Goal: Task Accomplishment & Management: Manage account settings

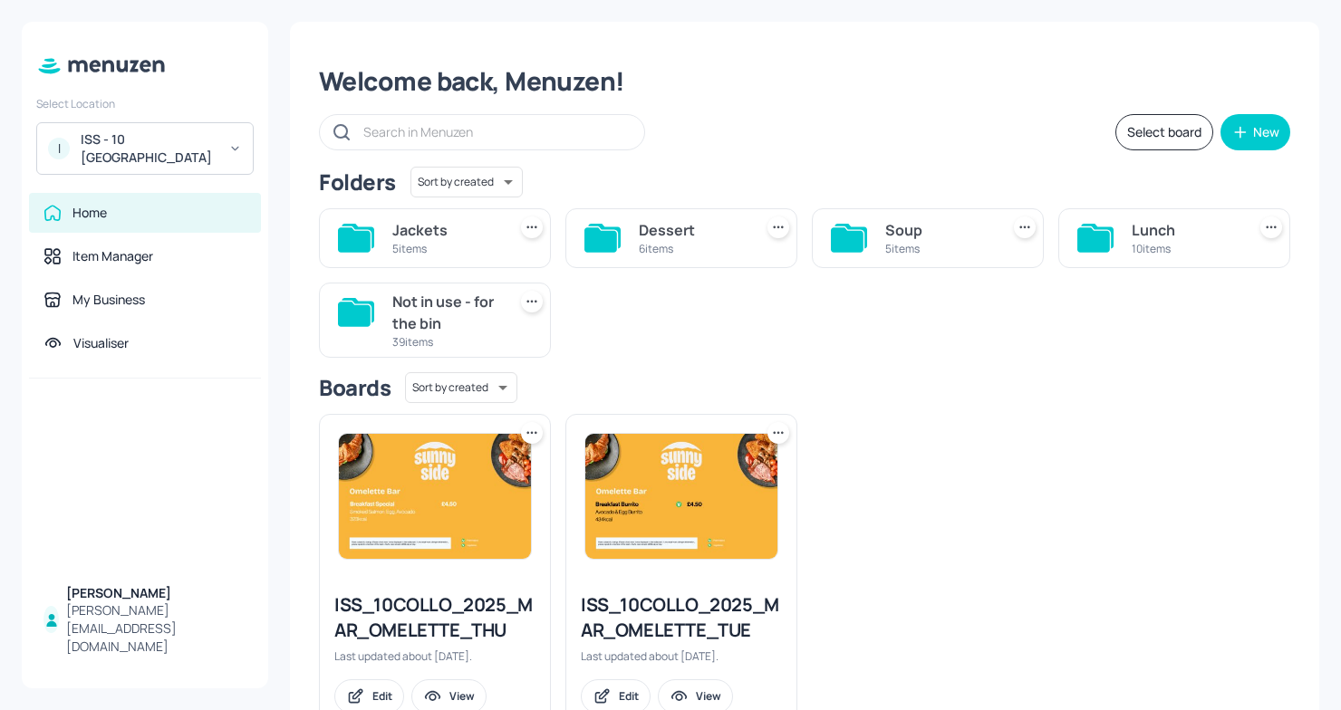
click at [863, 234] on icon at bounding box center [850, 236] width 33 height 24
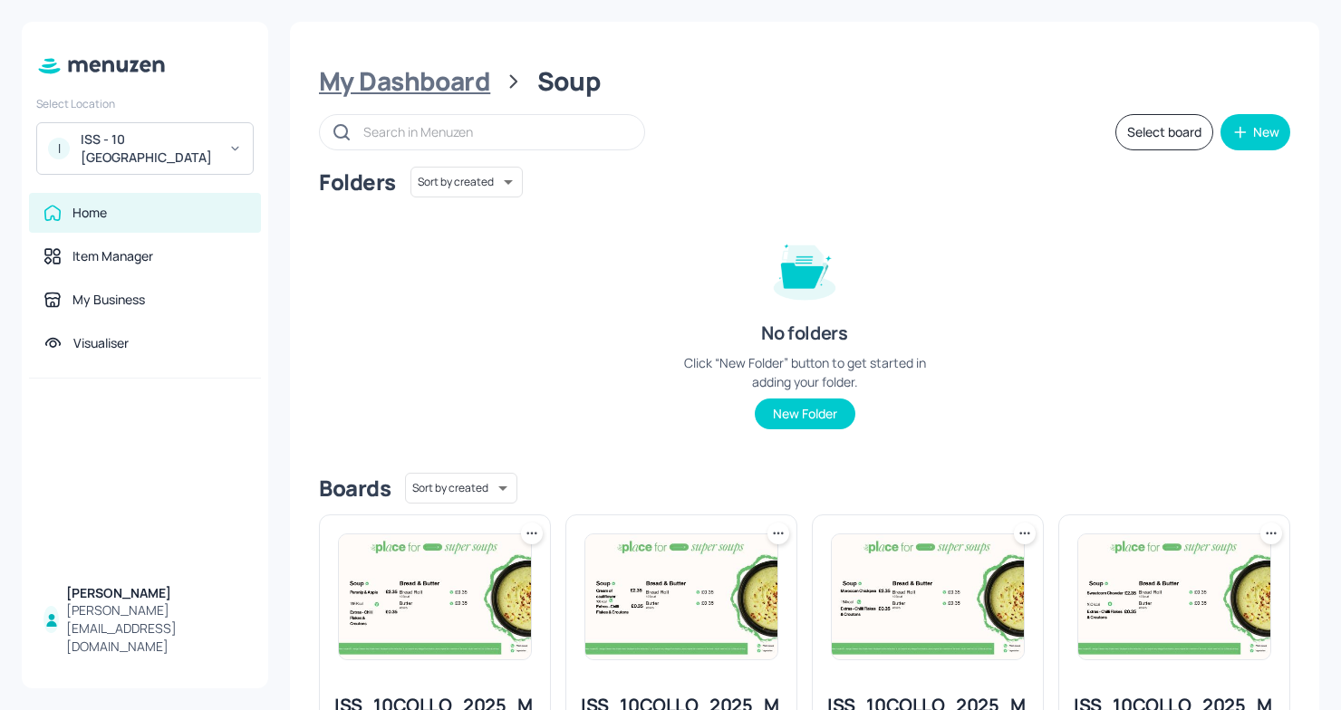
click at [458, 88] on div "My Dashboard" at bounding box center [404, 81] width 171 height 33
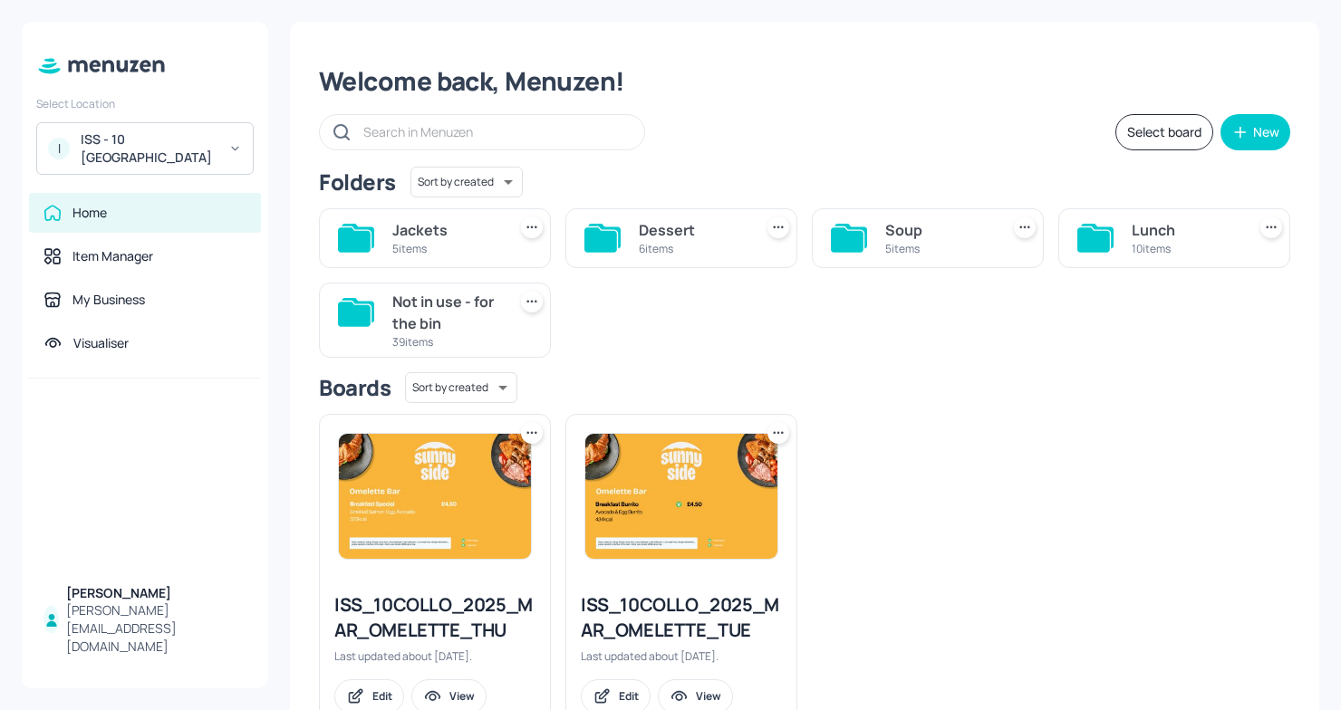
click at [920, 228] on div "Soup" at bounding box center [938, 230] width 107 height 22
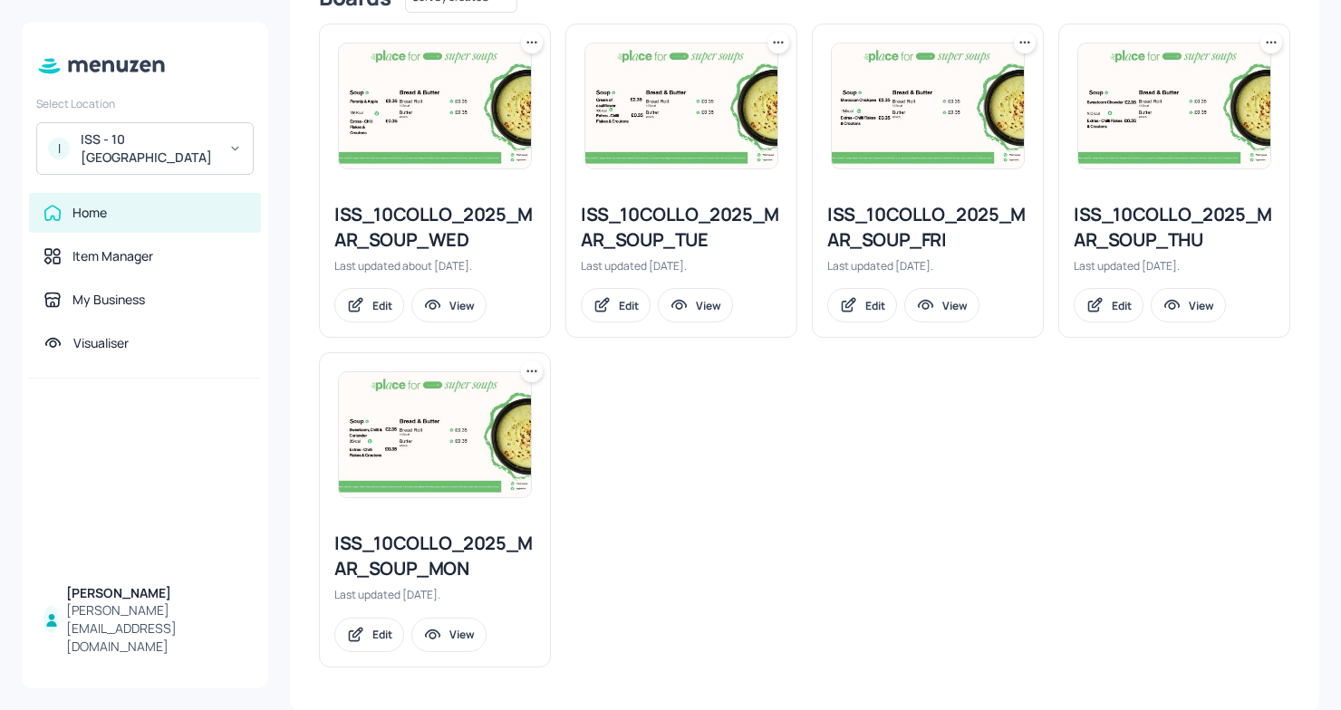
scroll to position [487, 0]
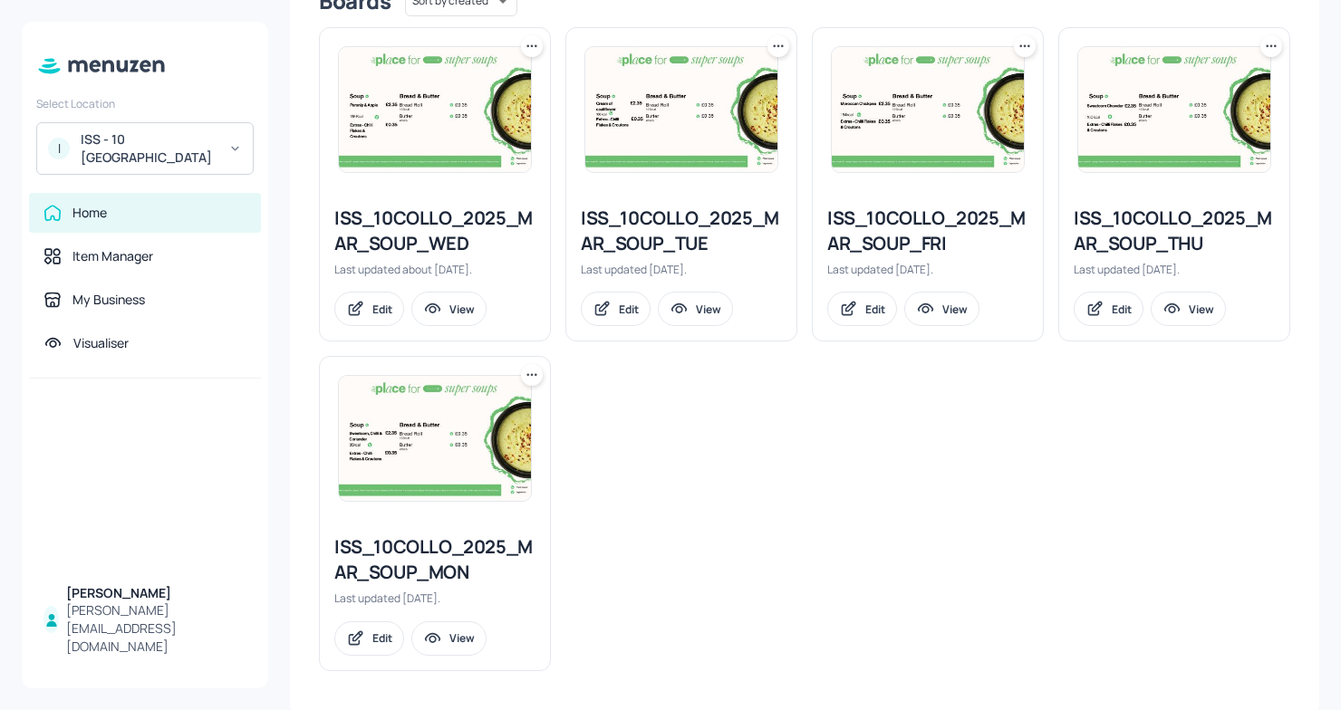
click at [657, 238] on div "ISS_10COLLO_2025_MAR_SOUP_TUE" at bounding box center [681, 231] width 201 height 51
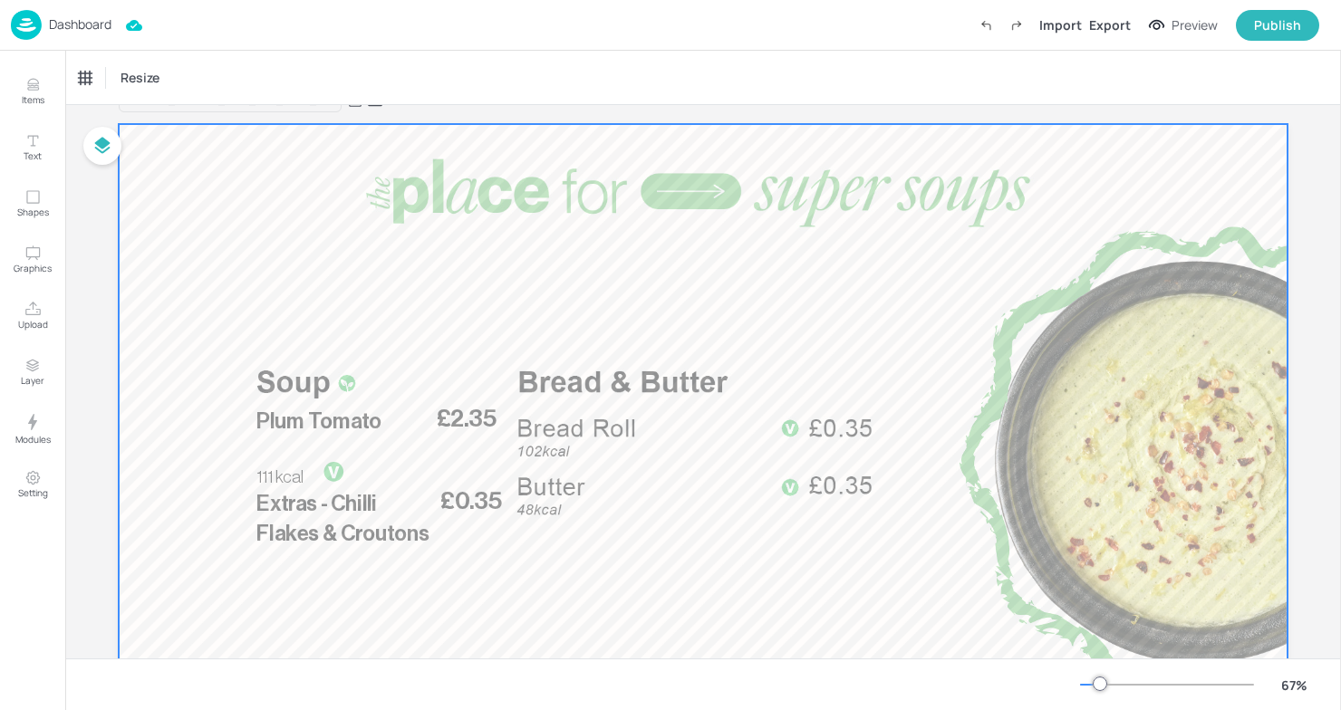
scroll to position [24, 0]
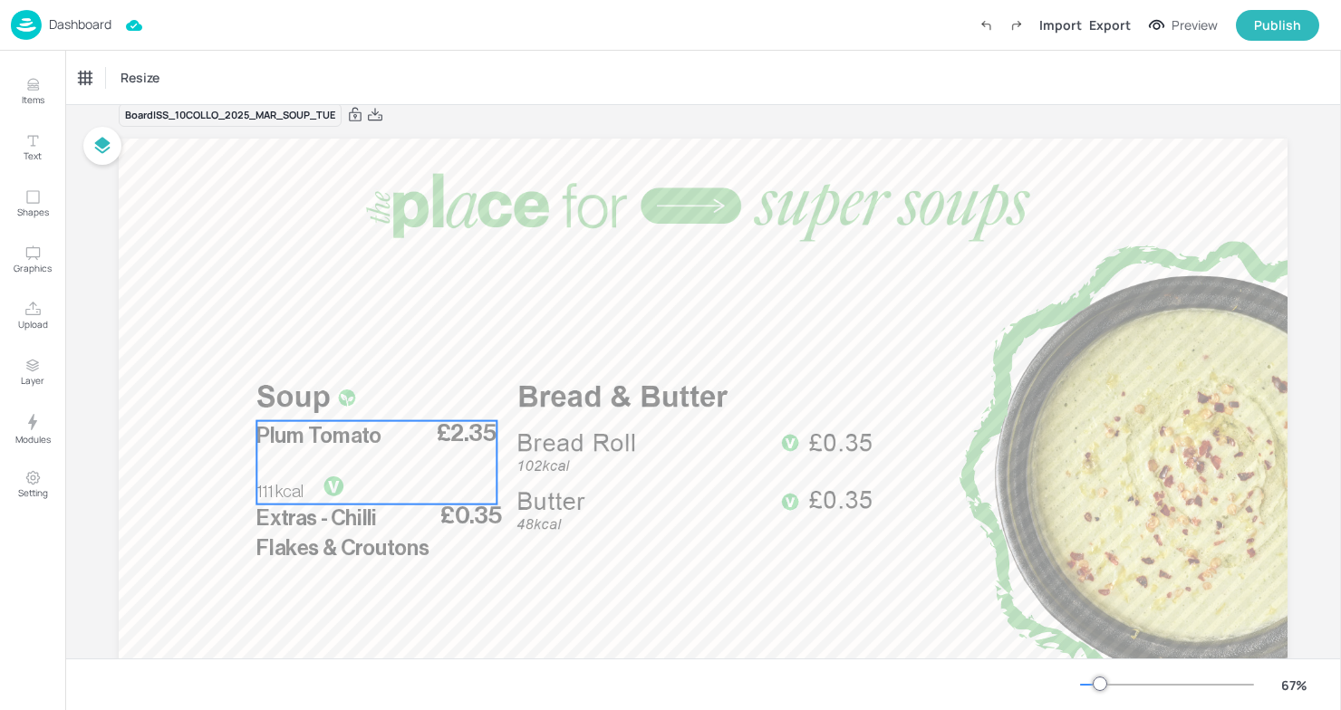
click at [455, 457] on div "£2.35 Plum Tomato 111 kcal" at bounding box center [376, 462] width 240 height 83
click at [357, 389] on icon "Edit Item" at bounding box center [364, 390] width 15 height 14
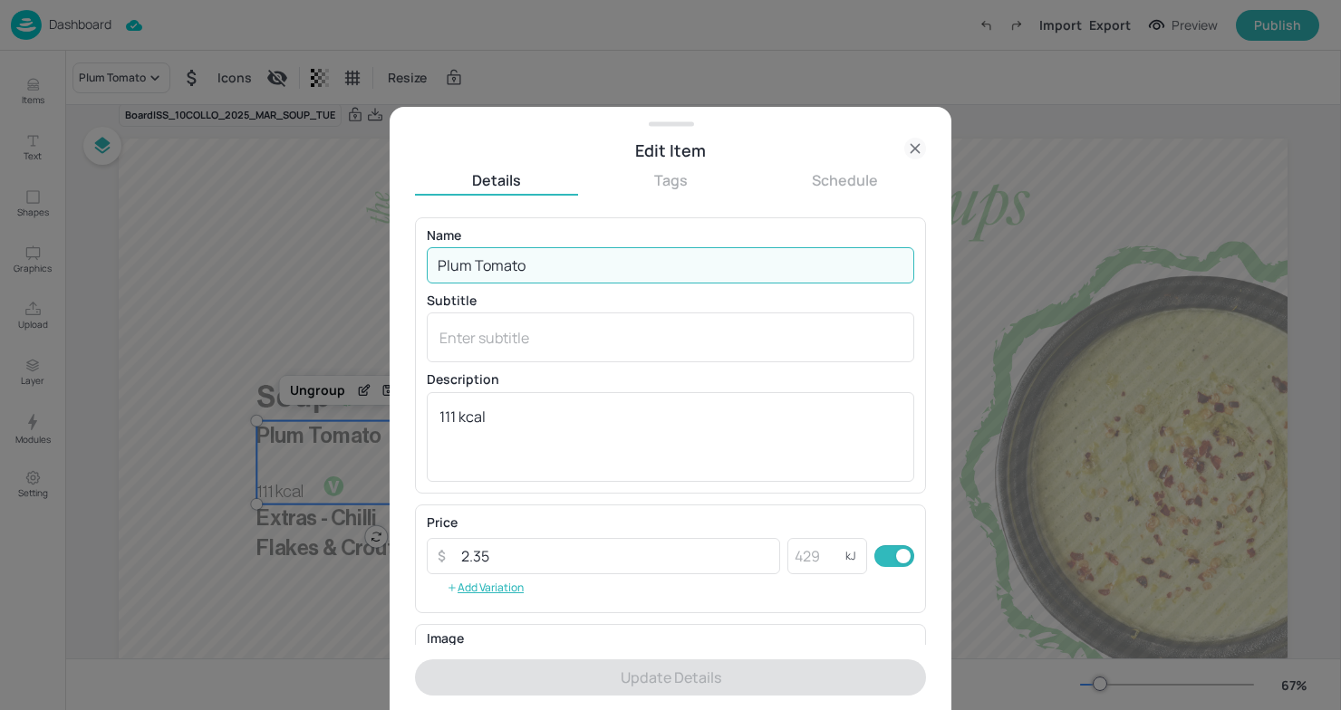
drag, startPoint x: 573, startPoint y: 264, endPoint x: 347, endPoint y: 260, distance: 226.5
click at [347, 260] on div "Edit Item Details Tags Schedule Name Plum Tomato ​ Subtitle x ​ Description 111…" at bounding box center [670, 355] width 1341 height 710
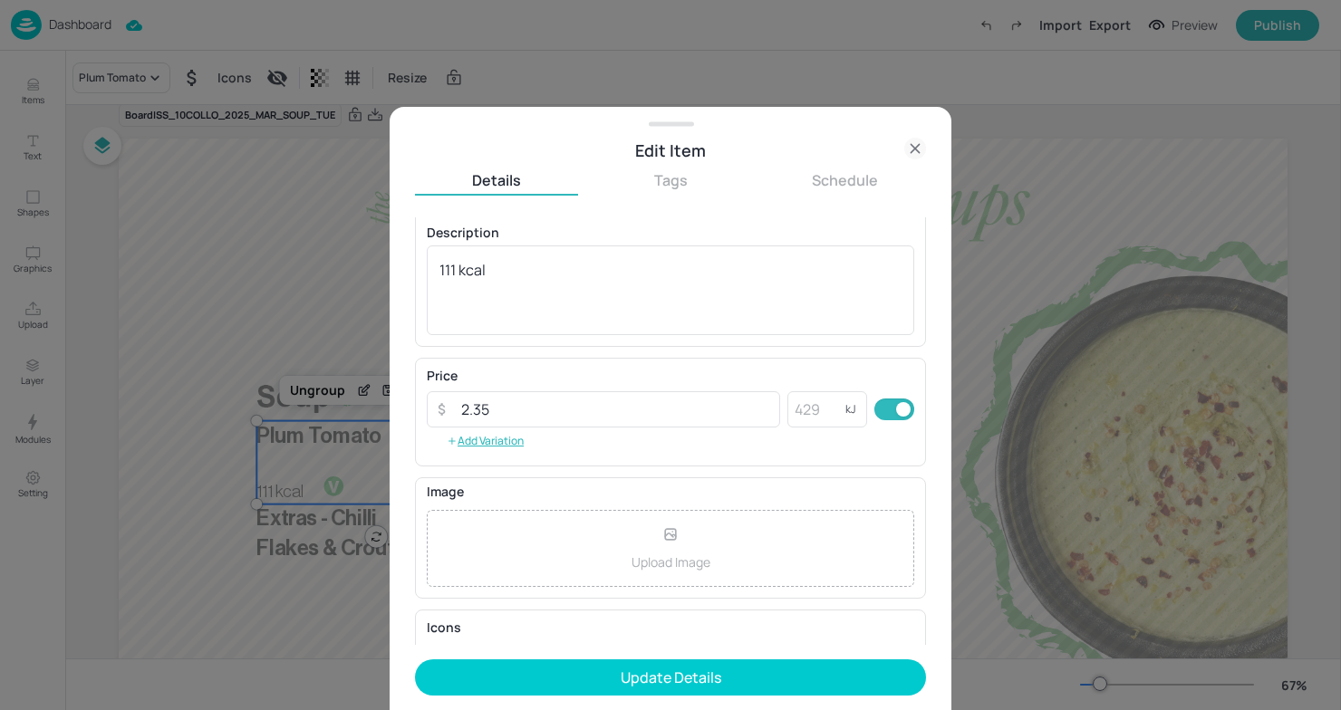
scroll to position [244, 0]
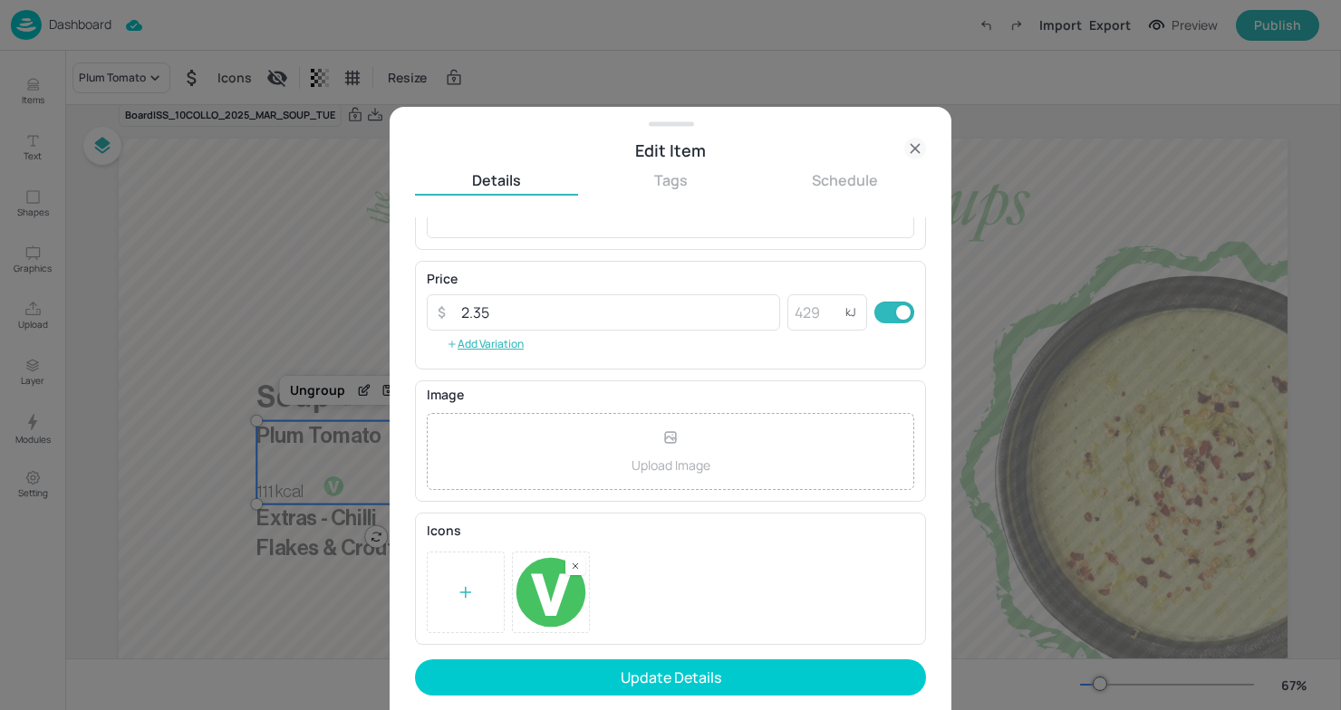
type input "Miso & Vegetable"
click at [571, 565] on rect at bounding box center [575, 566] width 13 height 13
click at [482, 593] on div at bounding box center [466, 593] width 78 height 82
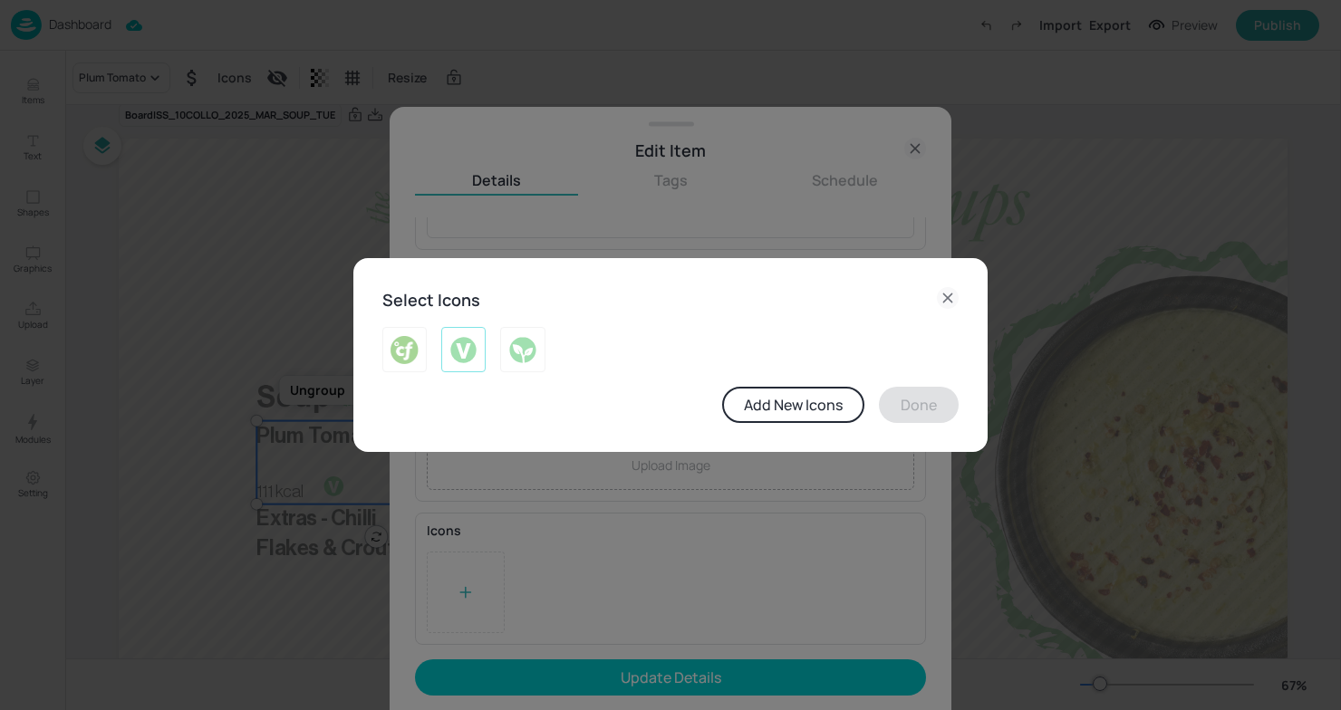
click at [454, 349] on img at bounding box center [463, 349] width 28 height 29
click at [921, 402] on button "Done" at bounding box center [919, 405] width 80 height 36
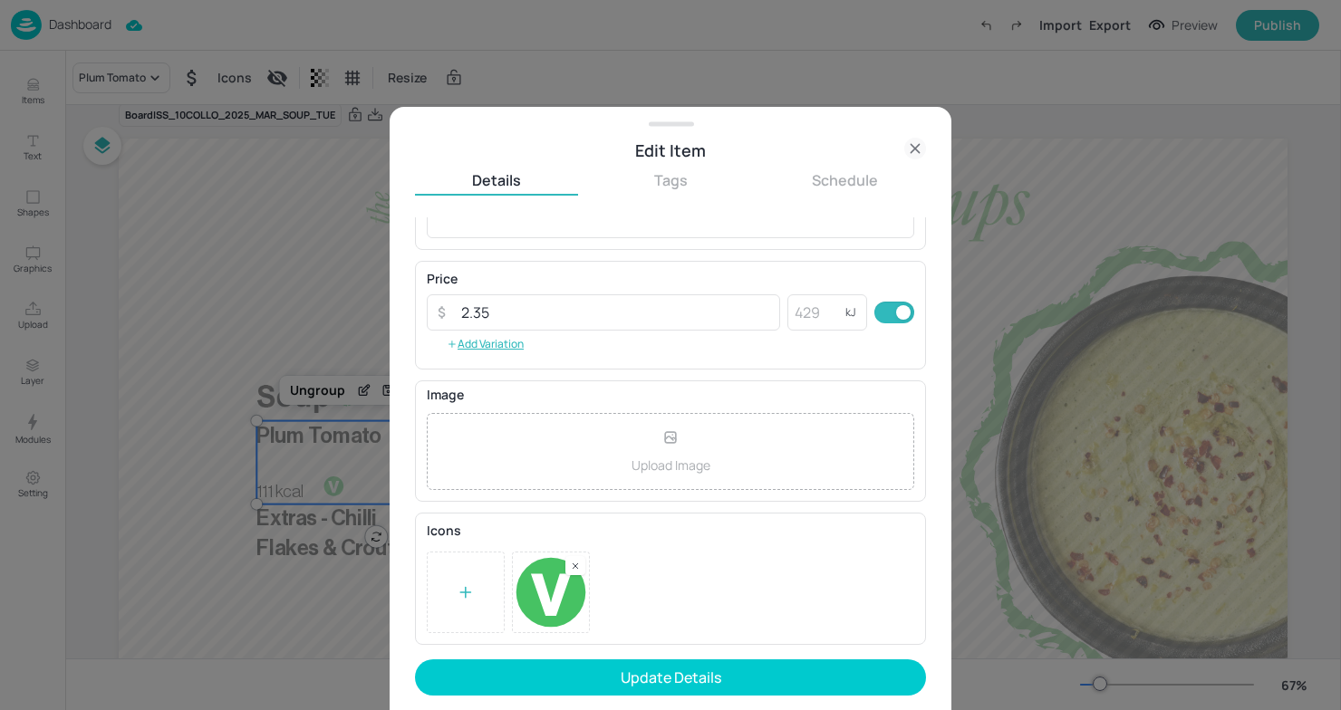
scroll to position [0, 0]
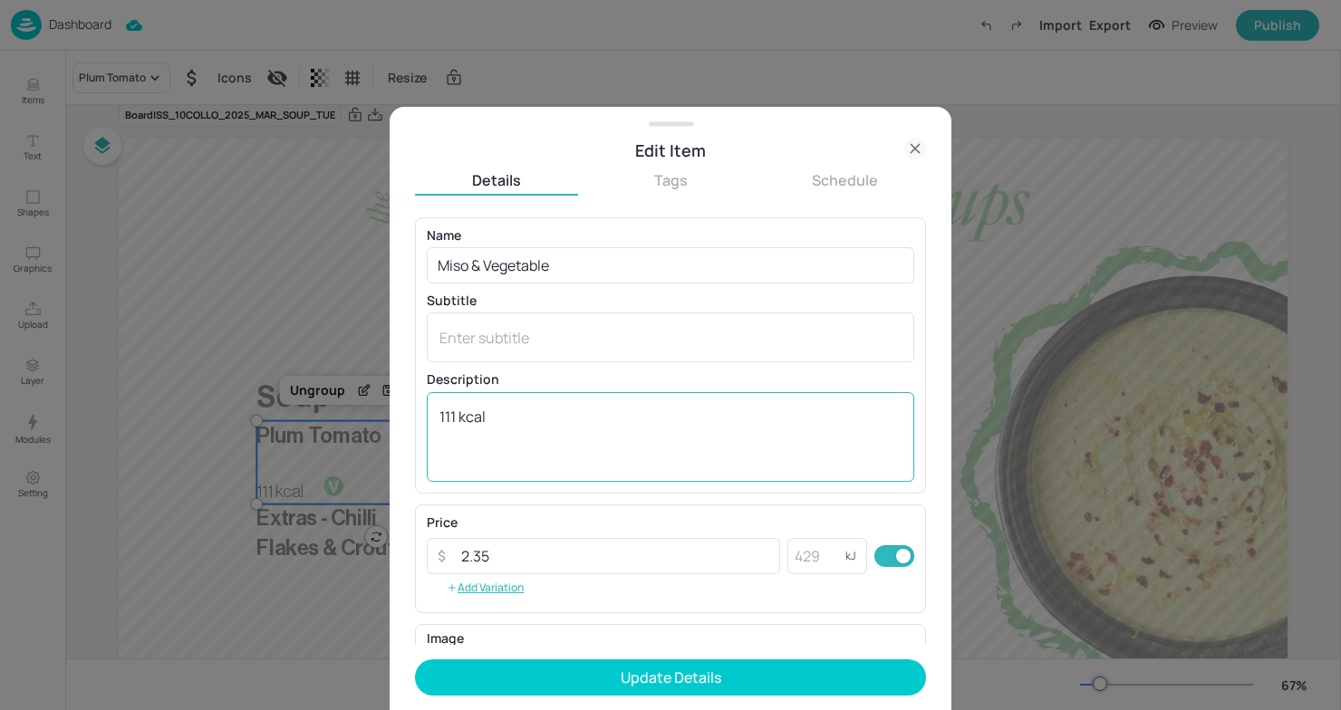
click at [517, 419] on textarea "111 kcal" at bounding box center [670, 437] width 462 height 60
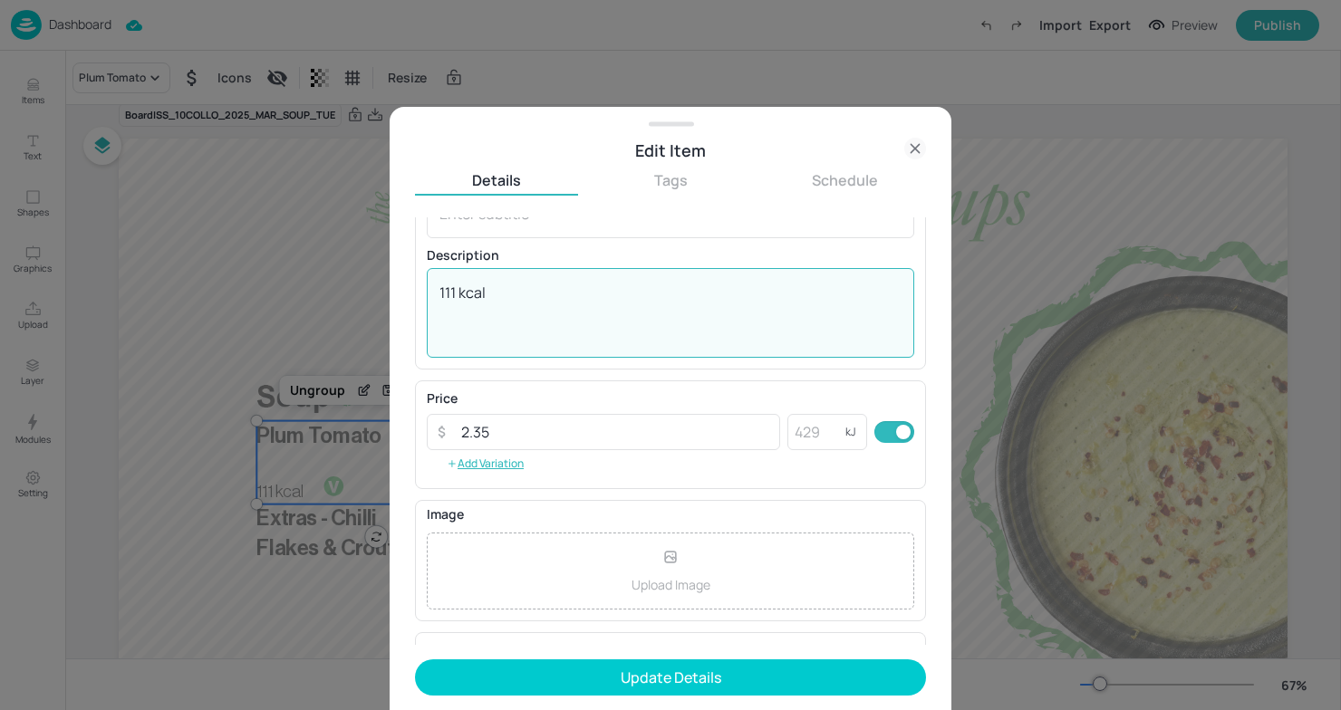
scroll to position [111, 0]
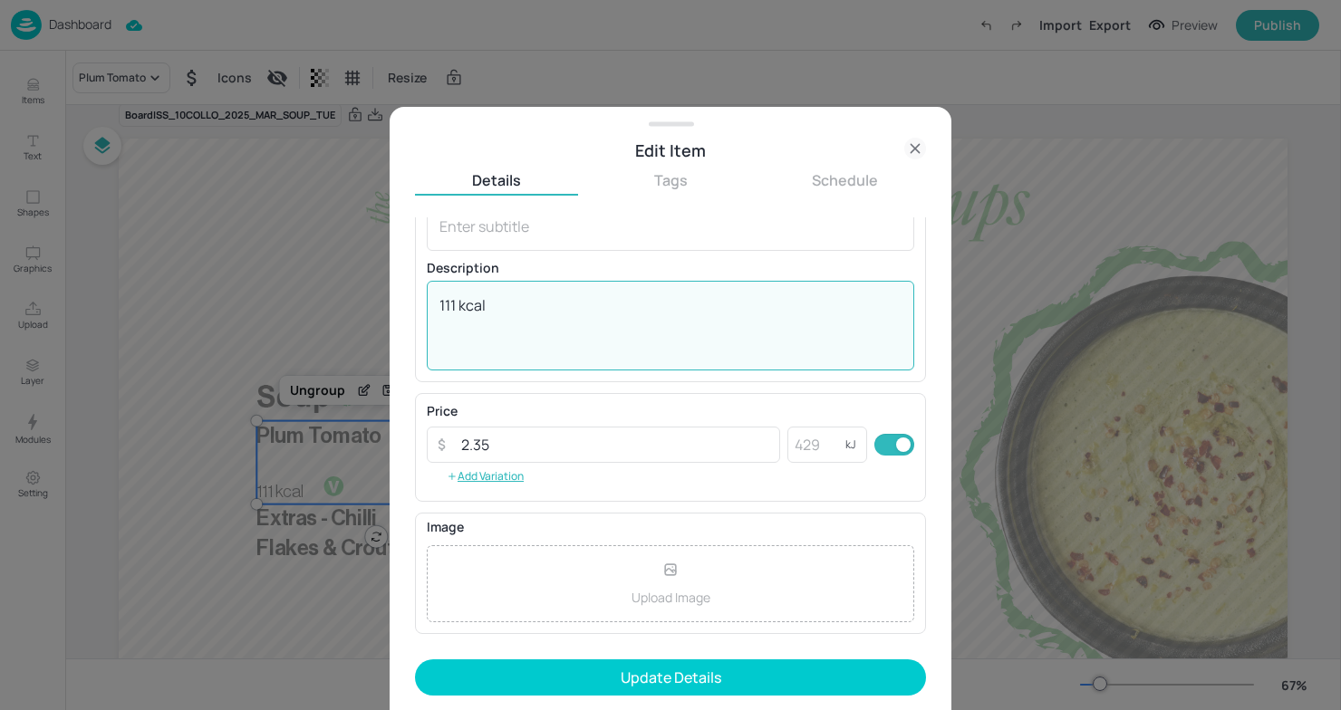
click at [456, 316] on textarea "111 kcal" at bounding box center [670, 325] width 462 height 60
click at [455, 301] on textarea "111 kcal" at bounding box center [670, 325] width 462 height 60
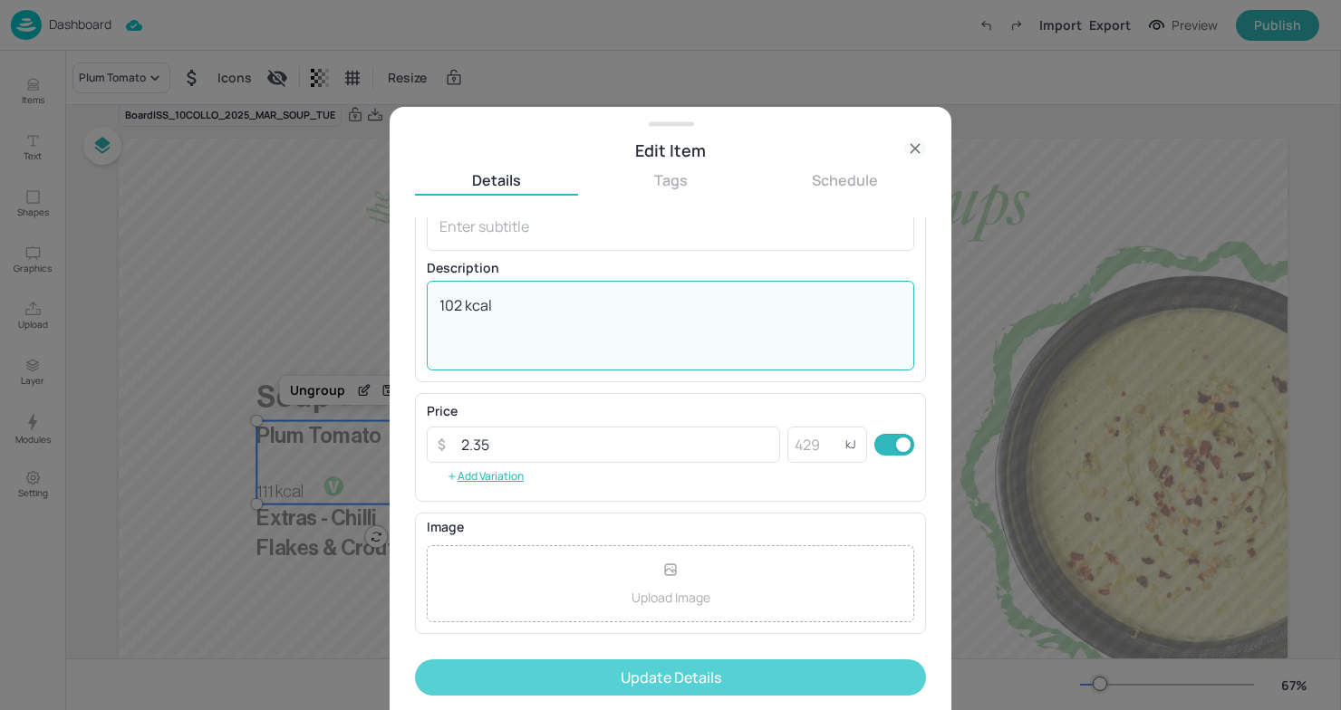
type textarea "102 kcal"
click at [685, 670] on button "Update Details" at bounding box center [670, 678] width 511 height 36
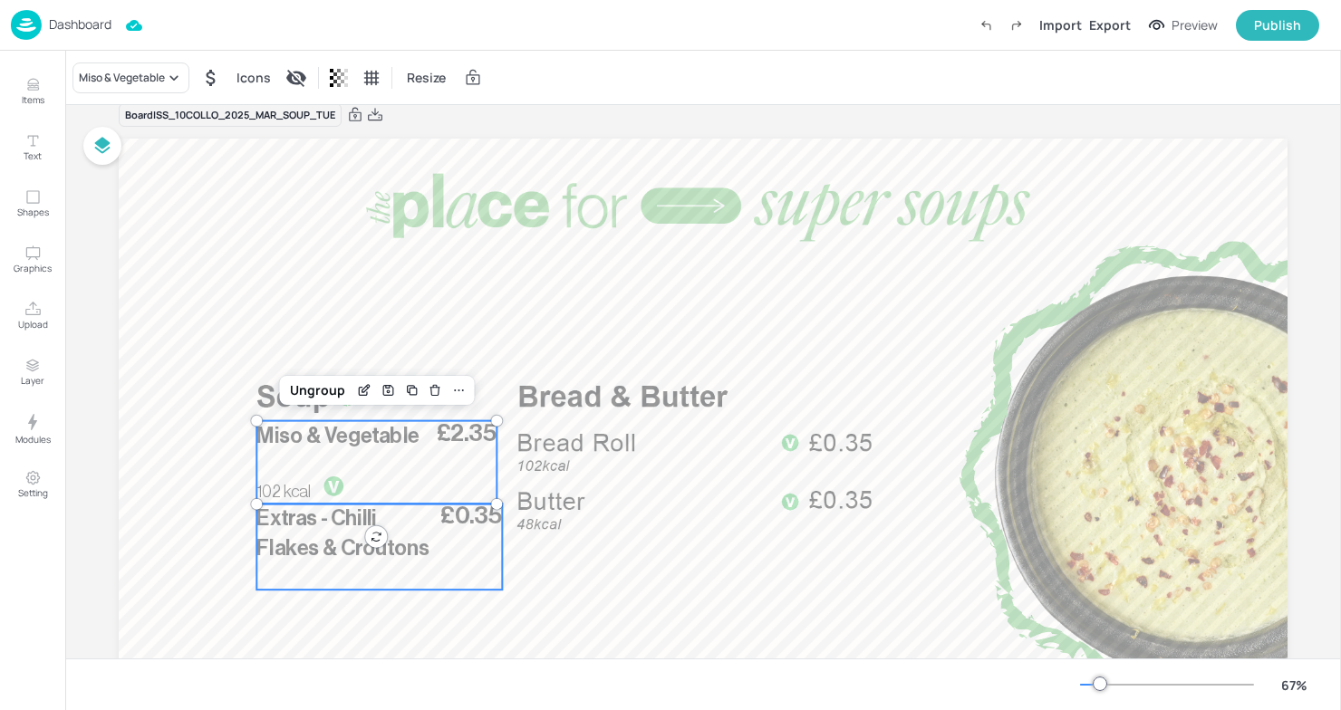
click at [417, 538] on span "Extras - Chilli Flakes & Croutons" at bounding box center [342, 533] width 172 height 51
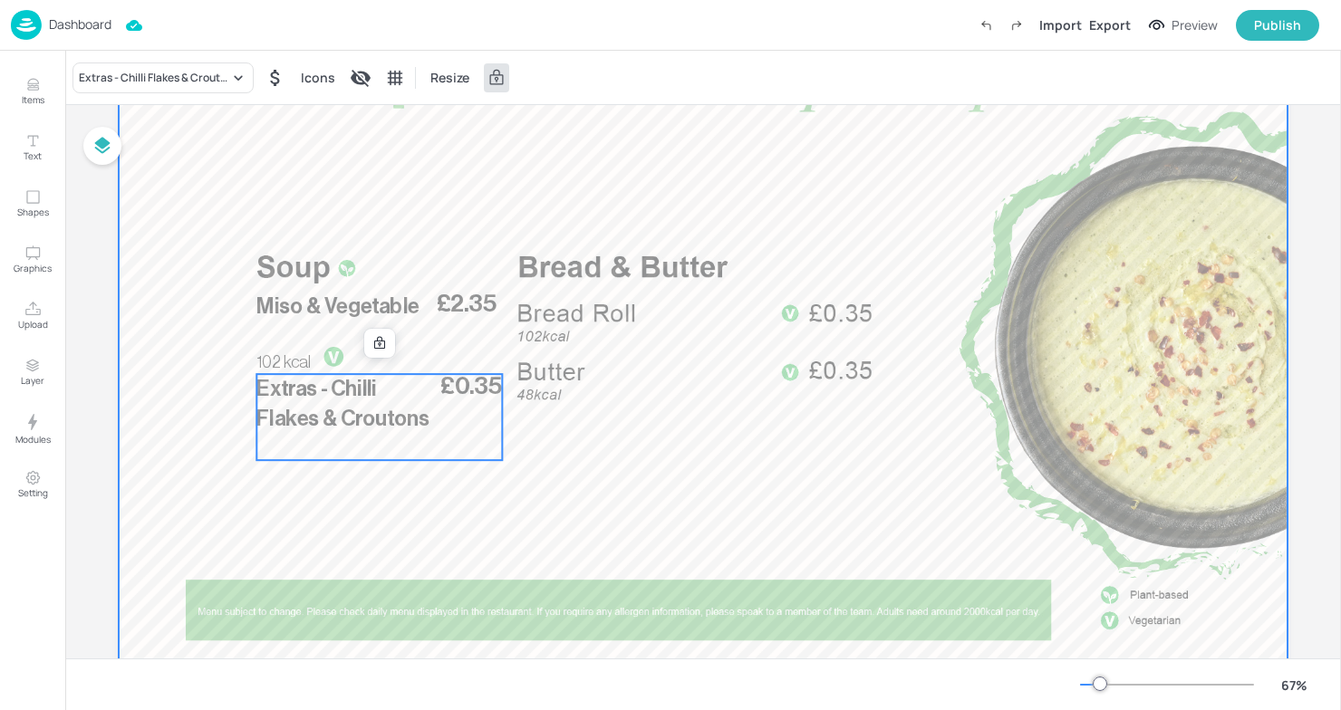
scroll to position [156, 0]
click at [780, 457] on div at bounding box center [703, 336] width 1169 height 658
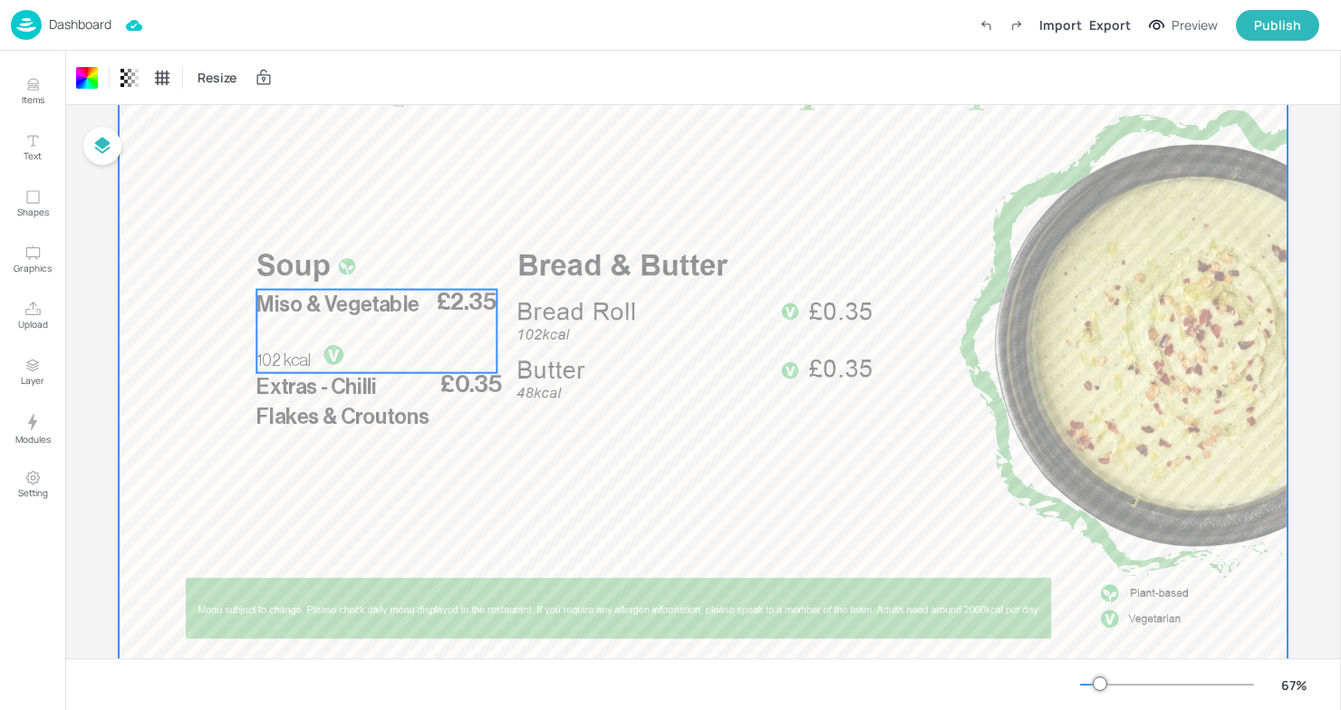
click at [469, 293] on span "£2.35" at bounding box center [467, 302] width 61 height 24
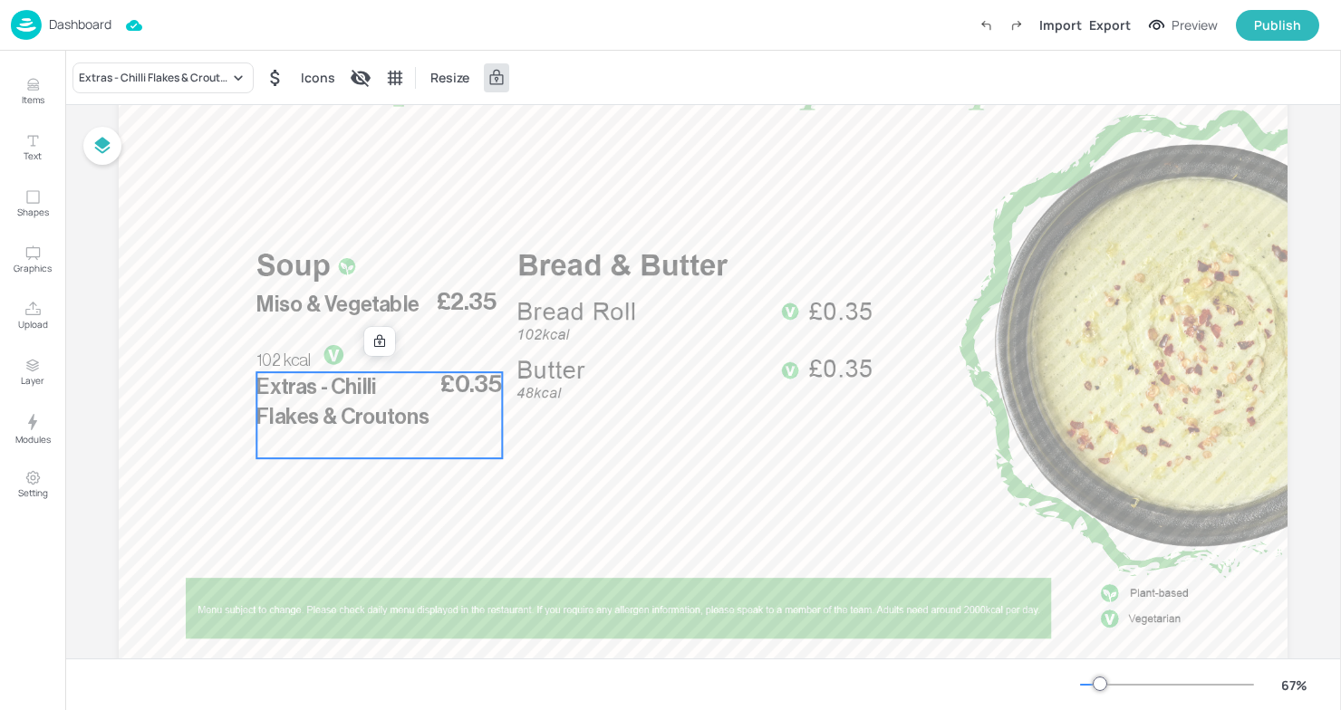
click at [419, 403] on p "Extras - Chilli Flakes & Croutons" at bounding box center [342, 402] width 173 height 60
click at [419, 412] on p "Extras - Chilli Flakes & Croutons" at bounding box center [342, 402] width 173 height 60
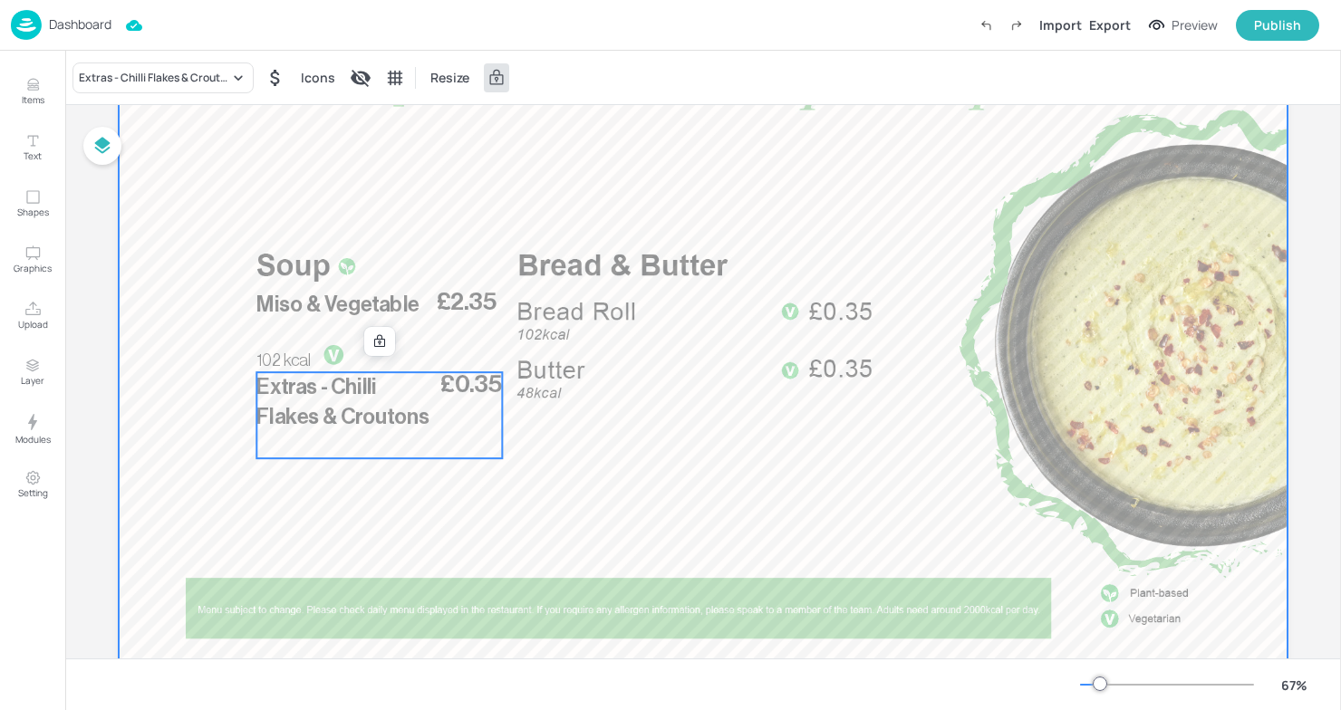
click at [501, 142] on div at bounding box center [703, 336] width 1169 height 658
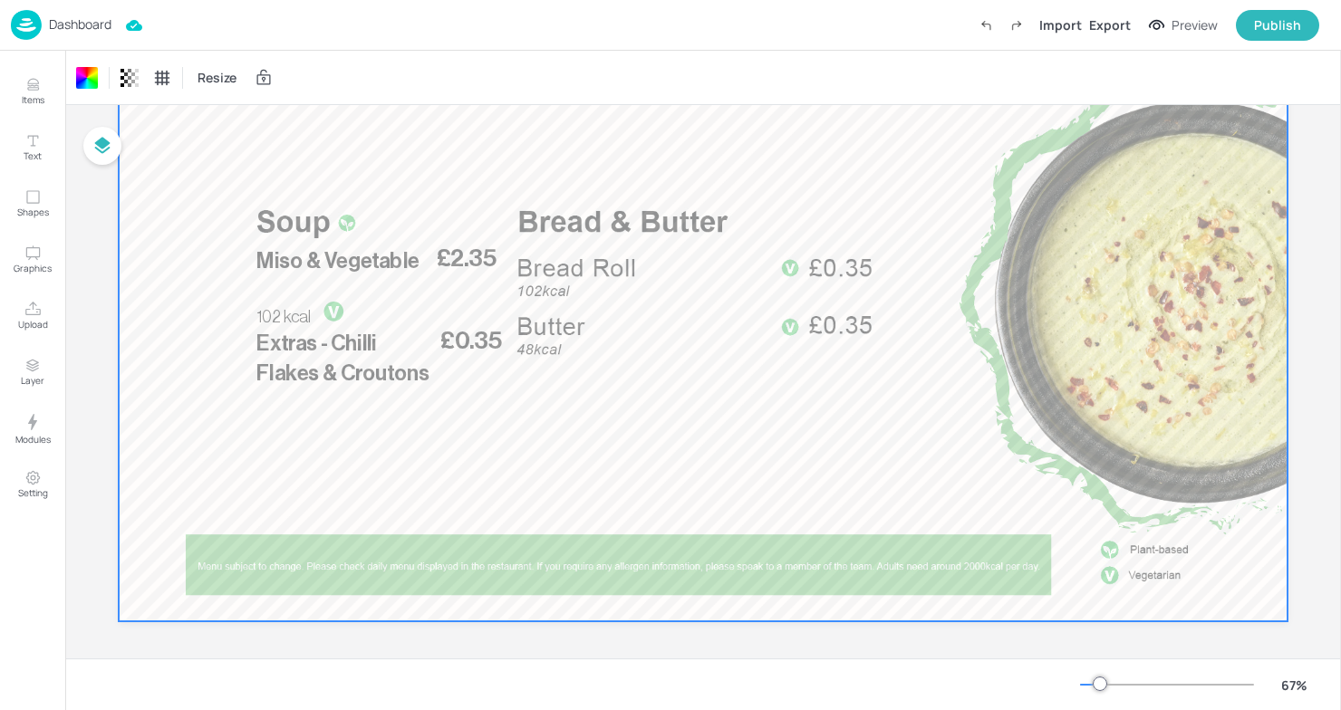
scroll to position [197, 0]
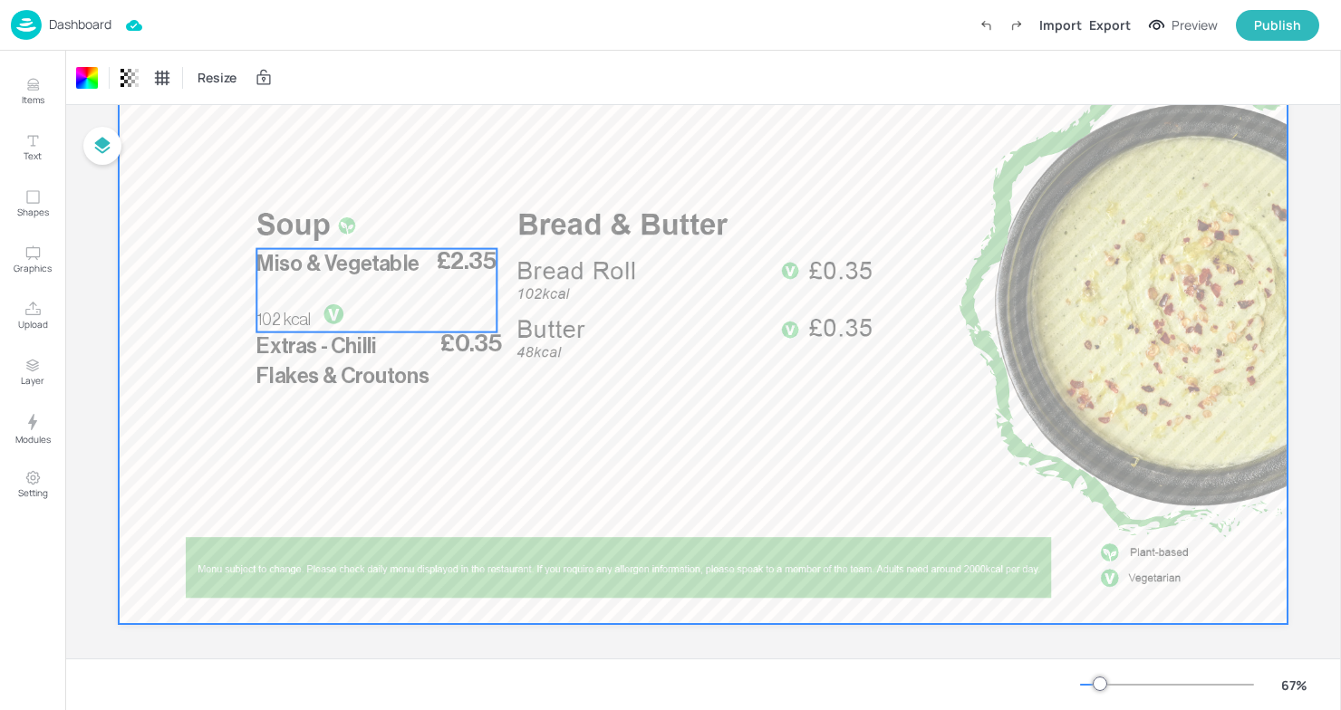
click at [323, 274] on p "Miso & Vegetable" at bounding box center [342, 264] width 173 height 30
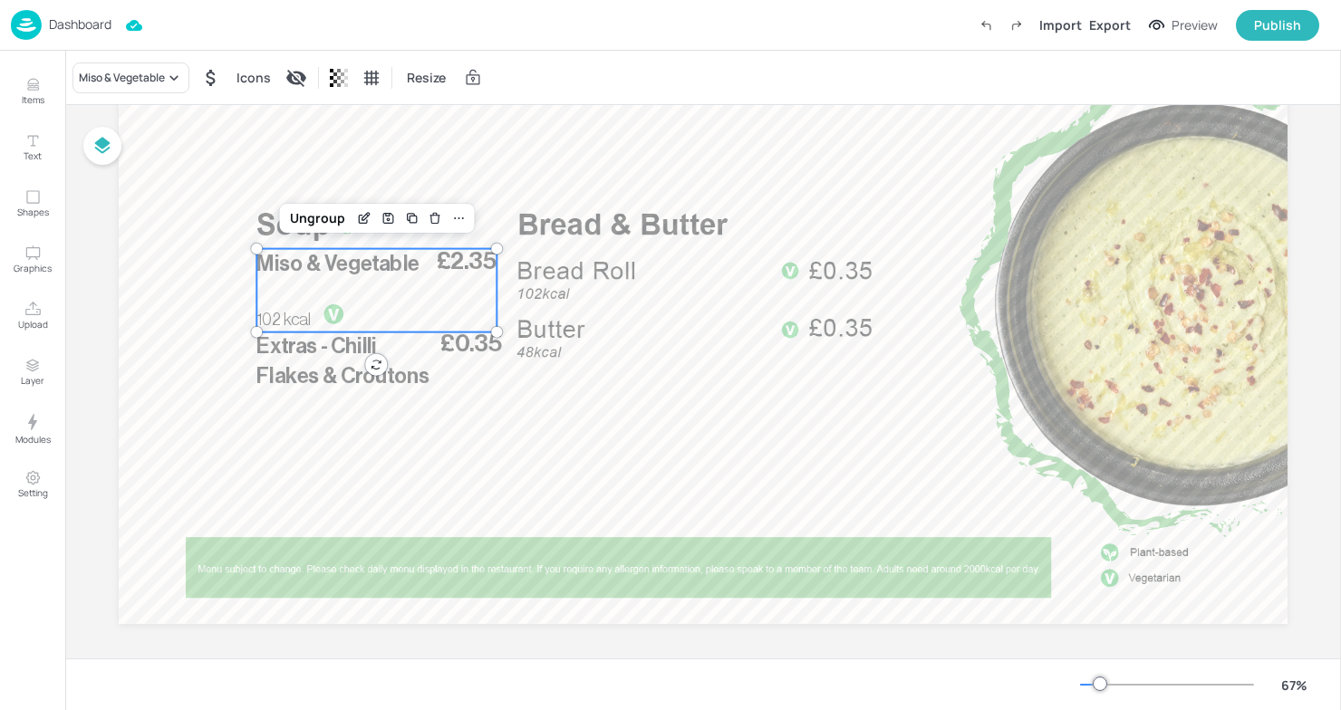
click at [370, 365] on div "£0.35 Extras - Chilli Flakes & Croutons £2.35 Miso & Vegetable 102 kcal Ungroup" at bounding box center [703, 295] width 1169 height 658
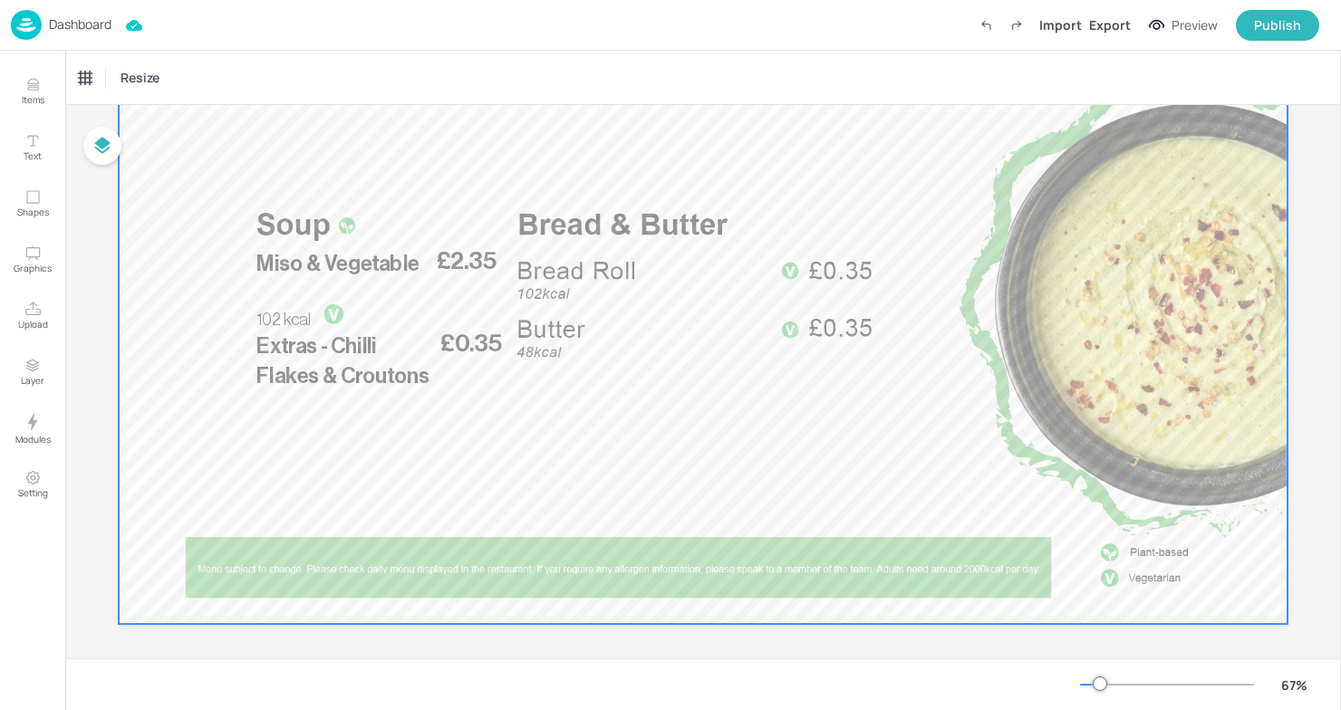
click at [643, 332] on div at bounding box center [703, 295] width 1169 height 658
click at [833, 139] on div at bounding box center [703, 295] width 1169 height 658
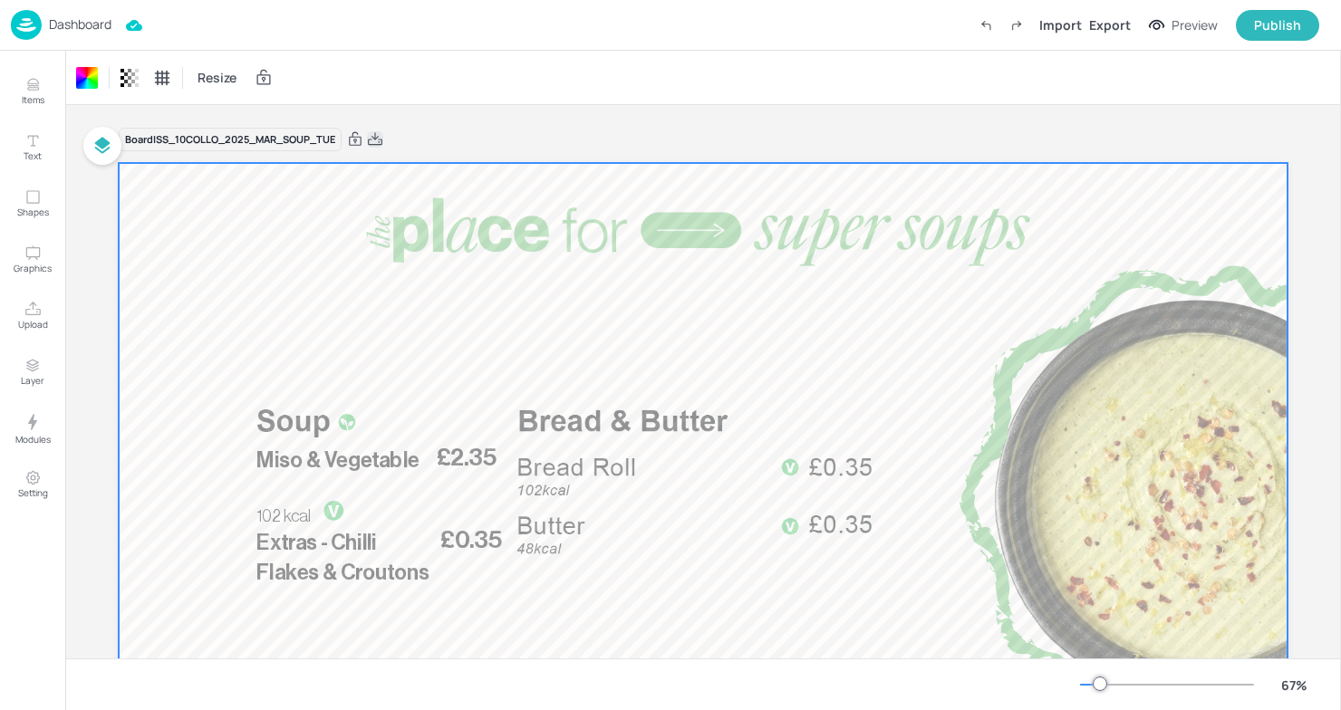
click at [380, 138] on icon at bounding box center [375, 139] width 16 height 18
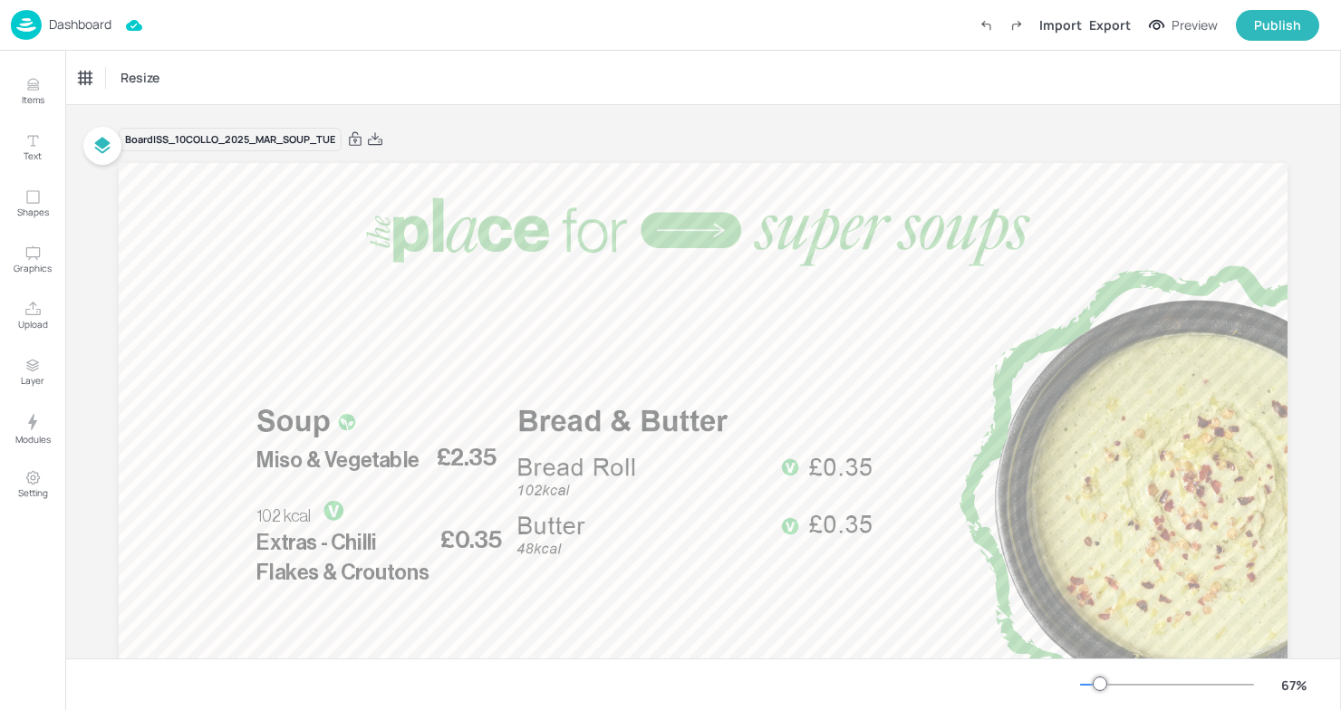
click at [626, 126] on div "Board ISS_10COLLO_2025_MAR_SOUP_TUE £0.35 Extras - Chilli Flakes & Croutons £2.…" at bounding box center [703, 485] width 1169 height 761
click at [43, 26] on div "Dashboard" at bounding box center [61, 25] width 101 height 30
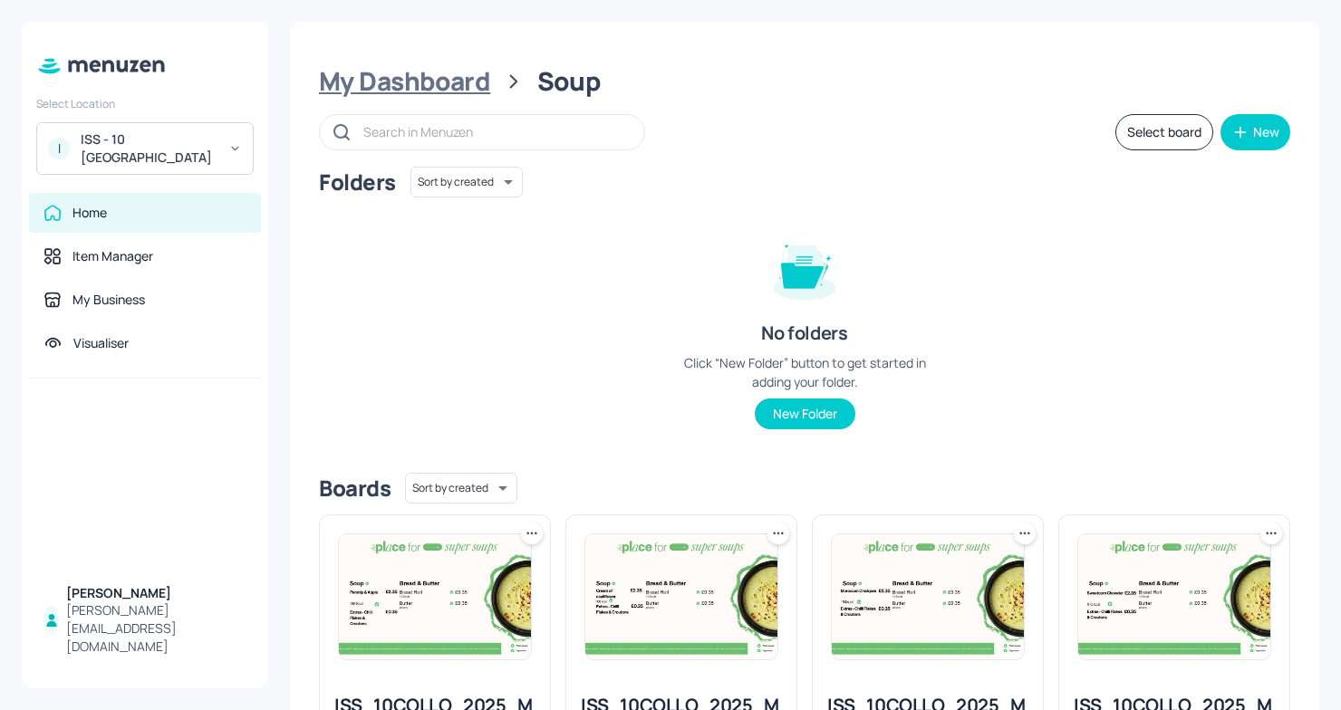
click at [407, 87] on div "My Dashboard" at bounding box center [404, 81] width 171 height 33
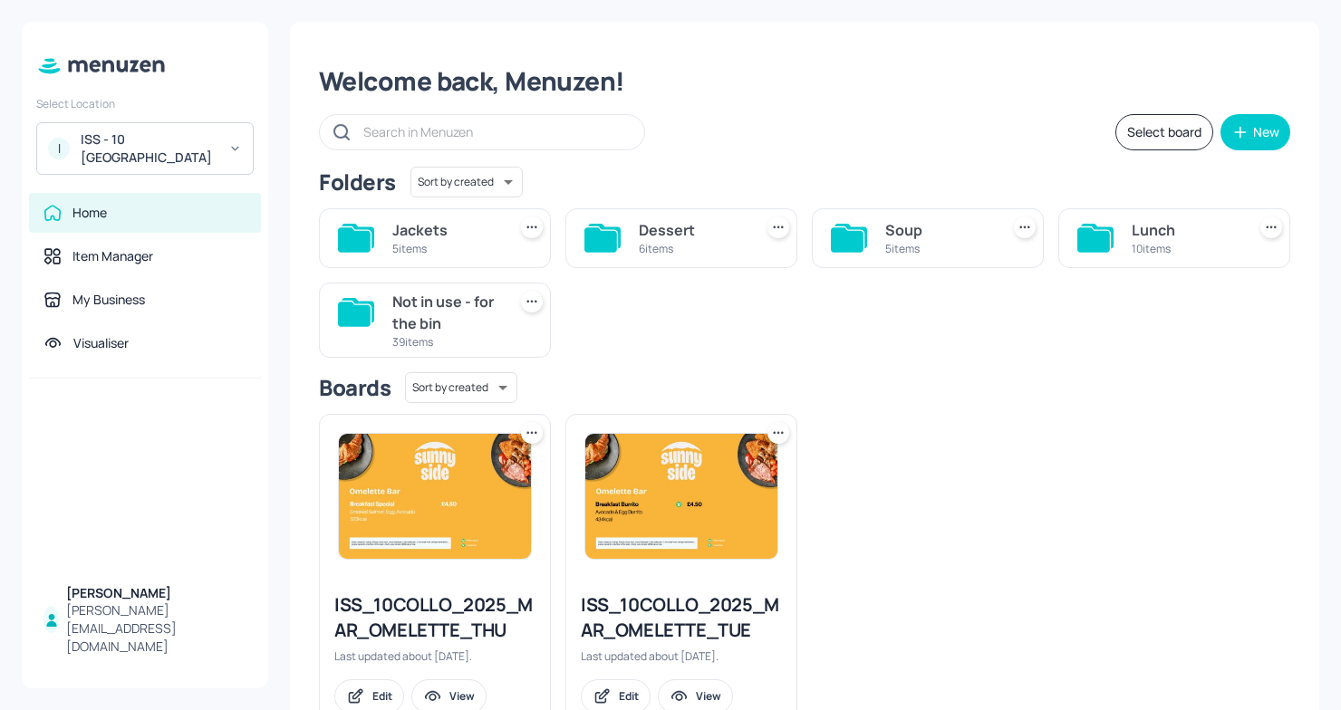
click at [1163, 236] on div "Lunch" at bounding box center [1185, 230] width 107 height 22
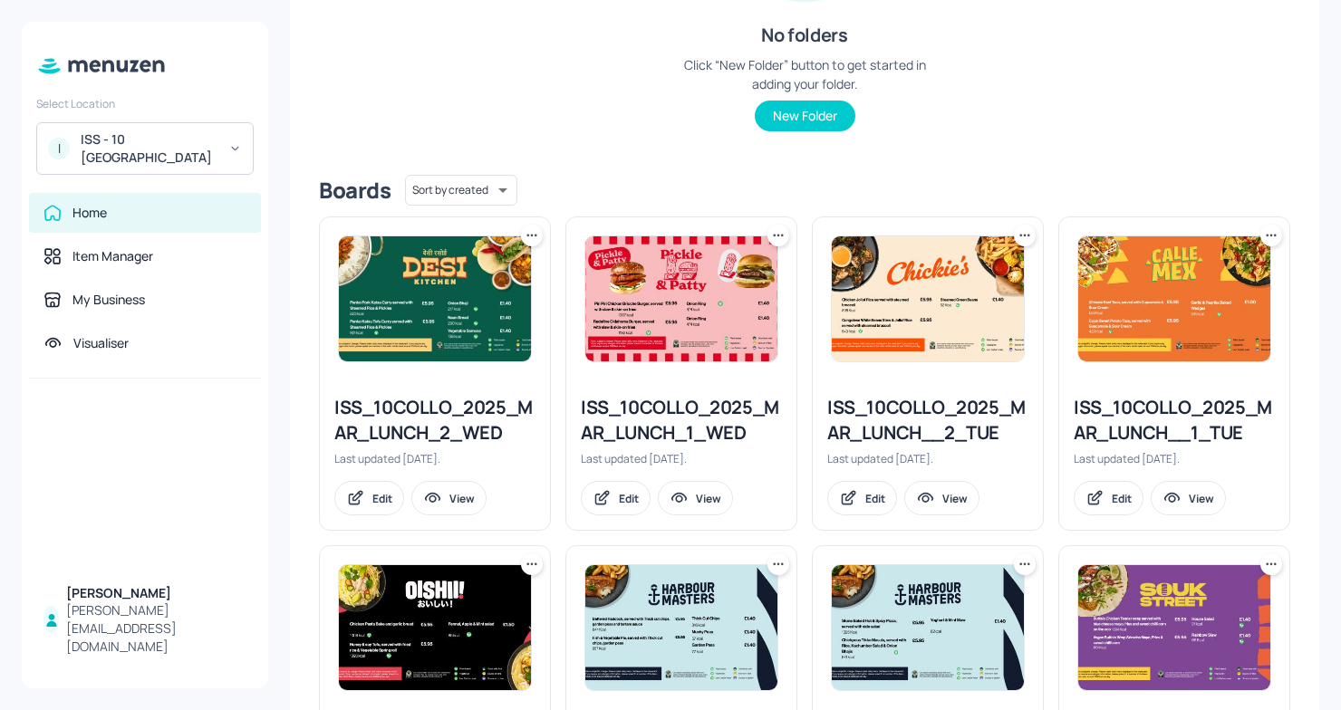
scroll to position [312, 0]
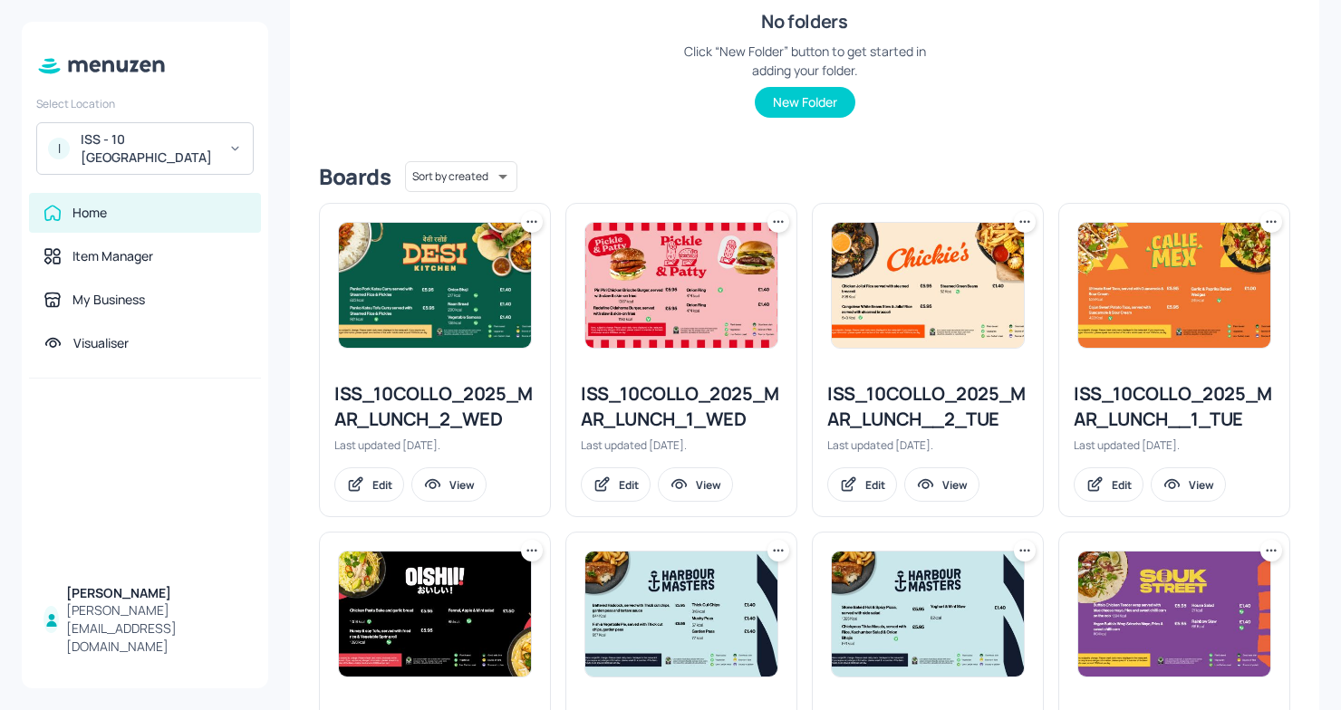
click at [1191, 397] on div "ISS_10COLLO_2025_MAR_LUNCH__1_TUE" at bounding box center [1174, 406] width 201 height 51
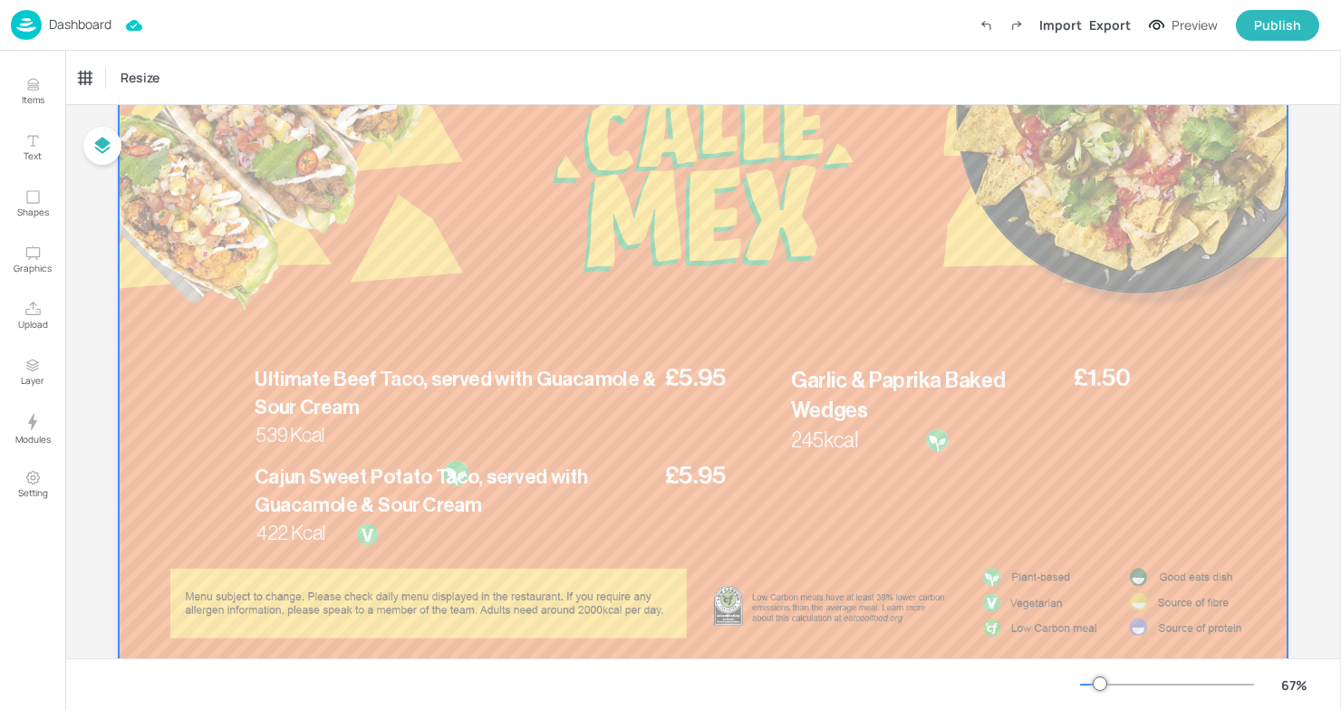
scroll to position [134, 0]
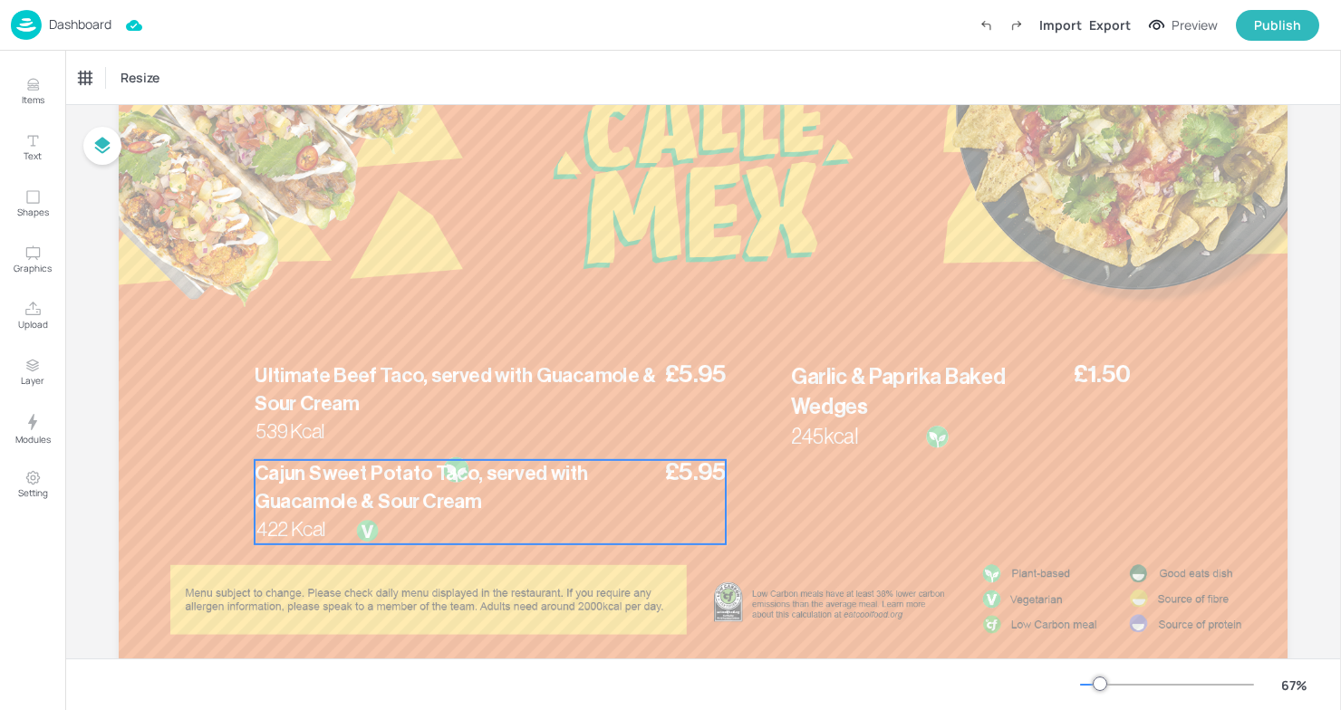
click at [531, 496] on p "Cajun Sweet Potato Taco, served with Guacamole & Sour Cream" at bounding box center [458, 488] width 406 height 56
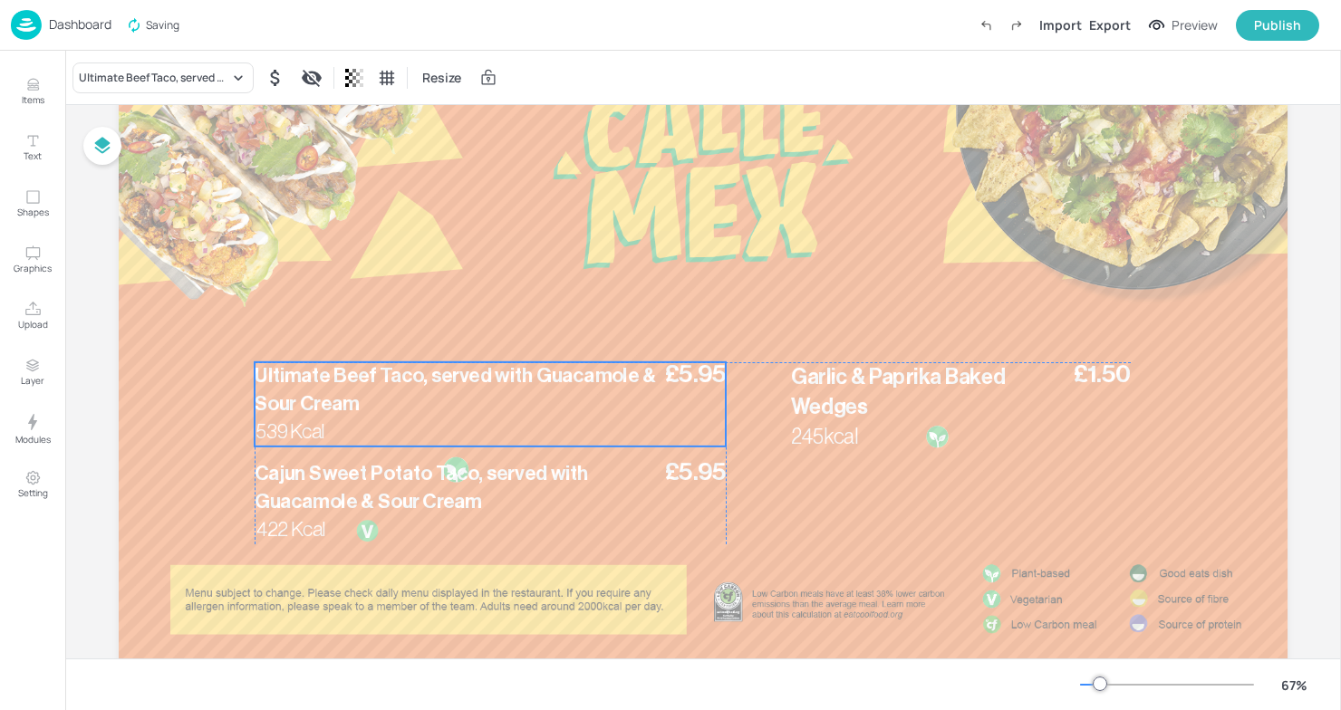
click at [360, 432] on div "£5.95 Ultimate Beef Taco, served with Guacamole & Sour Cream 539 Kcal" at bounding box center [490, 404] width 471 height 84
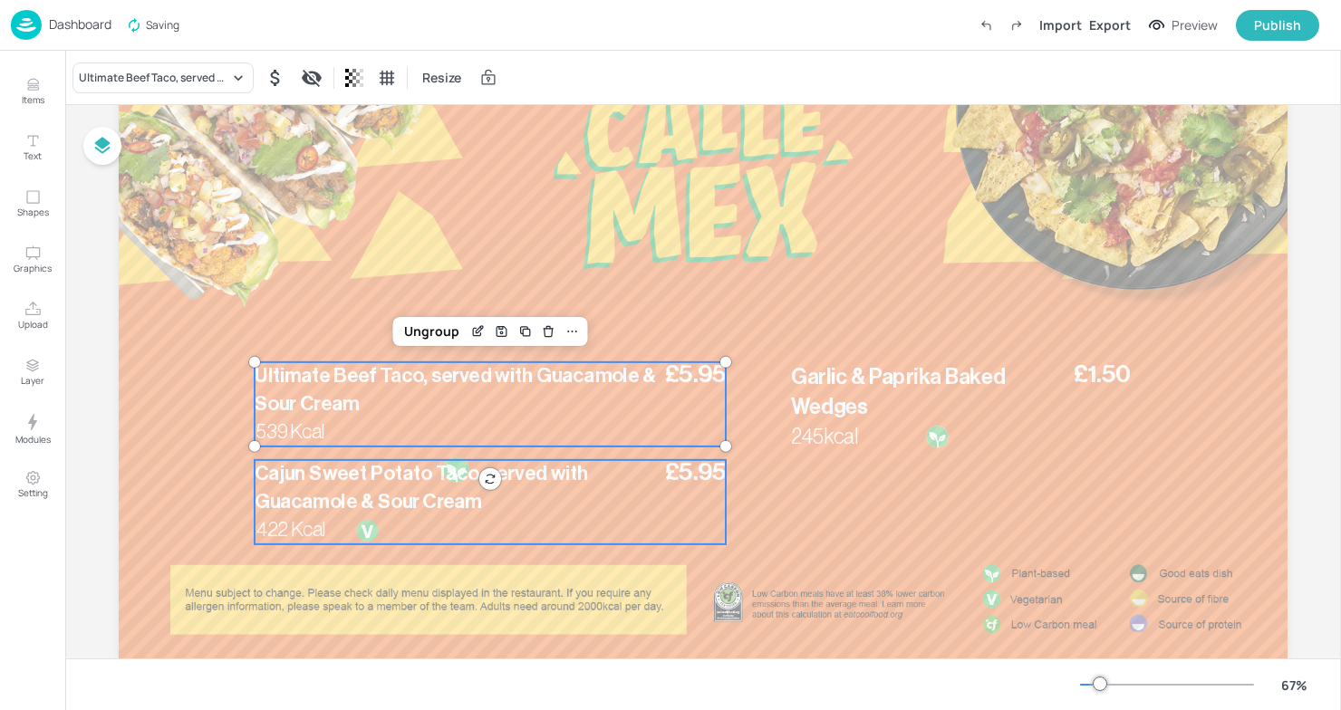
click at [460, 465] on span "Cajun Sweet Potato Taco, served with Guacamole & Sour Cream" at bounding box center [421, 488] width 333 height 48
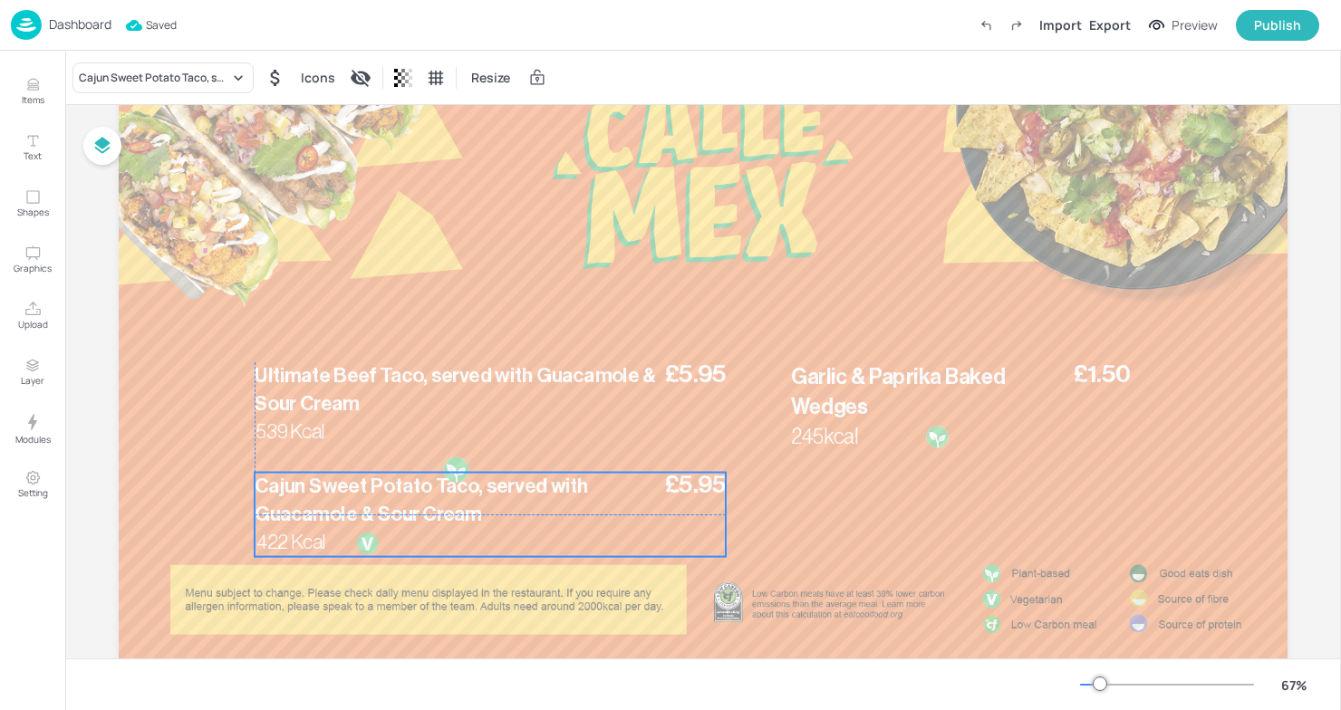
drag, startPoint x: 451, startPoint y: 467, endPoint x: 451, endPoint y: 481, distance: 13.6
click at [451, 481] on span "Cajun Sweet Potato Taco, served with Guacamole & Sour Cream" at bounding box center [421, 501] width 333 height 48
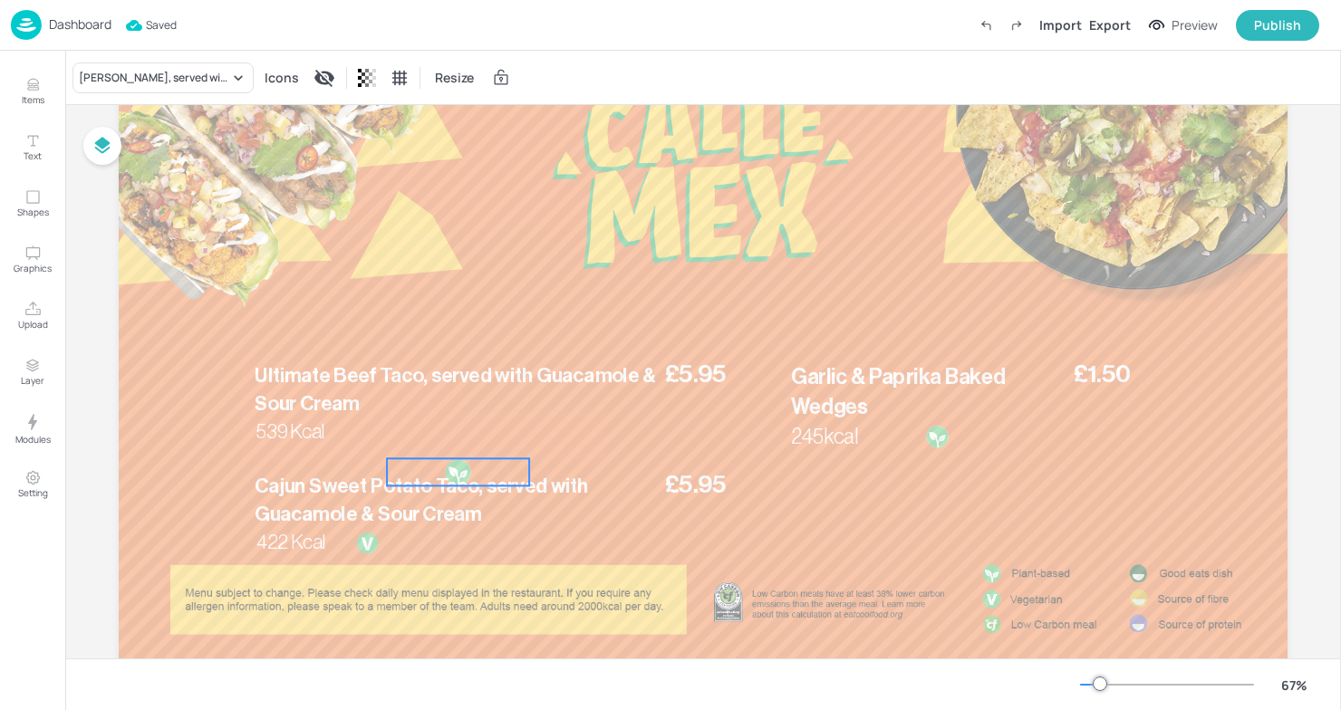
click at [451, 467] on div at bounding box center [458, 471] width 27 height 27
drag, startPoint x: 451, startPoint y: 467, endPoint x: 352, endPoint y: 424, distance: 107.5
click at [352, 29] on div "£5.95 Ultimate Beef Taco, served with Guacamole & Sour Cream 539 Kcal £5.95 Caj…" at bounding box center [703, 29] width 1169 height 0
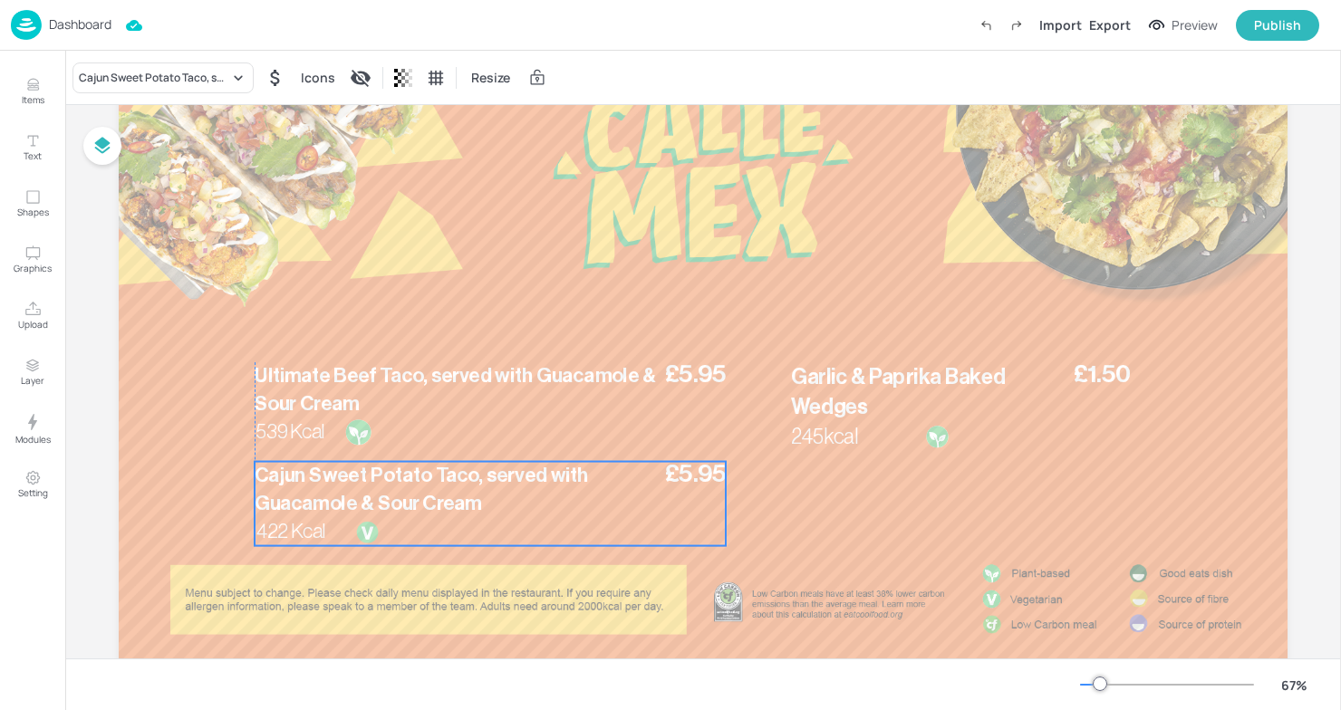
drag, startPoint x: 427, startPoint y: 528, endPoint x: 427, endPoint y: 517, distance: 10.9
click at [427, 517] on div "£5.95 Cajun Sweet Potato Taco, served with Guacamole & Sour Cream 422 Kcal" at bounding box center [490, 504] width 471 height 84
click at [58, 26] on p "Dashboard" at bounding box center [80, 24] width 63 height 13
click at [87, 23] on p "Dashboard" at bounding box center [80, 24] width 63 height 13
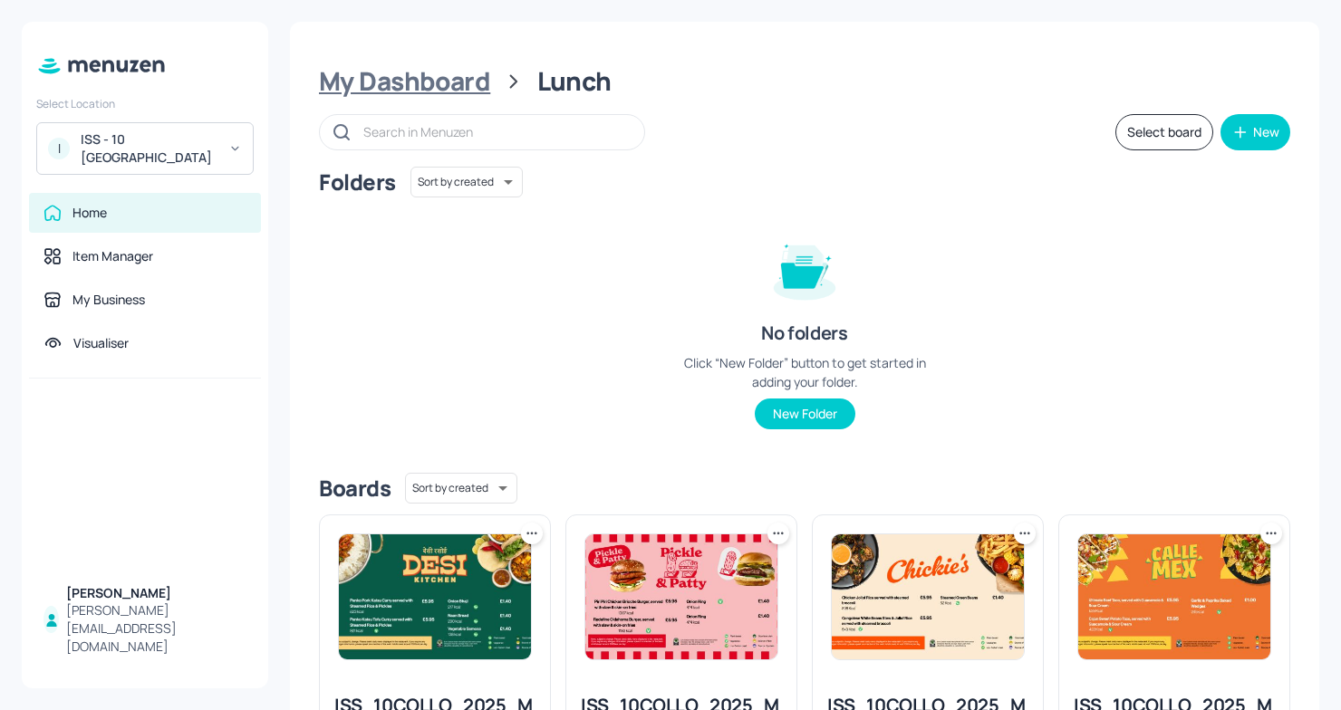
click at [444, 73] on div "My Dashboard" at bounding box center [404, 81] width 171 height 33
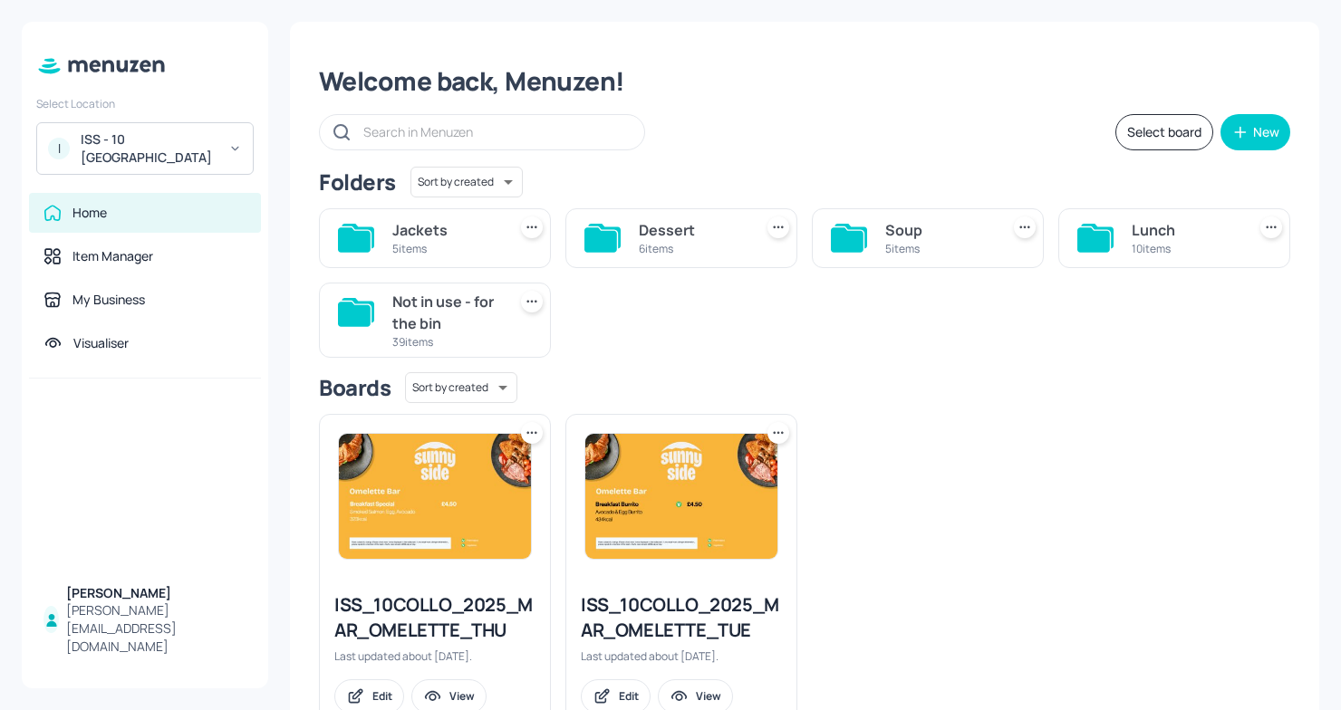
click at [931, 219] on div "Soup" at bounding box center [938, 230] width 107 height 22
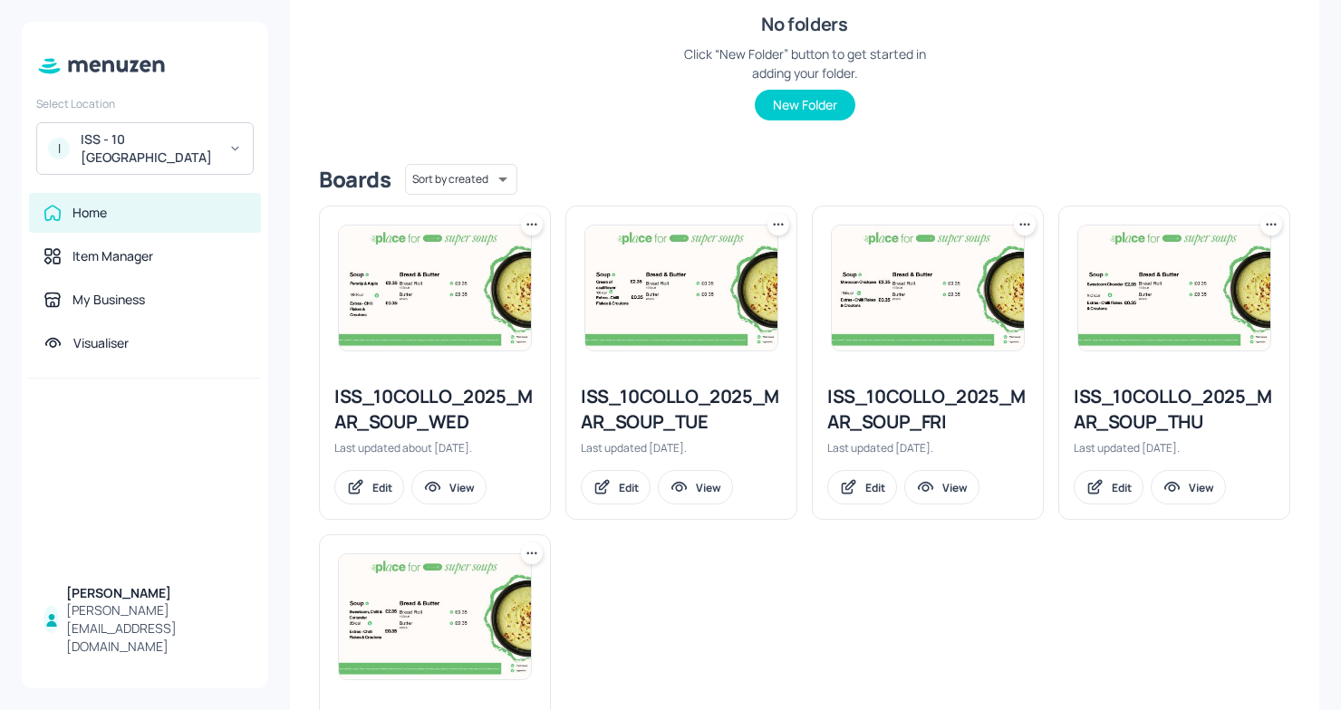
scroll to position [388, 0]
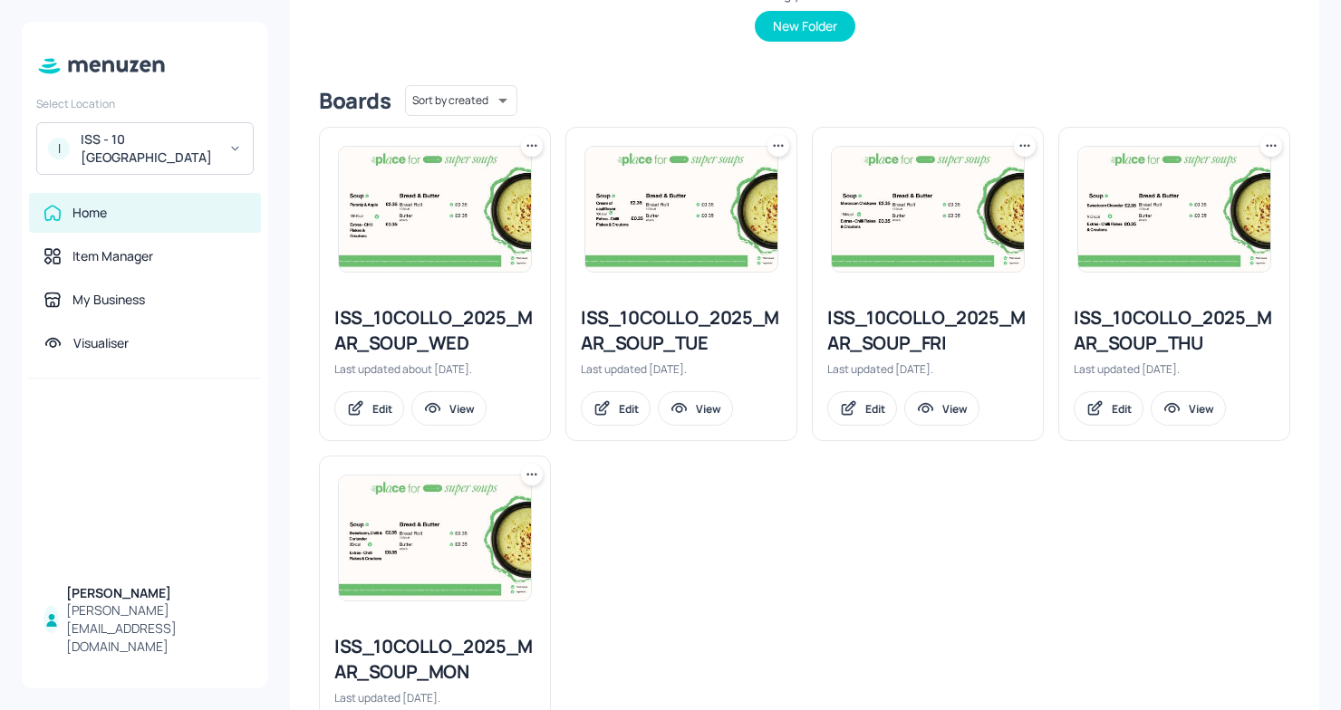
click at [662, 349] on div "ISS_10COLLO_2025_MAR_SOUP_TUE" at bounding box center [681, 330] width 201 height 51
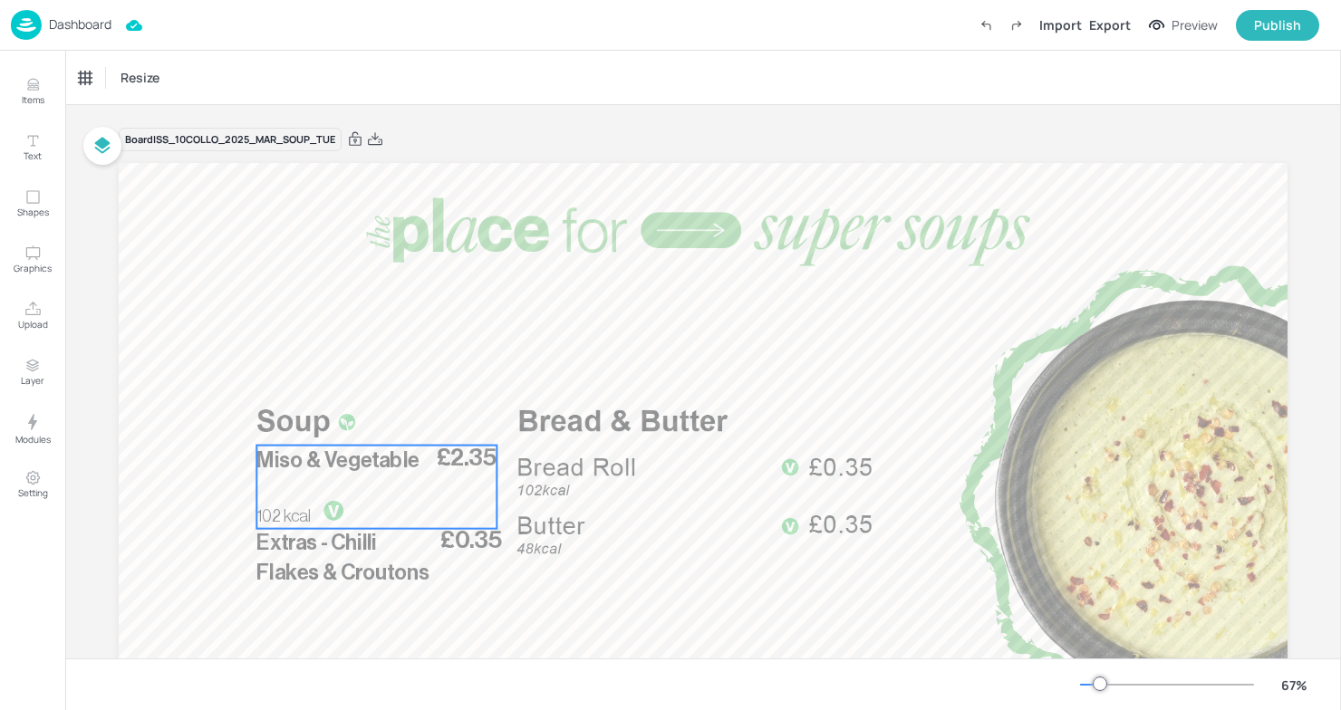
click at [364, 488] on div "£2.35 Miso & Vegetable 102 kcal" at bounding box center [376, 487] width 240 height 83
click at [359, 418] on icon "Edit Item" at bounding box center [364, 415] width 15 height 14
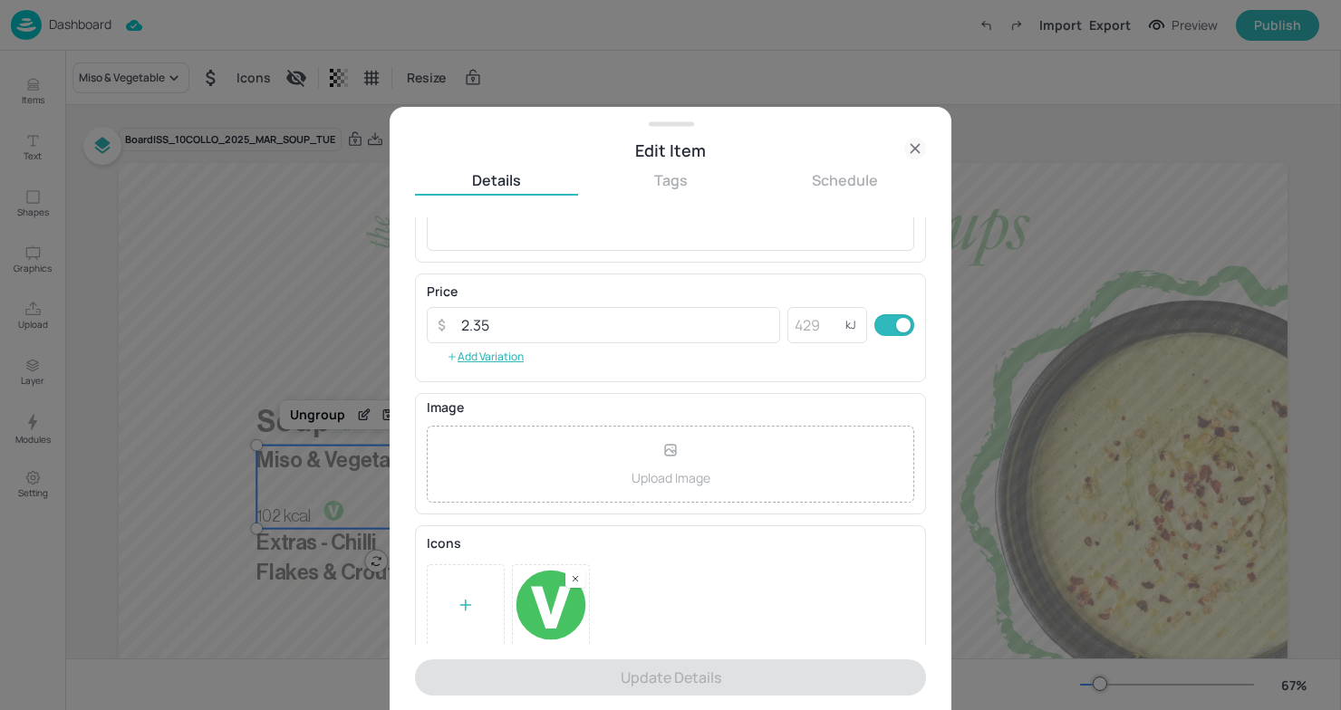
scroll to position [244, 0]
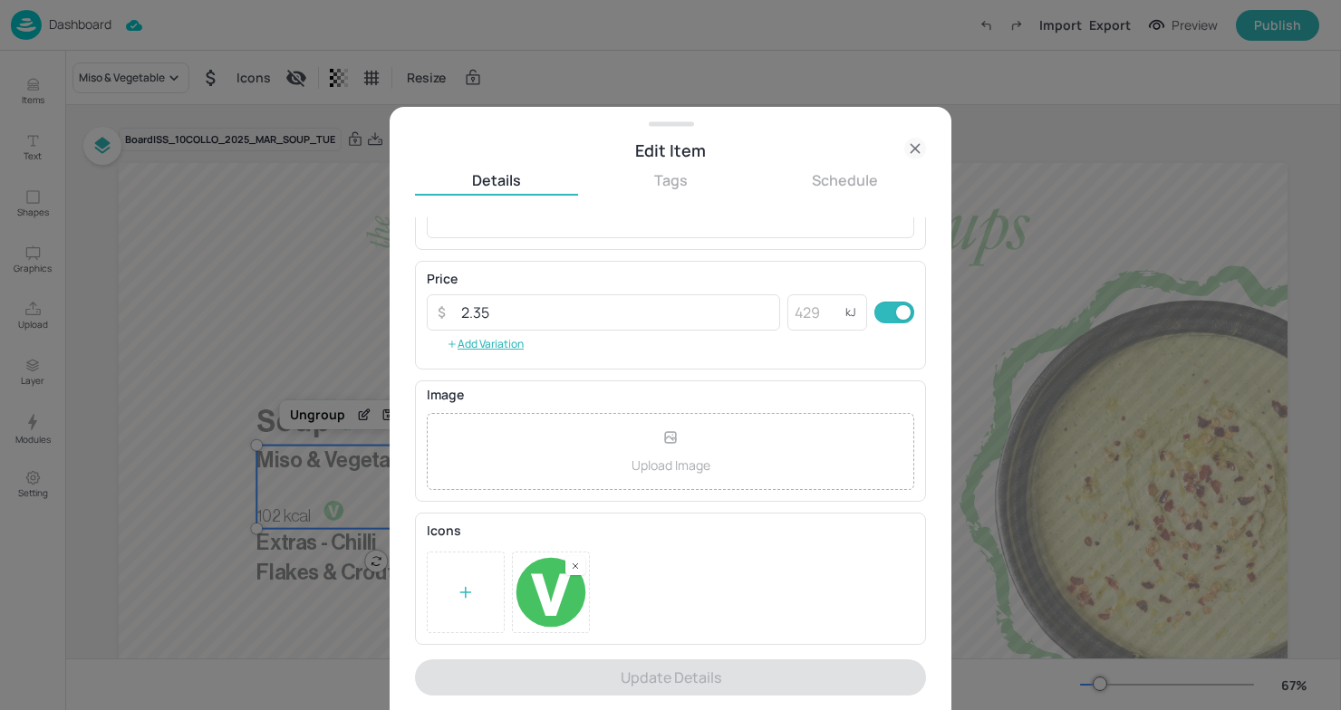
click at [491, 595] on div at bounding box center [466, 593] width 78 height 82
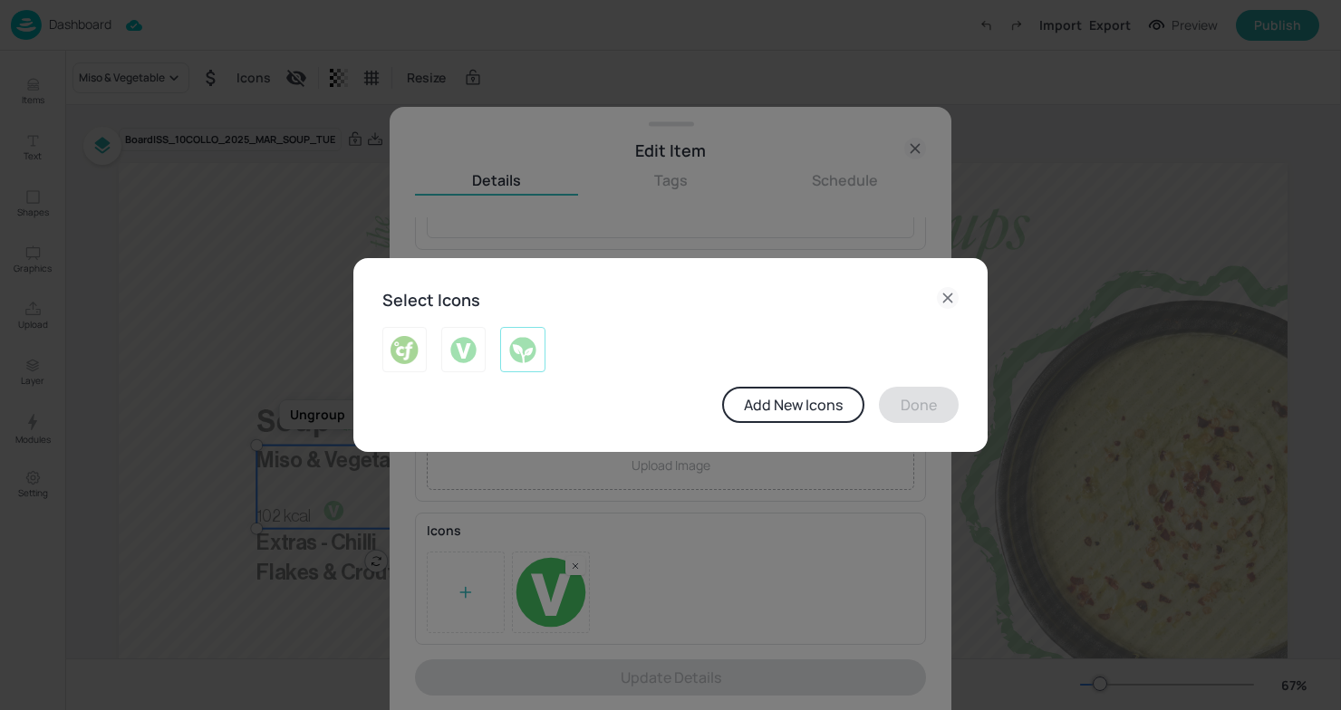
click at [517, 351] on img at bounding box center [522, 349] width 28 height 29
click at [920, 391] on button "Done" at bounding box center [919, 405] width 80 height 36
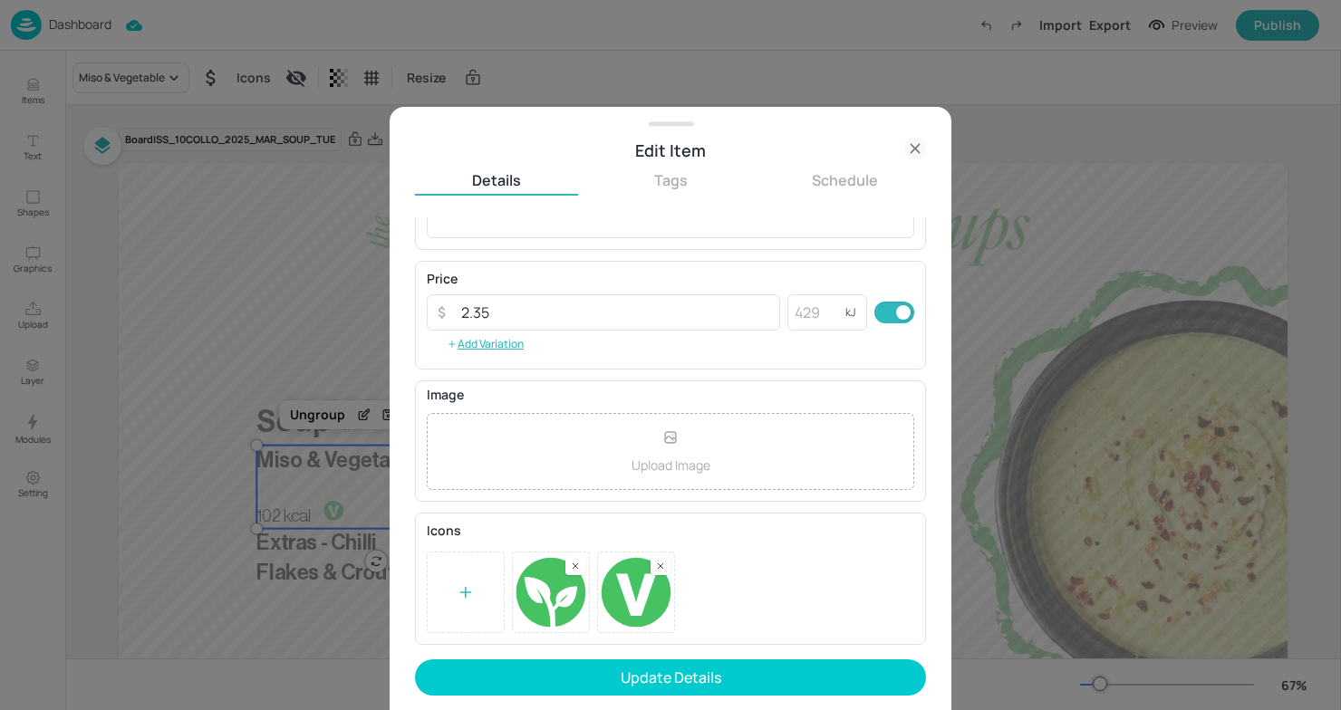
click at [662, 569] on rect at bounding box center [660, 566] width 13 height 13
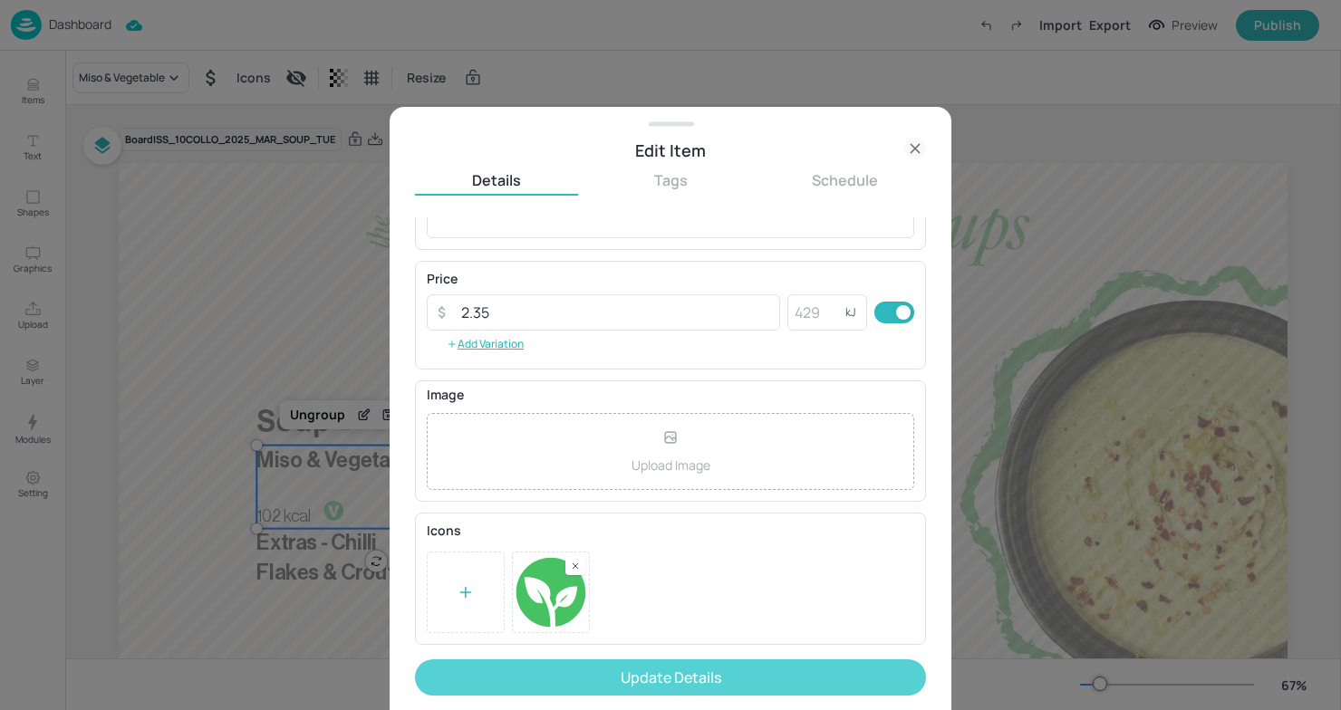
click at [641, 682] on button "Update Details" at bounding box center [670, 678] width 511 height 36
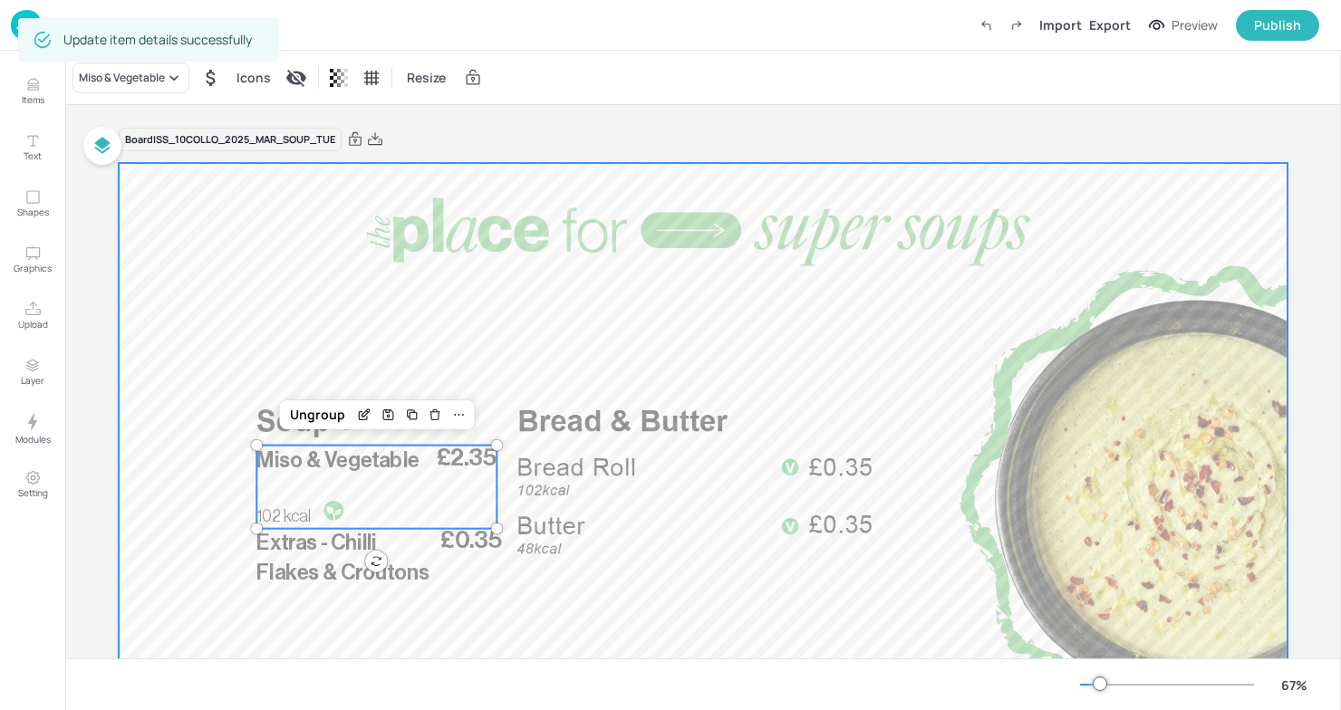
click at [208, 409] on div at bounding box center [703, 492] width 1169 height 658
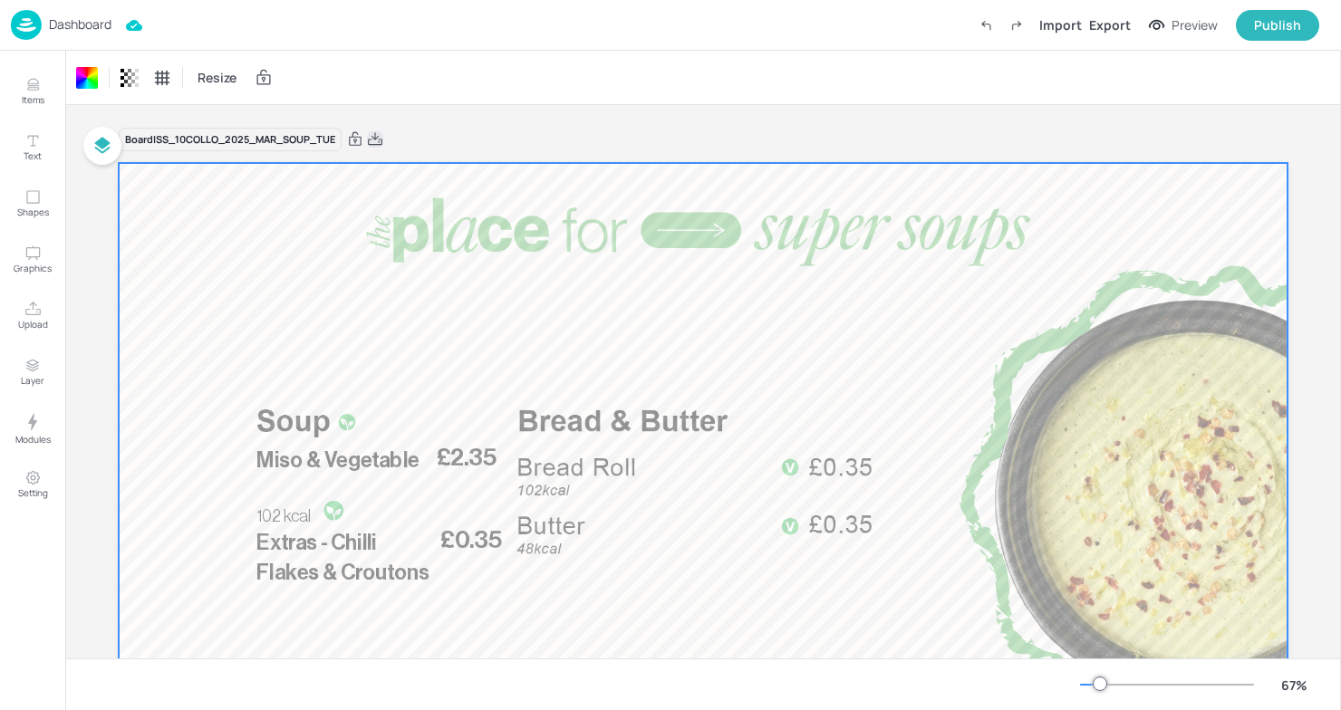
click at [372, 136] on icon at bounding box center [375, 139] width 16 height 18
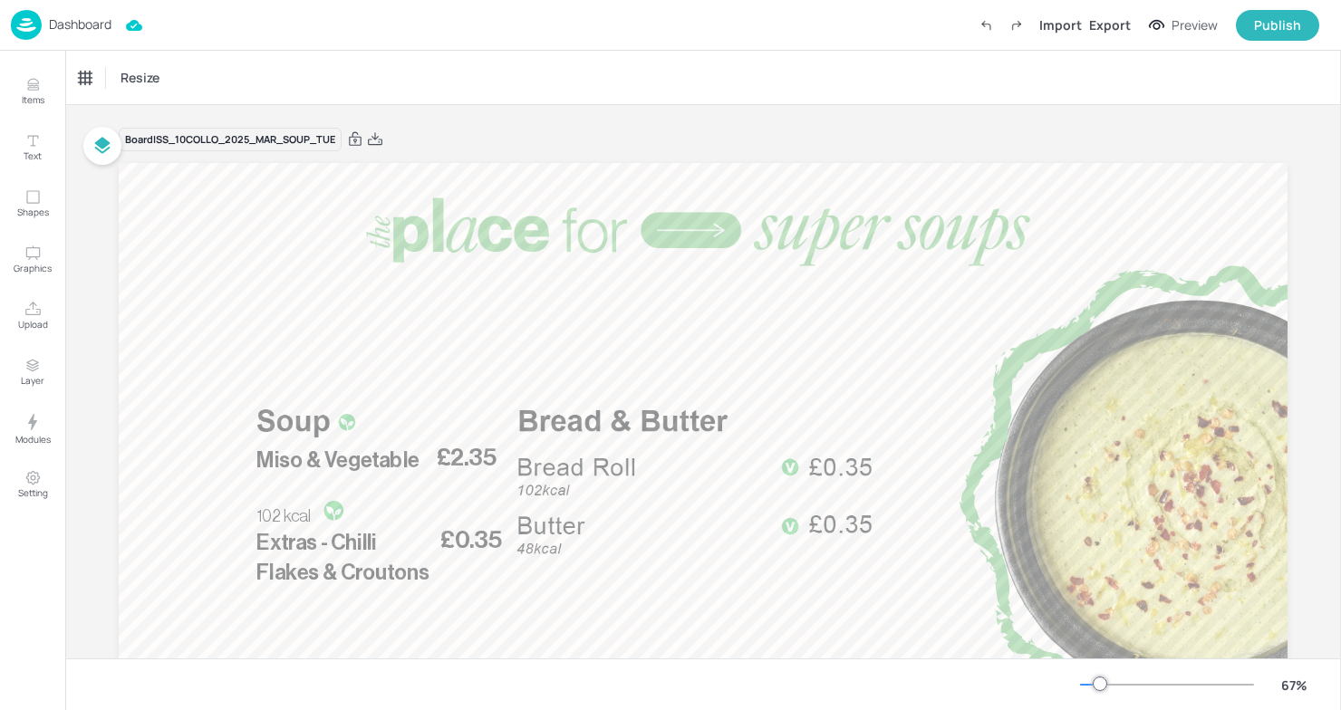
click at [43, 21] on div "Dashboard" at bounding box center [61, 25] width 101 height 30
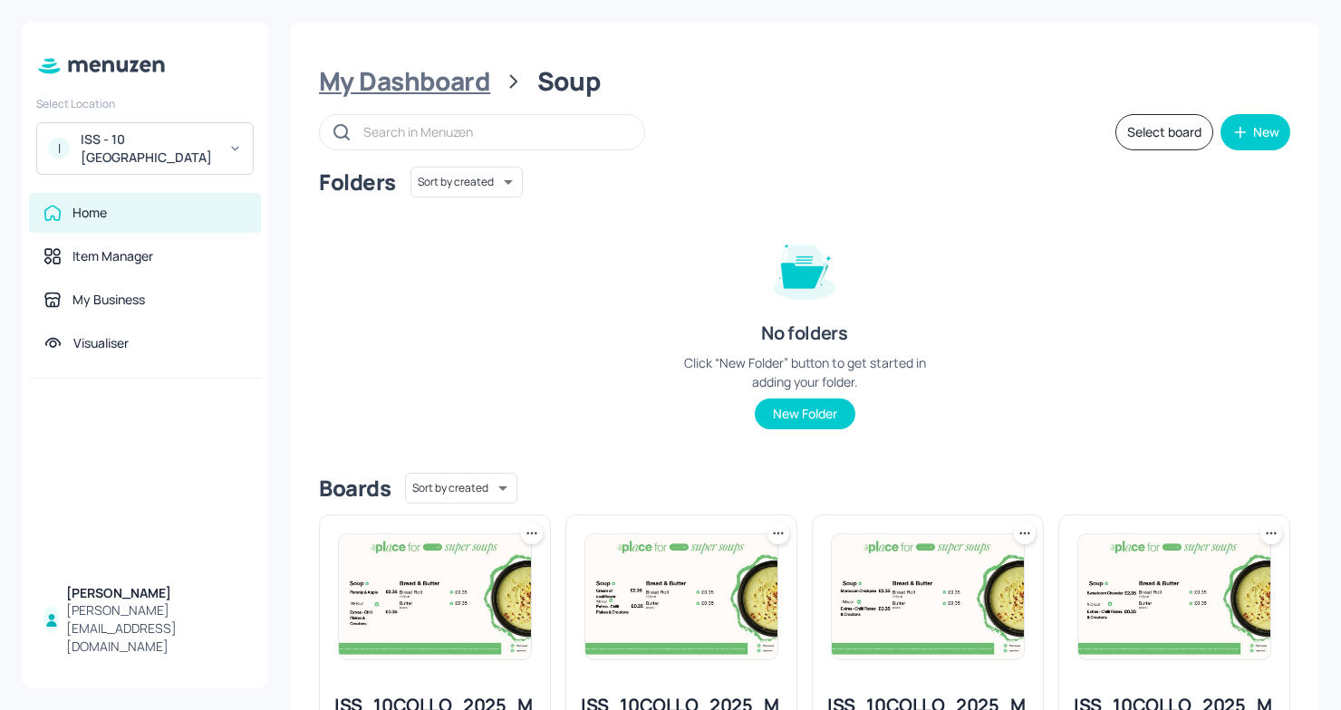
click at [393, 87] on div "My Dashboard" at bounding box center [404, 81] width 171 height 33
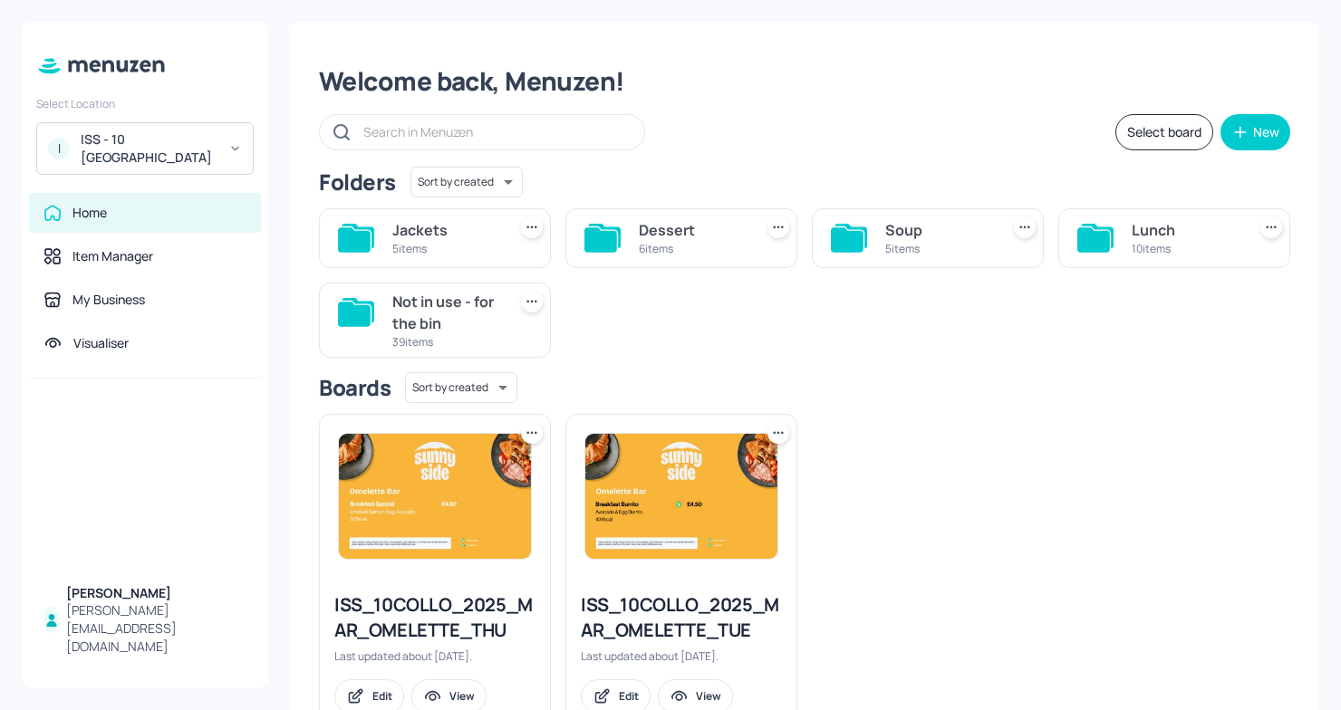
click at [1112, 244] on div "Lunch 10 items" at bounding box center [1174, 238] width 232 height 60
click at [1091, 236] on icon at bounding box center [1093, 239] width 33 height 24
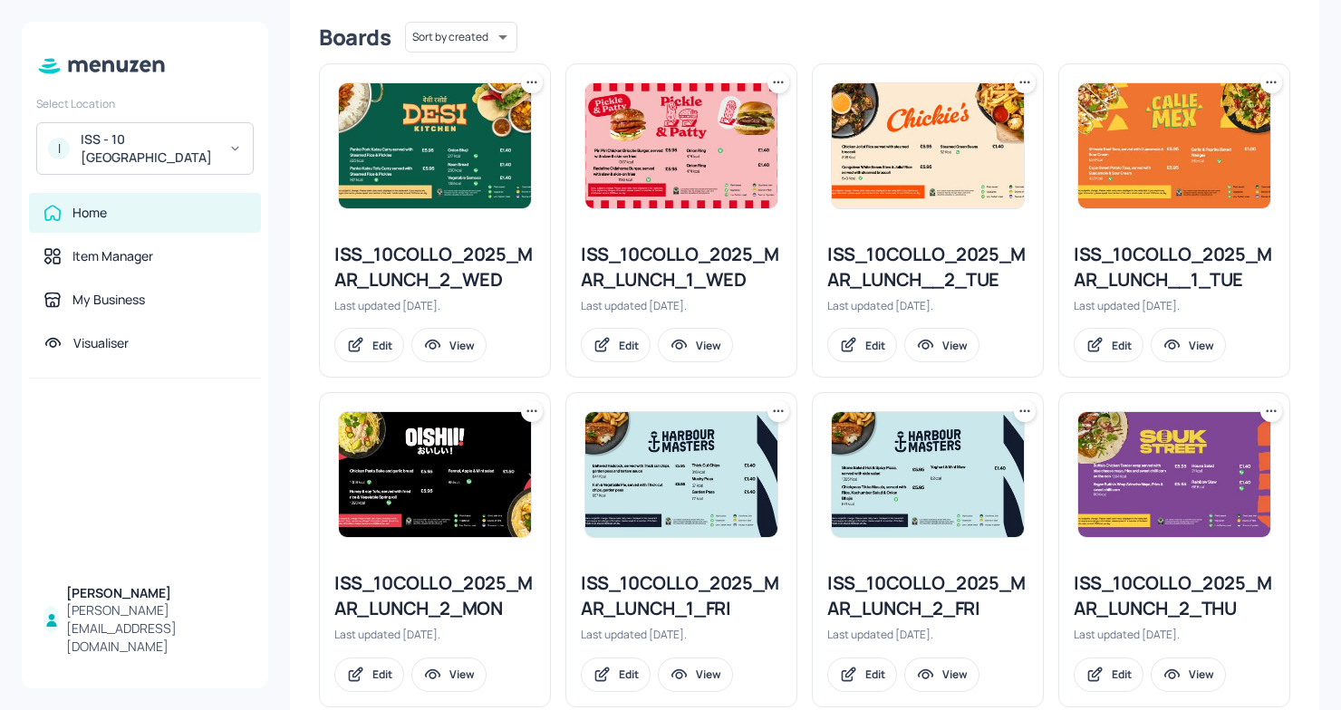
scroll to position [448, 0]
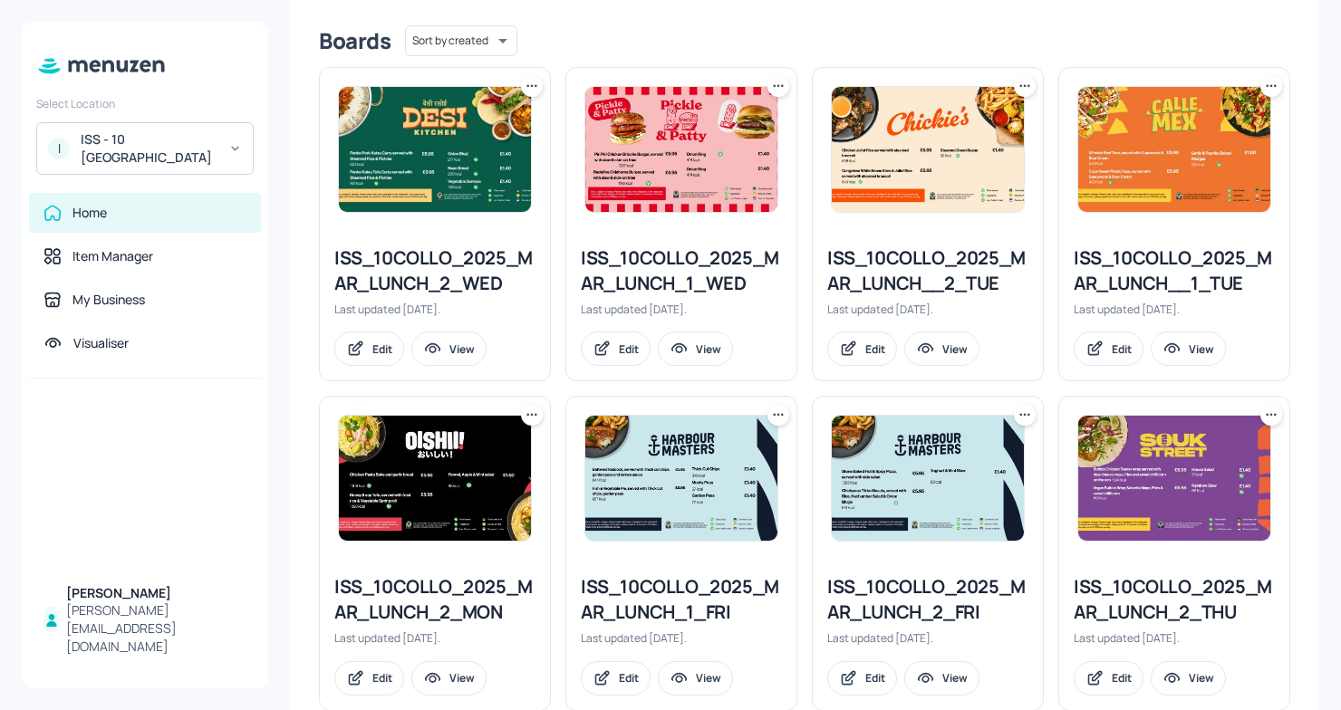
click at [1110, 286] on div "ISS_10COLLO_2025_MAR_LUNCH__1_TUE" at bounding box center [1174, 271] width 201 height 51
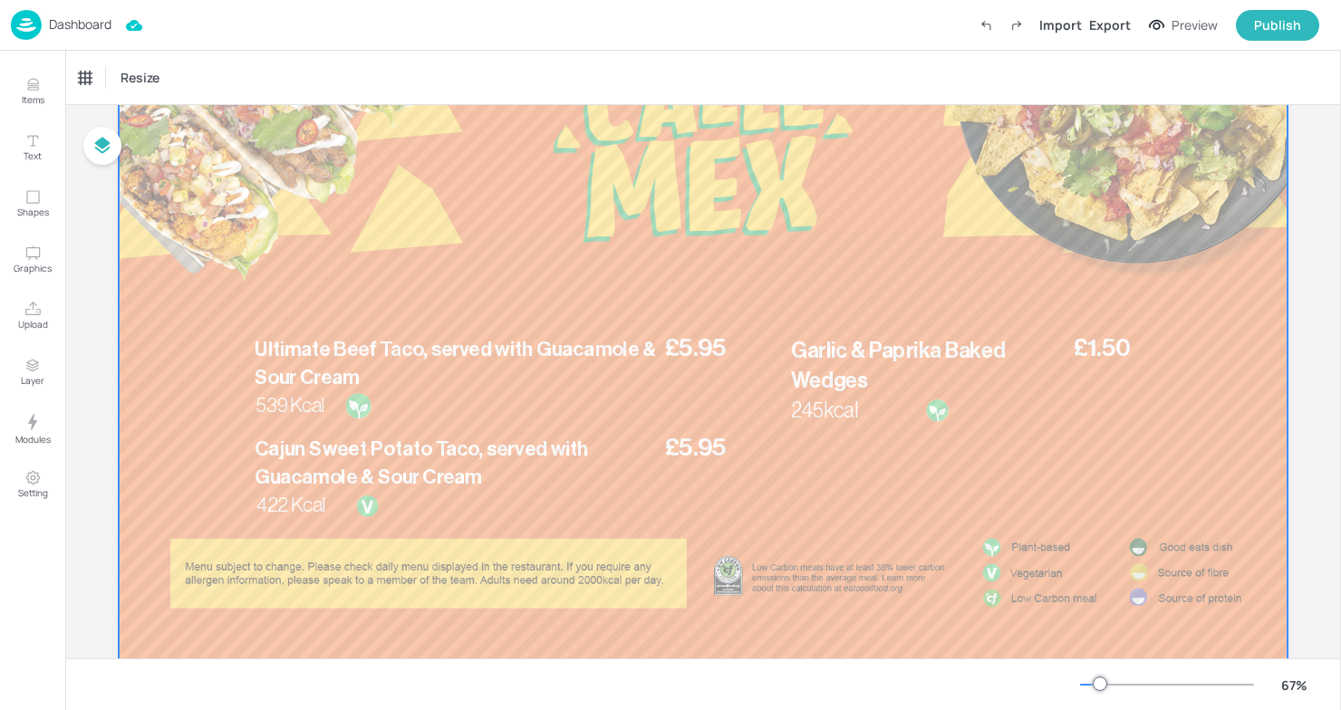
scroll to position [159, 0]
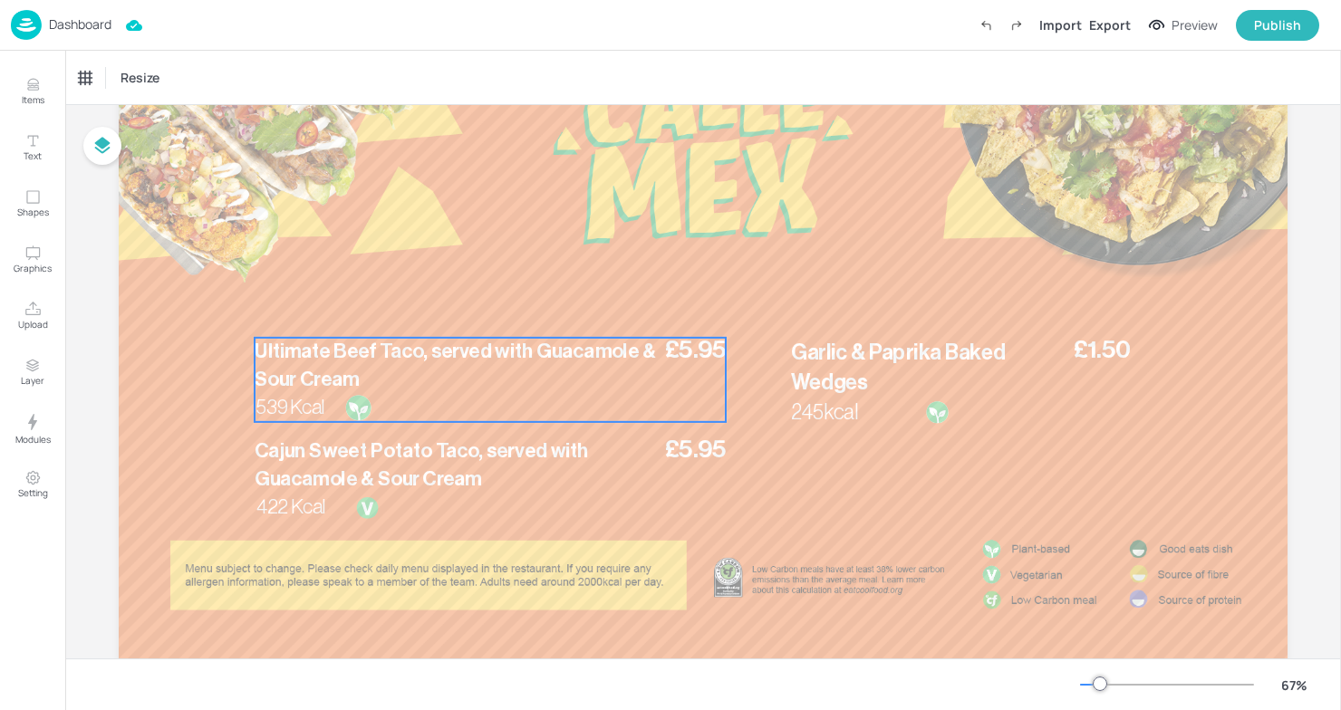
click at [390, 377] on p "Ultimate Beef Taco, served with Guacamole & Sour Cream" at bounding box center [458, 366] width 406 height 56
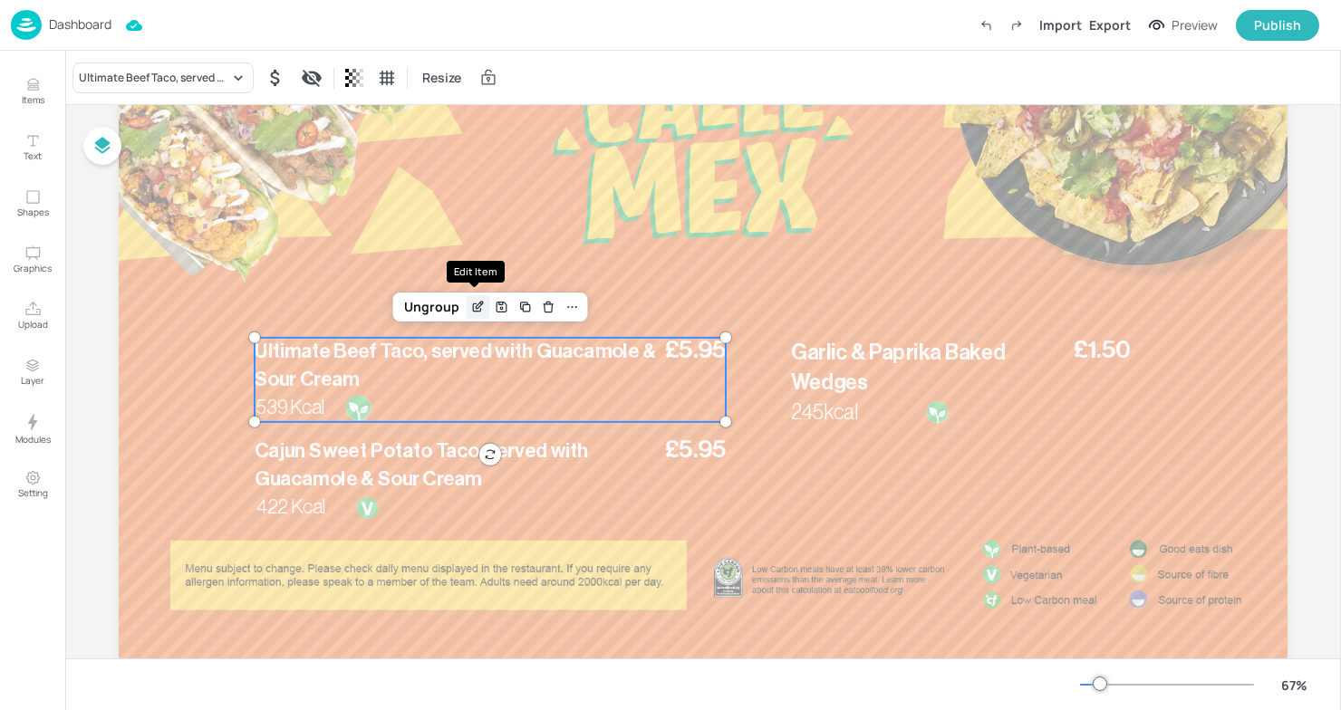
click at [474, 303] on icon "Edit Item" at bounding box center [477, 307] width 15 height 14
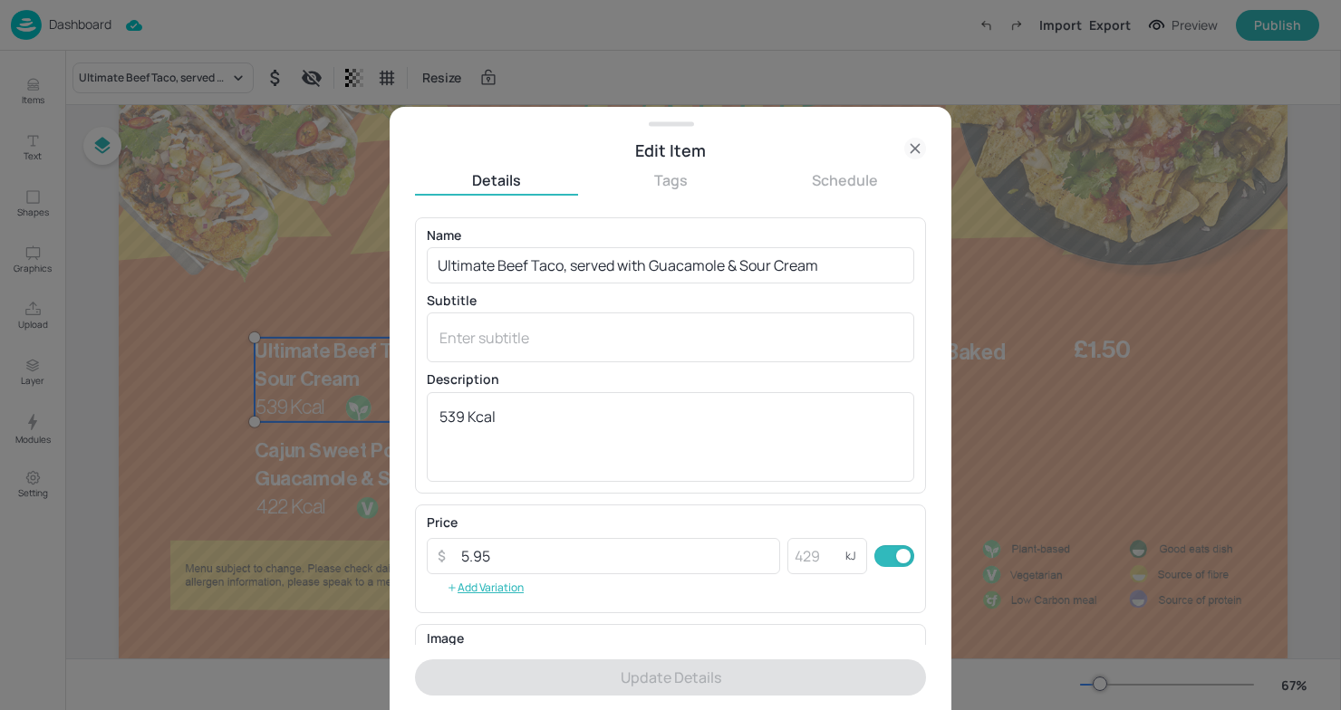
click at [311, 457] on div at bounding box center [670, 355] width 1341 height 710
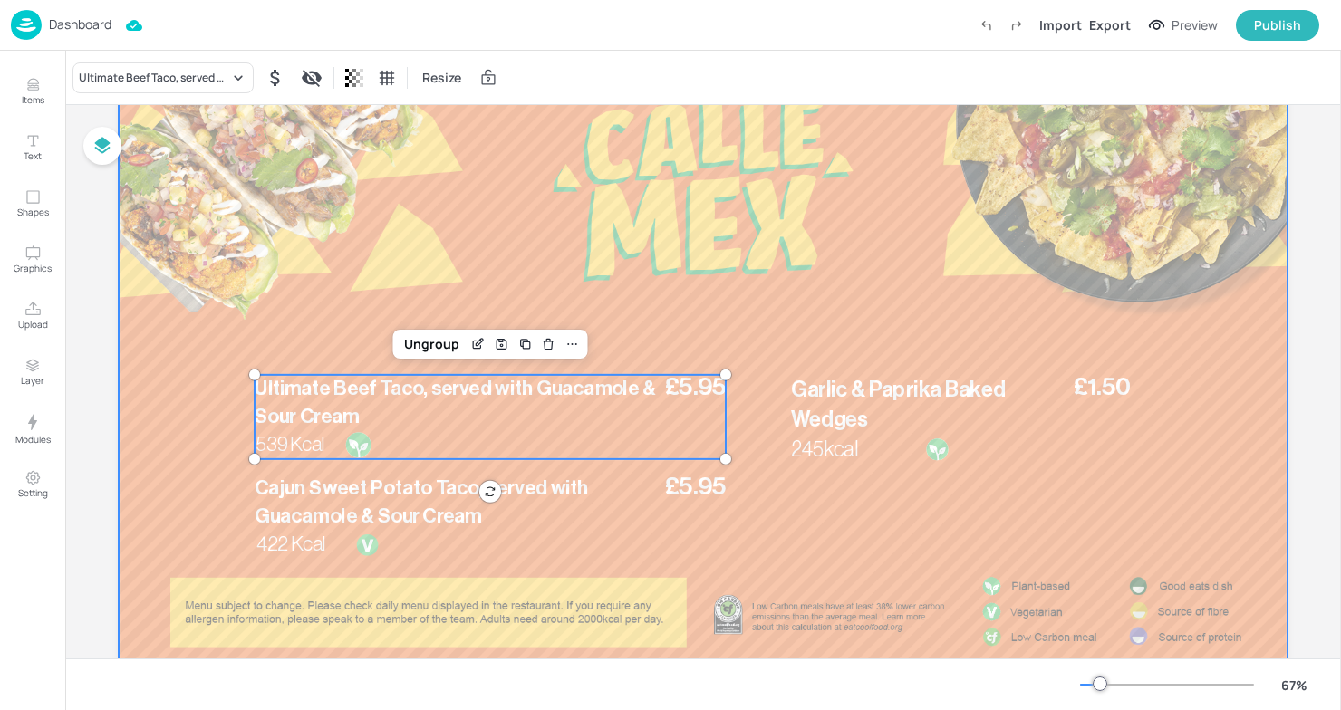
scroll to position [198, 0]
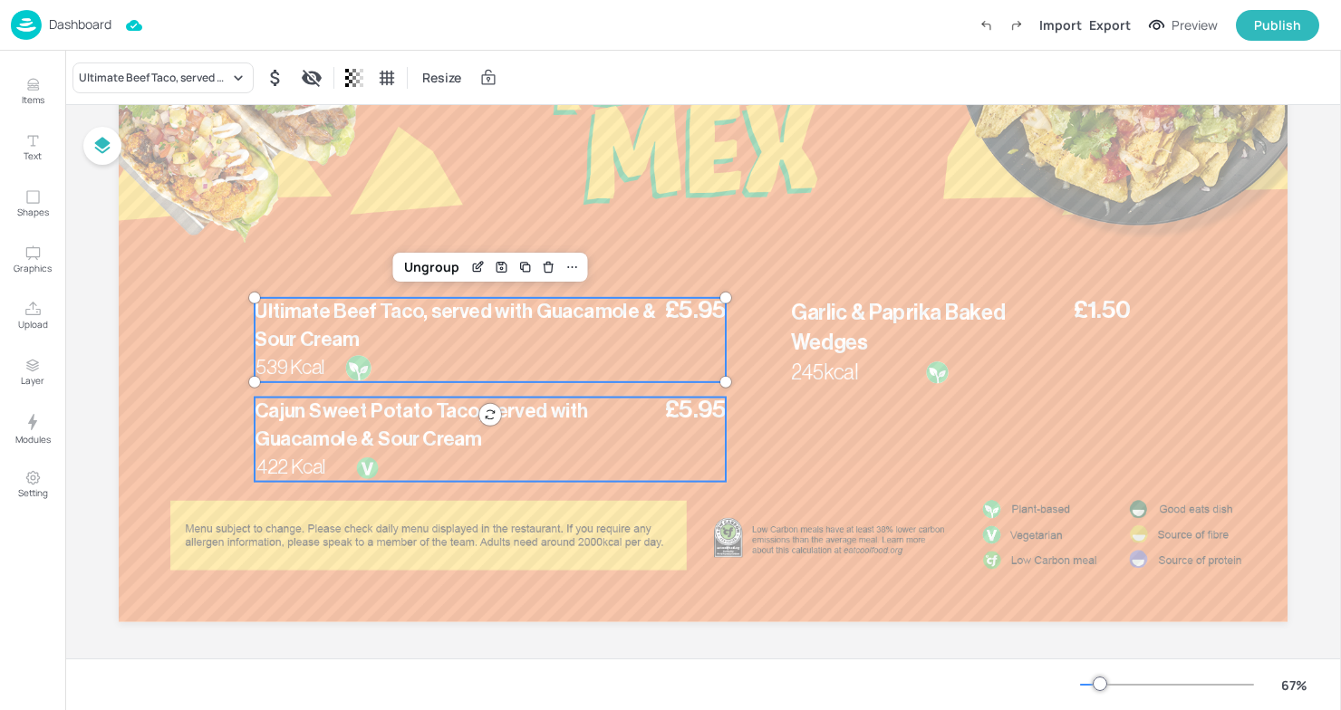
click at [340, 425] on p "Cajun Sweet Potato Taco, served with Guacamole & Sour Cream" at bounding box center [458, 426] width 406 height 56
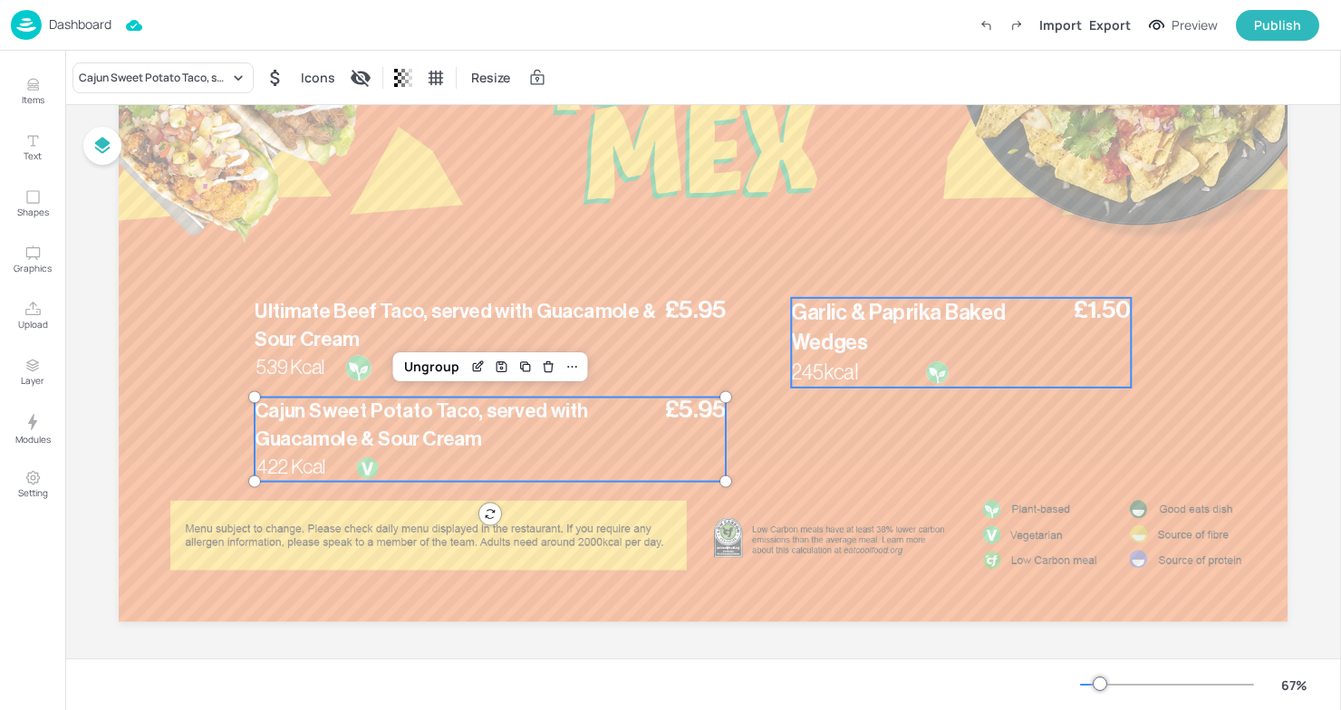
click at [922, 338] on p "Garlic & Paprika Baked Wedges" at bounding box center [929, 328] width 276 height 60
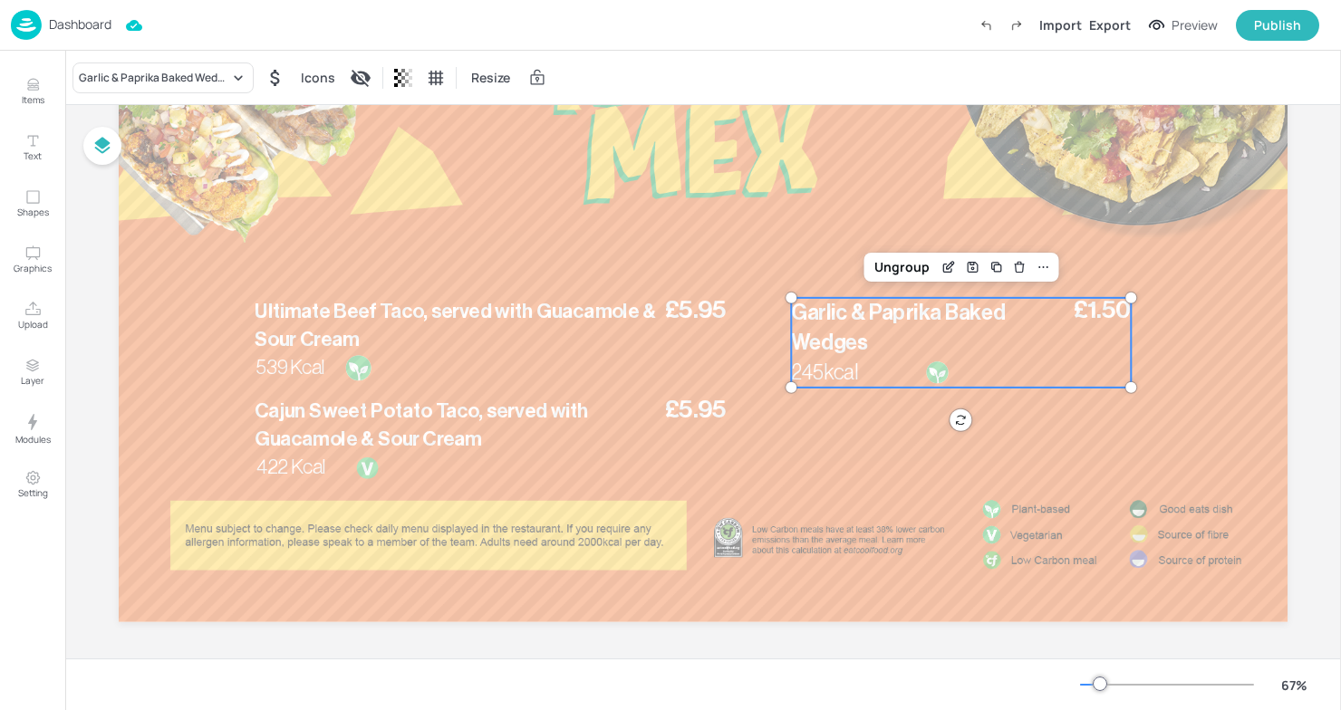
click at [54, 34] on div "Dashboard" at bounding box center [61, 25] width 101 height 30
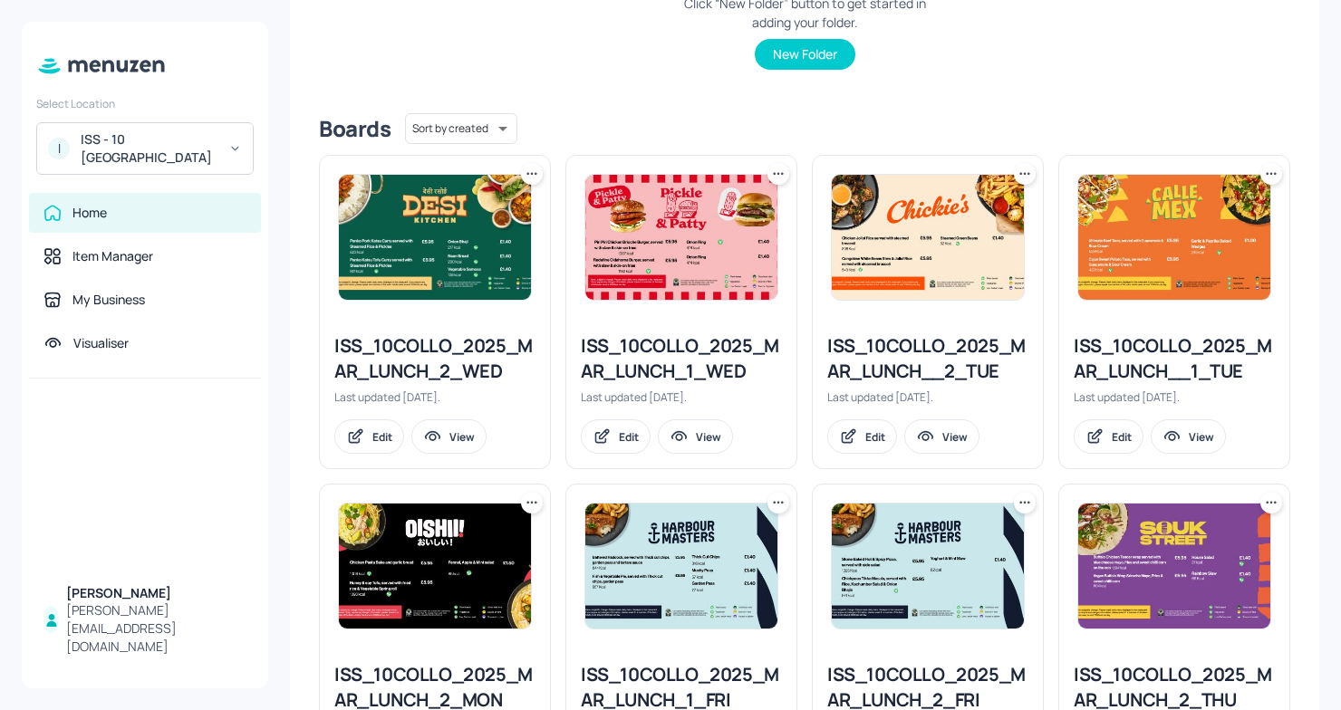
scroll to position [367, 0]
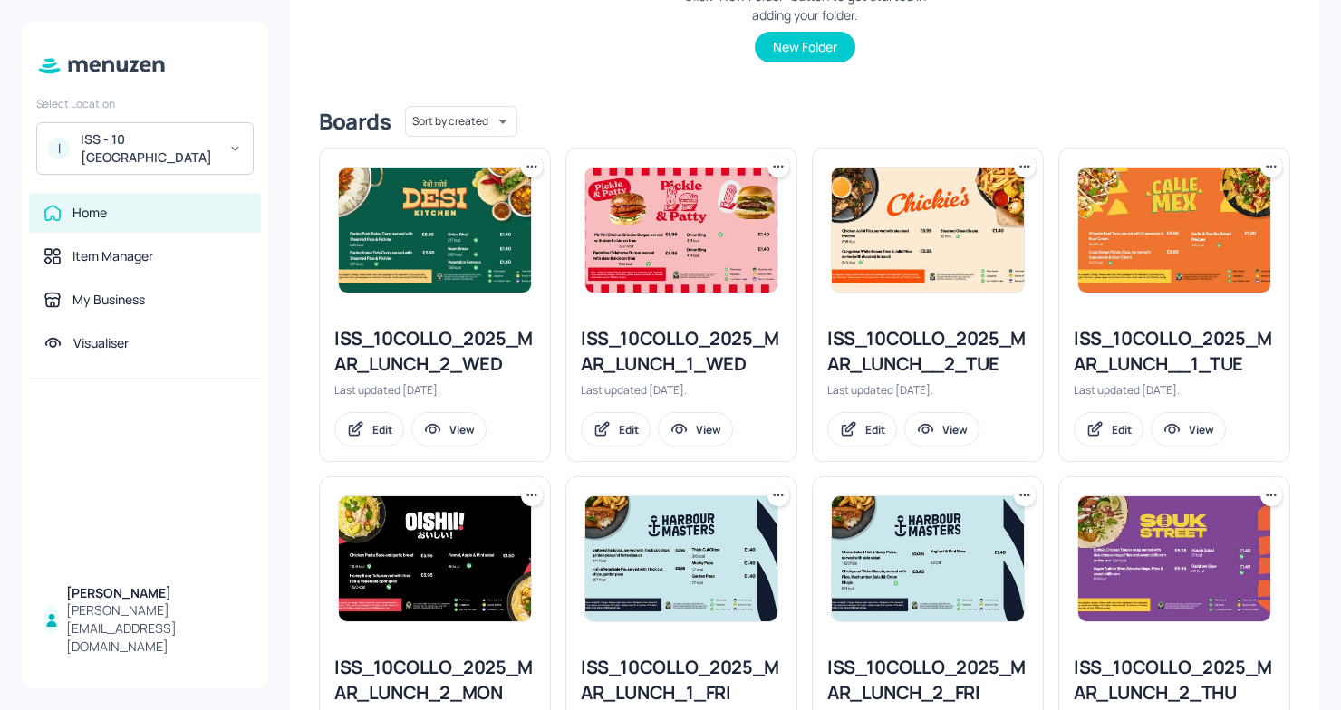
click at [908, 353] on div "ISS_10COLLO_2025_MAR_LUNCH__2_TUE" at bounding box center [927, 351] width 201 height 51
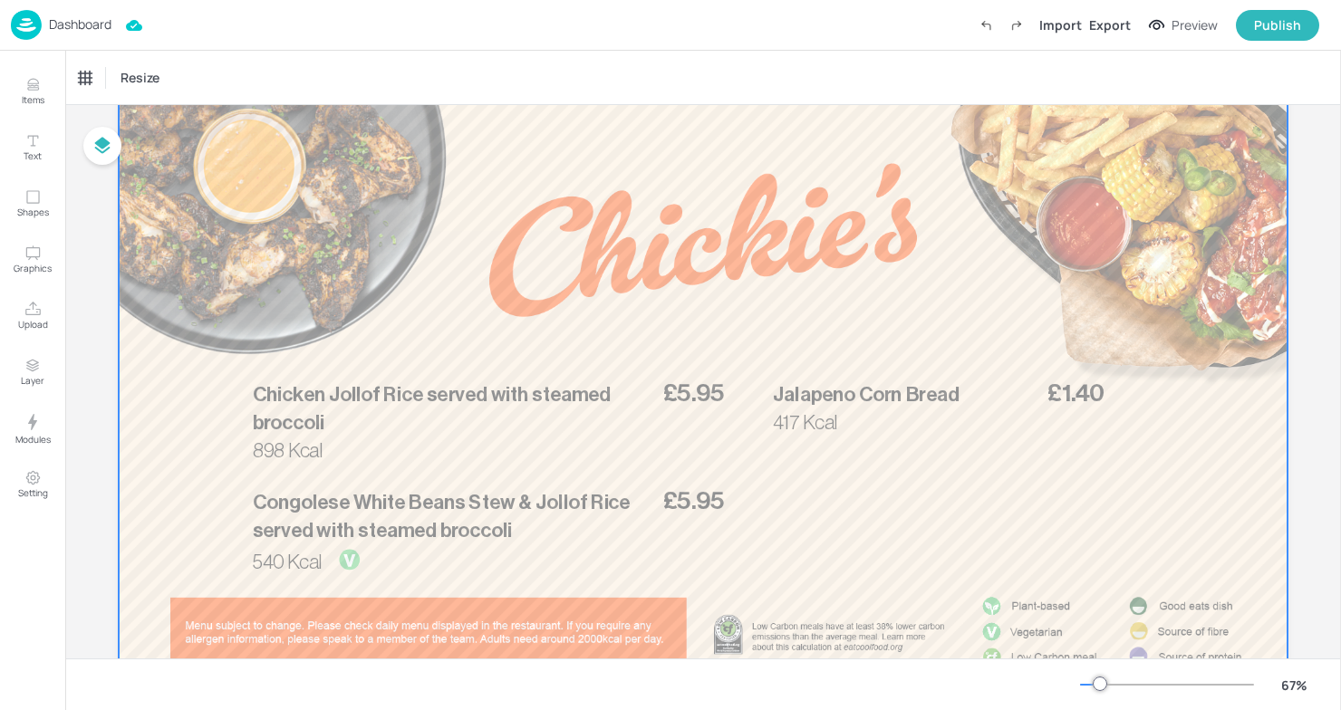
scroll to position [106, 0]
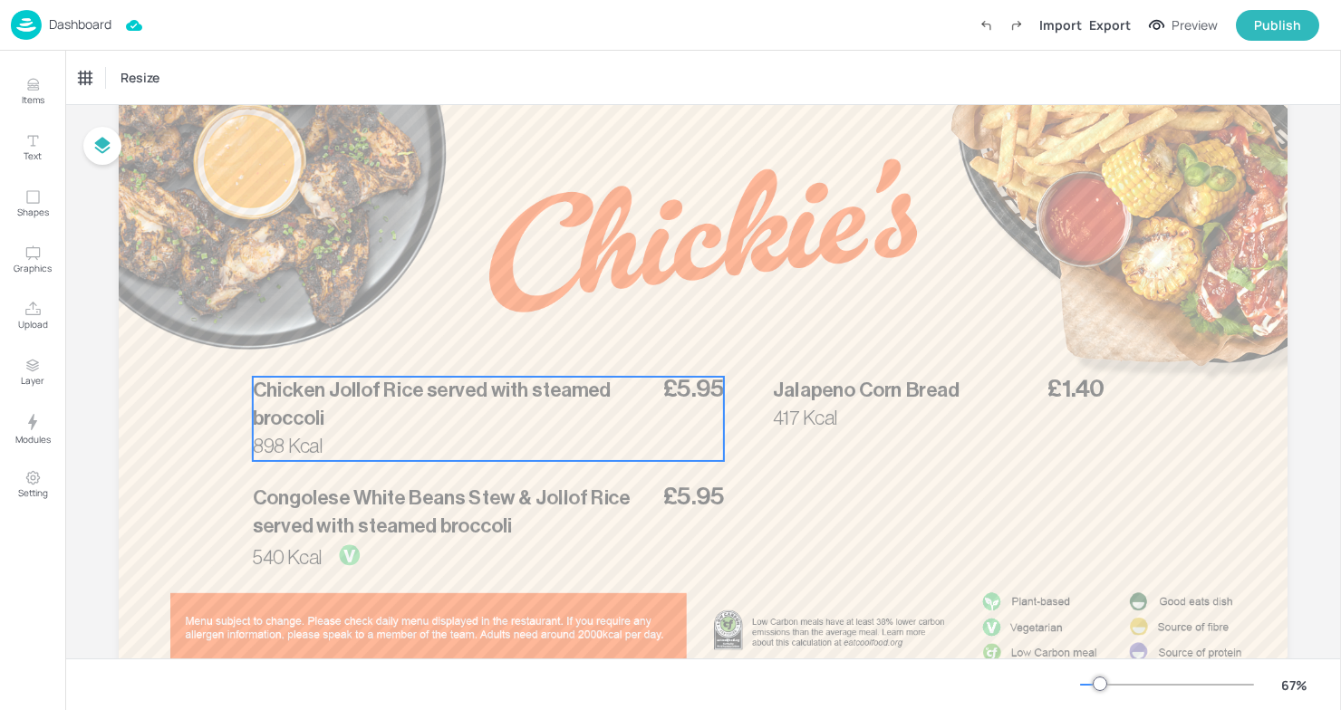
click at [489, 391] on span "Chicken Jollof Rice served with steamed broccoli" at bounding box center [432, 404] width 358 height 48
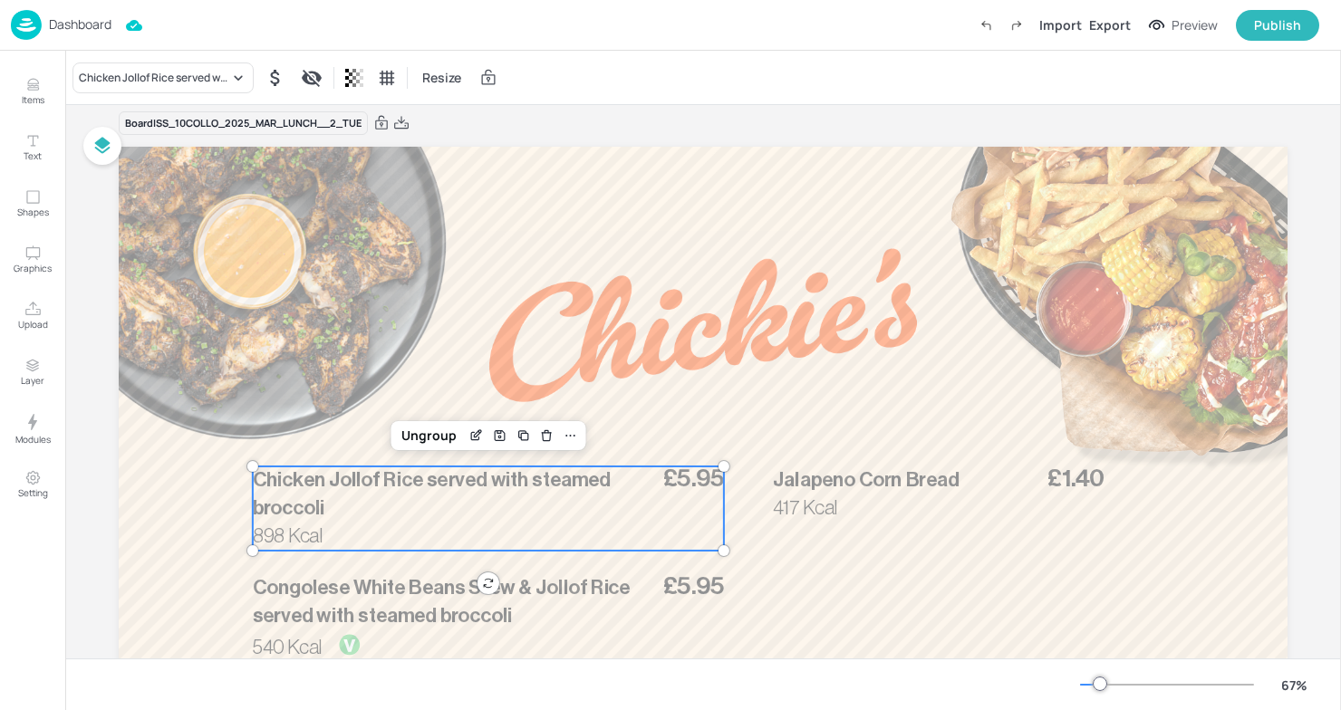
scroll to position [0, 0]
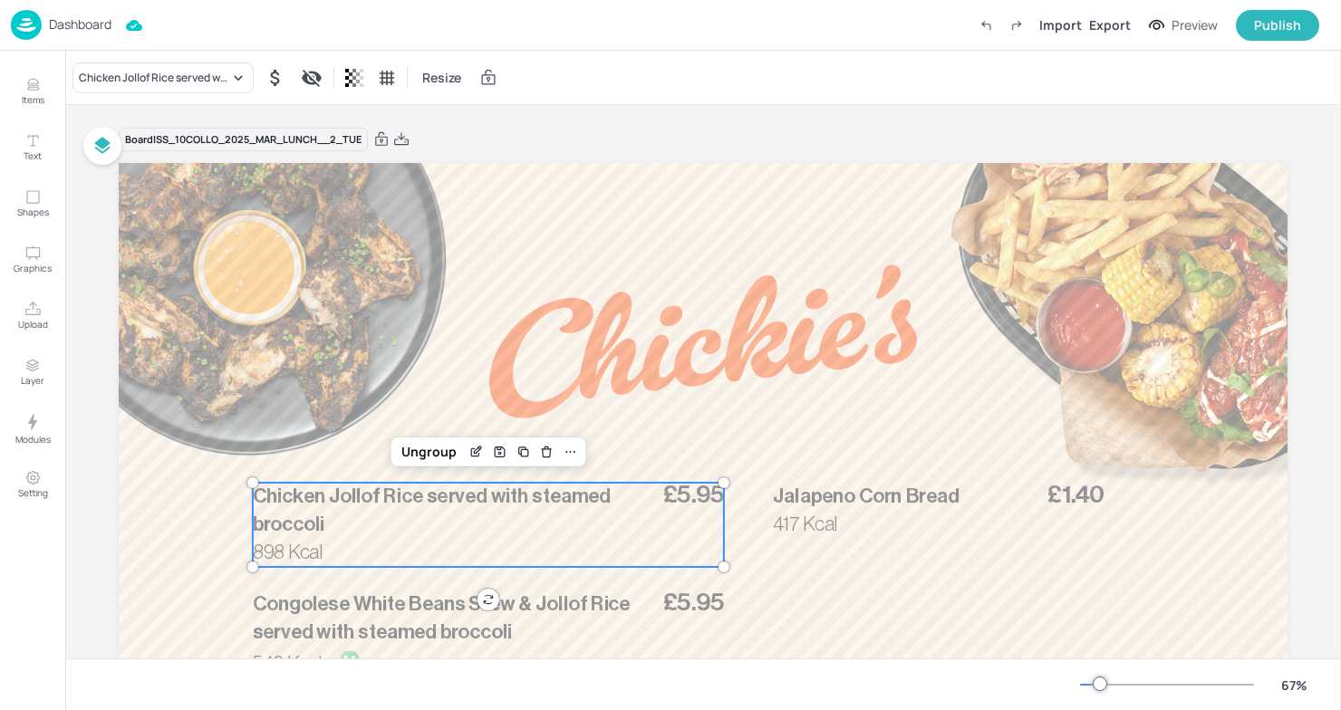
click at [43, 28] on div "Dashboard" at bounding box center [61, 25] width 101 height 30
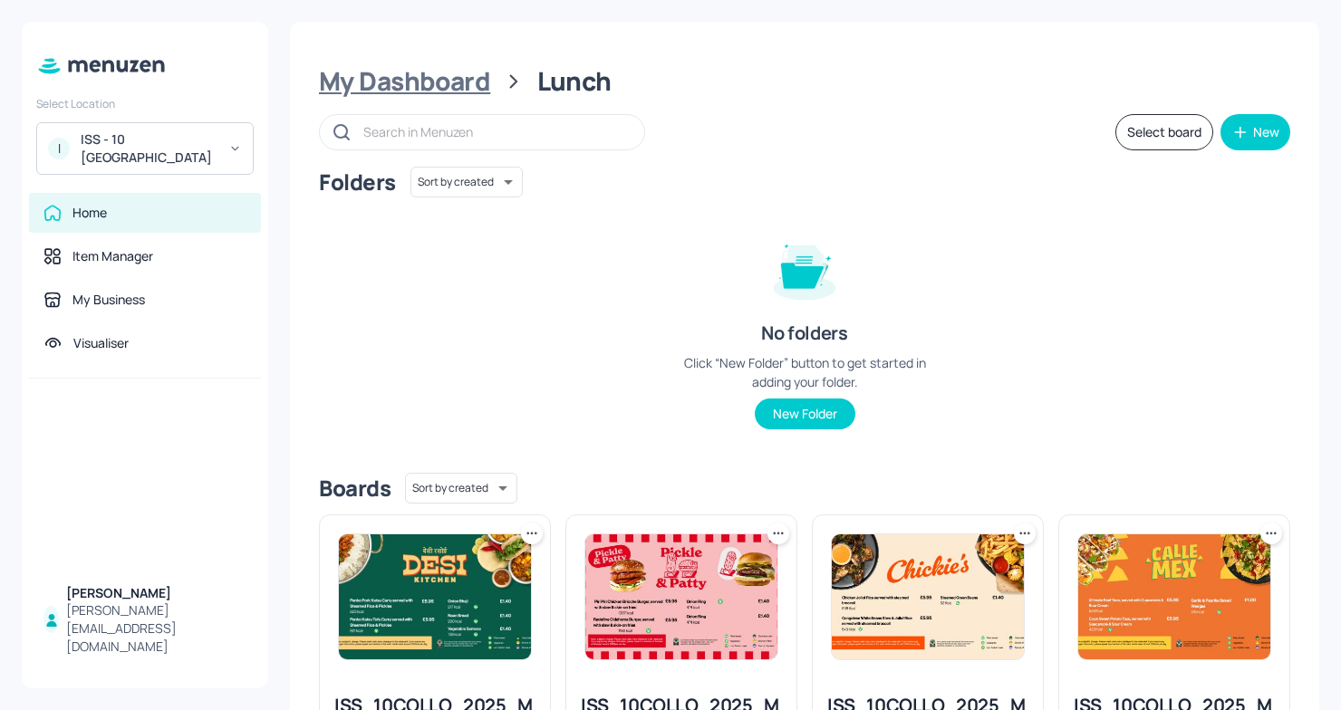
click at [371, 72] on div "My Dashboard" at bounding box center [404, 81] width 171 height 33
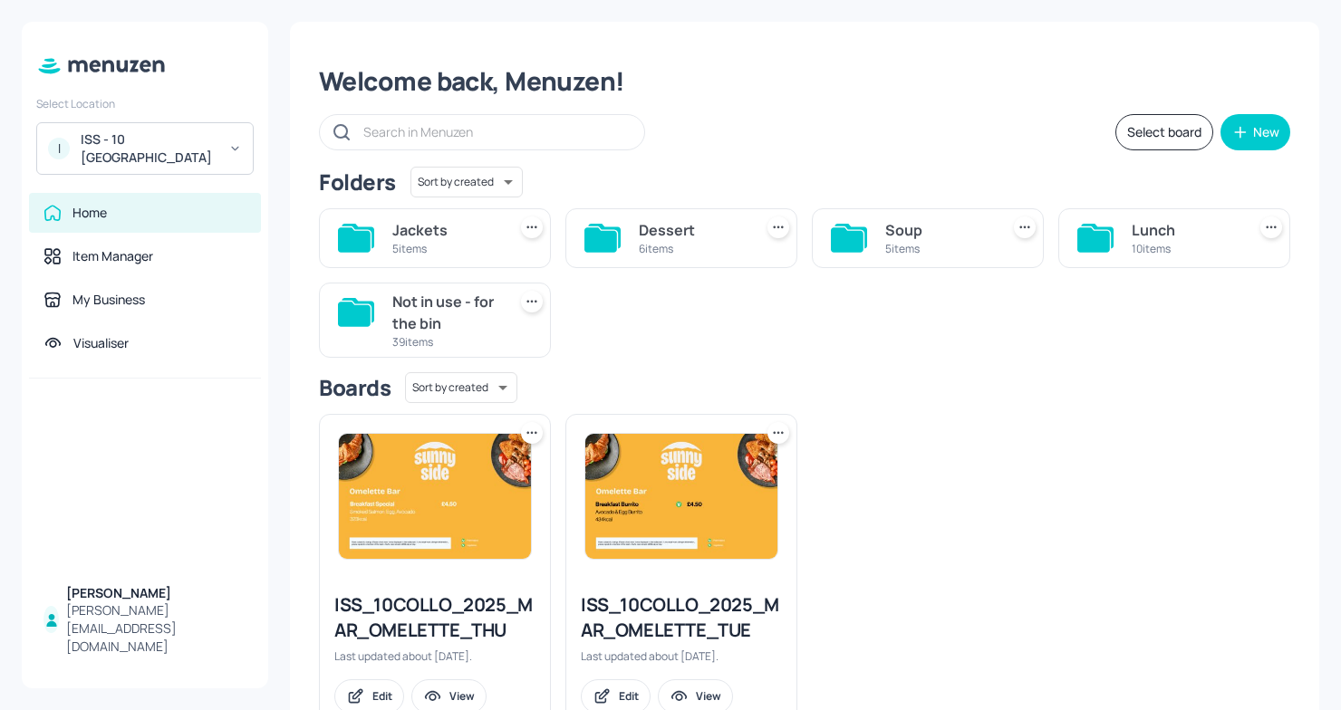
click at [1115, 244] on div "Lunch 10 items" at bounding box center [1174, 238] width 232 height 60
click at [1077, 231] on icon at bounding box center [1093, 239] width 33 height 24
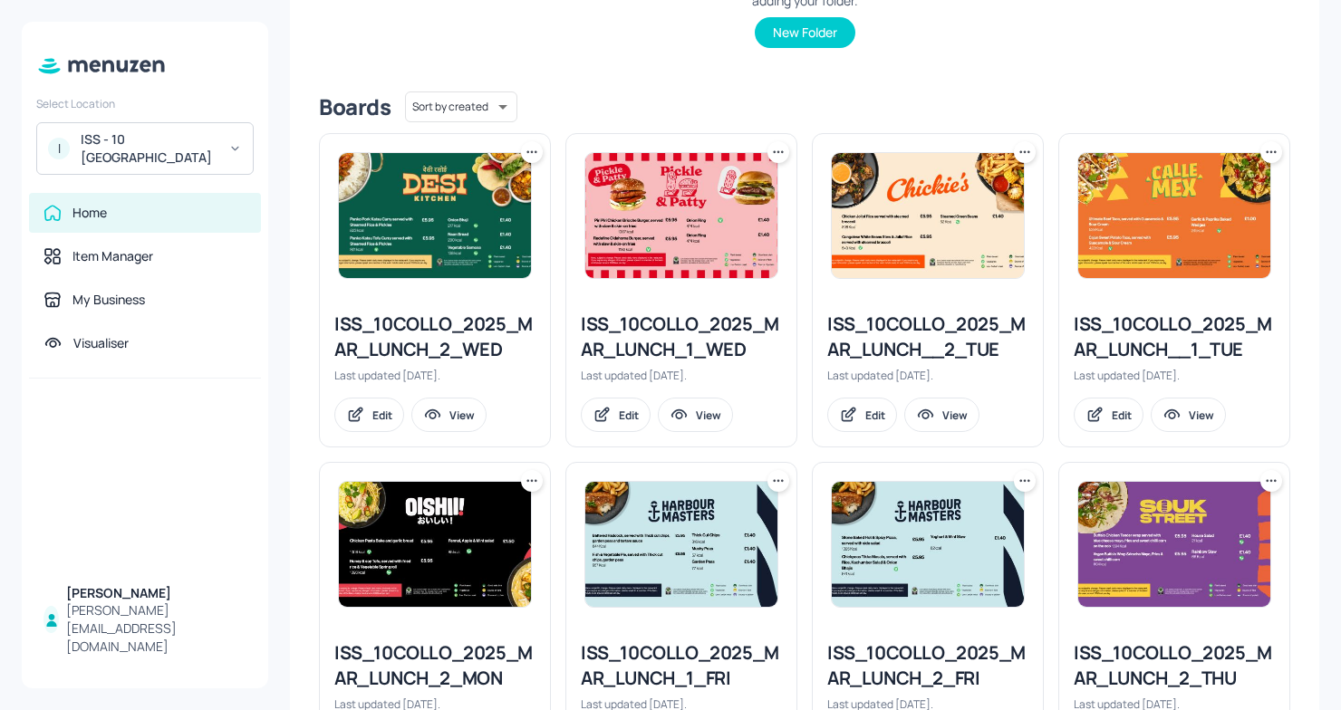
scroll to position [390, 0]
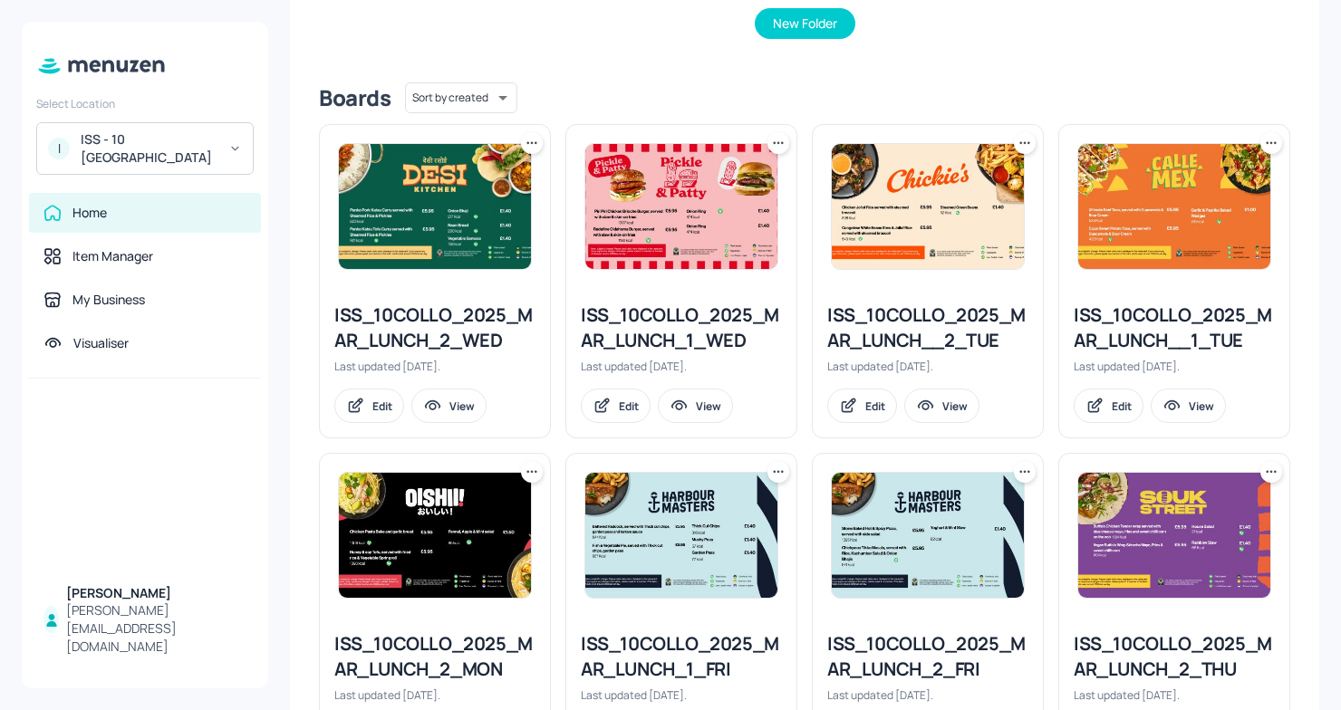
click at [1109, 318] on div "ISS_10COLLO_2025_MAR_LUNCH__1_TUE" at bounding box center [1174, 328] width 201 height 51
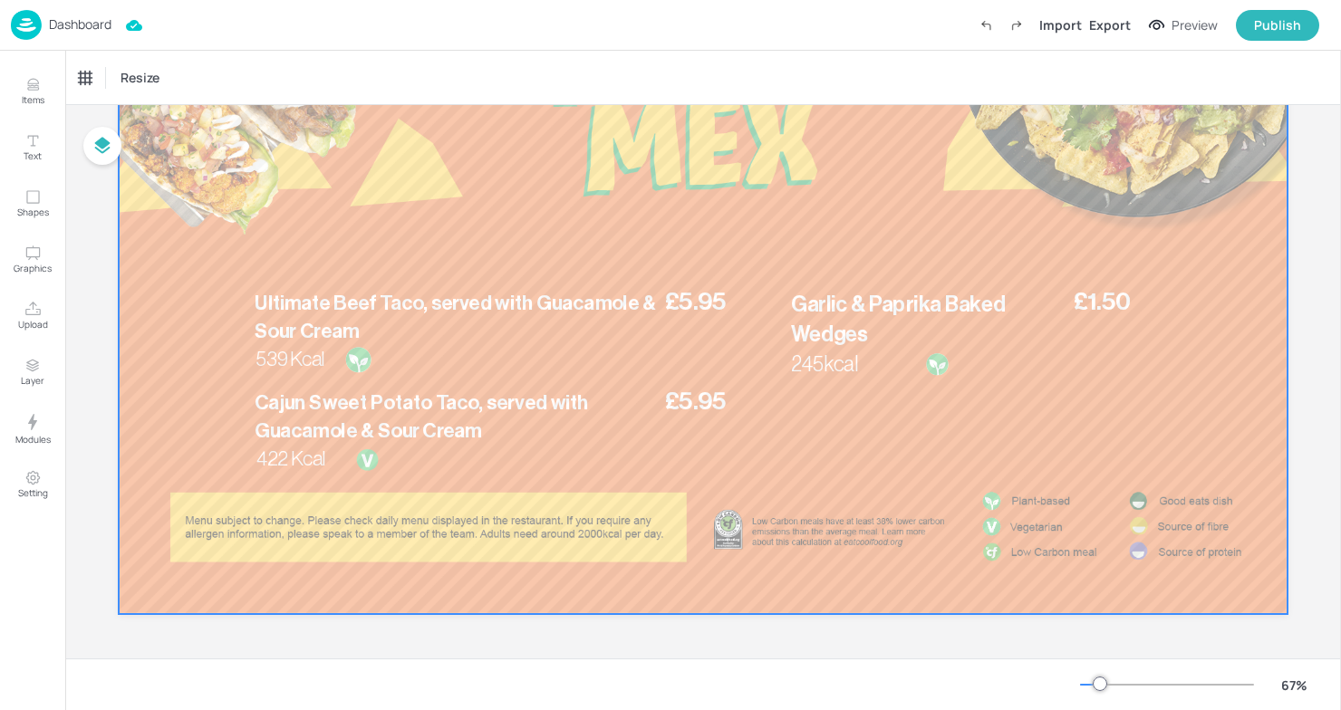
scroll to position [201, 0]
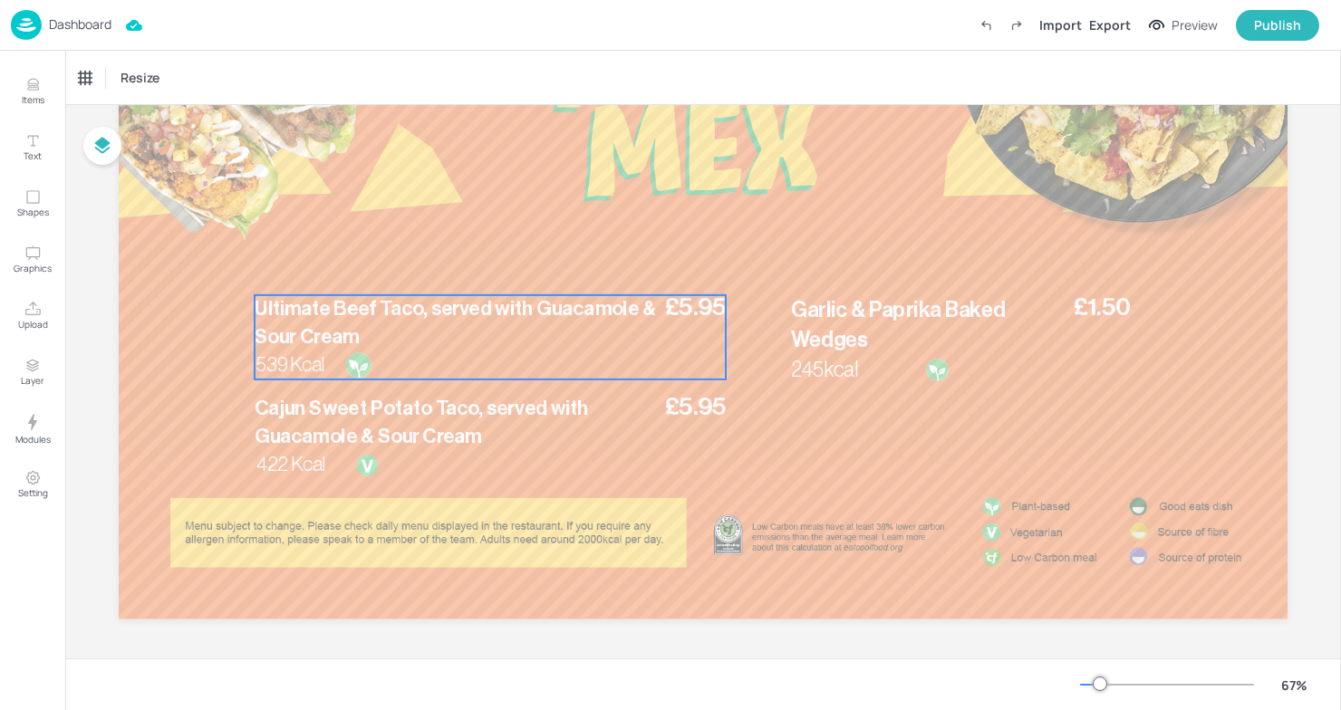
click at [328, 355] on p "539 Kcal" at bounding box center [301, 366] width 91 height 28
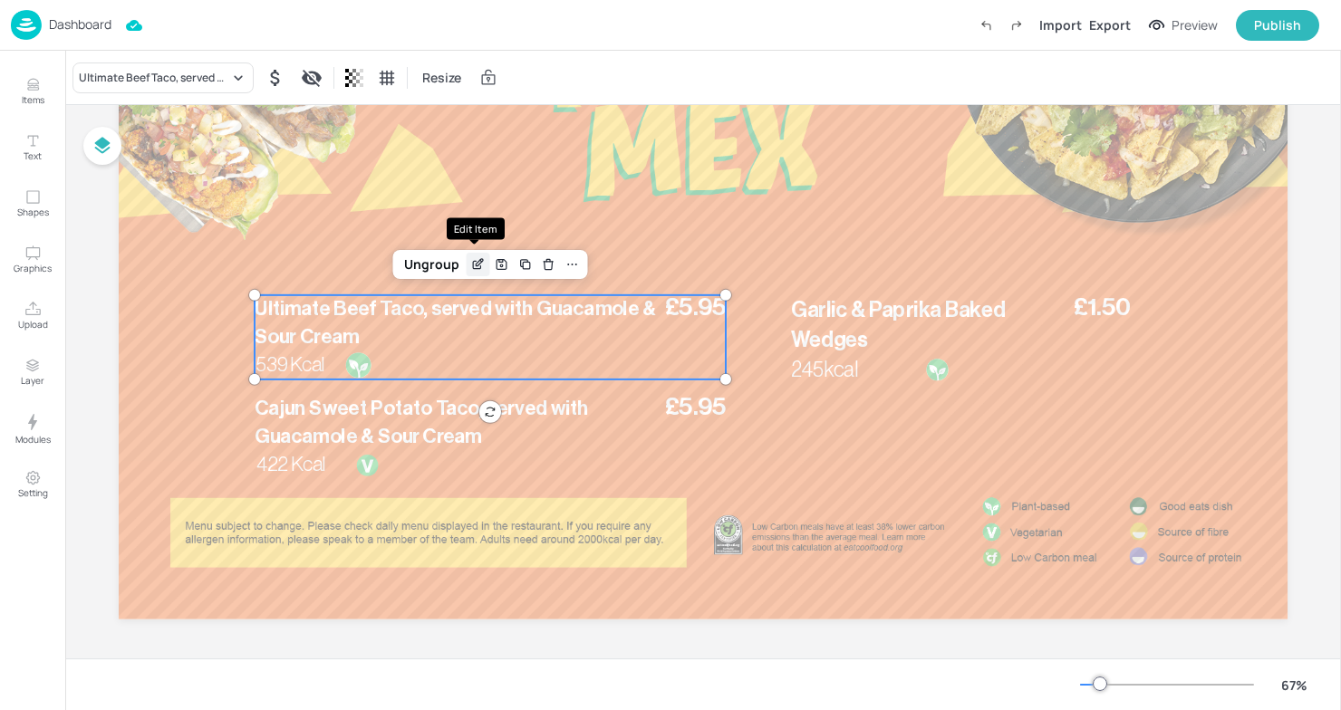
click at [473, 268] on icon "Edit Item" at bounding box center [477, 265] width 8 height 8
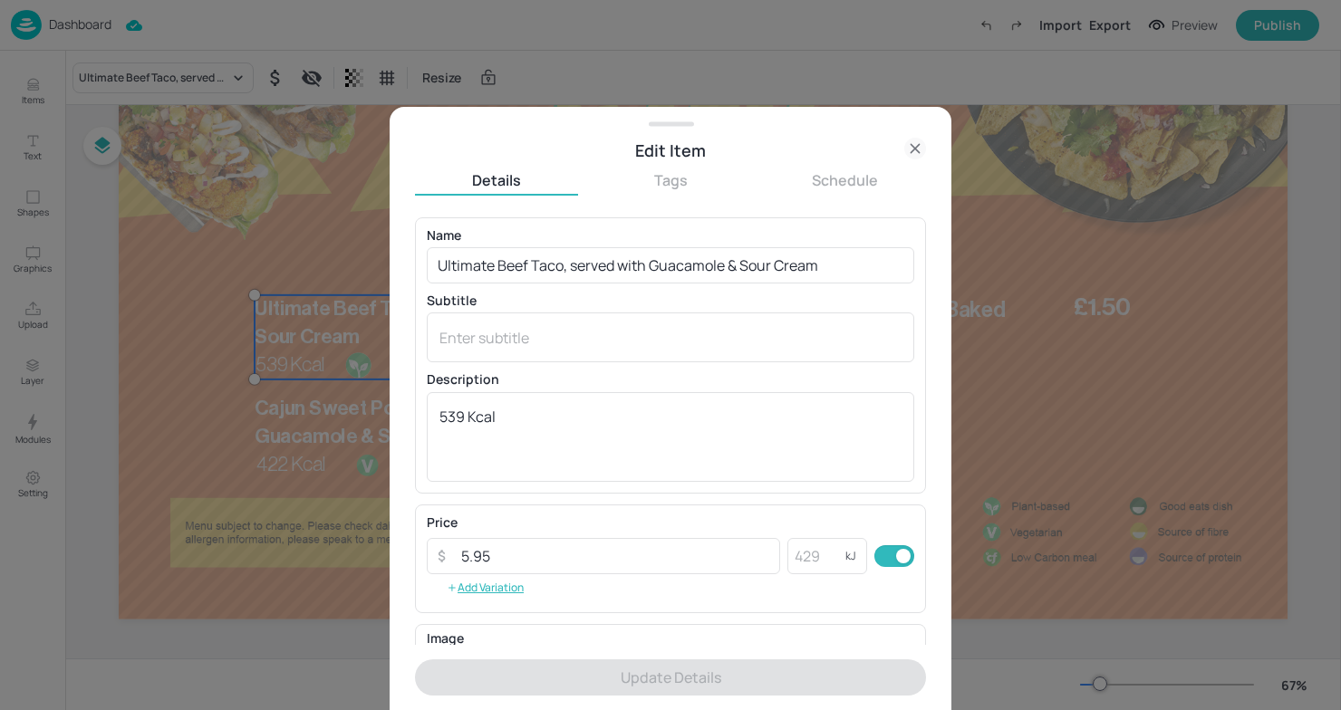
click at [190, 235] on div at bounding box center [670, 355] width 1341 height 710
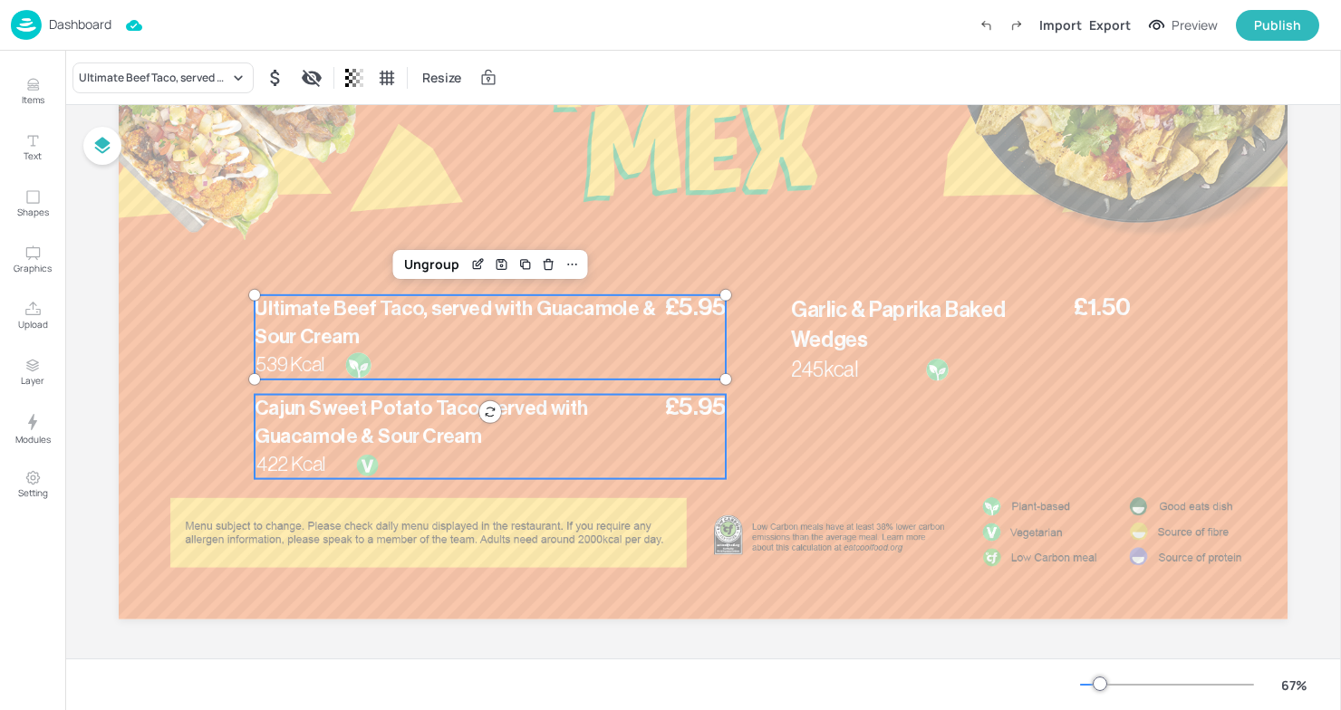
click at [351, 431] on span "Cajun Sweet Potato Taco, served with Guacamole & Sour Cream" at bounding box center [421, 423] width 333 height 48
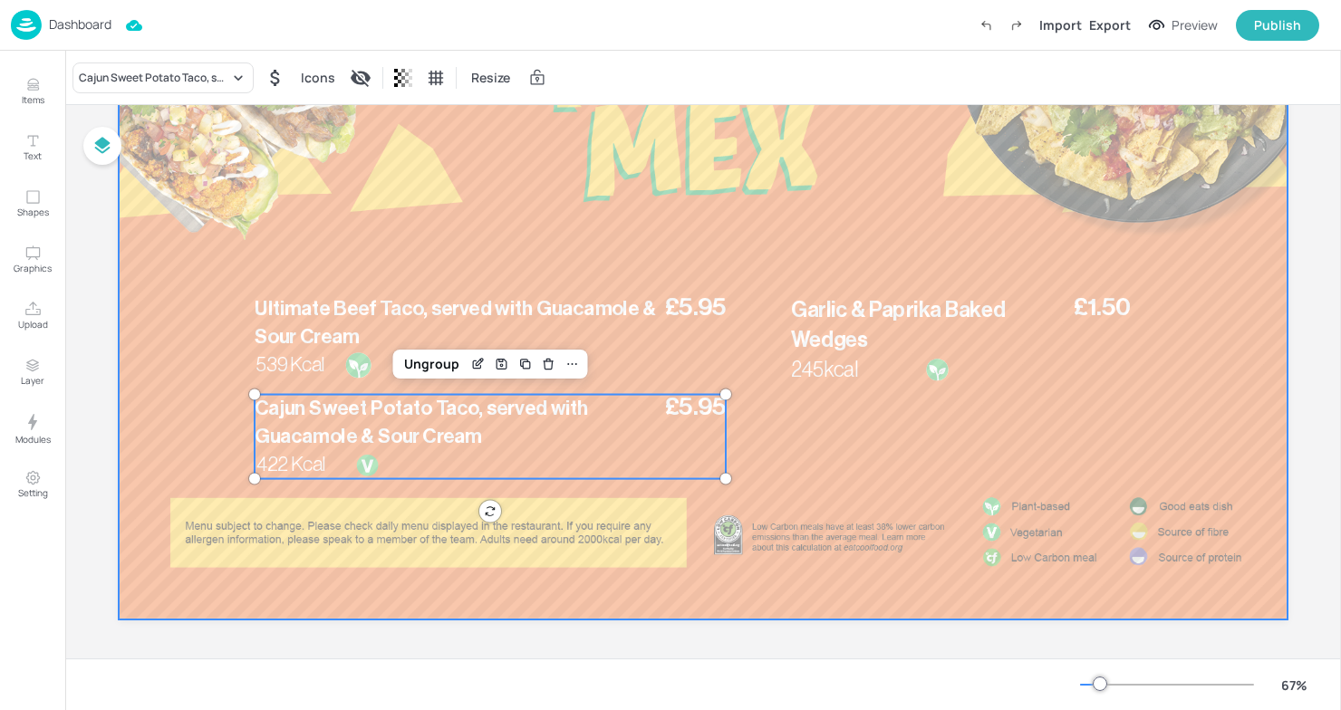
click at [135, 372] on div at bounding box center [703, 291] width 1169 height 658
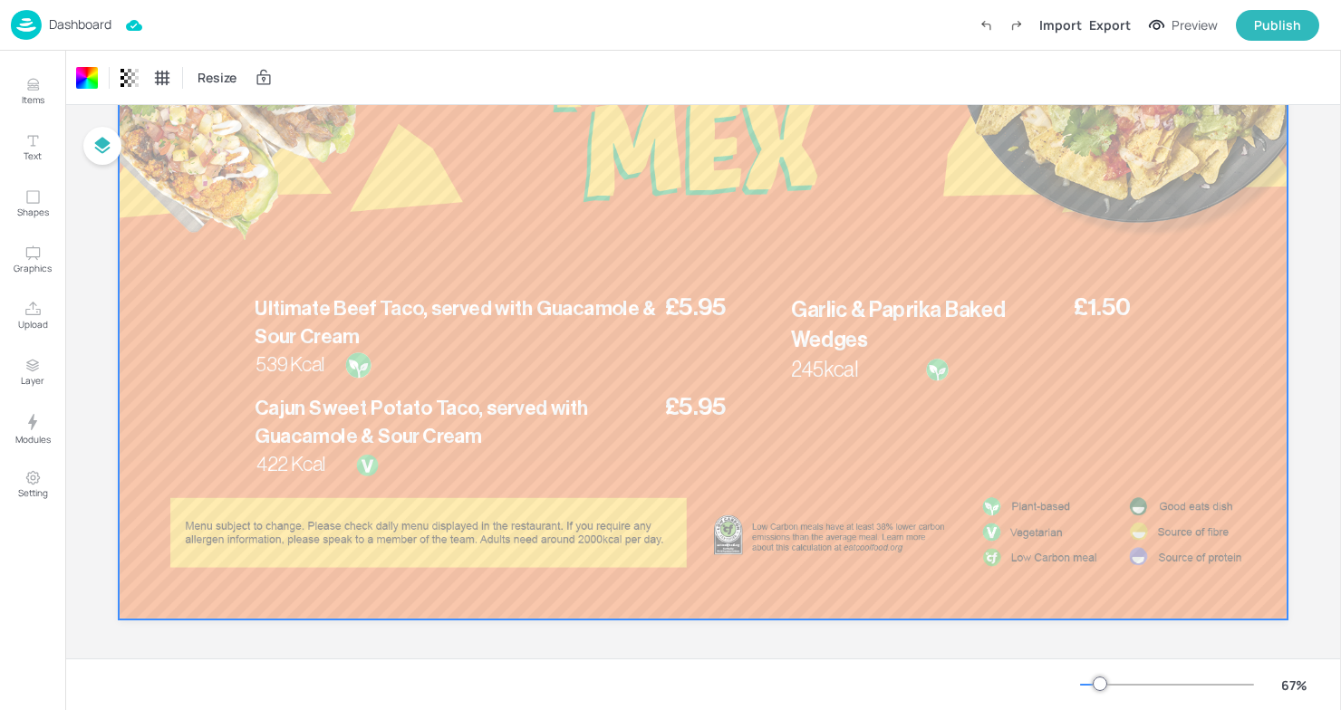
click at [614, 329] on p "Ultimate Beef Taco, served with Guacamole & Sour Cream" at bounding box center [458, 323] width 406 height 56
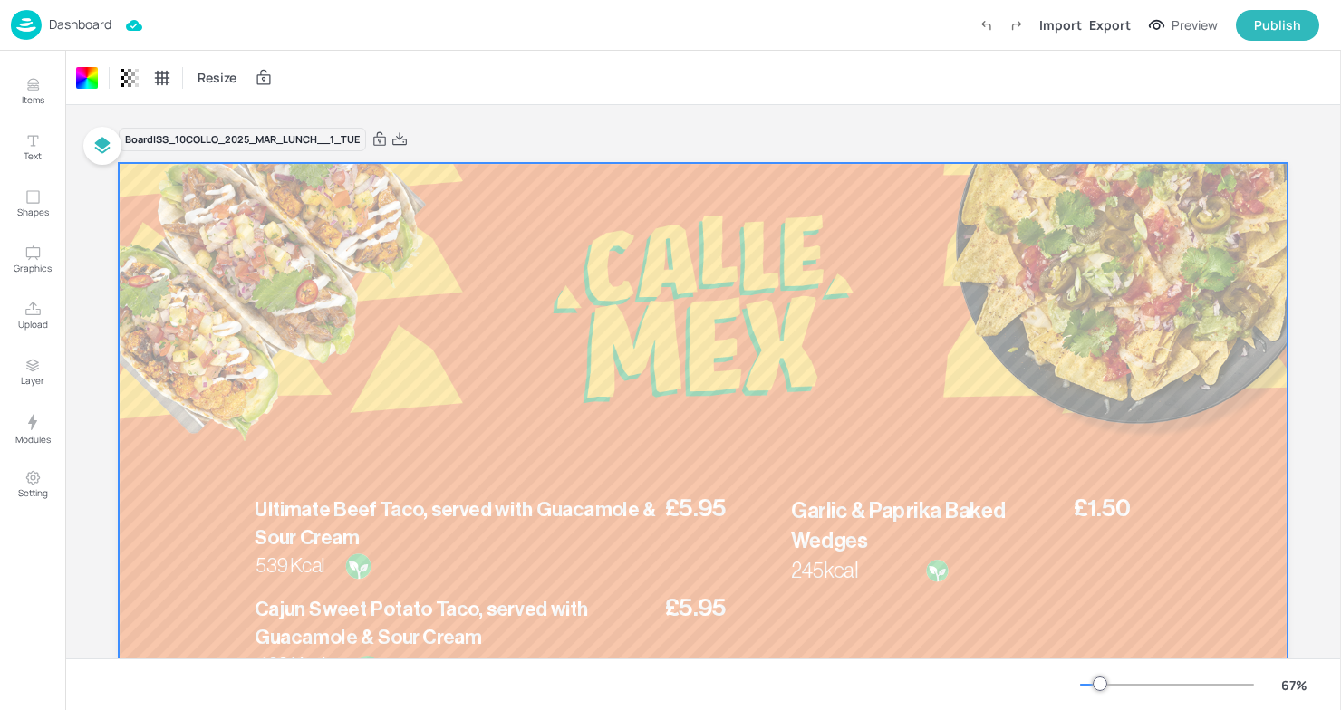
click at [61, 6] on div "Dashboard Import Export Preview Publish" at bounding box center [665, 25] width 1308 height 50
click at [34, 19] on img at bounding box center [26, 25] width 31 height 30
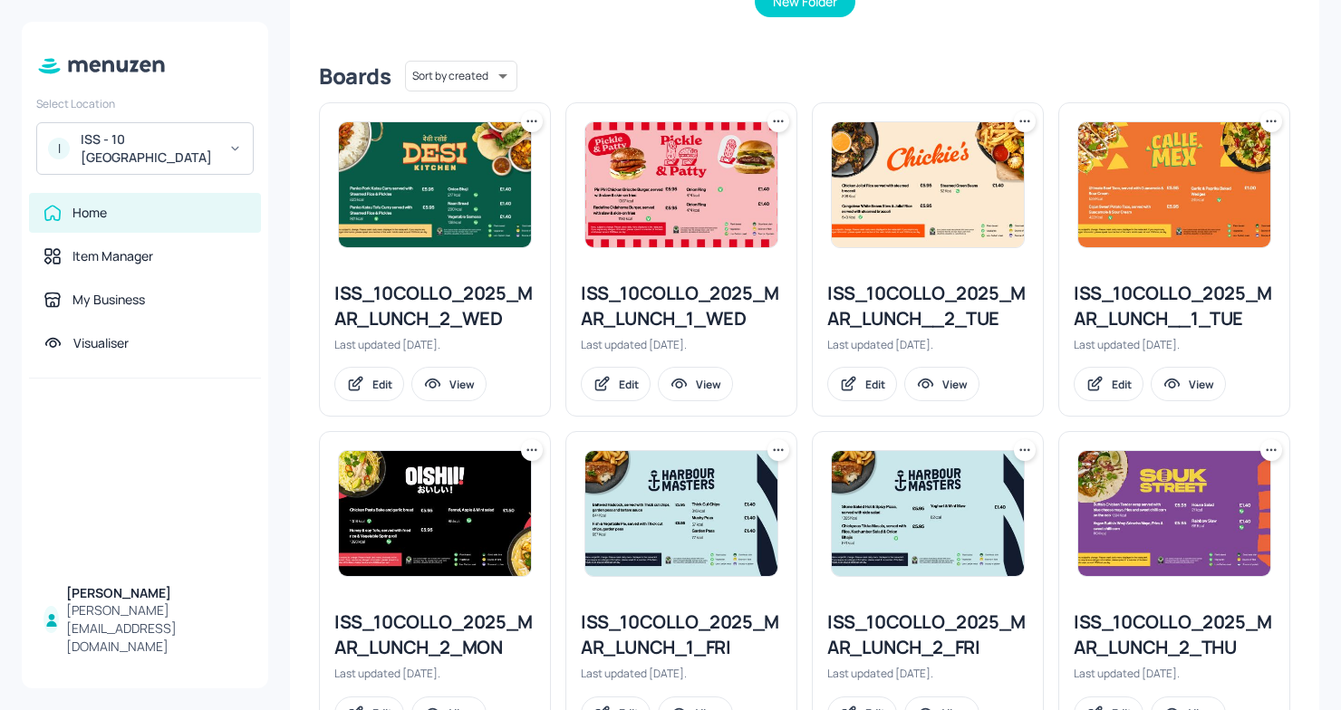
scroll to position [519, 0]
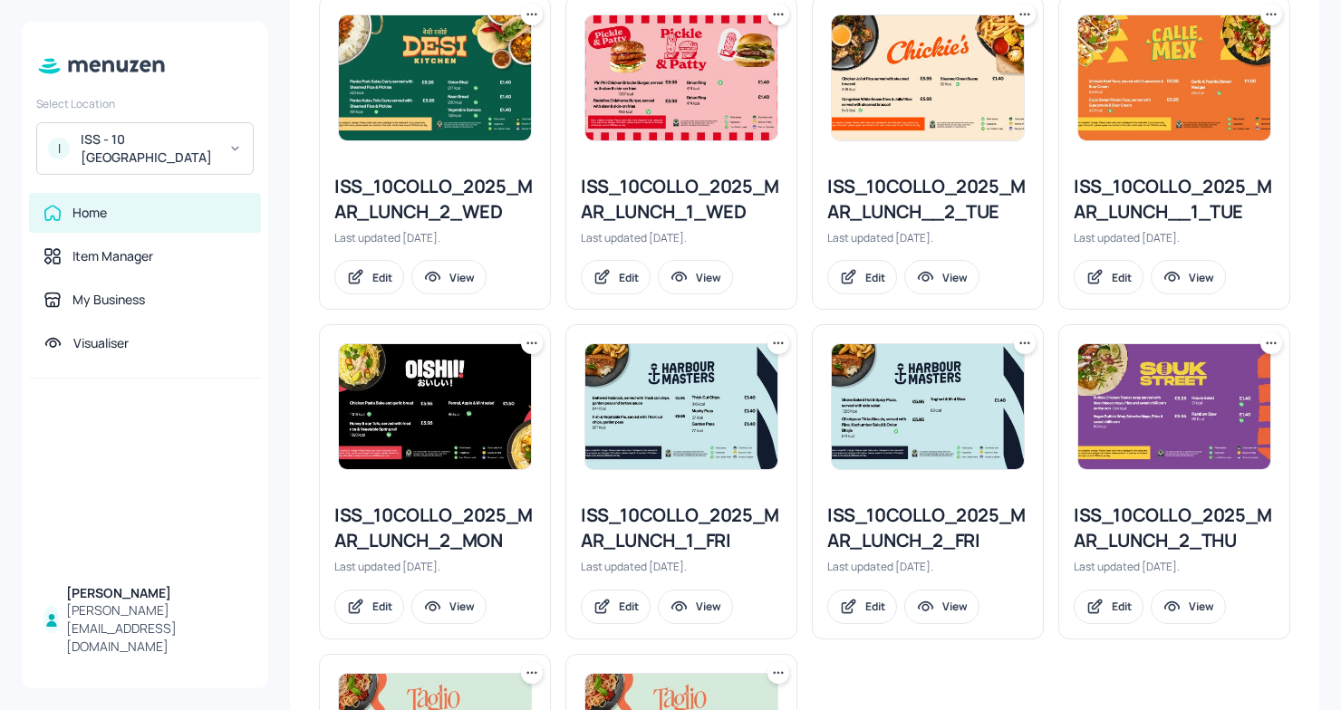
click at [1101, 194] on div "ISS_10COLLO_2025_MAR_LUNCH__1_TUE" at bounding box center [1174, 199] width 201 height 51
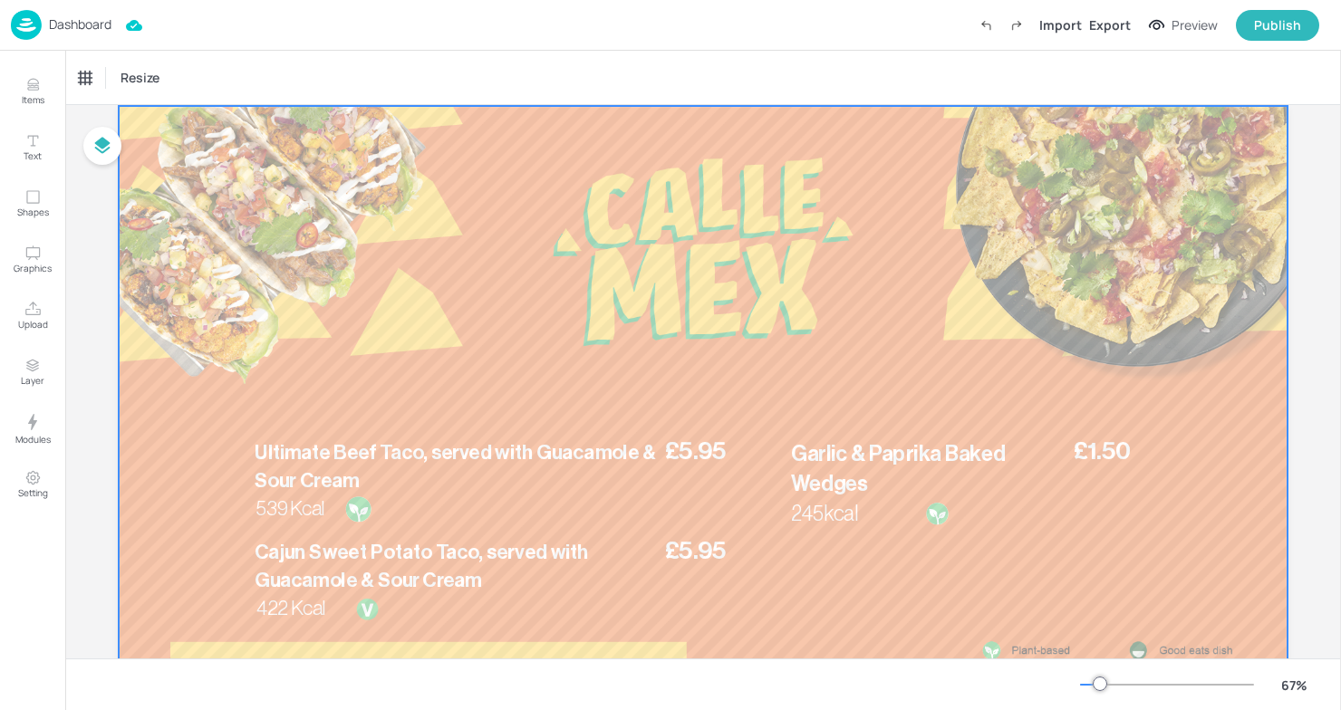
scroll to position [55, 0]
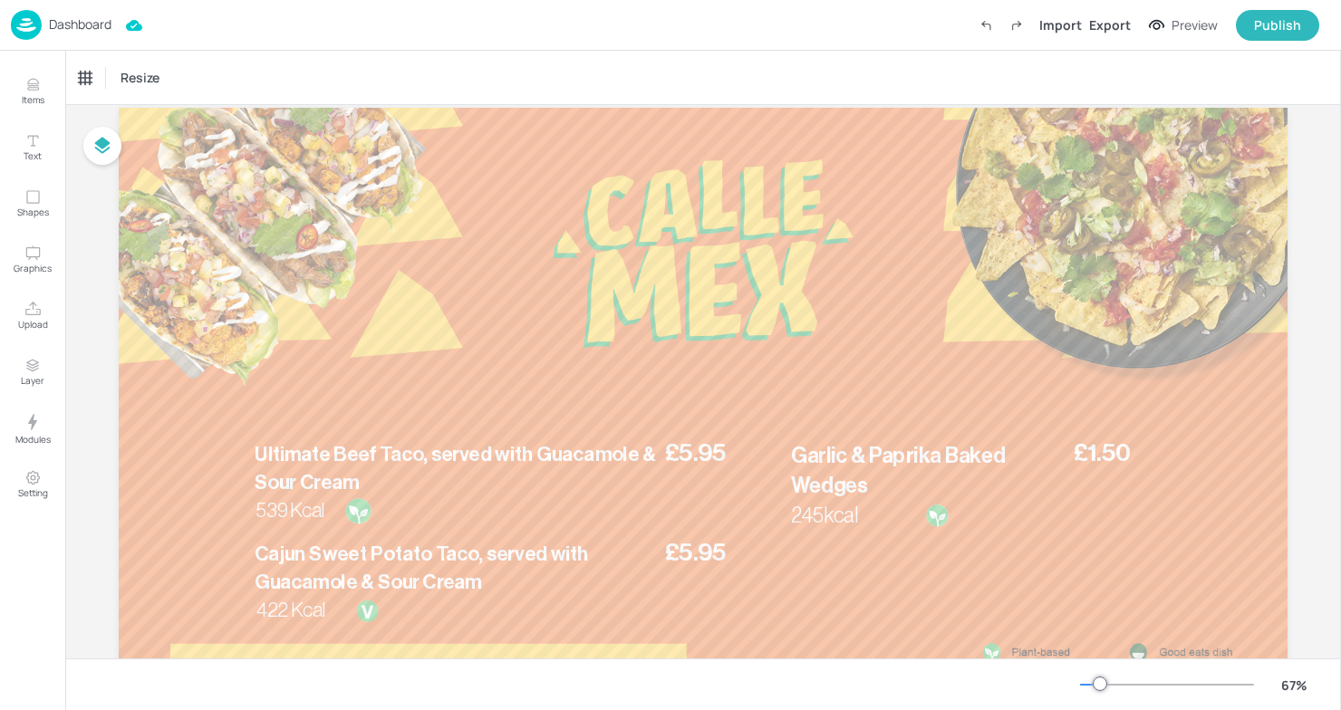
click at [55, 26] on p "Dashboard" at bounding box center [80, 24] width 63 height 13
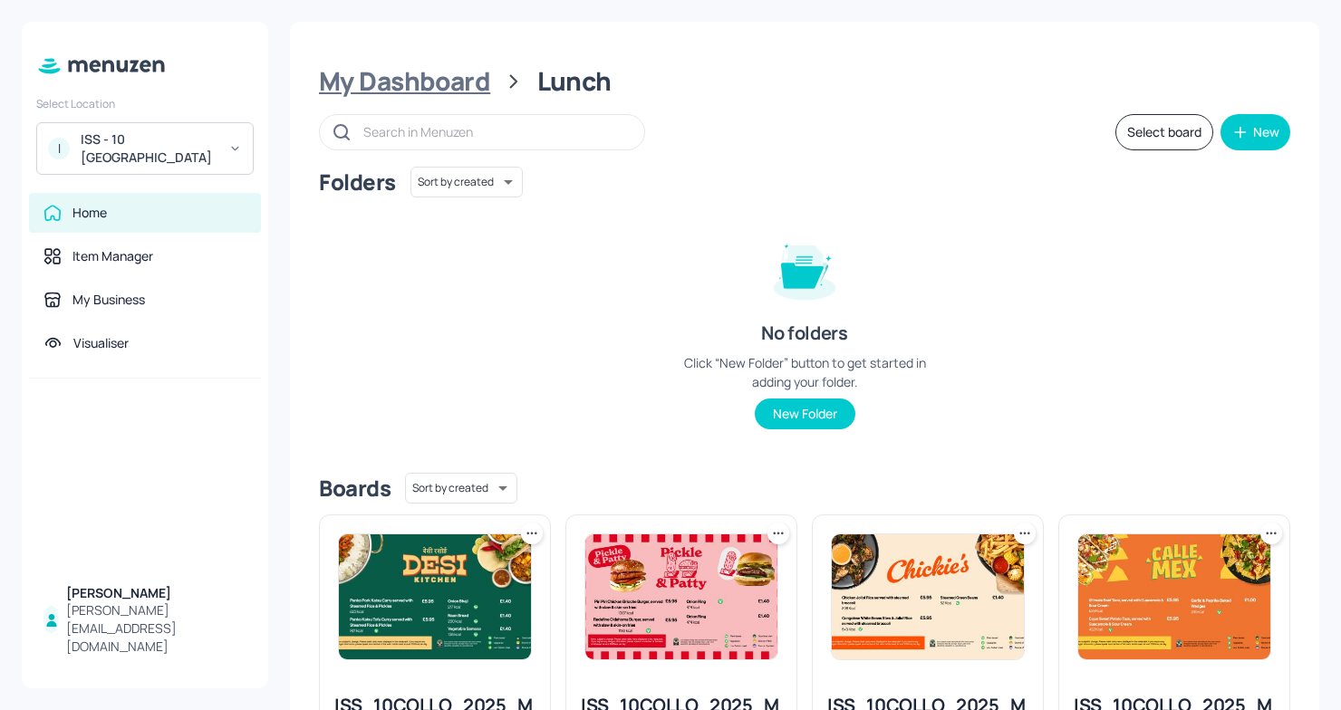
click at [425, 91] on div "My Dashboard" at bounding box center [404, 81] width 171 height 33
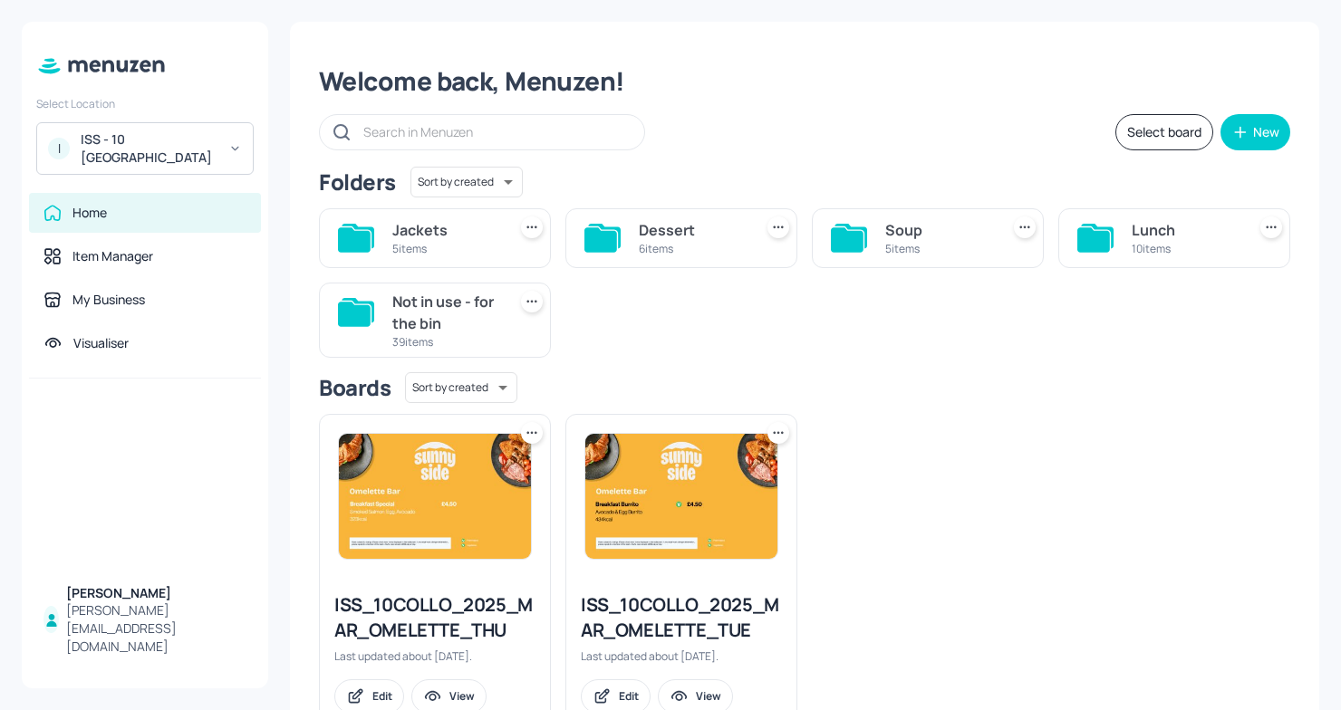
click at [1168, 224] on div "Lunch" at bounding box center [1185, 230] width 107 height 22
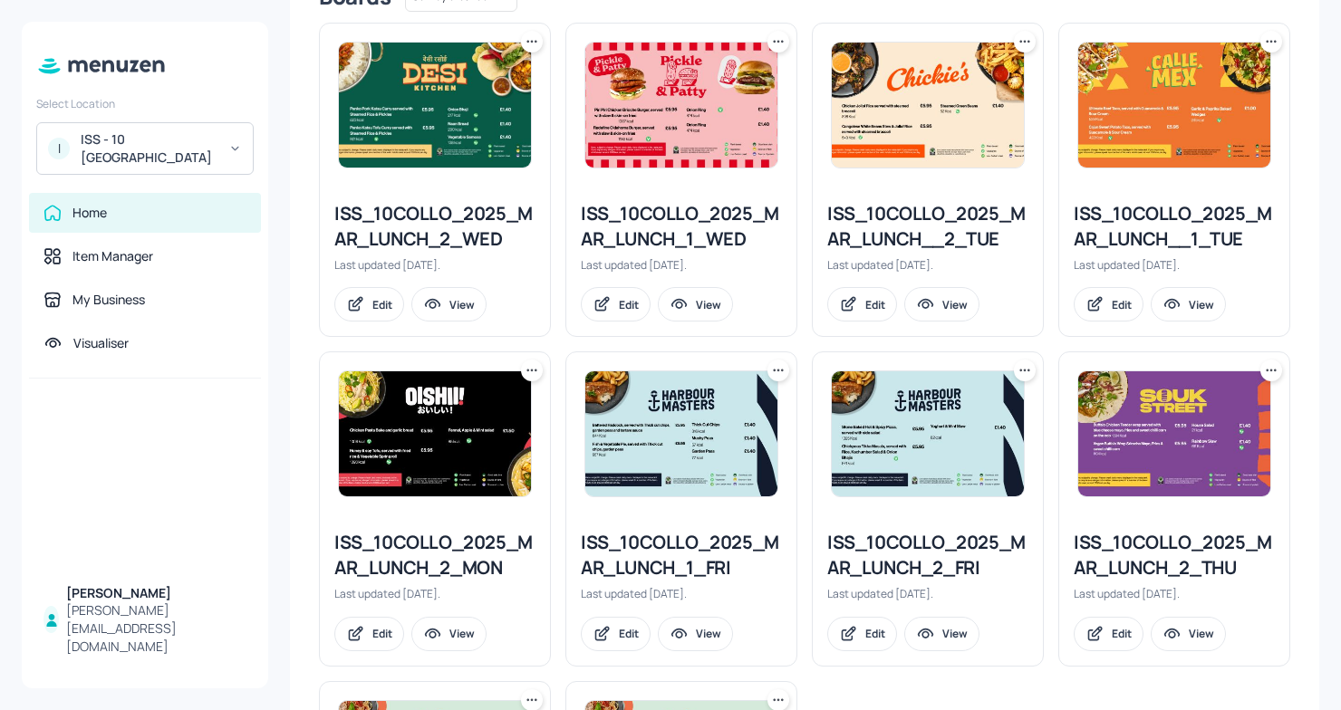
scroll to position [531, 0]
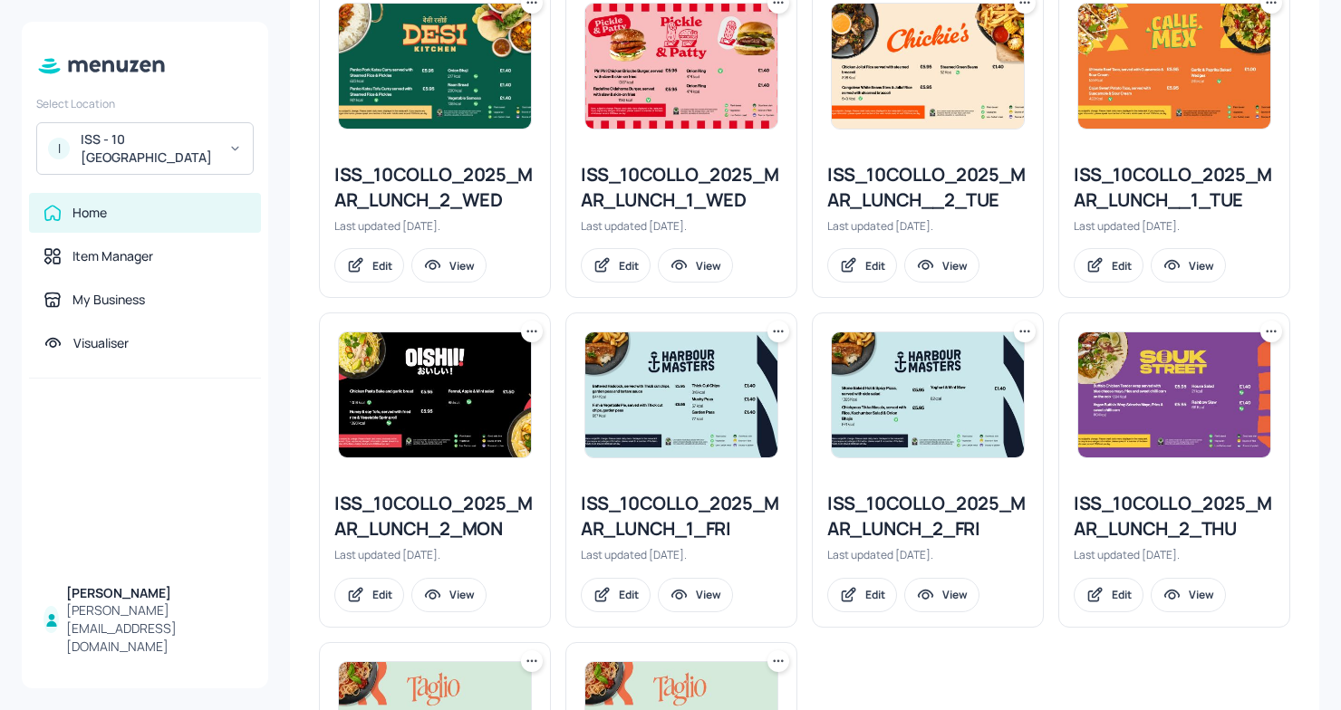
click at [1184, 457] on div at bounding box center [1174, 395] width 194 height 127
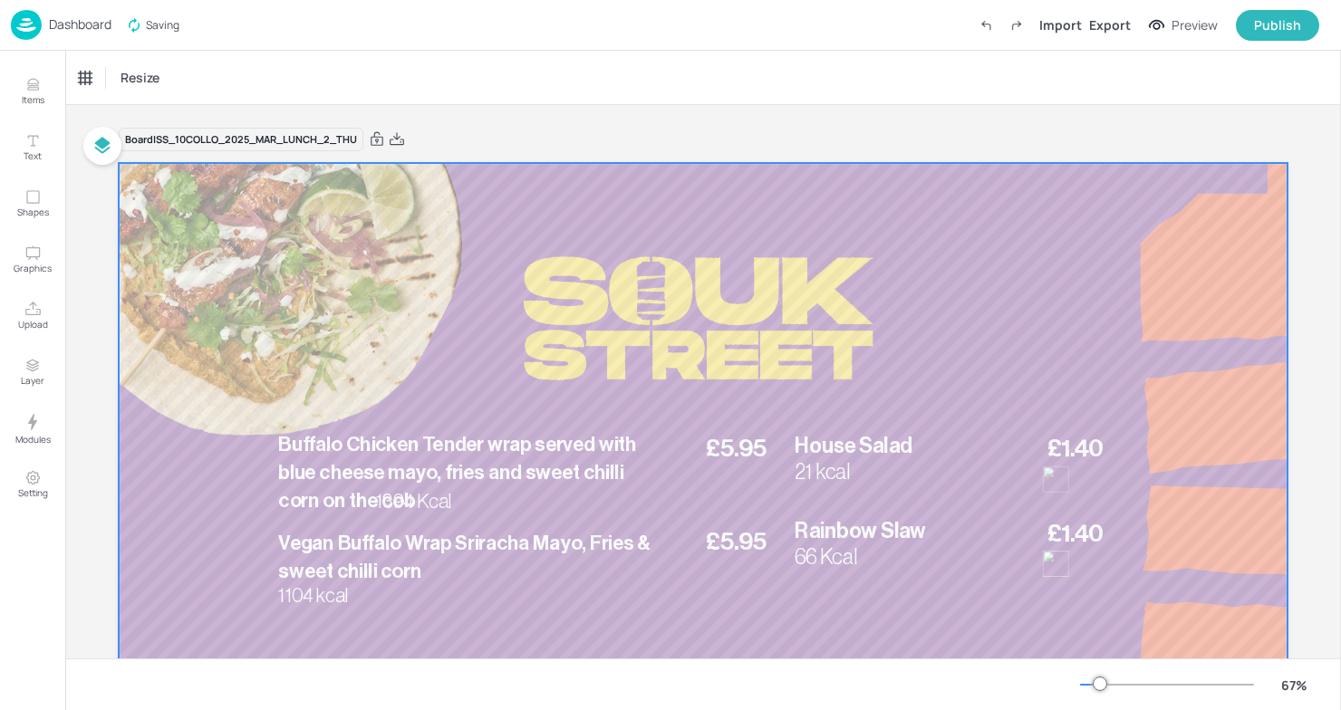
click at [698, 289] on div at bounding box center [703, 492] width 1169 height 658
click at [47, 16] on div "Dashboard" at bounding box center [61, 25] width 101 height 30
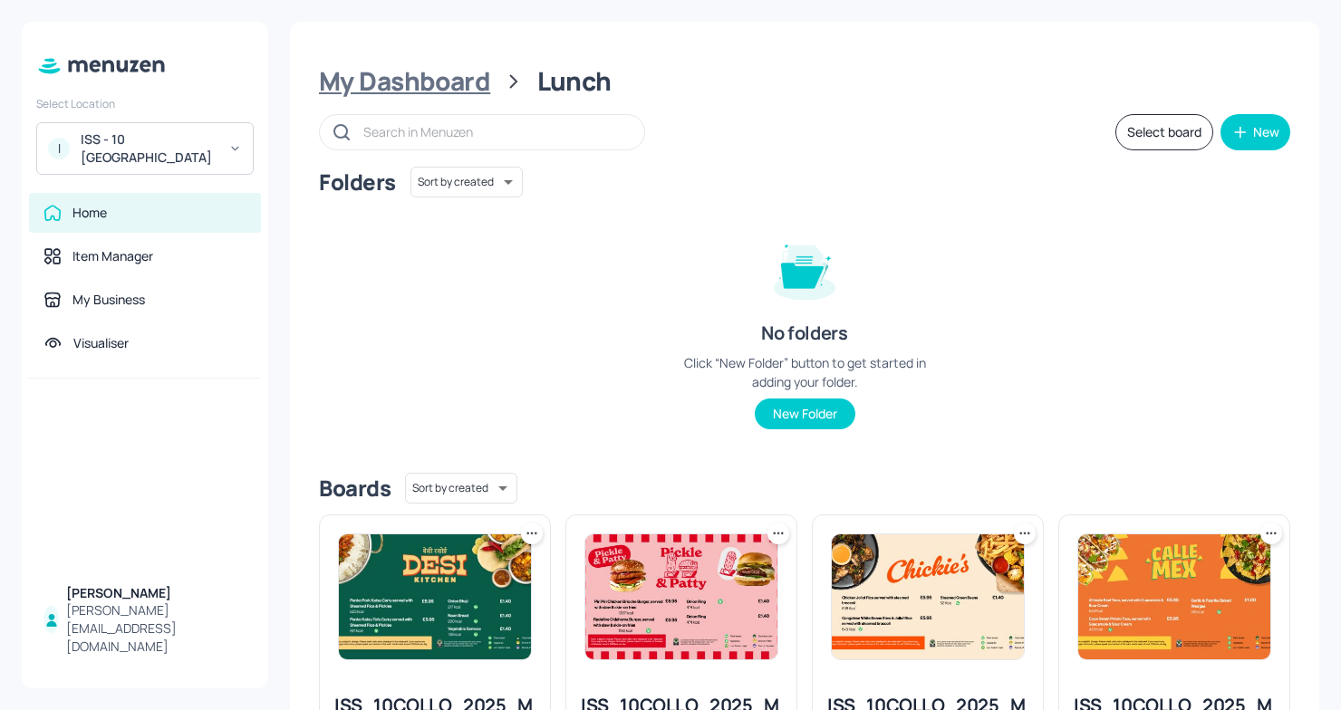
click at [445, 74] on div "My Dashboard" at bounding box center [404, 81] width 171 height 33
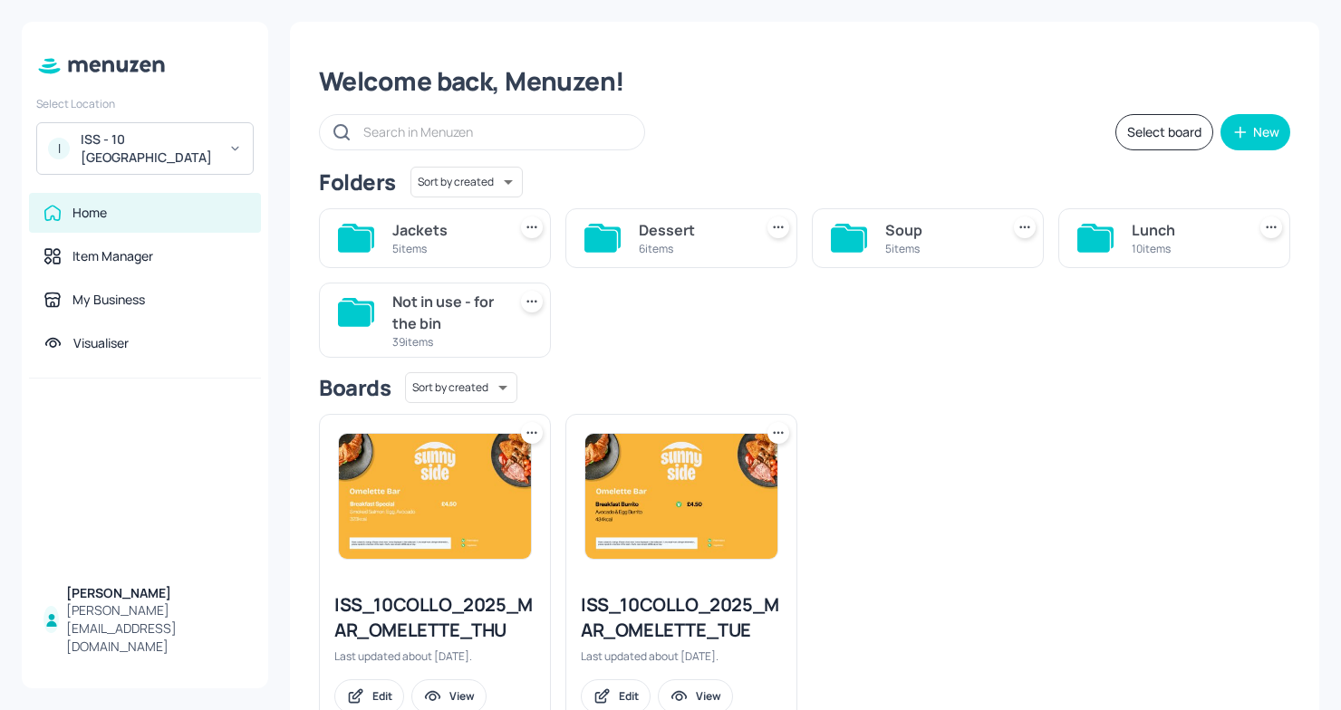
click at [923, 232] on div "Soup" at bounding box center [938, 230] width 107 height 22
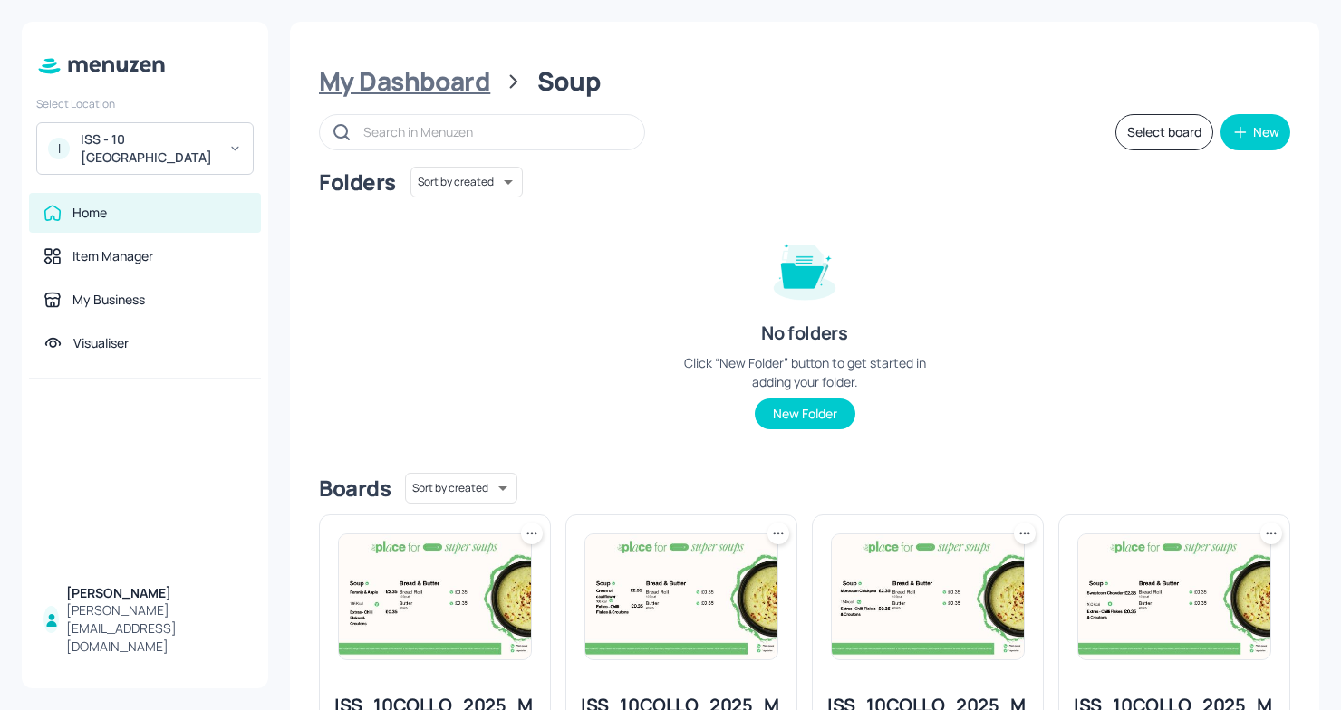
click at [399, 94] on div "My Dashboard" at bounding box center [404, 81] width 171 height 33
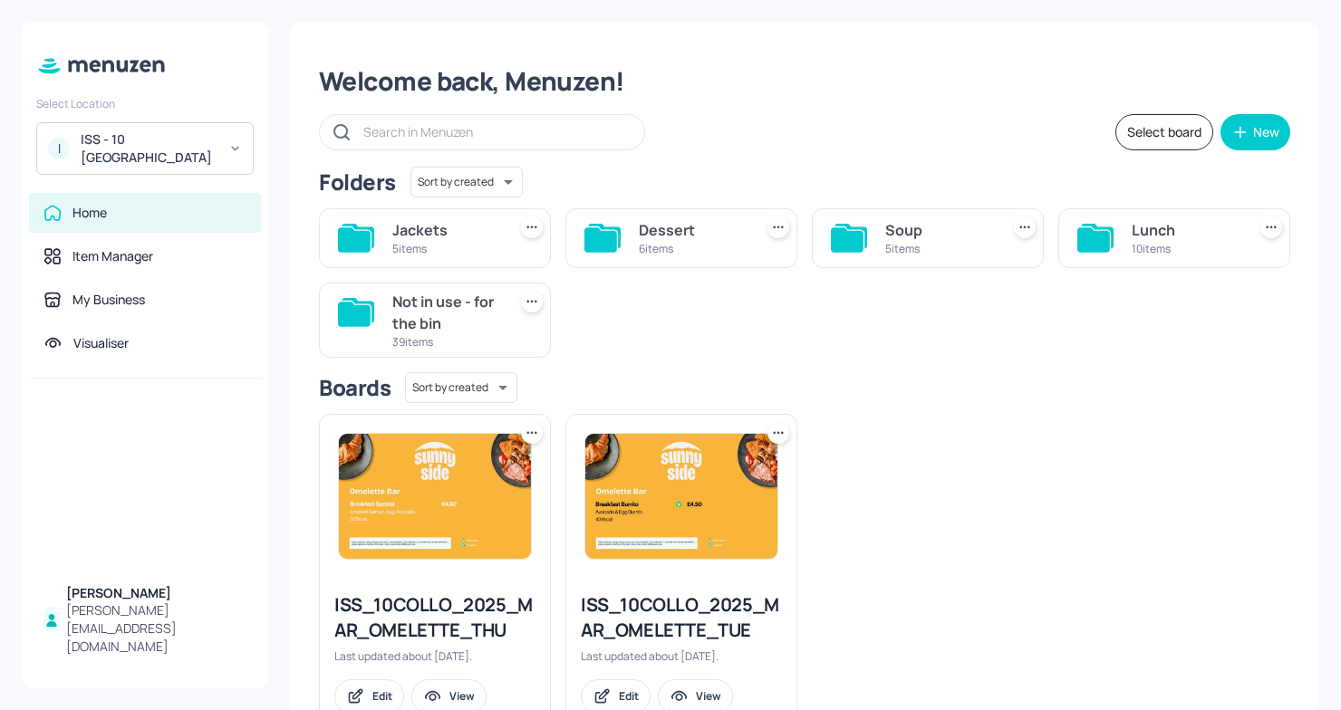
click at [695, 264] on div "Dessert 6 items" at bounding box center [681, 238] width 232 height 60
click at [698, 221] on div "Dessert" at bounding box center [692, 230] width 107 height 22
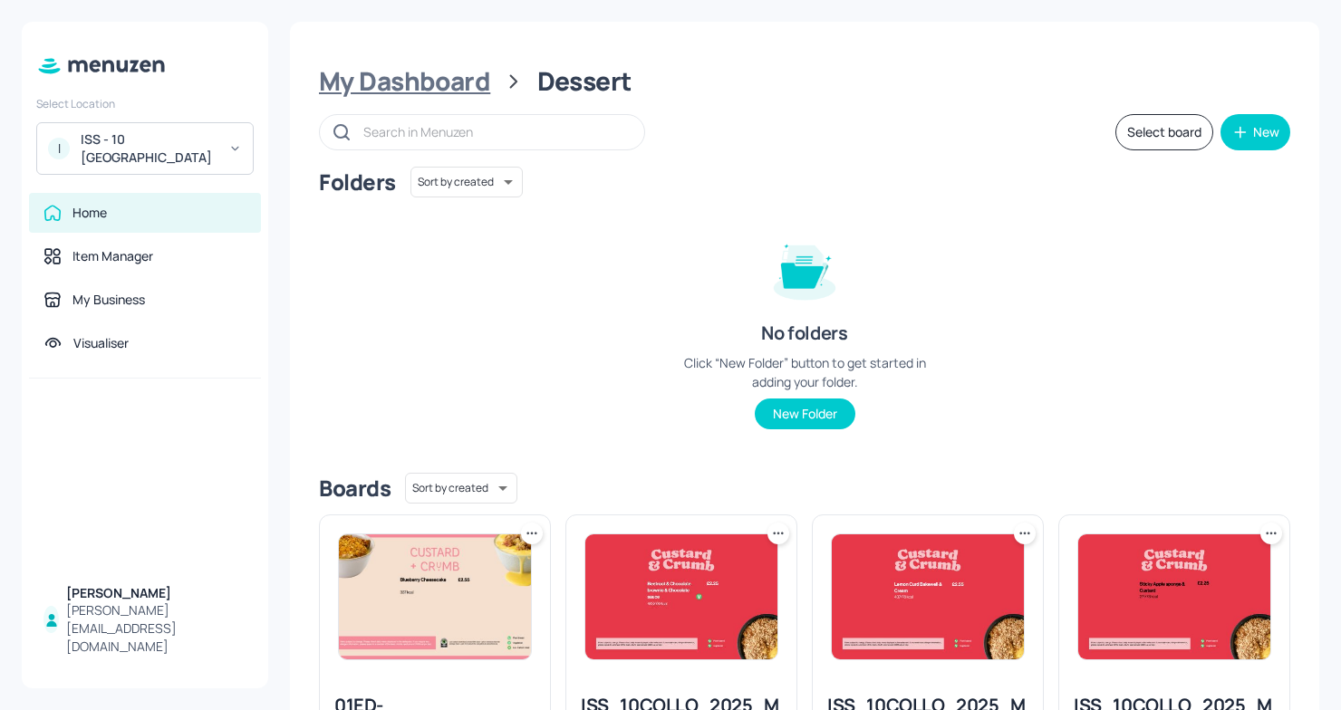
click at [387, 81] on div "My Dashboard" at bounding box center [404, 81] width 171 height 33
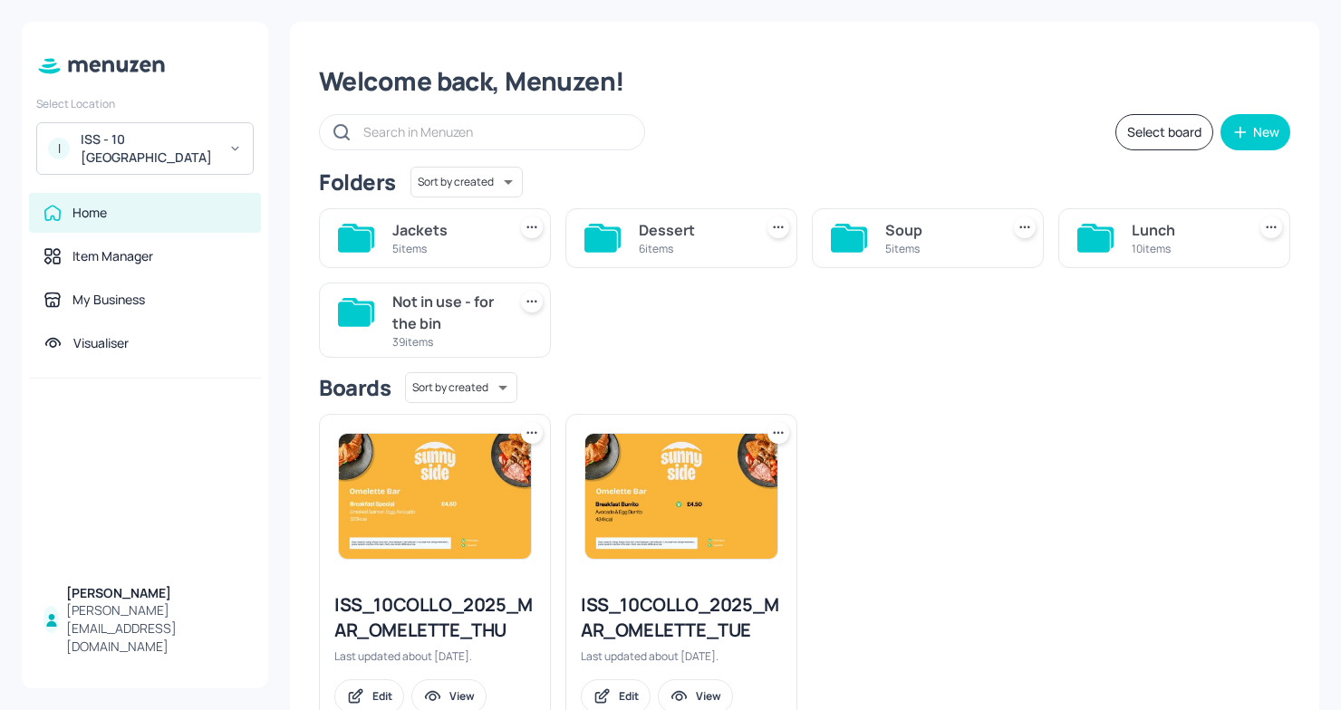
click at [400, 254] on div "5 items" at bounding box center [445, 248] width 107 height 15
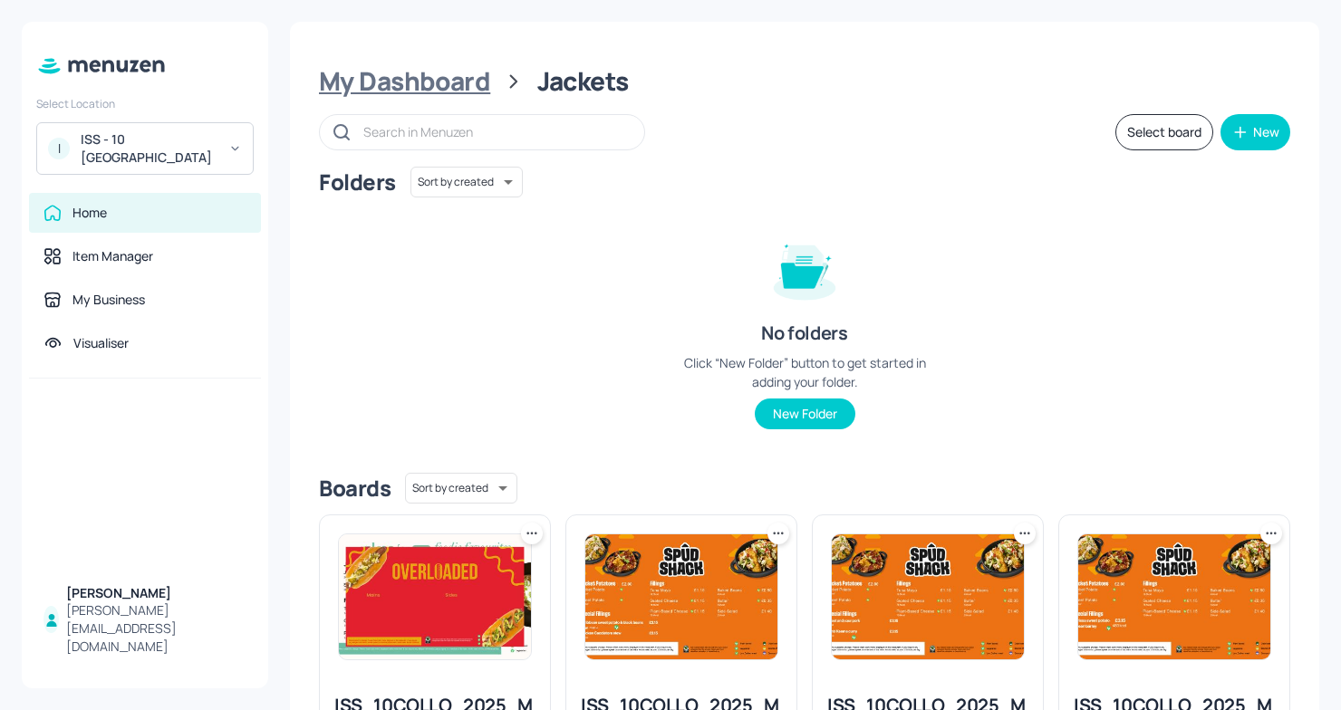
click at [416, 92] on div "My Dashboard" at bounding box center [404, 81] width 171 height 33
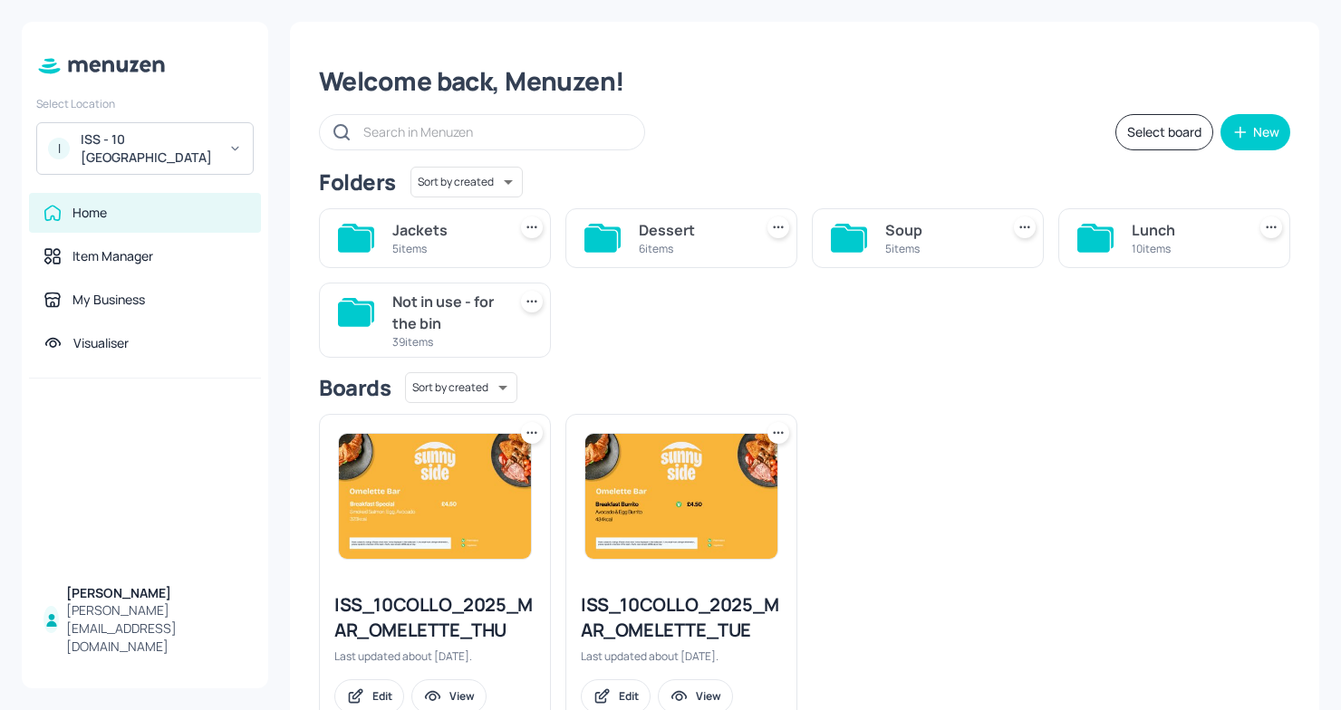
click at [1122, 246] on div "Lunch 10 items" at bounding box center [1174, 238] width 232 height 60
click at [1168, 224] on div "Lunch" at bounding box center [1185, 230] width 107 height 22
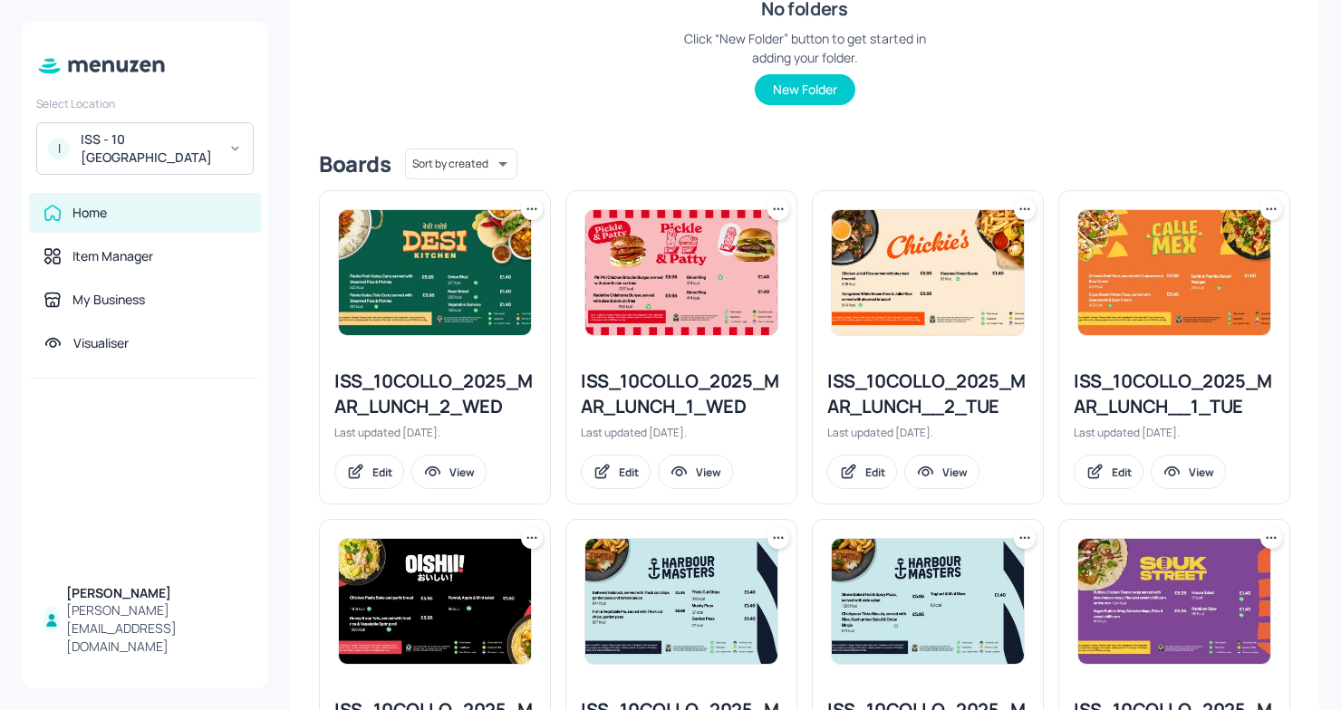
scroll to position [319, 0]
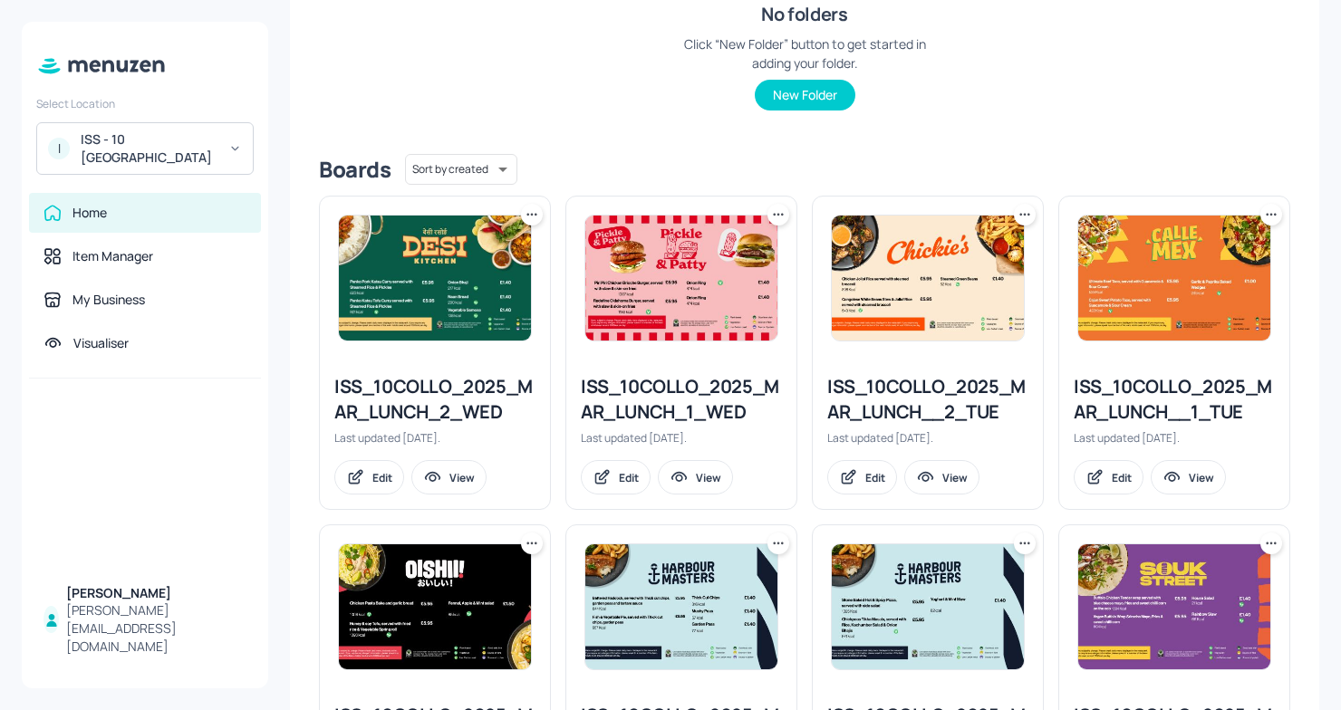
click at [674, 424] on div "ISS_10COLLO_2025_MAR_LUNCH_1_WED Last updated 6 days ago. Edit View" at bounding box center [681, 434] width 230 height 149
click at [395, 412] on div "ISS_10COLLO_2025_MAR_LUNCH_2_WED" at bounding box center [434, 399] width 201 height 51
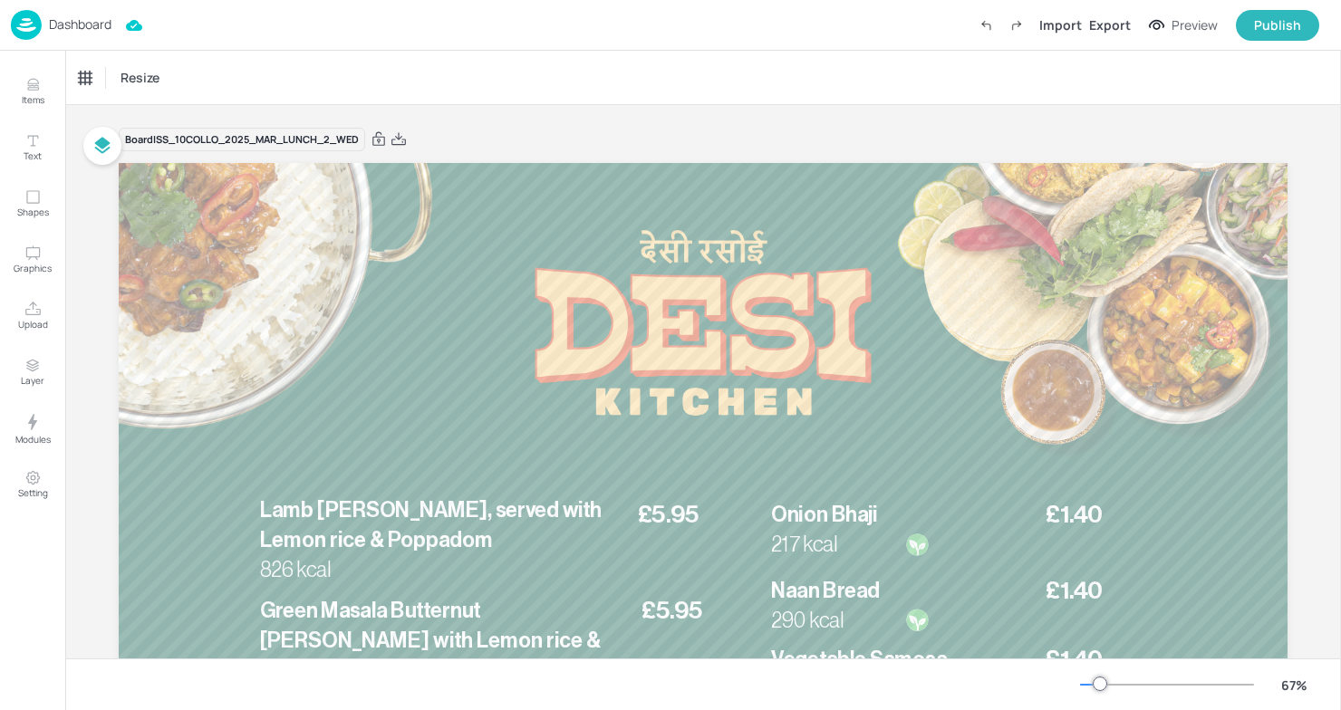
click at [84, 28] on p "Dashboard" at bounding box center [80, 24] width 63 height 13
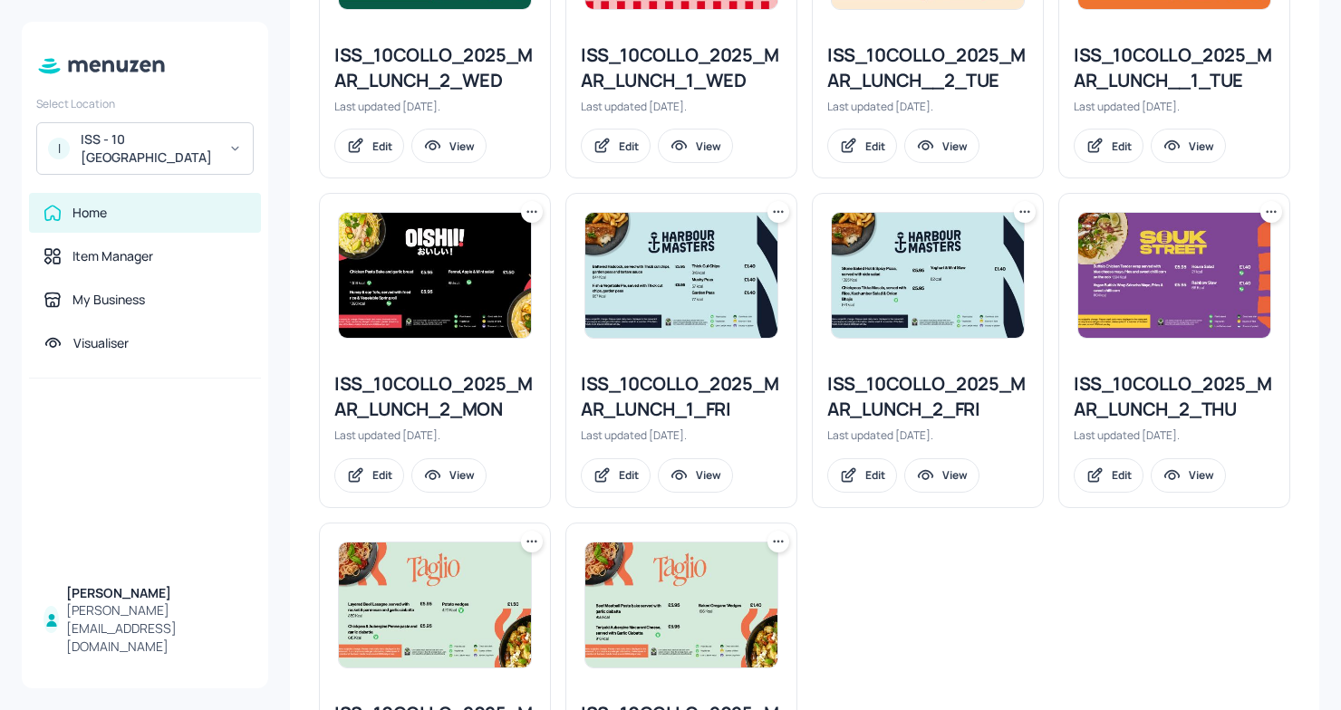
scroll to position [659, 0]
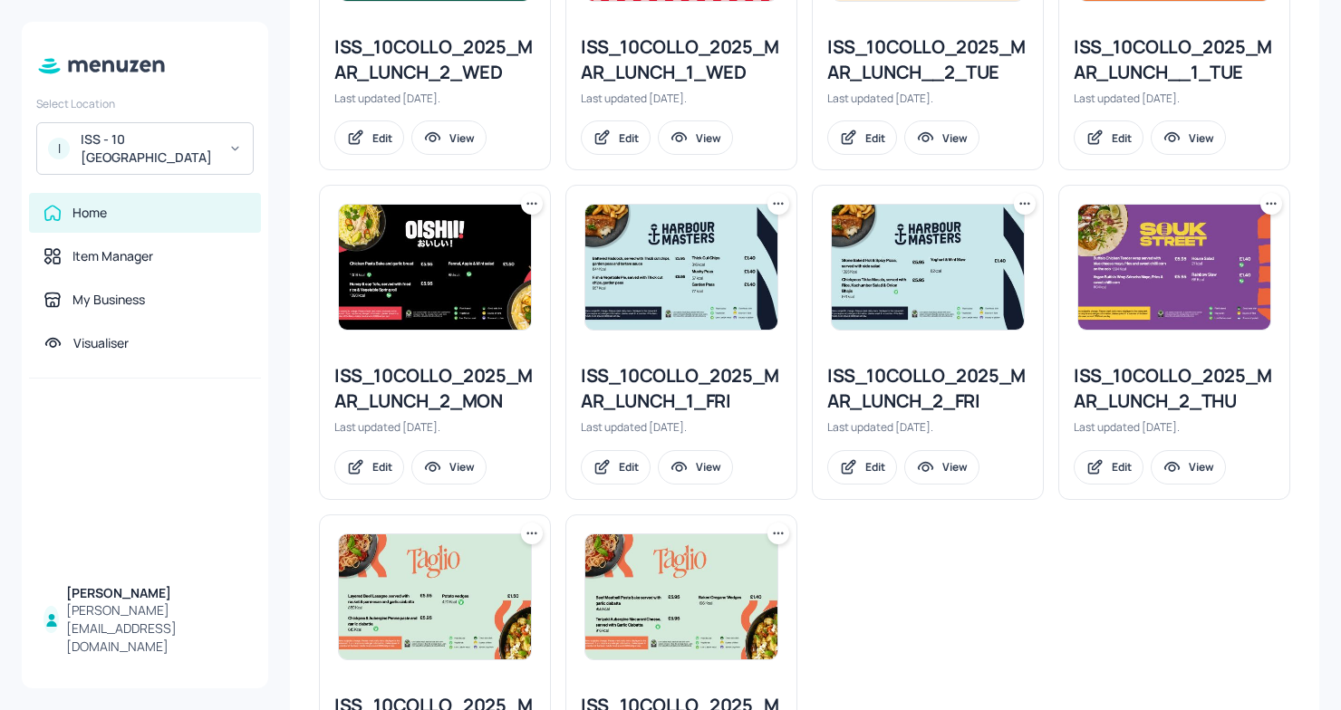
click at [1157, 291] on img at bounding box center [1174, 267] width 192 height 125
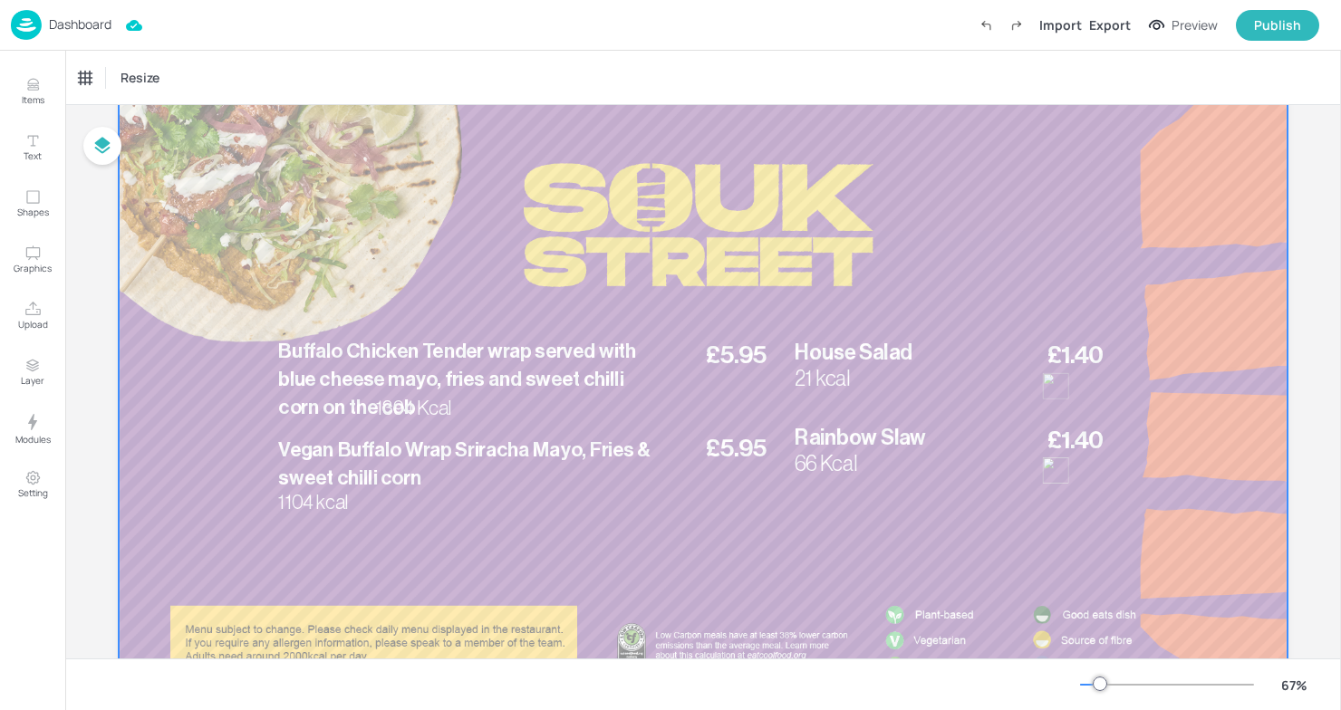
scroll to position [85, 0]
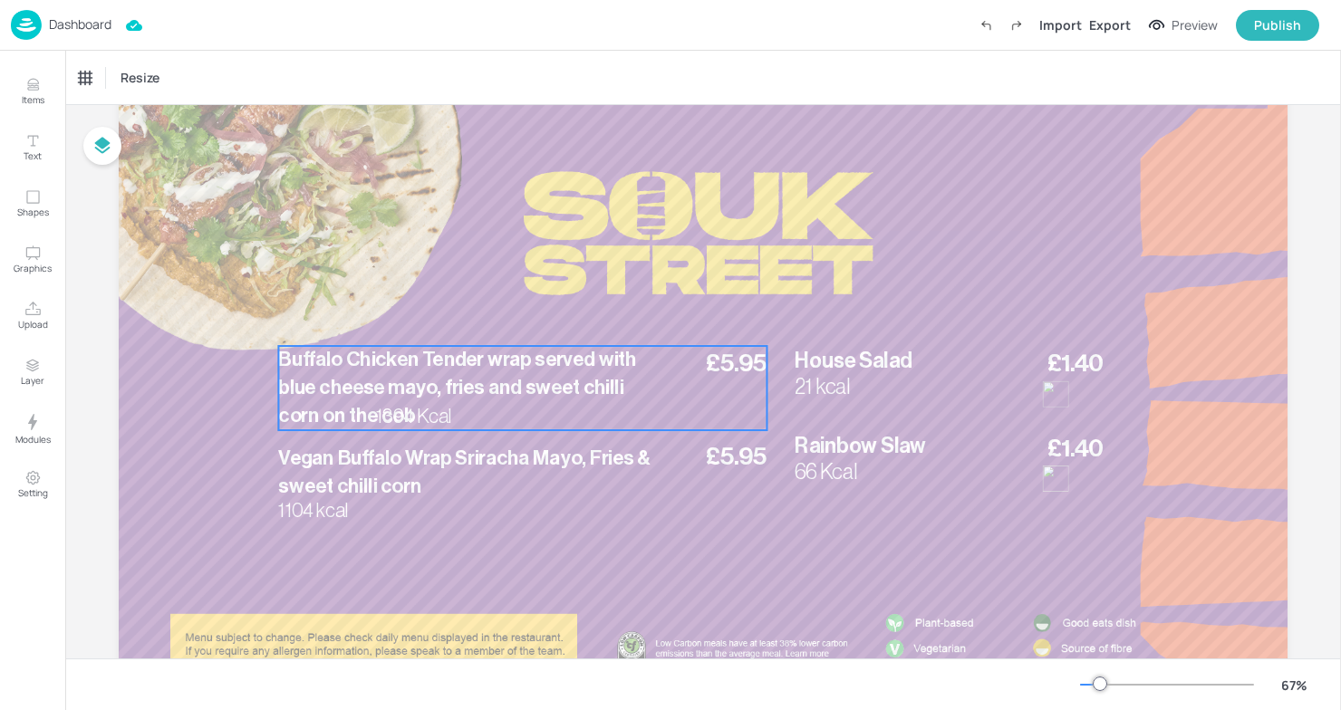
click at [474, 390] on span "Buffalo Chicken Tender wrap served with blue cheese mayo, fries and sweet chill…" at bounding box center [457, 388] width 358 height 76
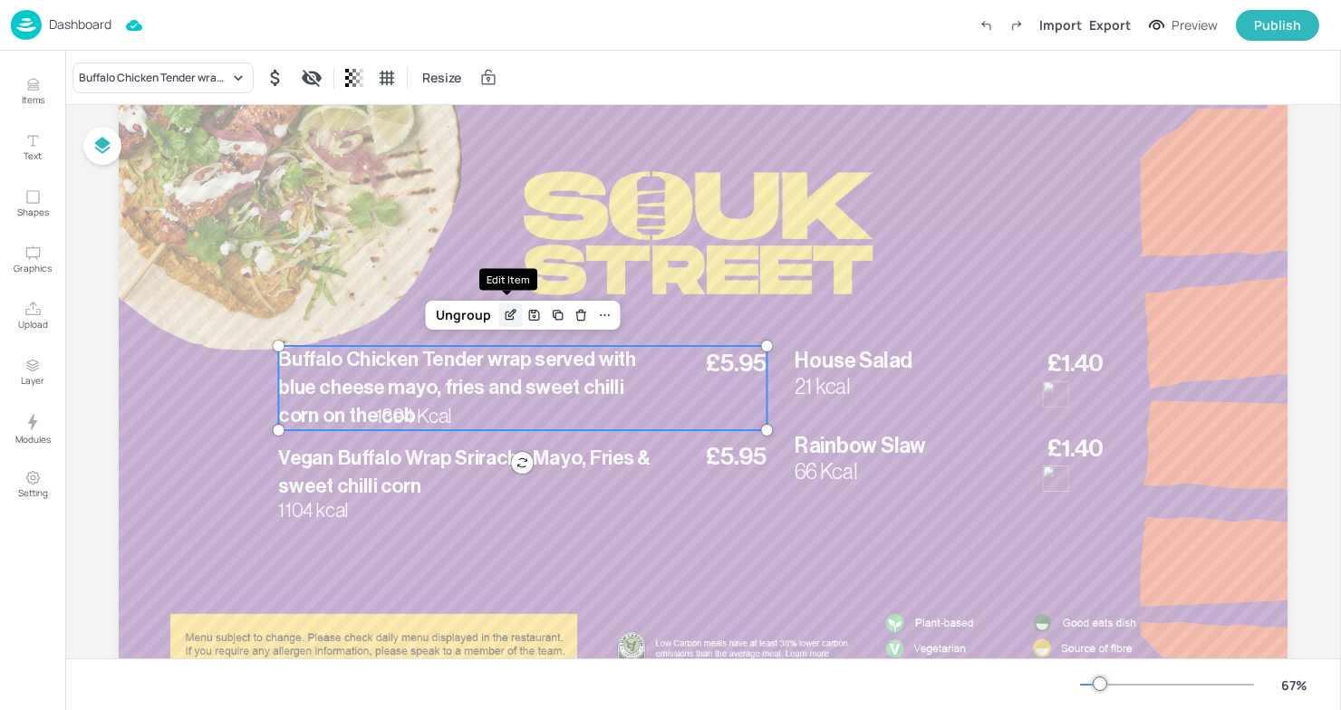
click at [506, 313] on icon "Edit Item" at bounding box center [510, 317] width 8 height 8
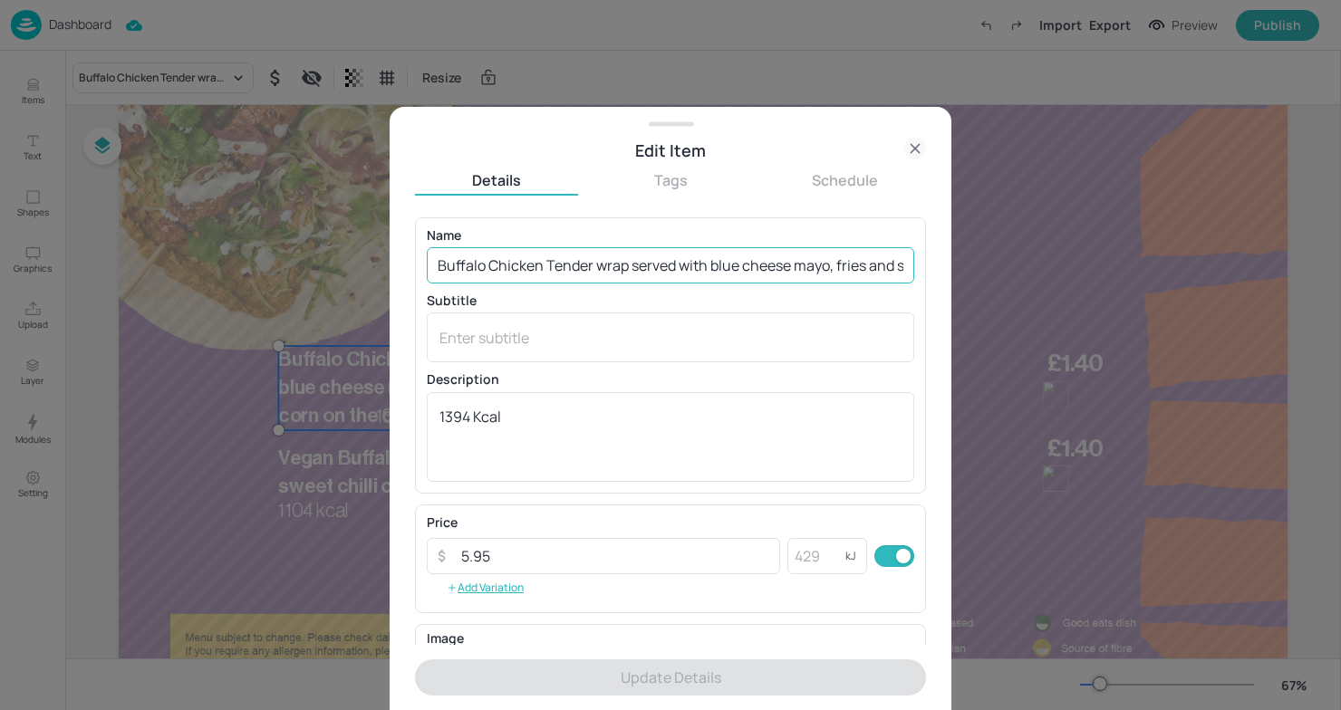
click at [590, 277] on input "Buffalo Chicken Tender wrap served with blue cheese mayo, fries and sweet chill…" at bounding box center [670, 265] width 487 height 36
drag, startPoint x: 437, startPoint y: 265, endPoint x: 1020, endPoint y: 273, distance: 583.5
click at [1020, 273] on div "Edit Item Details Tags Schedule Name Buffalo Chicken Tender wrap served with bl…" at bounding box center [670, 355] width 1341 height 710
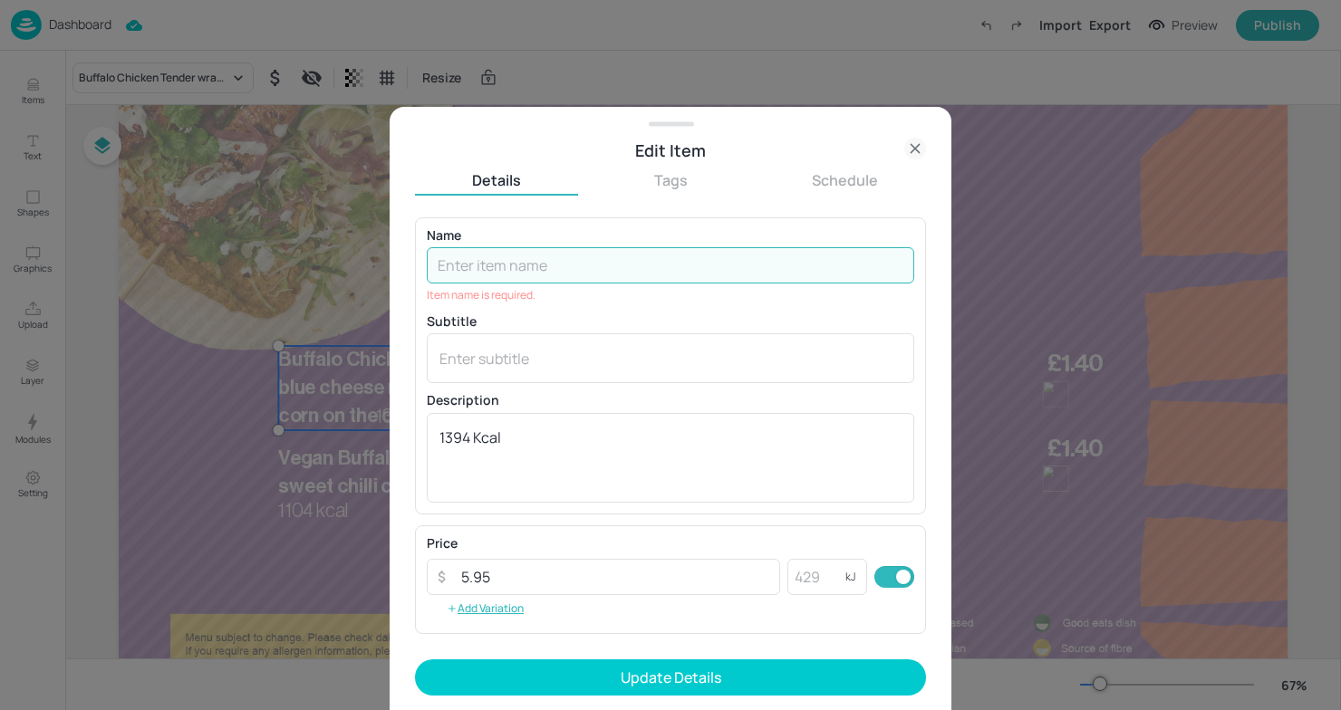
paste input "Chermoula spiced Lamb shoulder, served with garlic mash & garden peas"
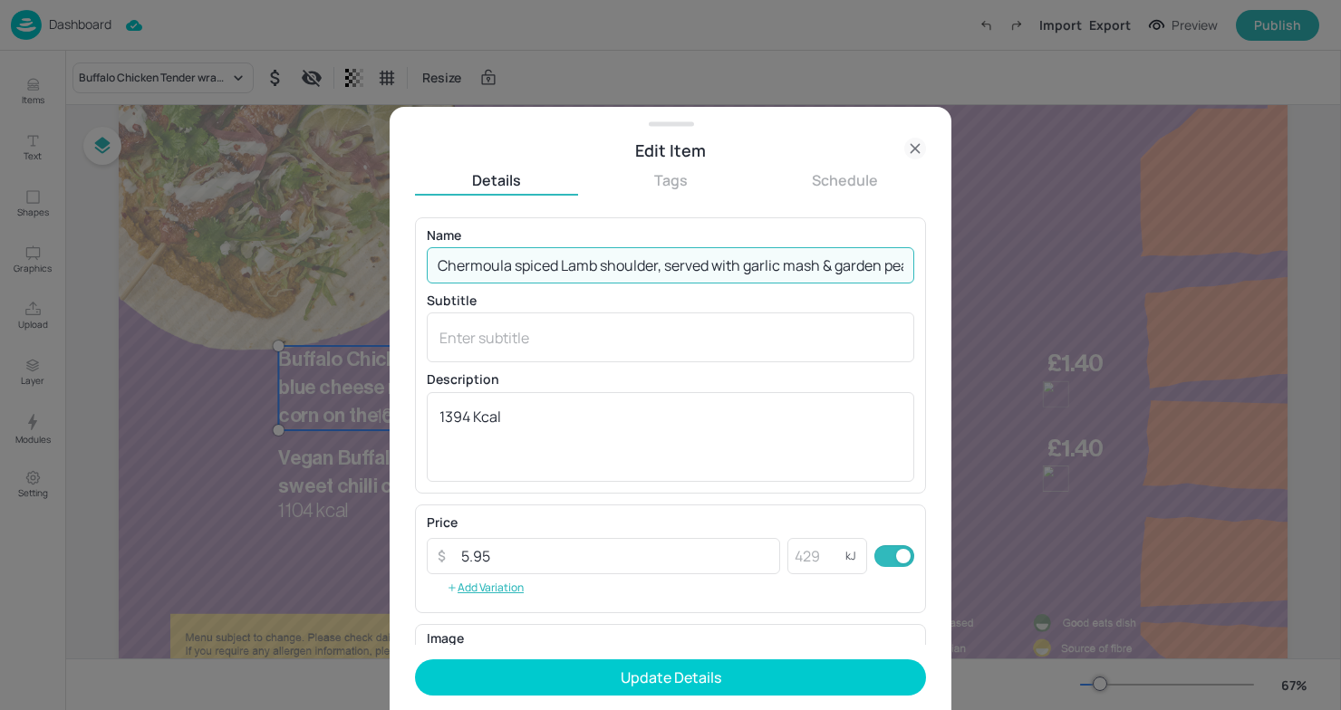
scroll to position [0, 21]
type input "Chermoula spiced Lamb shoulder, served with garlic mash & garden peas"
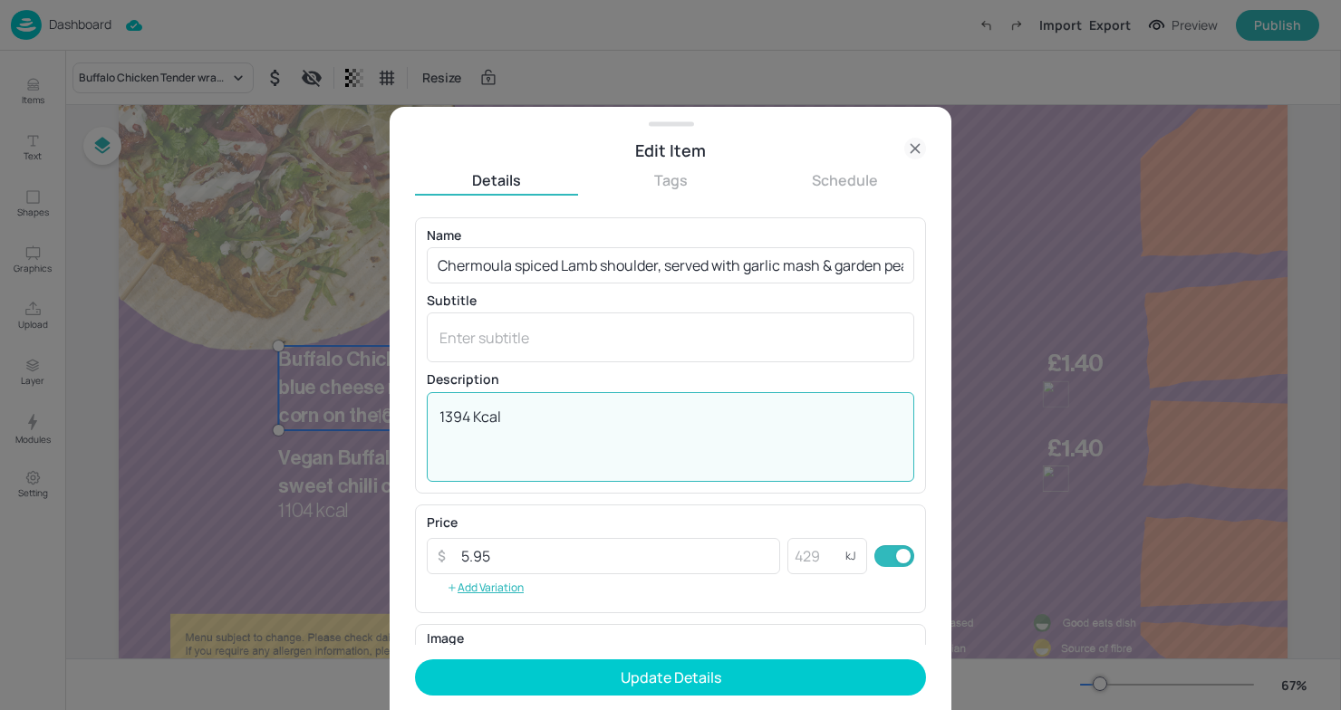
drag, startPoint x: 474, startPoint y: 421, endPoint x: 370, endPoint y: 400, distance: 106.2
click at [370, 401] on div "Edit Item Details Tags Schedule Name Chermoula spiced Lamb shoulder, served wit…" at bounding box center [670, 355] width 1341 height 710
type textarea "574Kcal"
click at [566, 410] on textarea "574Kcal" at bounding box center [670, 437] width 462 height 60
click at [560, 255] on input "Chermoula spiced Lamb shoulder, served with garlic mash & garden peas" at bounding box center [670, 265] width 487 height 36
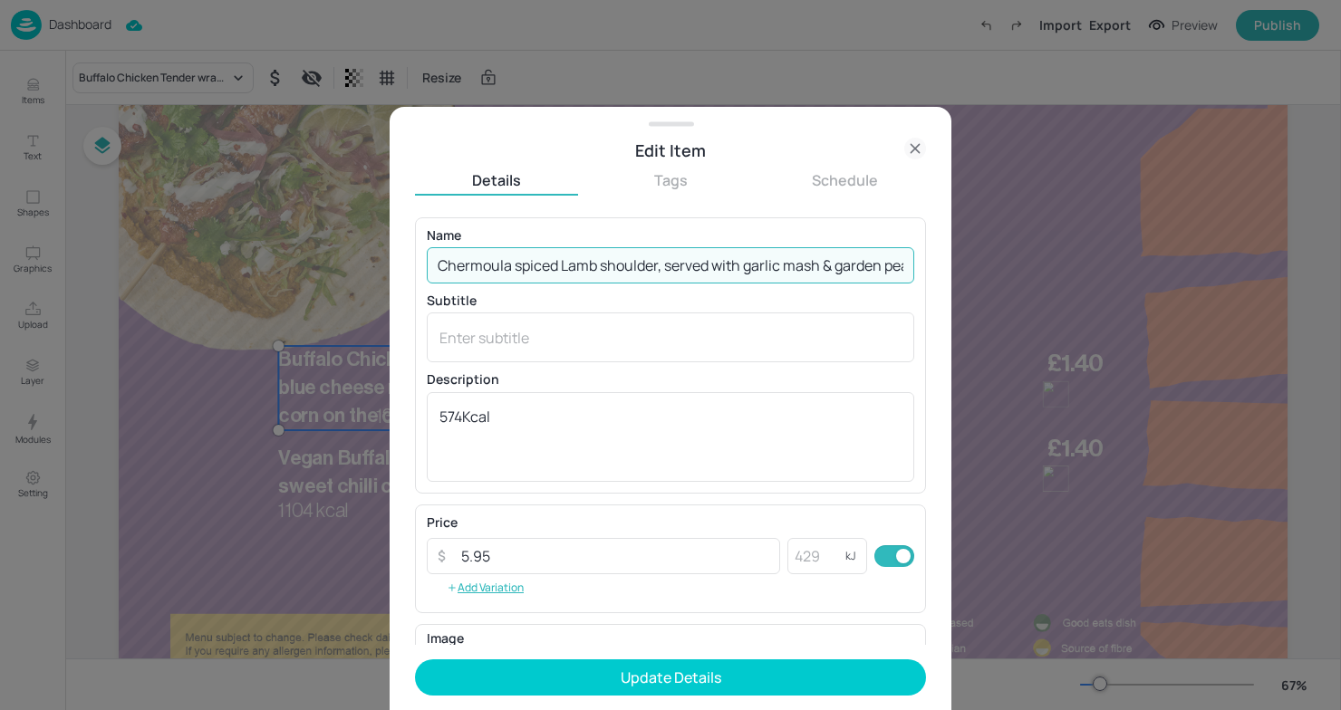
click at [777, 268] on input "Chermoula spiced Lamb shoulder, served with garlic mash & garden peas" at bounding box center [670, 265] width 487 height 36
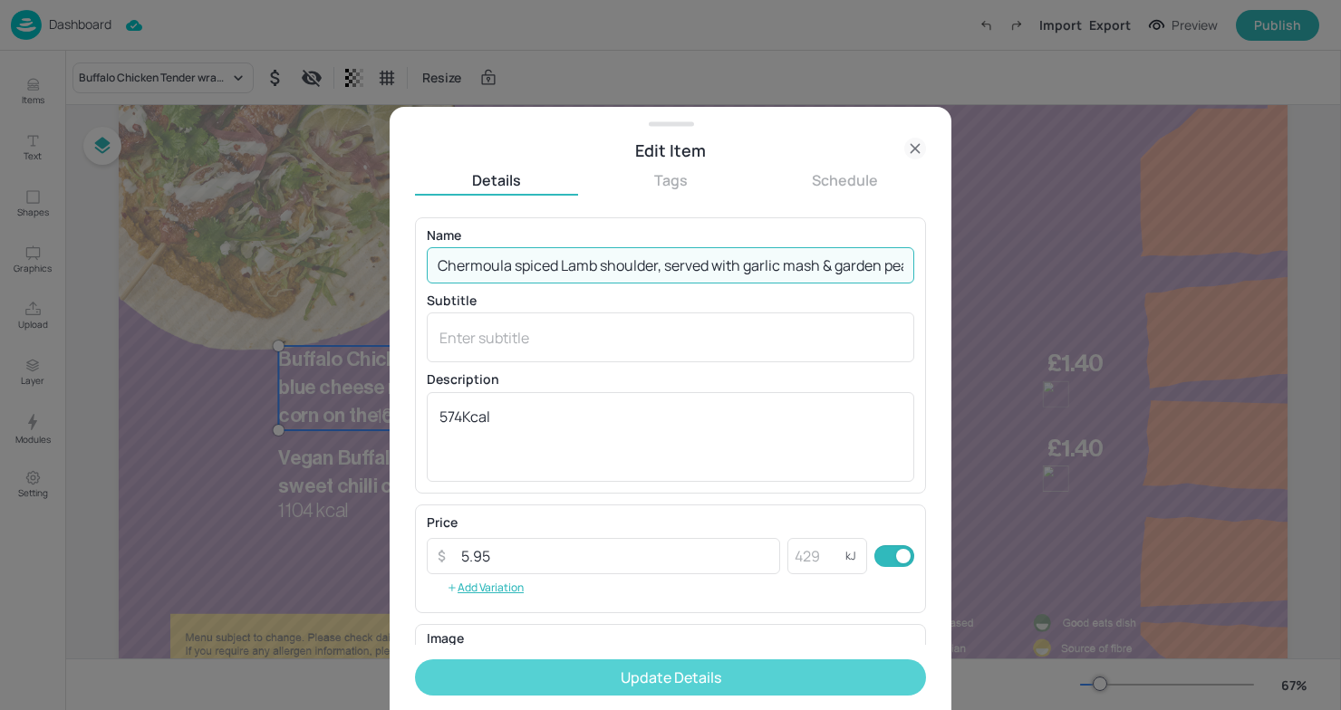
click at [732, 665] on button "Update Details" at bounding box center [670, 678] width 511 height 36
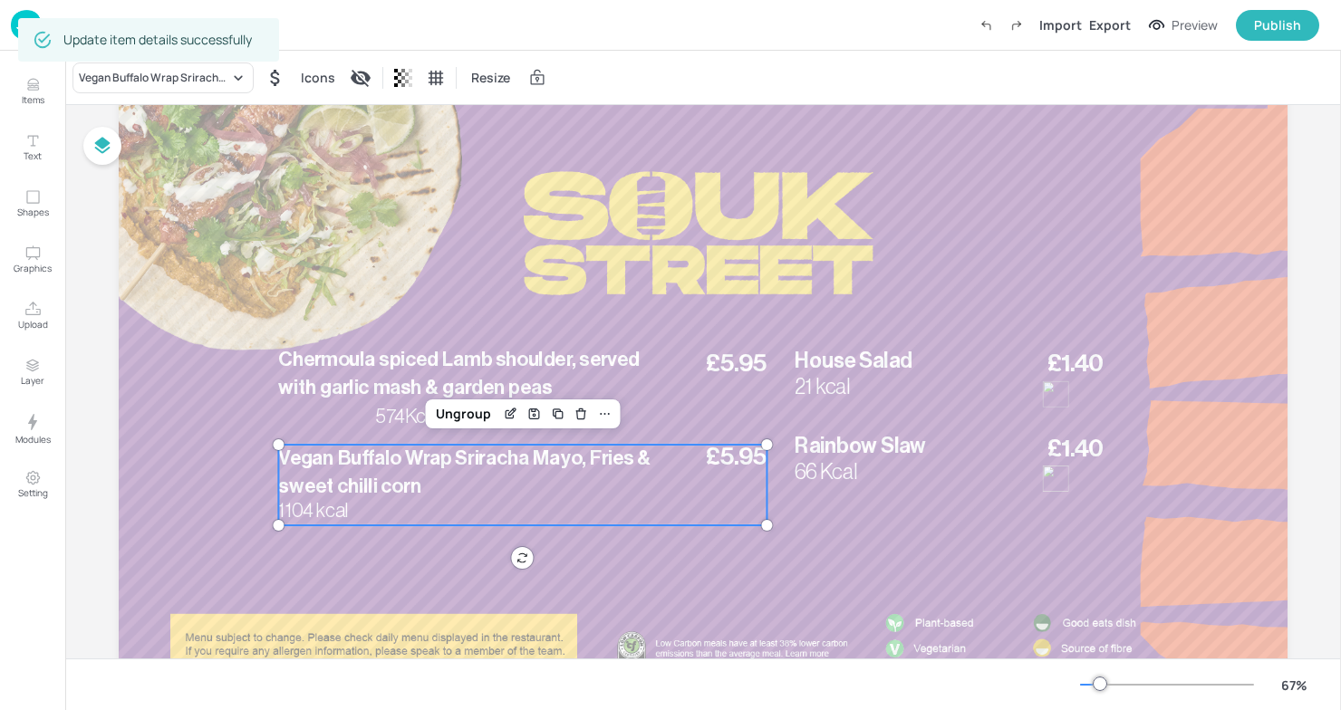
click at [417, 504] on p "1104 kcal" at bounding box center [356, 510] width 156 height 27
click at [498, 413] on div "Edit Item" at bounding box center [510, 414] width 24 height 24
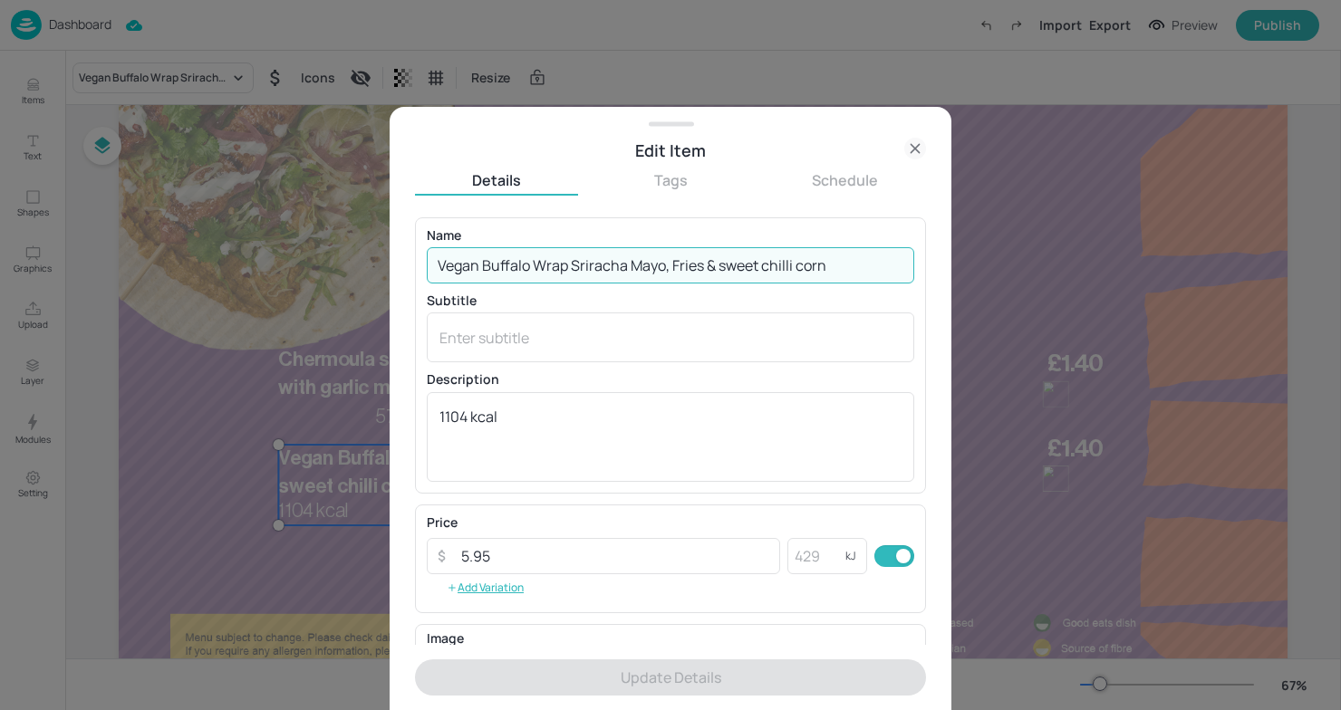
drag, startPoint x: 858, startPoint y: 262, endPoint x: 388, endPoint y: 257, distance: 470.2
click at [387, 257] on div "Edit Item Details Tags Schedule Name Vegan Buffalo Wrap Sriracha Mayo, Fries & …" at bounding box center [670, 355] width 1341 height 710
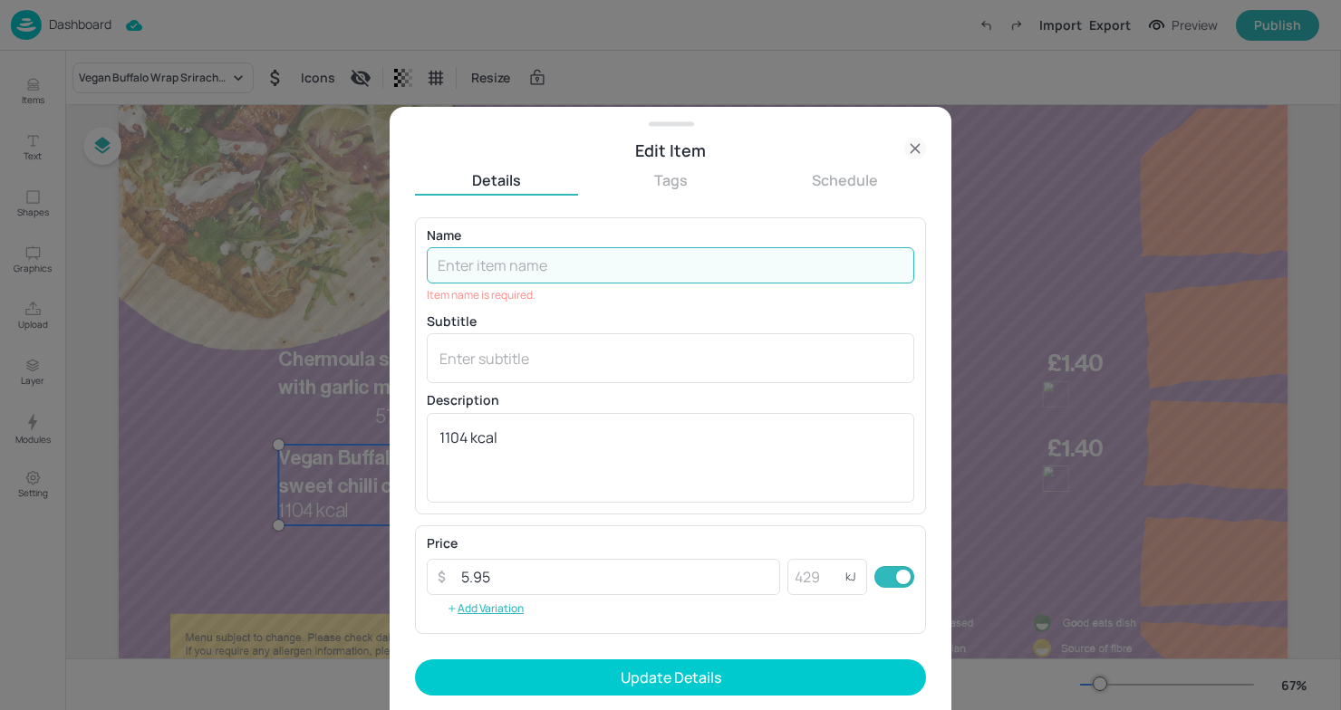
paste input "Vegetable Moussaka & garden peas"
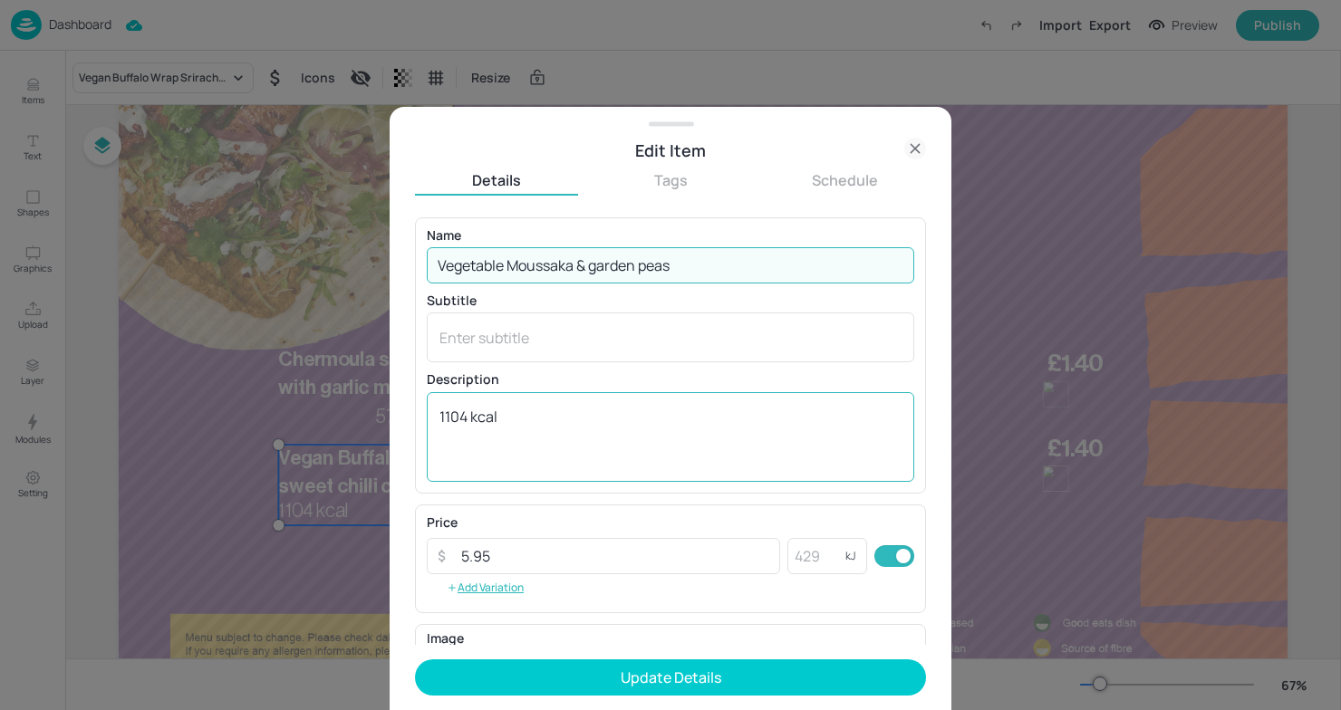
type input "Vegetable Moussaka & garden peas"
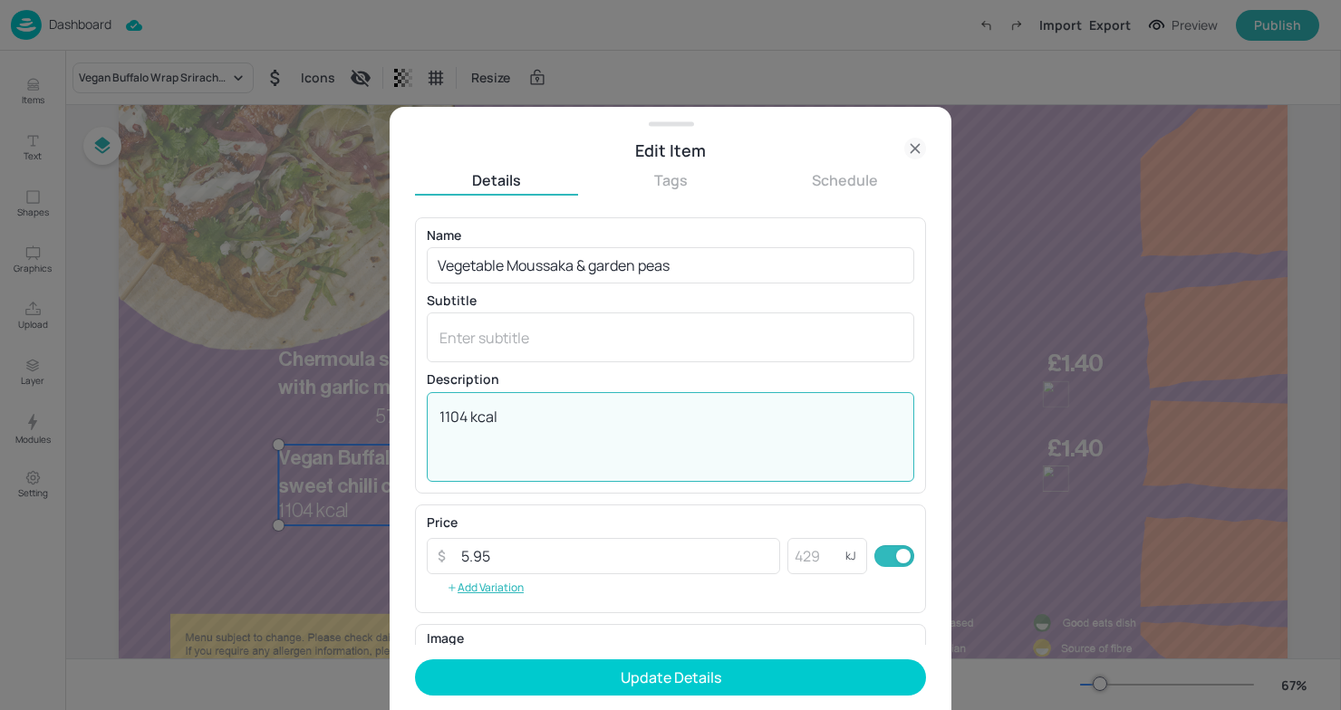
drag, startPoint x: 466, startPoint y: 410, endPoint x: 352, endPoint y: 409, distance: 113.3
click at [352, 409] on div "Edit Item Details Tags Schedule Name Vegetable Moussaka & garden peas ​ Subtitl…" at bounding box center [670, 355] width 1341 height 710
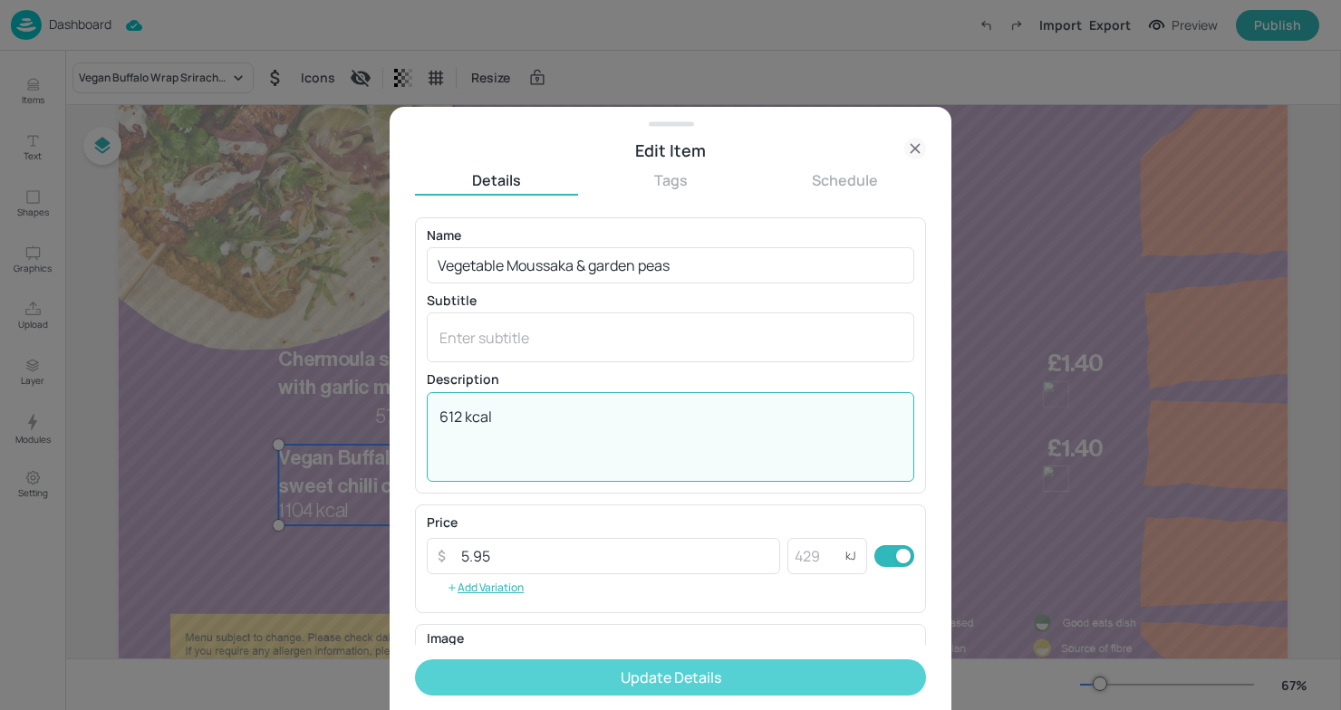
type textarea "612 kcal"
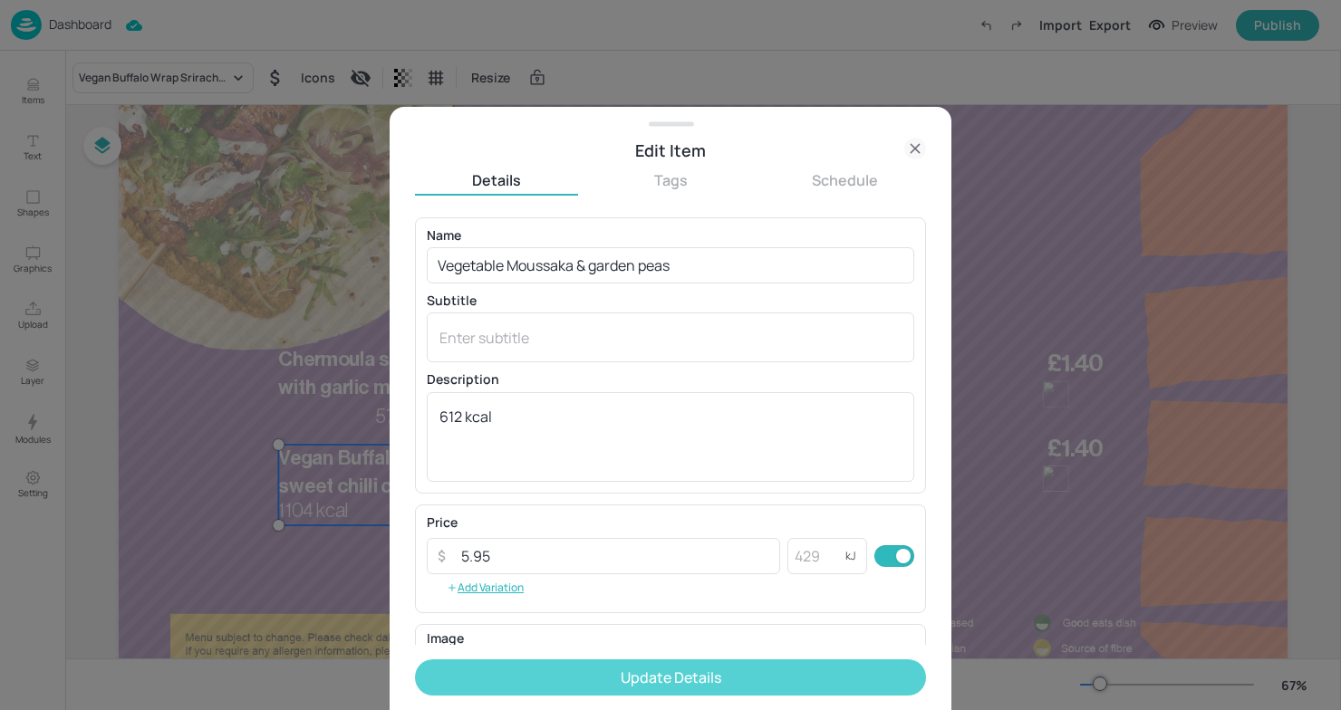
click at [687, 669] on button "Update Details" at bounding box center [670, 678] width 511 height 36
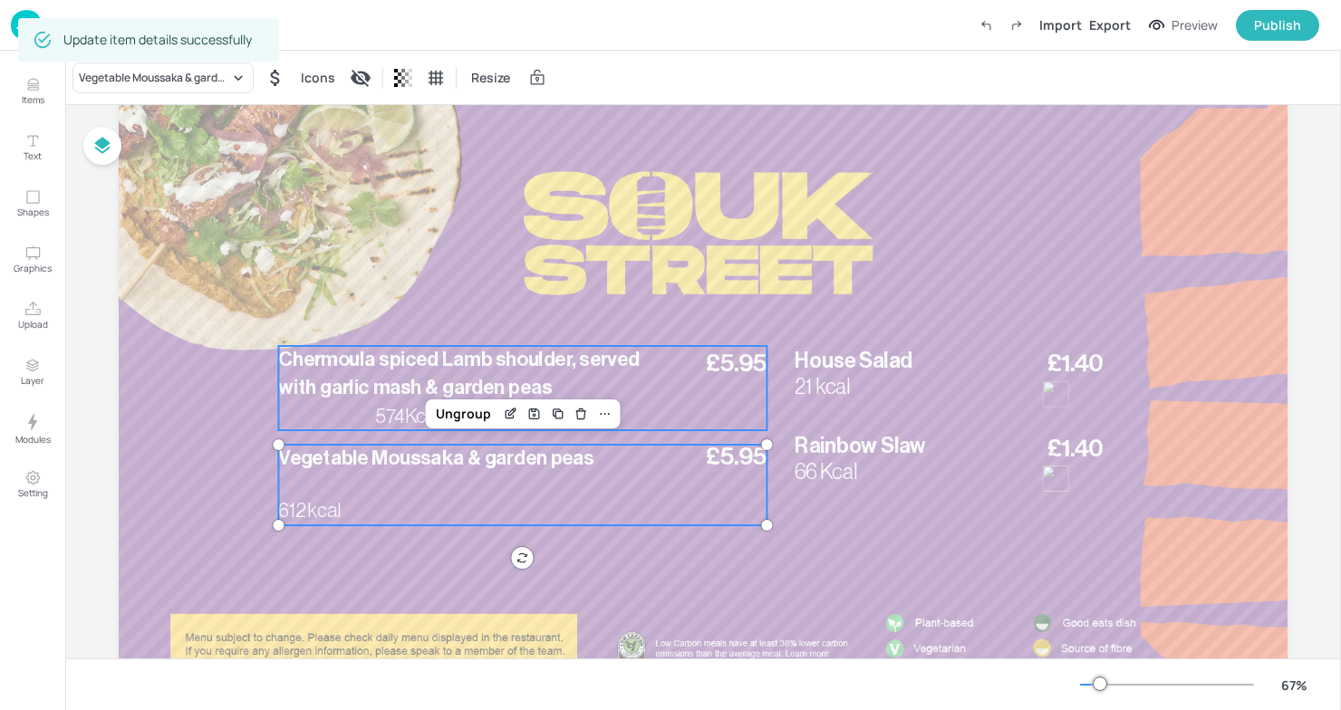
click at [736, 364] on span "£5.95" at bounding box center [736, 363] width 61 height 24
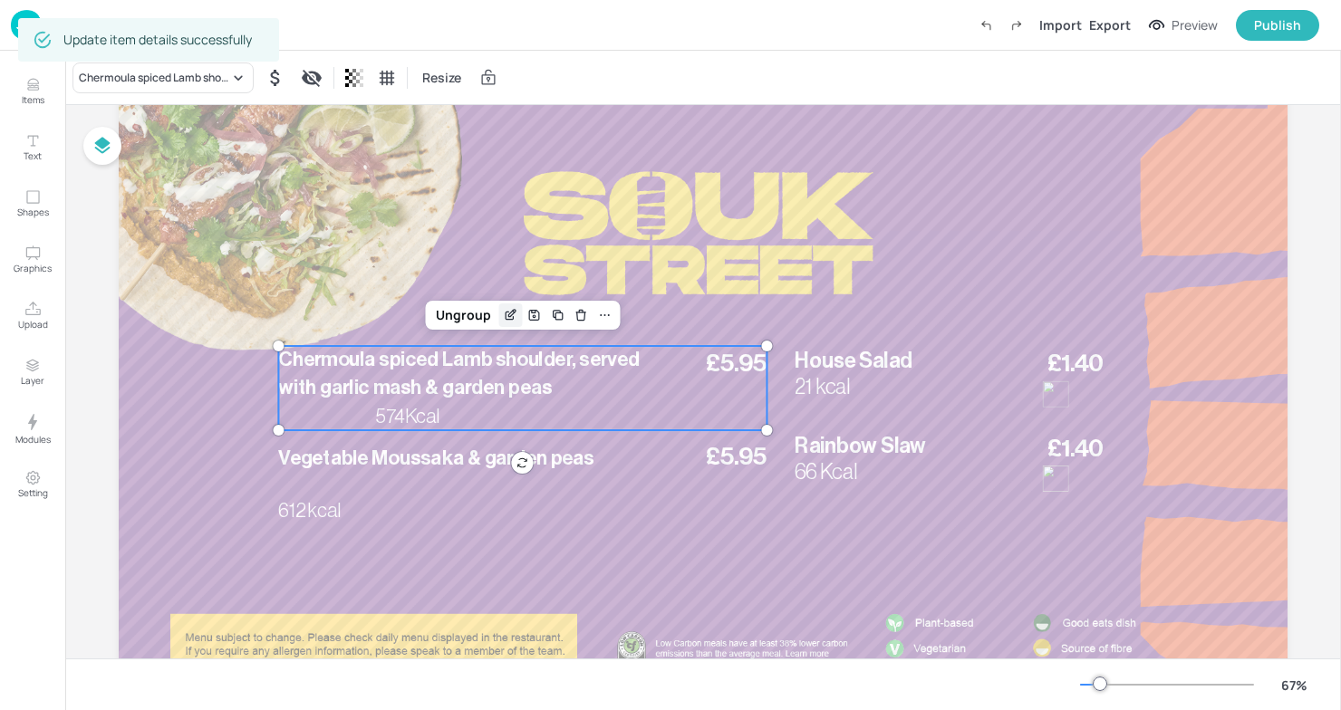
click at [498, 307] on div "Edit Item" at bounding box center [510, 315] width 24 height 24
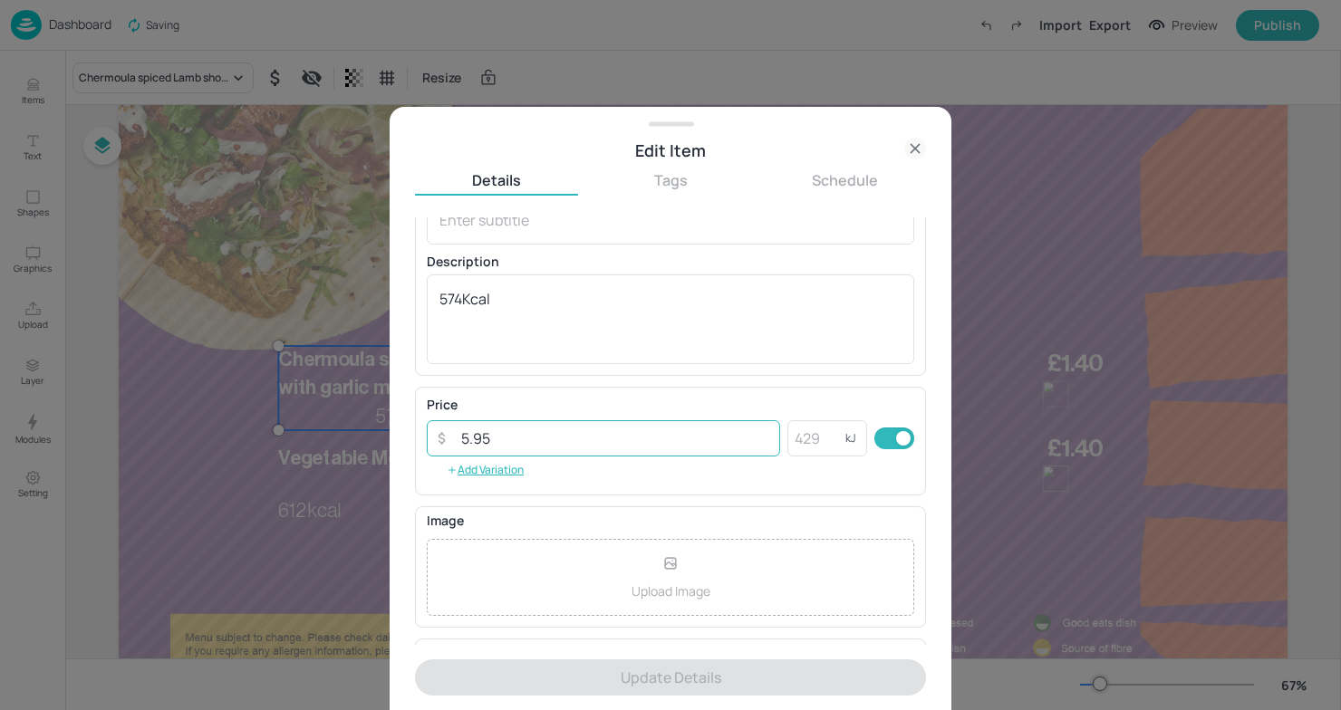
scroll to position [134, 0]
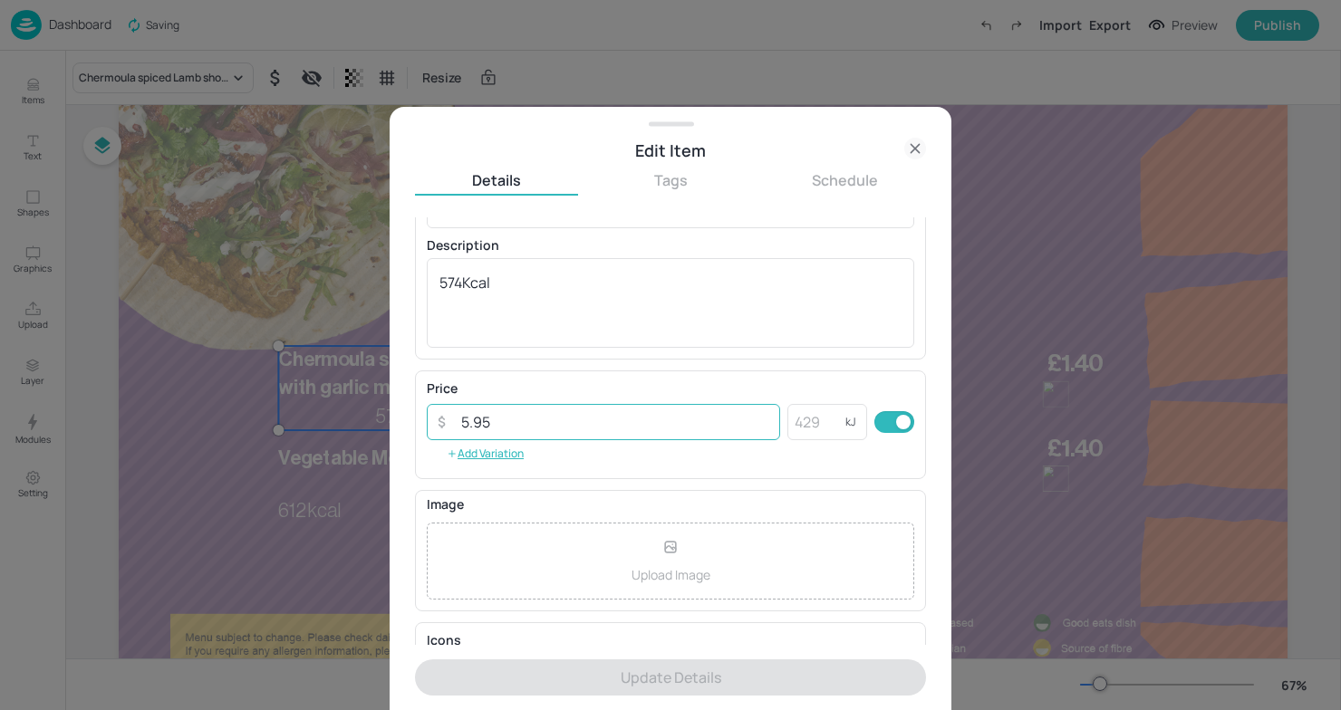
click at [477, 544] on div "Upload Image" at bounding box center [670, 561] width 487 height 77
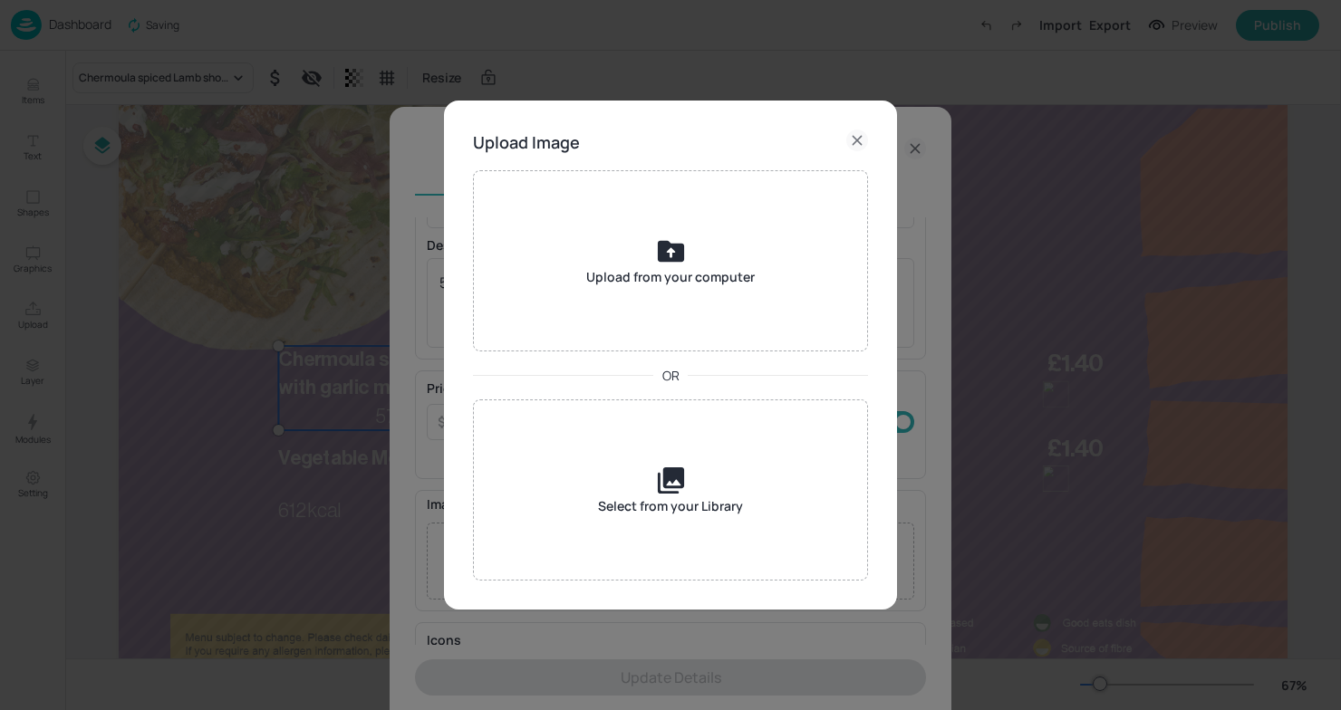
click at [377, 487] on div "Upload Image Upload from your computer OR Select from your Library" at bounding box center [670, 355] width 1341 height 710
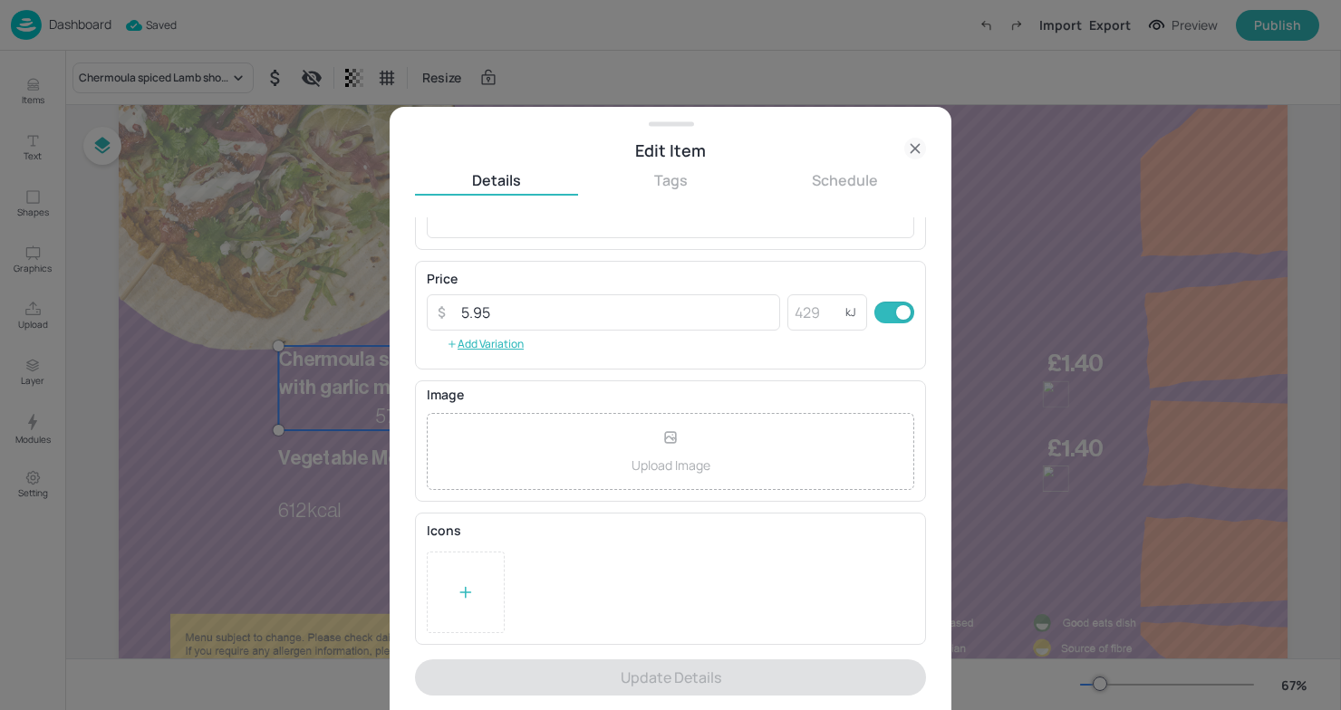
scroll to position [243, 0]
click at [245, 500] on div at bounding box center [670, 355] width 1341 height 710
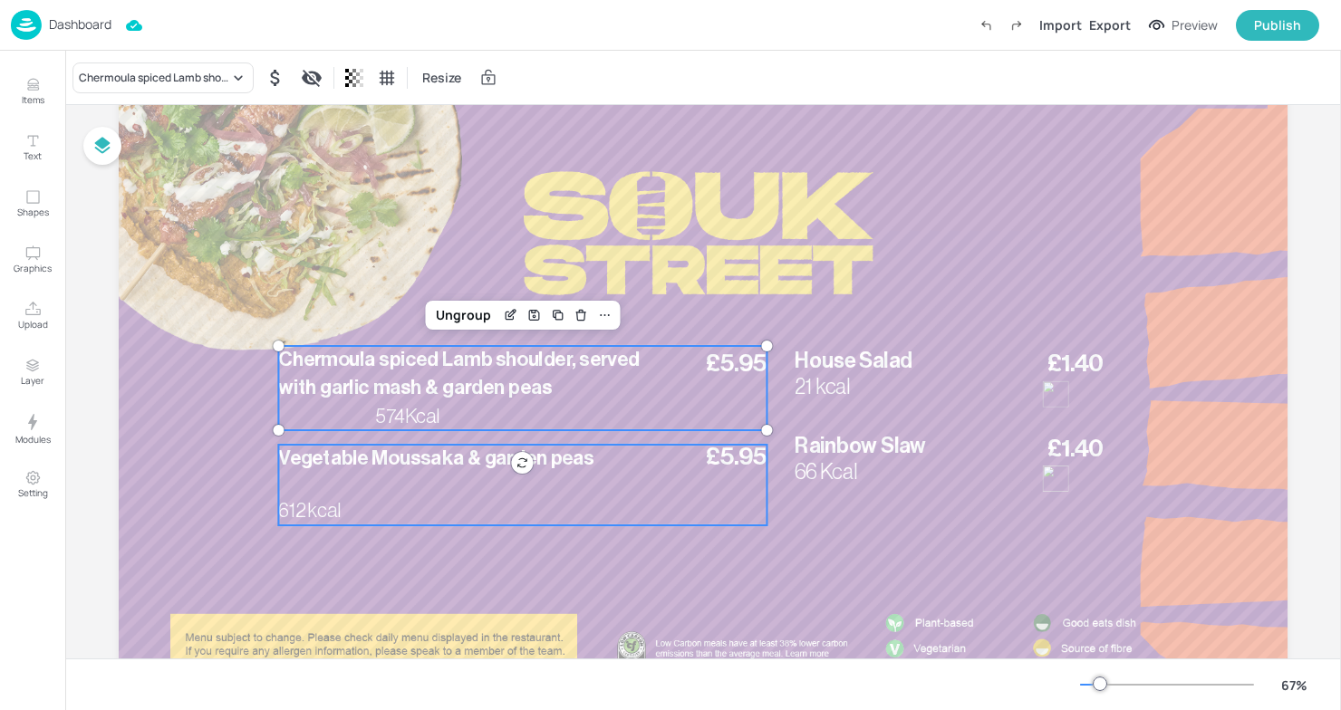
click at [442, 477] on div "Vegetable Moussaka & garden peas £5.95 612 kcal" at bounding box center [522, 485] width 488 height 81
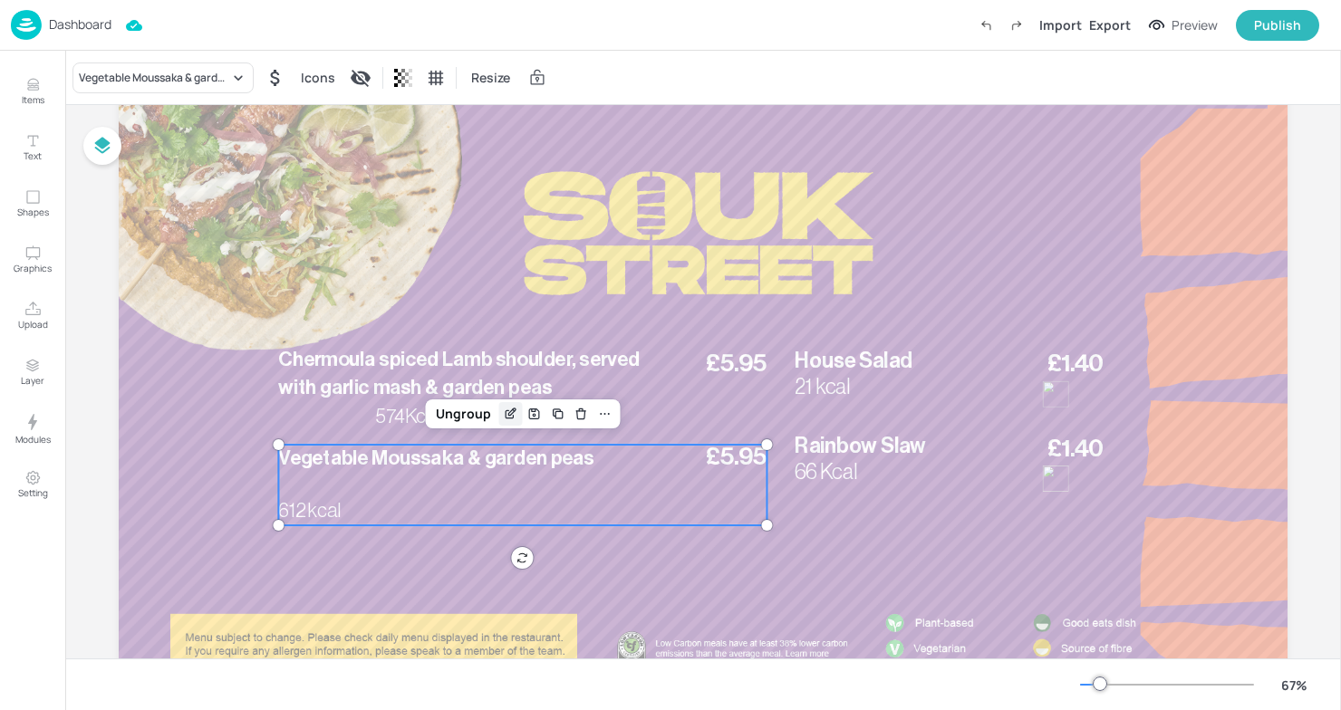
click at [513, 409] on icon "Edit Item" at bounding box center [514, 410] width 2 height 2
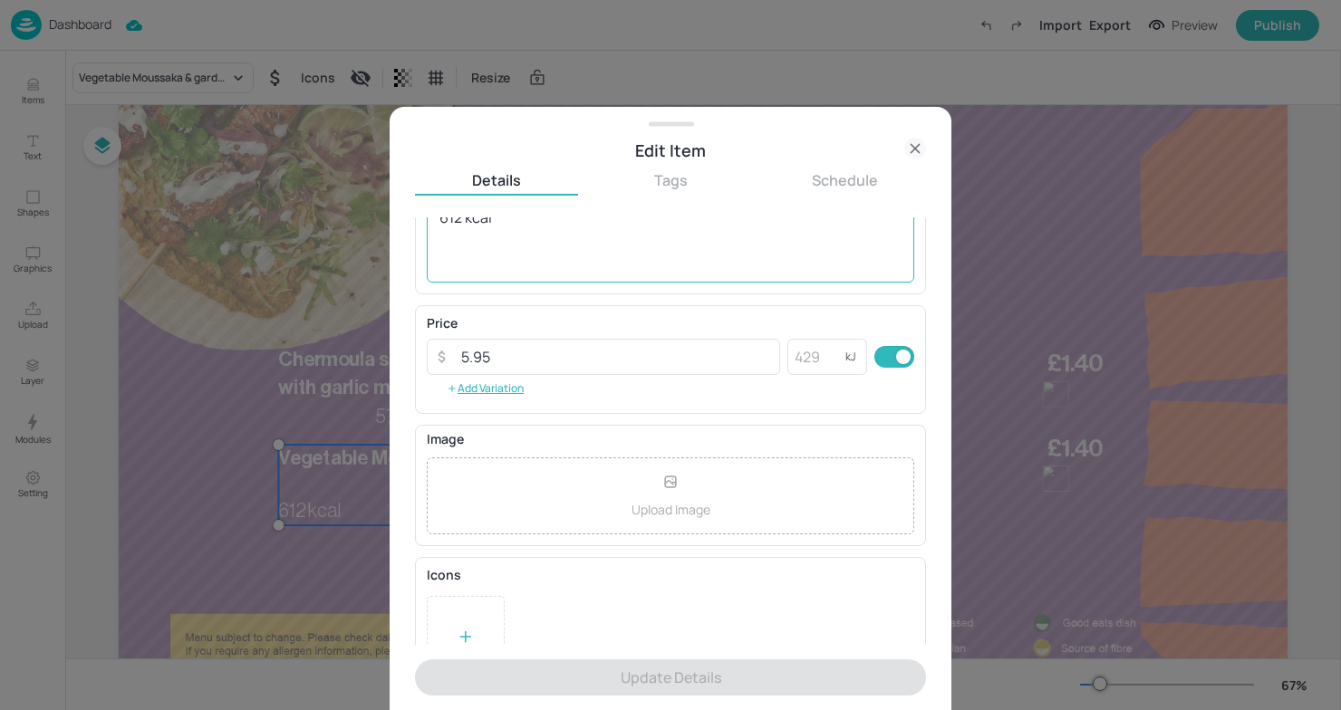
scroll to position [244, 0]
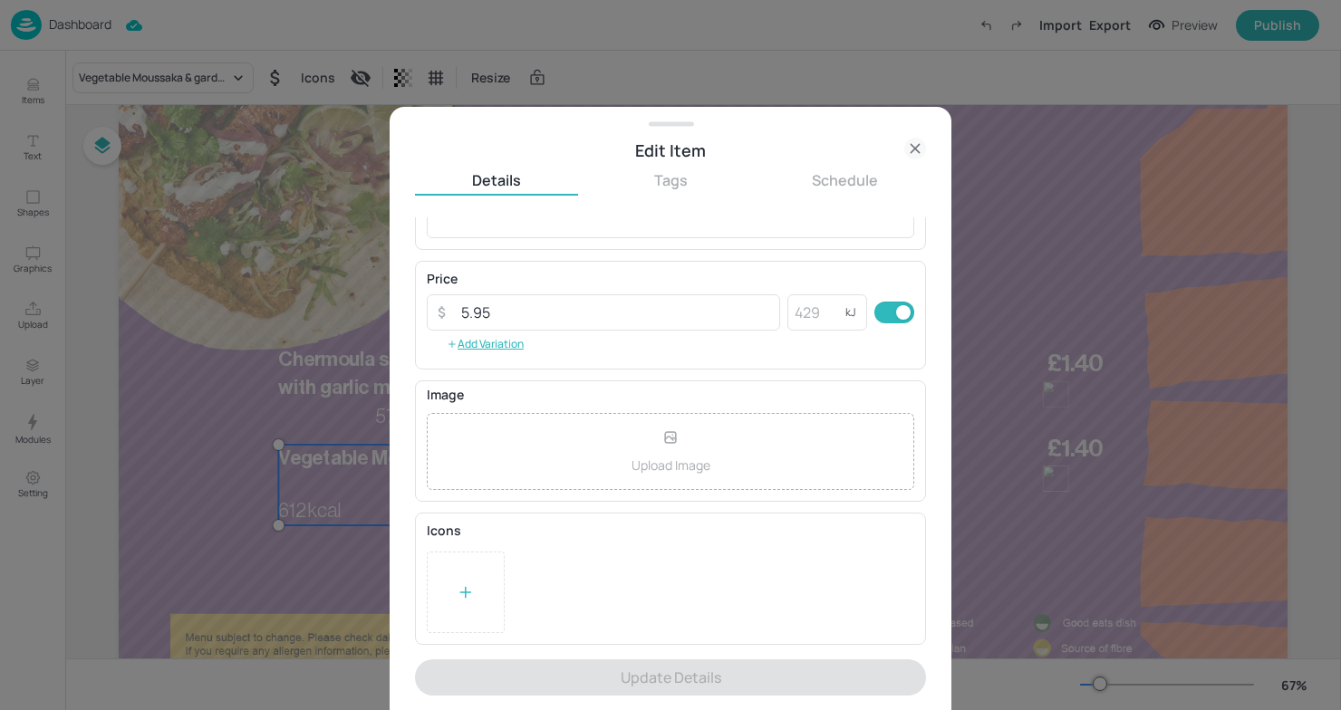
click at [445, 585] on div at bounding box center [466, 593] width 78 height 82
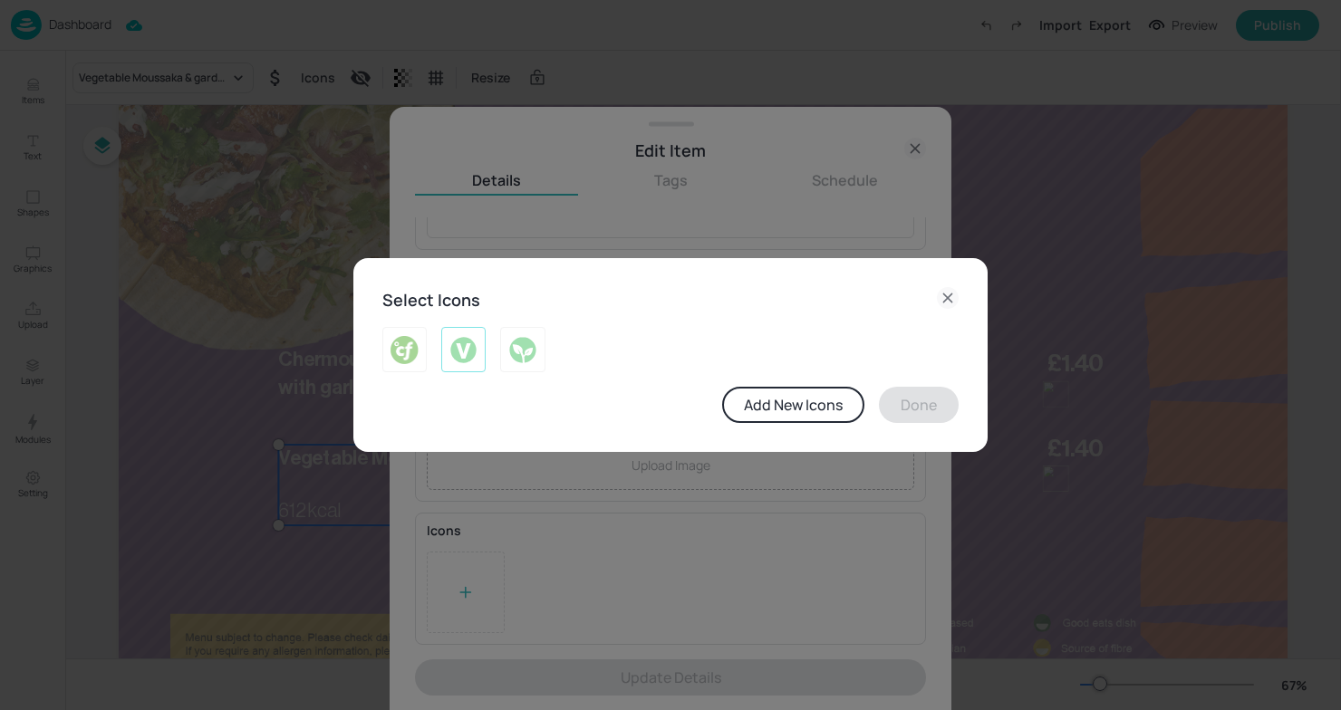
click at [465, 346] on img at bounding box center [463, 349] width 28 height 29
click at [919, 394] on button "Done" at bounding box center [919, 405] width 80 height 36
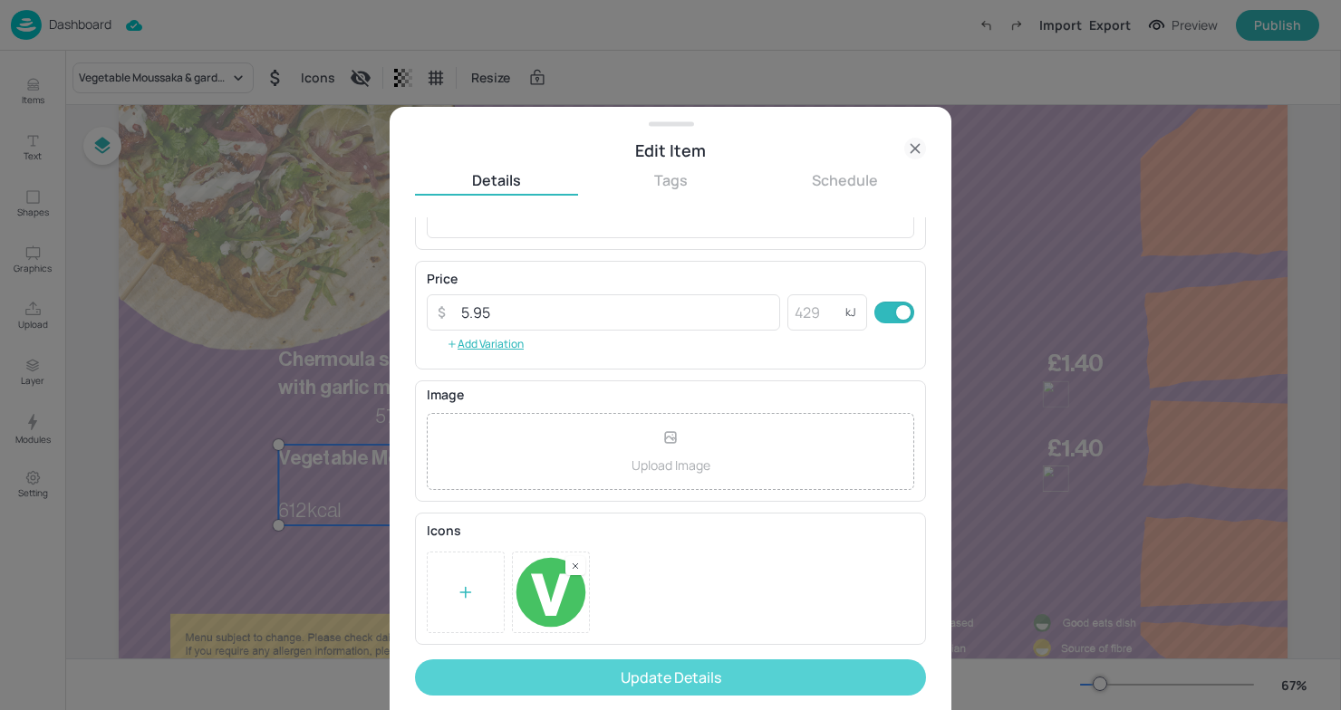
click at [763, 679] on button "Update Details" at bounding box center [670, 678] width 511 height 36
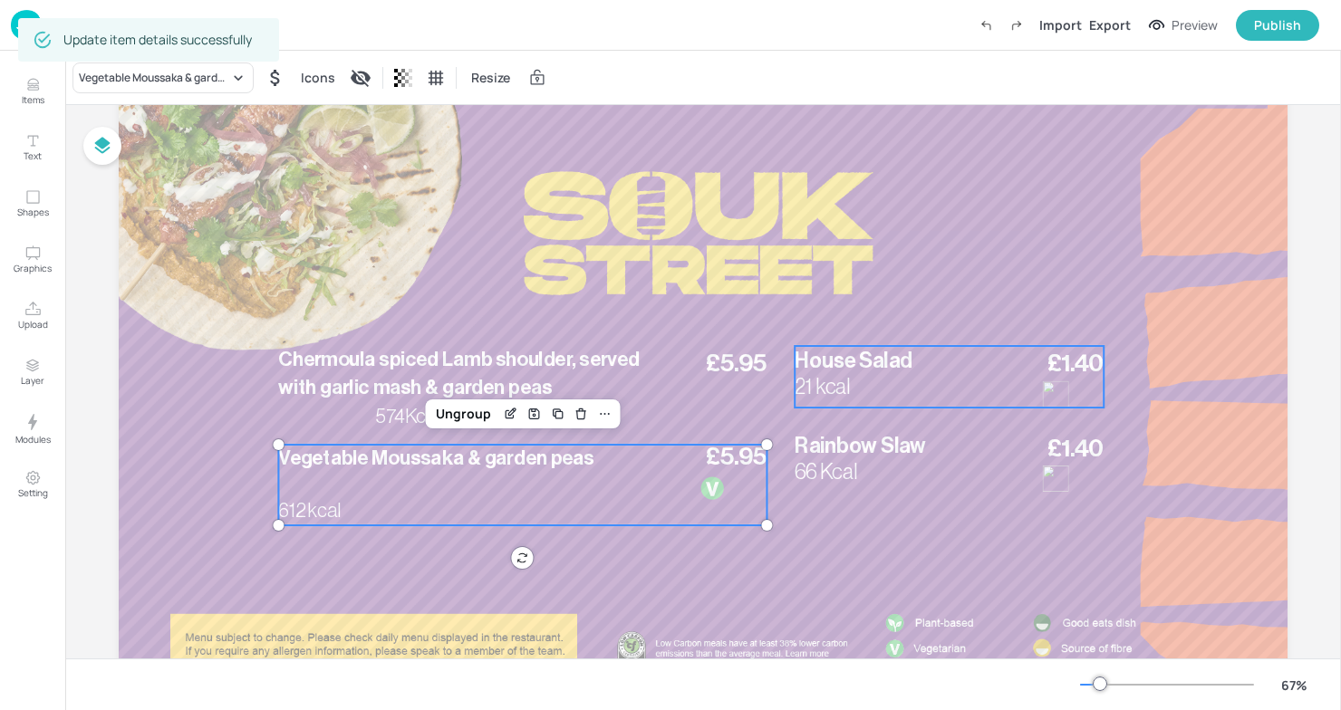
click at [938, 372] on p "House Salad" at bounding box center [919, 361] width 249 height 30
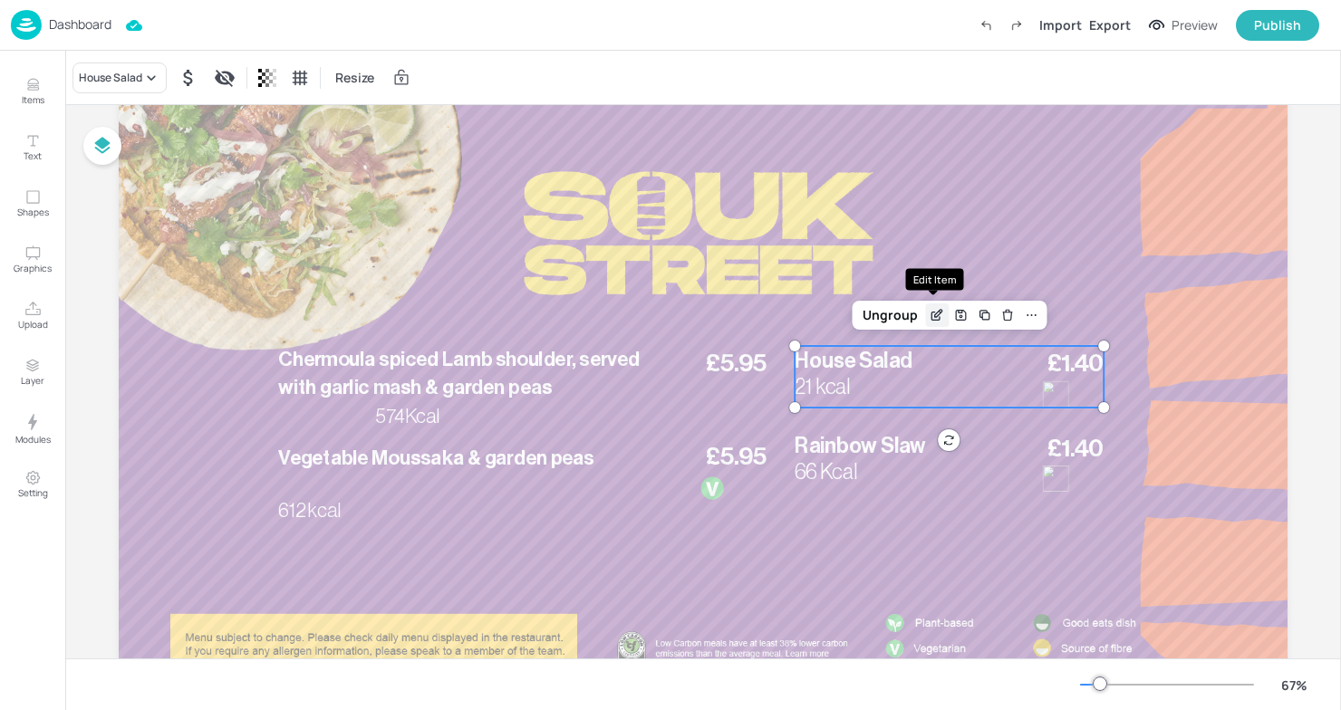
click at [932, 318] on icon "Edit Item" at bounding box center [936, 315] width 15 height 14
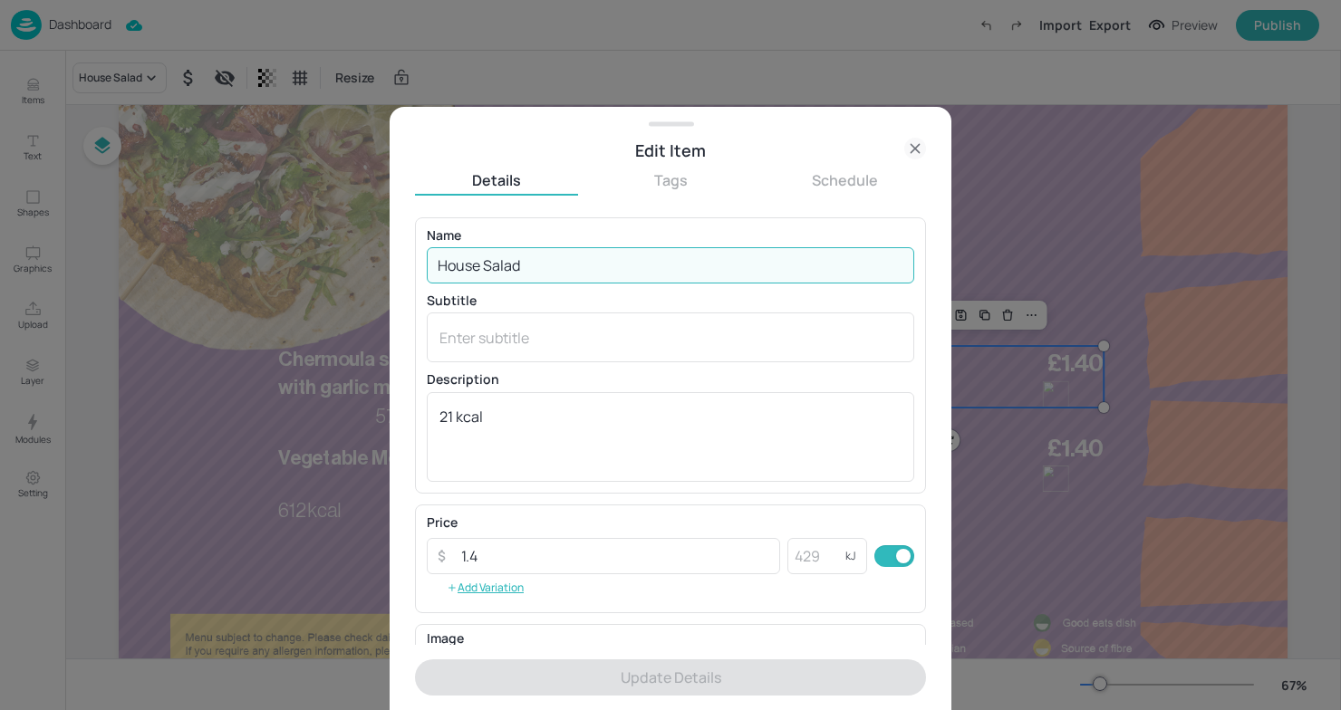
drag, startPoint x: 546, startPoint y: 254, endPoint x: 455, endPoint y: 255, distance: 91.5
click at [455, 255] on input "House Salad" at bounding box center [670, 265] width 487 height 36
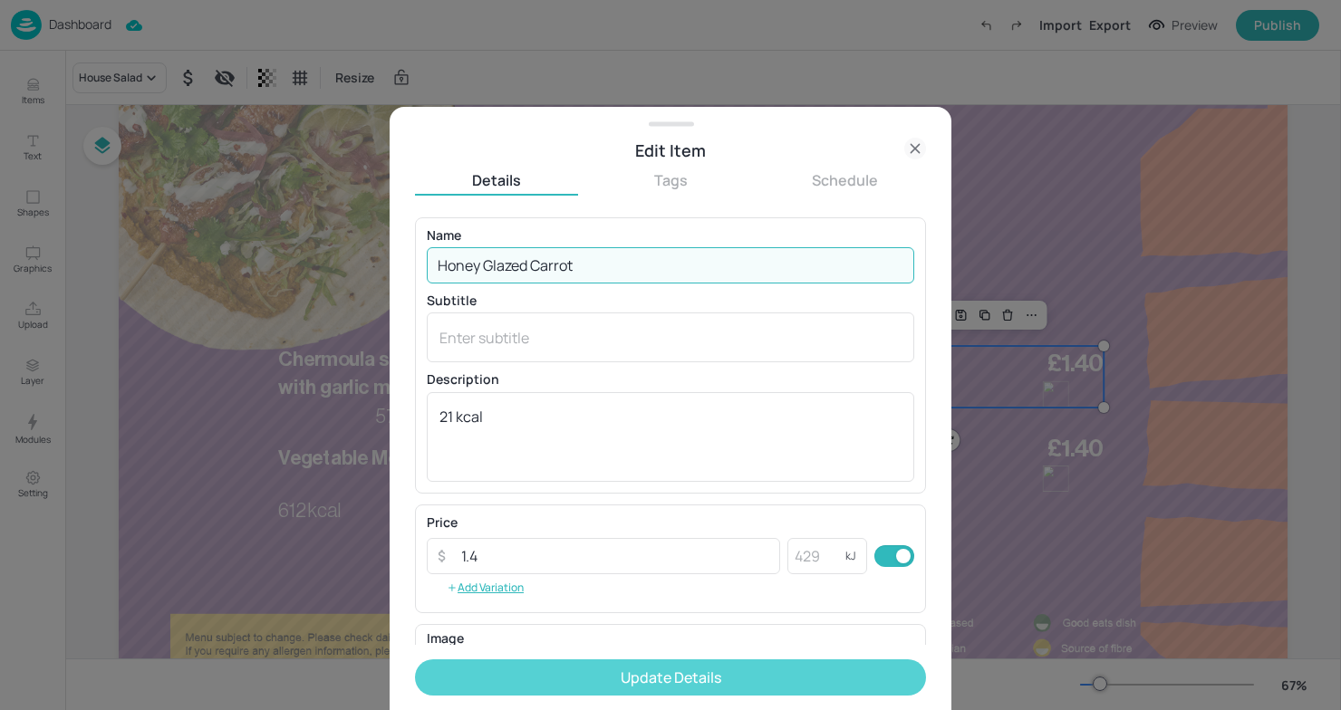
type input "Honey Glazed Carrot"
click at [674, 681] on button "Update Details" at bounding box center [670, 678] width 511 height 36
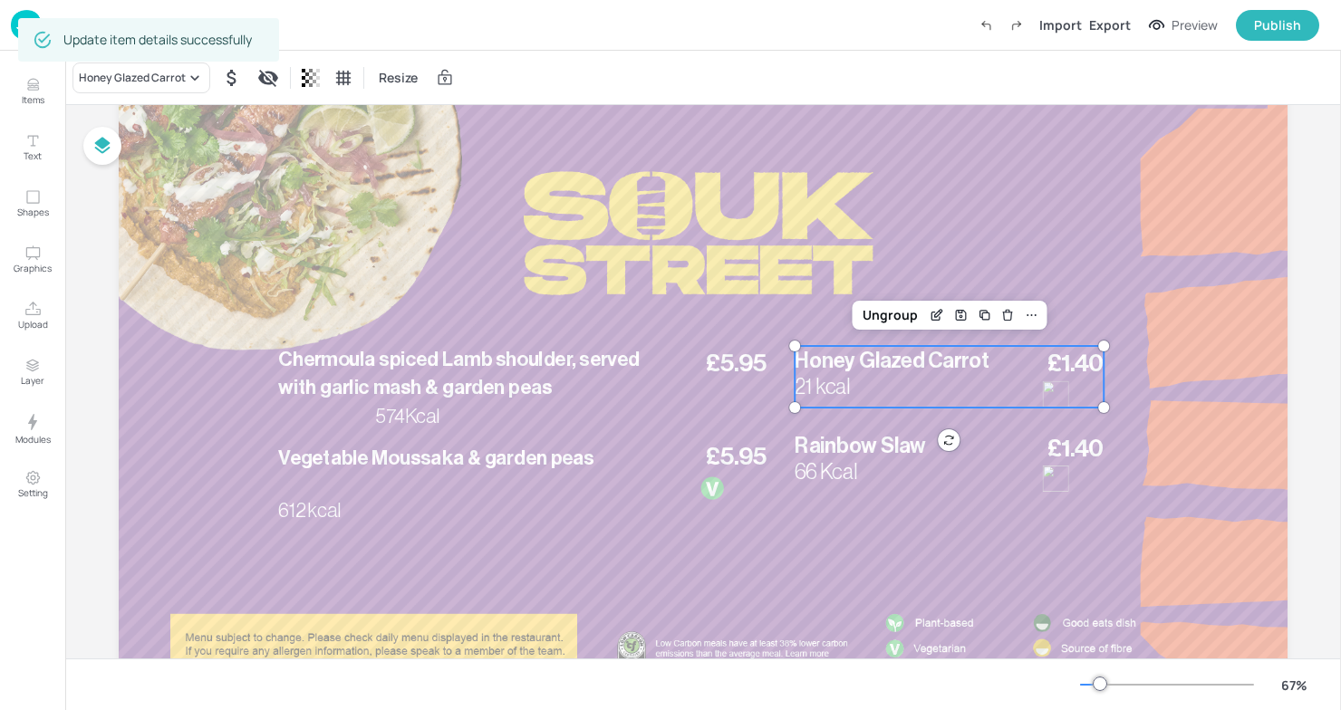
click at [934, 378] on div "£1.40 Honey Glazed Carrot 21 kcal" at bounding box center [949, 377] width 309 height 62
click at [933, 322] on div "Edit Item" at bounding box center [937, 315] width 24 height 24
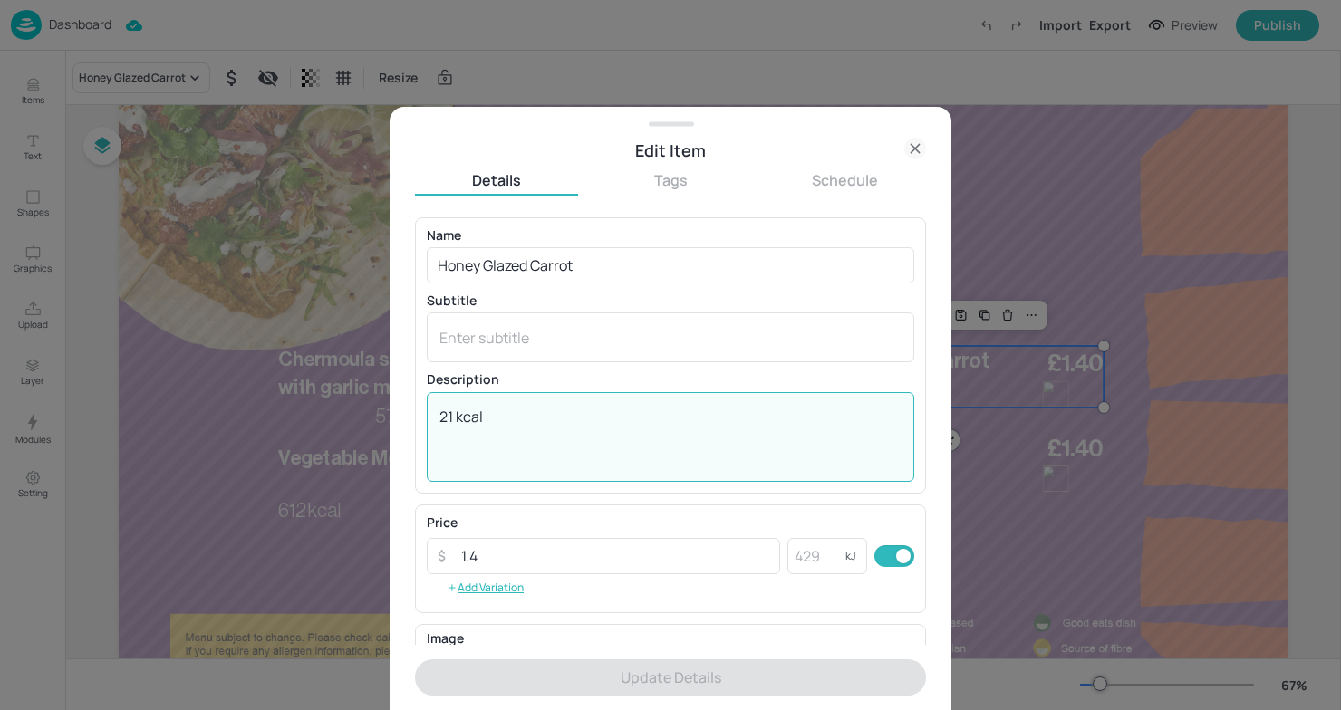
click at [445, 418] on textarea "21 kcal" at bounding box center [670, 437] width 462 height 60
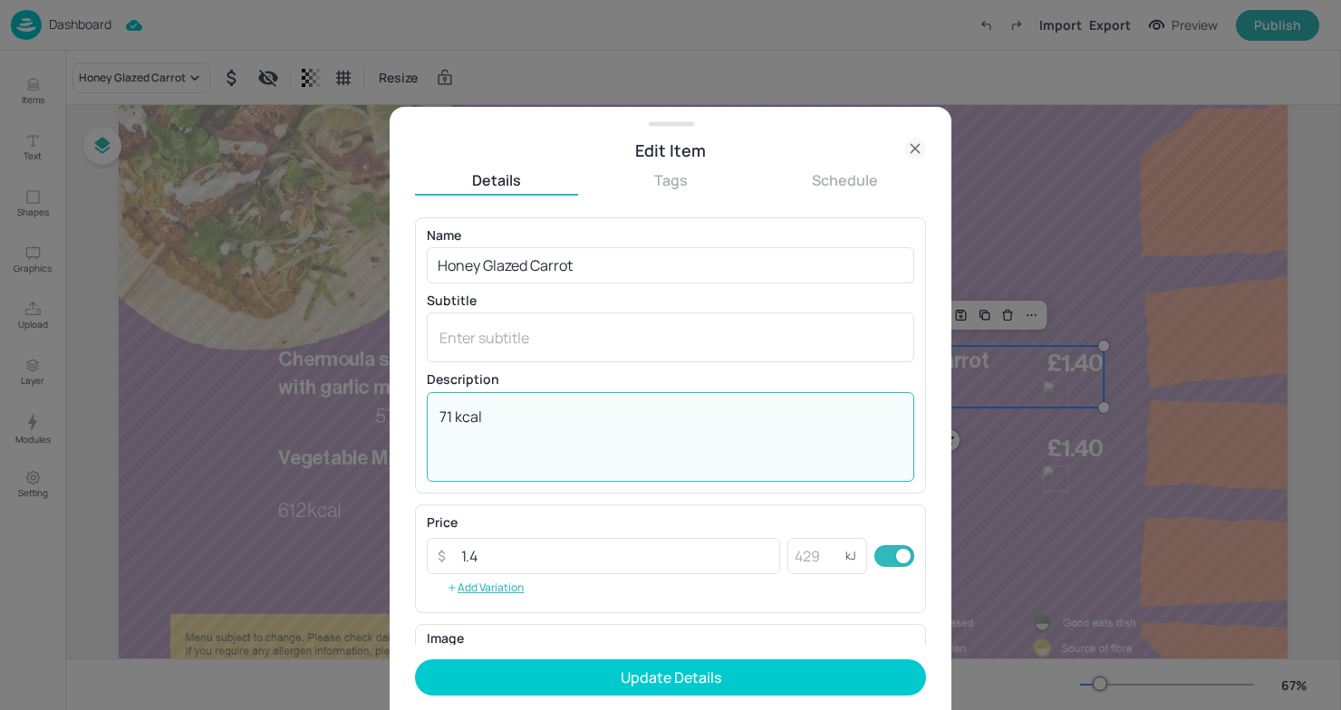
type textarea "71 kcal"
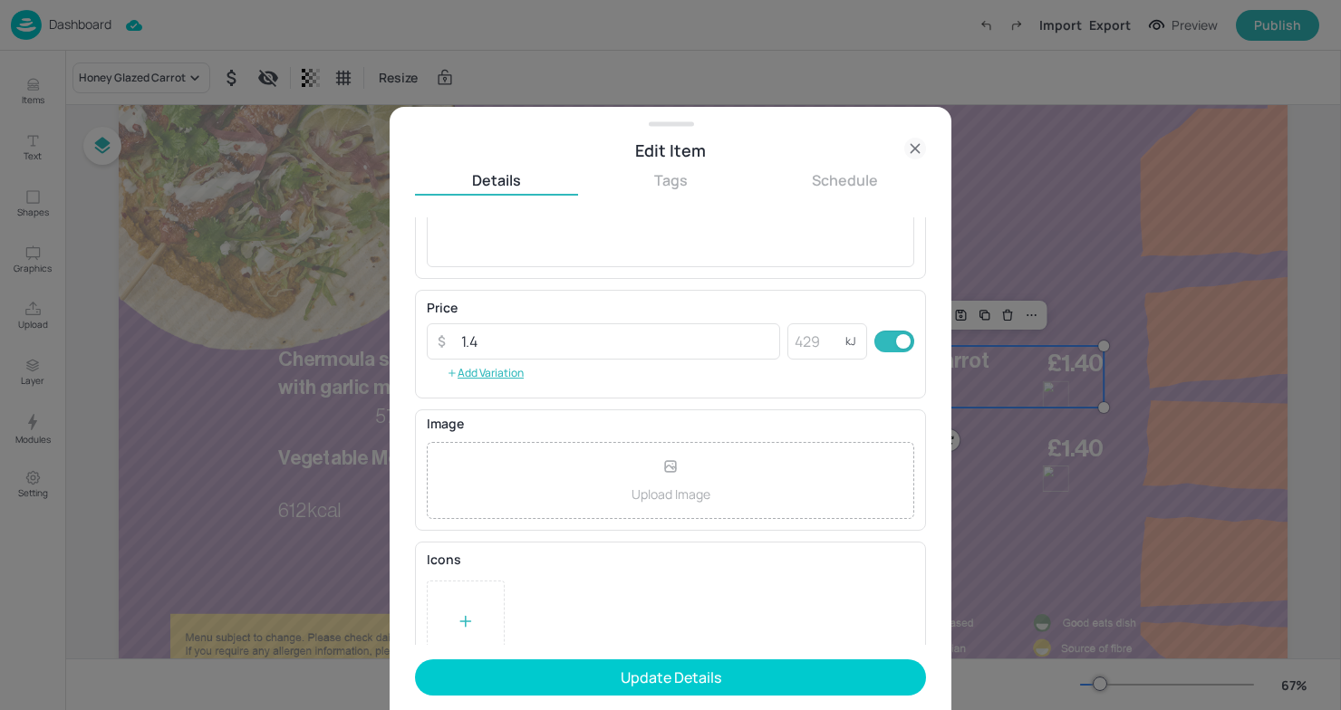
scroll to position [244, 0]
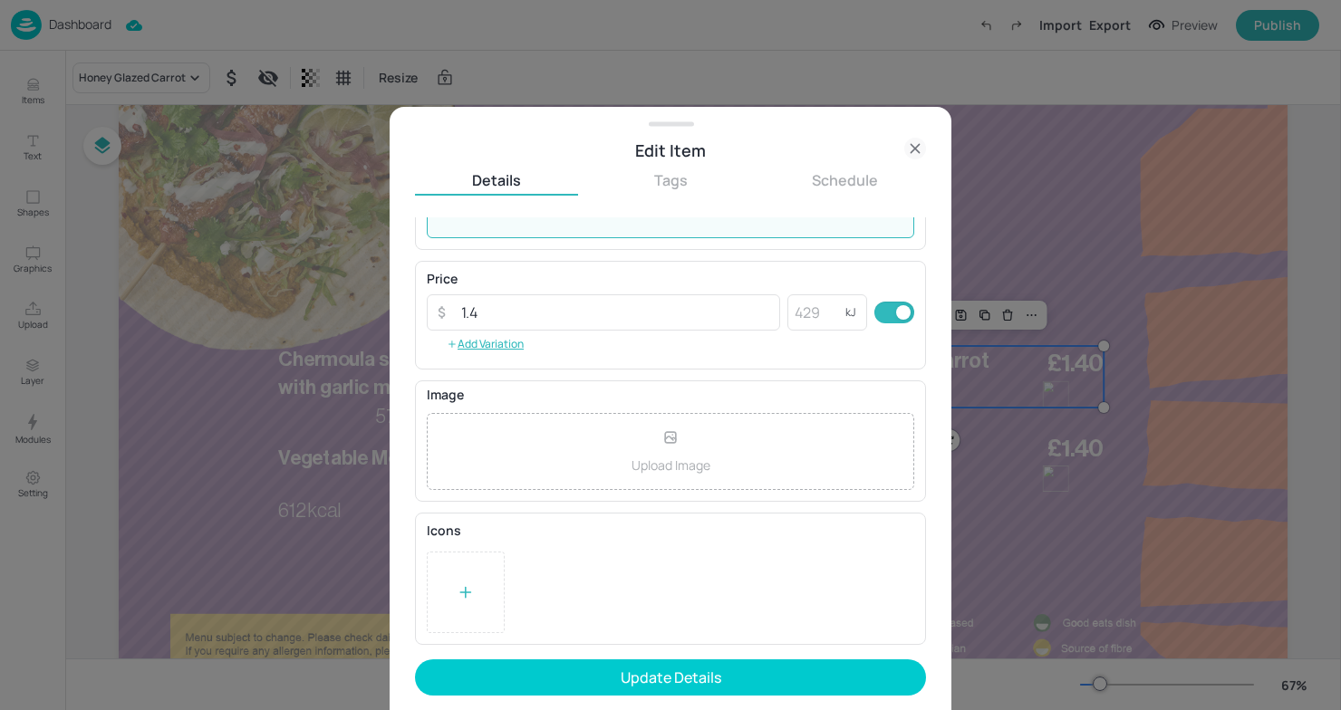
click at [473, 581] on div at bounding box center [466, 592] width 18 height 27
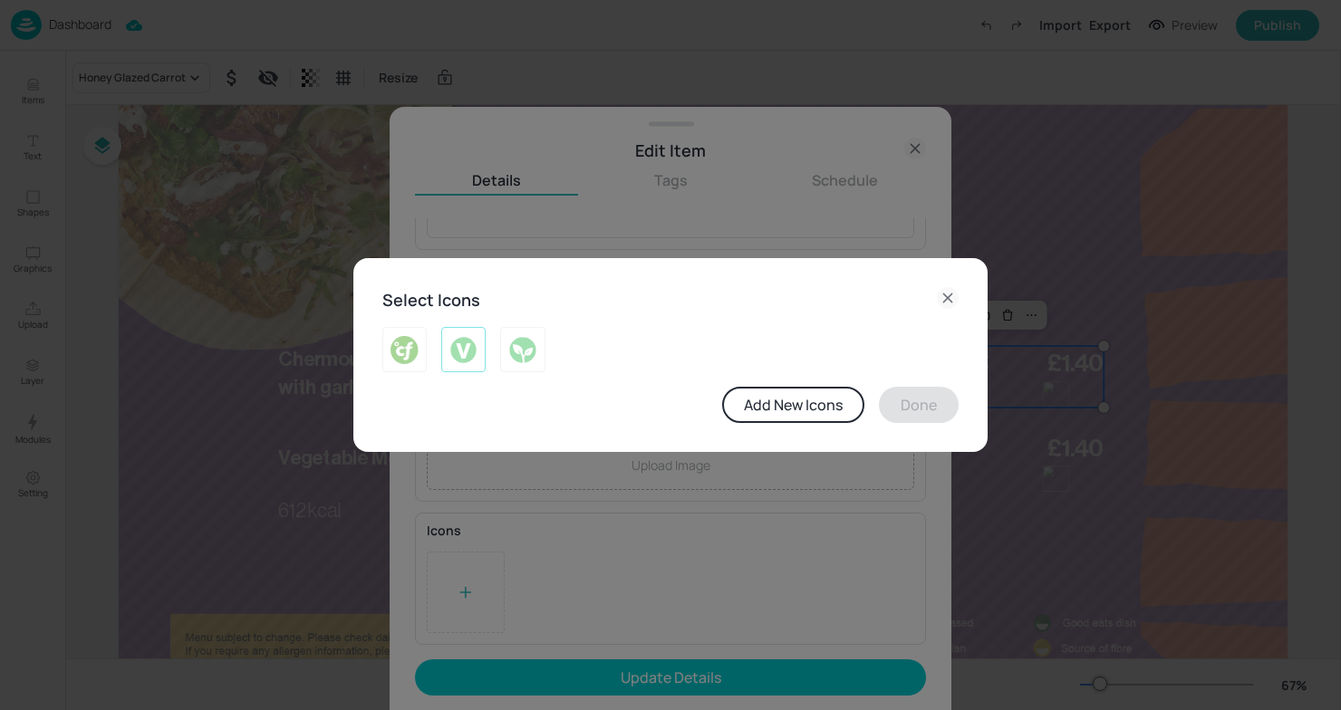
click at [463, 353] on img at bounding box center [463, 349] width 28 height 29
click at [924, 408] on button "Done" at bounding box center [919, 405] width 80 height 36
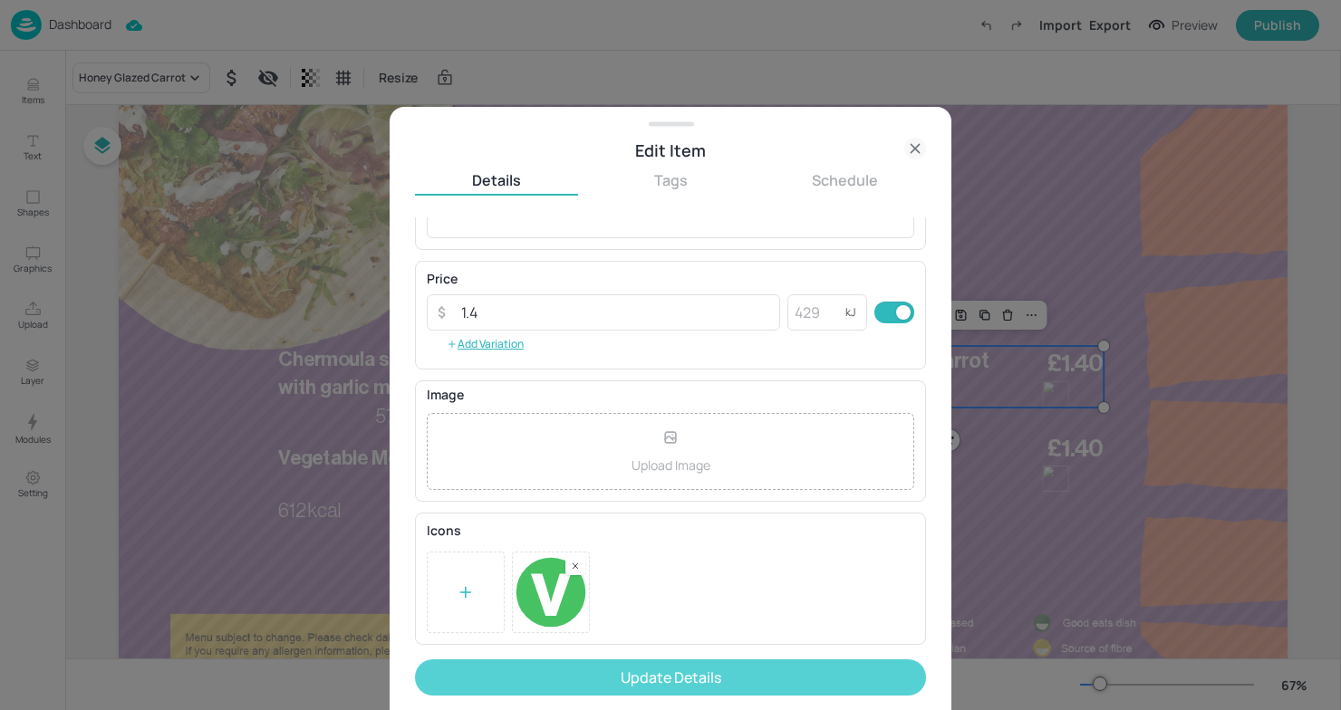
click at [729, 682] on button "Update Details" at bounding box center [670, 678] width 511 height 36
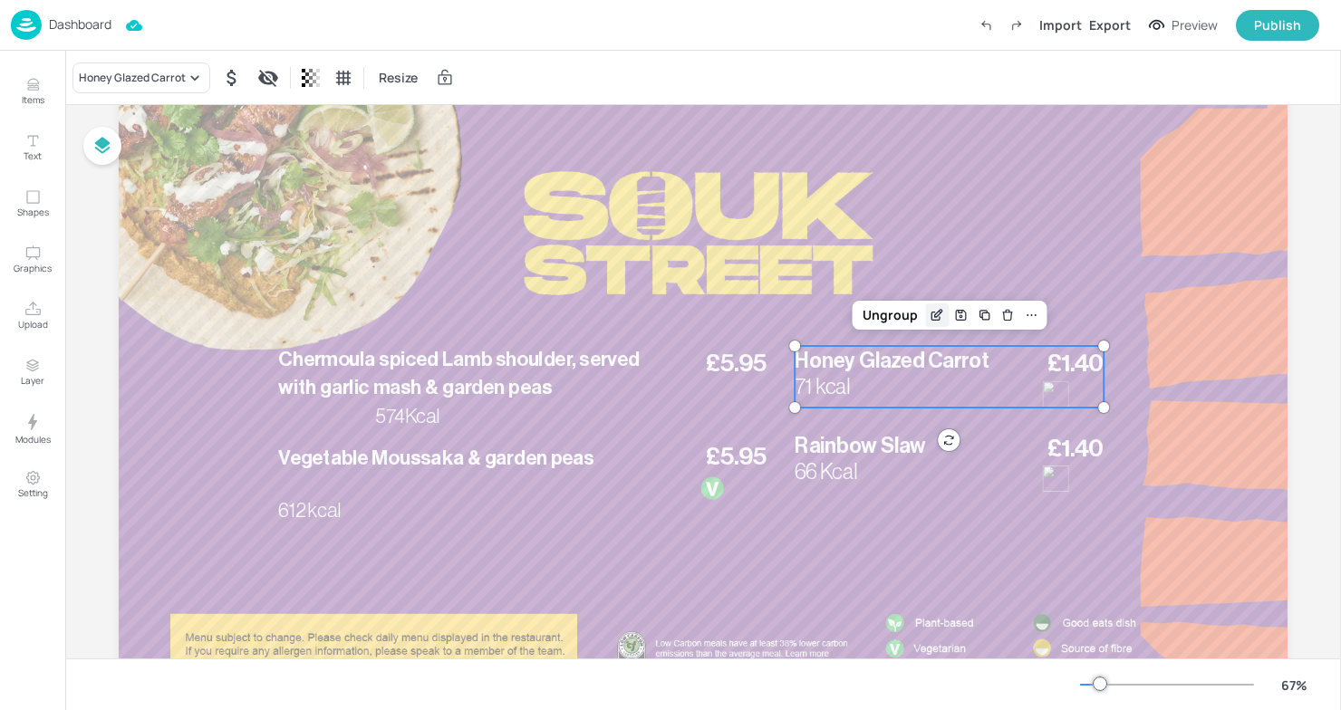
click at [935, 320] on icon "Edit Item" at bounding box center [936, 315] width 15 height 14
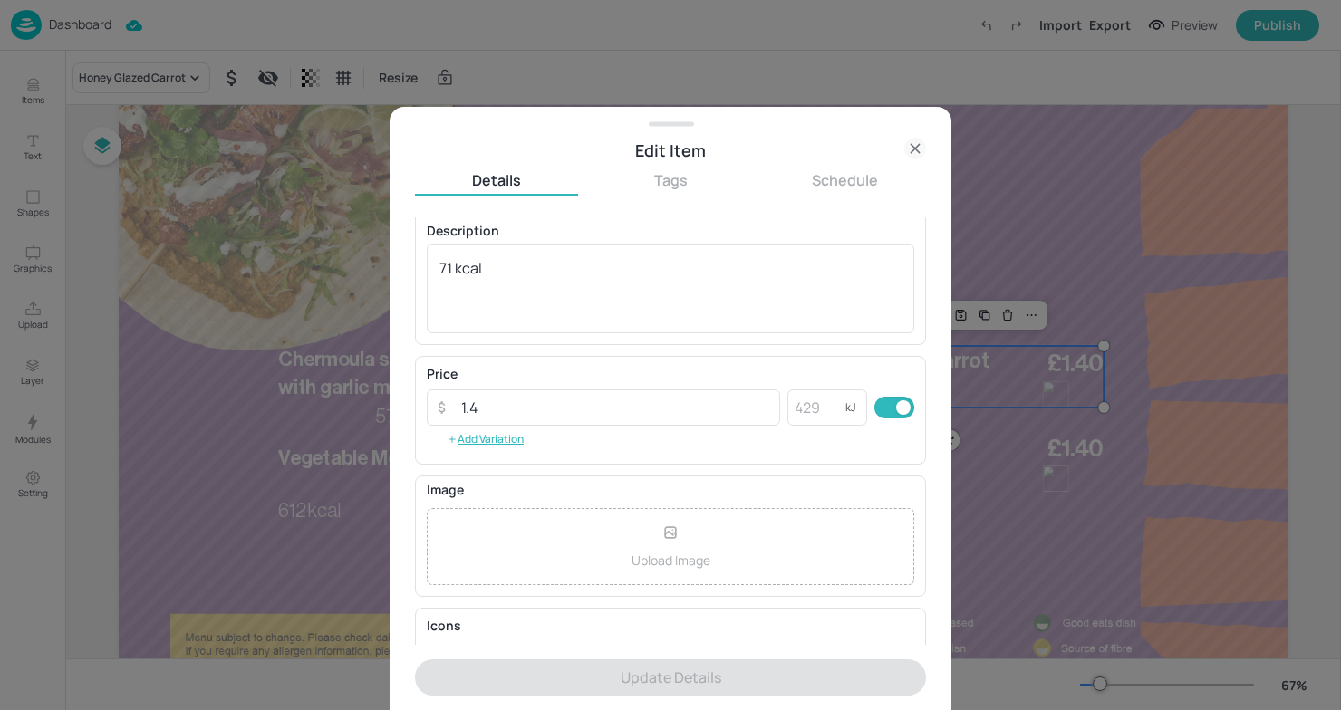
scroll to position [244, 0]
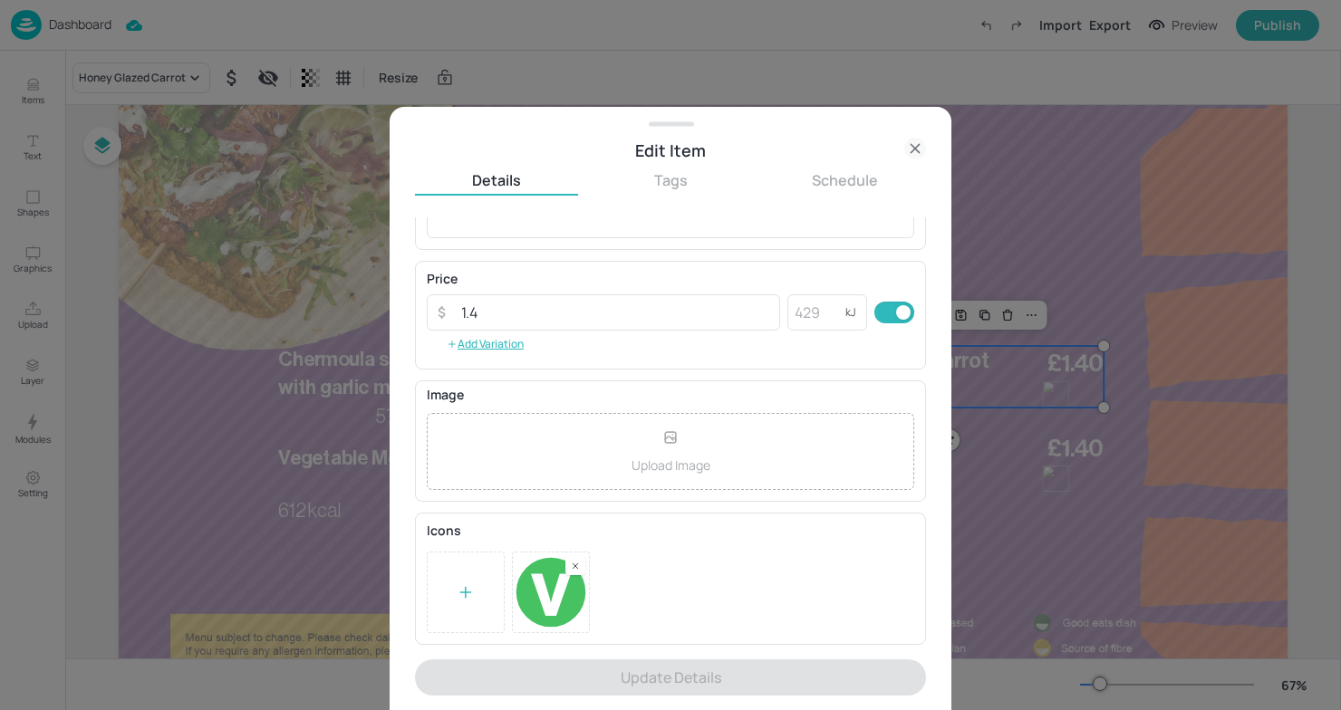
click at [1042, 475] on div at bounding box center [670, 355] width 1341 height 710
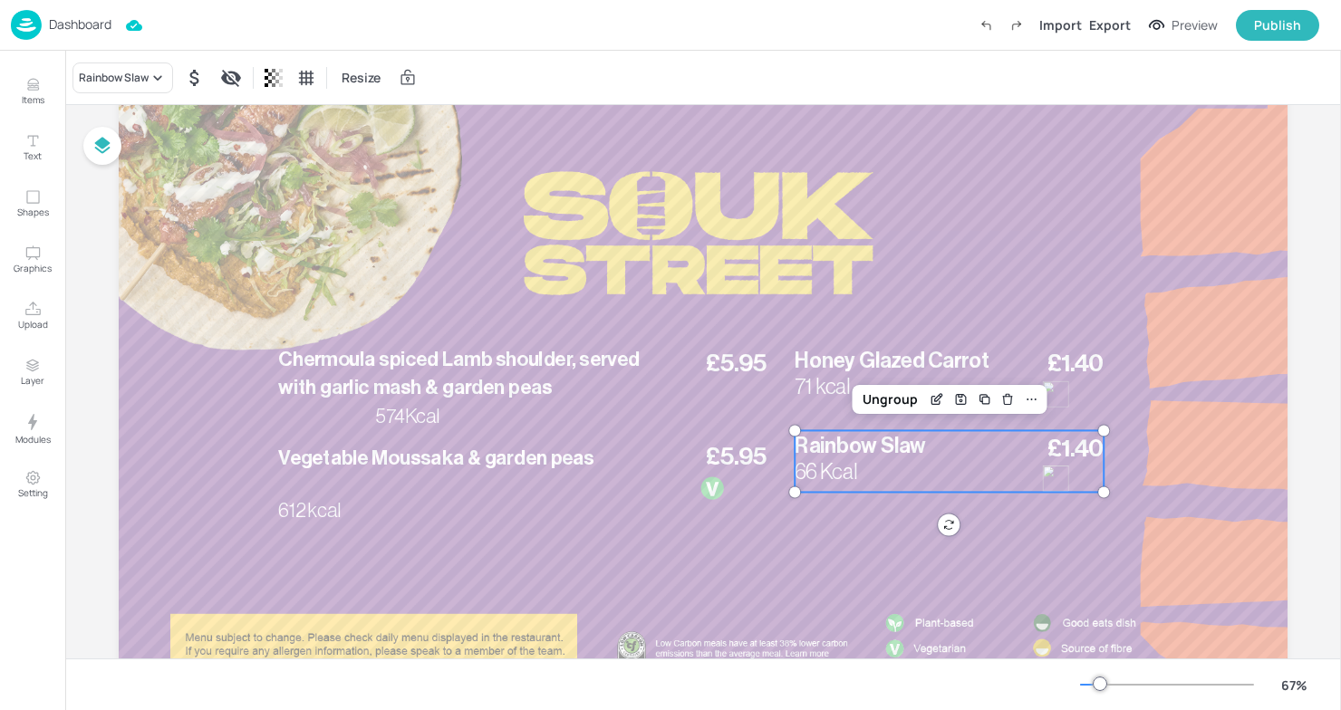
click at [928, 463] on div "£1.40 Rainbow Slaw 66 Kcal" at bounding box center [949, 461] width 309 height 62
click at [112, 85] on div "Rainbow Slaw" at bounding box center [122, 78] width 101 height 31
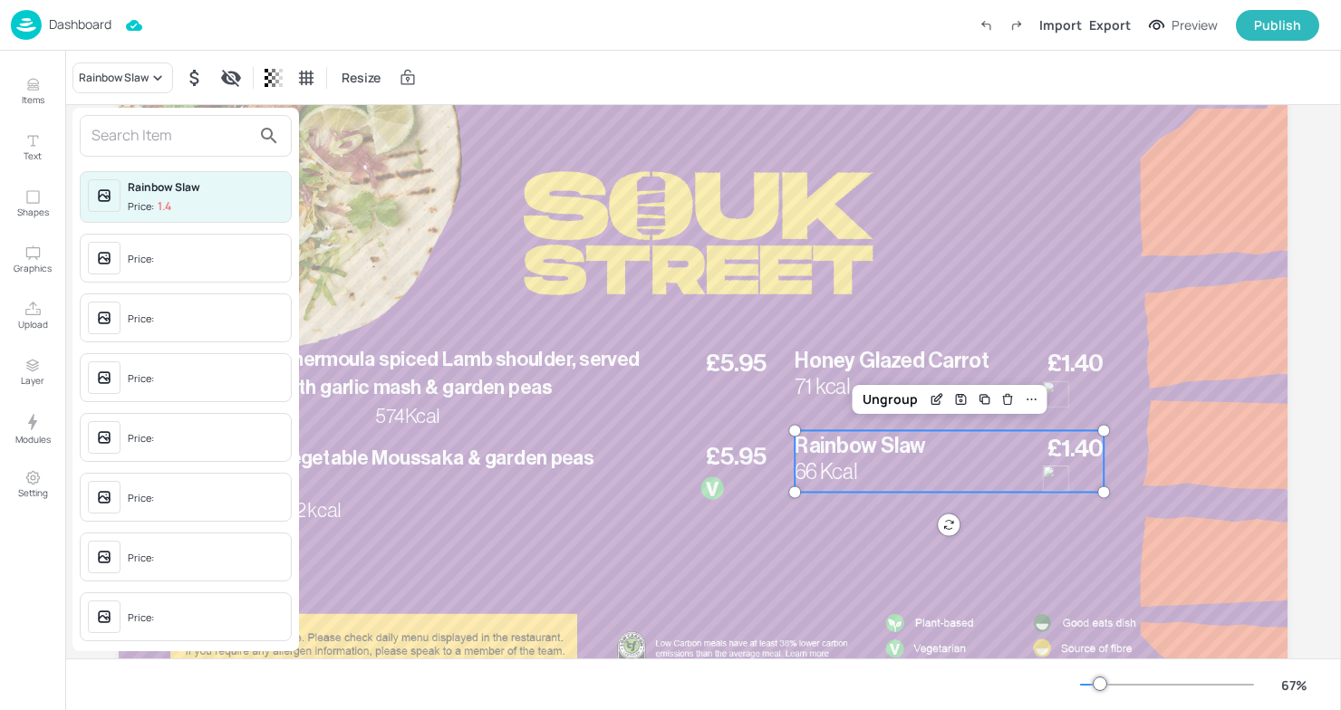
click at [170, 251] on span "Price:" at bounding box center [206, 260] width 156 height 29
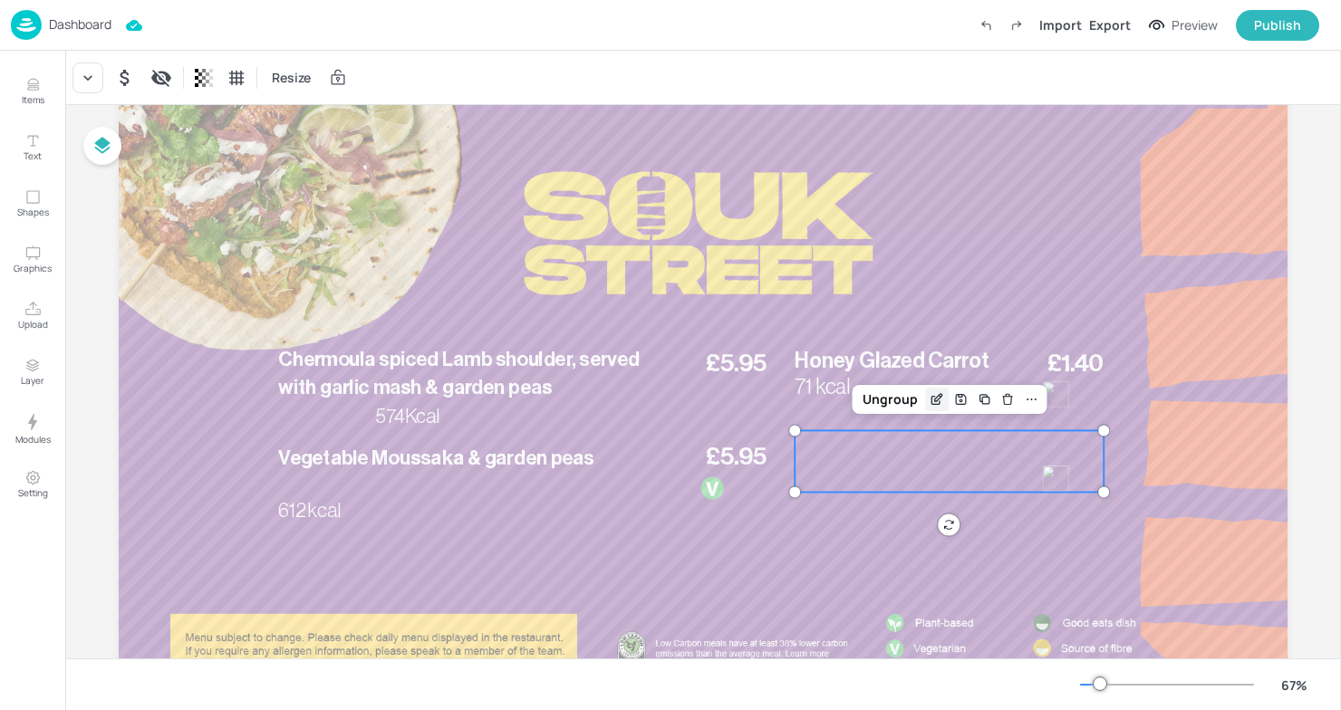
click at [935, 401] on icon "Edit Item" at bounding box center [936, 399] width 15 height 14
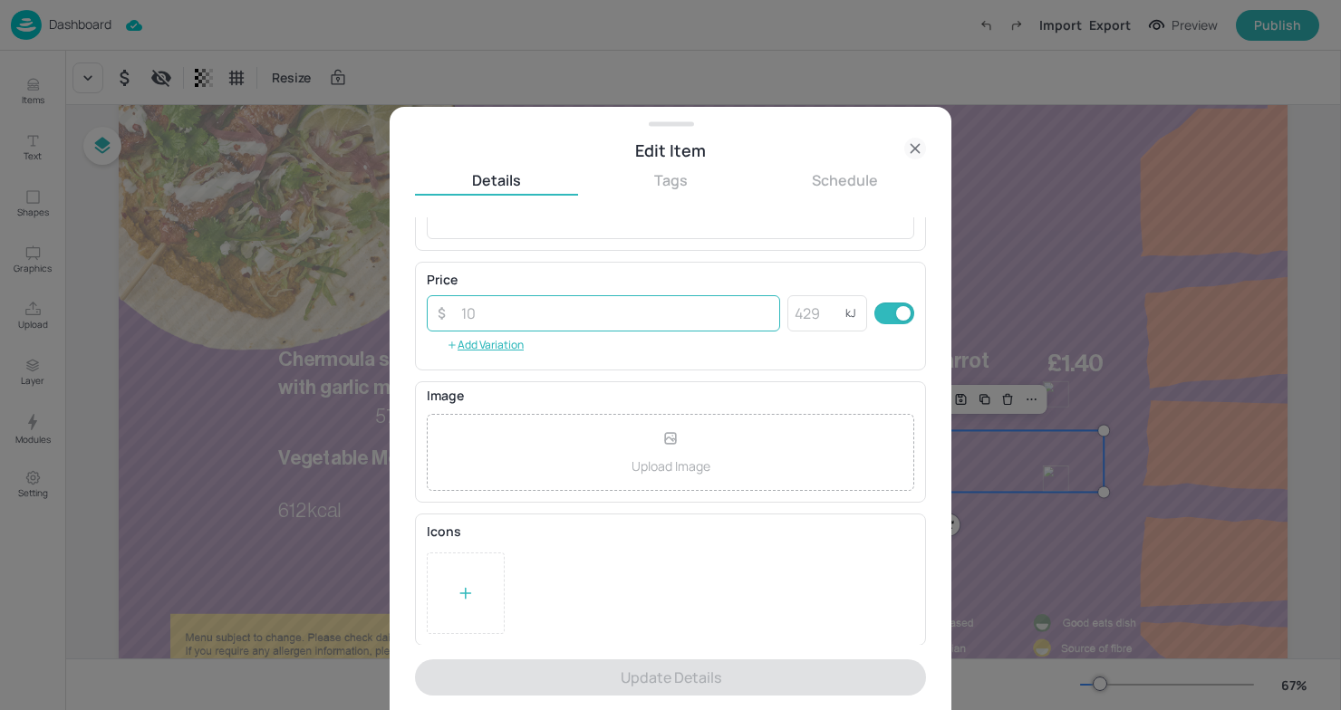
scroll to position [244, 0]
click at [1121, 580] on div at bounding box center [670, 355] width 1341 height 710
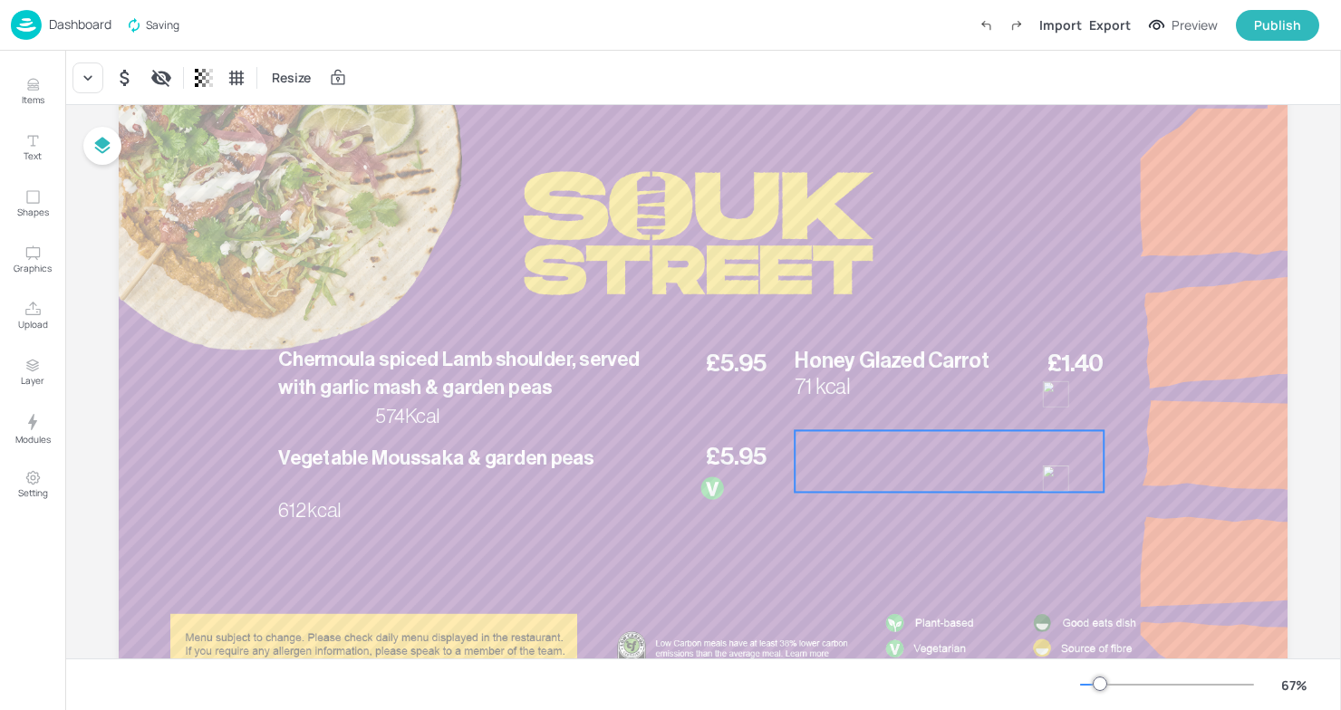
click at [1051, 470] on div at bounding box center [1056, 479] width 26 height 26
click at [1050, 480] on div at bounding box center [1056, 479] width 26 height 26
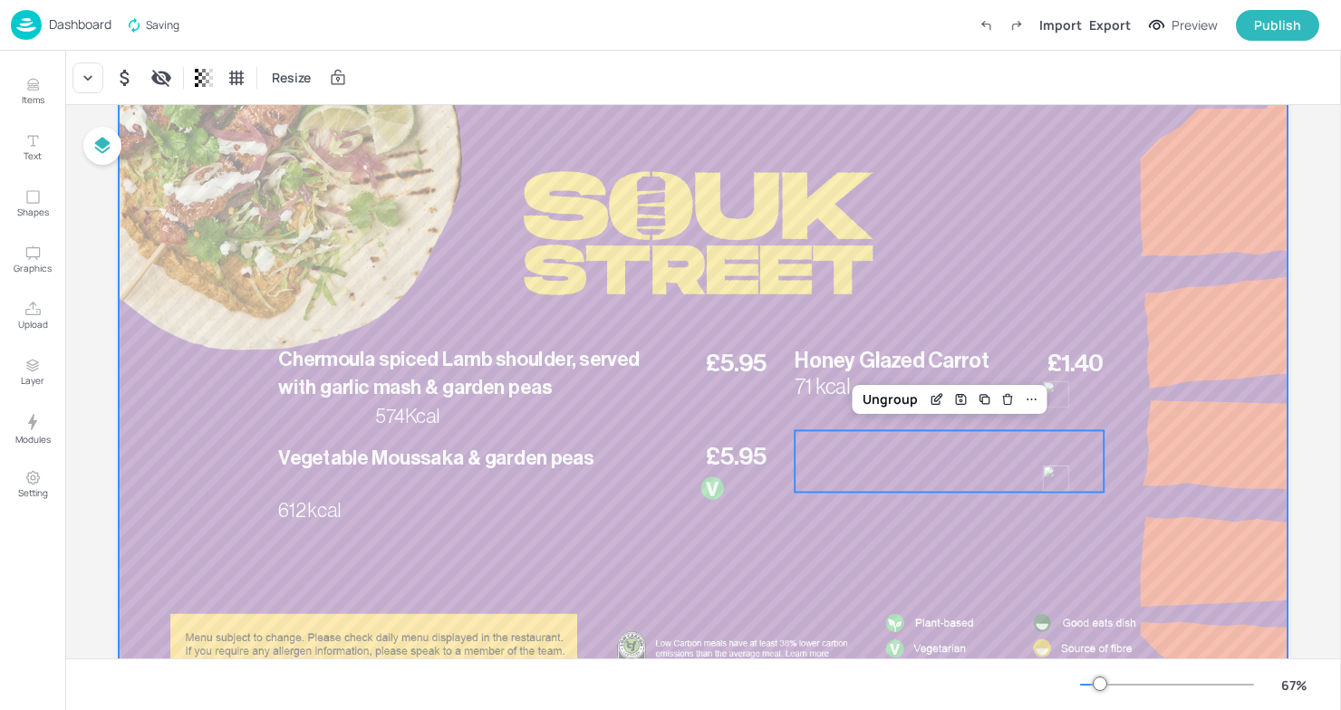
click at [1051, 536] on div at bounding box center [703, 407] width 1169 height 658
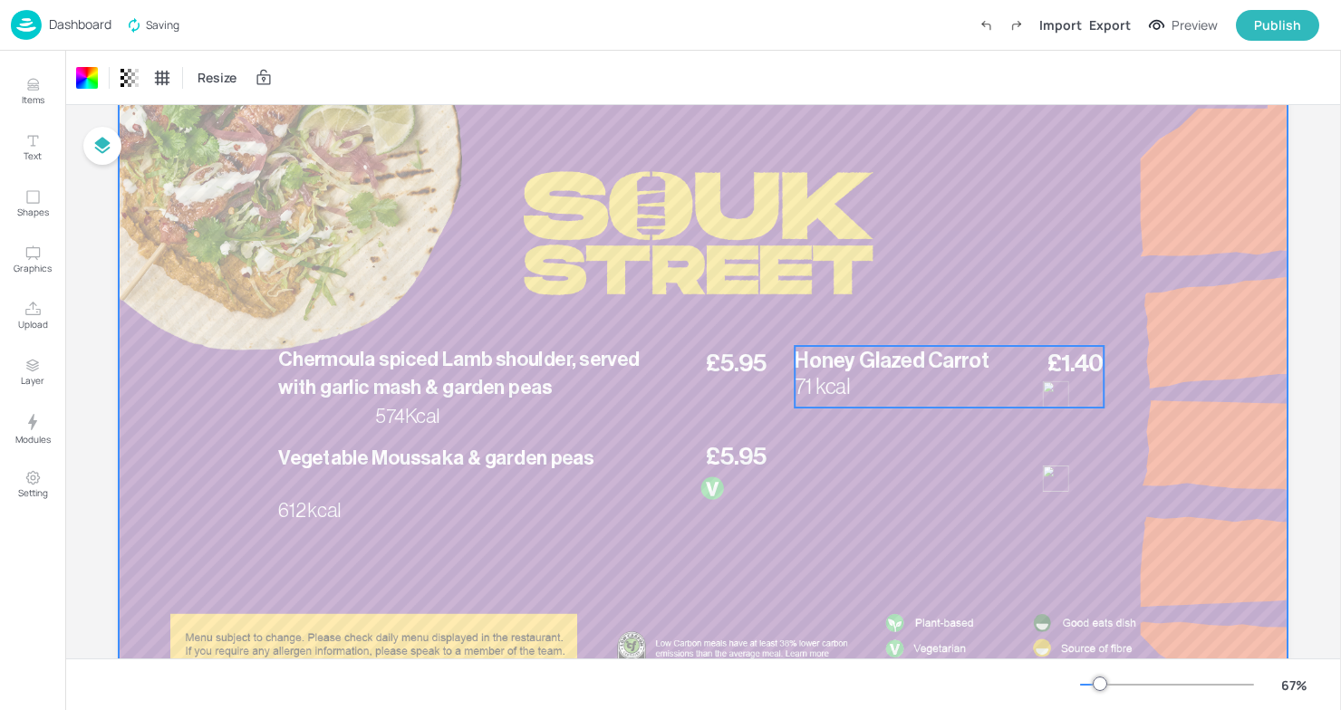
click at [989, 386] on div "£1.40 Honey Glazed Carrot 71 kcal" at bounding box center [949, 377] width 309 height 62
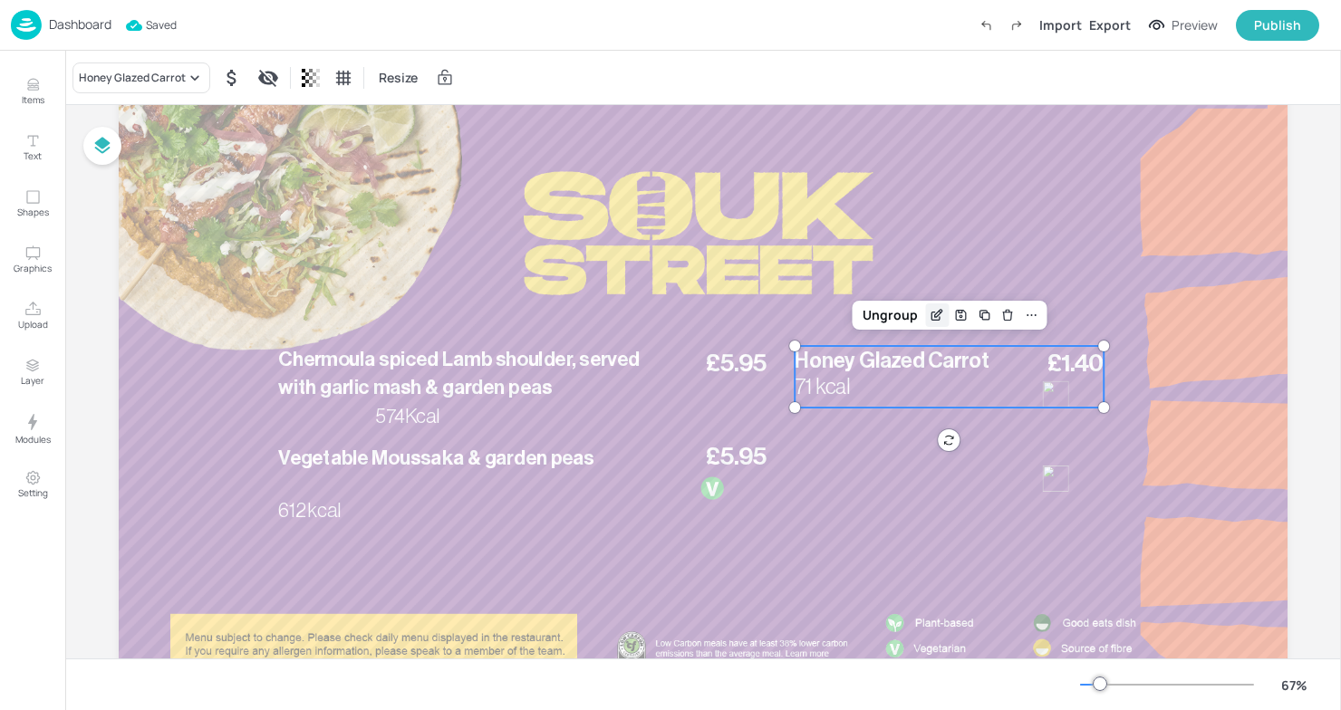
click at [931, 305] on div "Edit Item" at bounding box center [937, 315] width 24 height 24
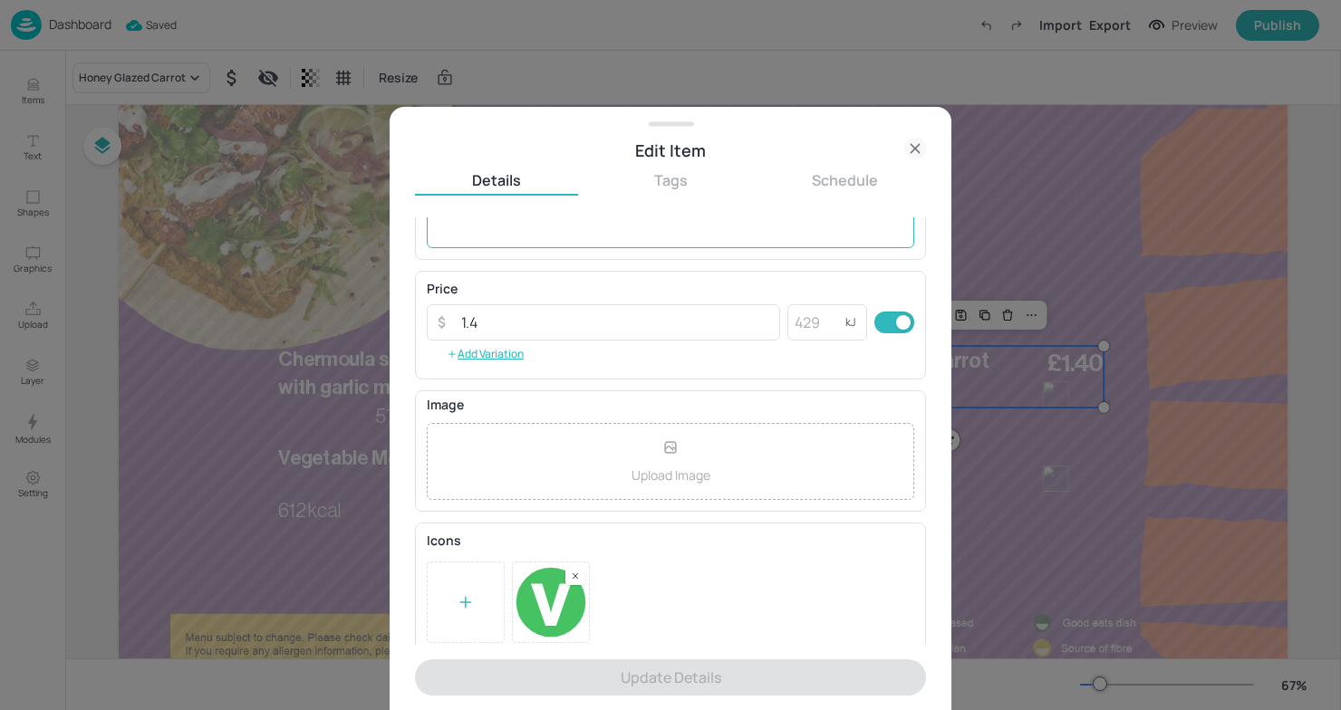
scroll to position [244, 0]
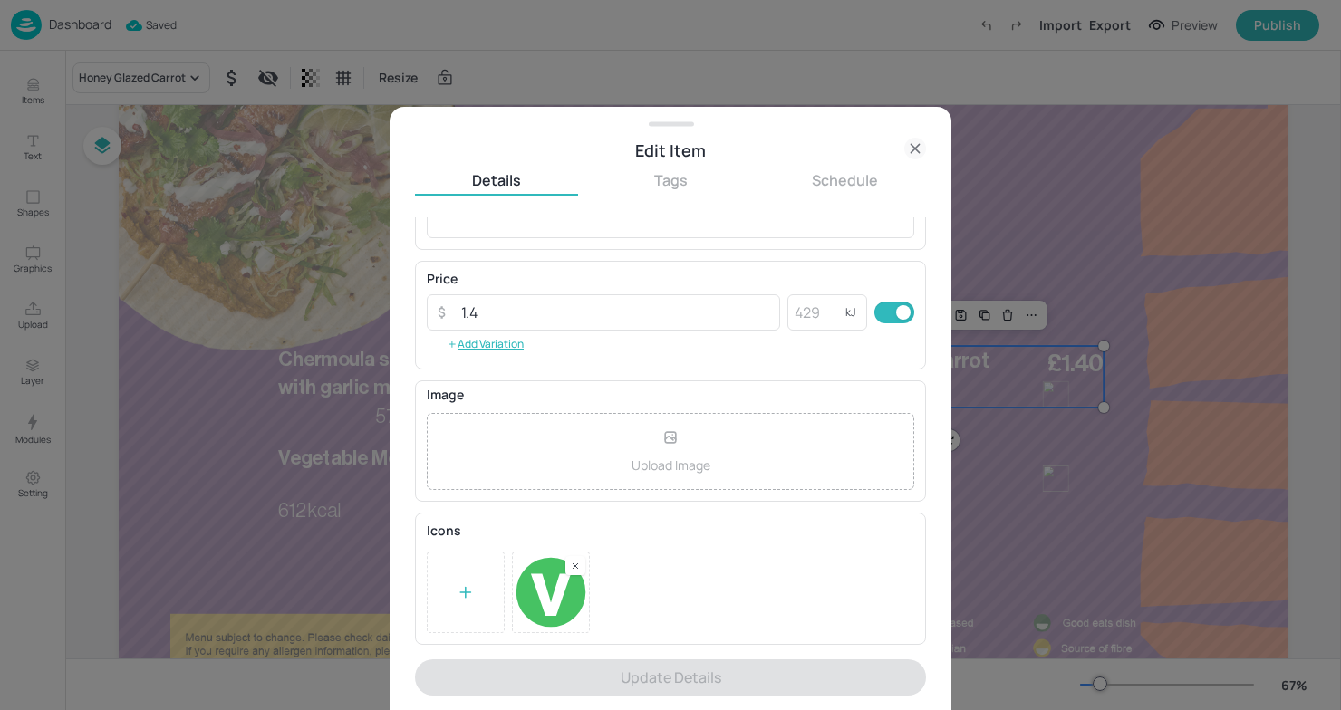
click at [581, 569] on rect at bounding box center [575, 566] width 13 height 13
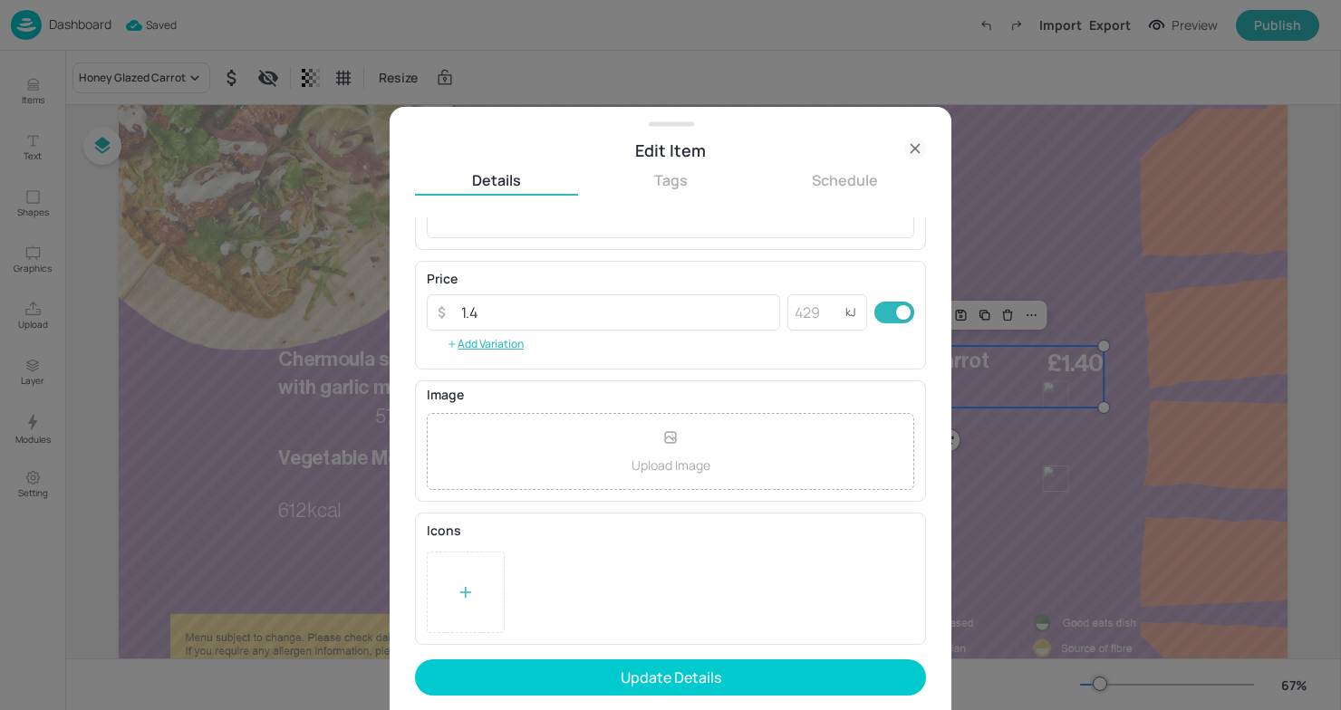
click at [445, 596] on div at bounding box center [466, 593] width 78 height 82
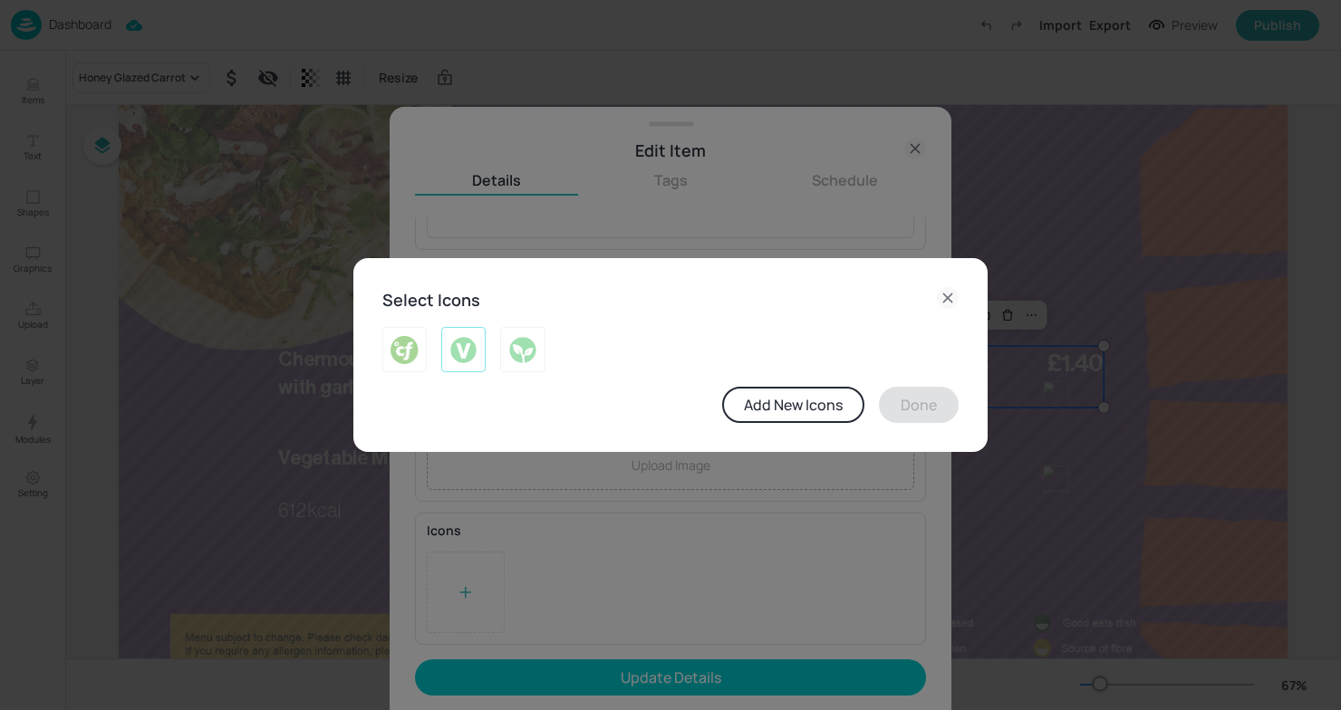
click at [456, 342] on img at bounding box center [463, 349] width 28 height 29
click at [932, 391] on button "Done" at bounding box center [919, 405] width 80 height 36
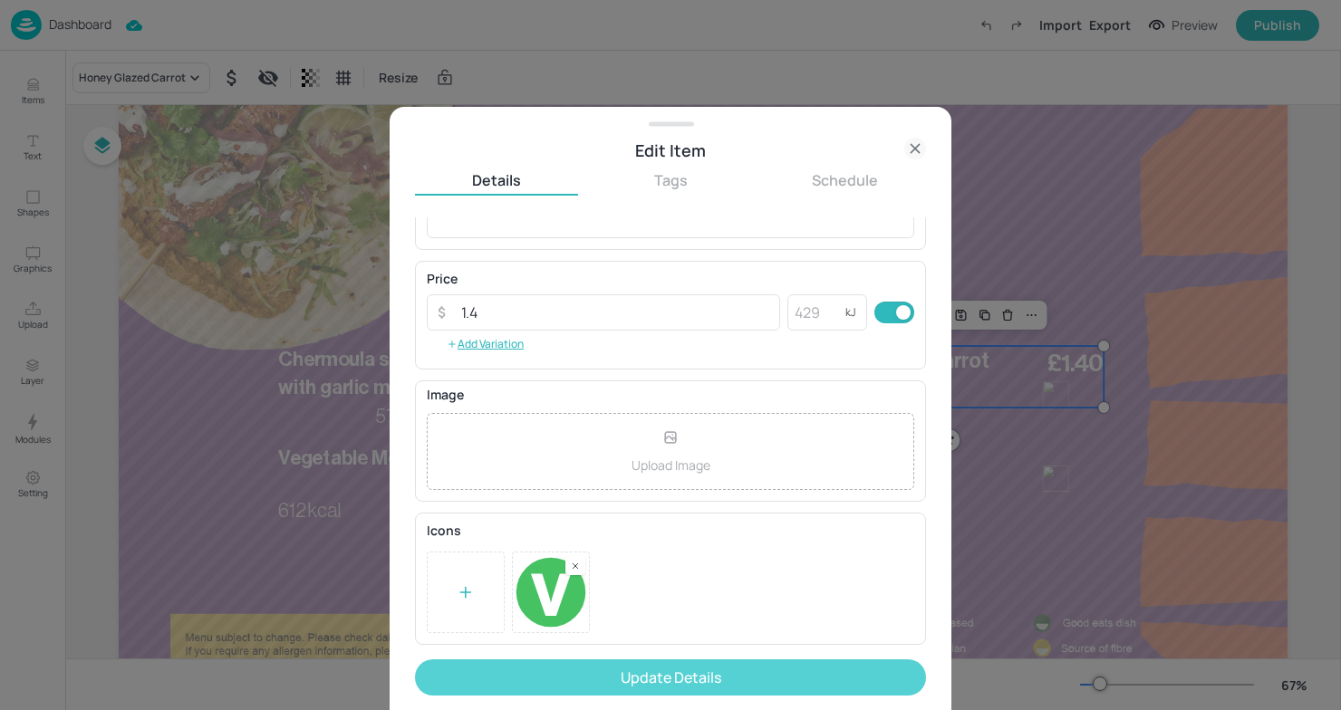
click at [727, 666] on button "Update Details" at bounding box center [670, 678] width 511 height 36
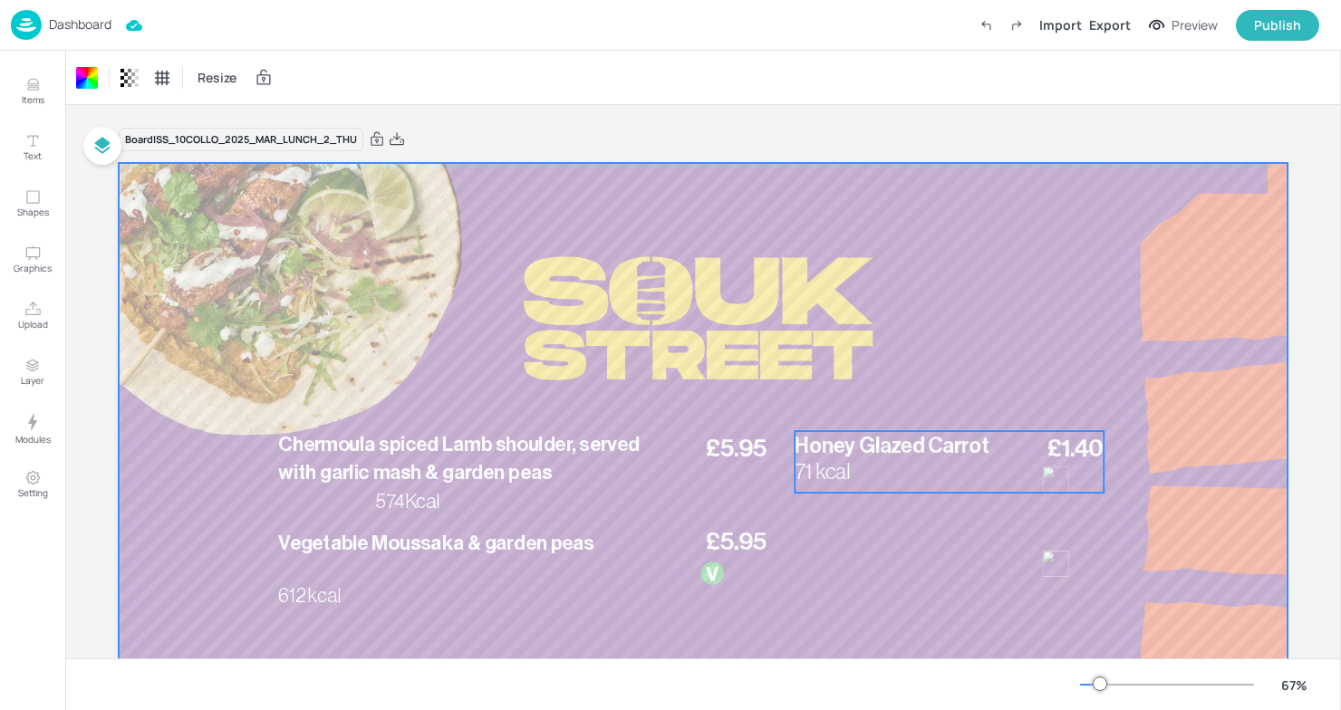
click at [1033, 472] on div "£1.40 Honey Glazed Carrot 71 kcal" at bounding box center [949, 462] width 309 height 62
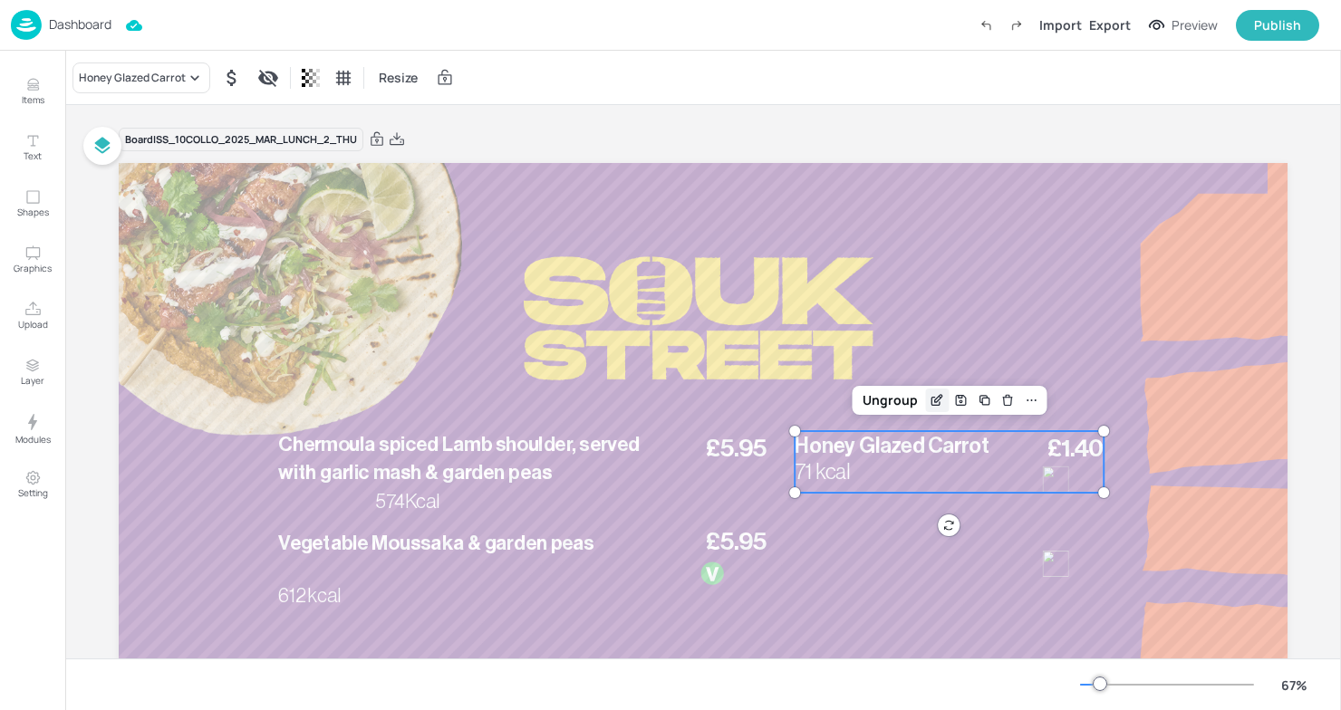
click at [930, 398] on icon "Edit Item" at bounding box center [936, 400] width 15 height 14
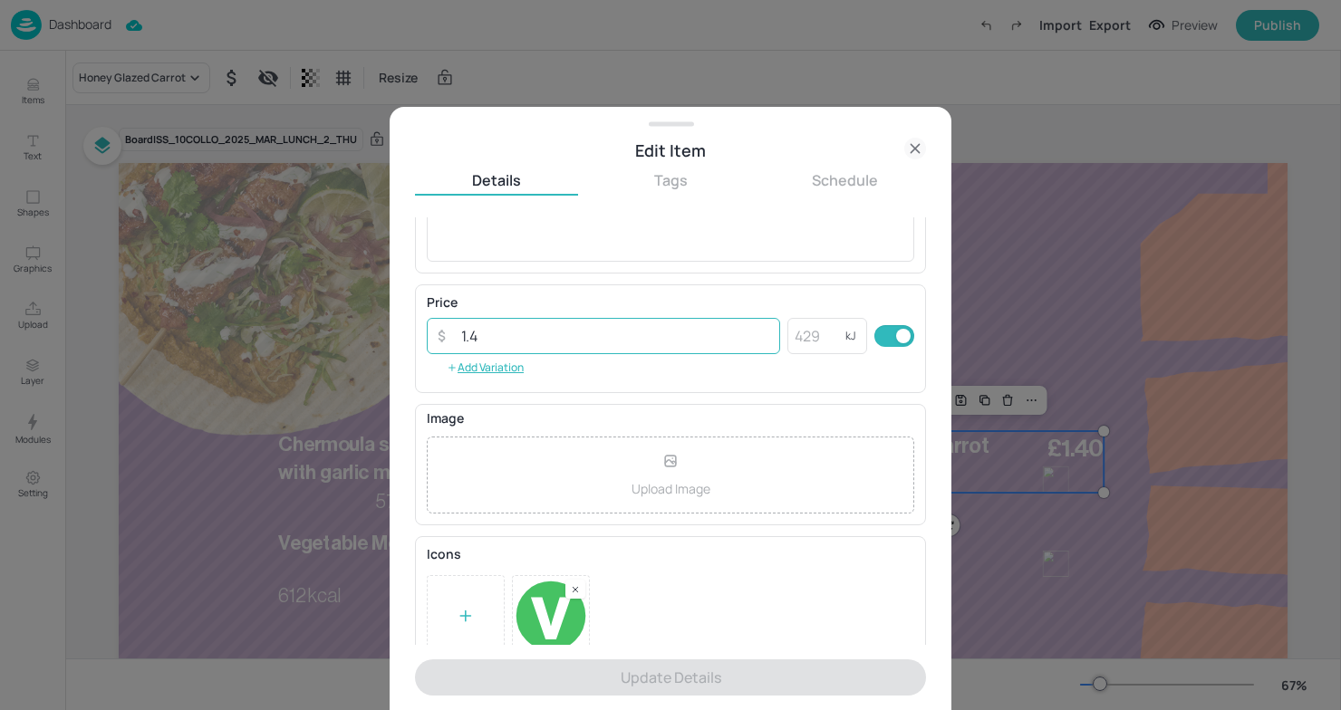
scroll to position [244, 0]
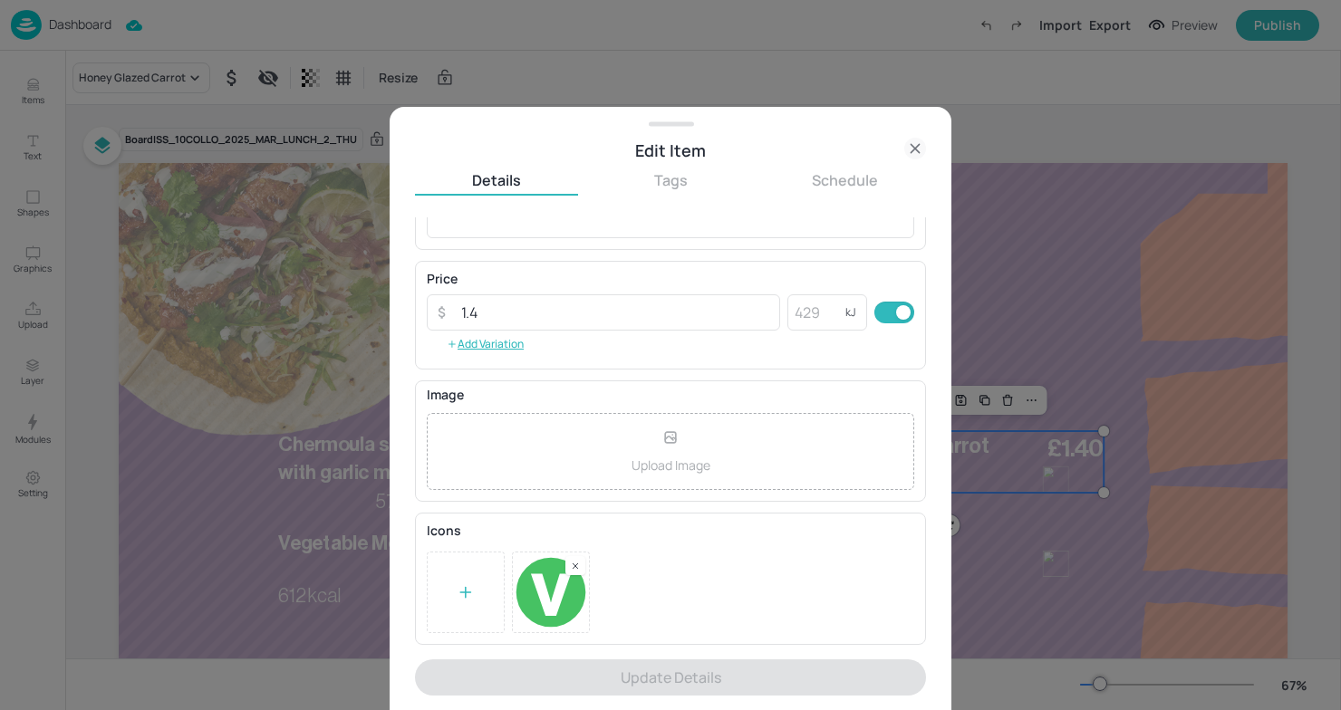
click at [569, 566] on rect at bounding box center [575, 566] width 13 height 13
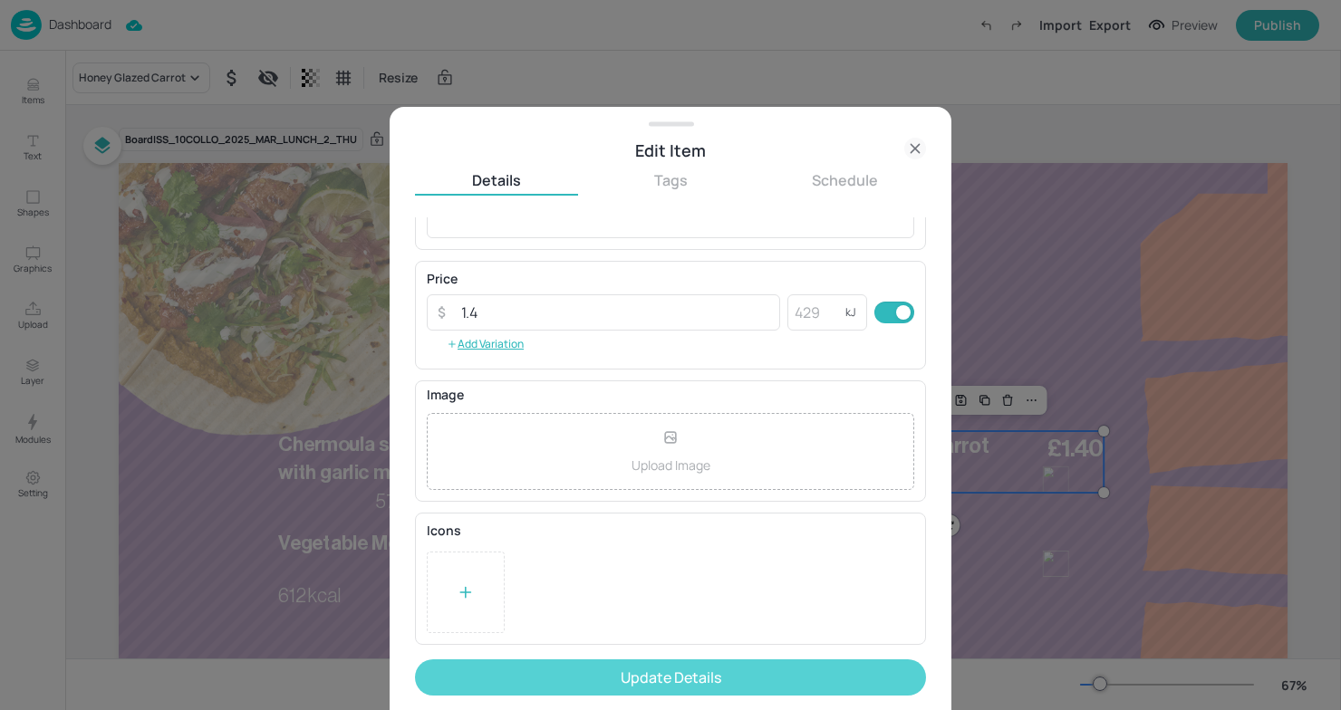
click at [577, 668] on button "Update Details" at bounding box center [670, 678] width 511 height 36
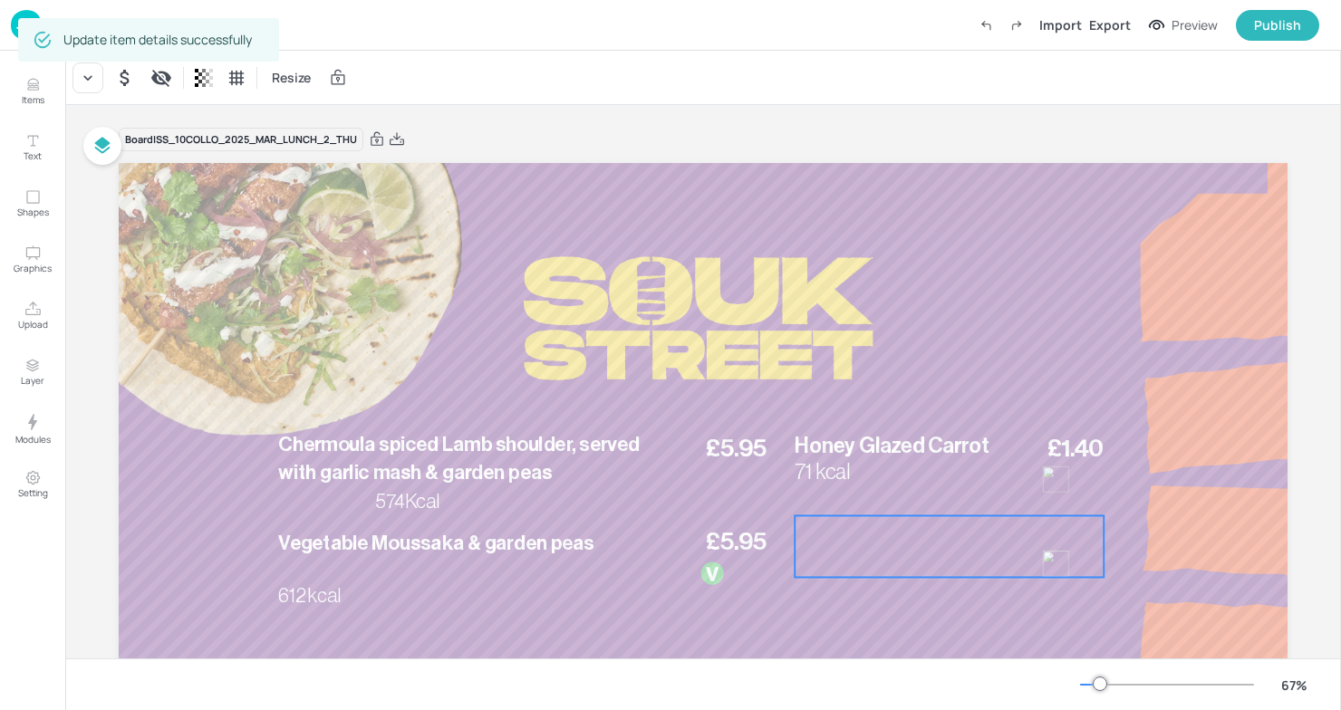
click at [1092, 563] on div at bounding box center [949, 546] width 309 height 62
drag, startPoint x: 1043, startPoint y: 563, endPoint x: 1051, endPoint y: 572, distance: 12.2
click at [1051, 572] on div at bounding box center [1064, 573] width 26 height 26
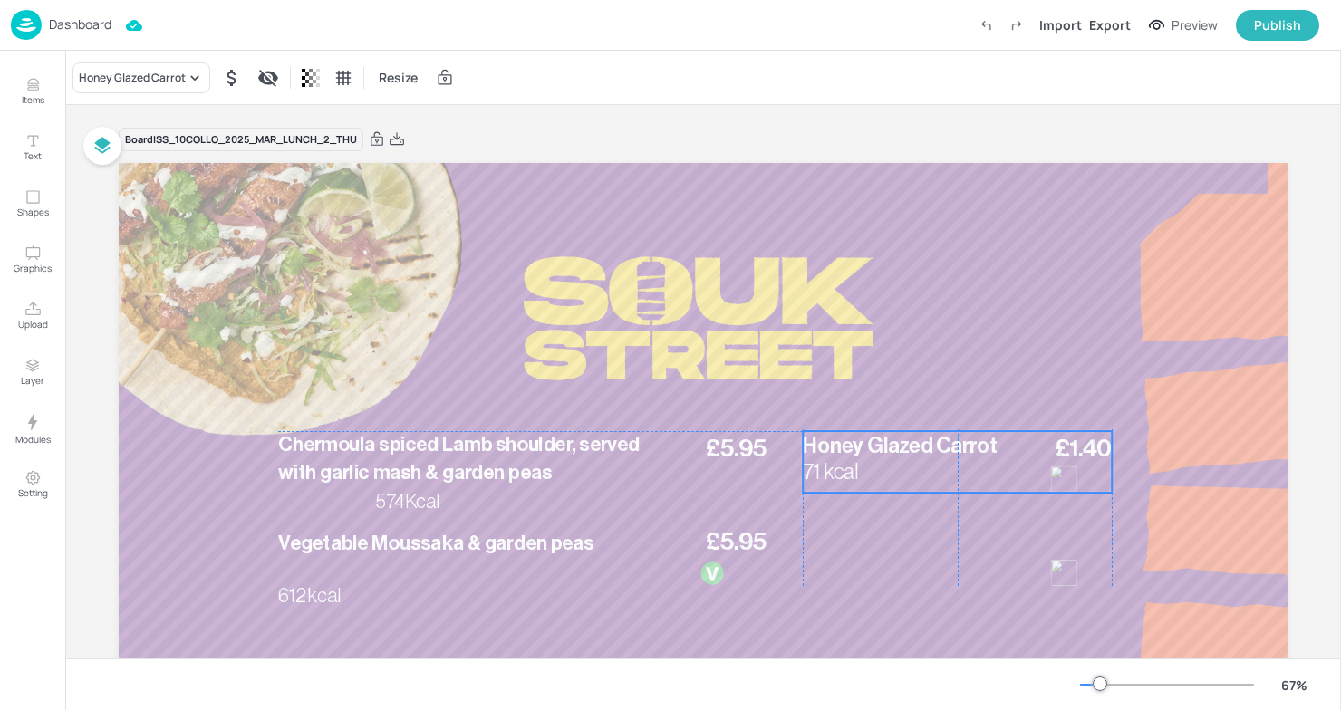
click at [1027, 452] on p "Honey Glazed Carrot" at bounding box center [927, 446] width 249 height 30
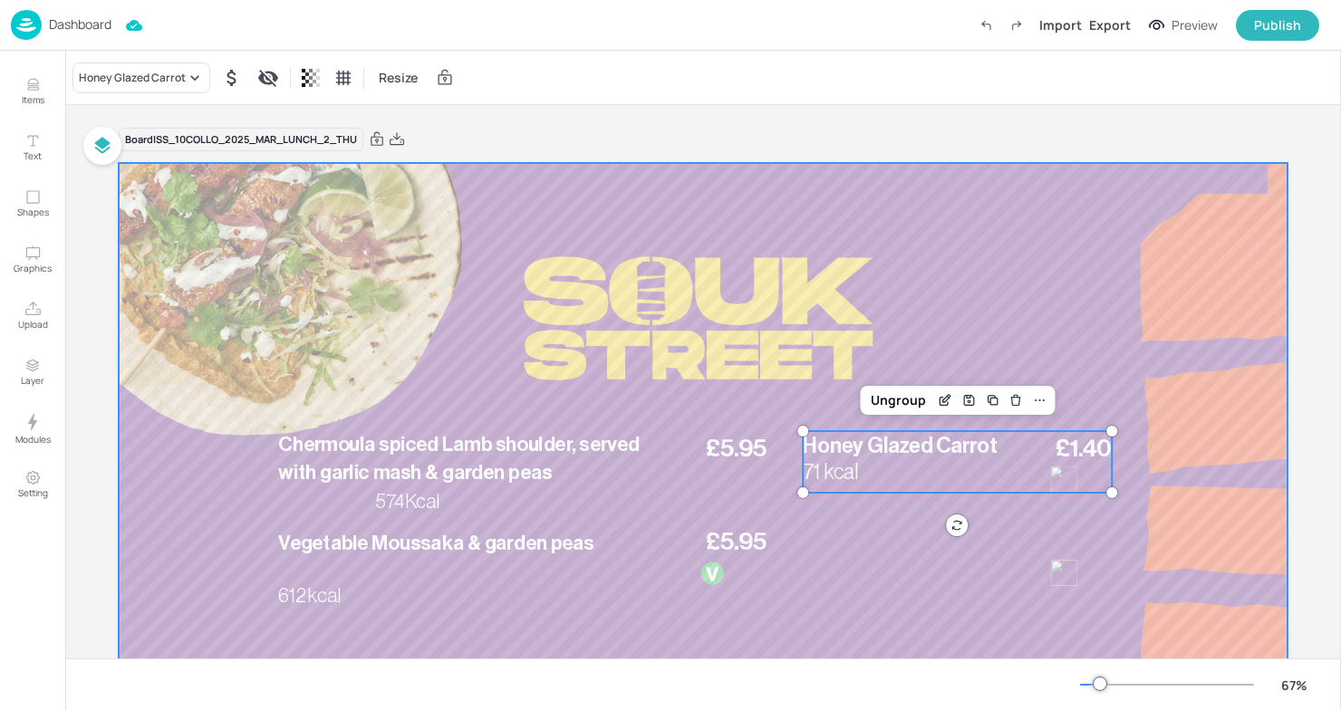
click at [1030, 265] on div at bounding box center [703, 492] width 1169 height 658
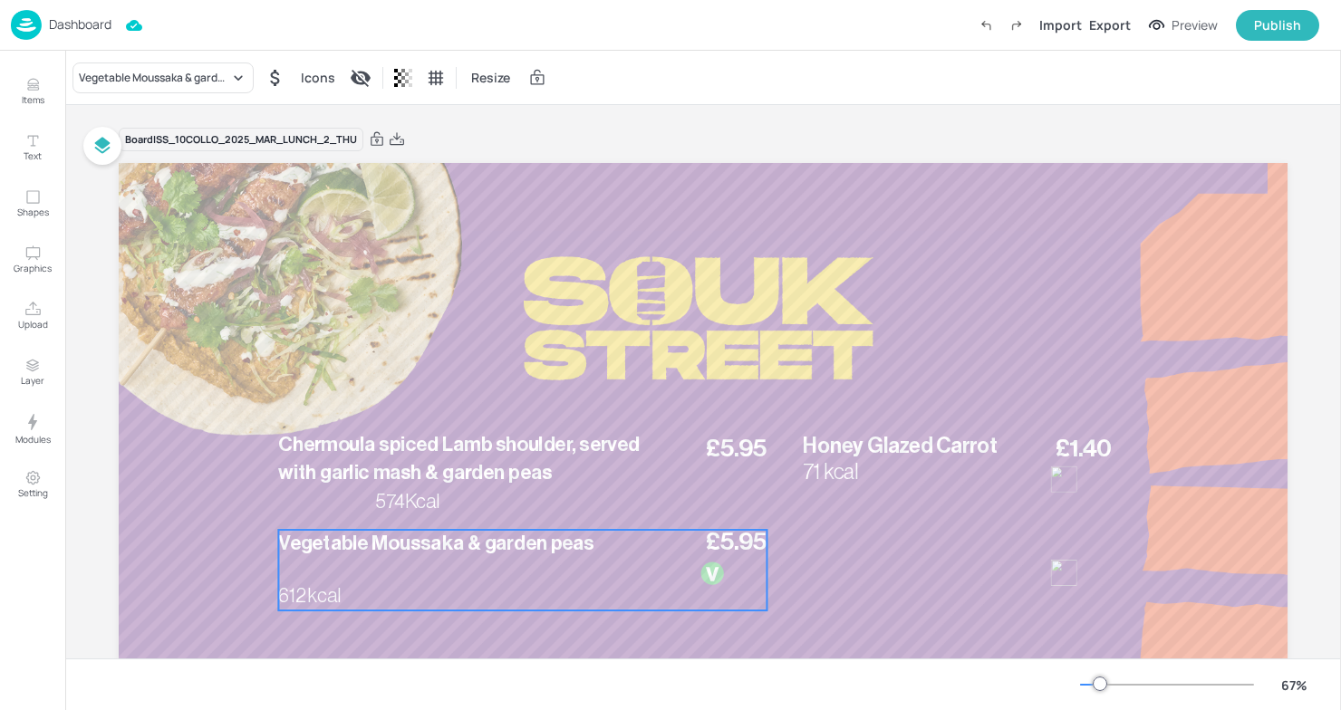
click at [573, 571] on div "Vegetable Moussaka & garden peas £5.95 612 kcal" at bounding box center [522, 570] width 488 height 81
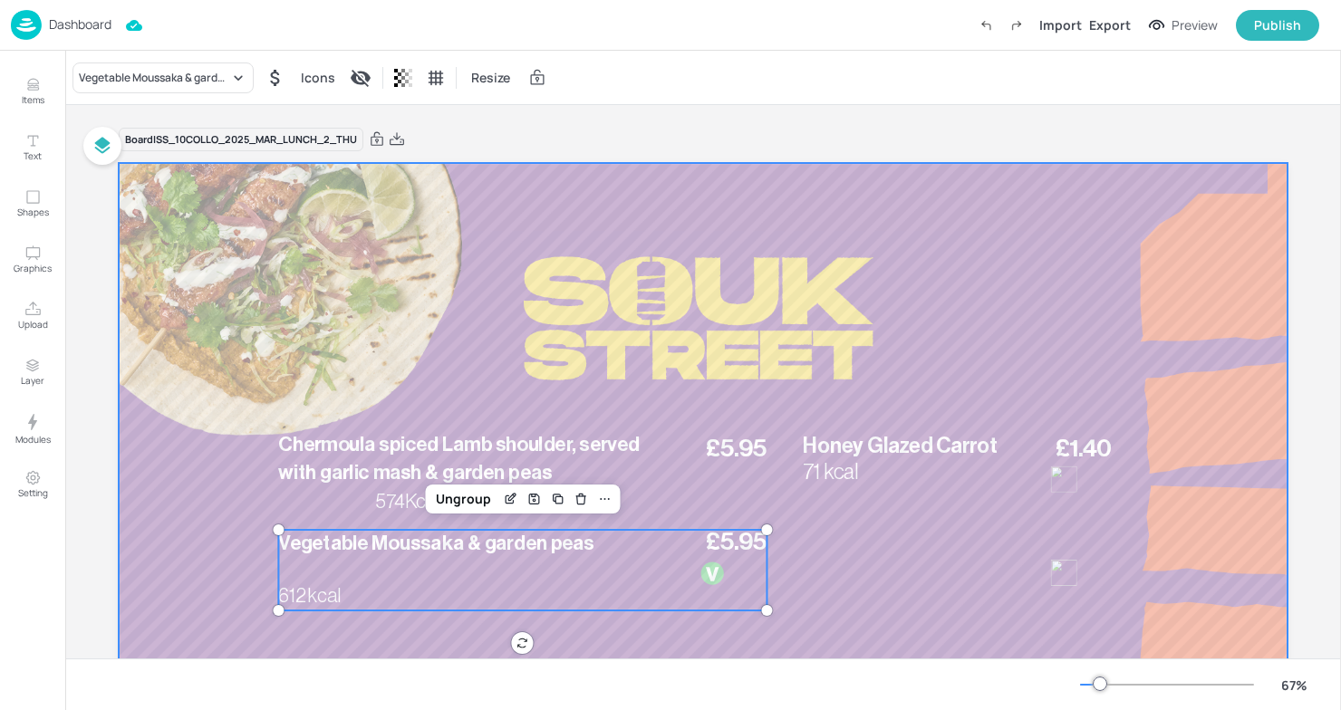
click at [619, 252] on div at bounding box center [703, 492] width 1169 height 658
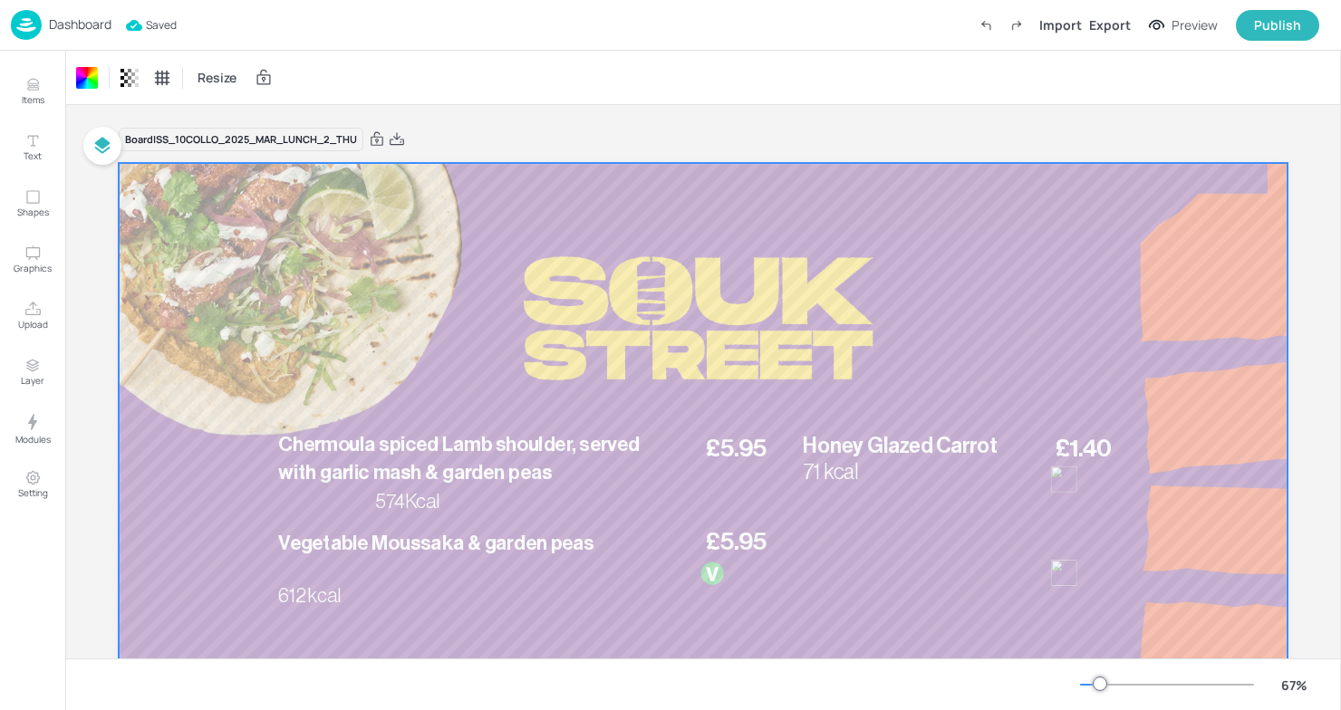
click at [636, 114] on div "Board ISS_10COLLO_2025_MAR_LUNCH_2_THU Vegetable Moussaka & garden peas £5.95 6…" at bounding box center [703, 485] width 1169 height 761
click at [403, 137] on icon at bounding box center [397, 139] width 16 height 18
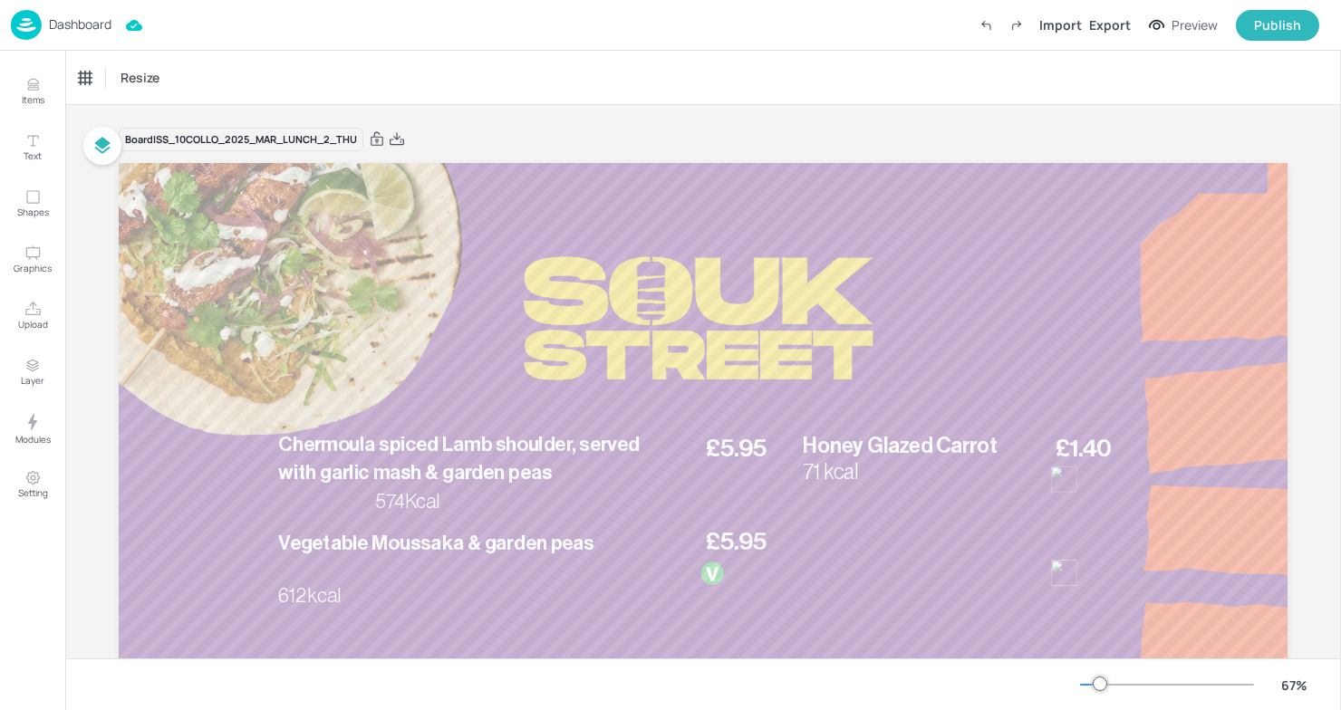
click at [50, 18] on p "Dashboard" at bounding box center [80, 24] width 63 height 13
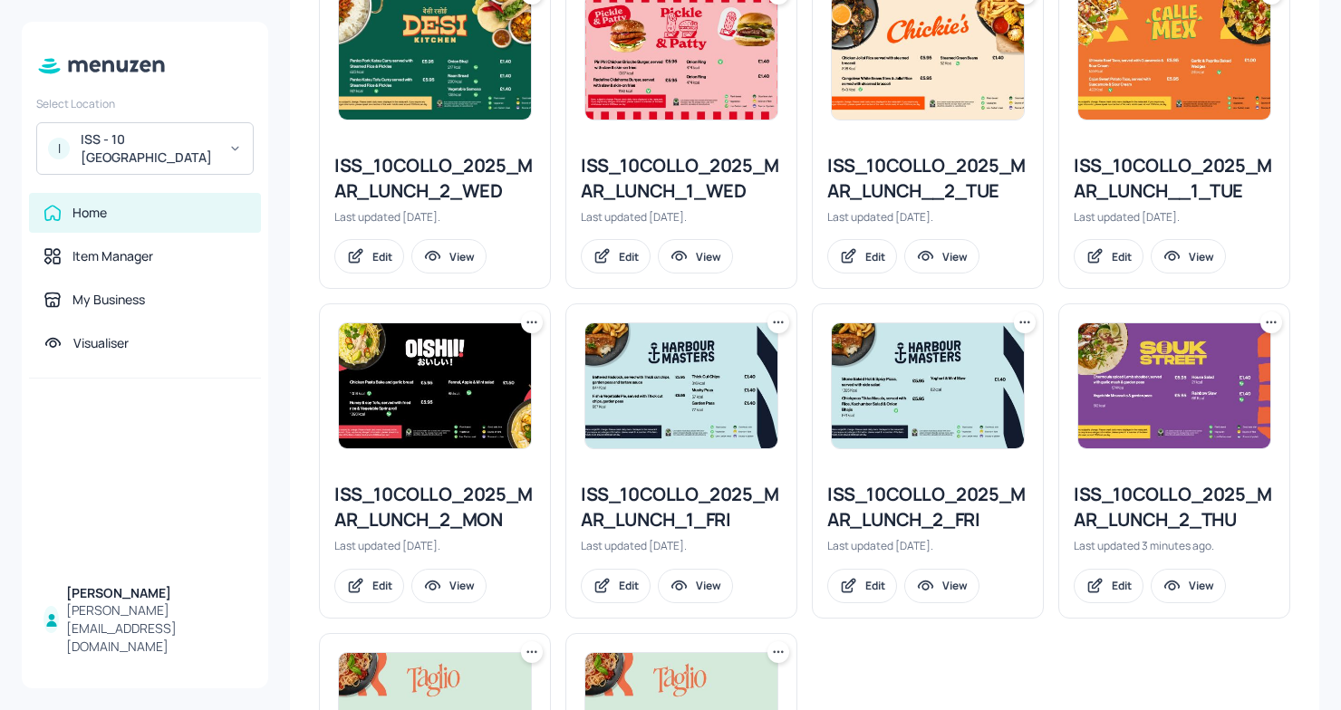
scroll to position [536, 0]
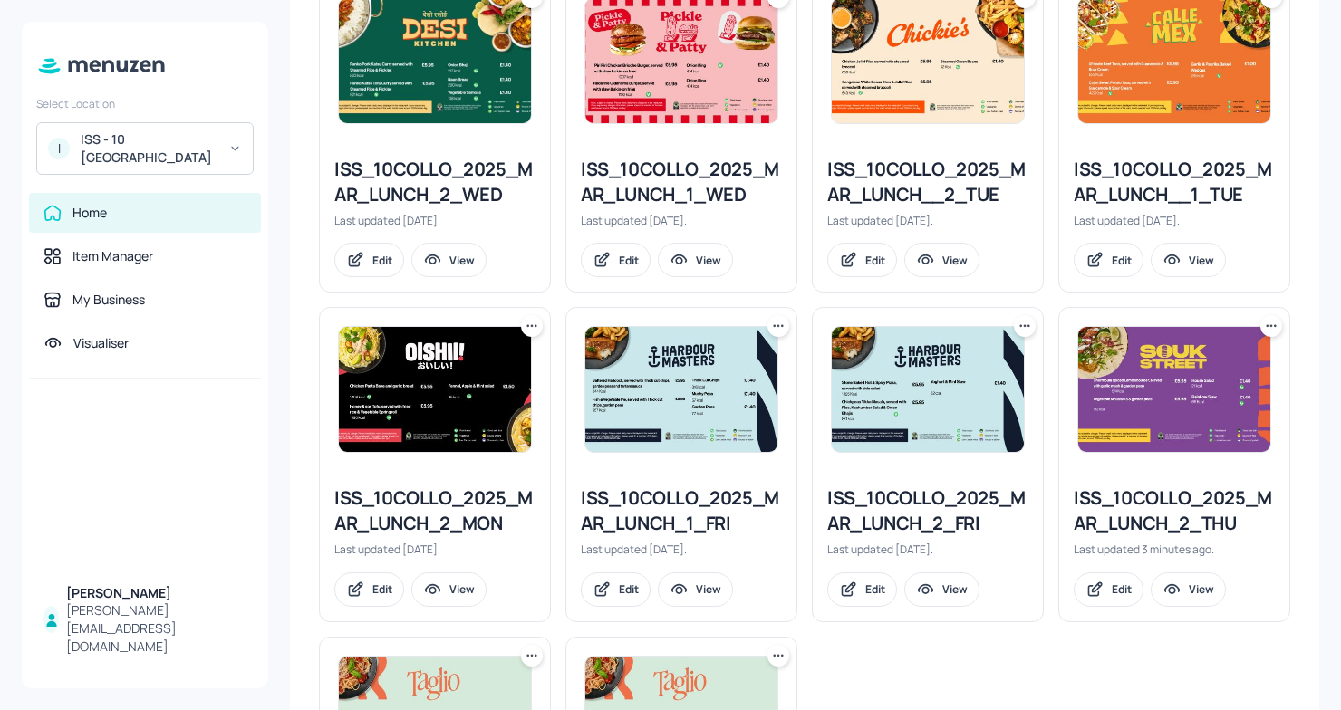
click at [913, 178] on div "ISS_10COLLO_2025_MAR_LUNCH__2_TUE" at bounding box center [927, 182] width 201 height 51
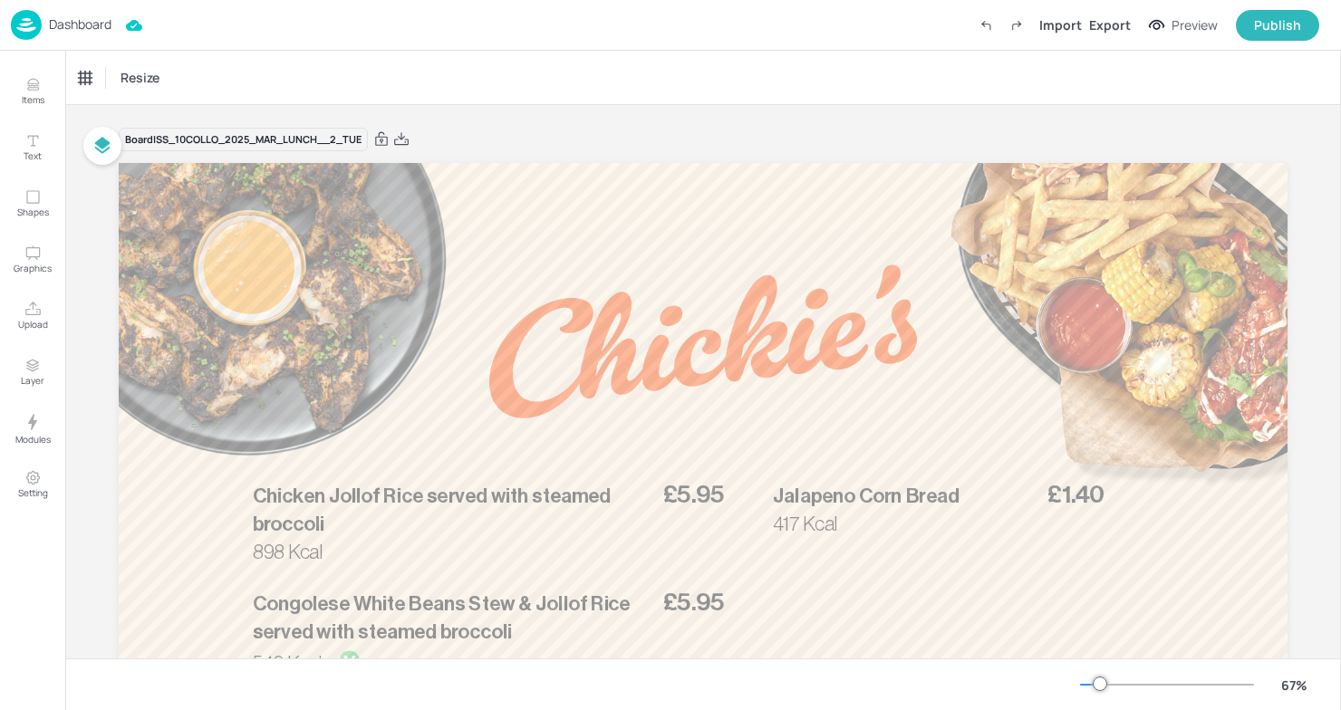
click at [39, 27] on img at bounding box center [26, 25] width 31 height 30
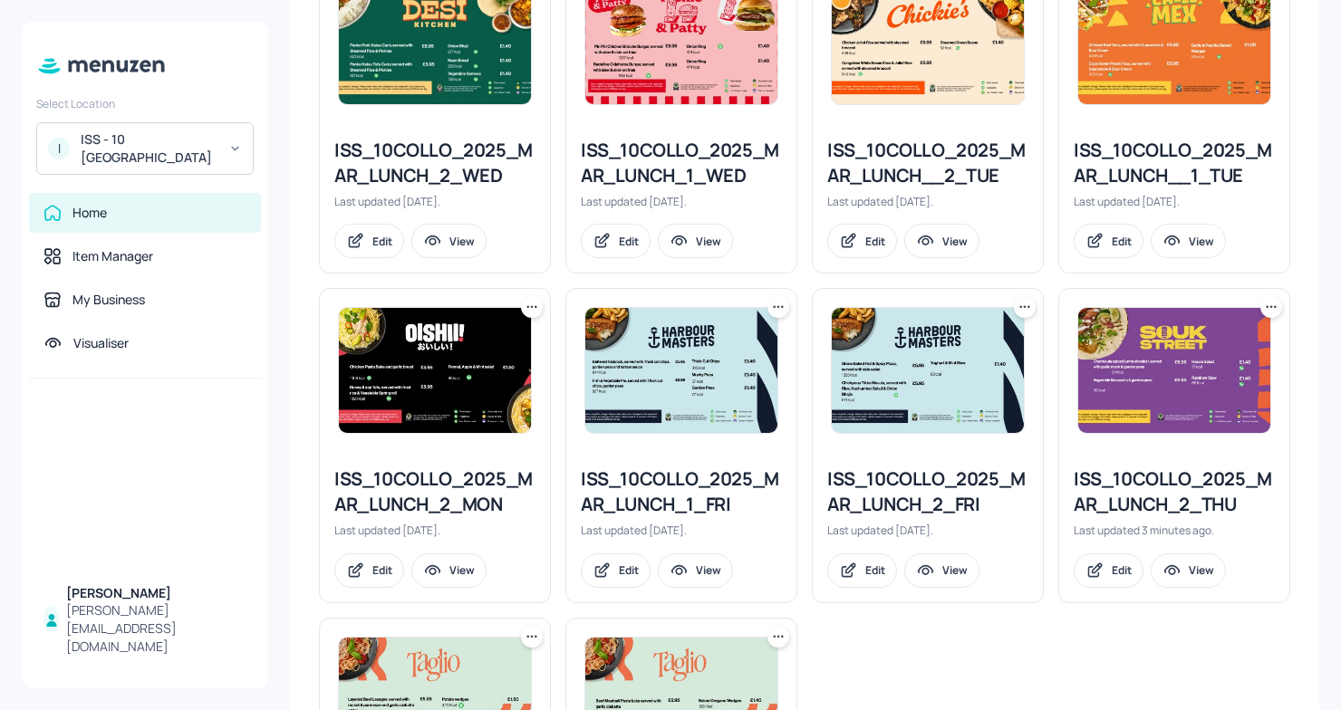
scroll to position [554, 0]
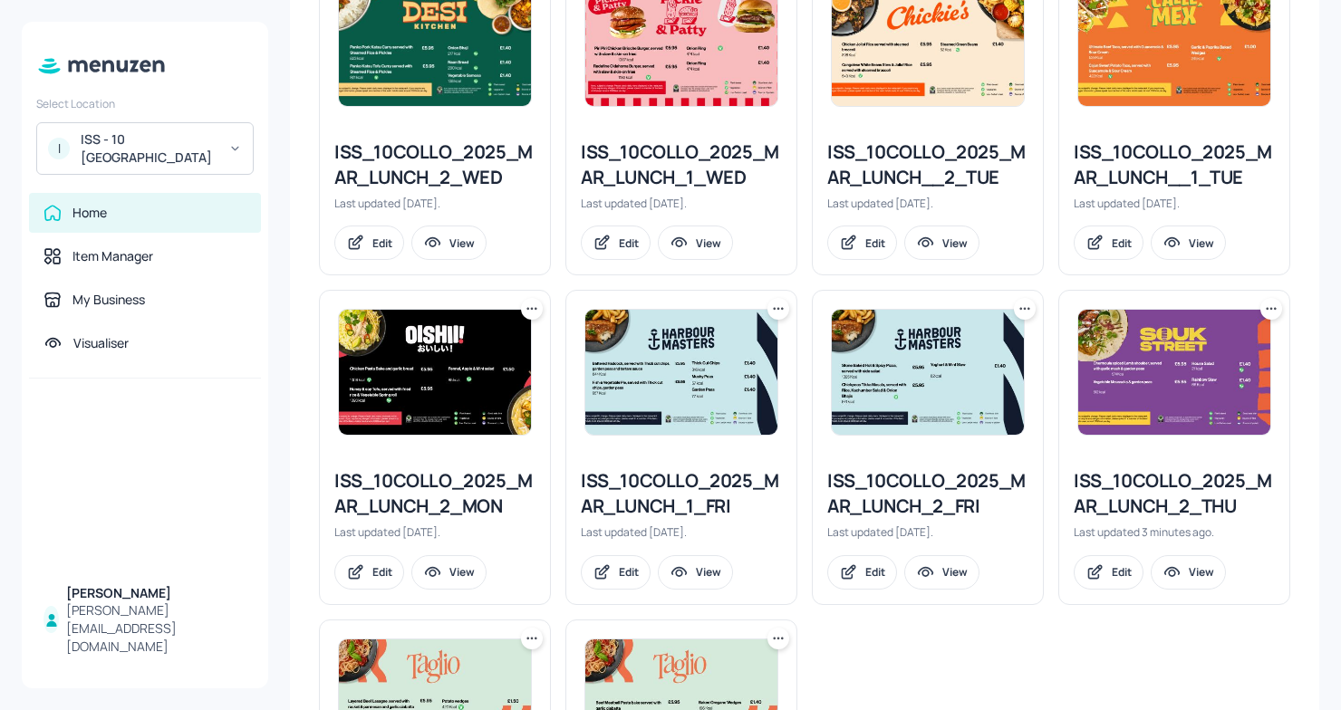
click at [902, 162] on div "ISS_10COLLO_2025_MAR_LUNCH__2_TUE" at bounding box center [927, 165] width 201 height 51
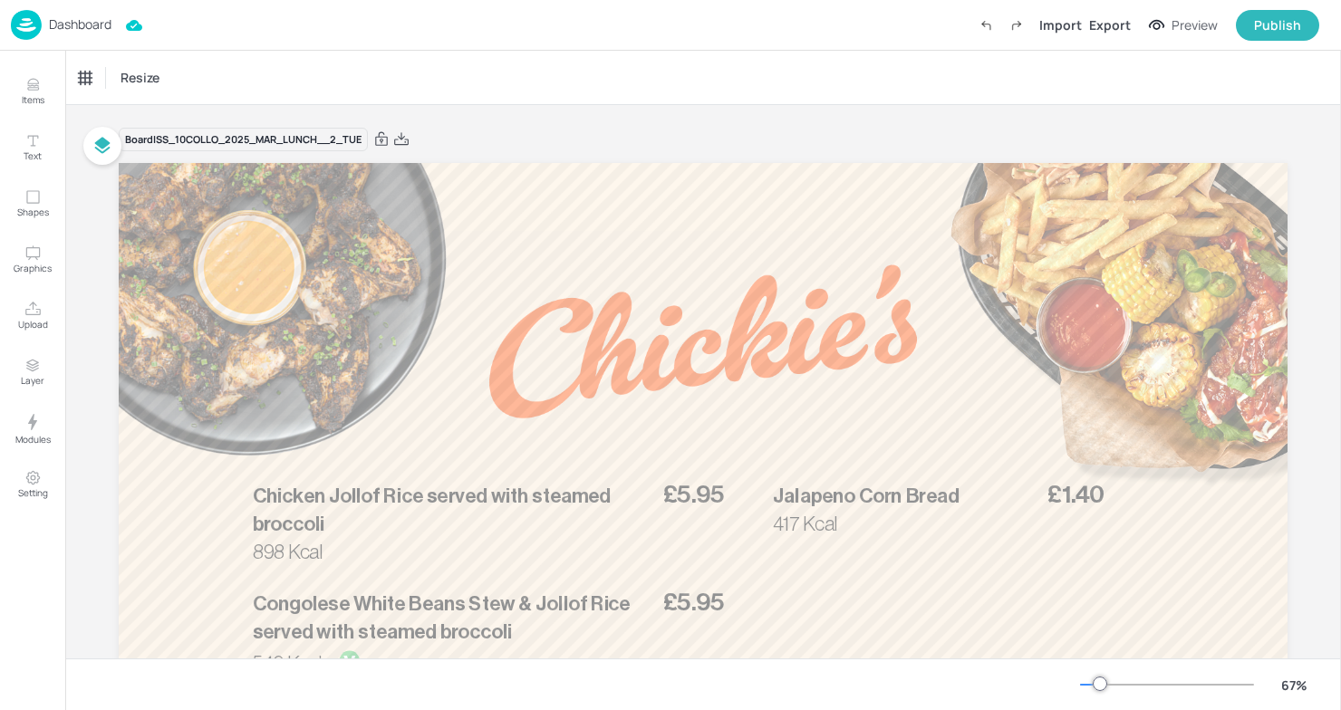
click at [31, 23] on img at bounding box center [26, 25] width 31 height 30
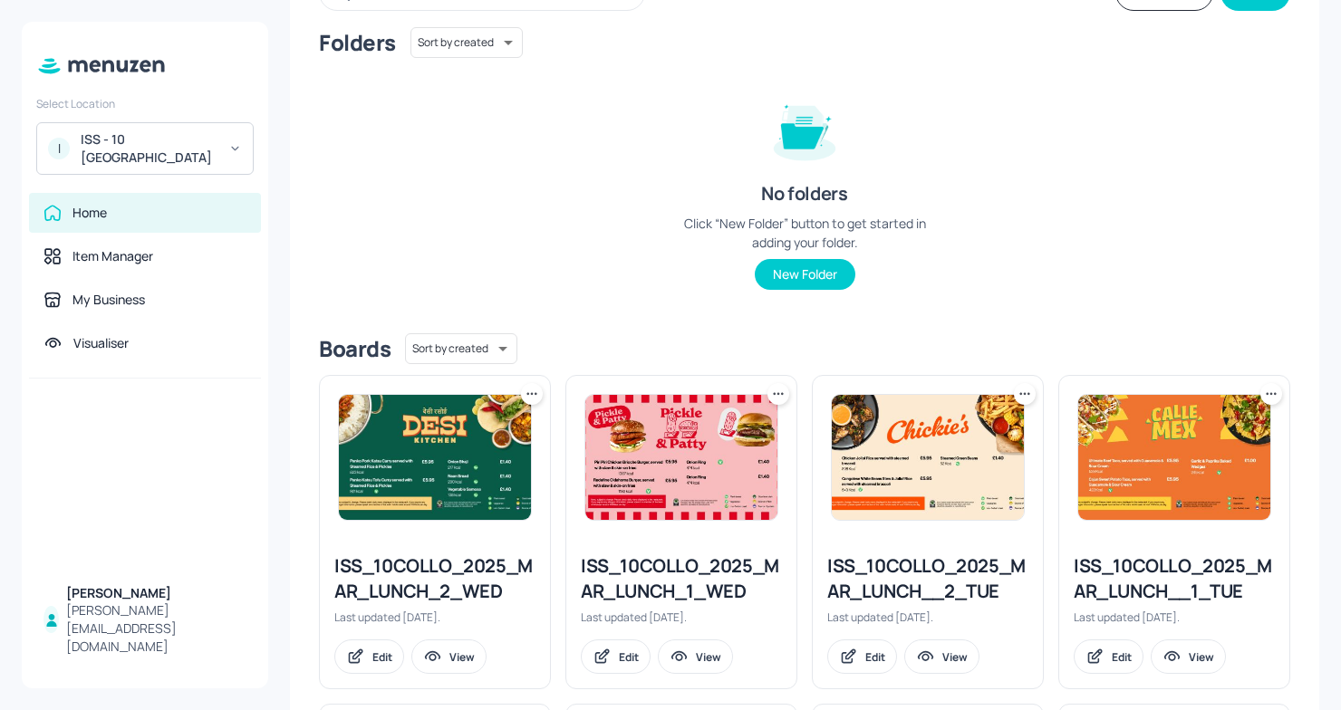
scroll to position [159, 0]
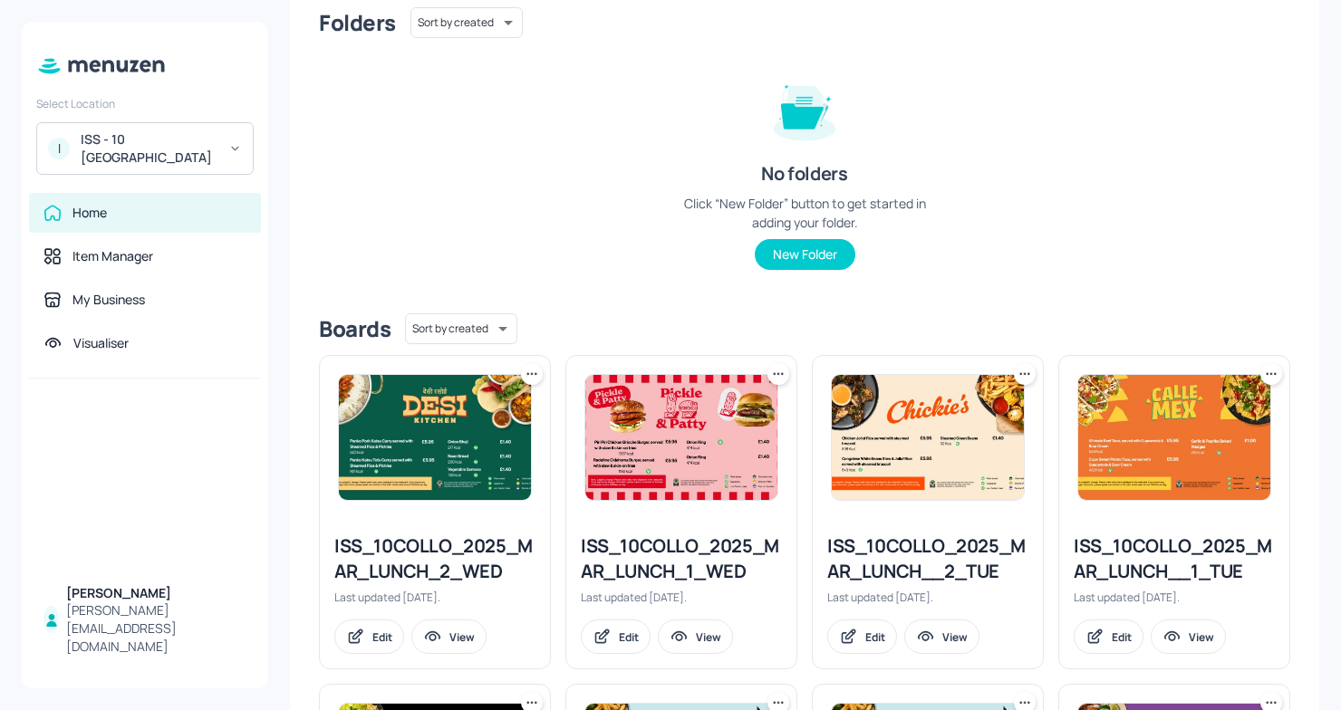
click at [1167, 528] on div "ISS_10COLLO_2025_MAR_LUNCH__1_TUE Last updated 7 days ago. Edit View" at bounding box center [1174, 593] width 230 height 149
click at [1123, 459] on img at bounding box center [1174, 437] width 192 height 125
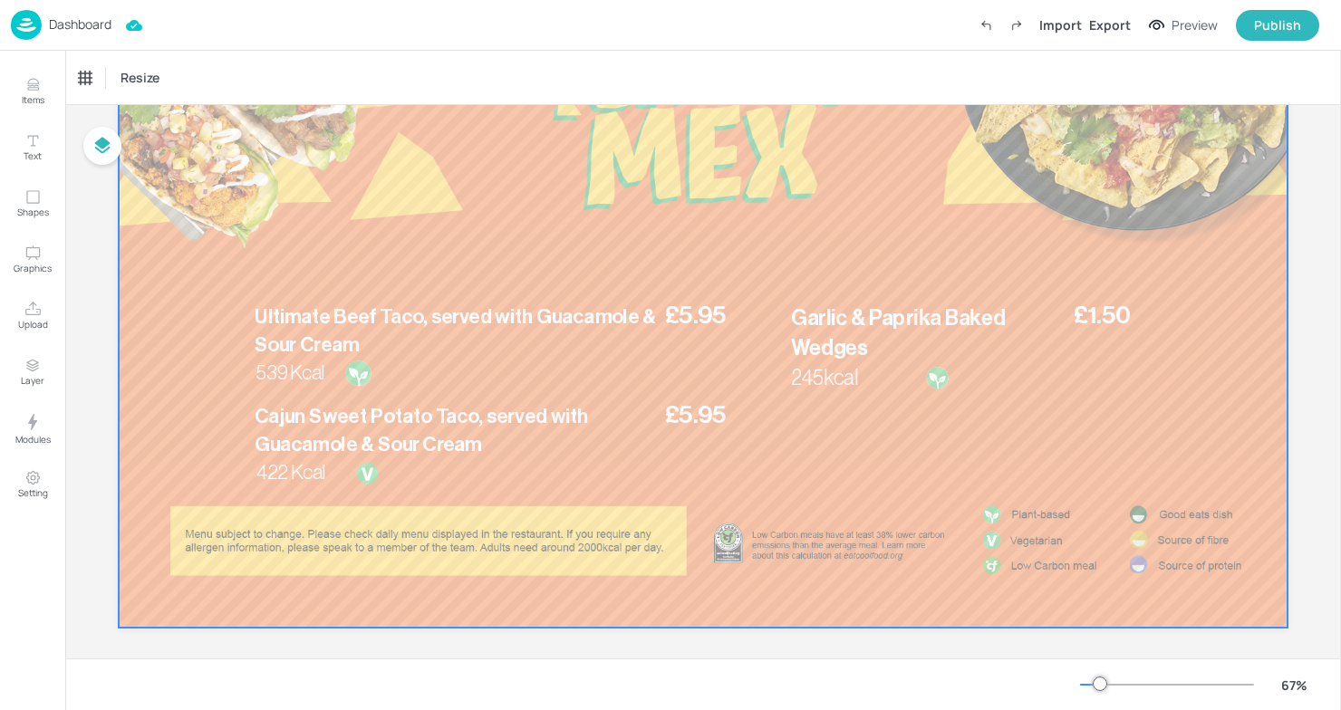
scroll to position [189, 0]
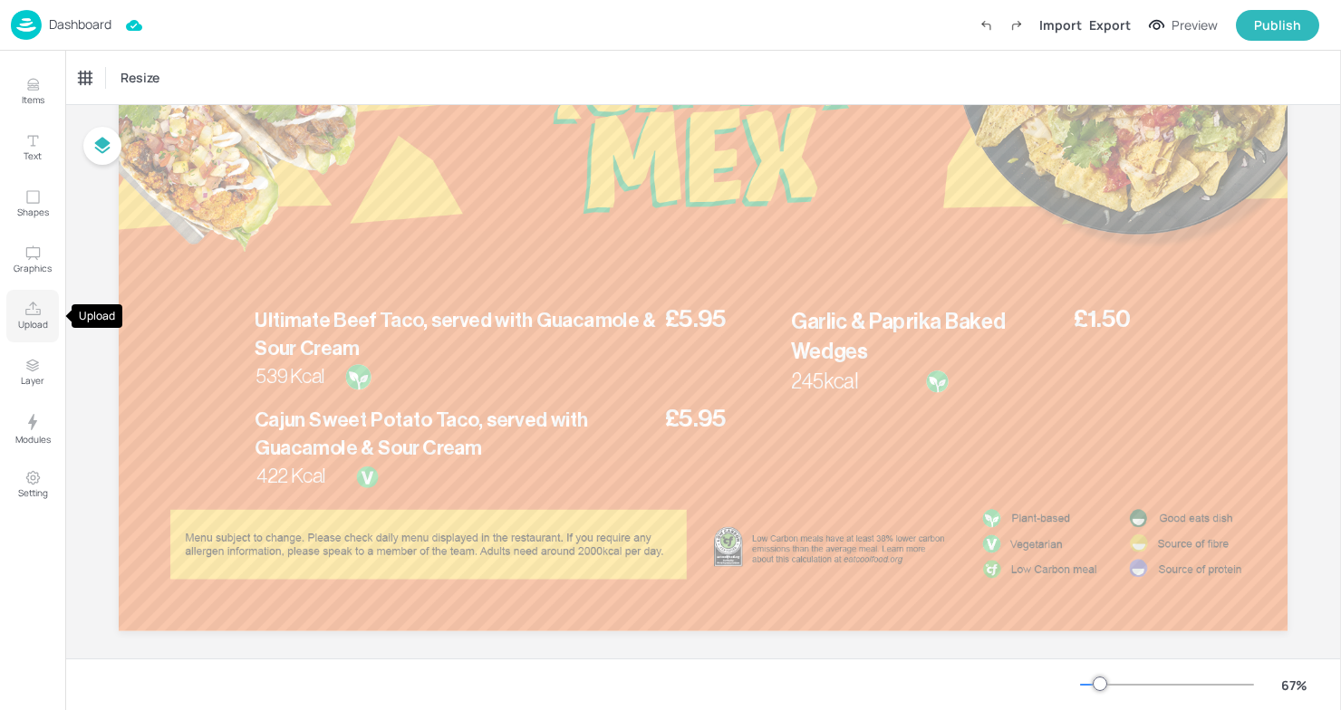
click at [46, 318] on p "Upload" at bounding box center [33, 324] width 30 height 13
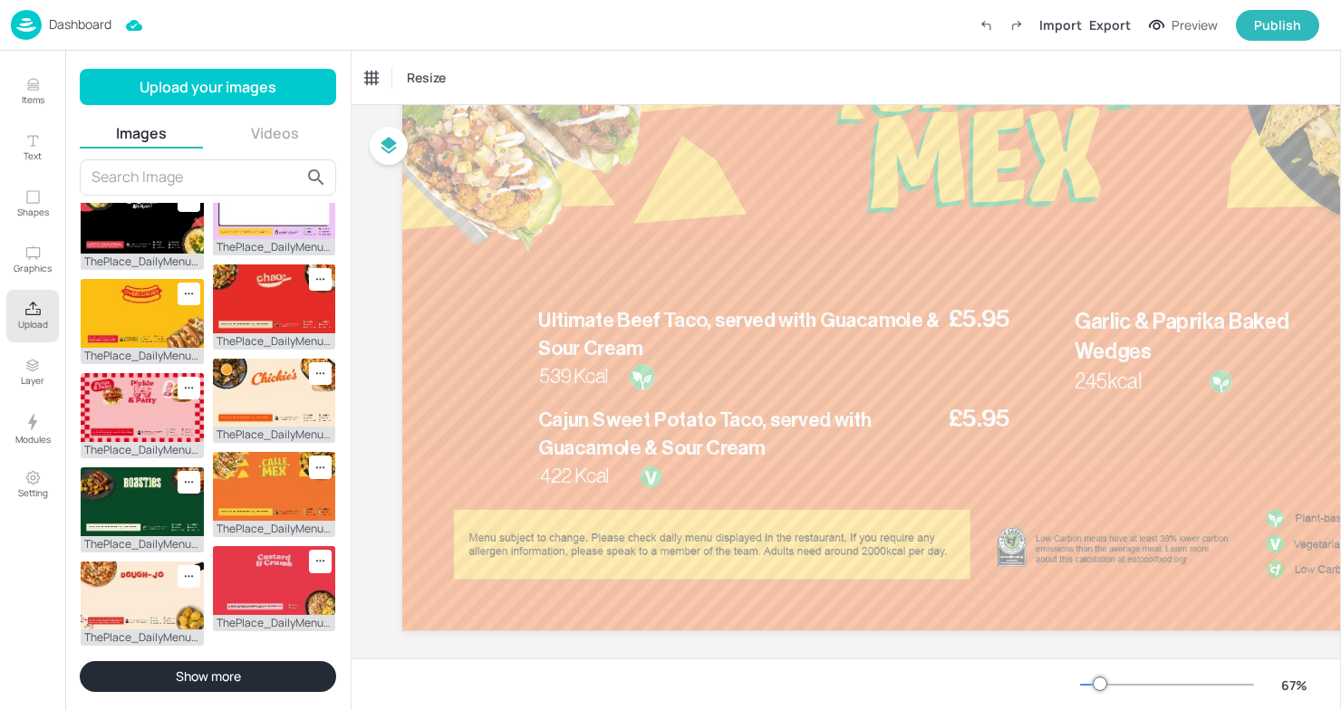
scroll to position [440, 0]
click at [81, 159] on img at bounding box center [81, 159] width 0 height 0
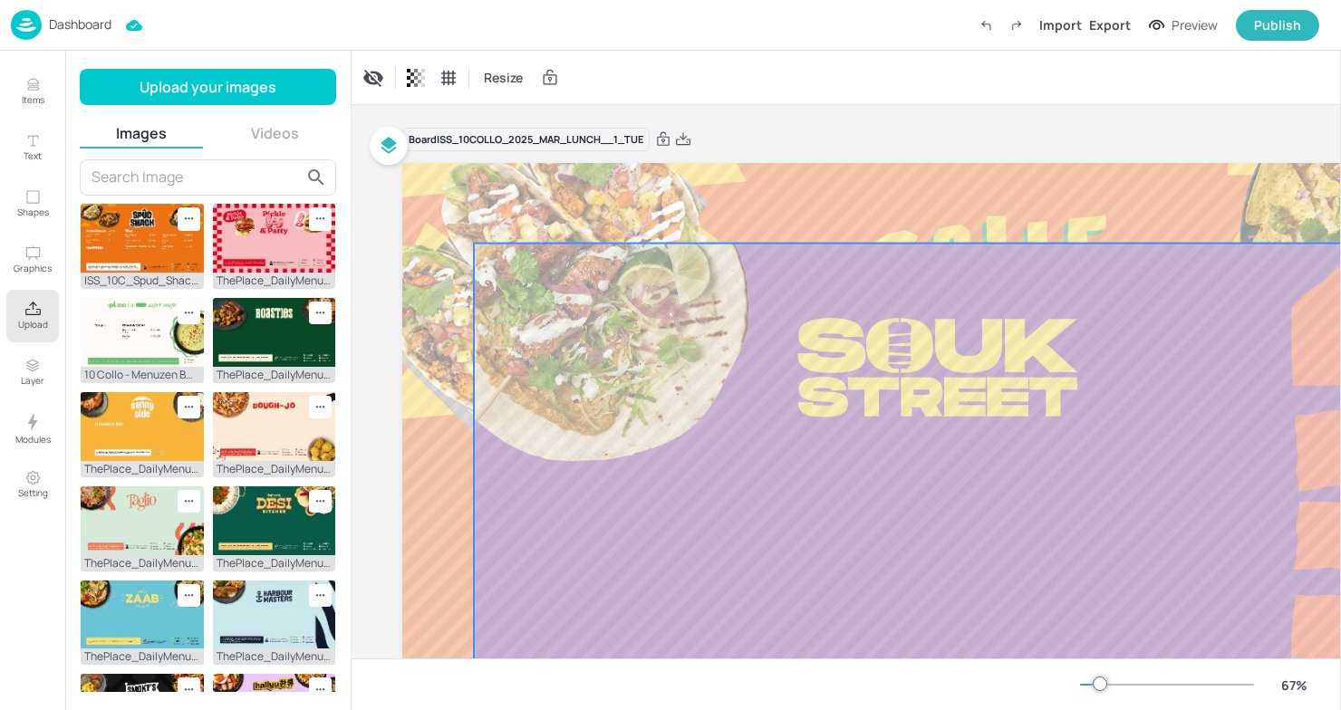
scroll to position [189, 0]
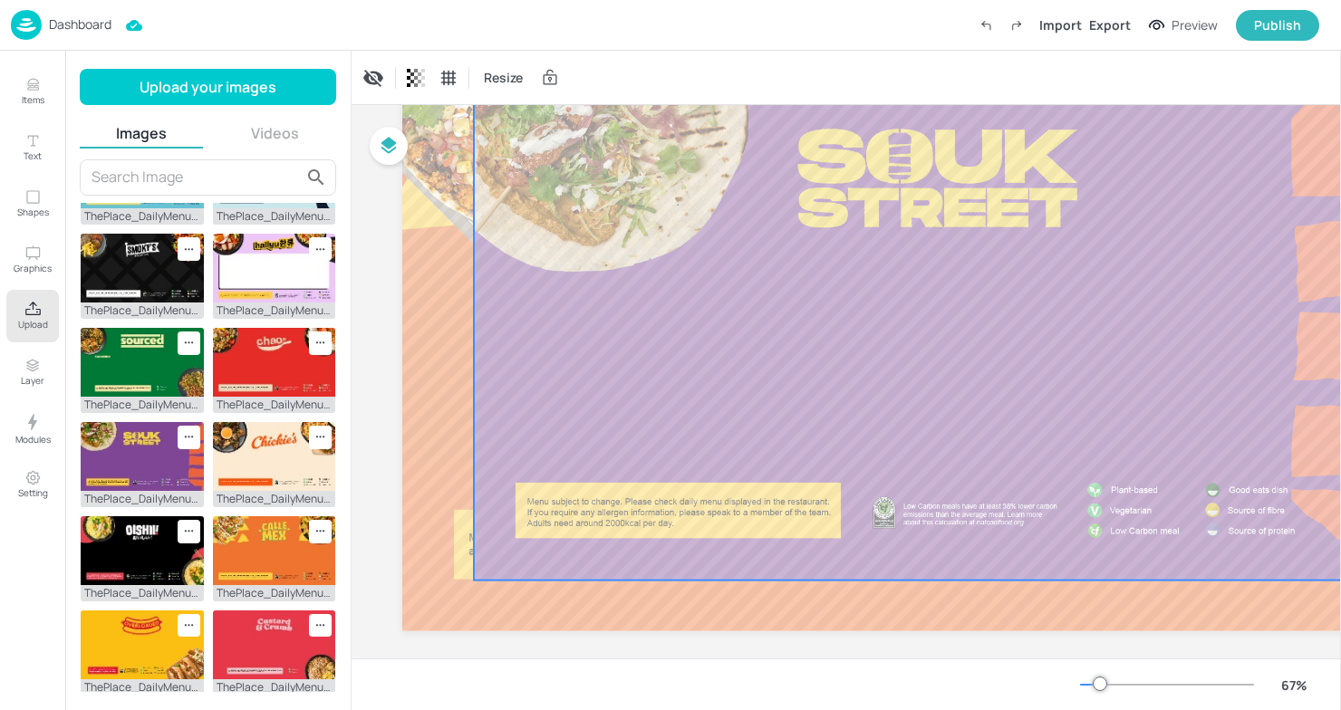
click at [670, 446] on div at bounding box center [941, 317] width 935 height 526
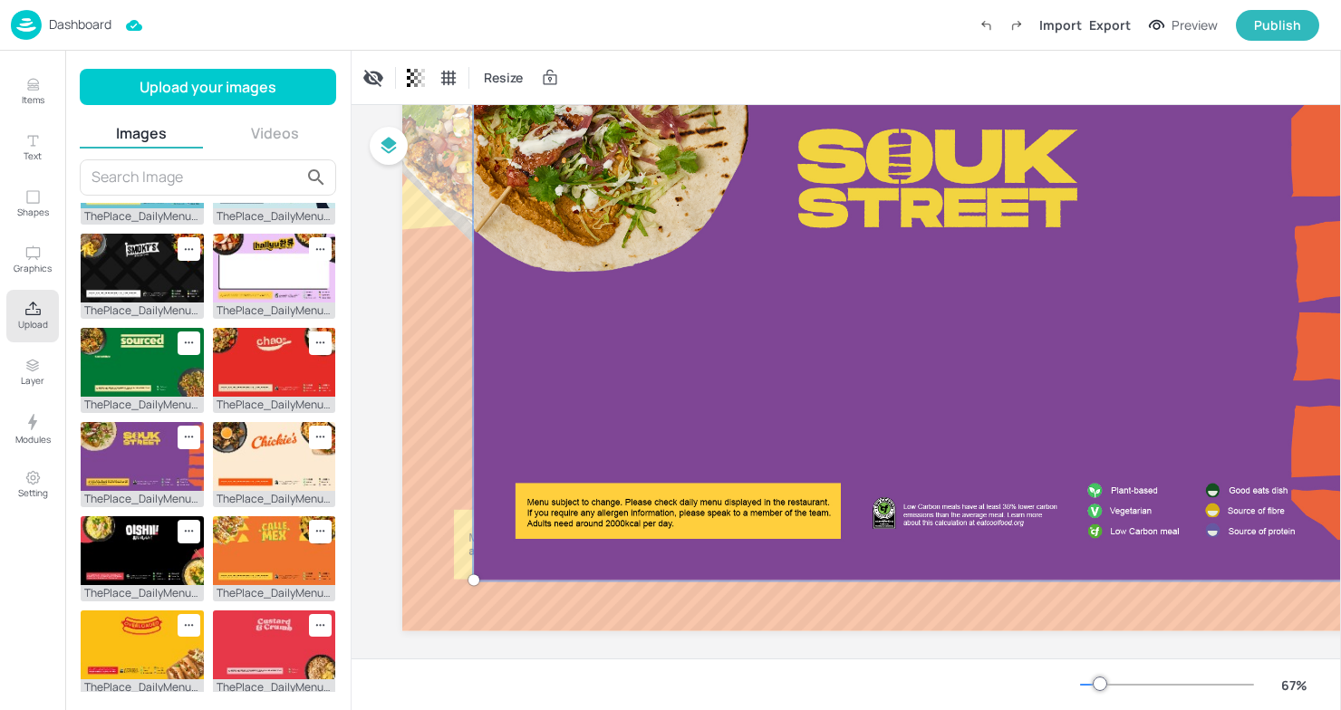
click at [670, 446] on div at bounding box center [941, 317] width 957 height 548
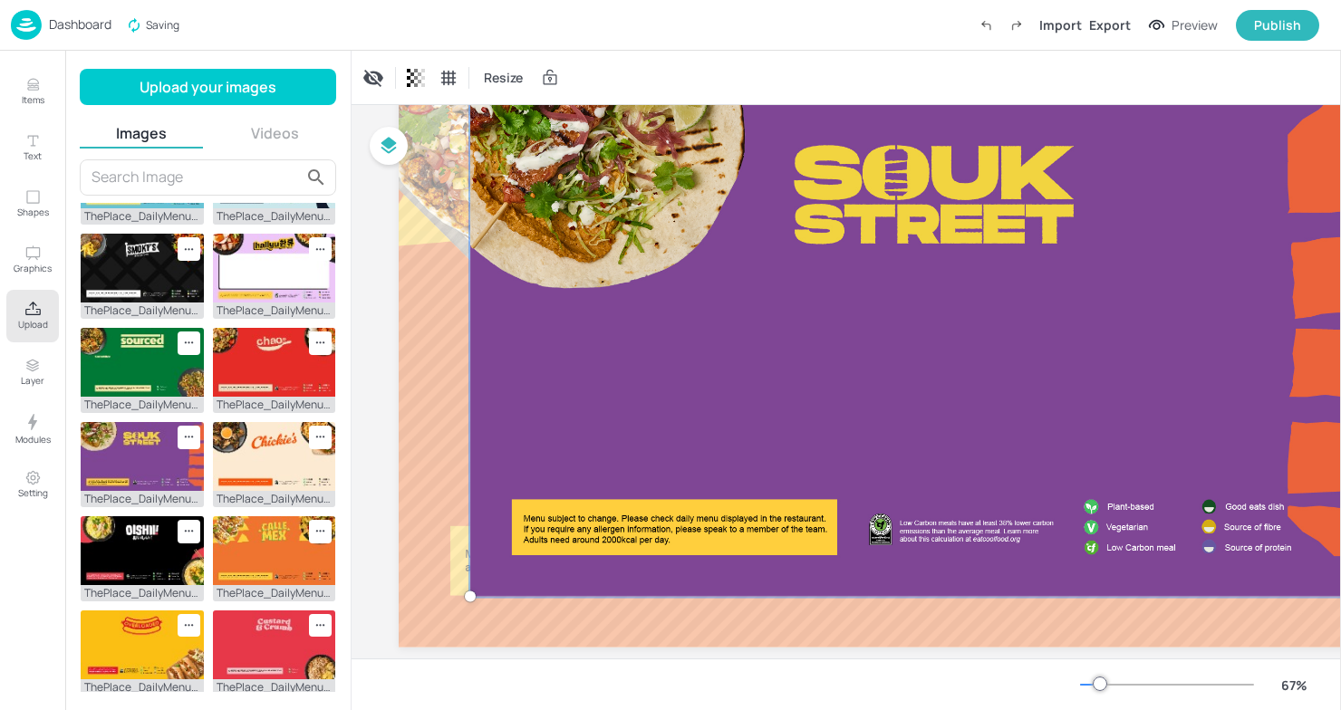
scroll to position [170, 4]
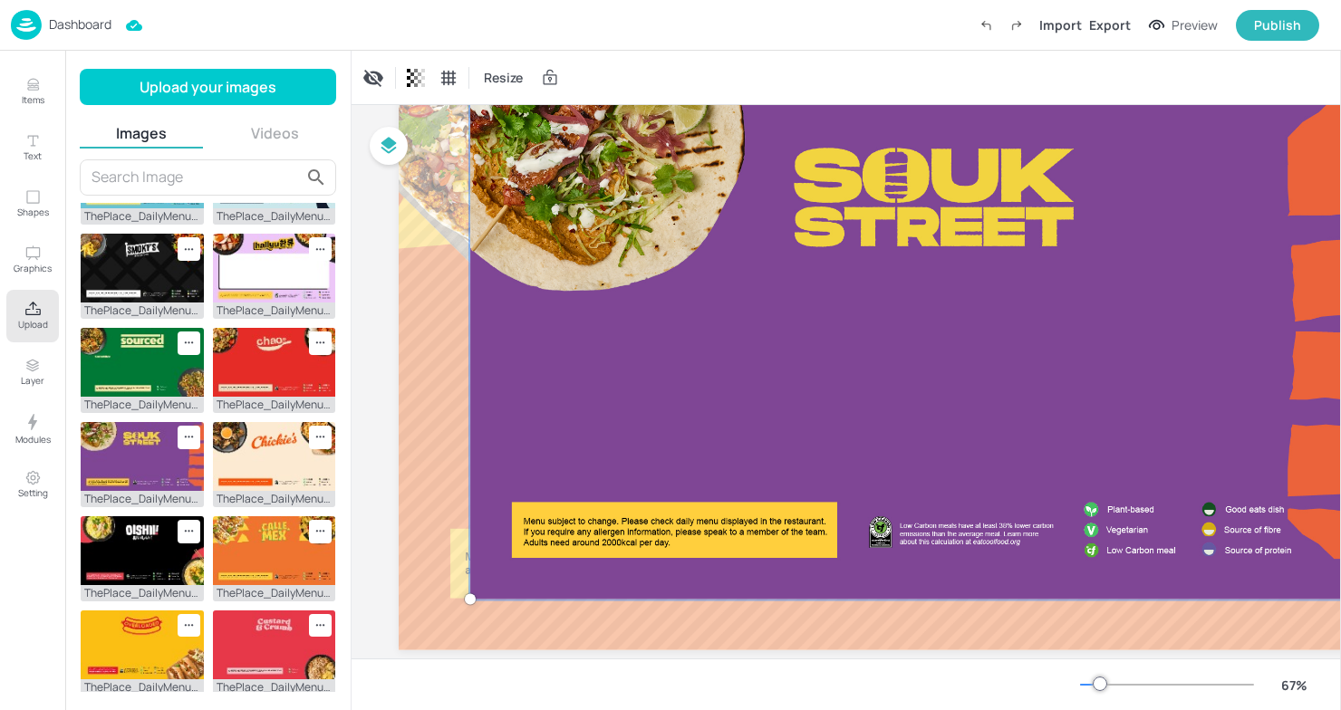
click at [881, 473] on div at bounding box center [937, 337] width 957 height 548
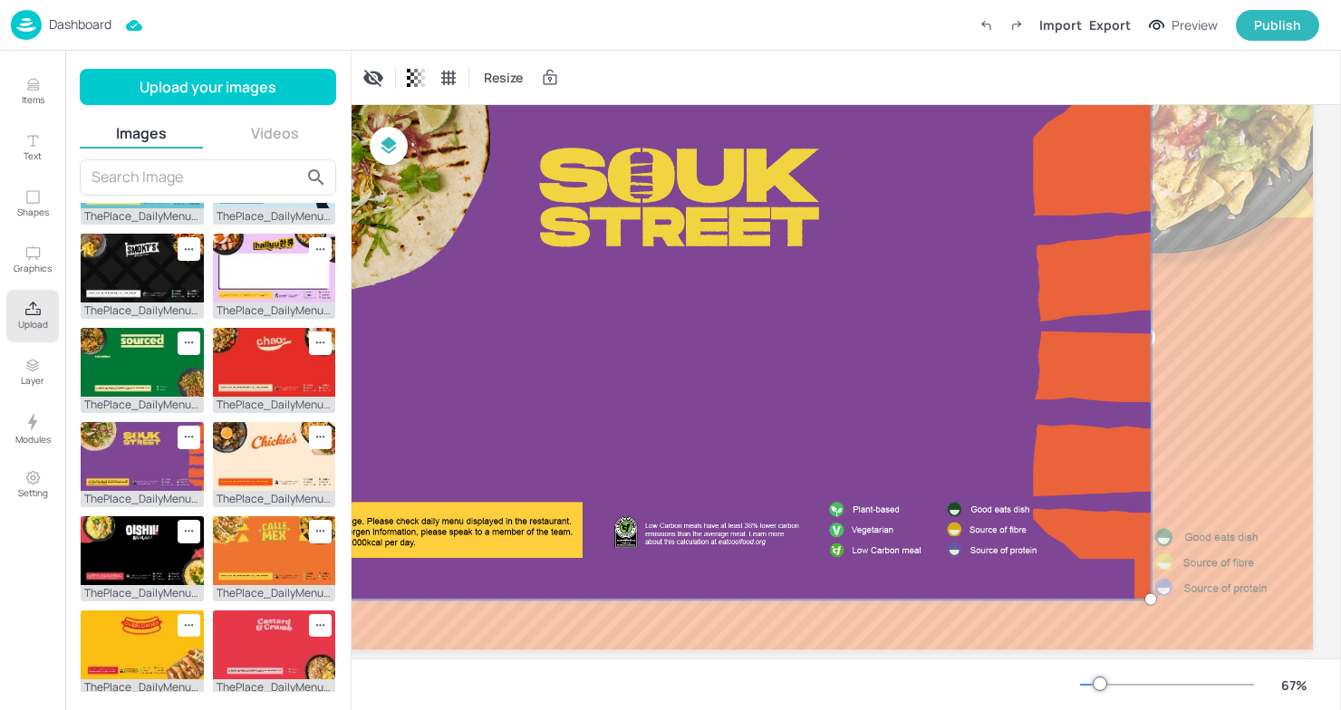
scroll to position [170, 132]
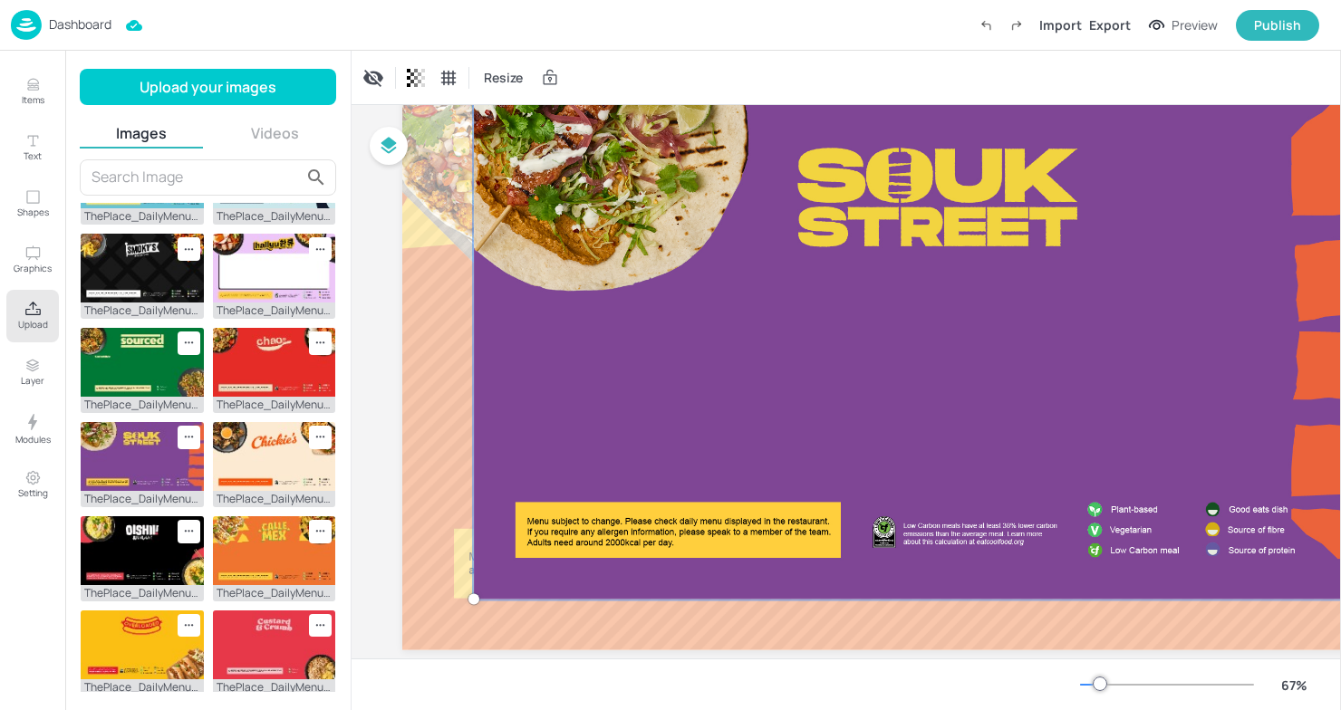
click at [913, 383] on div at bounding box center [941, 337] width 957 height 548
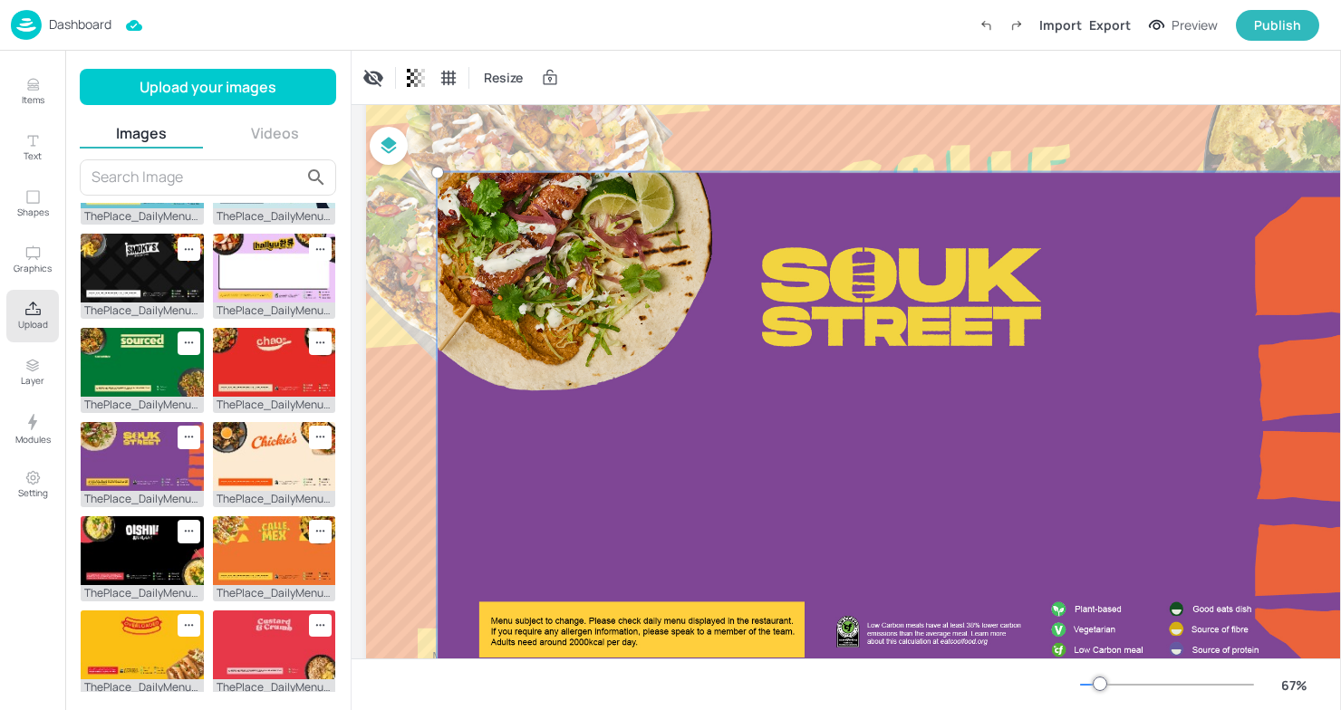
scroll to position [72, 34]
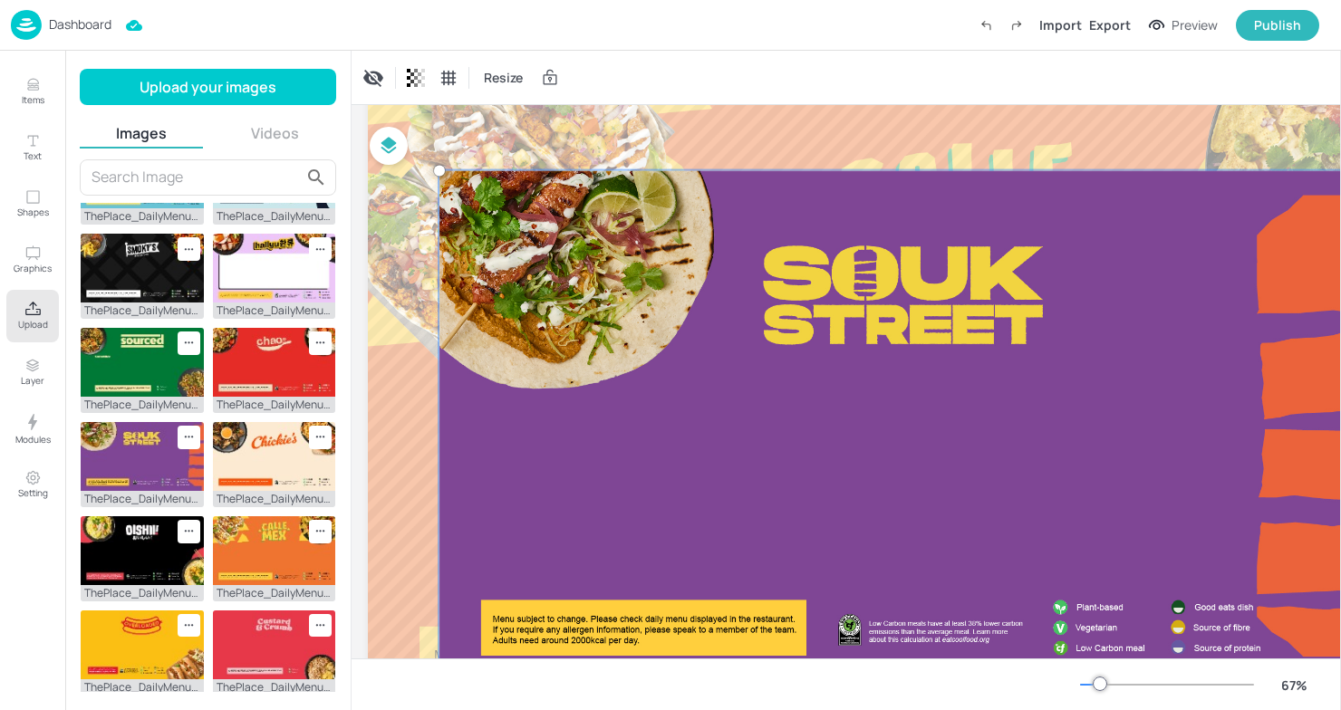
click at [886, 317] on div at bounding box center [907, 434] width 957 height 548
click at [801, 312] on div at bounding box center [907, 434] width 957 height 548
click at [797, 229] on div at bounding box center [907, 434] width 957 height 548
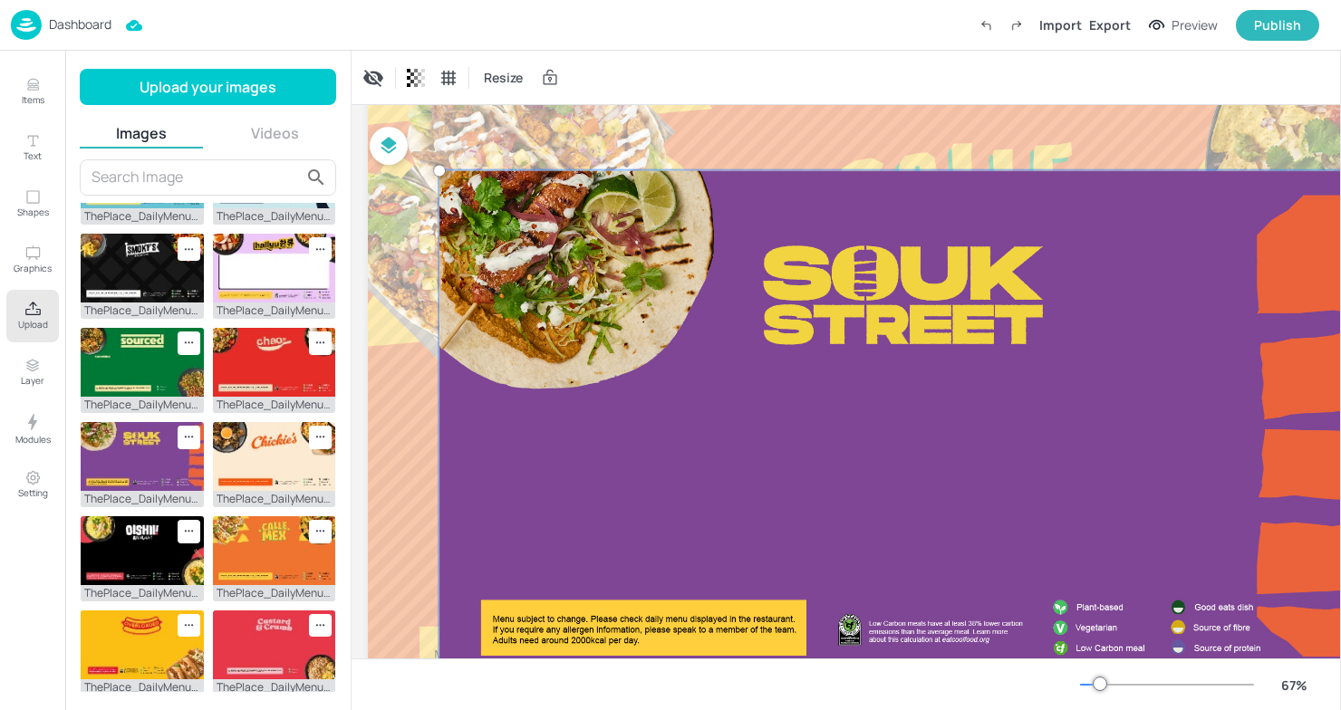
click at [817, 267] on div at bounding box center [907, 434] width 957 height 548
click at [666, 287] on div at bounding box center [907, 434] width 957 height 548
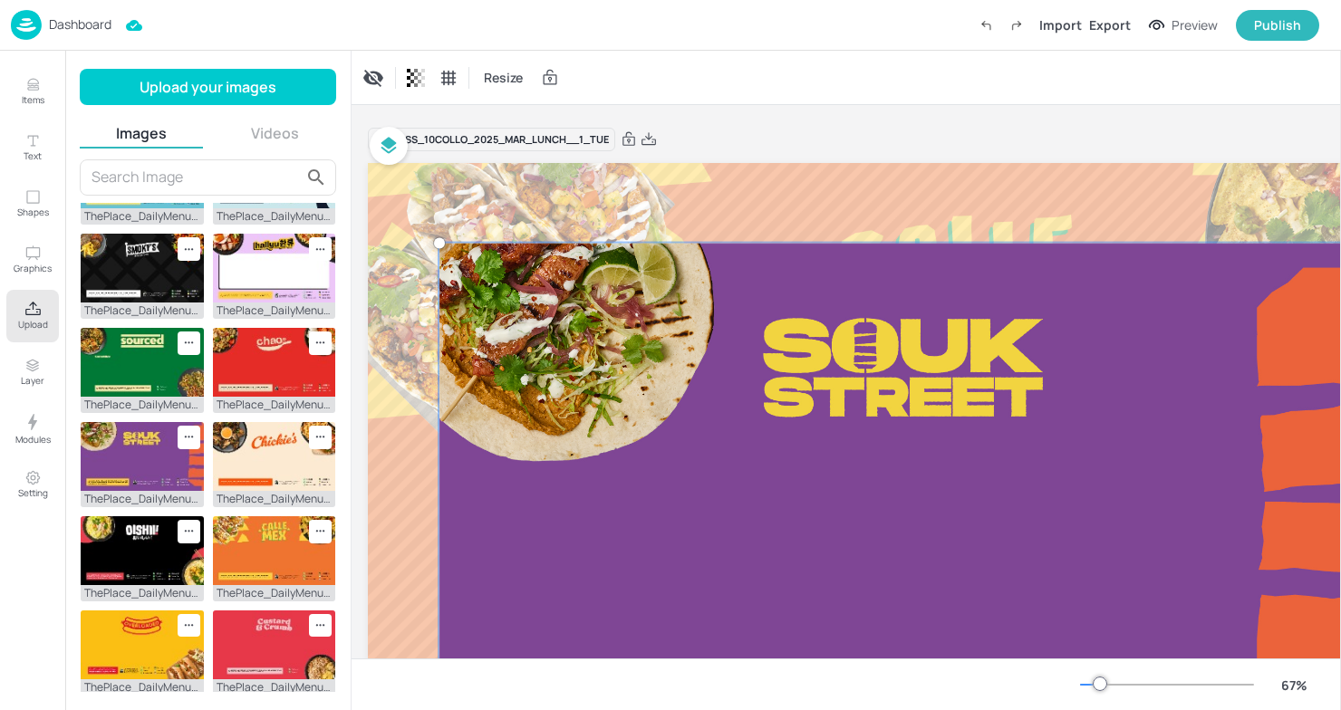
scroll to position [0, 34]
drag, startPoint x: 526, startPoint y: 274, endPoint x: 730, endPoint y: 293, distance: 204.7
click at [731, 293] on div at bounding box center [907, 507] width 957 height 548
drag, startPoint x: 823, startPoint y: 343, endPoint x: 789, endPoint y: 281, distance: 71.4
click at [789, 280] on div at bounding box center [907, 507] width 957 height 548
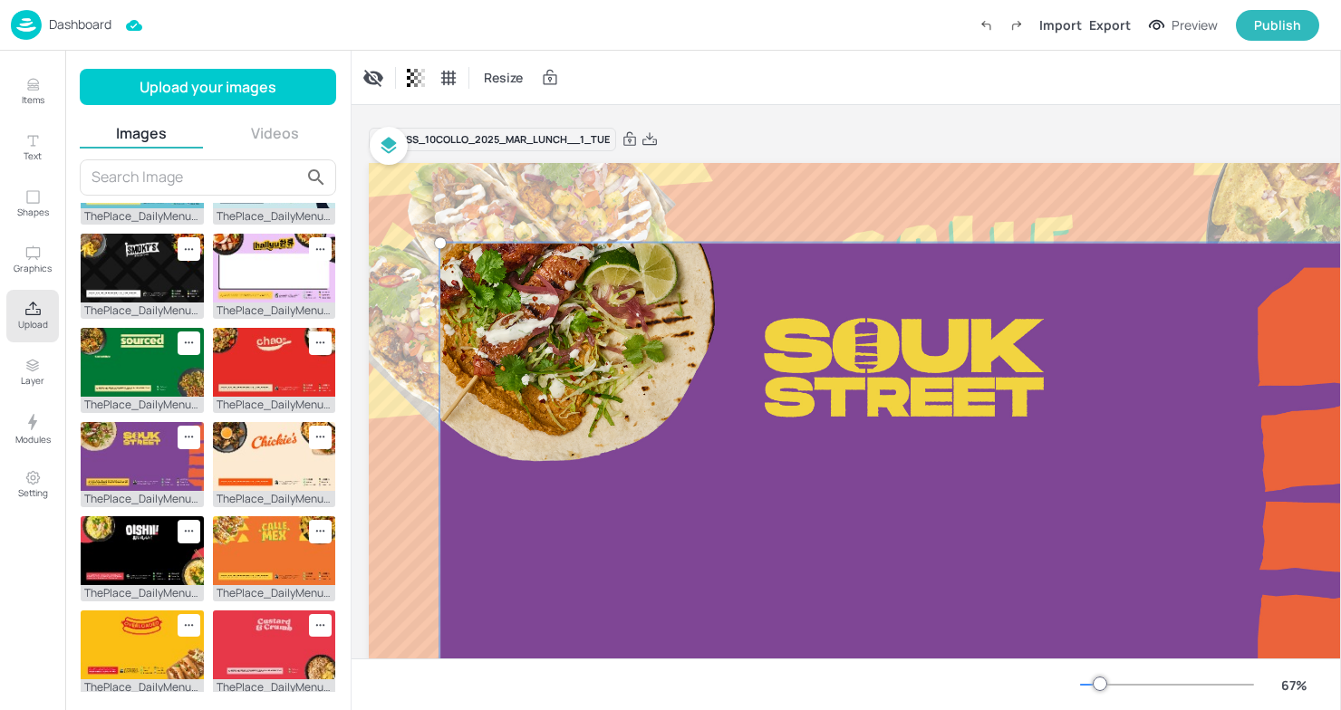
drag, startPoint x: 668, startPoint y: 330, endPoint x: 553, endPoint y: 315, distance: 116.0
click at [553, 315] on div at bounding box center [907, 507] width 957 height 548
click at [492, 252] on div at bounding box center [907, 507] width 957 height 548
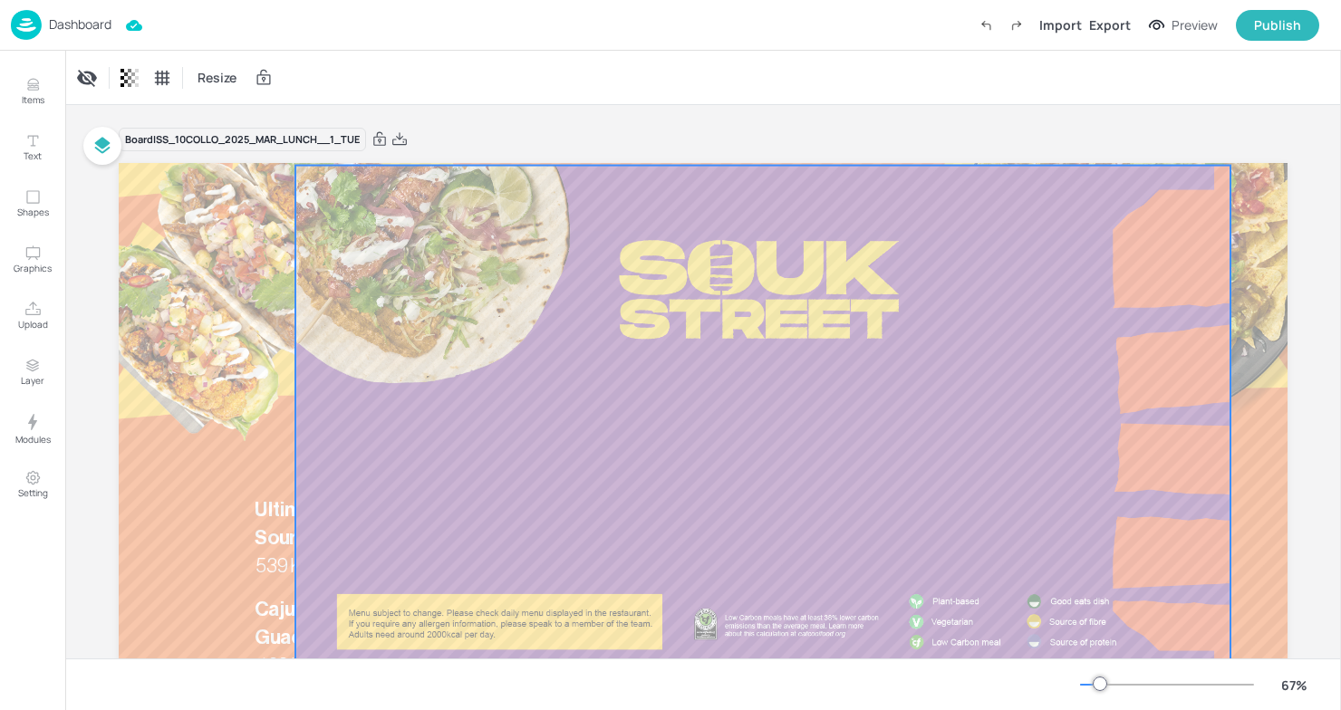
drag, startPoint x: 980, startPoint y: 293, endPoint x: 1084, endPoint y: 215, distance: 130.1
click at [1084, 215] on div at bounding box center [762, 429] width 935 height 526
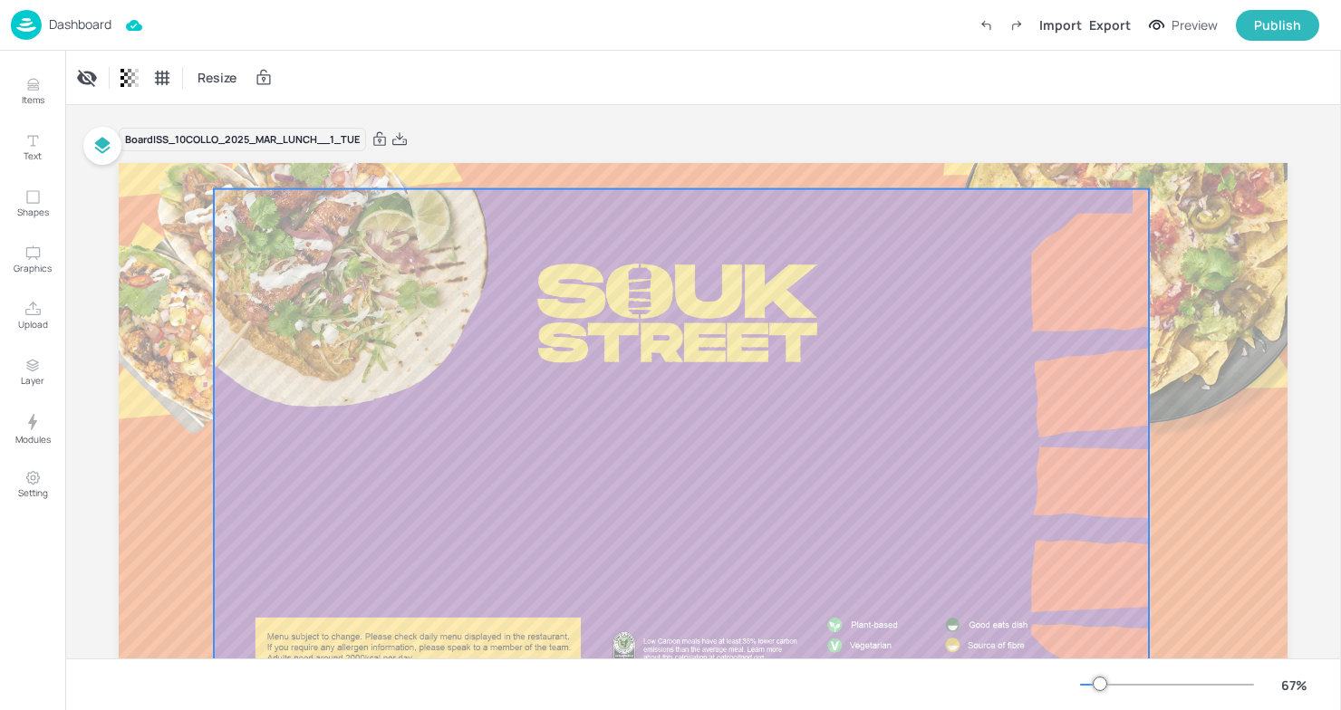
drag, startPoint x: 771, startPoint y: 313, endPoint x: 691, endPoint y: 333, distance: 82.4
click at [691, 334] on div at bounding box center [681, 452] width 935 height 526
click at [691, 333] on div at bounding box center [682, 451] width 935 height 526
click at [713, 159] on icon at bounding box center [717, 156] width 14 height 14
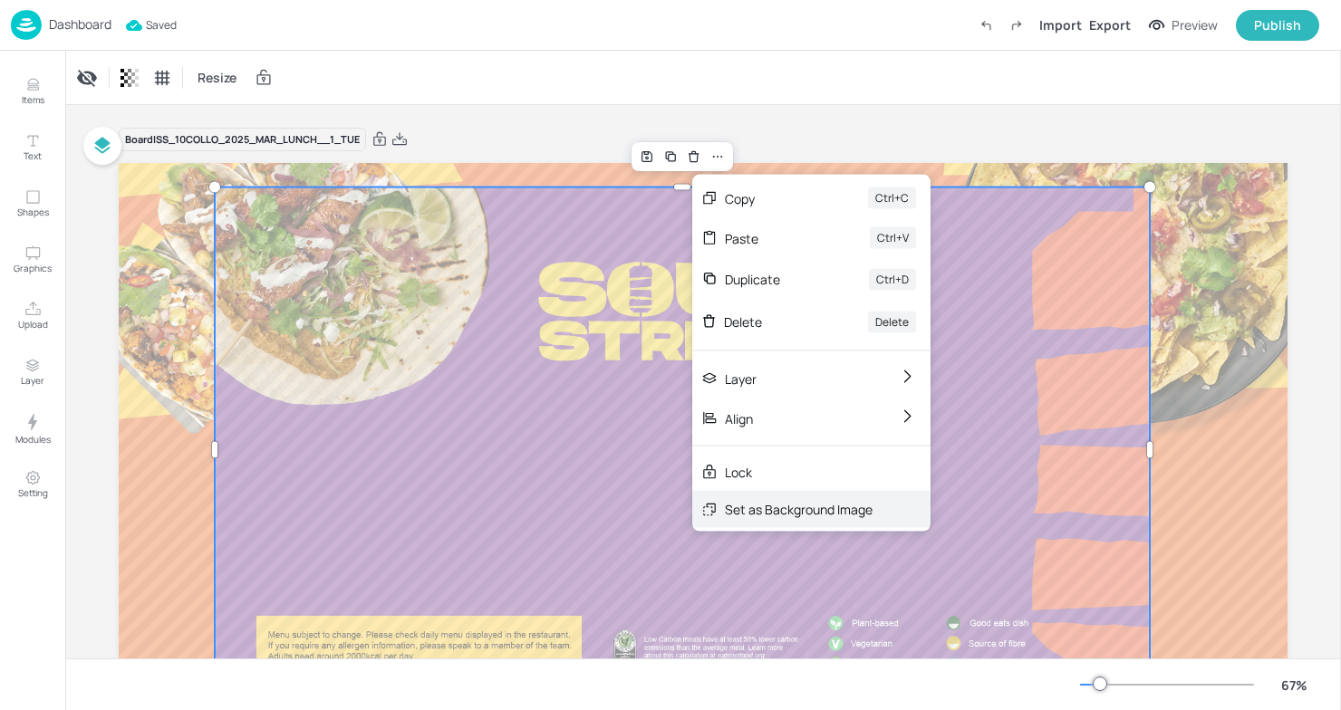
click at [845, 506] on div "Set as Background Image" at bounding box center [799, 509] width 148 height 19
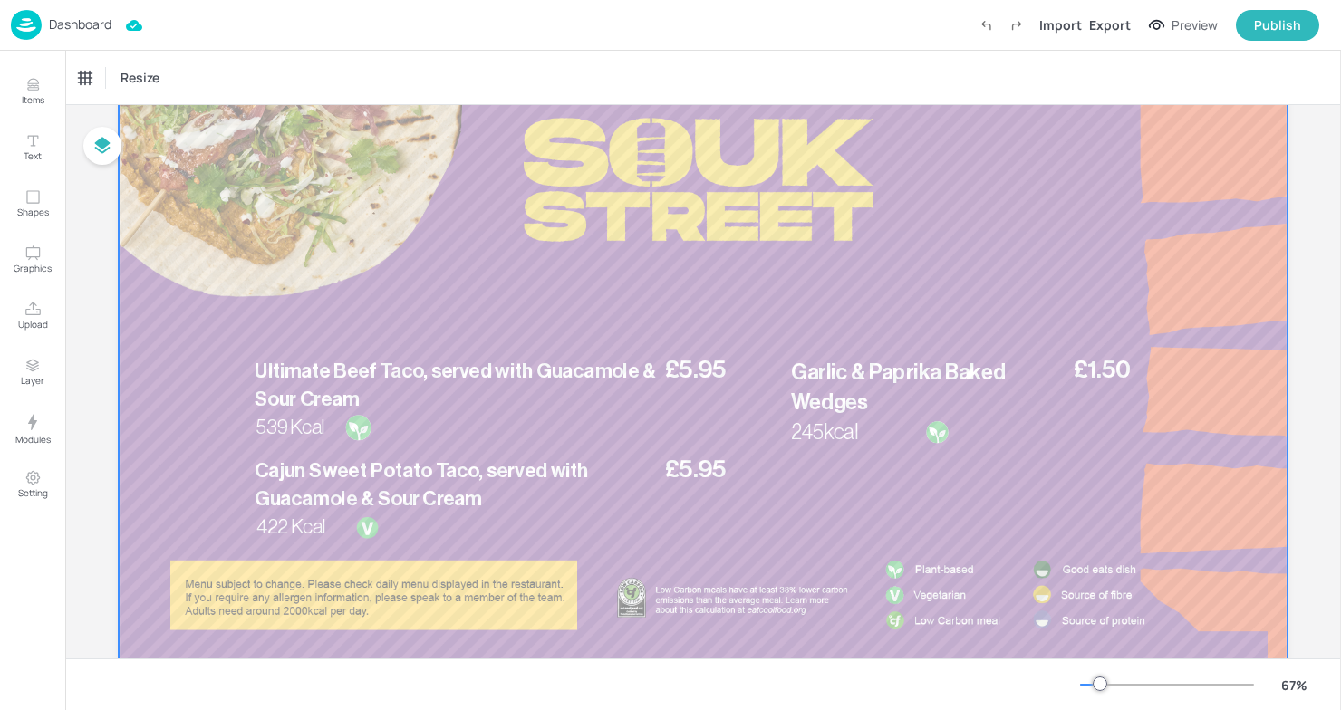
scroll to position [159, 0]
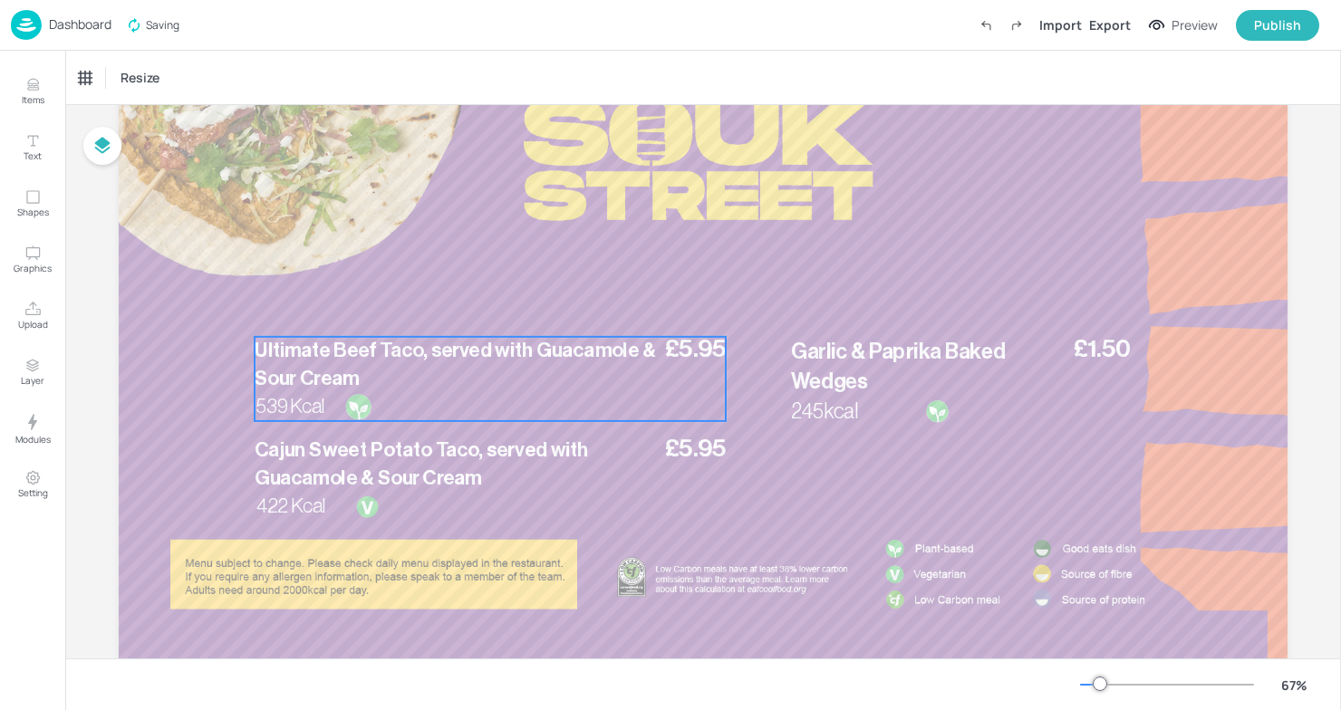
click at [435, 387] on p "Ultimate Beef Taco, served with Guacamole & Sour Cream" at bounding box center [458, 365] width 406 height 56
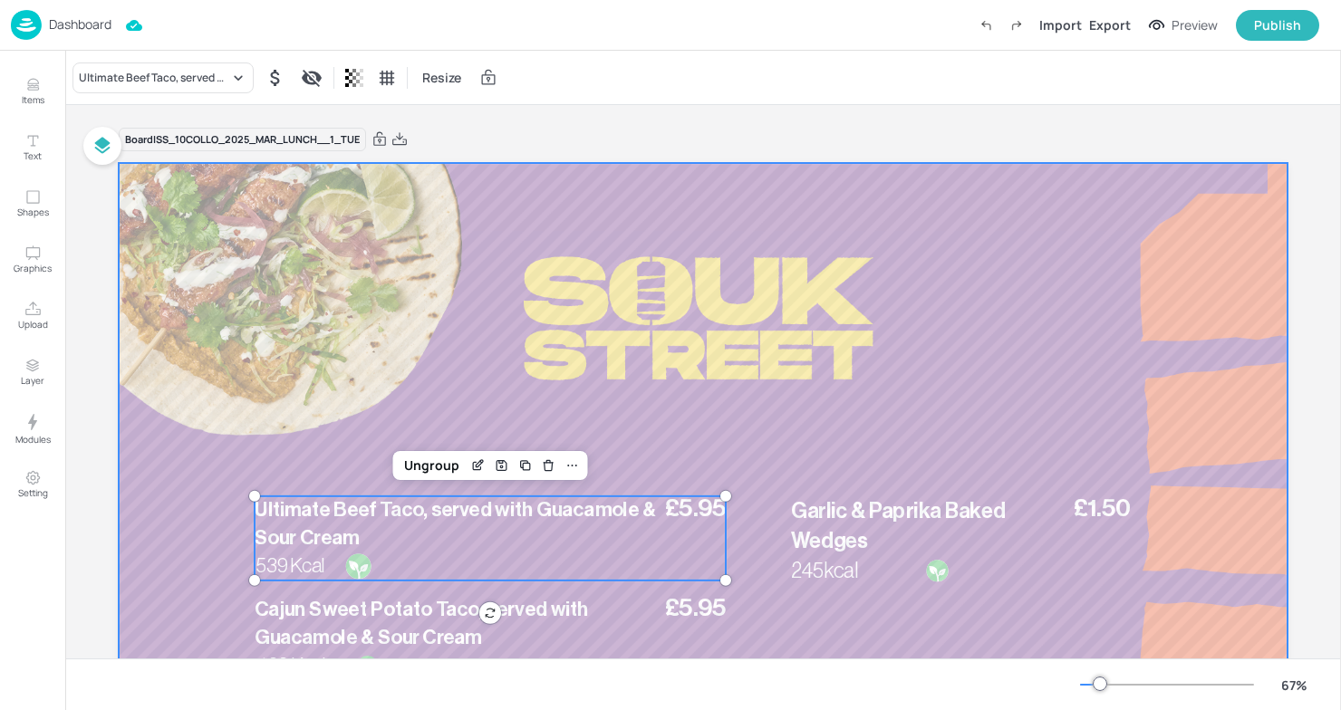
scroll to position [110, 0]
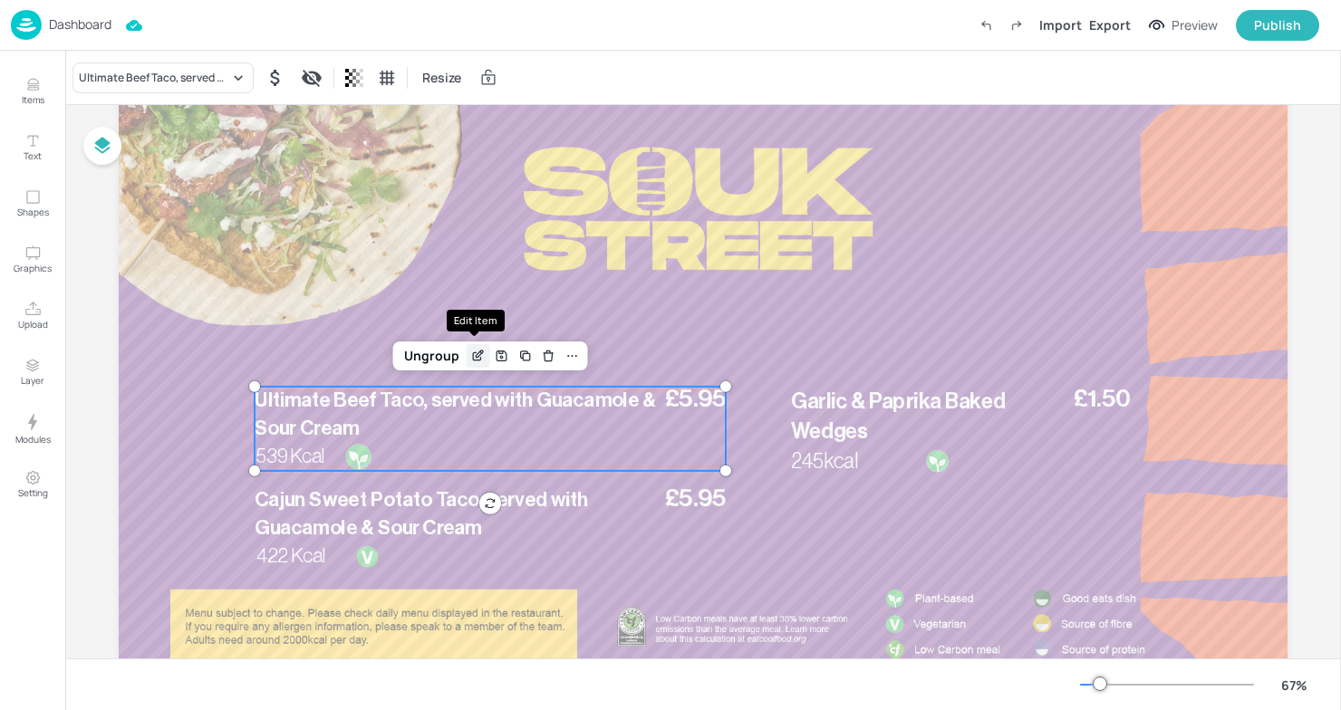
click at [473, 360] on icon "Edit Item" at bounding box center [477, 356] width 8 height 8
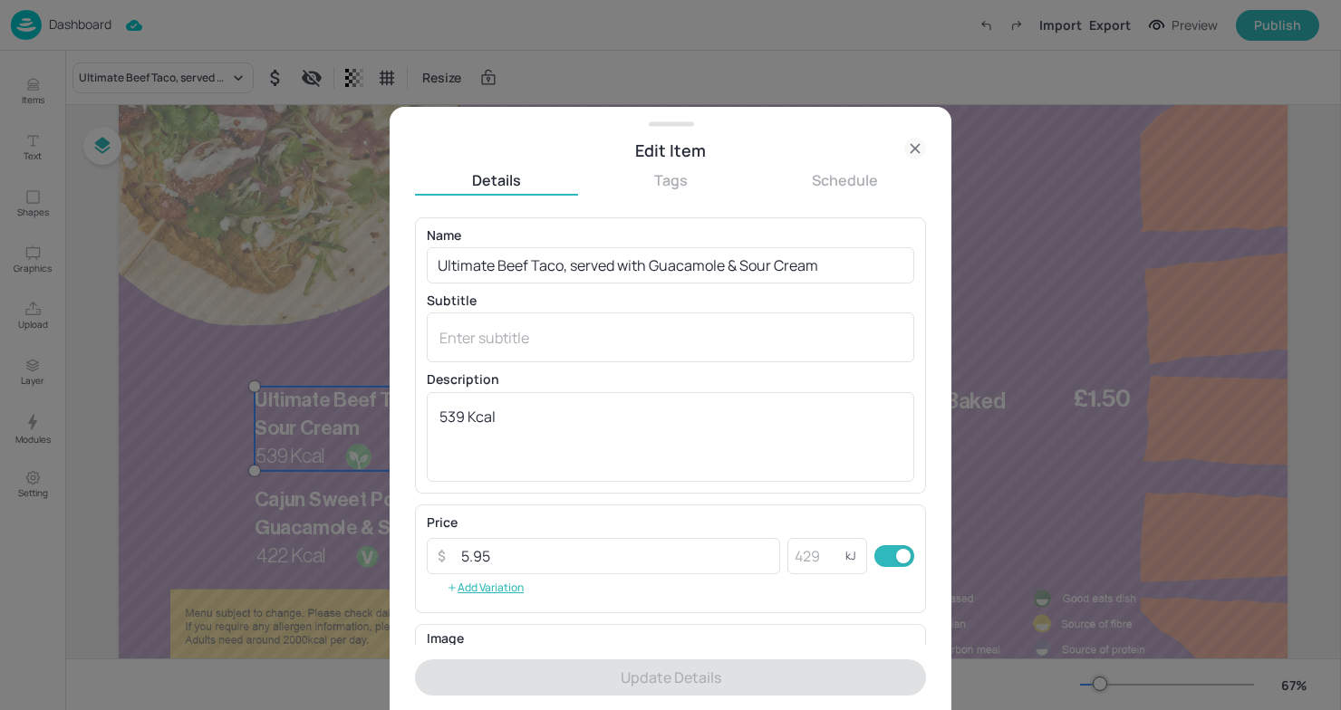
click at [1089, 224] on div at bounding box center [670, 355] width 1341 height 710
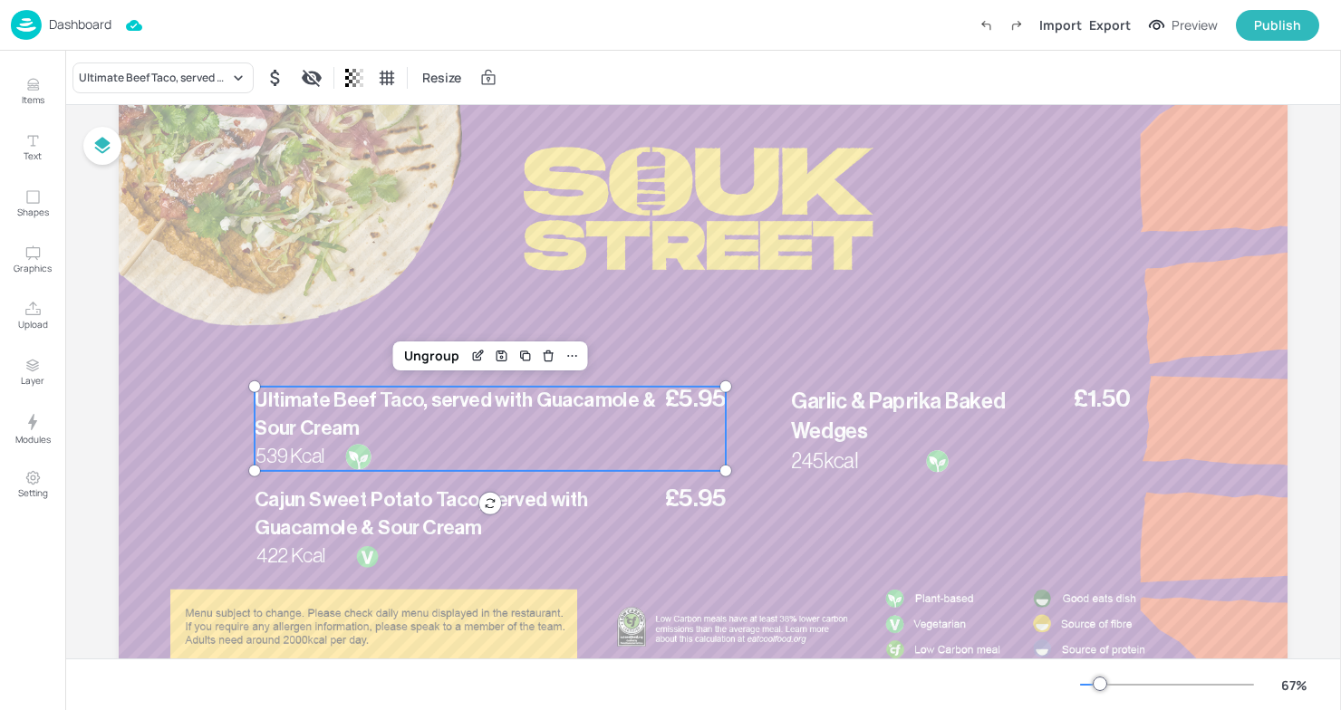
click at [529, 406] on span "Ultimate Beef Taco, served with Guacamole & Sour Cream" at bounding box center [455, 414] width 401 height 48
click at [473, 351] on icon "Edit Item" at bounding box center [477, 356] width 15 height 14
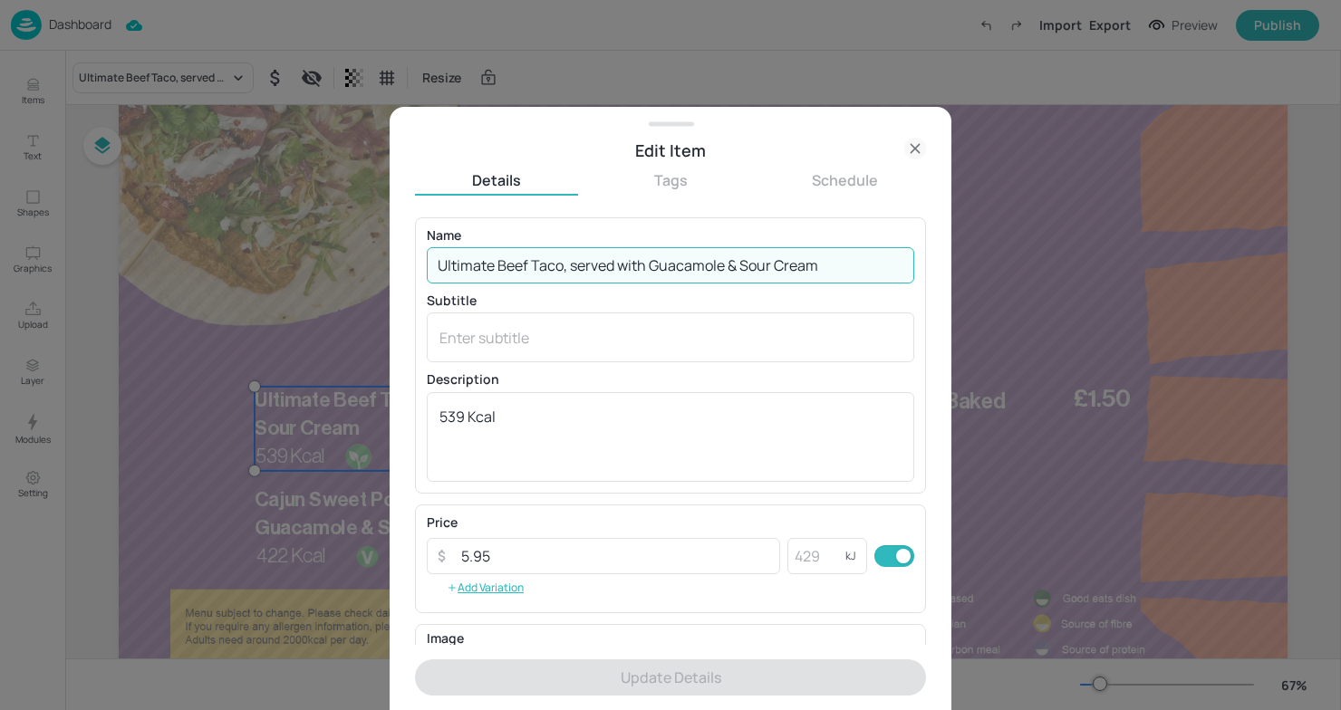
drag, startPoint x: 869, startPoint y: 260, endPoint x: 368, endPoint y: 256, distance: 501.0
click at [368, 256] on div "Edit Item Details Tags Schedule Name Ultimate Beef Taco, served with Guacamole …" at bounding box center [670, 355] width 1341 height 710
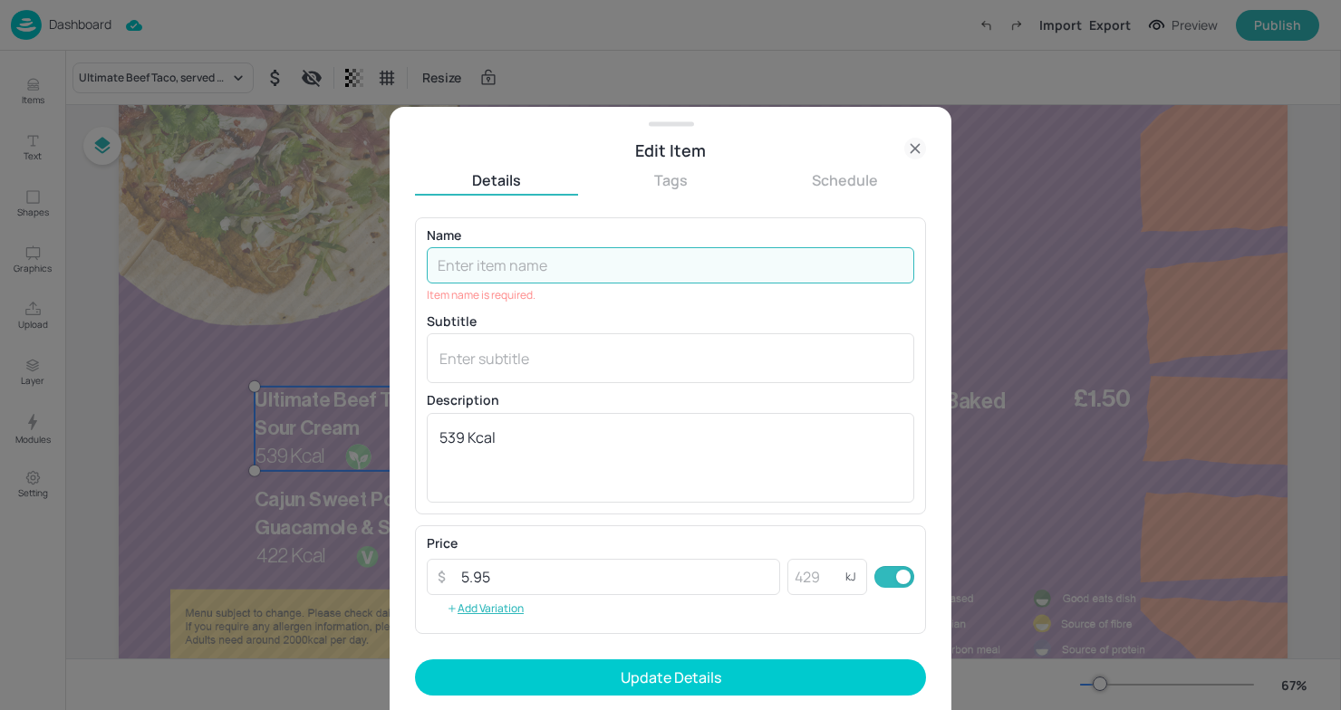
paste input "Chermoula spiced Lamb shoulder, served with garlic mash & garden peas"
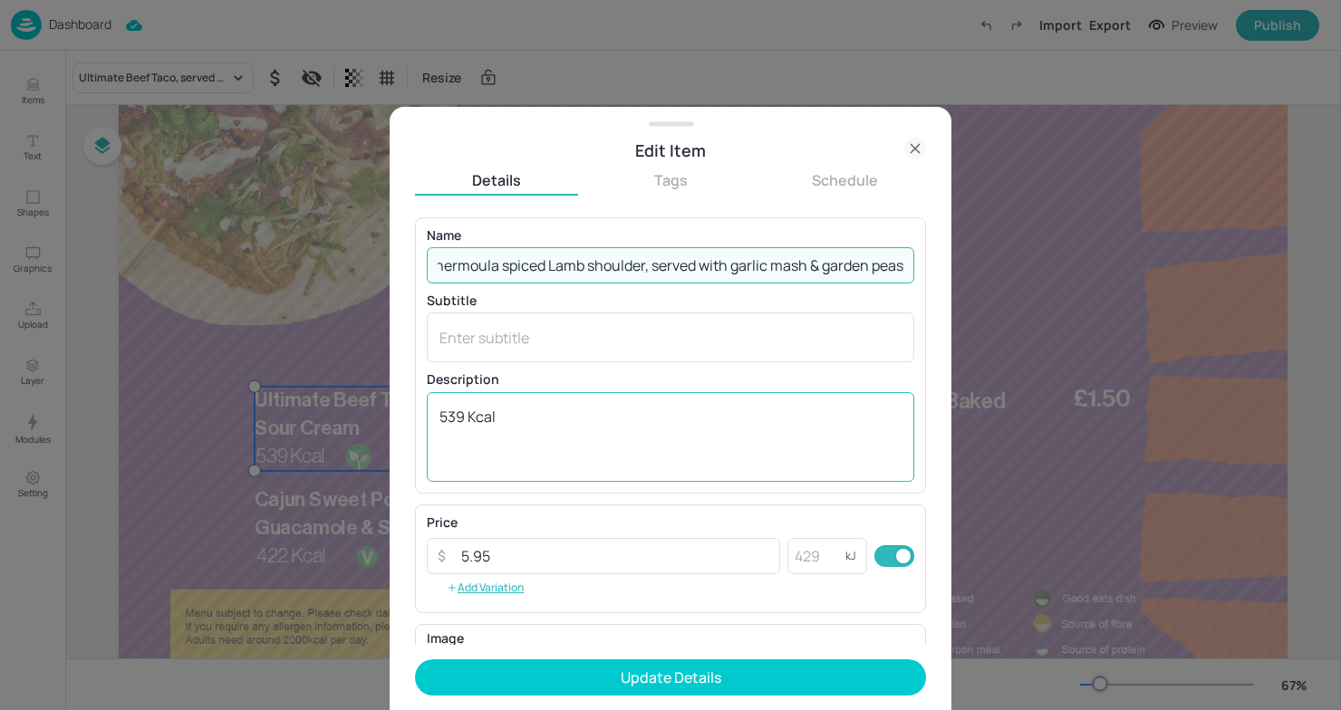
type input "Chermoula spiced Lamb shoulder, served with garlic mash & garden peas"
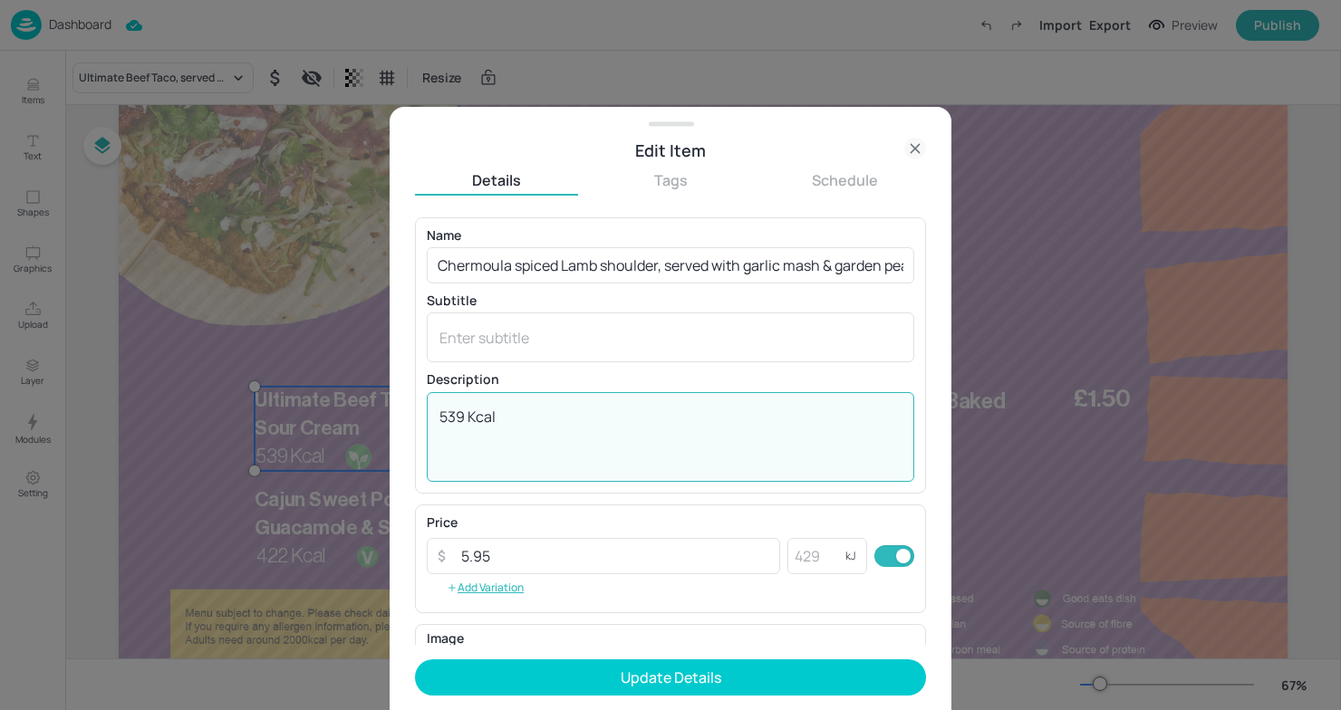
click at [512, 419] on textarea "539 Kcal" at bounding box center [670, 437] width 462 height 60
click at [463, 421] on textarea "539 Kcal" at bounding box center [670, 437] width 462 height 60
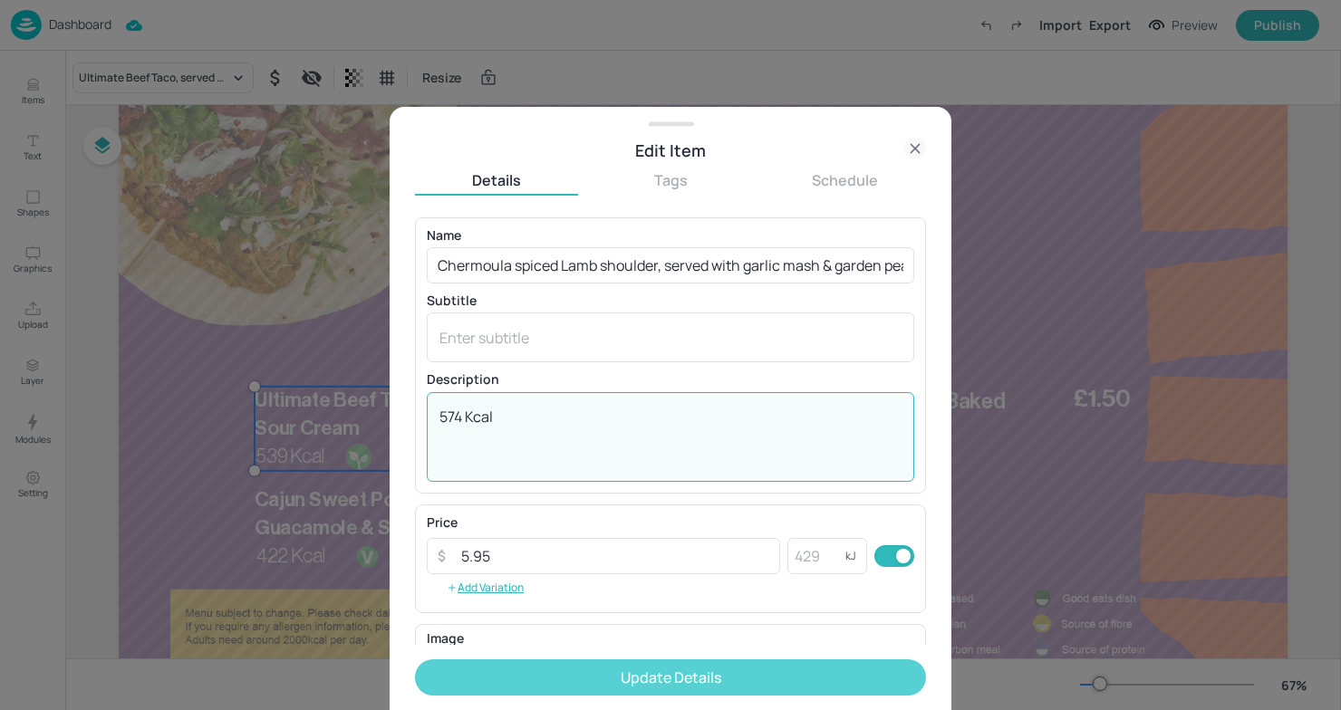
type textarea "574 Kcal"
click at [706, 671] on button "Update Details" at bounding box center [670, 678] width 511 height 36
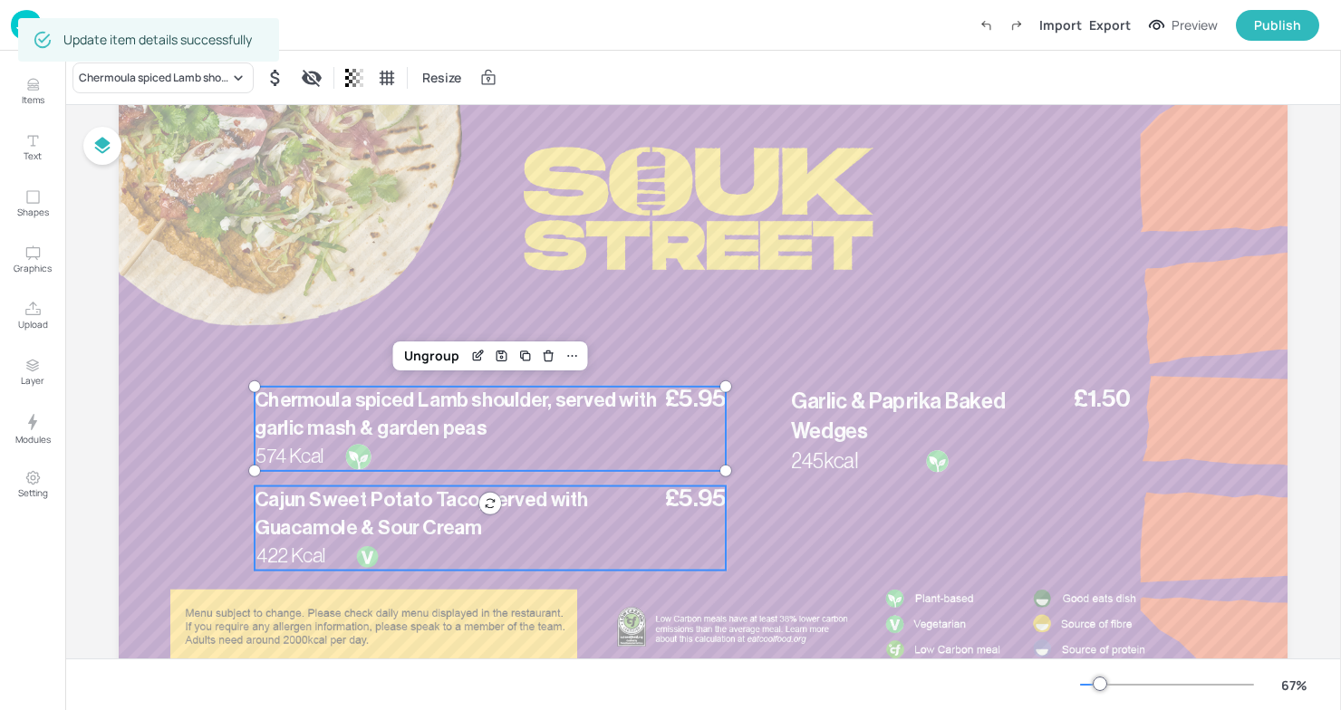
click at [411, 523] on span "Cajun Sweet Potato Taco, served with Guacamole & Sour Cream" at bounding box center [421, 514] width 333 height 48
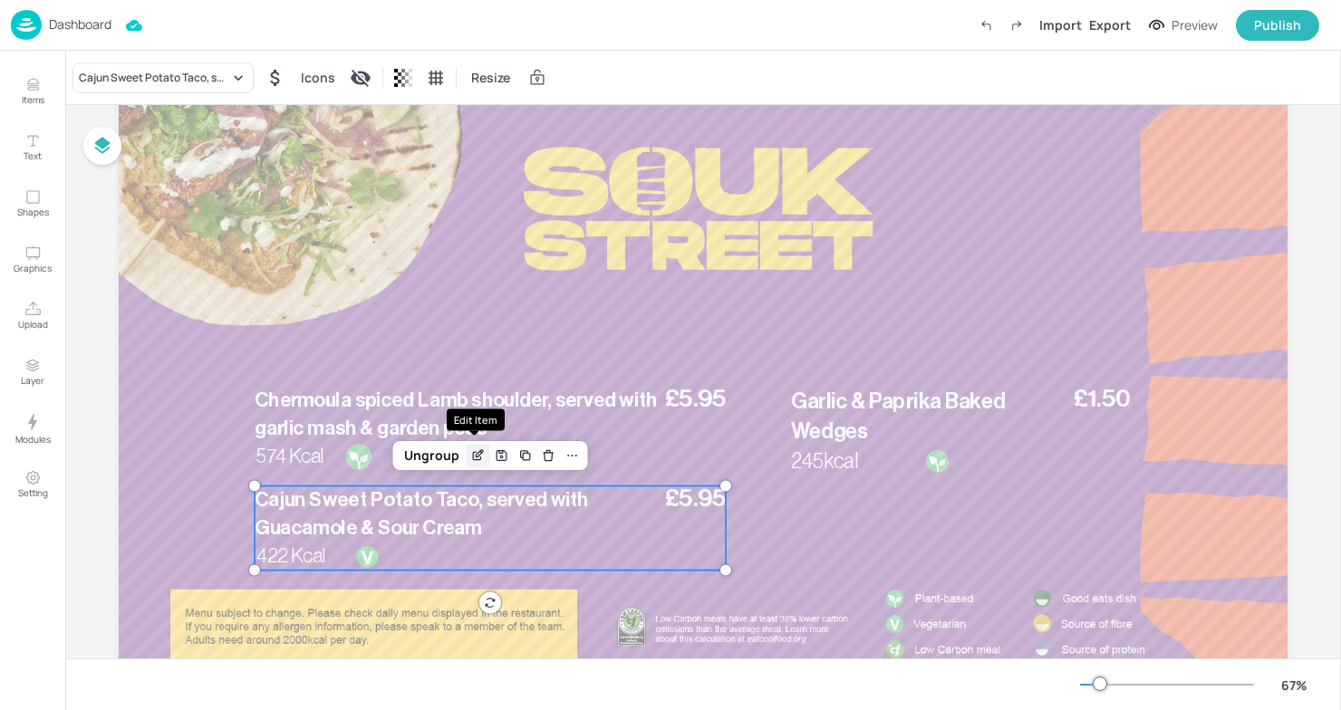
click at [470, 457] on icon "Edit Item" at bounding box center [477, 455] width 15 height 14
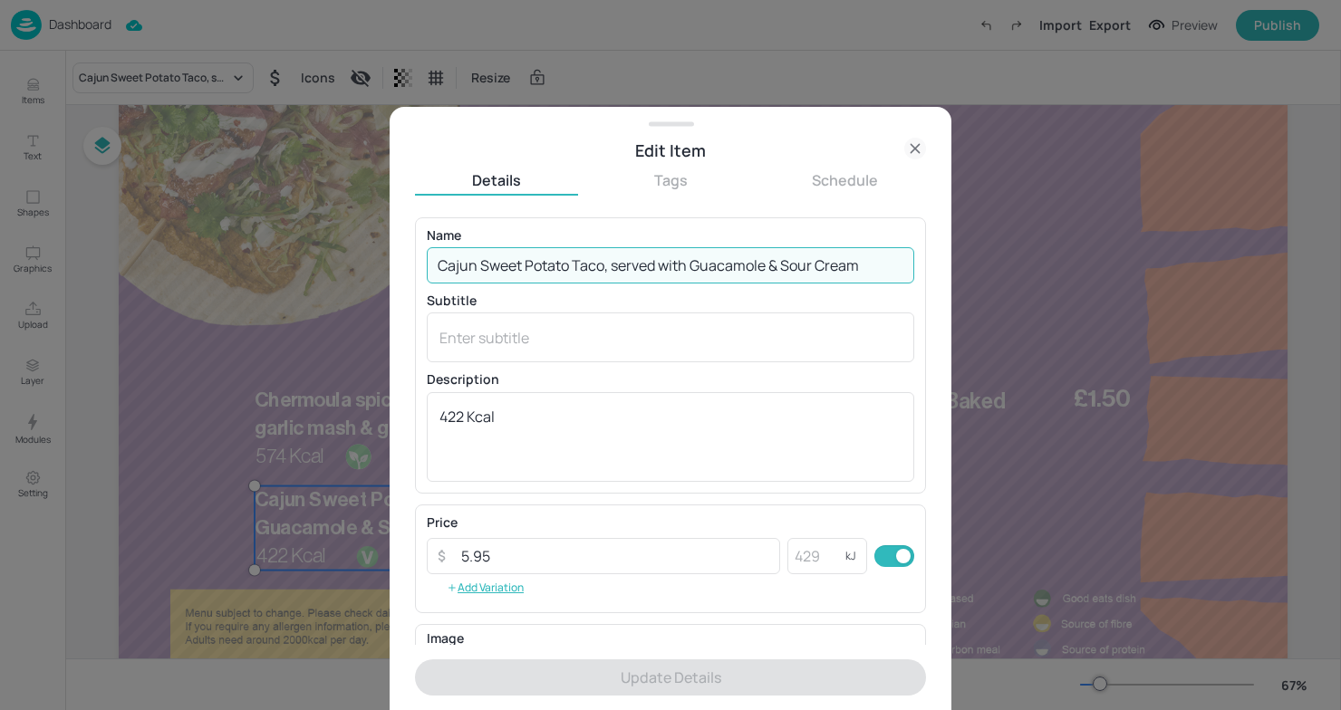
drag, startPoint x: 872, startPoint y: 271, endPoint x: 415, endPoint y: 275, distance: 457.5
click at [415, 275] on div "Name Cajun Sweet Potato Taco, served with Guacamole & Sour Cream ​ Subtitle x ​…" at bounding box center [670, 355] width 511 height 276
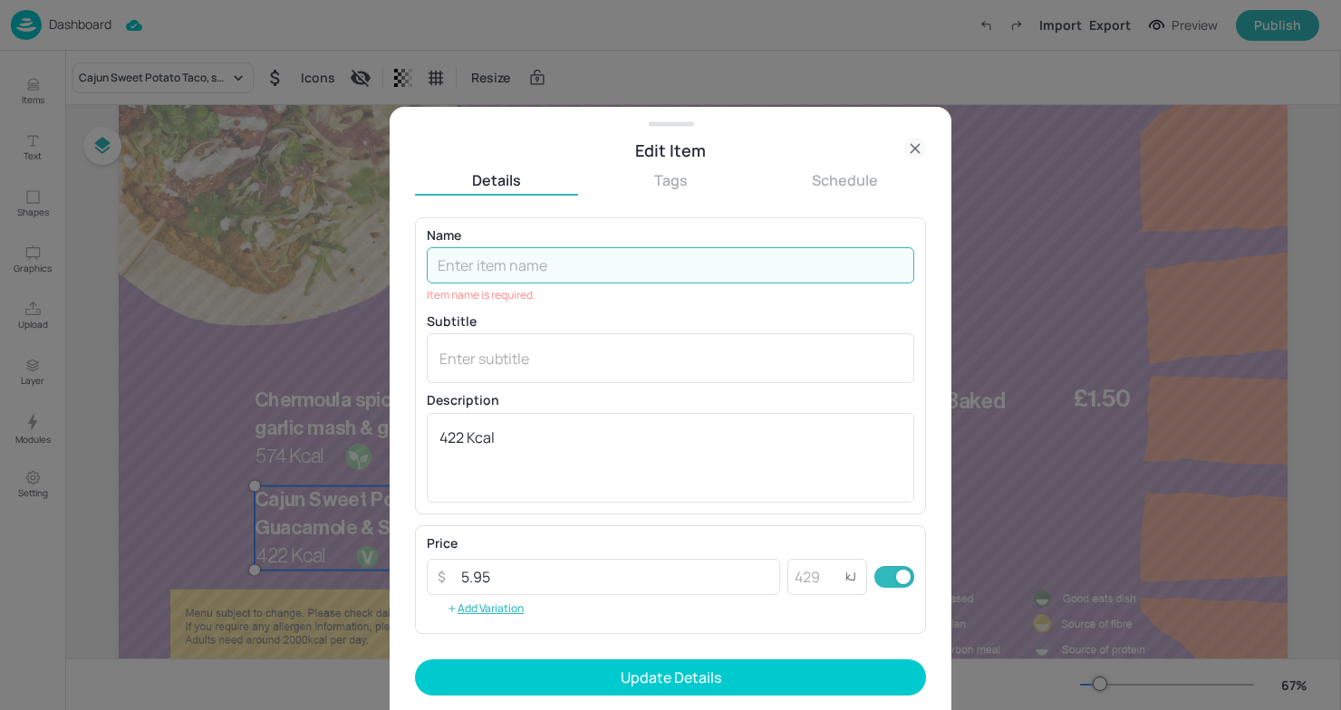
paste input "Vegetable Moussaka & garden peas"
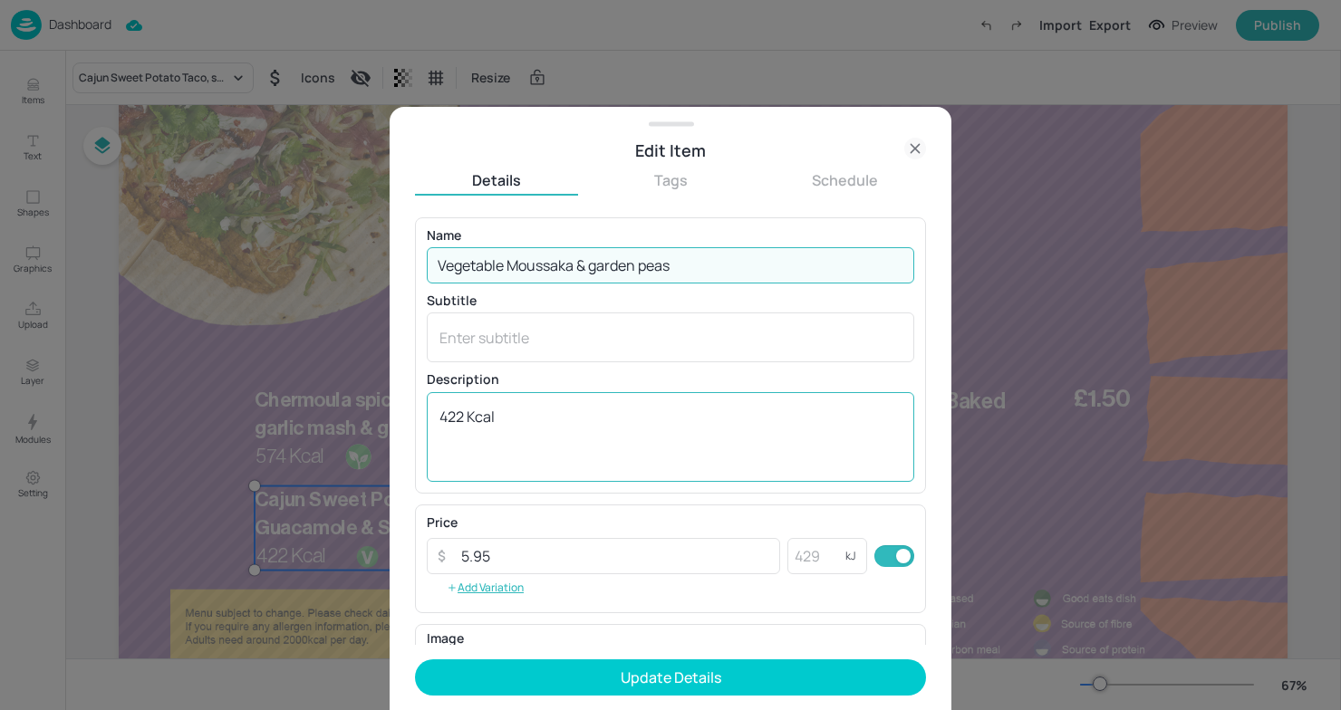
type input "Vegetable Moussaka & garden peas"
click at [558, 435] on textarea "422 Kcal" at bounding box center [670, 437] width 462 height 60
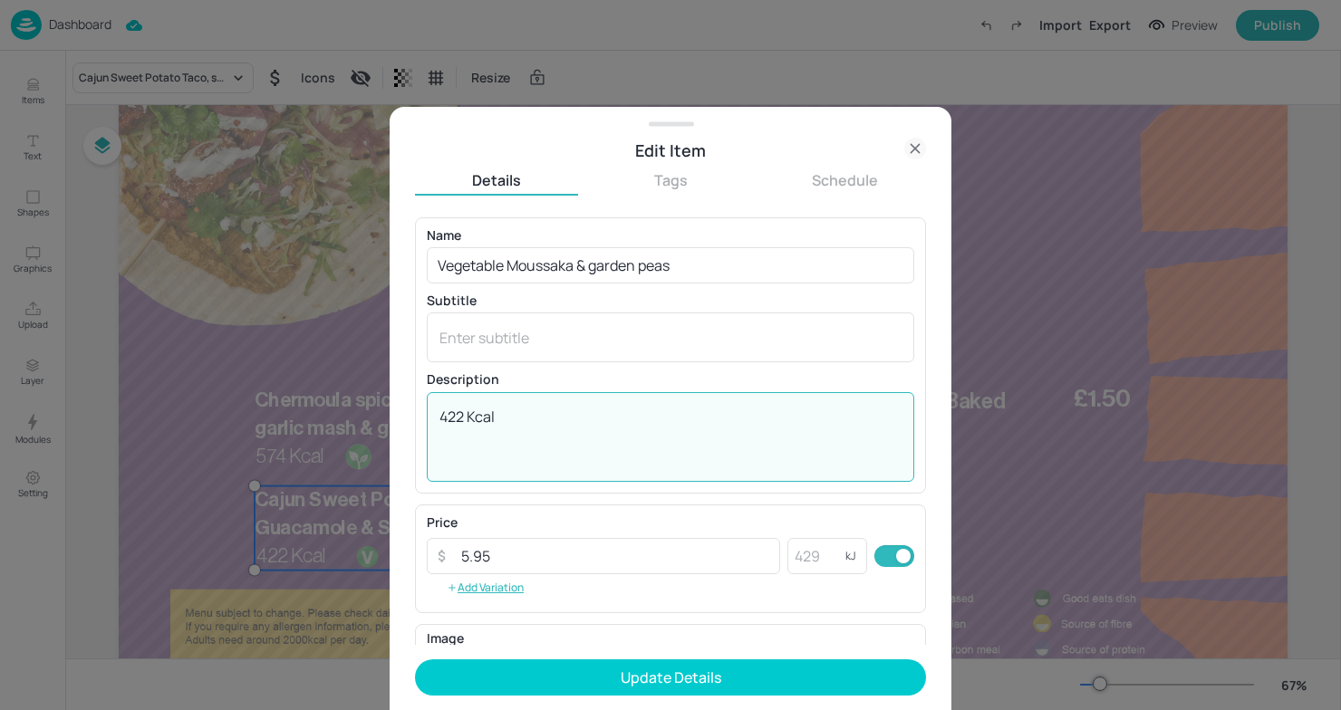
click at [467, 412] on textarea "422 Kcal" at bounding box center [670, 437] width 462 height 60
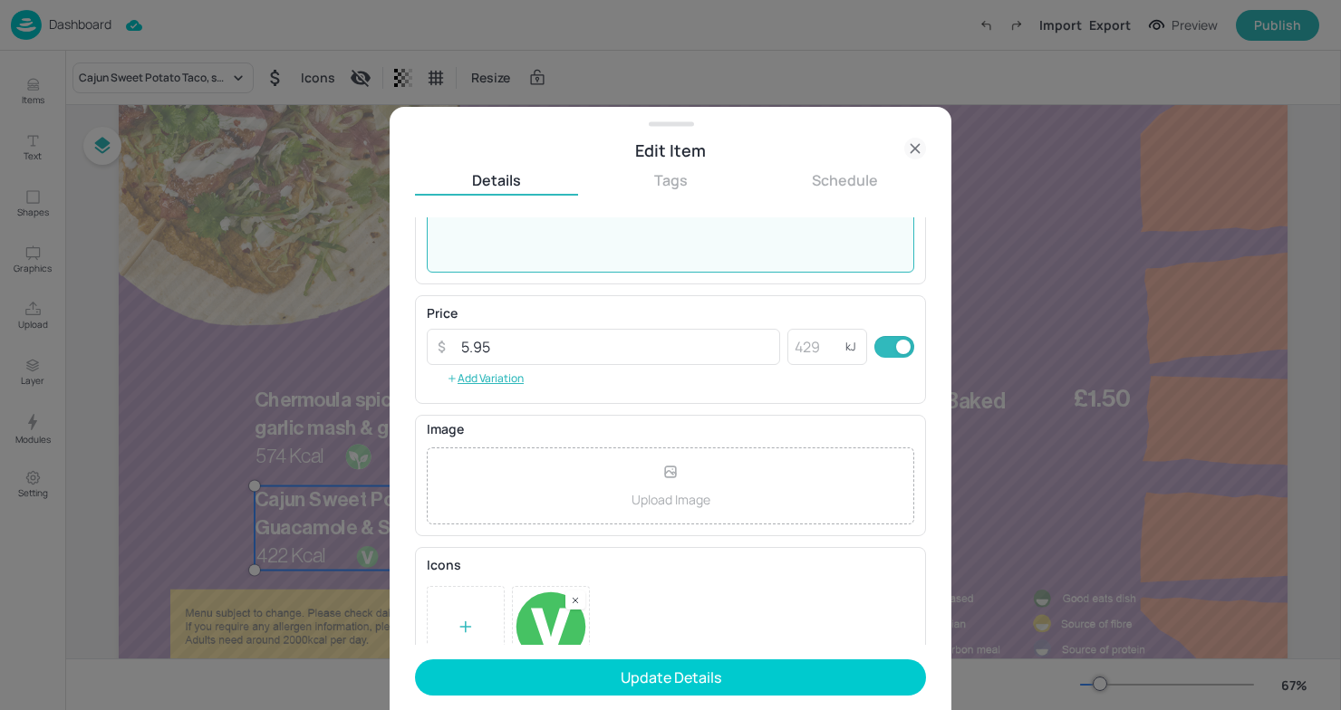
scroll to position [244, 0]
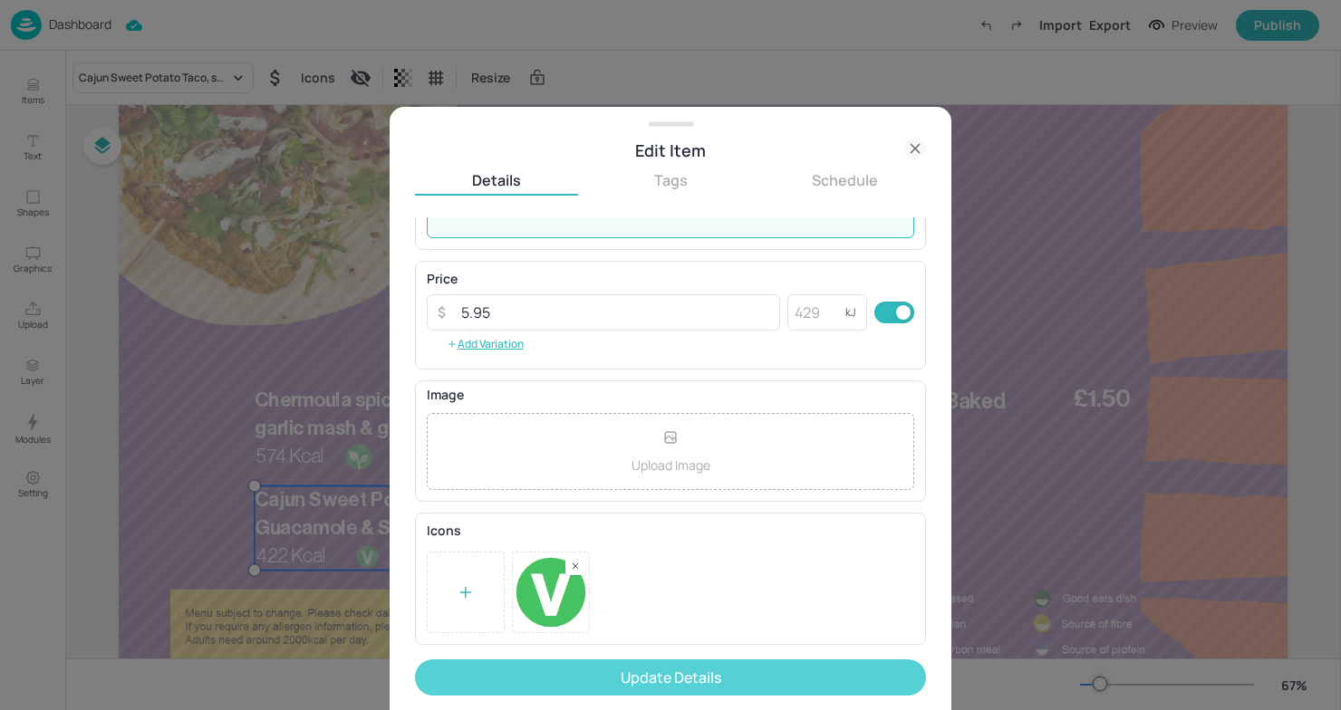
type textarea "612 Kcal"
click at [661, 680] on button "Update Details" at bounding box center [670, 678] width 511 height 36
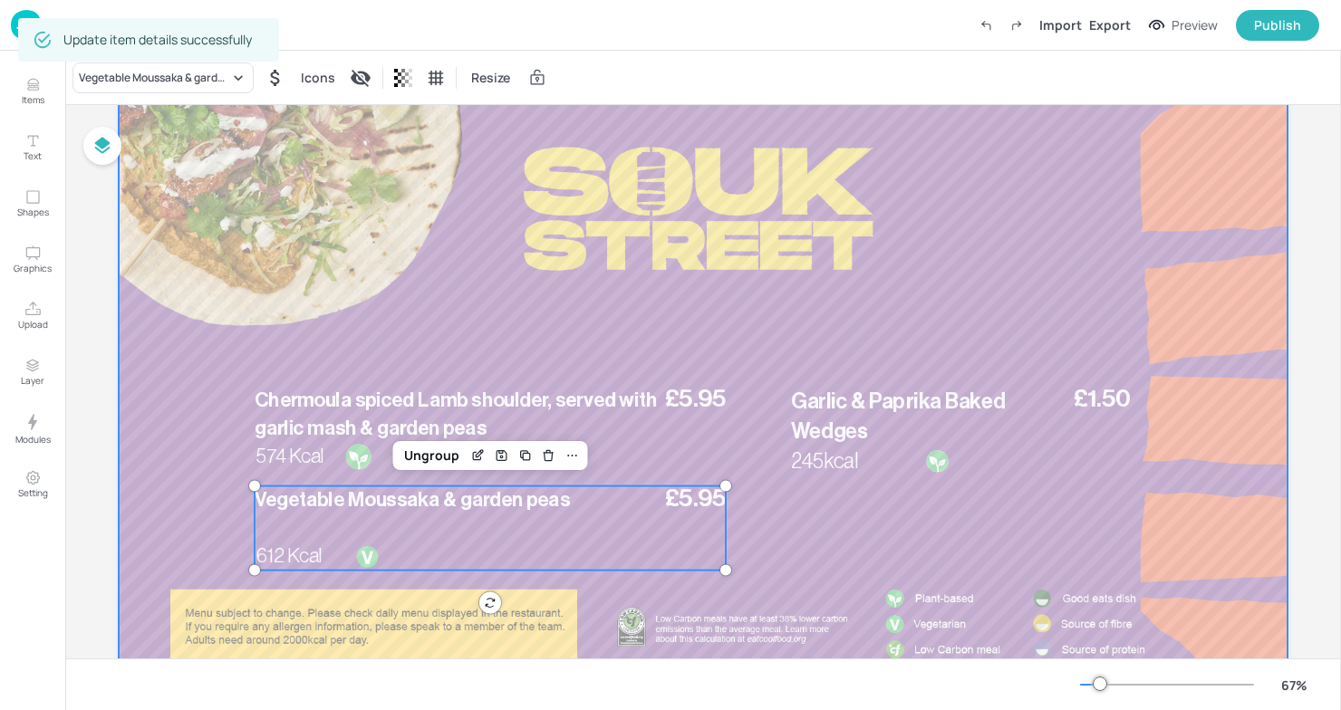
click at [185, 423] on div at bounding box center [703, 382] width 1169 height 658
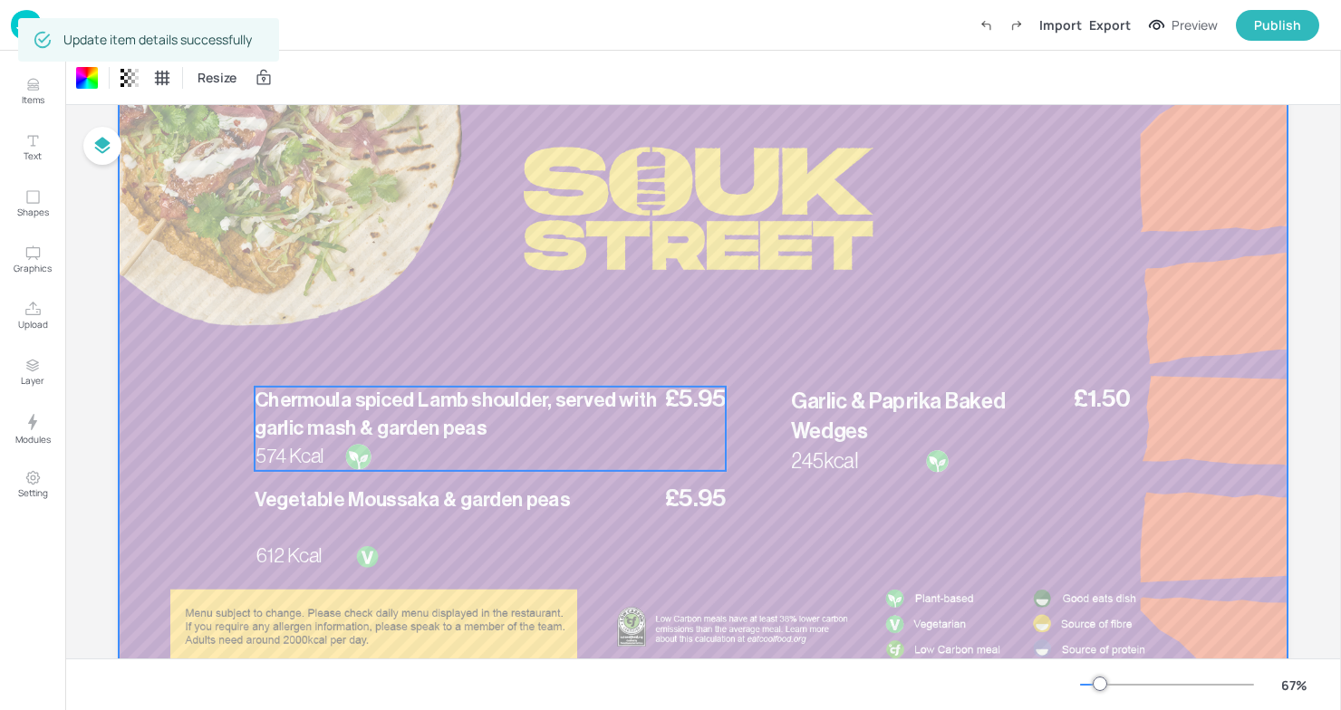
click at [360, 419] on span "Chermoula spiced Lamb shoulder, served with garlic mash & garden peas" at bounding box center [456, 414] width 402 height 48
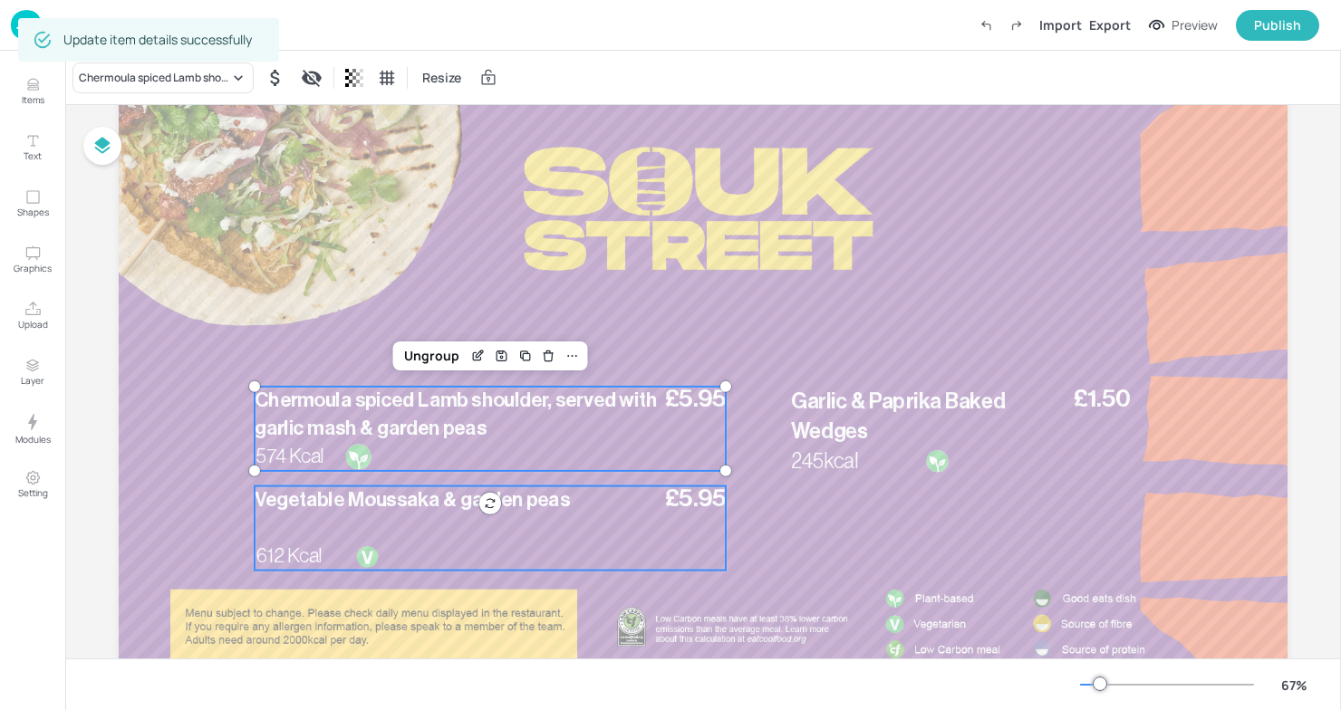
click at [353, 515] on div "£5.95 Vegetable Moussaka & garden peas 612 Kcal" at bounding box center [490, 528] width 471 height 84
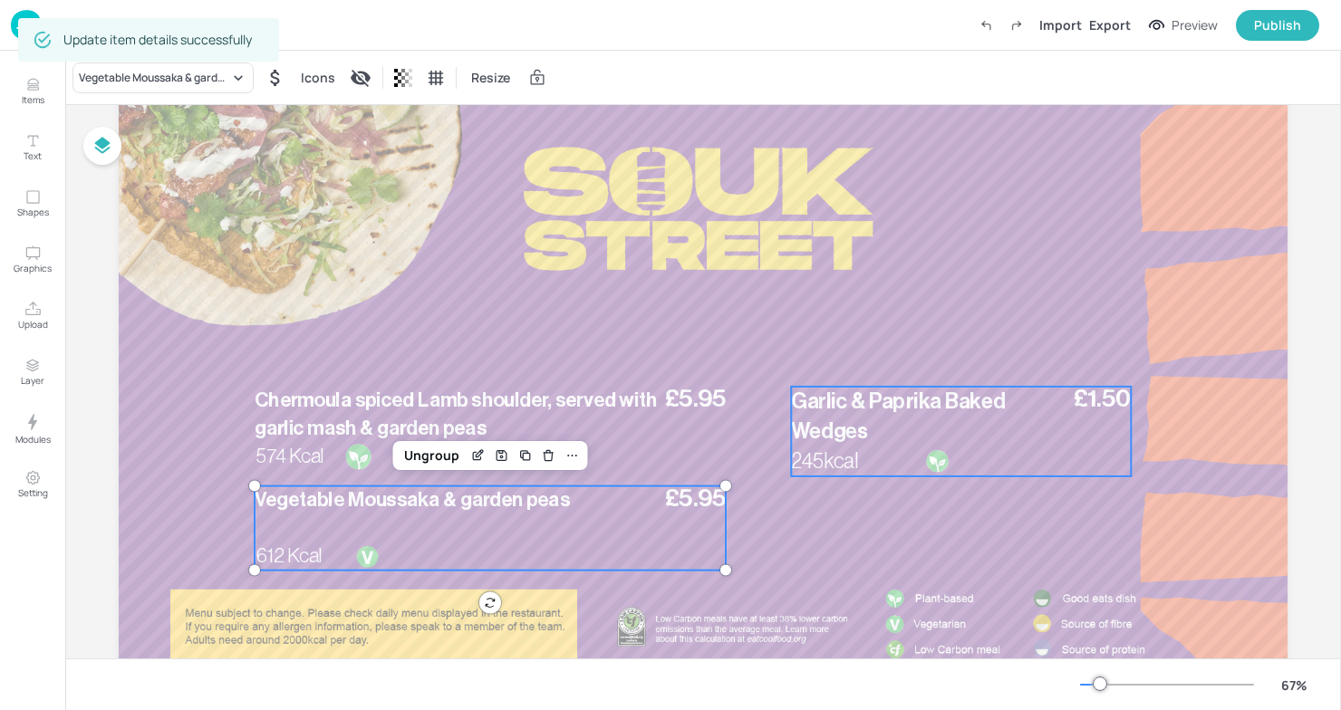
click at [911, 417] on p "Garlic & Paprika Baked Wedges" at bounding box center [929, 417] width 276 height 60
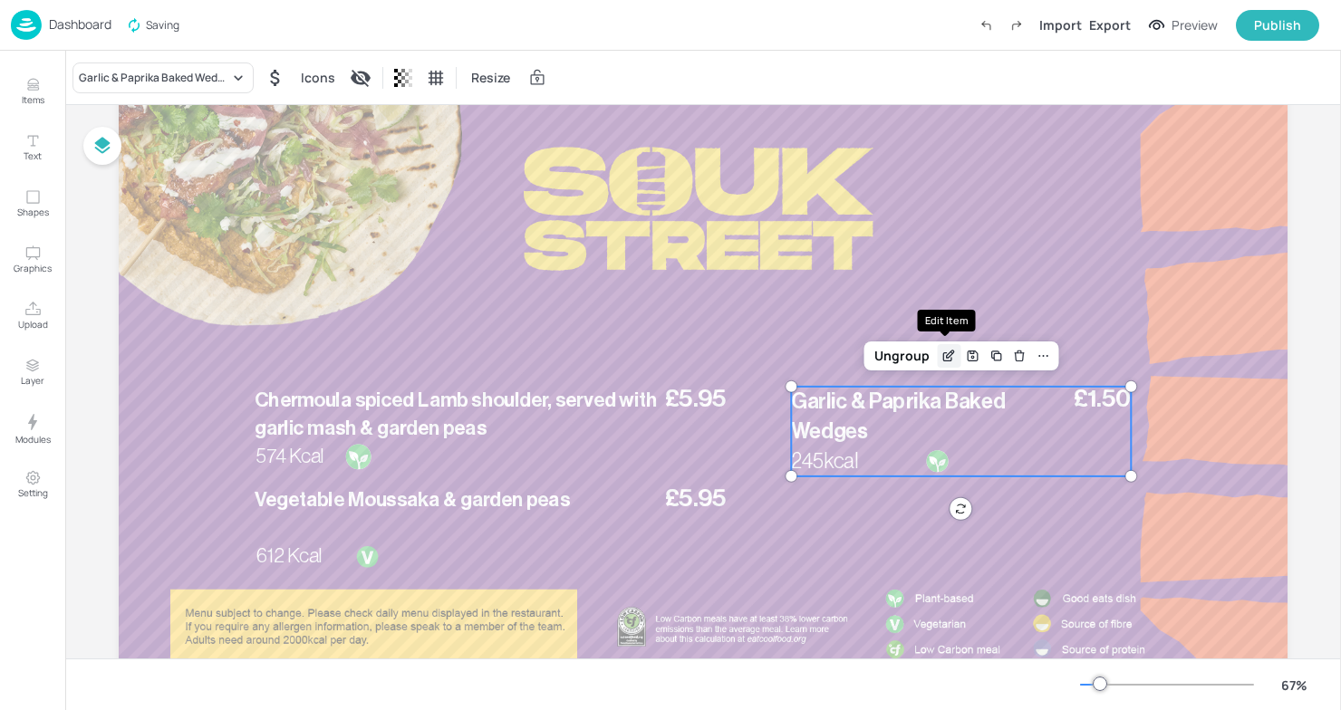
click at [949, 349] on icon "Edit Item" at bounding box center [948, 356] width 15 height 14
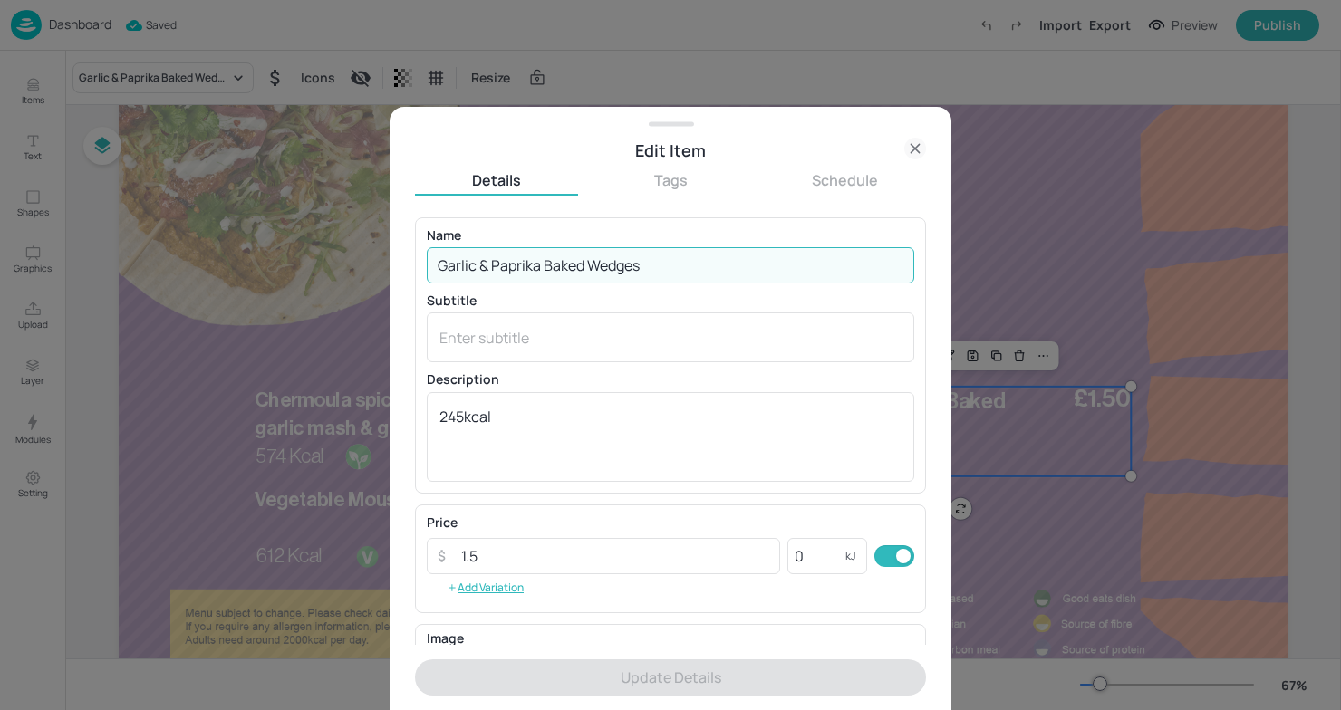
drag, startPoint x: 665, startPoint y: 266, endPoint x: 291, endPoint y: 265, distance: 374.2
click at [290, 265] on div "Edit Item Details Tags Schedule Name Garlic & Paprika Baked Wedges ​ Subtitle x…" at bounding box center [670, 355] width 1341 height 710
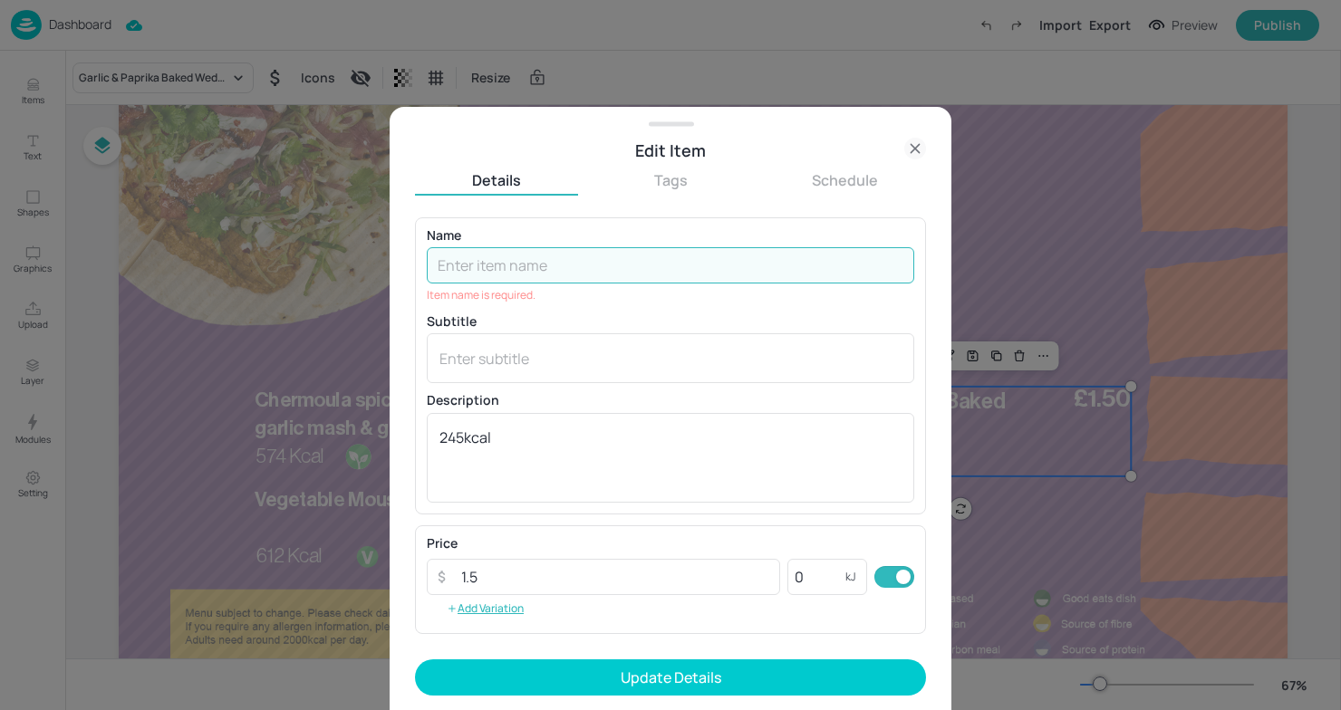
paste input "Honey Glazed Carrot"
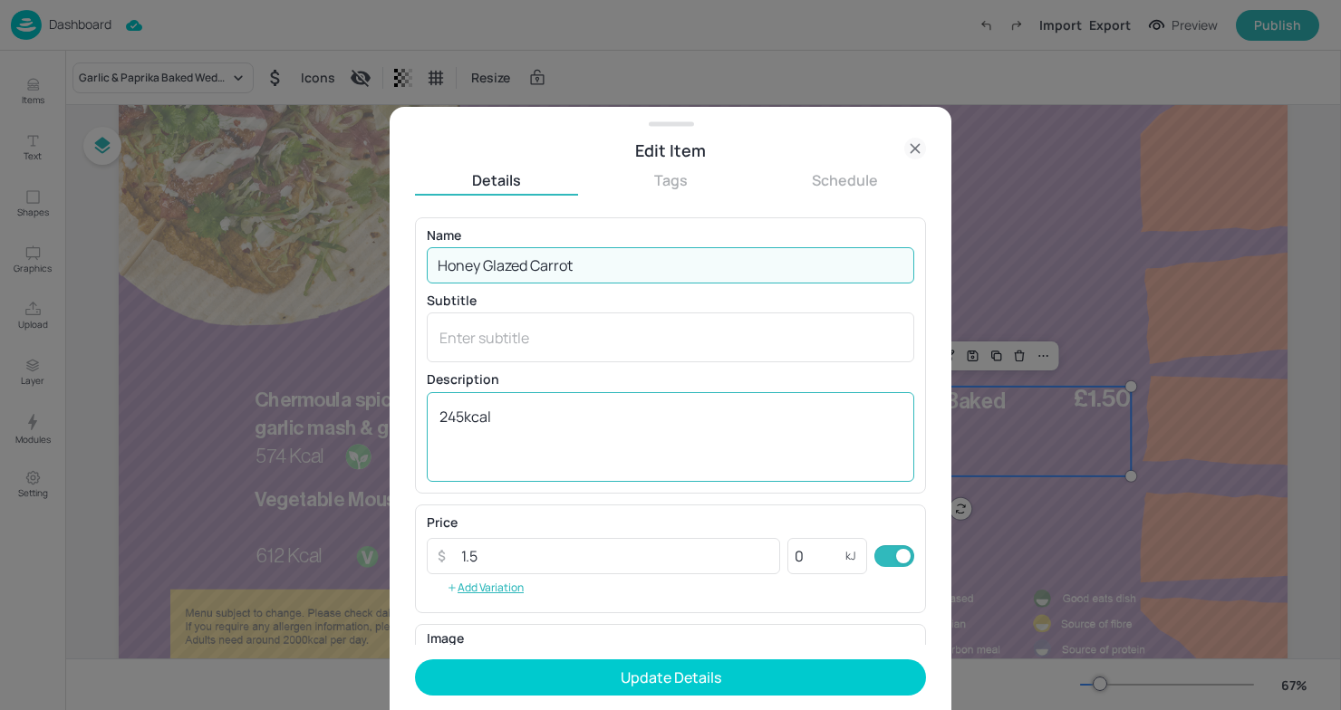
type input "Honey Glazed Carrot"
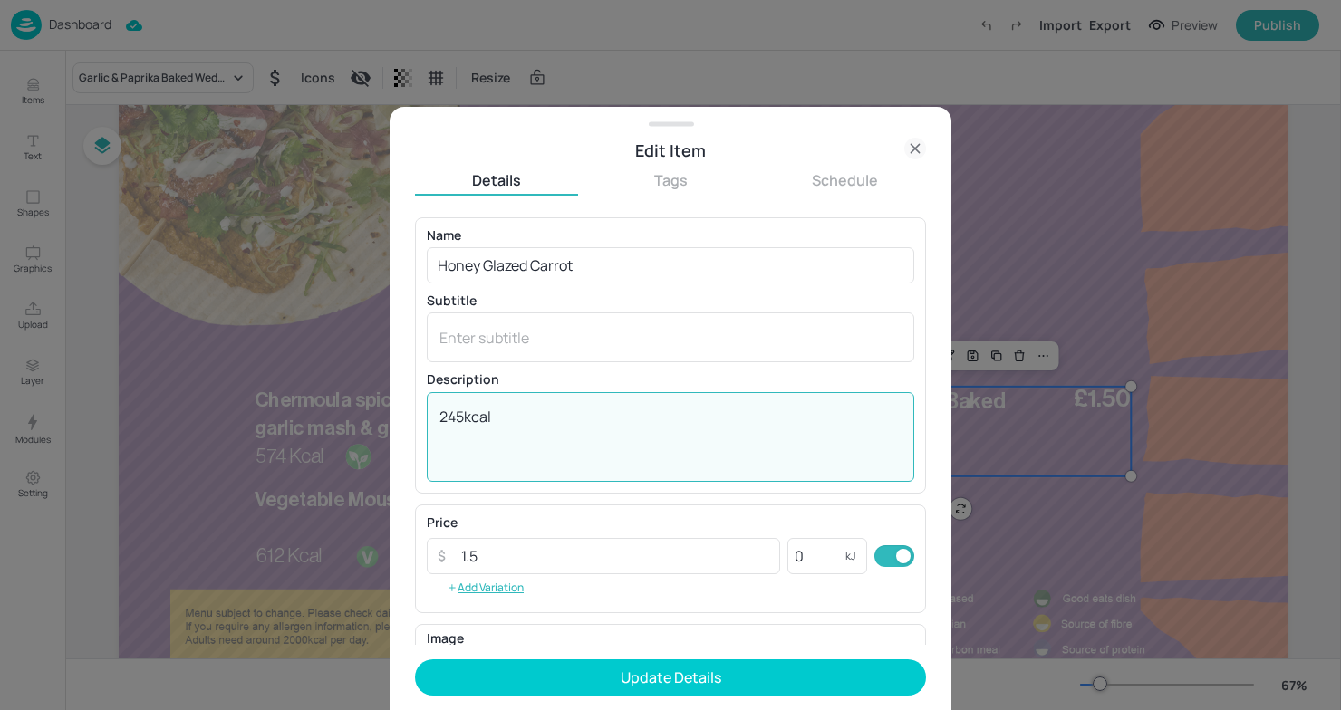
click at [463, 421] on textarea "245kcal" at bounding box center [670, 437] width 462 height 60
type textarea "71 kcal"
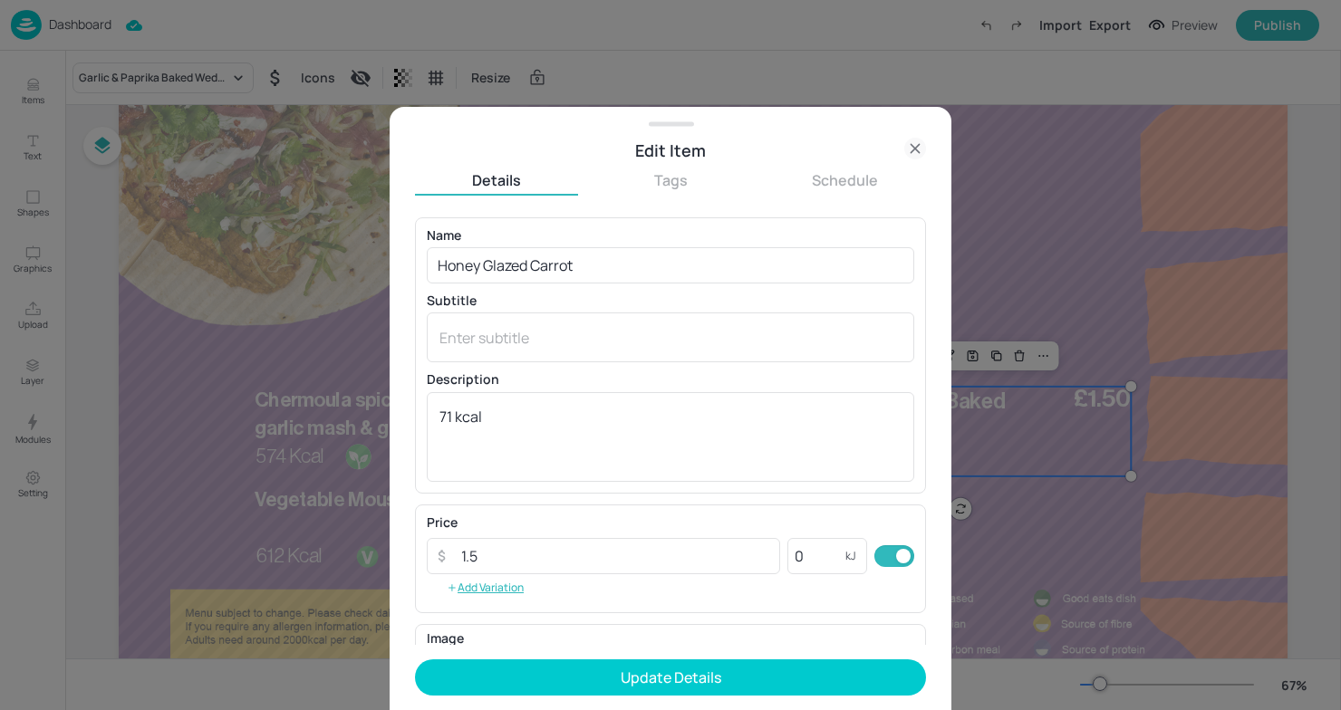
click at [561, 577] on div "Price ​ 1.5 ​ 0 kJ ​ Add Variation" at bounding box center [670, 558] width 487 height 85
click at [551, 554] on input "1.5" at bounding box center [615, 556] width 330 height 36
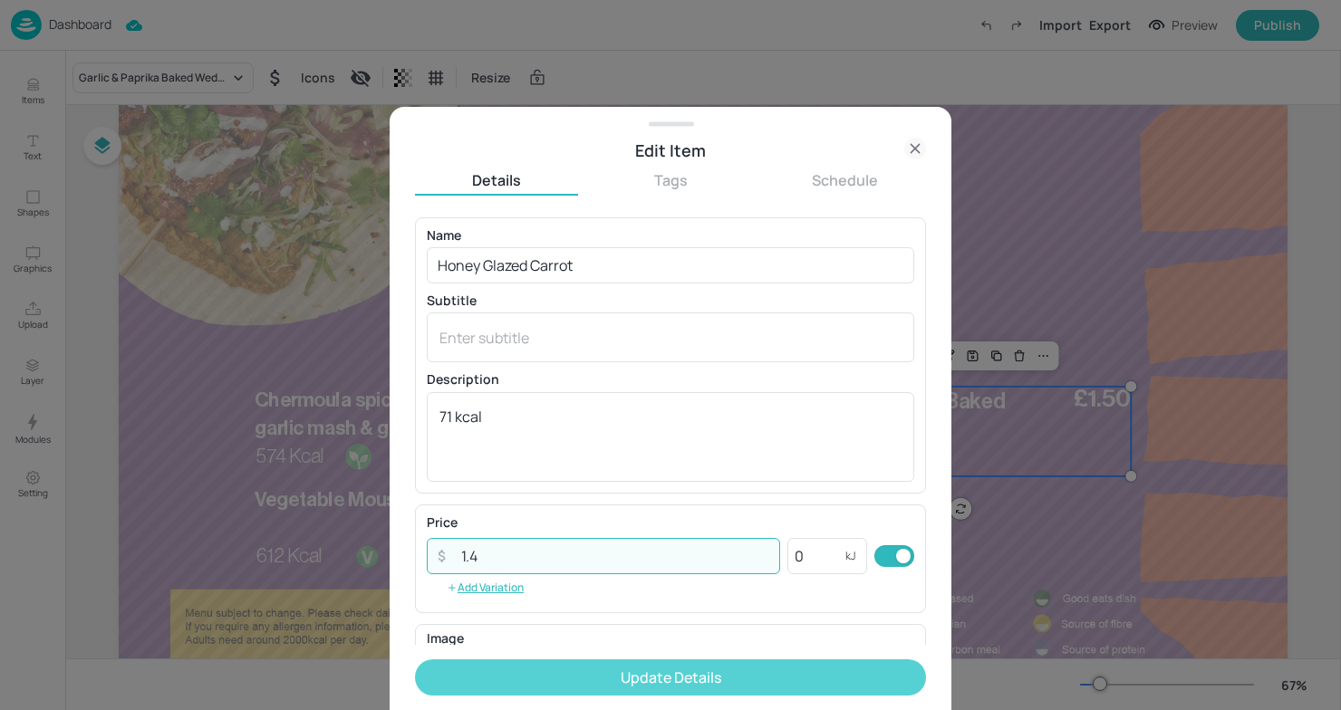
type input "1.4"
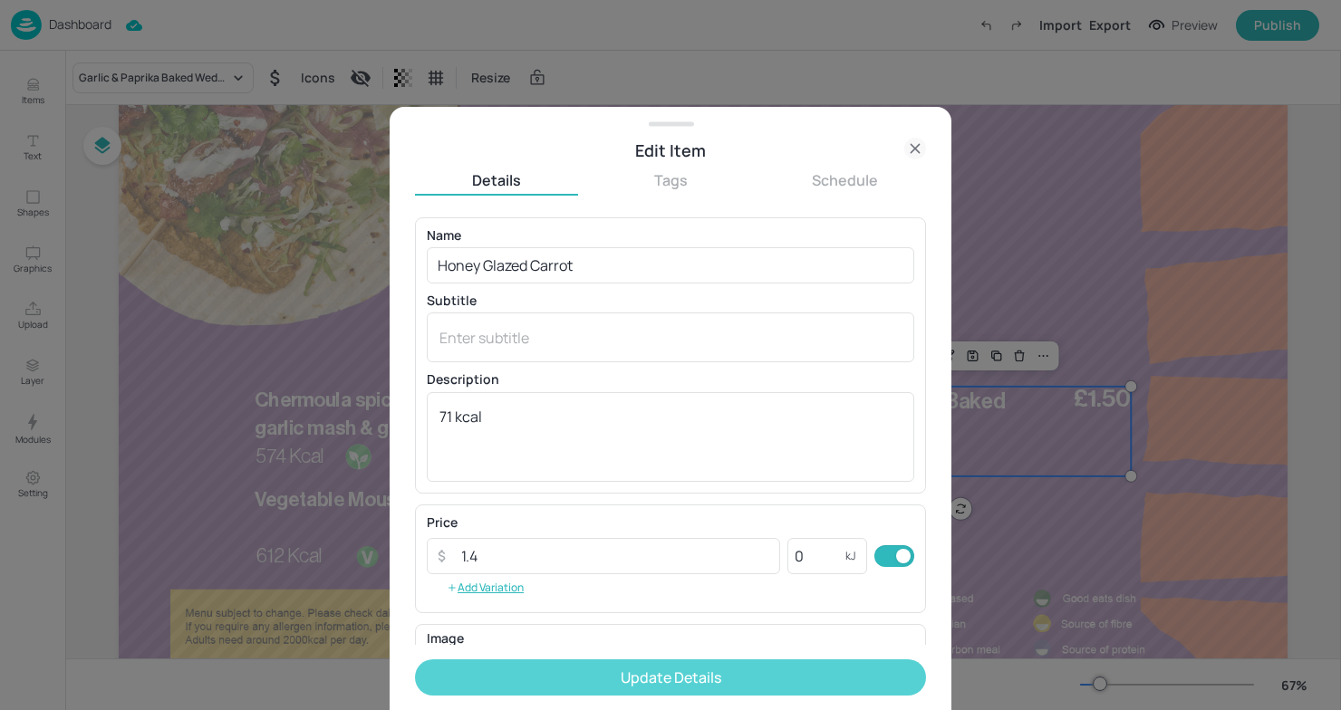
click at [645, 669] on button "Update Details" at bounding box center [670, 678] width 511 height 36
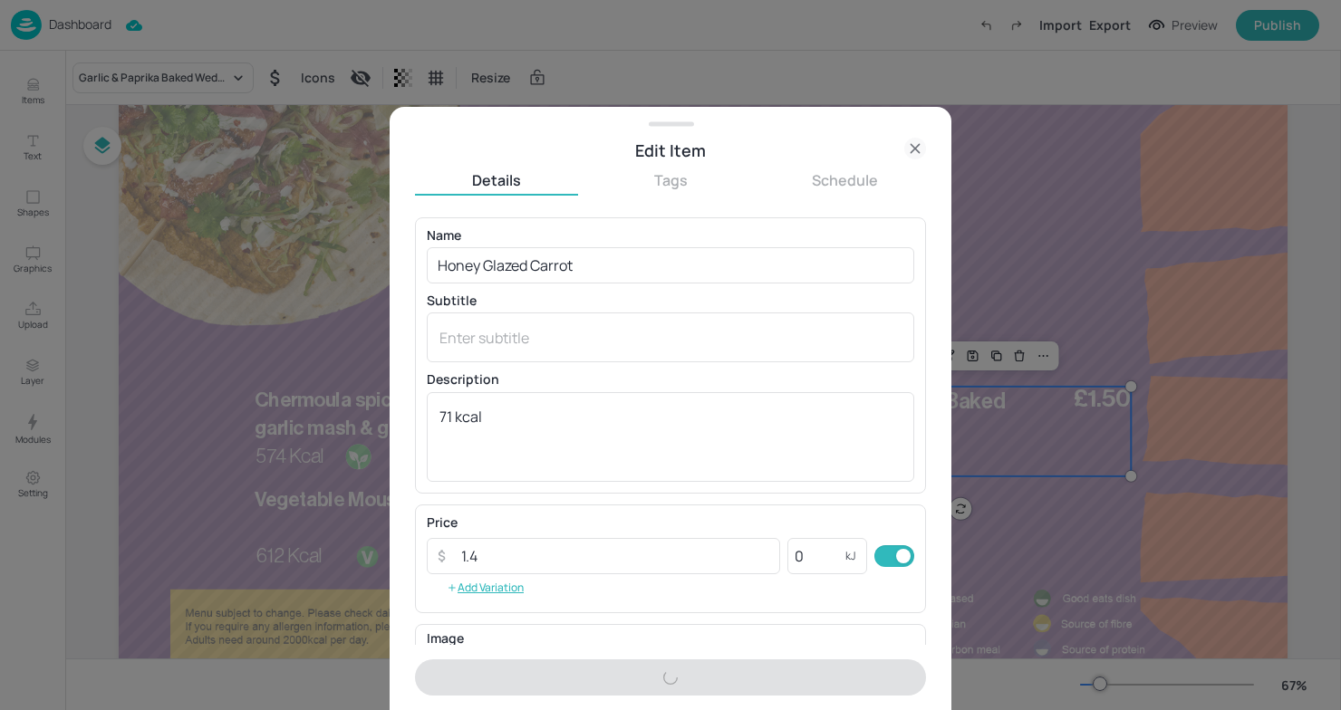
click at [237, 317] on div at bounding box center [670, 355] width 1341 height 710
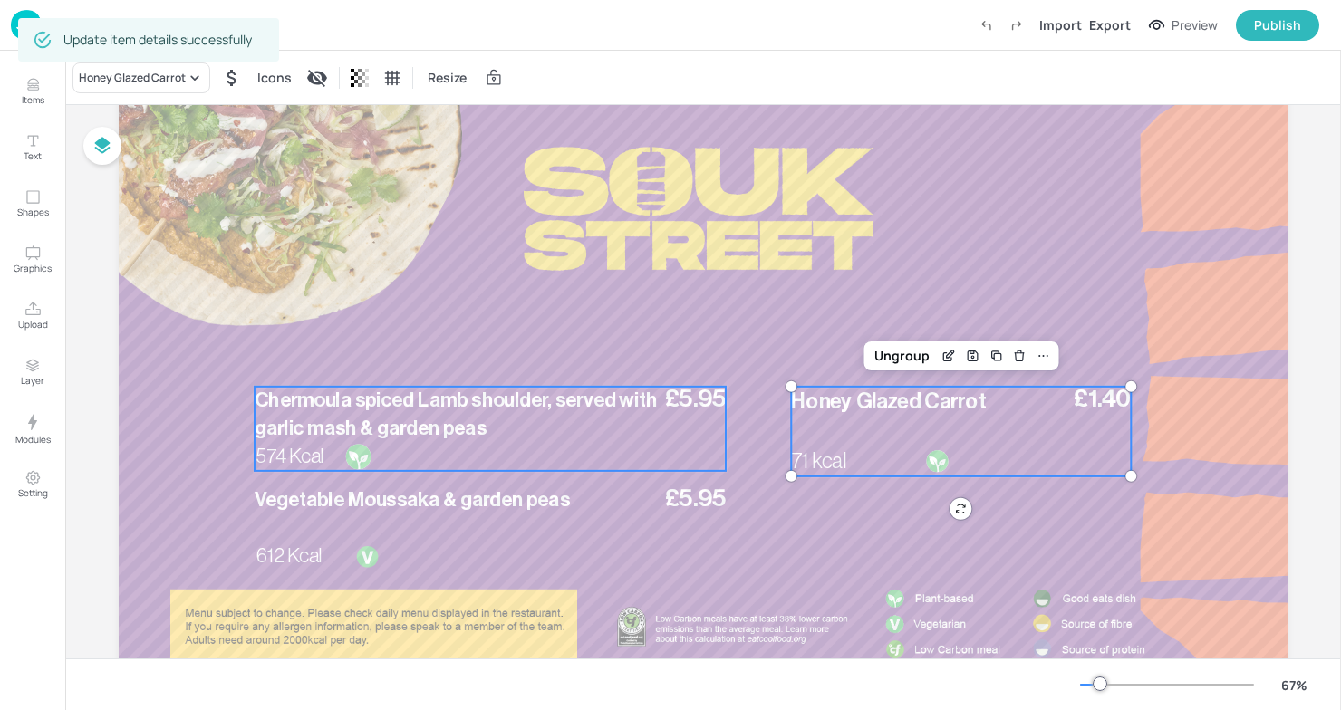
click at [503, 468] on div "£5.95 Chermoula spiced Lamb shoulder, served with garlic mash & garden peas 574…" at bounding box center [490, 429] width 471 height 84
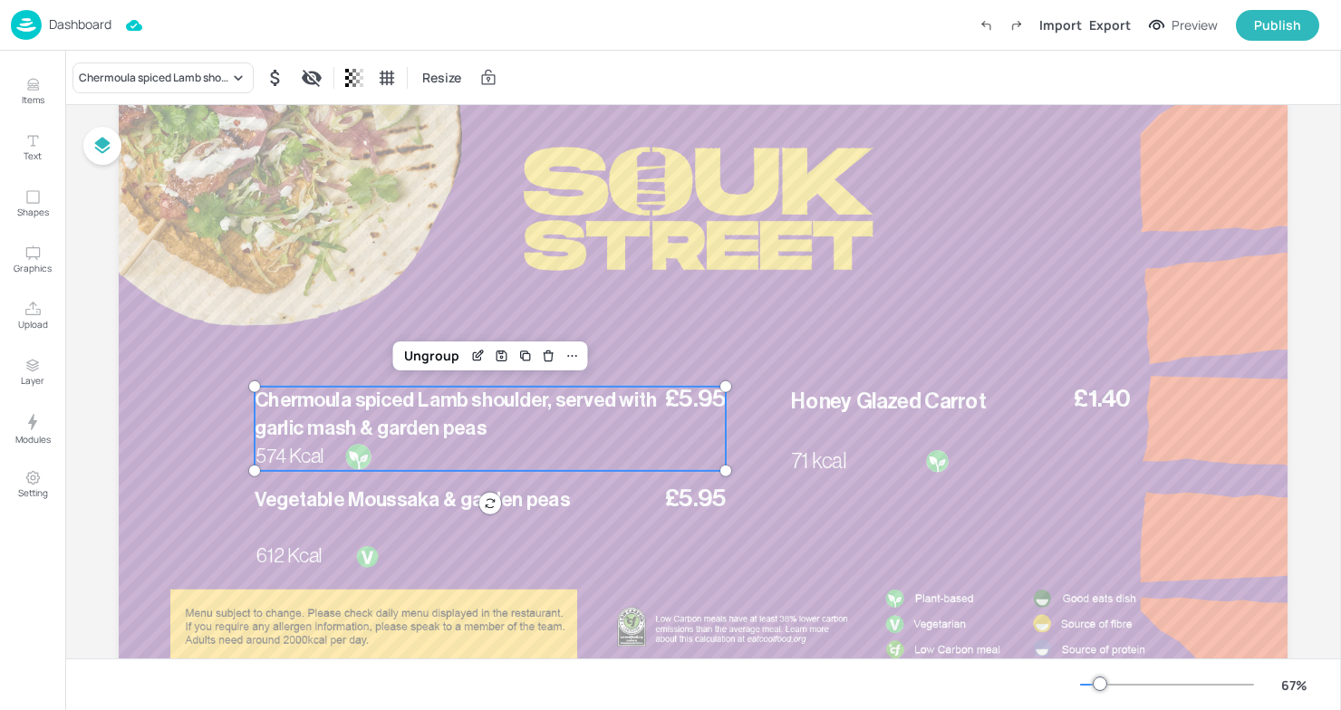
click at [592, 426] on p "Chermoula spiced Lamb shoulder, served with garlic mash & garden peas" at bounding box center [458, 415] width 406 height 56
click at [473, 353] on icon "Edit Item" at bounding box center [477, 356] width 8 height 8
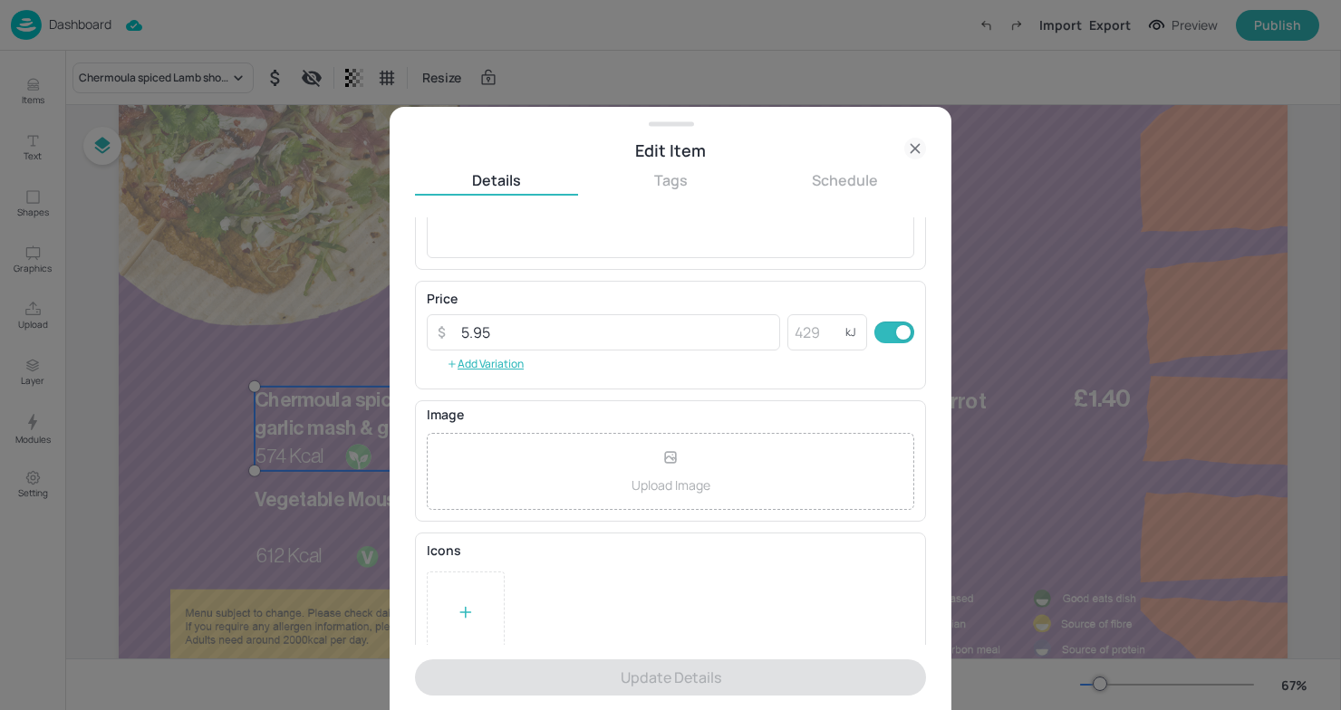
scroll to position [244, 0]
click at [470, 598] on icon at bounding box center [466, 592] width 18 height 18
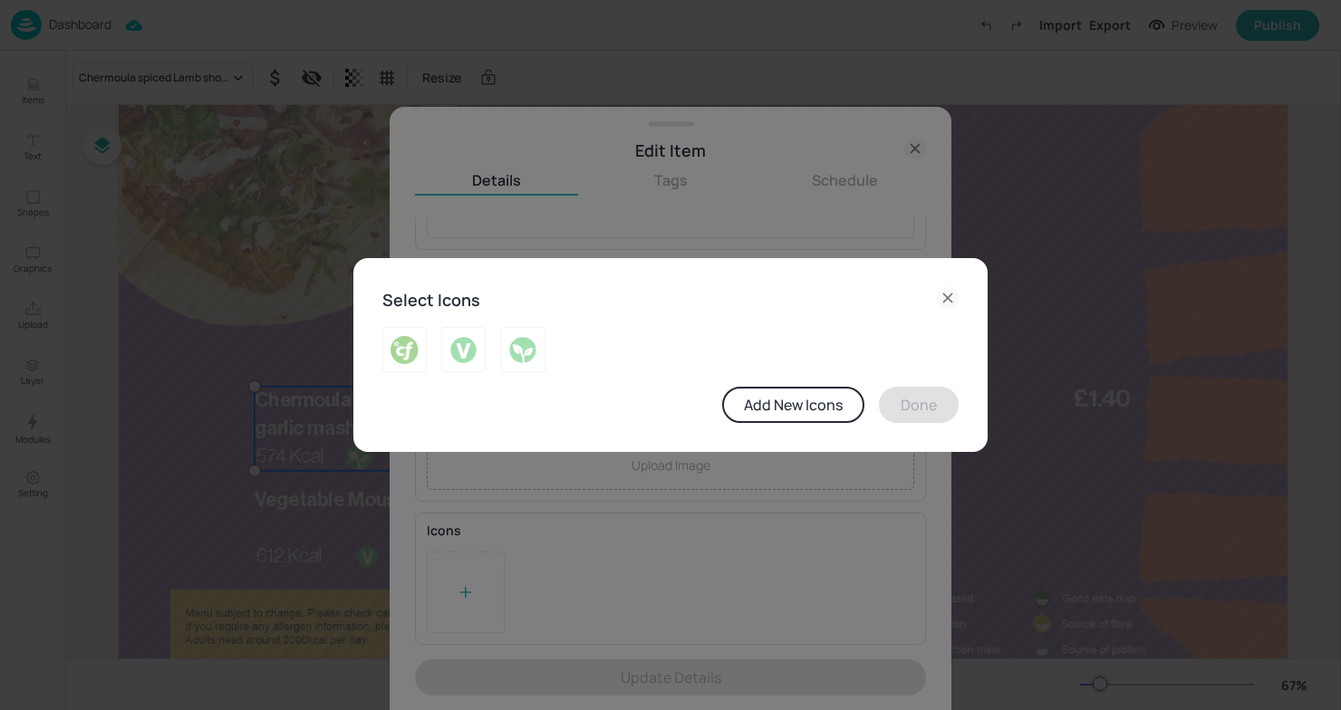
click at [324, 525] on div "Select Icons Add New Icons Done" at bounding box center [670, 355] width 1341 height 710
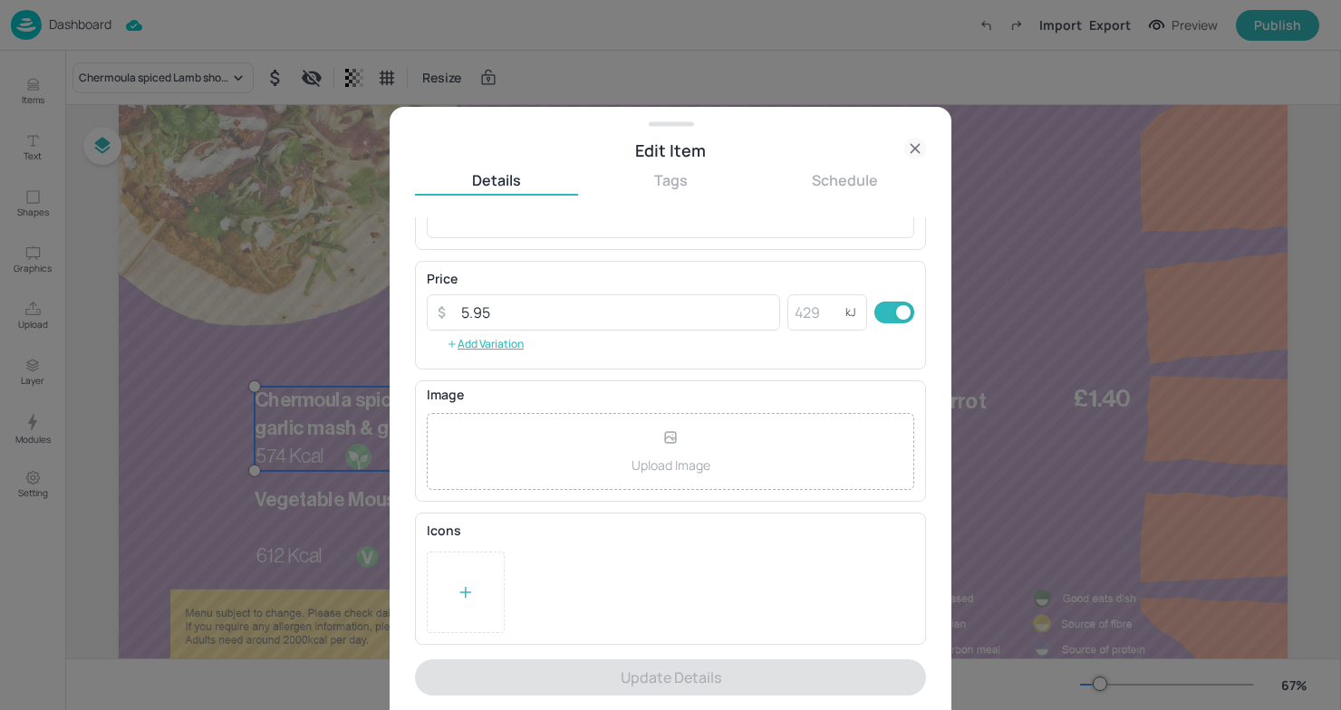
click at [352, 458] on div at bounding box center [670, 355] width 1341 height 710
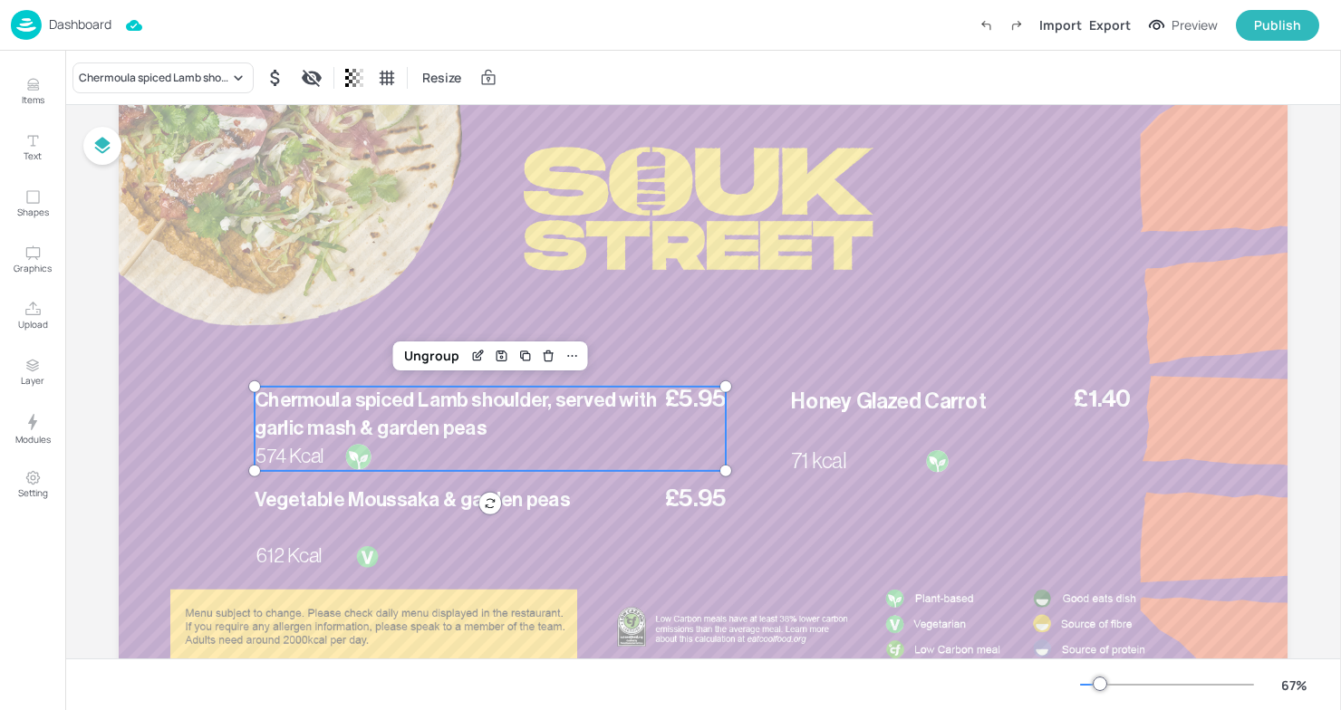
click at [352, 458] on div "£5.95 Chermoula spiced Lamb shoulder, served with garlic mash & garden peas 574…" at bounding box center [490, 429] width 471 height 84
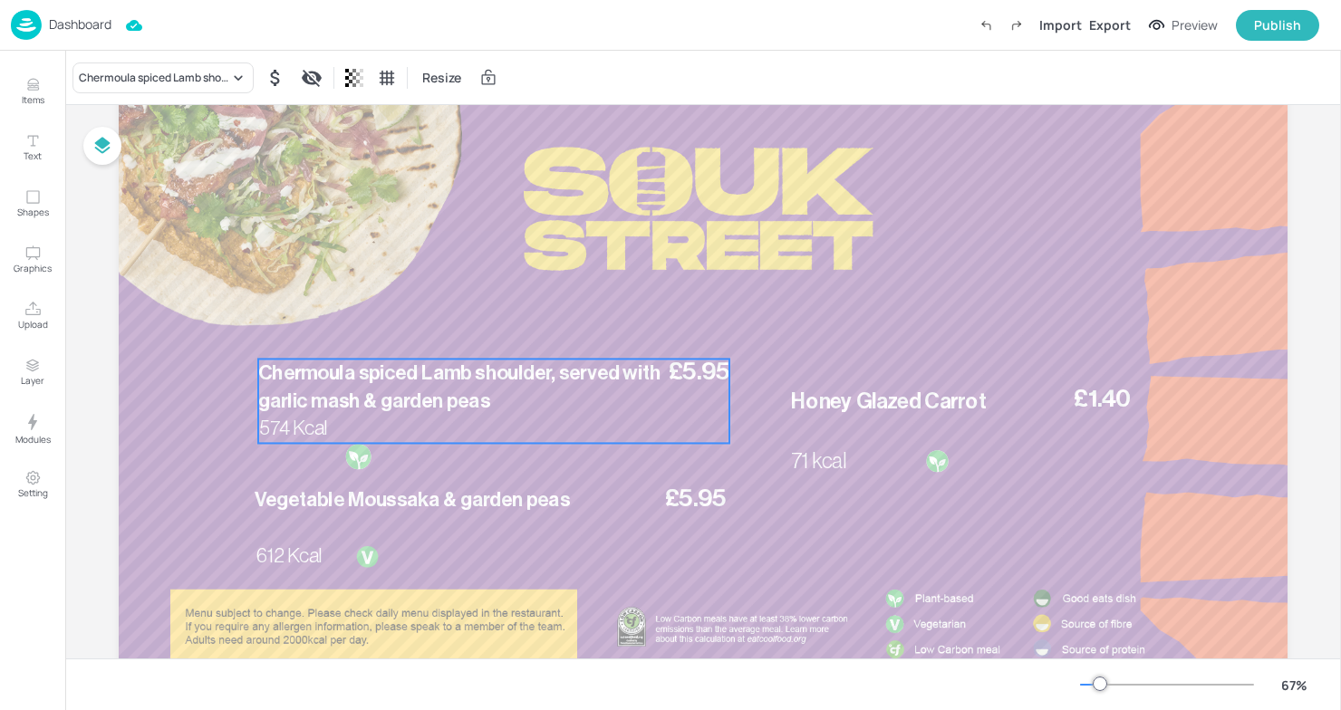
drag, startPoint x: 457, startPoint y: 439, endPoint x: 434, endPoint y: 436, distance: 23.8
click at [458, 409] on p "Chermoula spiced Lamb shoulder, served with garlic mash & garden peas" at bounding box center [461, 387] width 406 height 56
click at [370, 454] on div at bounding box center [358, 456] width 142 height 27
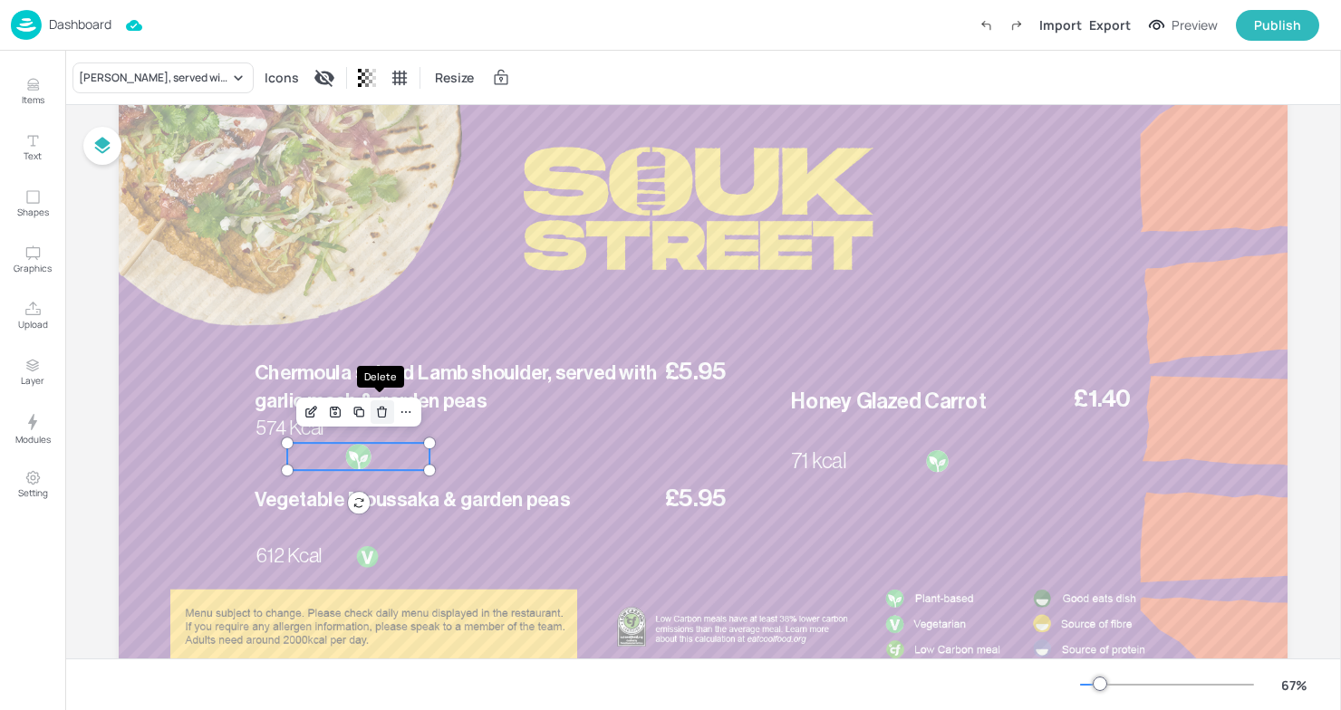
click at [379, 411] on icon "Delete" at bounding box center [382, 412] width 14 height 14
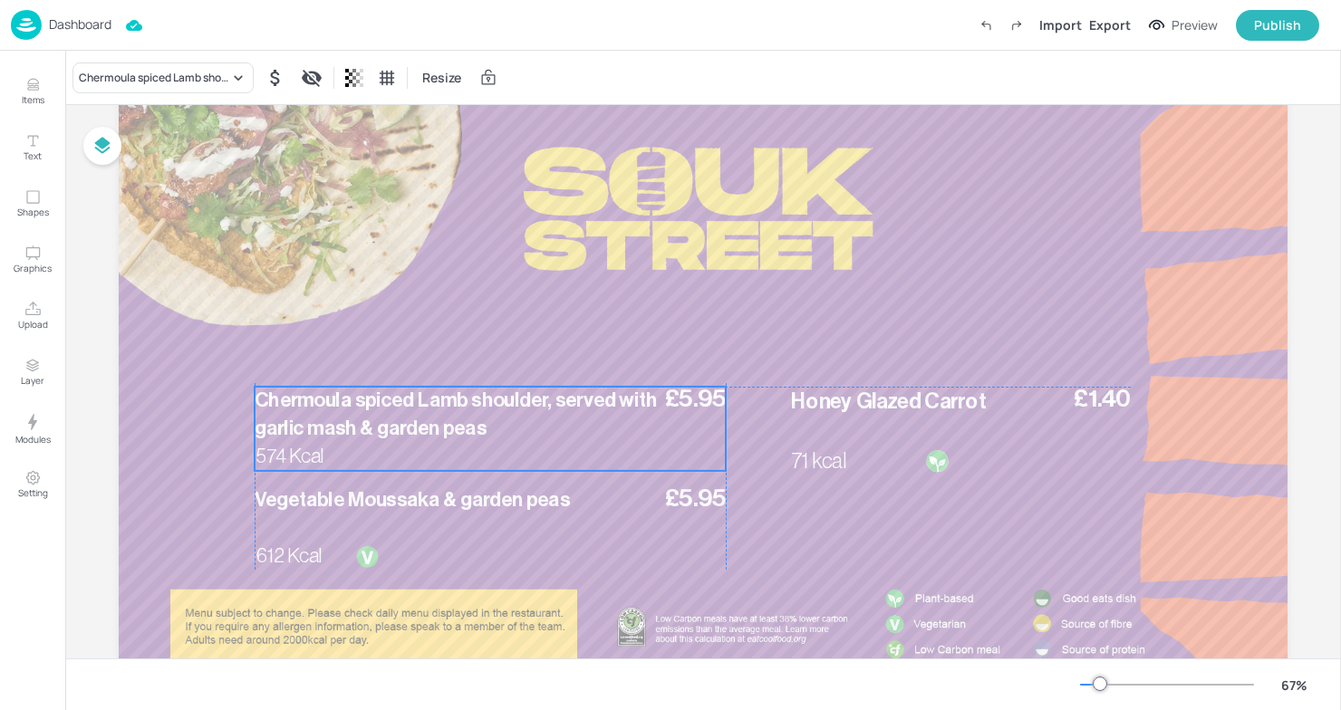
drag, startPoint x: 398, startPoint y: 400, endPoint x: 397, endPoint y: 423, distance: 23.6
click at [397, 423] on span "Chermoula spiced Lamb shoulder, served with garlic mash & garden peas" at bounding box center [456, 414] width 402 height 48
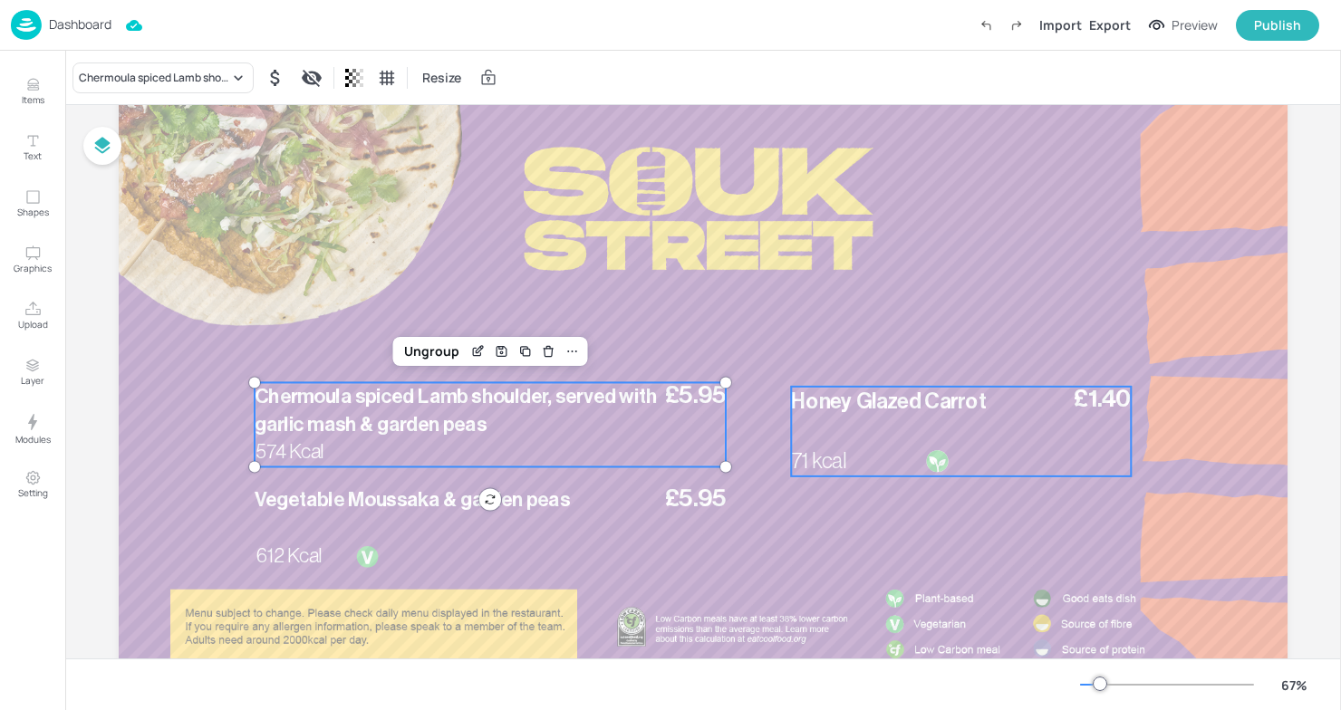
click at [797, 425] on div "£1.40 Honey Glazed Carrot 71 kcal" at bounding box center [961, 432] width 340 height 90
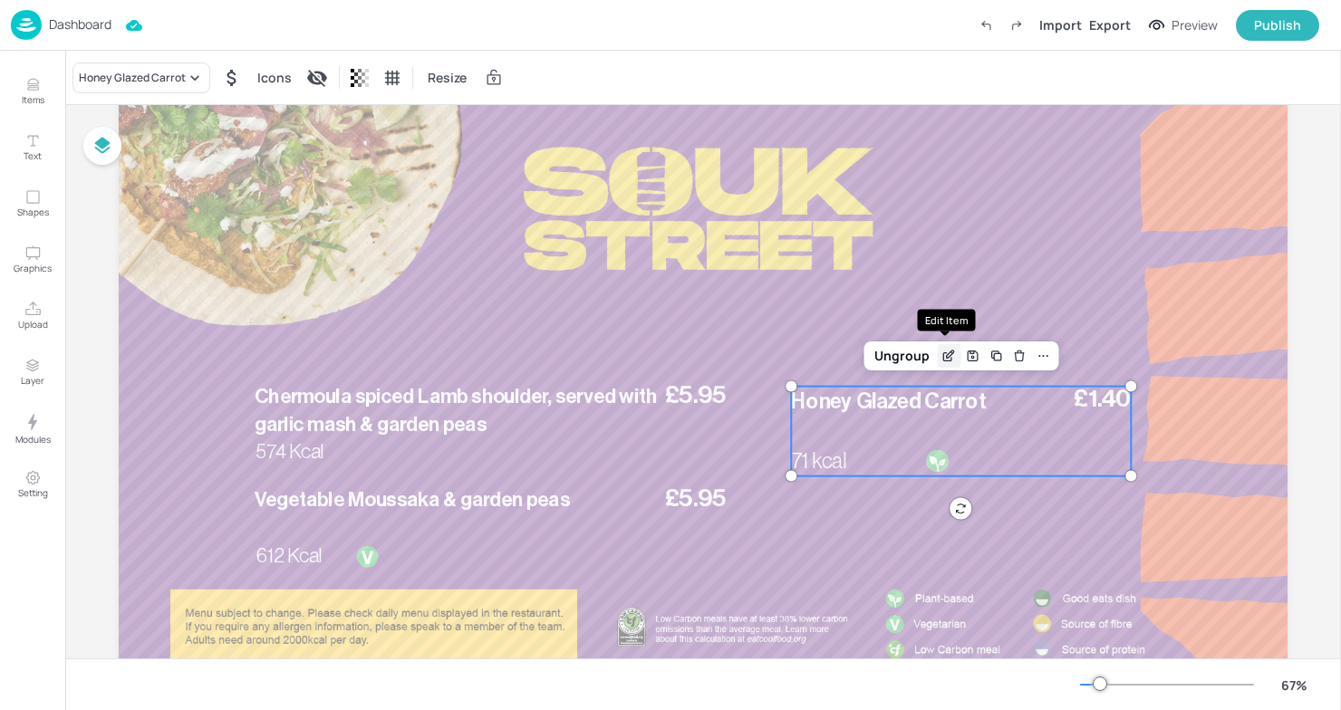
click at [945, 359] on icon "Edit Item" at bounding box center [948, 356] width 15 height 14
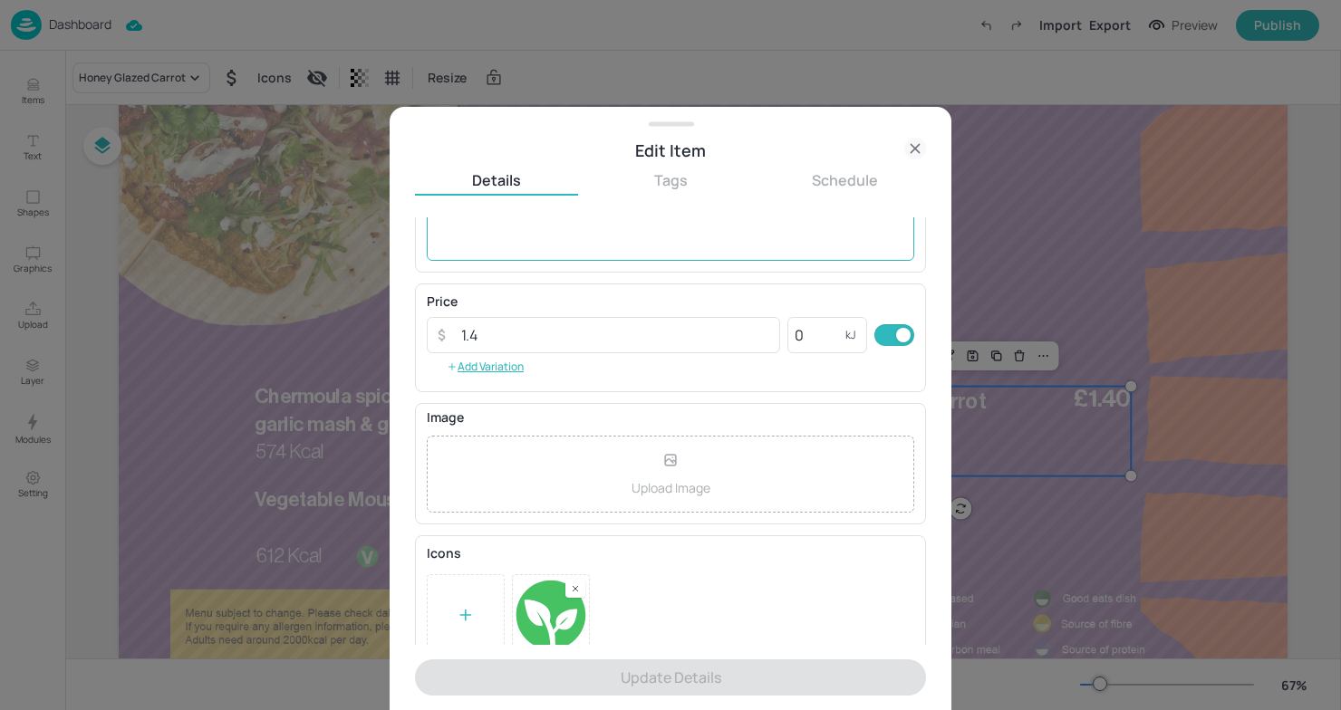
scroll to position [244, 0]
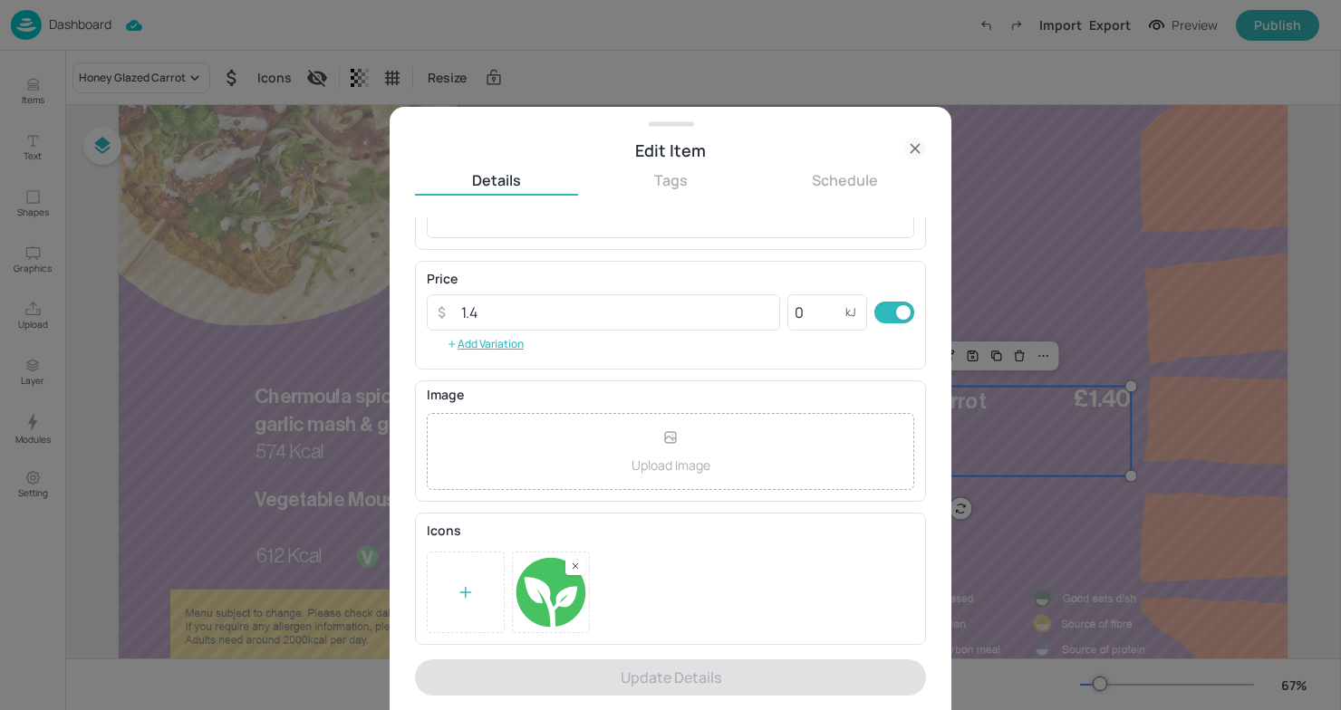
click at [571, 572] on div at bounding box center [575, 565] width 20 height 19
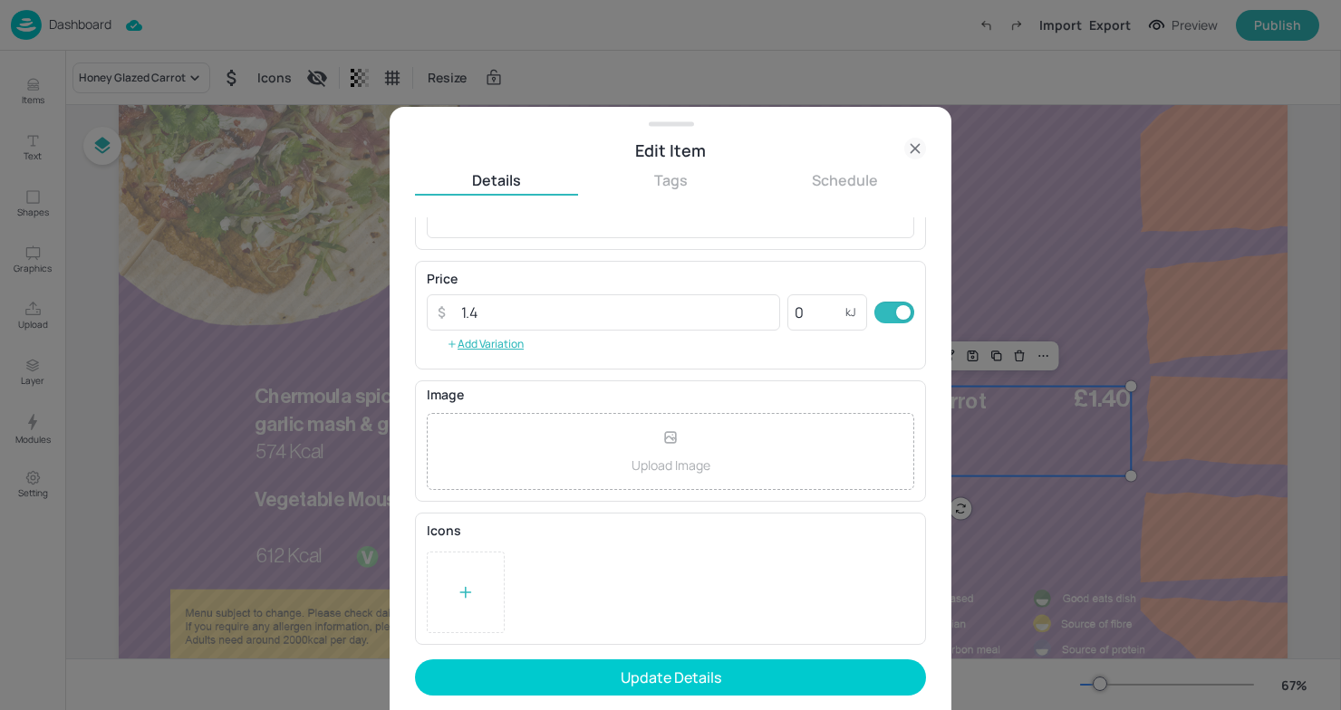
click at [469, 587] on icon at bounding box center [466, 592] width 18 height 18
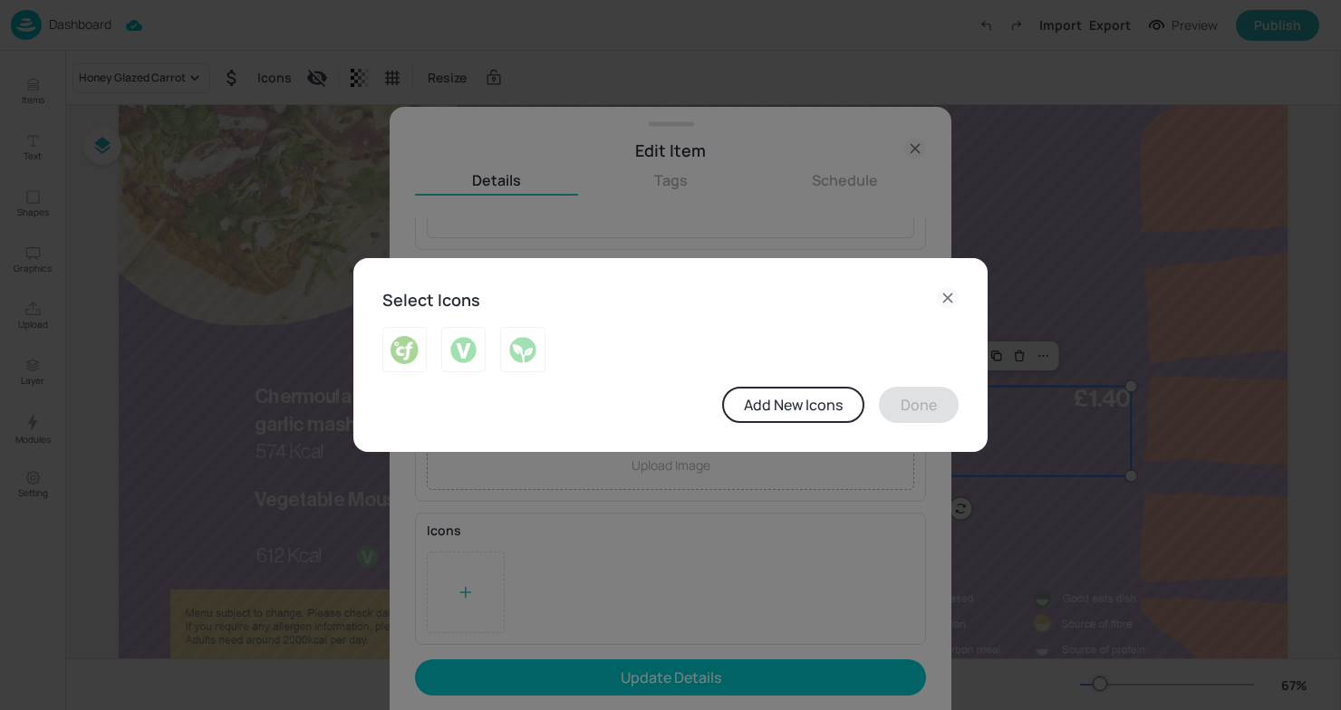
click at [467, 379] on div "Add New Icons Done" at bounding box center [670, 375] width 576 height 96
click at [471, 334] on div at bounding box center [463, 349] width 44 height 45
click at [925, 410] on button "Done" at bounding box center [919, 405] width 80 height 36
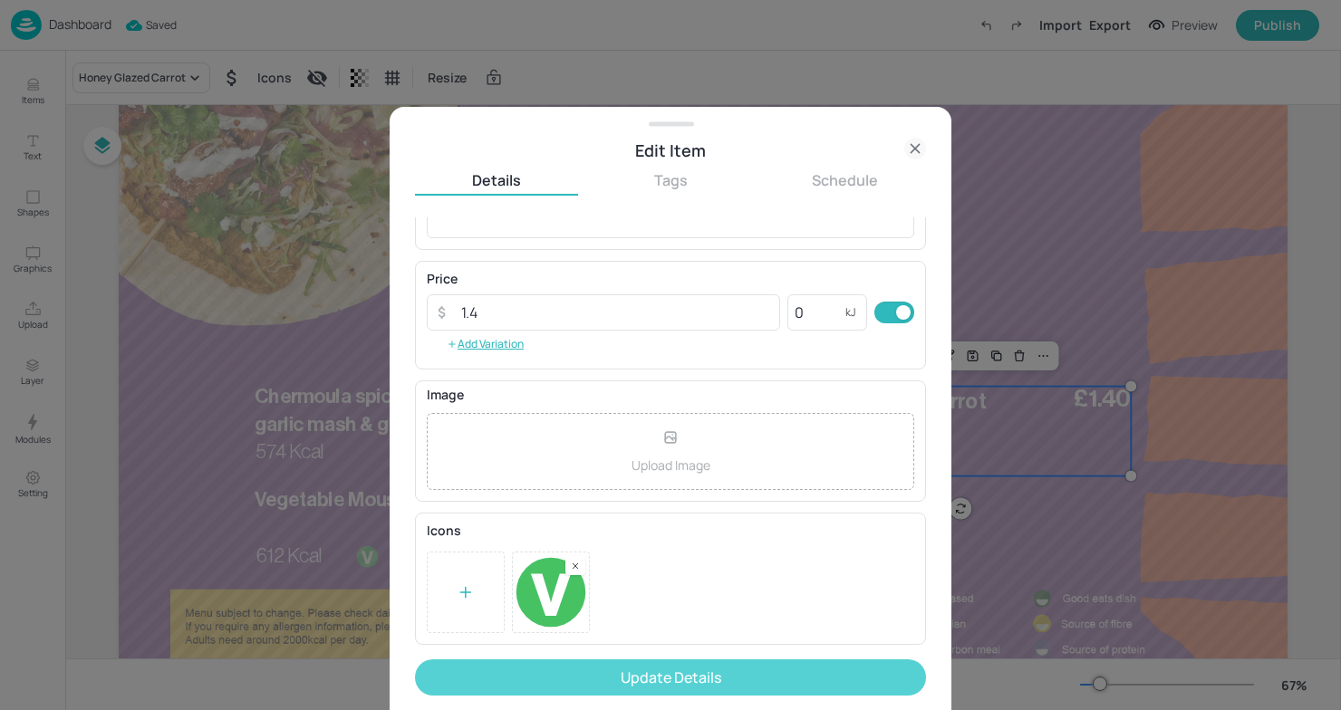
click at [757, 672] on button "Update Details" at bounding box center [670, 678] width 511 height 36
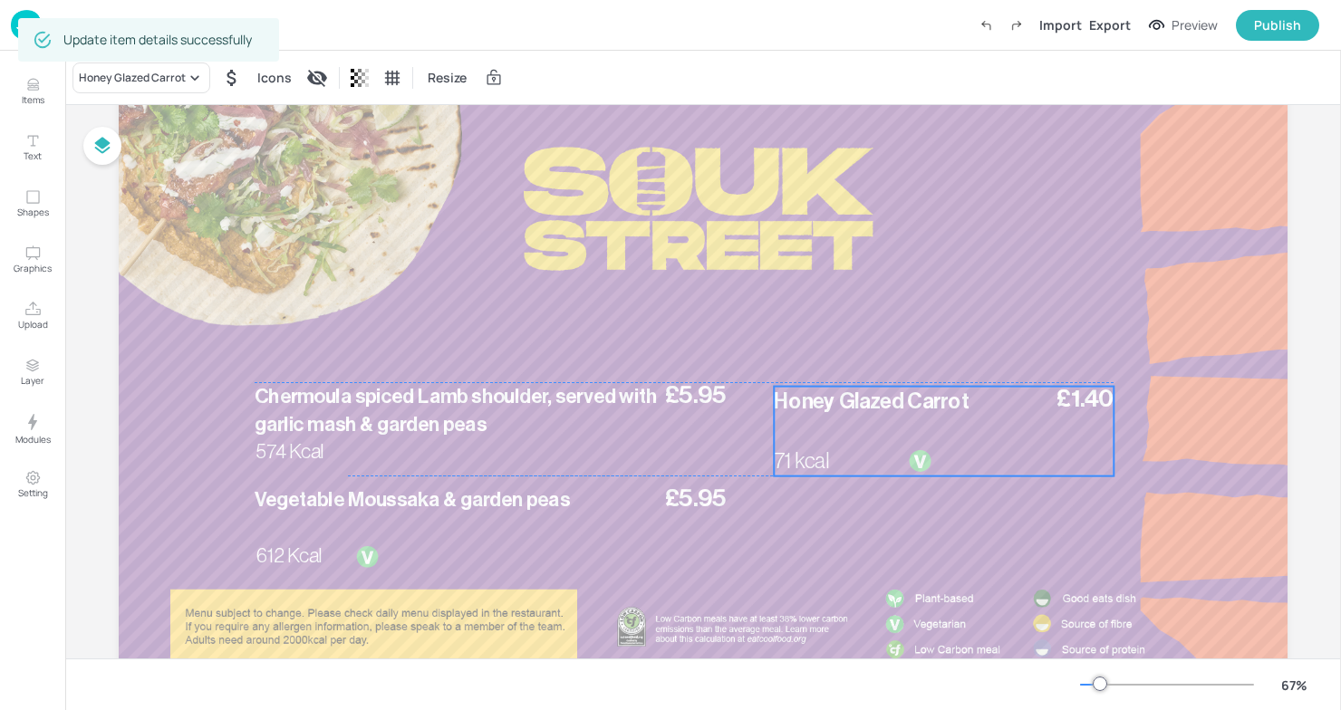
drag, startPoint x: 982, startPoint y: 430, endPoint x: 965, endPoint y: 428, distance: 17.4
click at [965, 428] on div "£1.40 Honey Glazed Carrot 71 kcal" at bounding box center [944, 432] width 340 height 90
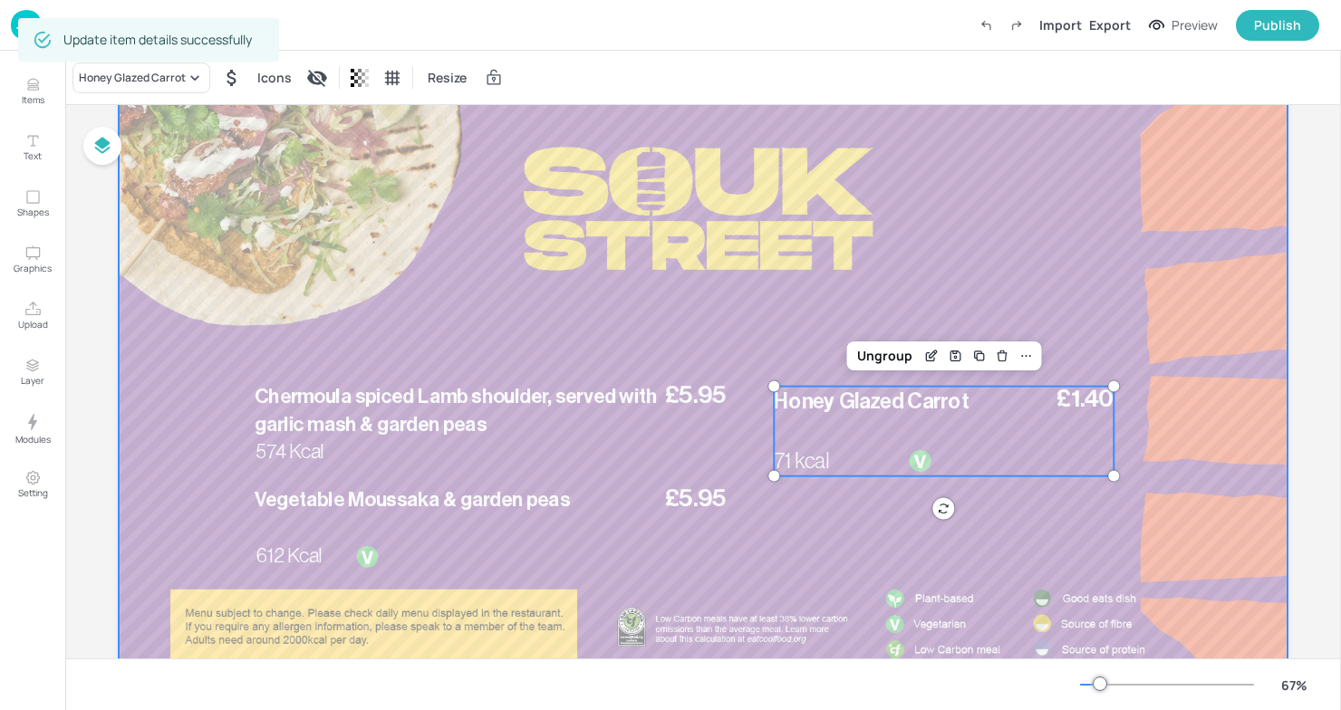
click at [945, 287] on div at bounding box center [703, 382] width 1169 height 658
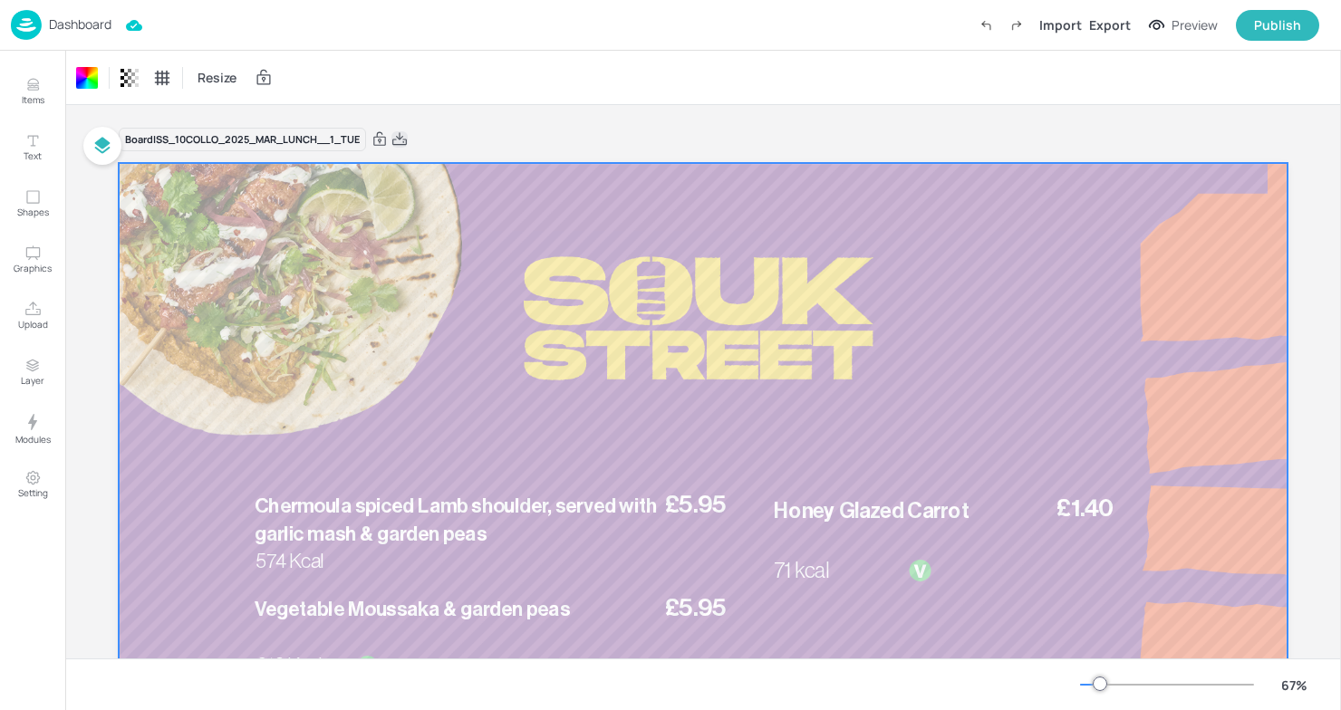
click at [402, 136] on icon at bounding box center [399, 139] width 16 height 18
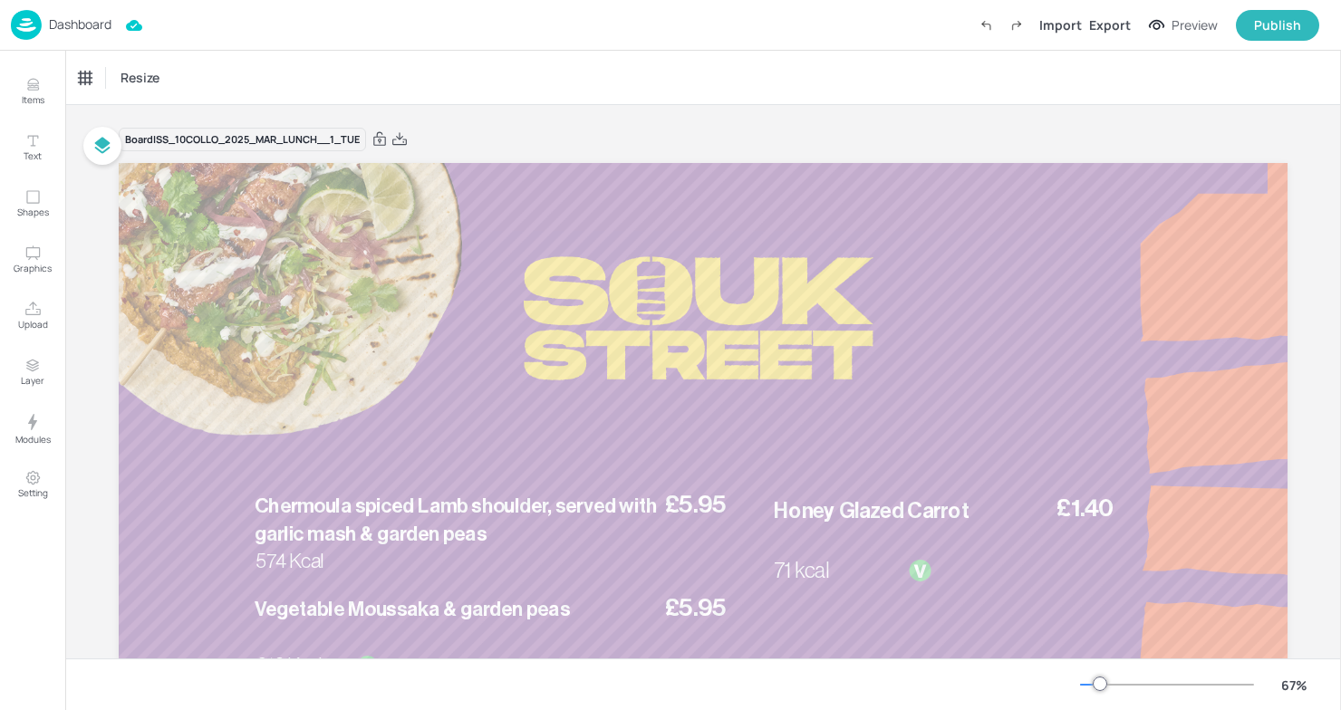
click at [54, 30] on p "Dashboard" at bounding box center [80, 24] width 63 height 13
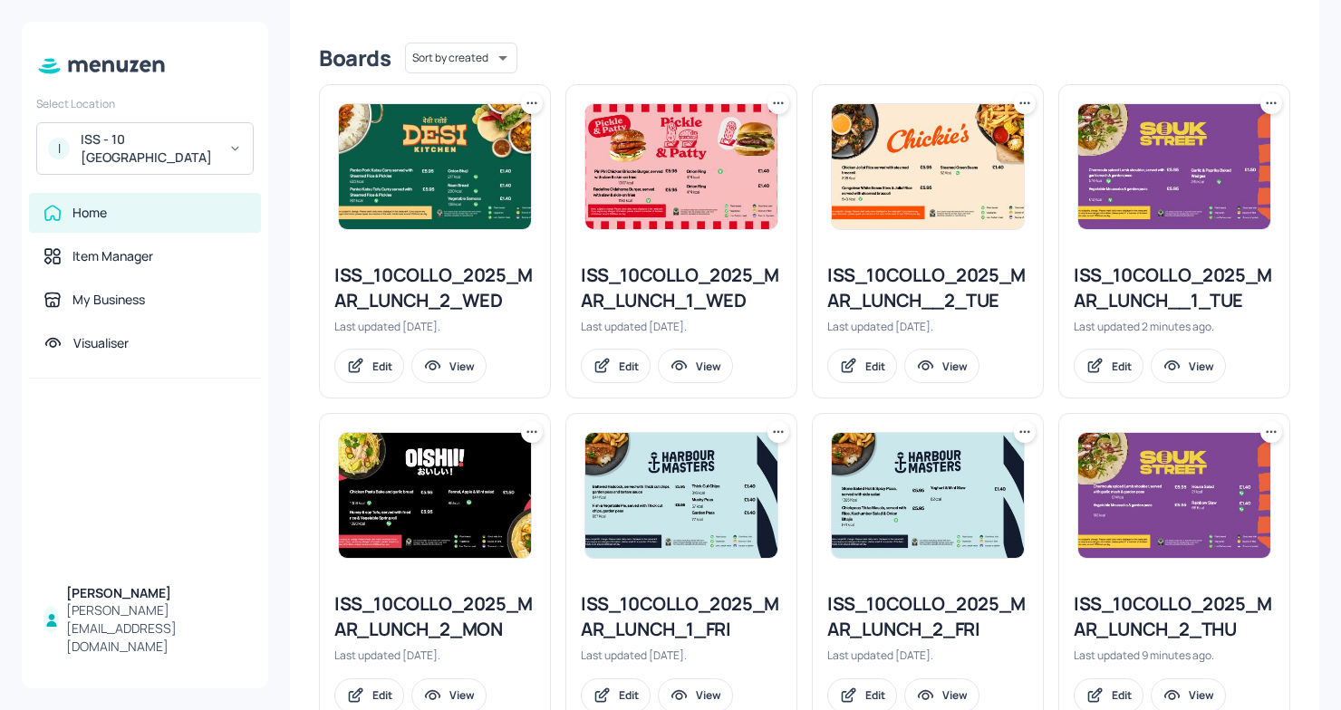
scroll to position [470, 0]
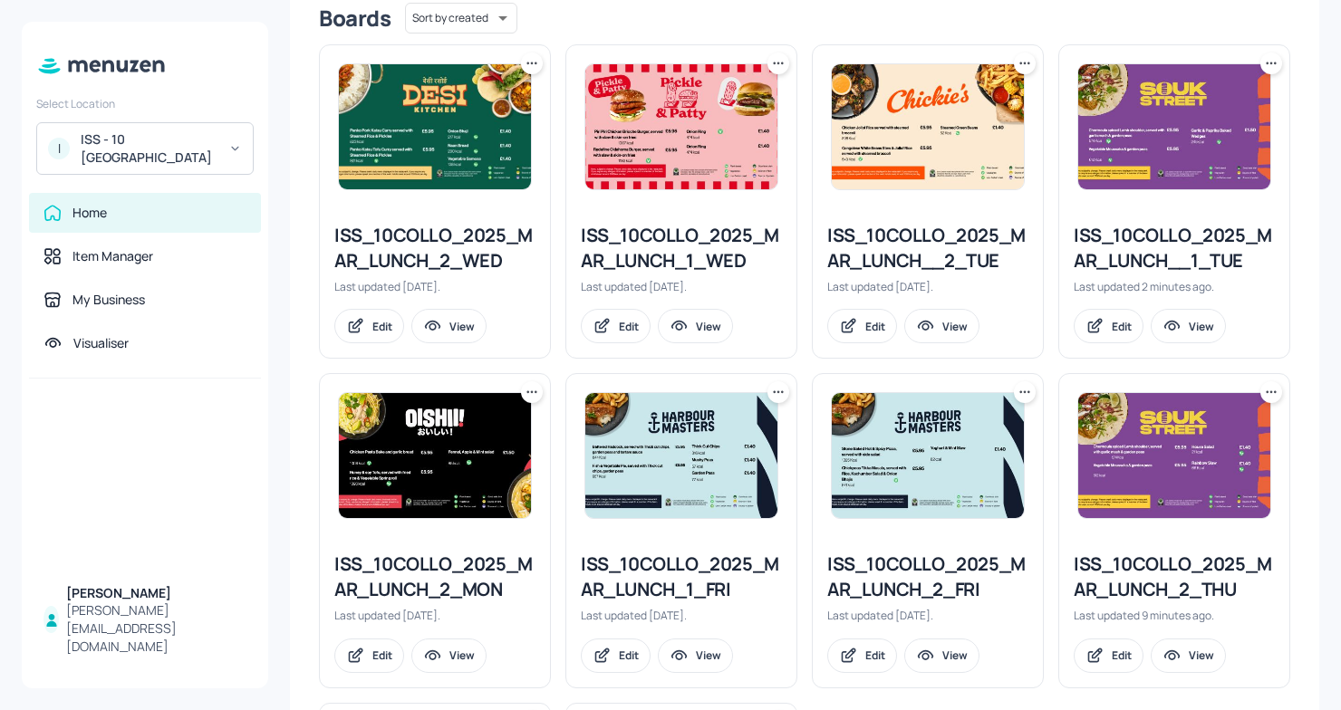
click at [937, 250] on div "ISS_10COLLO_2025_MAR_LUNCH__2_TUE" at bounding box center [927, 248] width 201 height 51
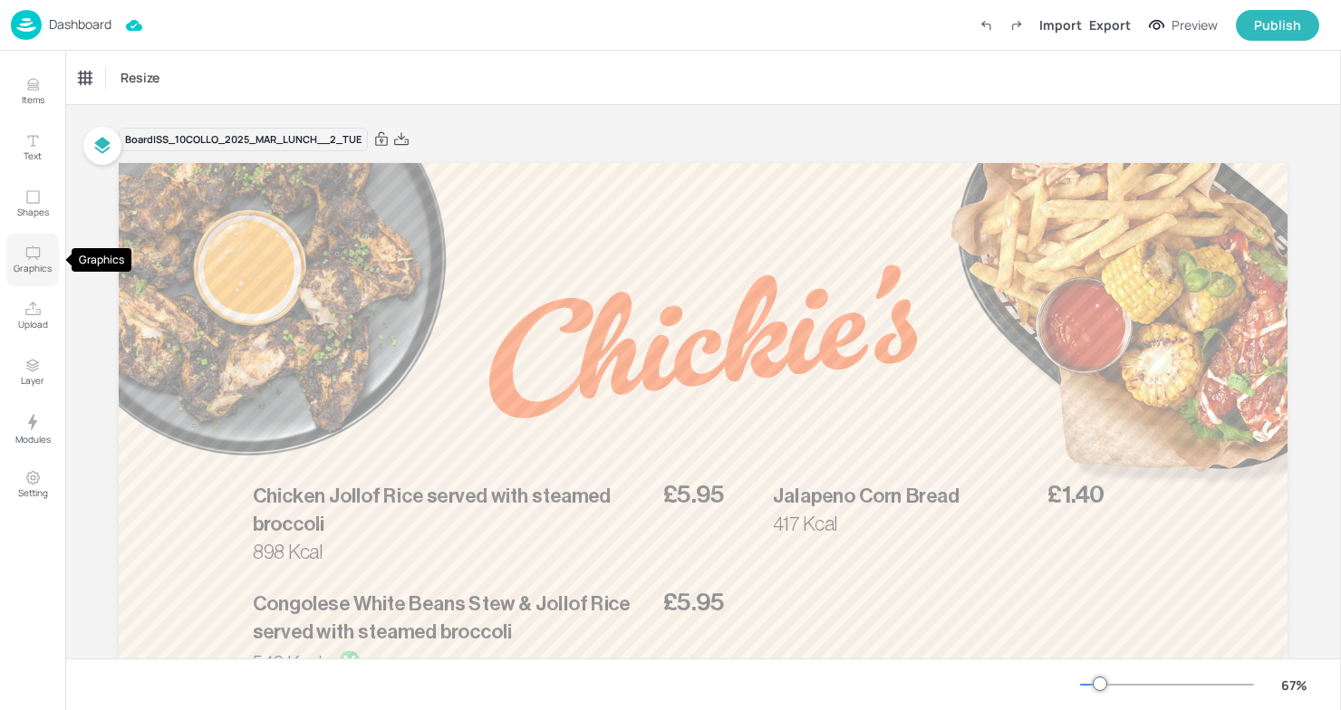
click at [35, 259] on icon "Graphics" at bounding box center [32, 253] width 17 height 17
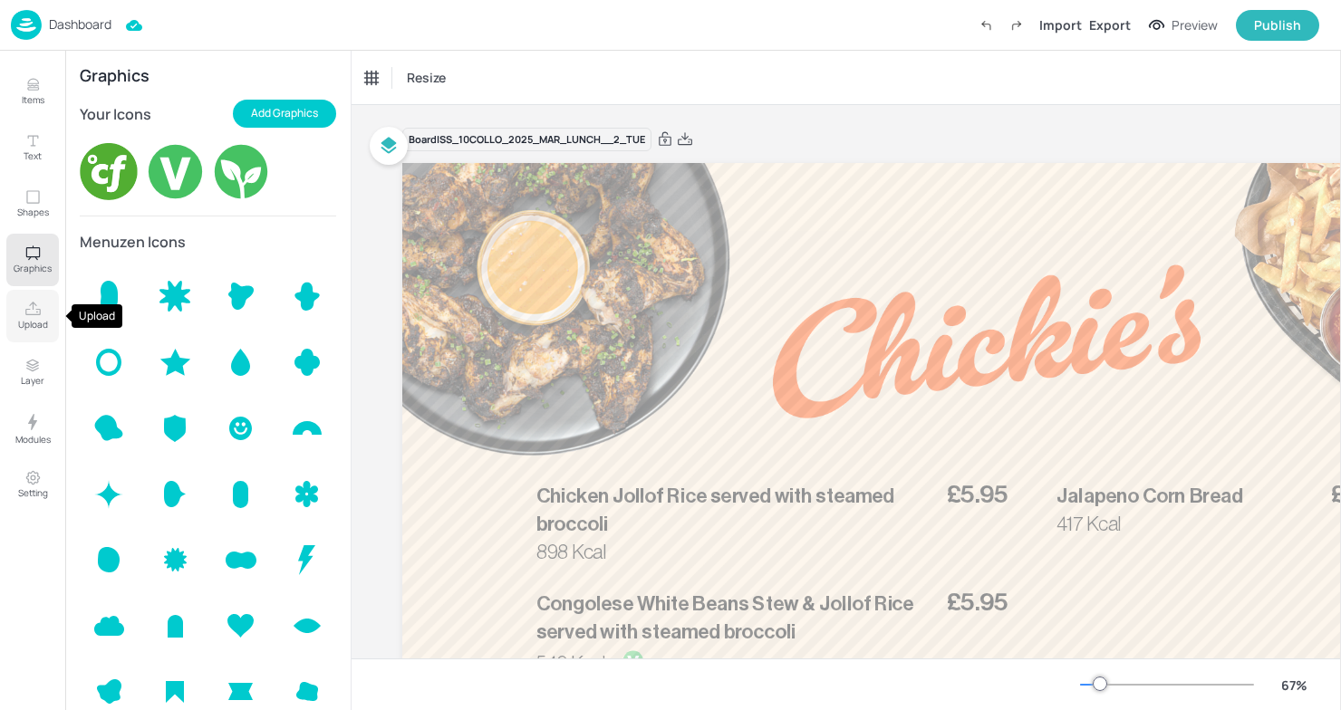
click at [33, 313] on icon "Upload" at bounding box center [32, 309] width 17 height 17
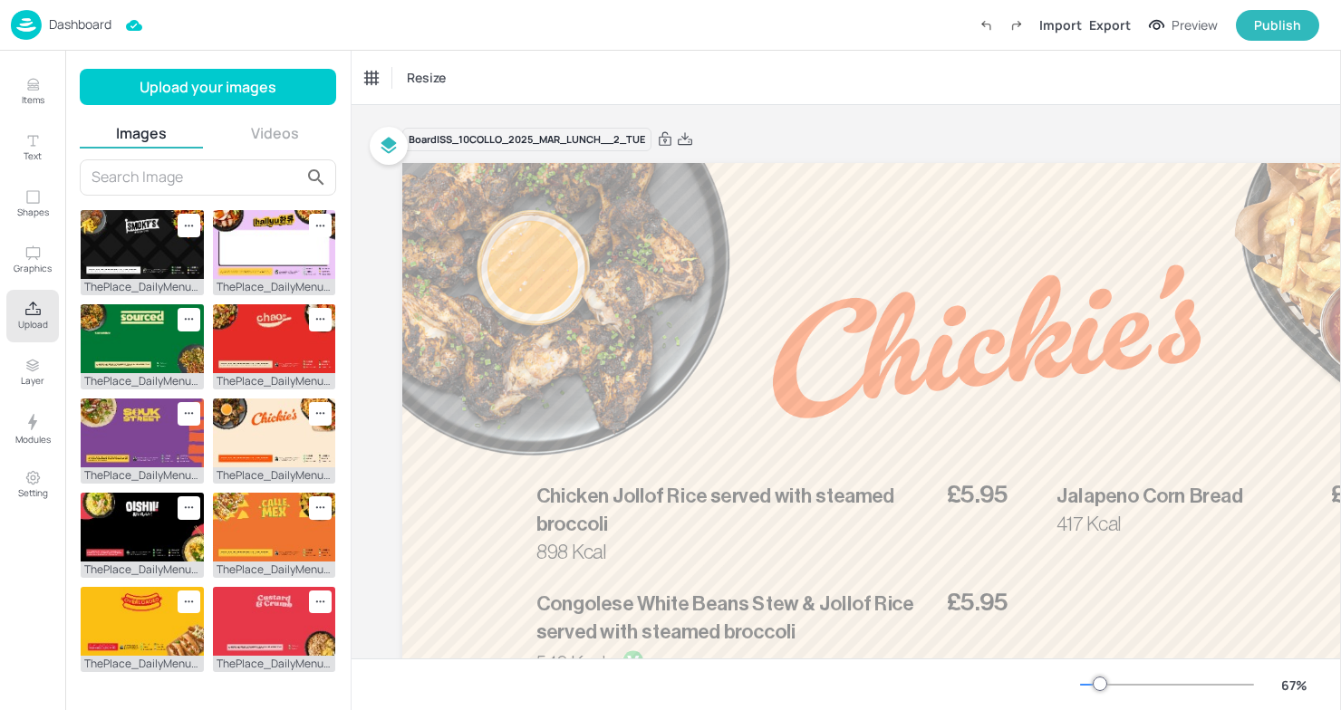
scroll to position [482, 0]
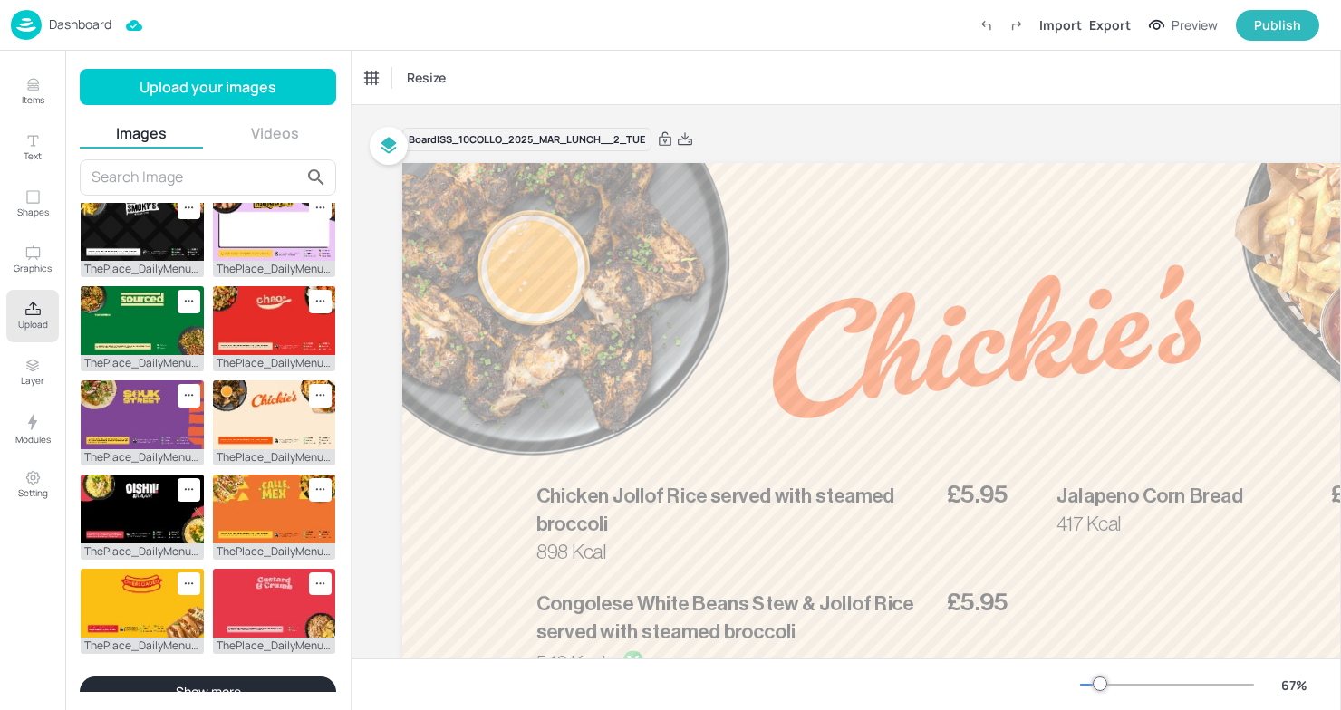
click at [242, 677] on button "Show more" at bounding box center [208, 692] width 256 height 31
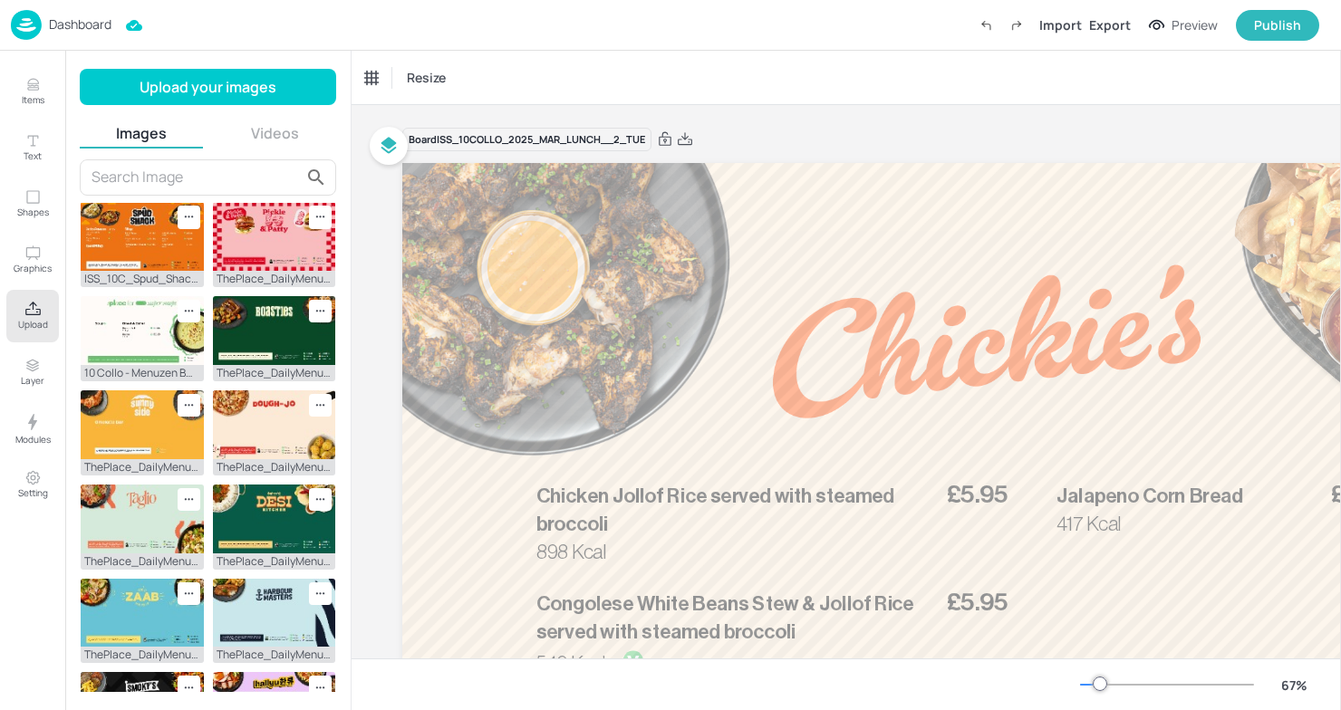
scroll to position [0, 0]
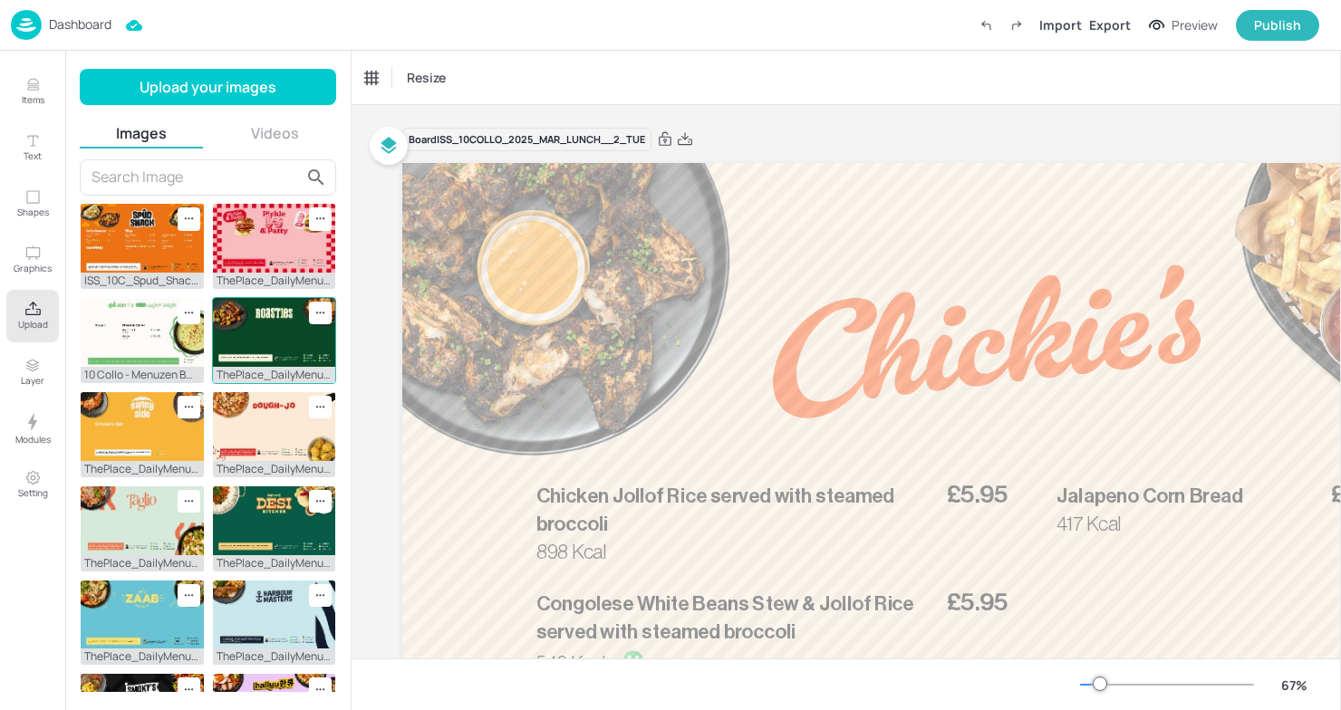
click at [267, 298] on img at bounding box center [274, 332] width 123 height 69
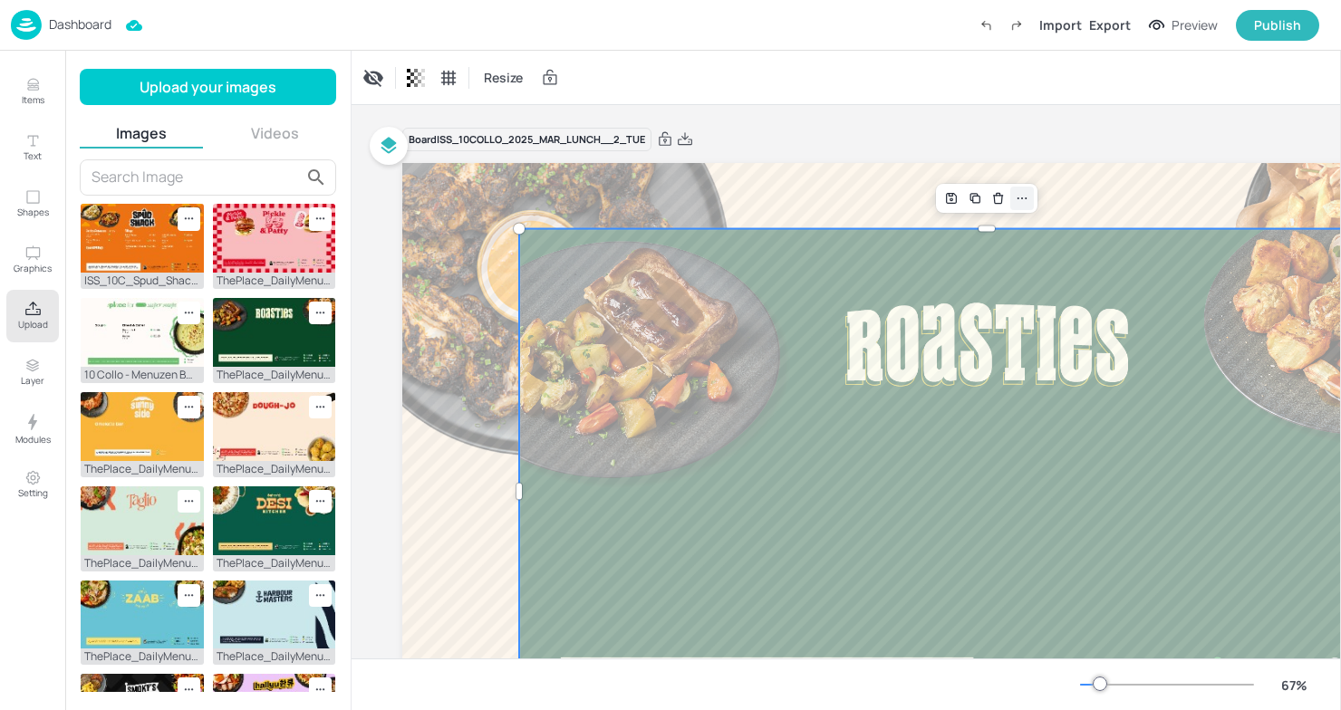
click at [1021, 193] on icon at bounding box center [1022, 198] width 14 height 14
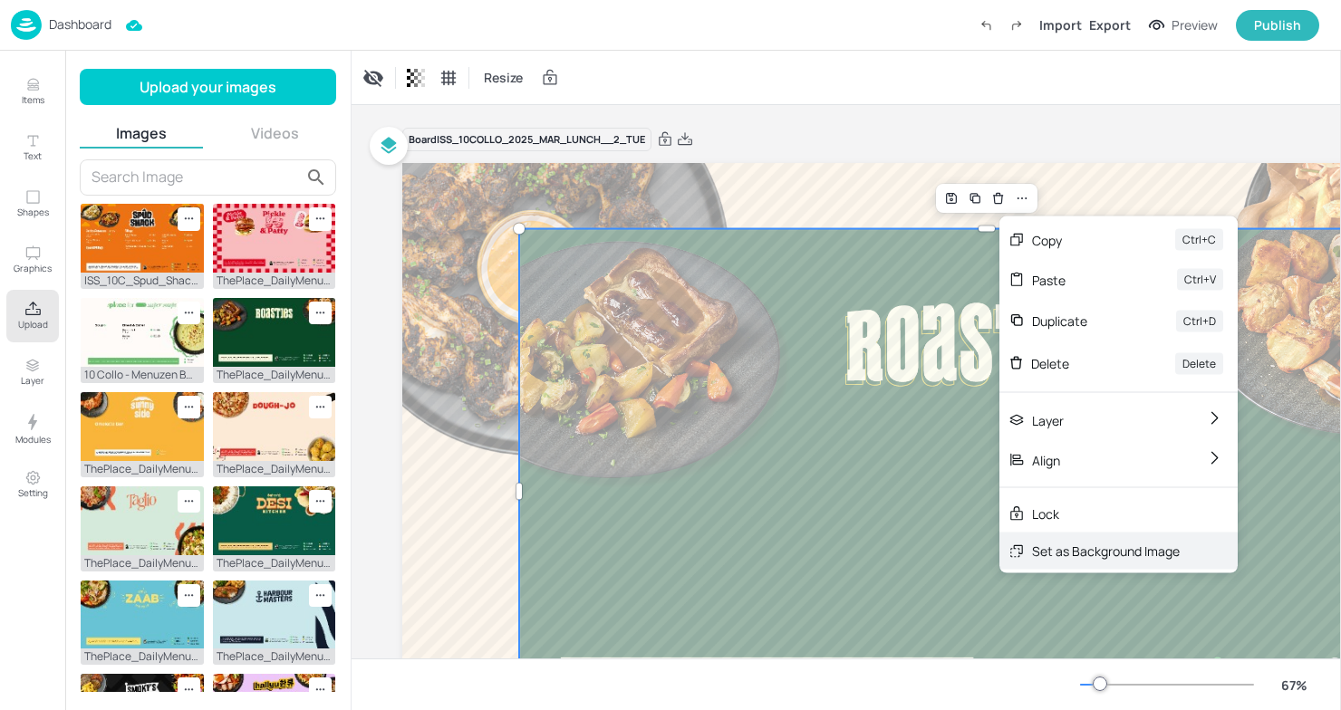
click at [1063, 554] on div "Set as Background Image" at bounding box center [1106, 551] width 148 height 19
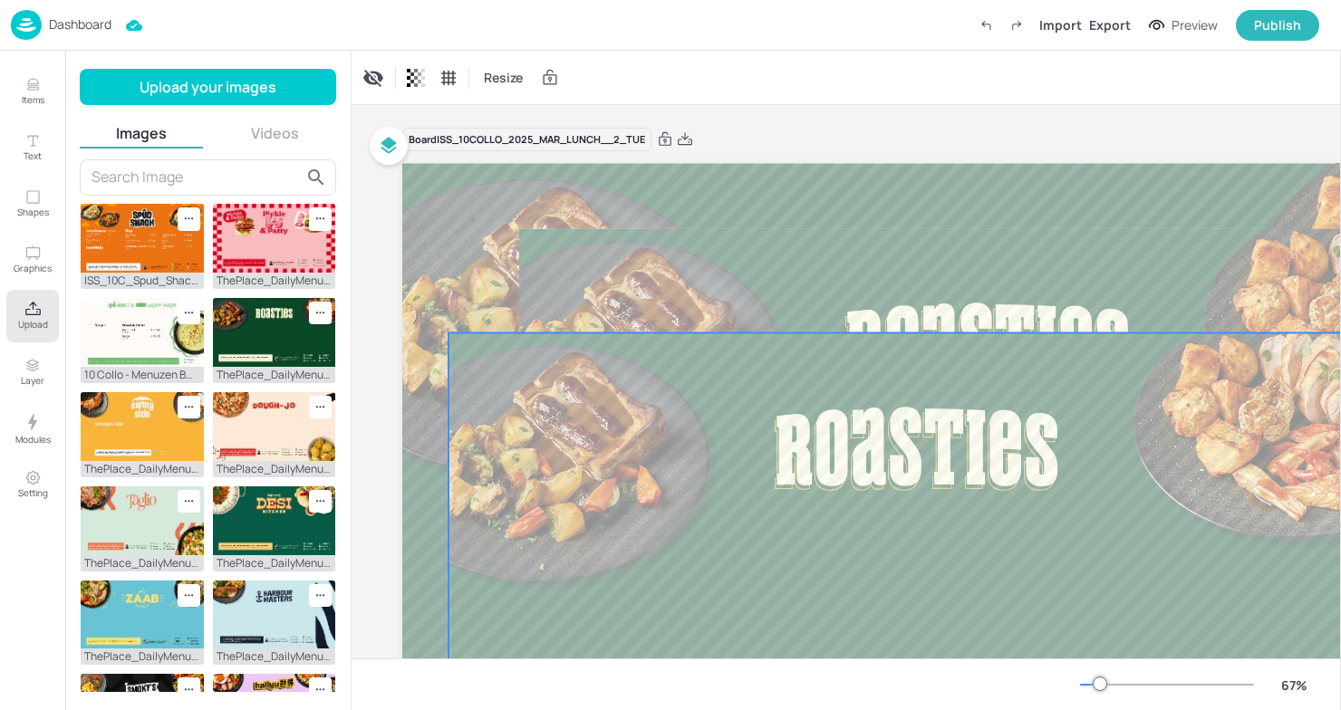
drag, startPoint x: 980, startPoint y: 382, endPoint x: 905, endPoint y: 486, distance: 127.7
click at [905, 486] on div at bounding box center [915, 596] width 935 height 526
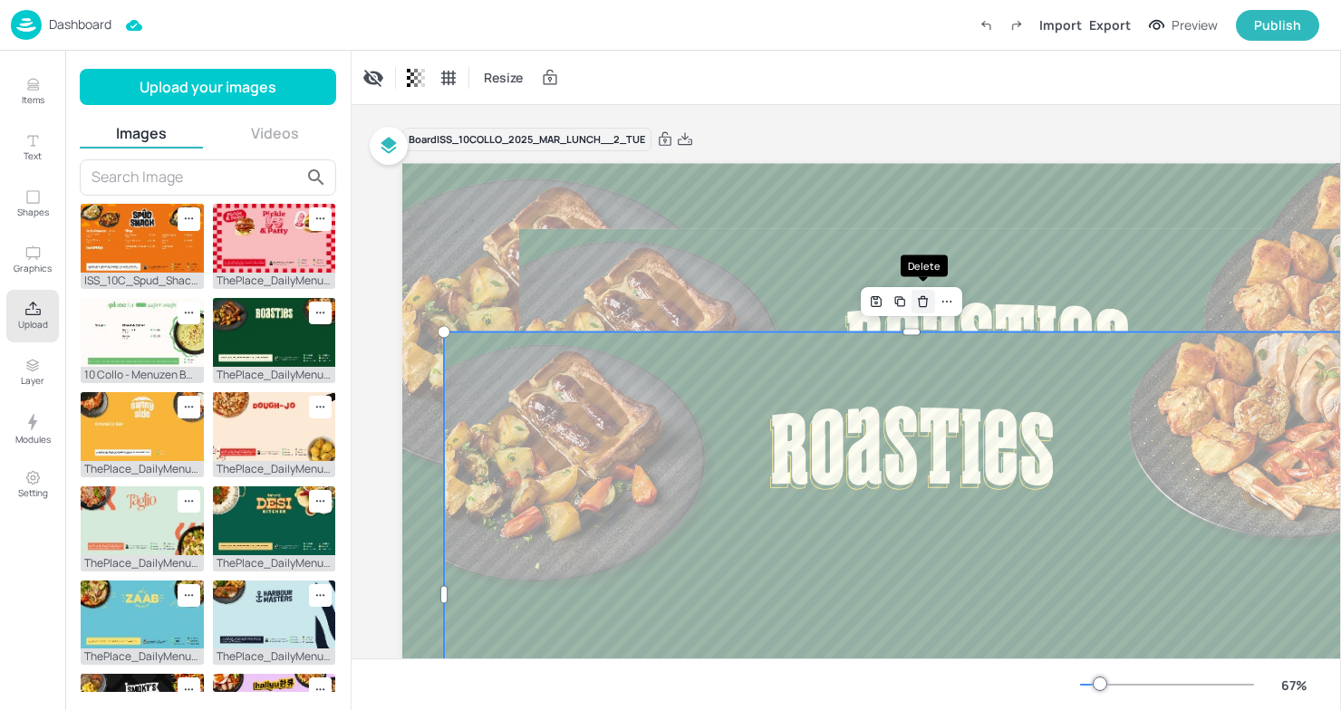
click at [920, 300] on icon "Delete" at bounding box center [923, 301] width 14 height 14
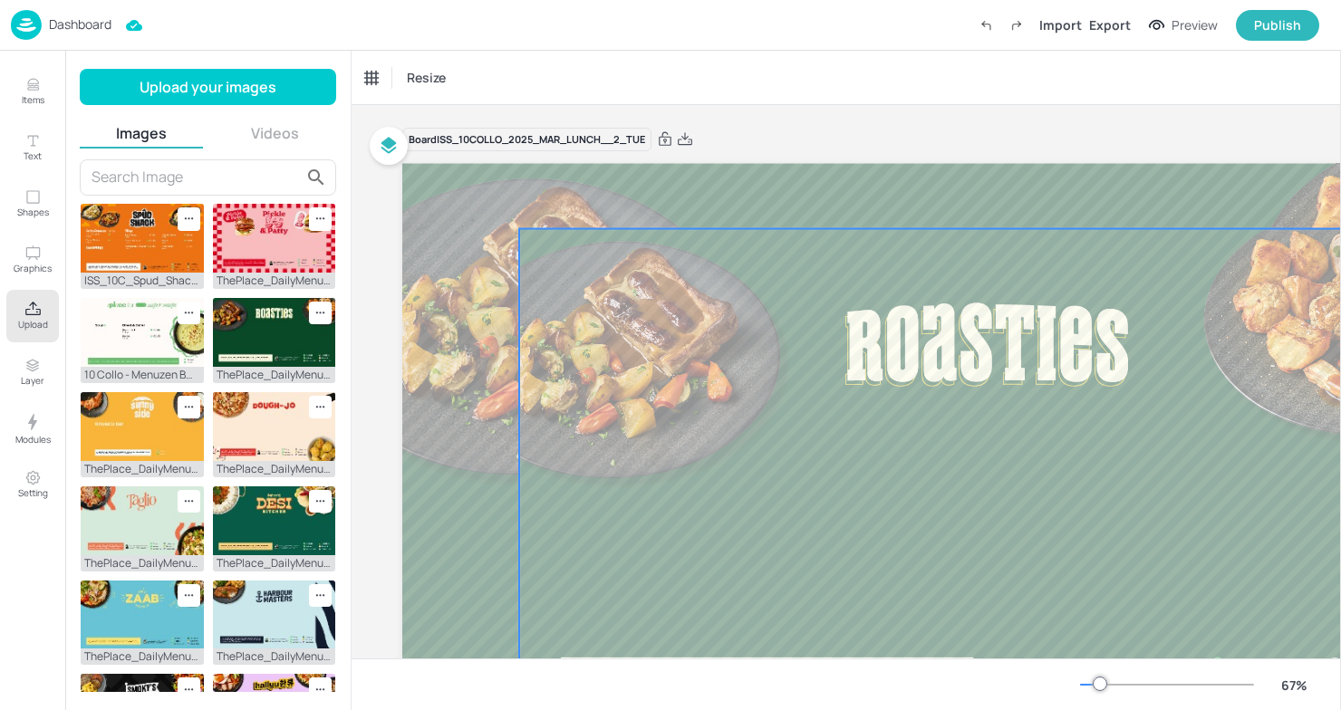
click at [920, 300] on div at bounding box center [986, 492] width 935 height 526
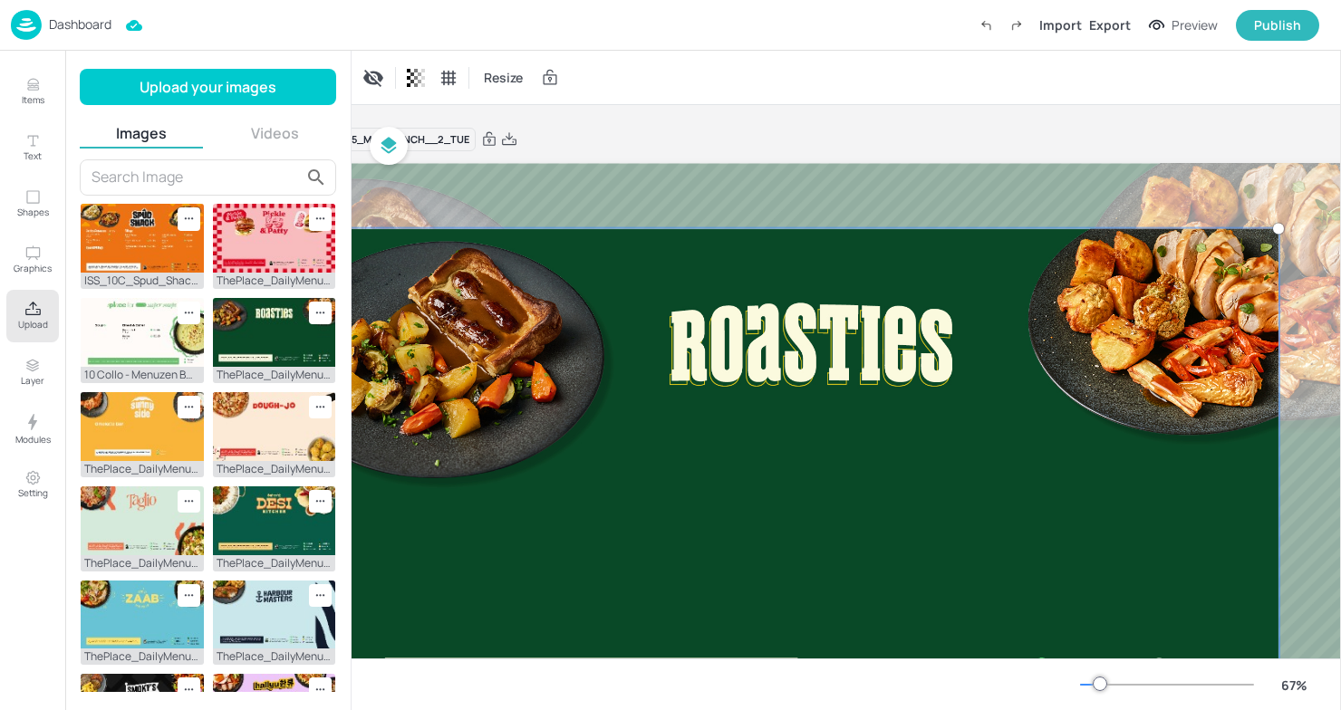
scroll to position [2, 186]
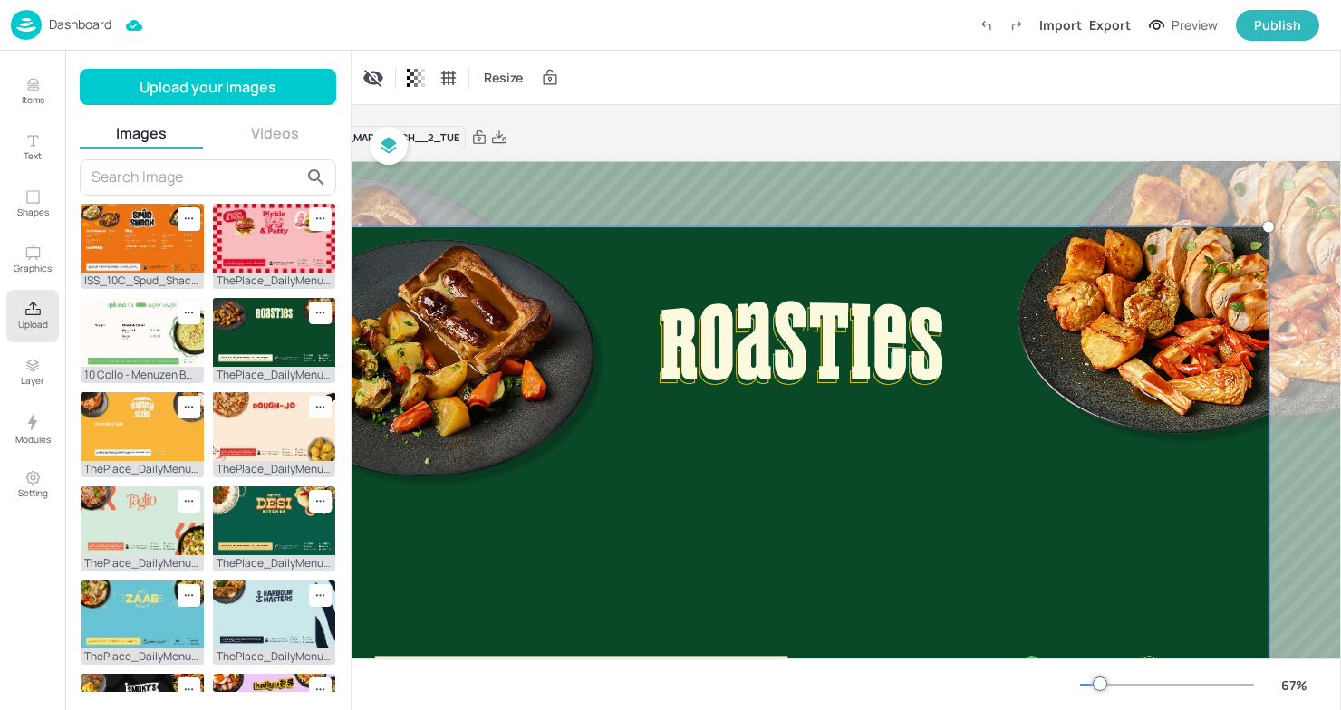
drag, startPoint x: 958, startPoint y: 281, endPoint x: 1023, endPoint y: 306, distance: 69.1
click at [1023, 306] on div at bounding box center [801, 491] width 957 height 548
drag, startPoint x: 1023, startPoint y: 306, endPoint x: 1092, endPoint y: 307, distance: 68.9
click at [1092, 307] on div at bounding box center [801, 491] width 957 height 548
click at [673, 226] on div at bounding box center [801, 491] width 957 height 548
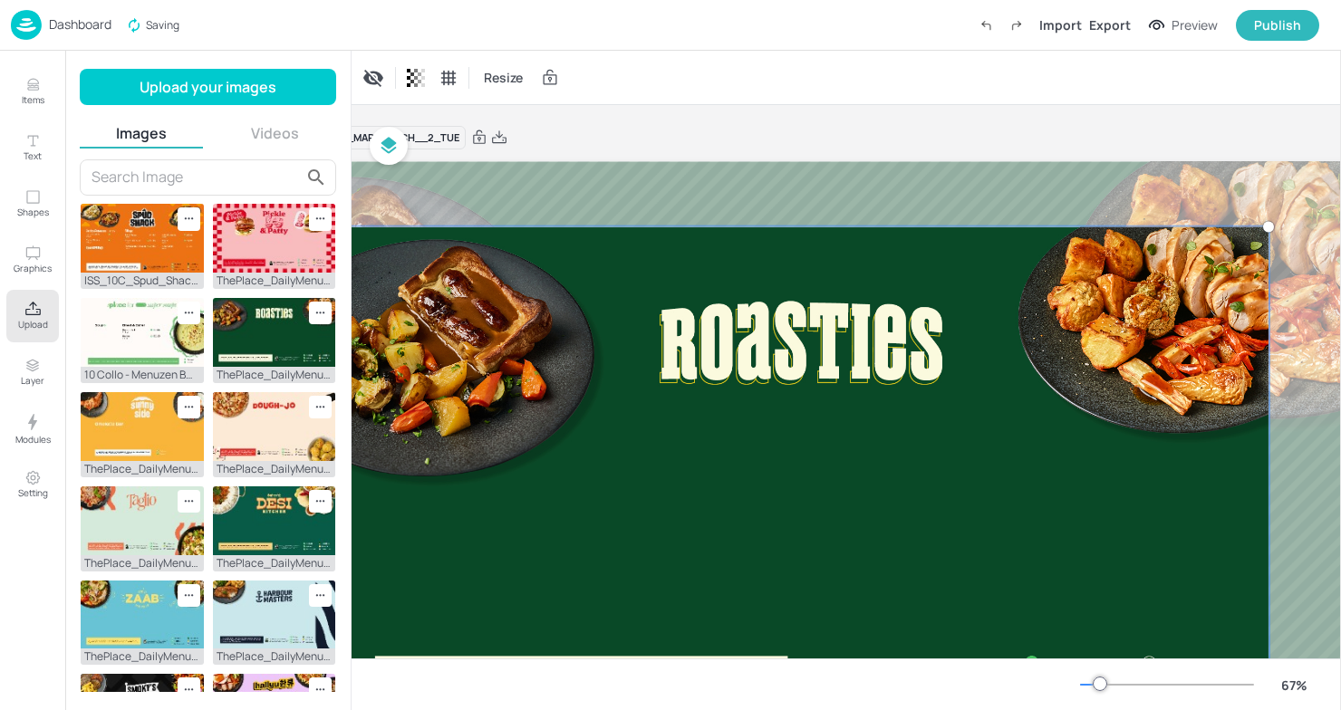
click at [680, 199] on div at bounding box center [801, 490] width 1169 height 658
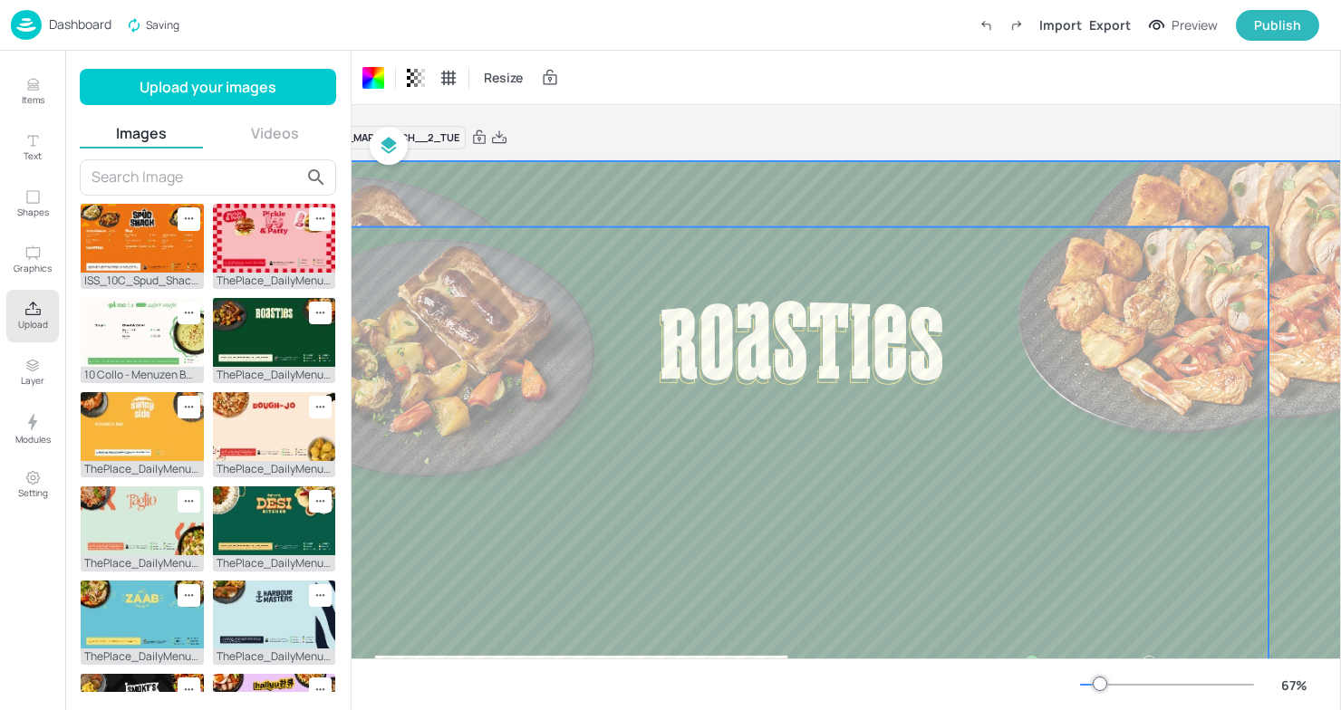
click at [697, 269] on div at bounding box center [800, 490] width 935 height 526
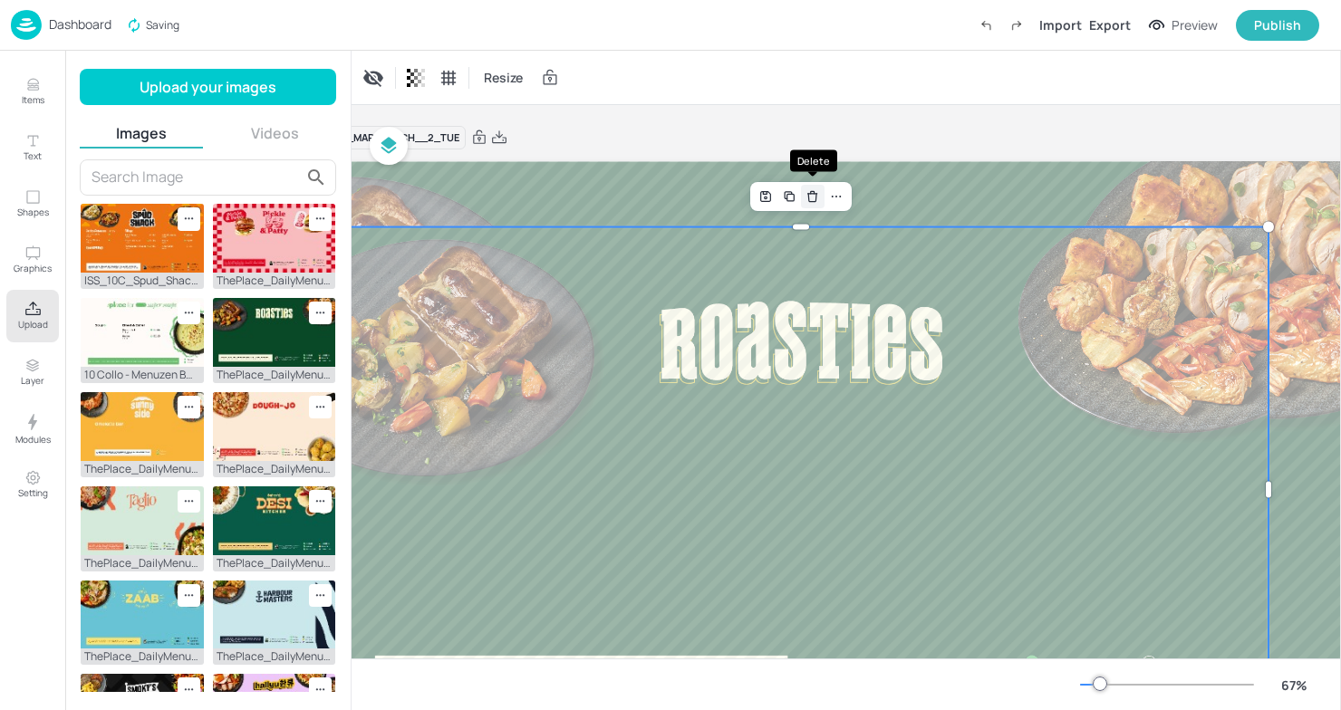
click at [819, 194] on icon "Delete" at bounding box center [812, 196] width 14 height 14
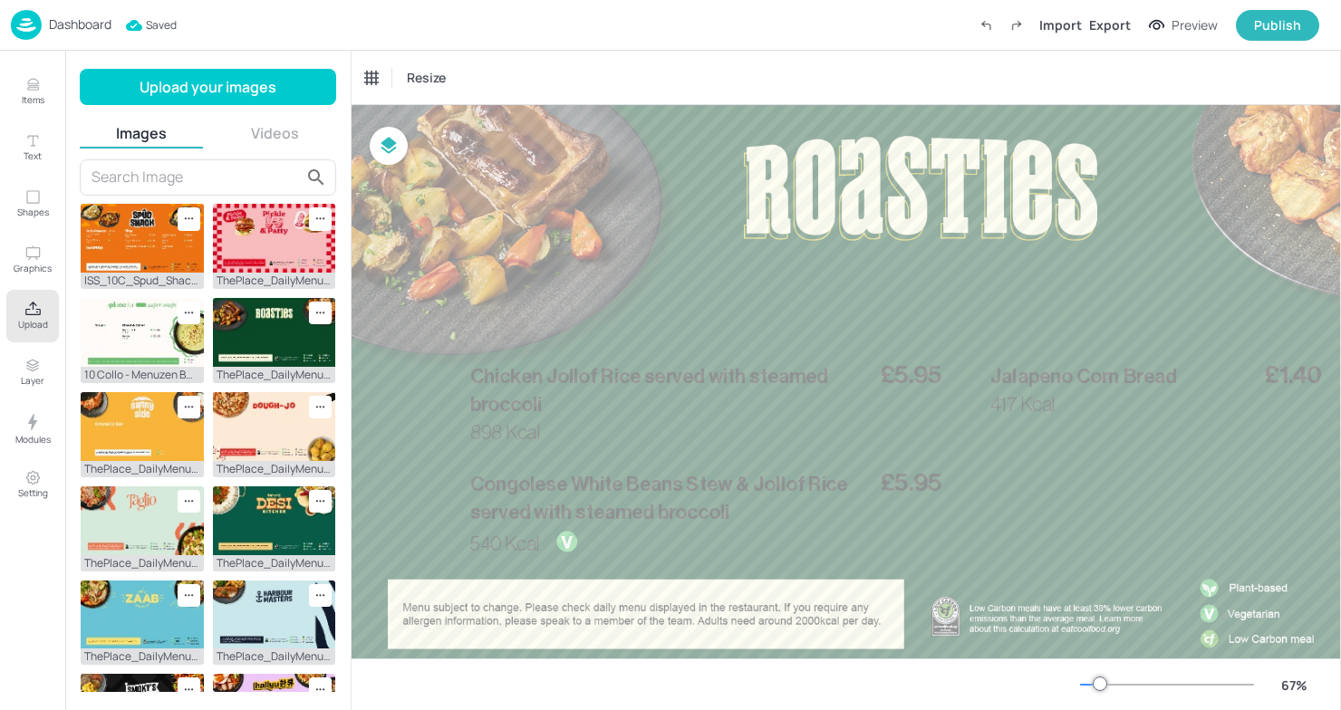
scroll to position [120, 68]
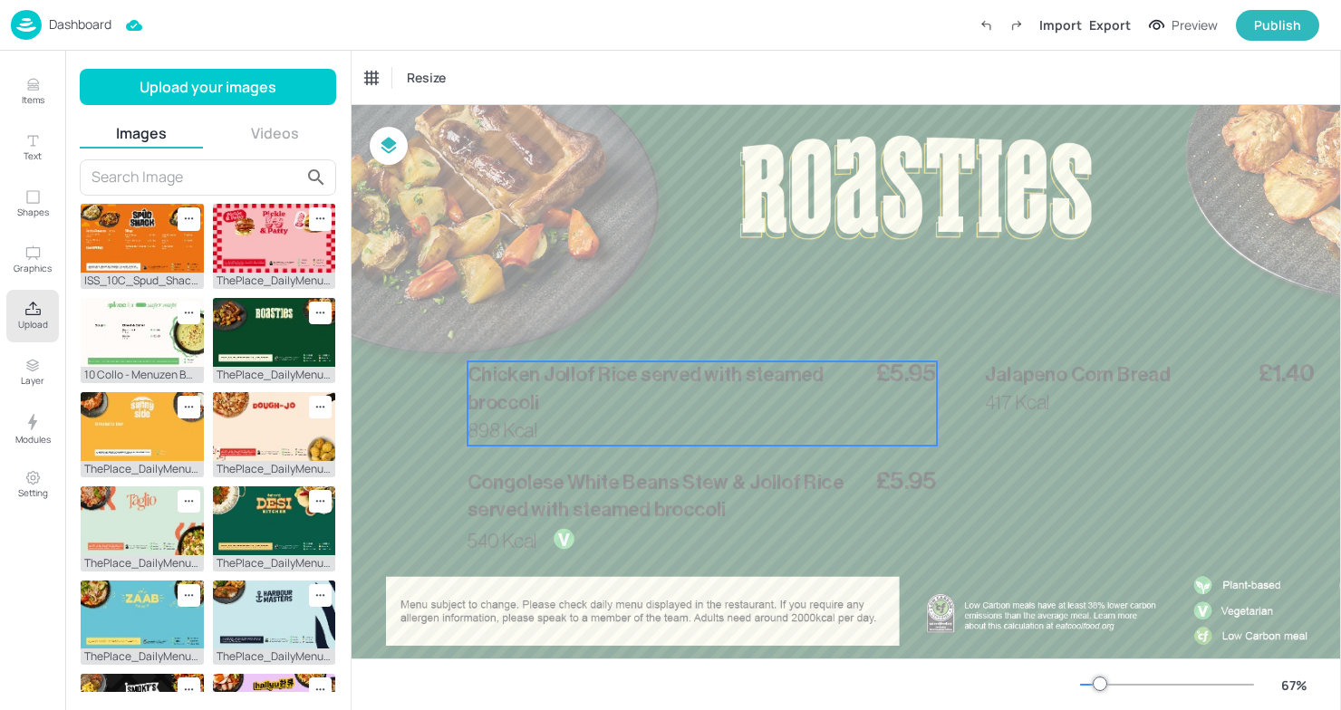
click at [633, 375] on span "Chicken Jollof Rice served with steamed broccoli" at bounding box center [645, 389] width 356 height 48
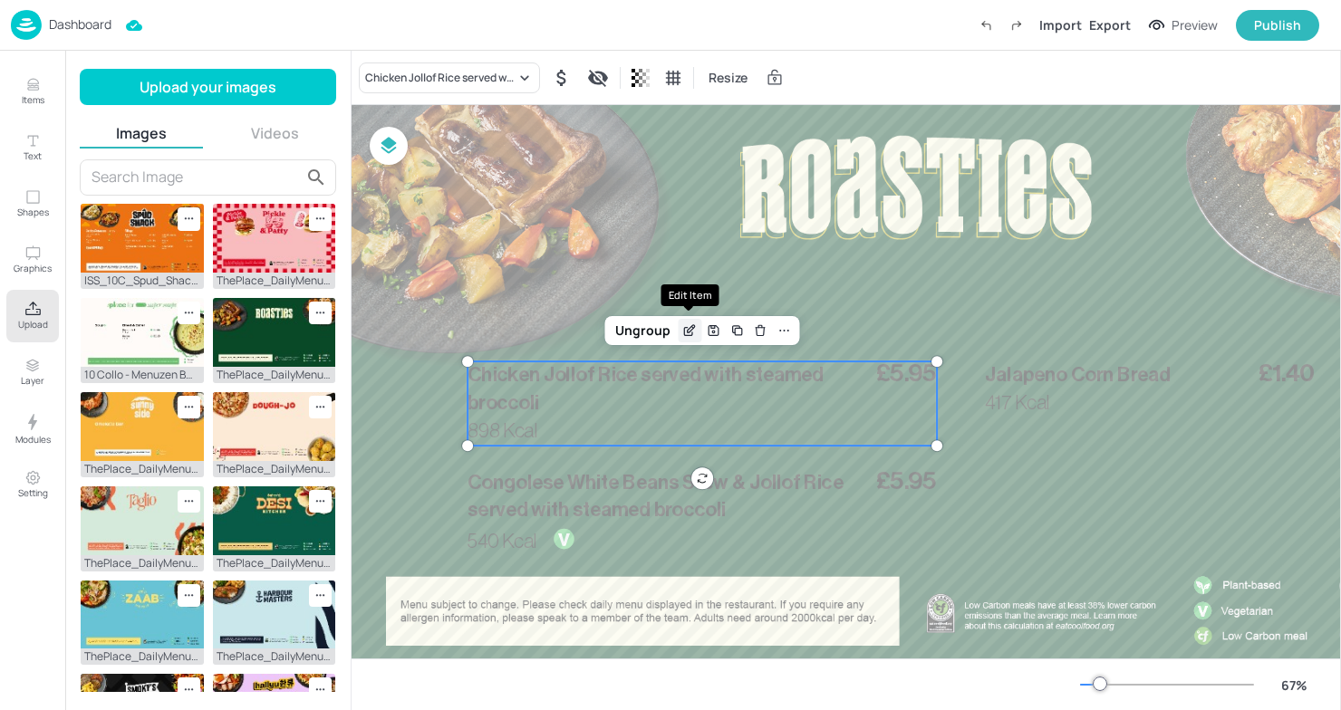
click at [691, 334] on icon "Edit Item" at bounding box center [689, 332] width 8 height 8
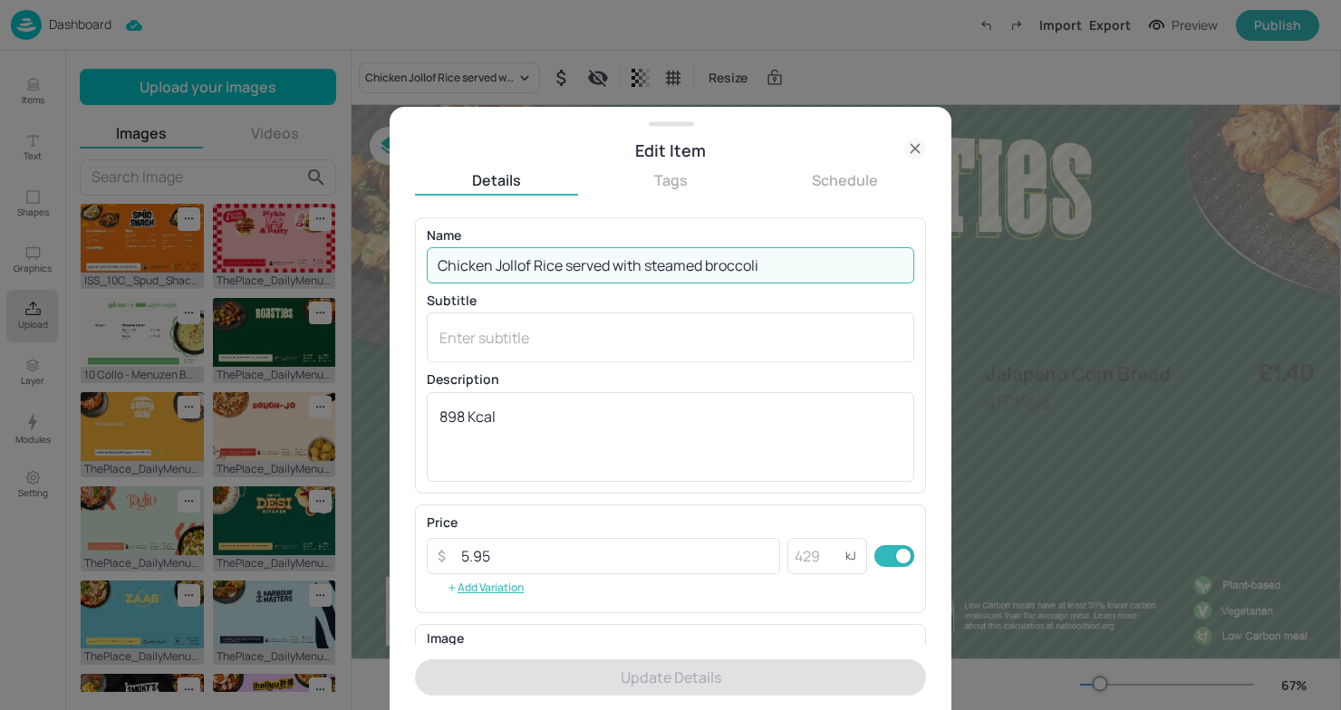
drag, startPoint x: 794, startPoint y: 256, endPoint x: 398, endPoint y: 259, distance: 395.9
click at [398, 259] on div "Edit Item Details Tags Schedule Name Chicken Jollof Rice served with steamed br…" at bounding box center [671, 408] width 562 height 603
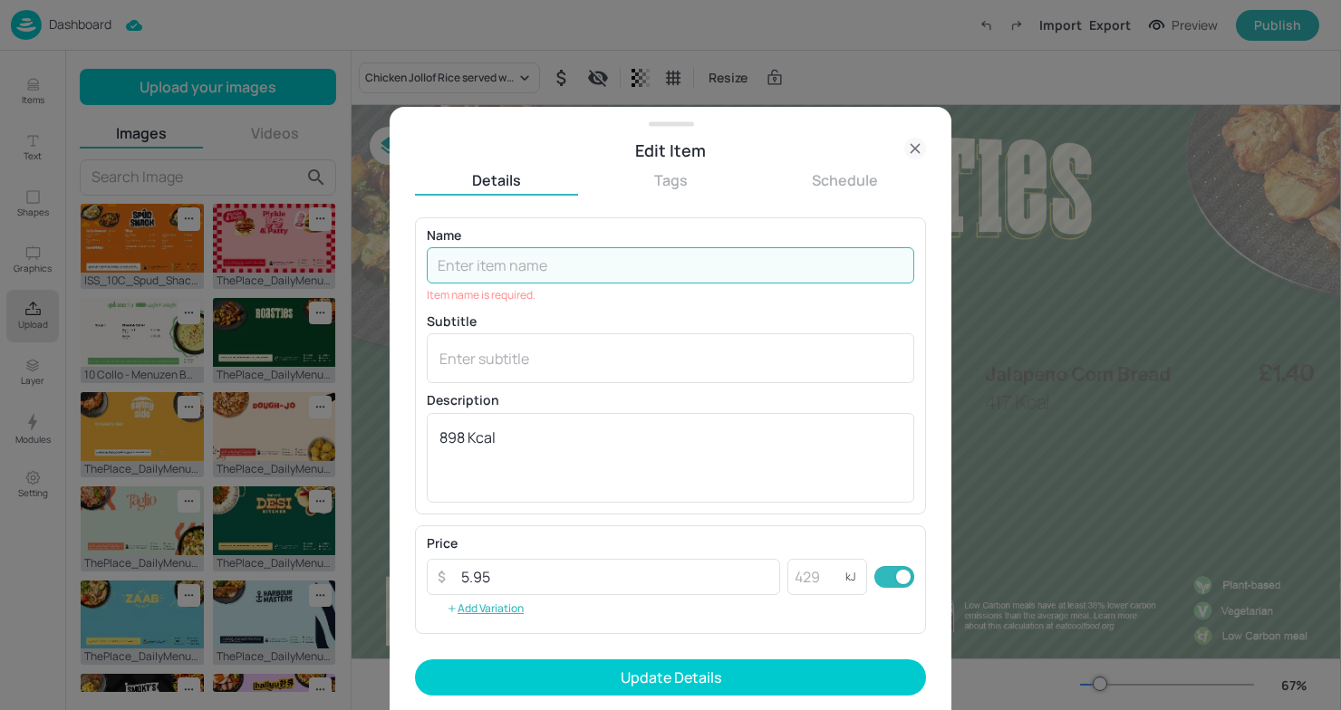
paste input "Churrasco Chicken leg, served with oregano skin-on fries & kale Tahini slaw"
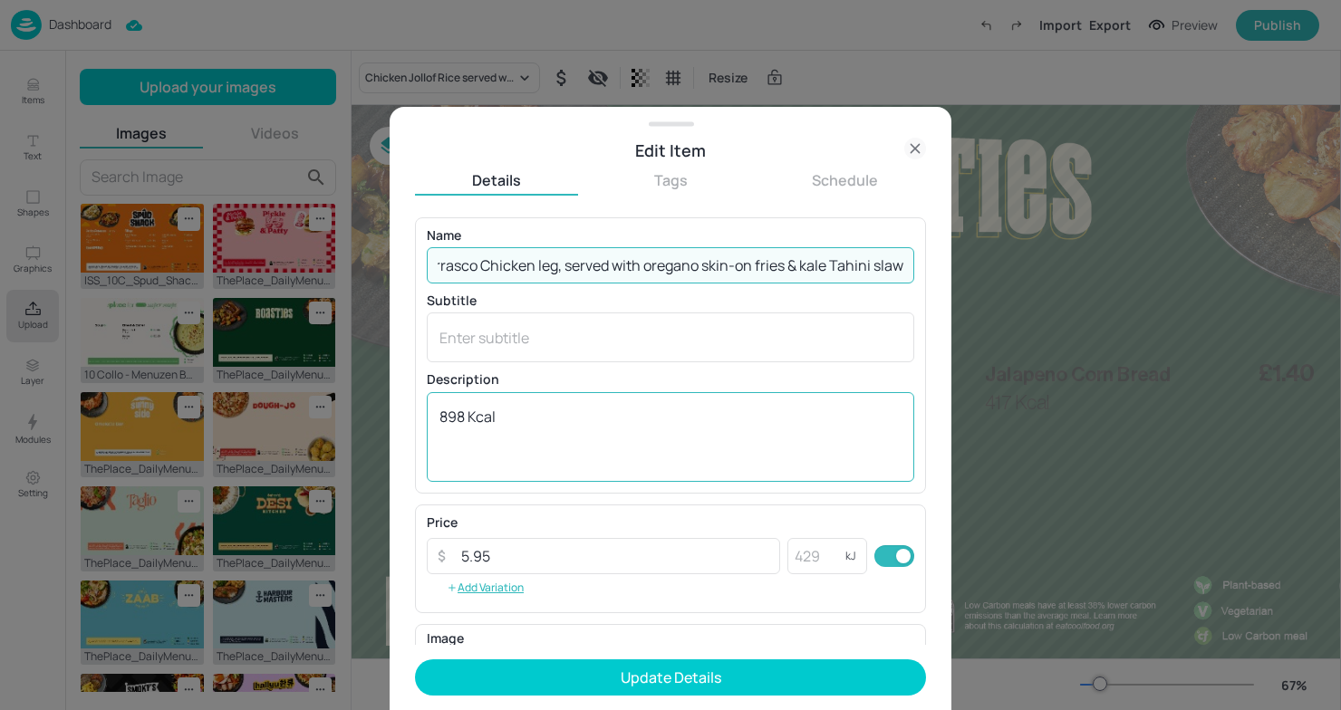
type input "Churrasco Chicken leg, served with oregano skin-on fries & kale Tahini slaw"
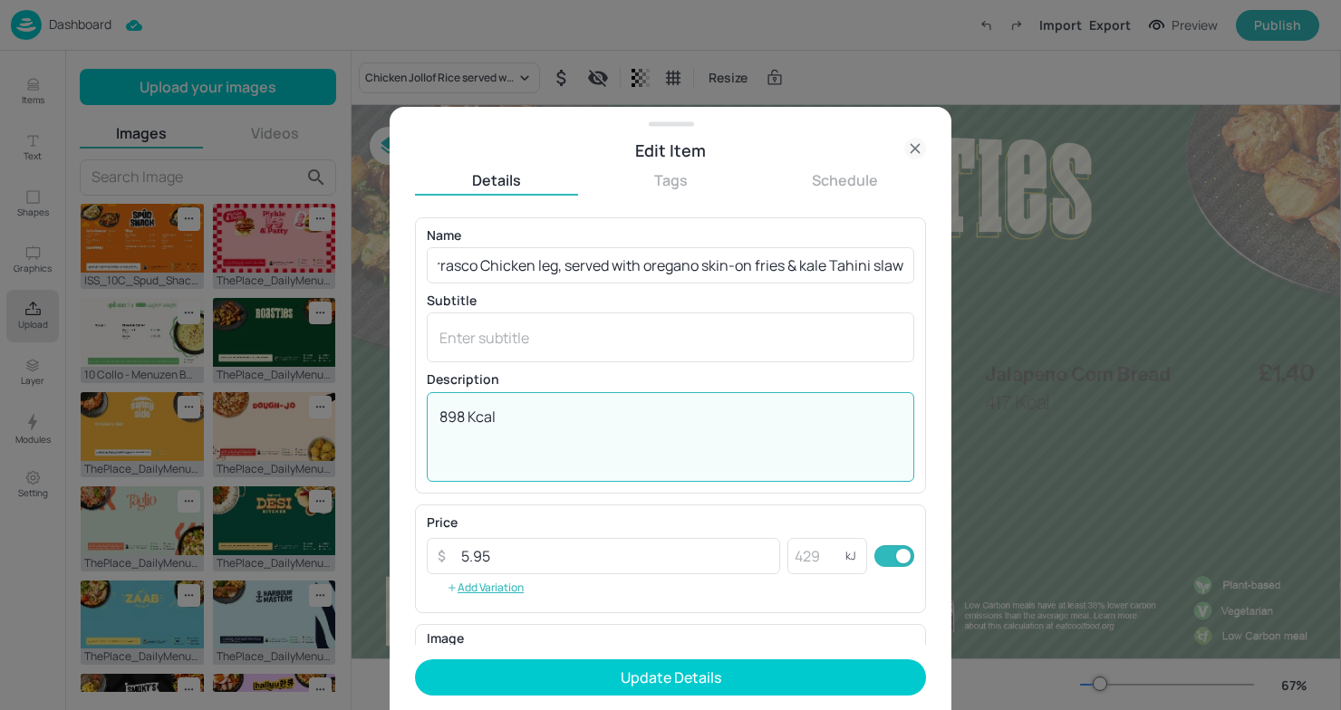
scroll to position [0, 0]
click at [630, 416] on textarea "898 Kcal" at bounding box center [670, 437] width 462 height 60
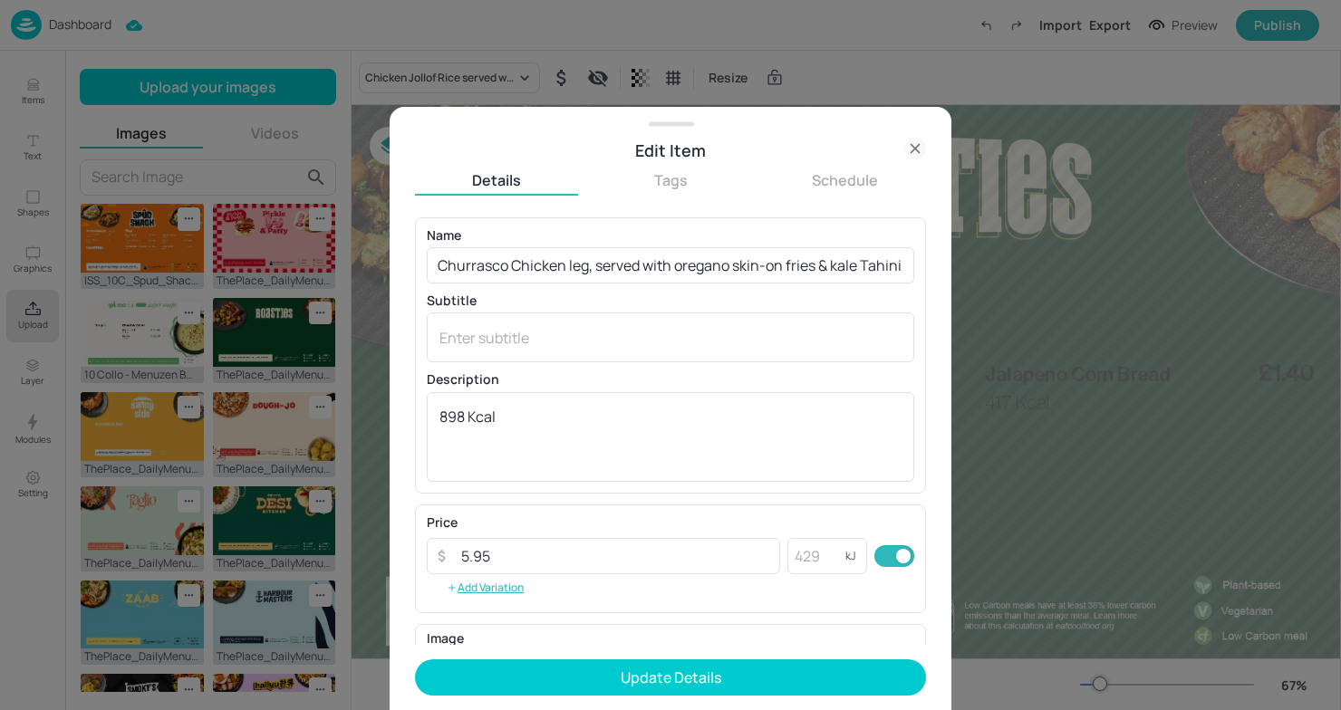
click at [1075, 336] on div at bounding box center [670, 355] width 1341 height 710
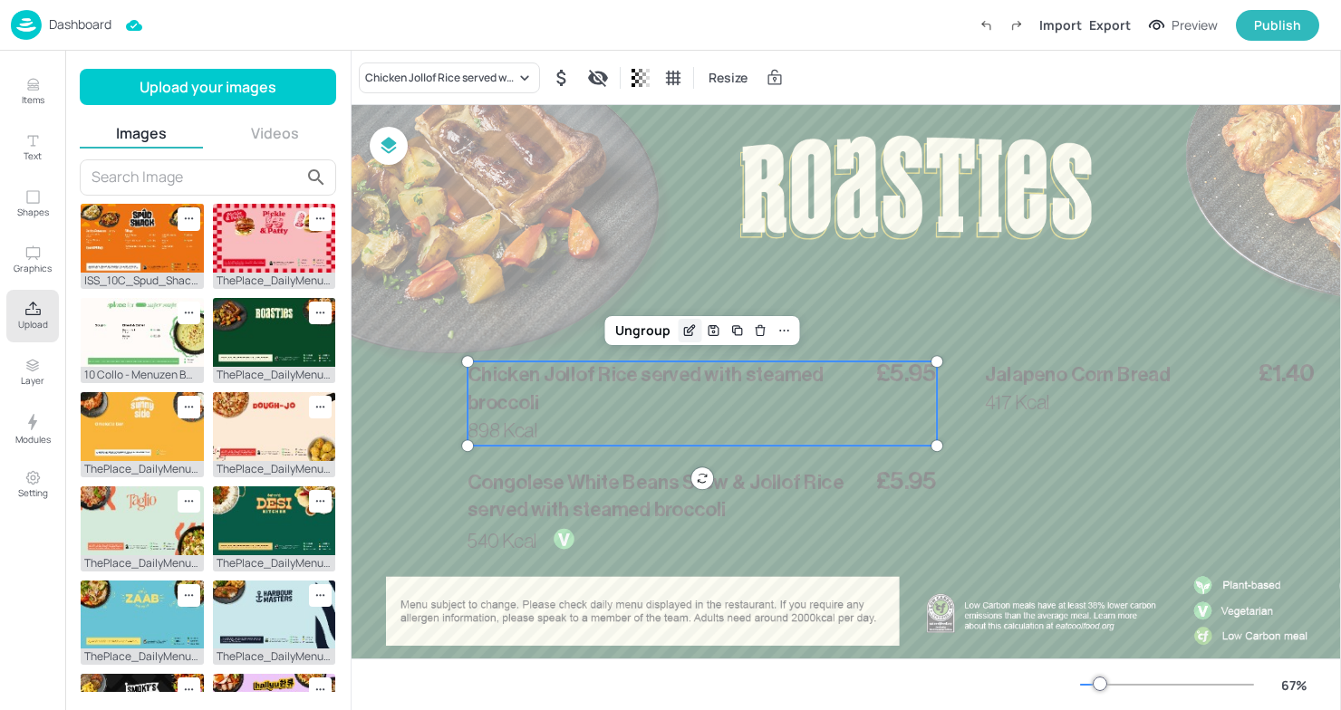
click at [692, 327] on icon "Edit Item" at bounding box center [693, 327] width 2 height 2
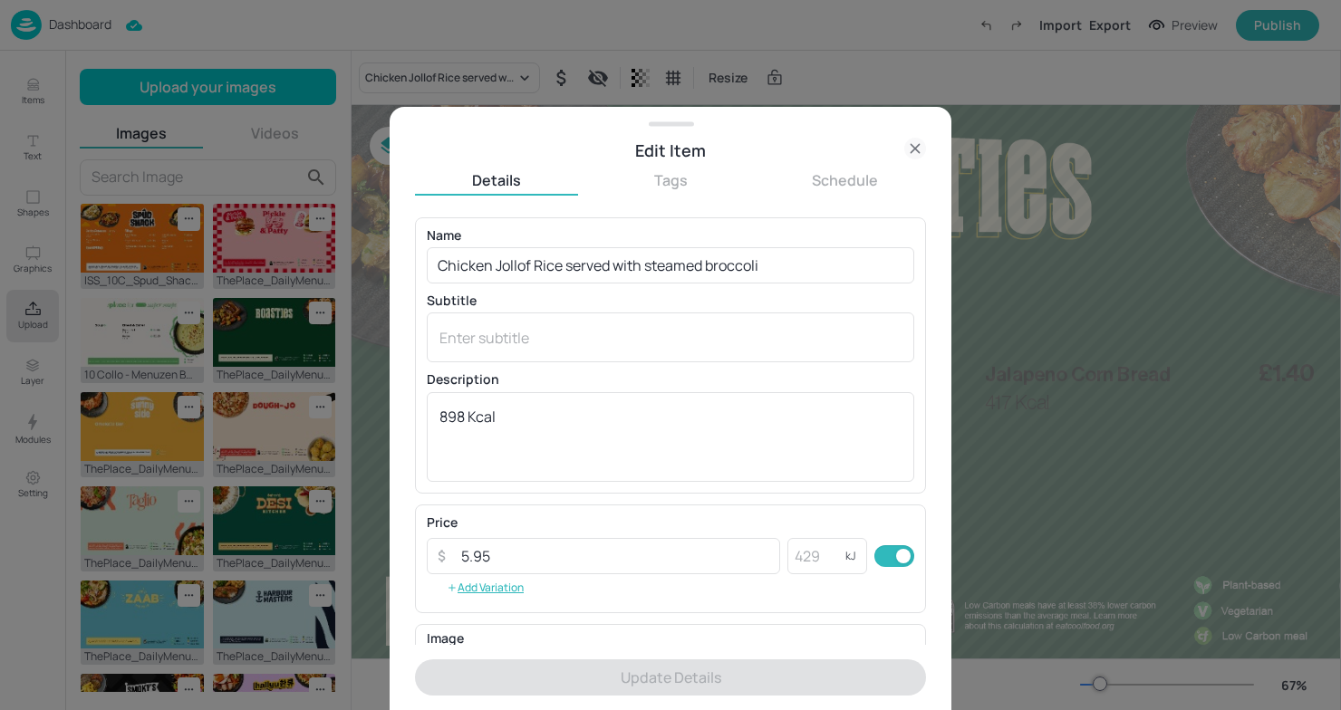
click at [1218, 402] on div at bounding box center [670, 355] width 1341 height 710
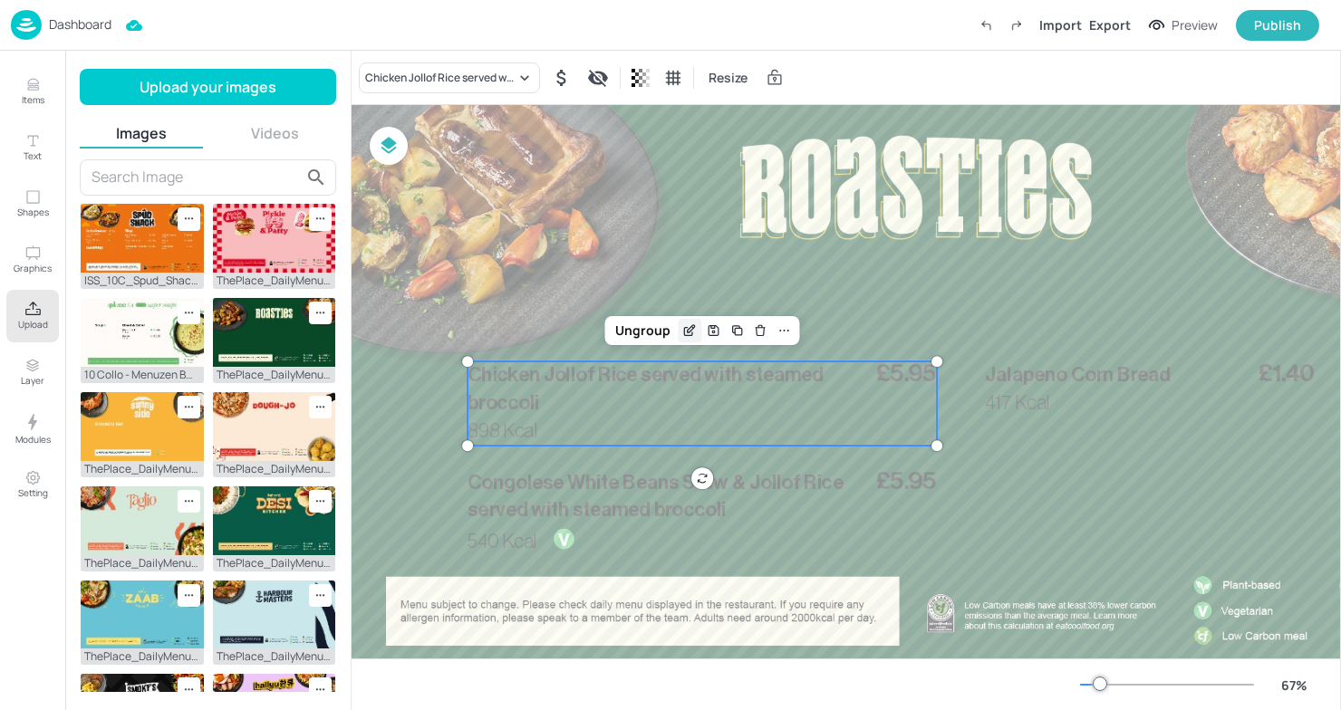
click at [686, 329] on icon "Edit Item" at bounding box center [689, 330] width 15 height 14
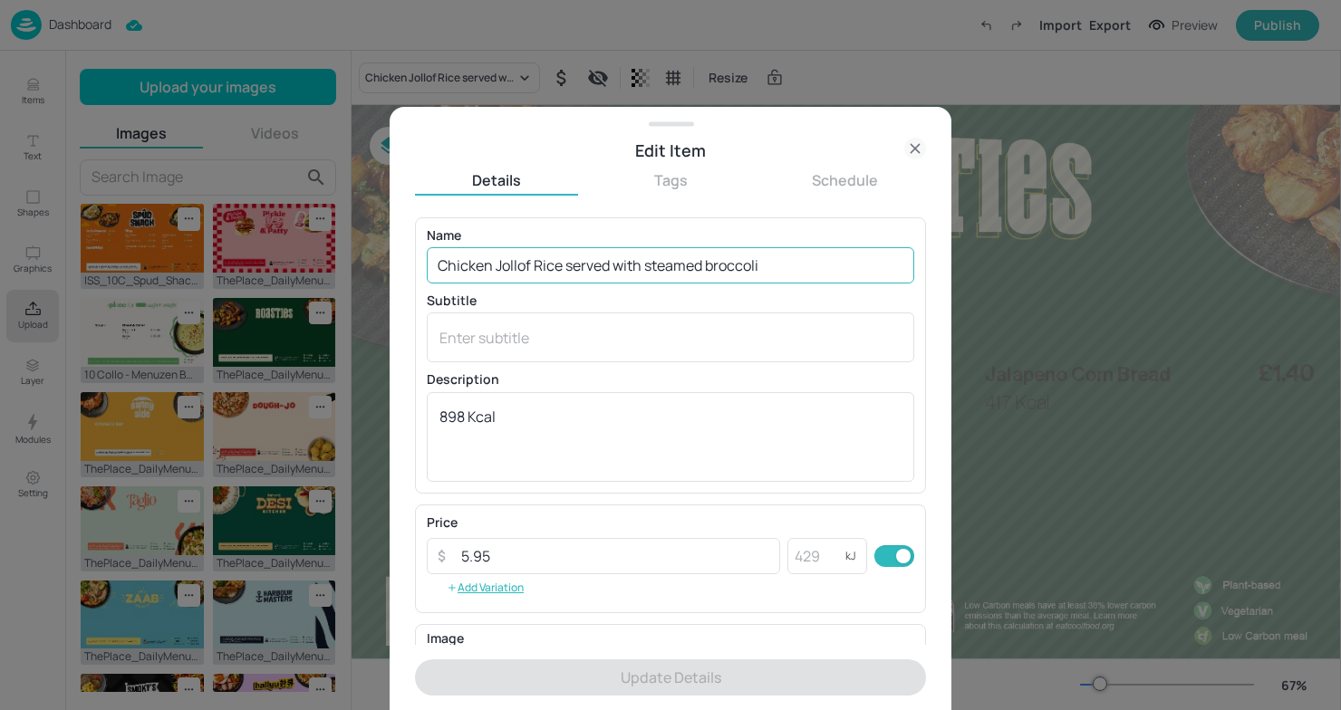
click at [762, 269] on input "Chicken Jollof Rice served with steamed broccoli" at bounding box center [670, 265] width 487 height 36
drag, startPoint x: 762, startPoint y: 269, endPoint x: 400, endPoint y: 263, distance: 362.4
click at [400, 264] on div "Edit Item Details Tags Schedule Name Chicken Jollof Rice served with steamed br…" at bounding box center [671, 408] width 562 height 603
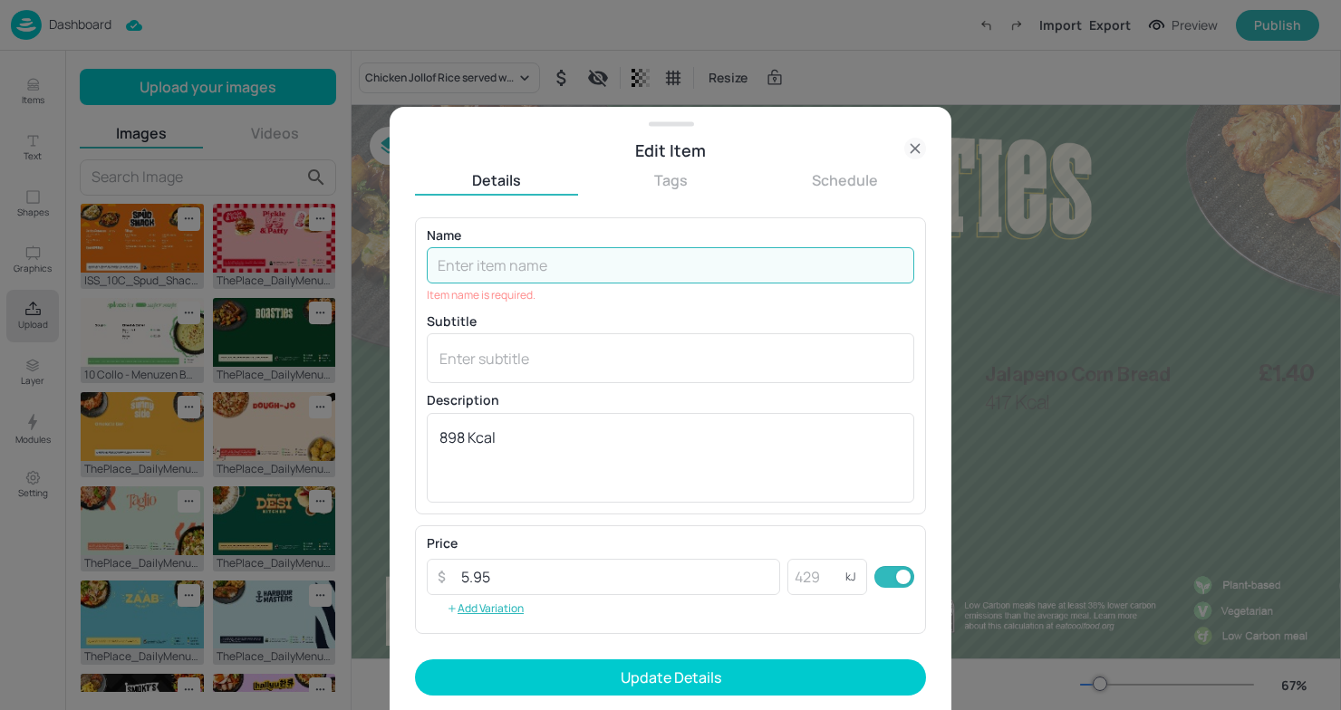
paste input "Chermoula spiced Lamb shoulder, served with garlic mash & garden peas"
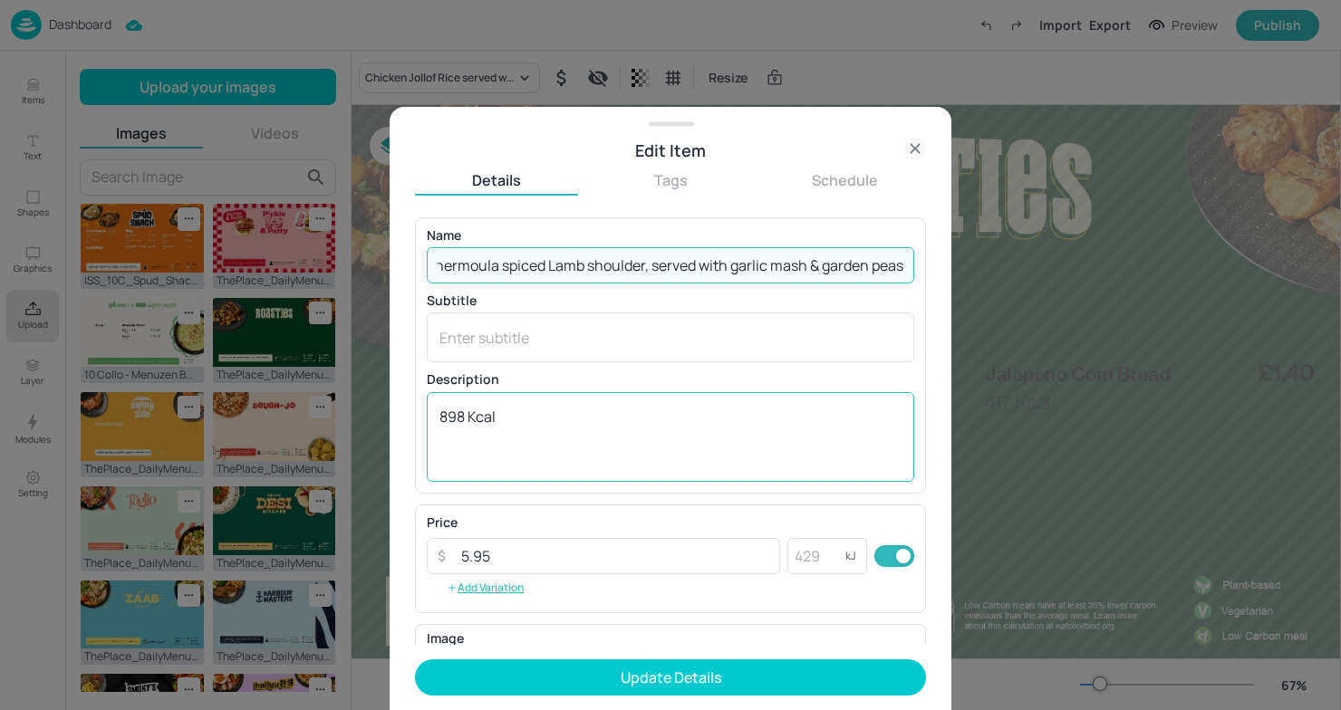
type input "Chermoula spiced Lamb shoulder, served with garlic mash & garden peas"
click at [465, 419] on textarea "898 Kcal" at bounding box center [670, 437] width 462 height 60
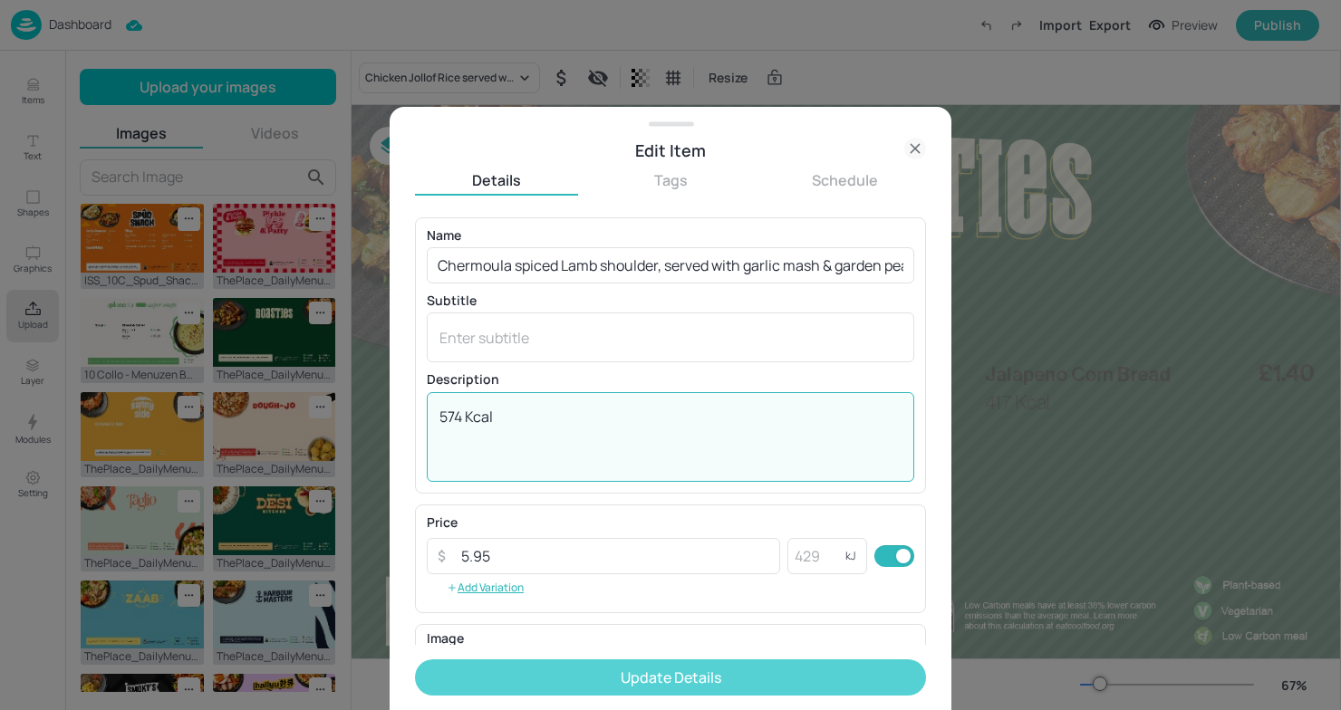
type textarea "574 Kcal"
click at [736, 670] on button "Update Details" at bounding box center [670, 678] width 511 height 36
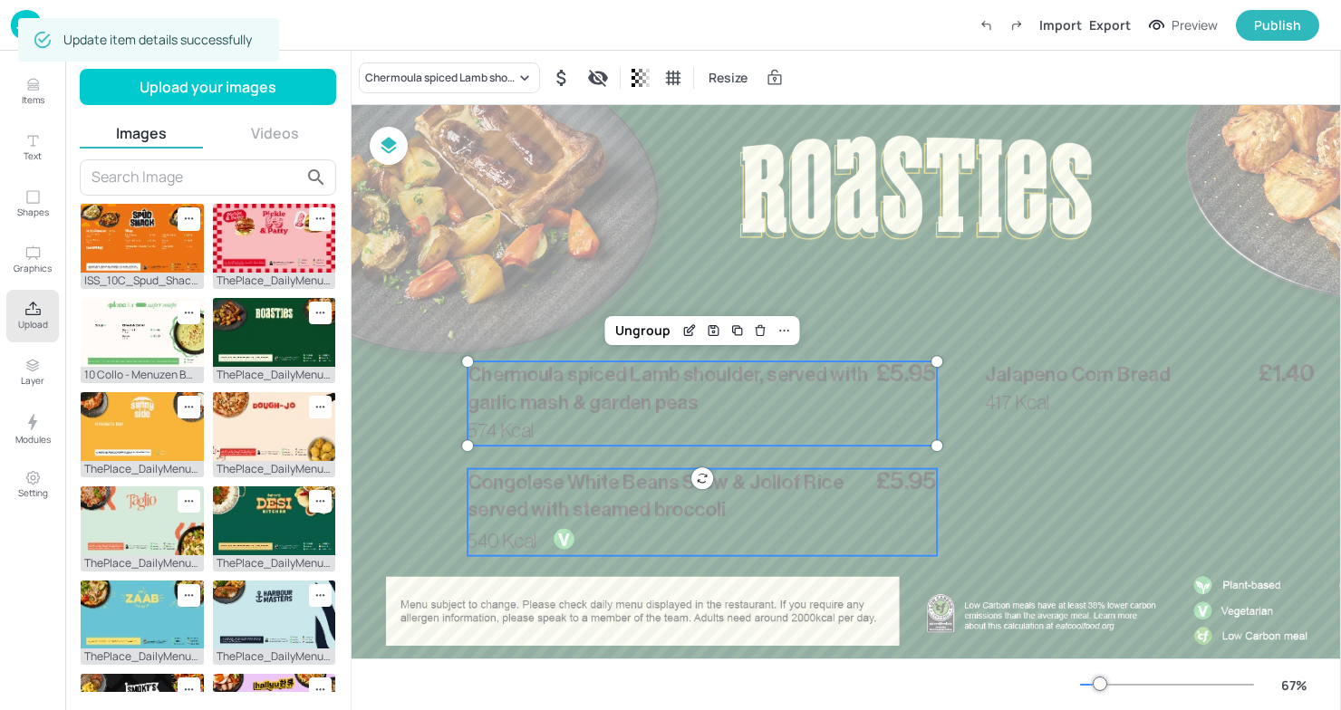
click at [559, 486] on span "Congolese White Beans Stew & Jollof Rice served with steamed broccoli" at bounding box center [654, 497] width 375 height 48
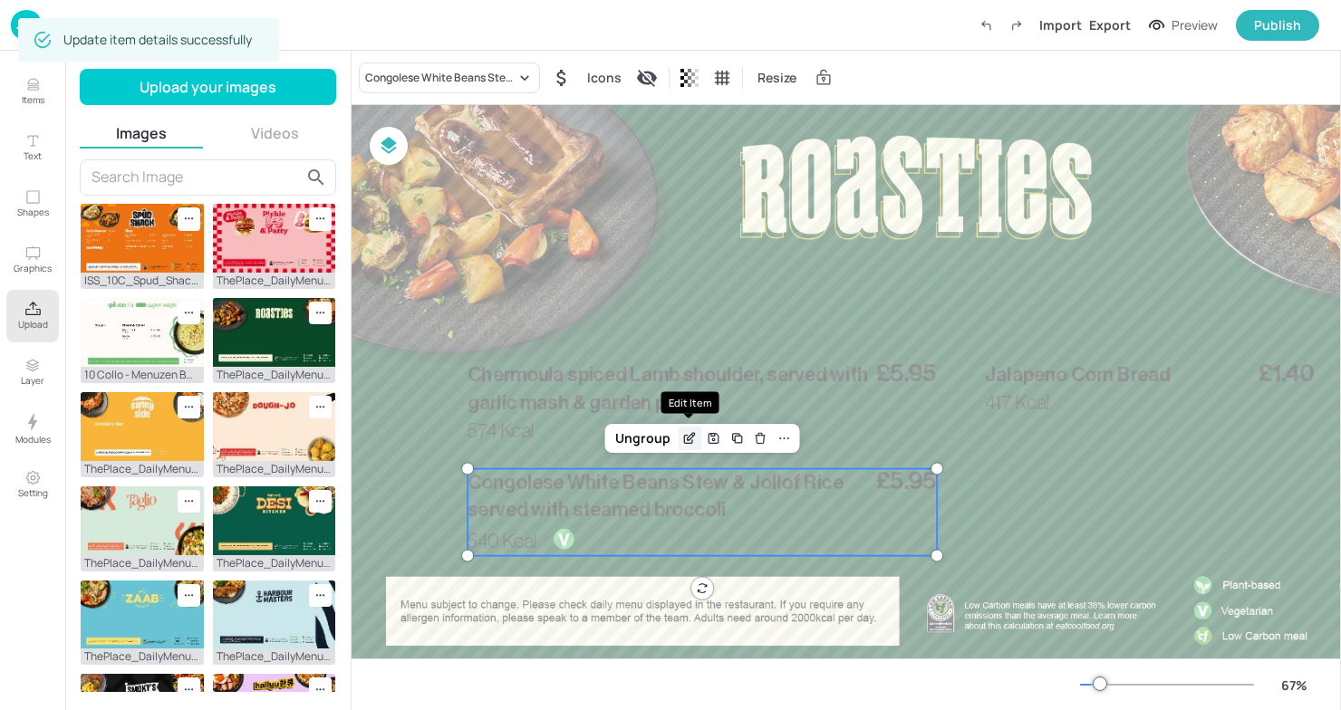
click at [690, 441] on icon "Edit Item" at bounding box center [689, 438] width 15 height 14
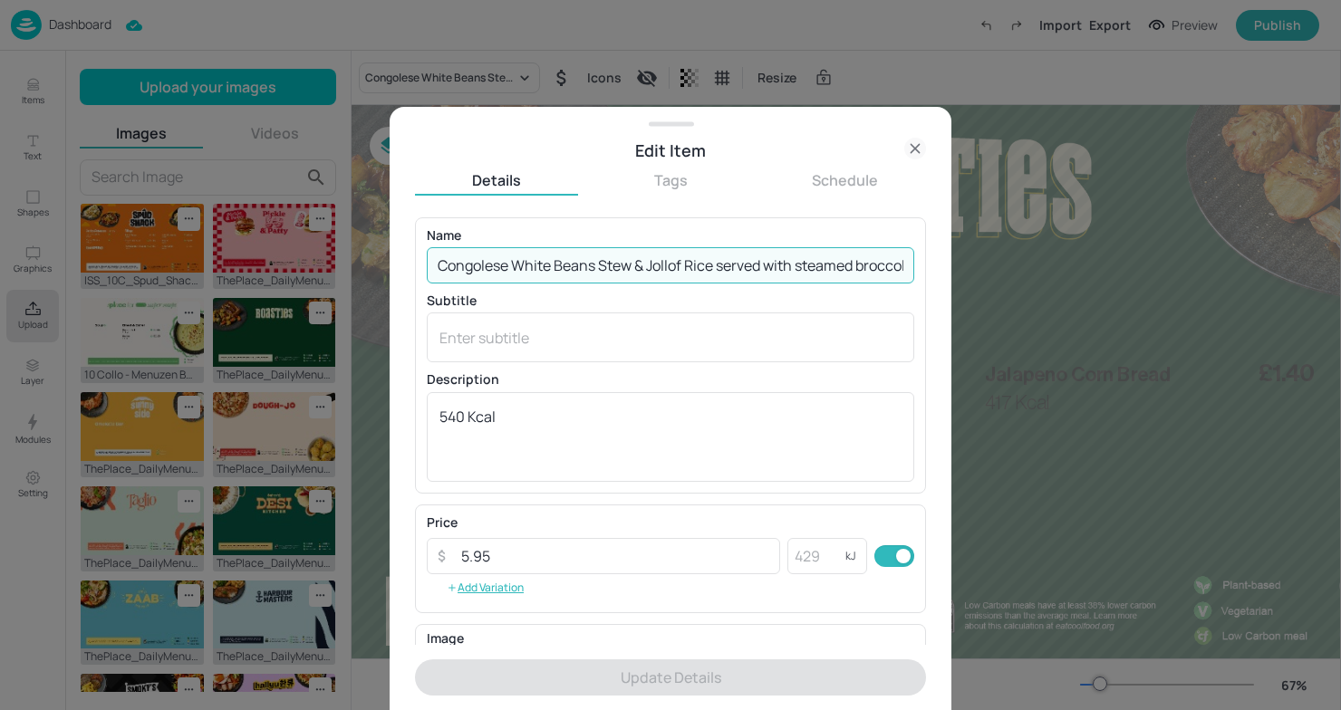
scroll to position [0, 16]
drag, startPoint x: 441, startPoint y: 270, endPoint x: 949, endPoint y: 281, distance: 507.4
click at [949, 281] on div "Edit Item Details Tags Schedule Name Congolese White Beans Stew & Jollof Rice s…" at bounding box center [671, 408] width 562 height 603
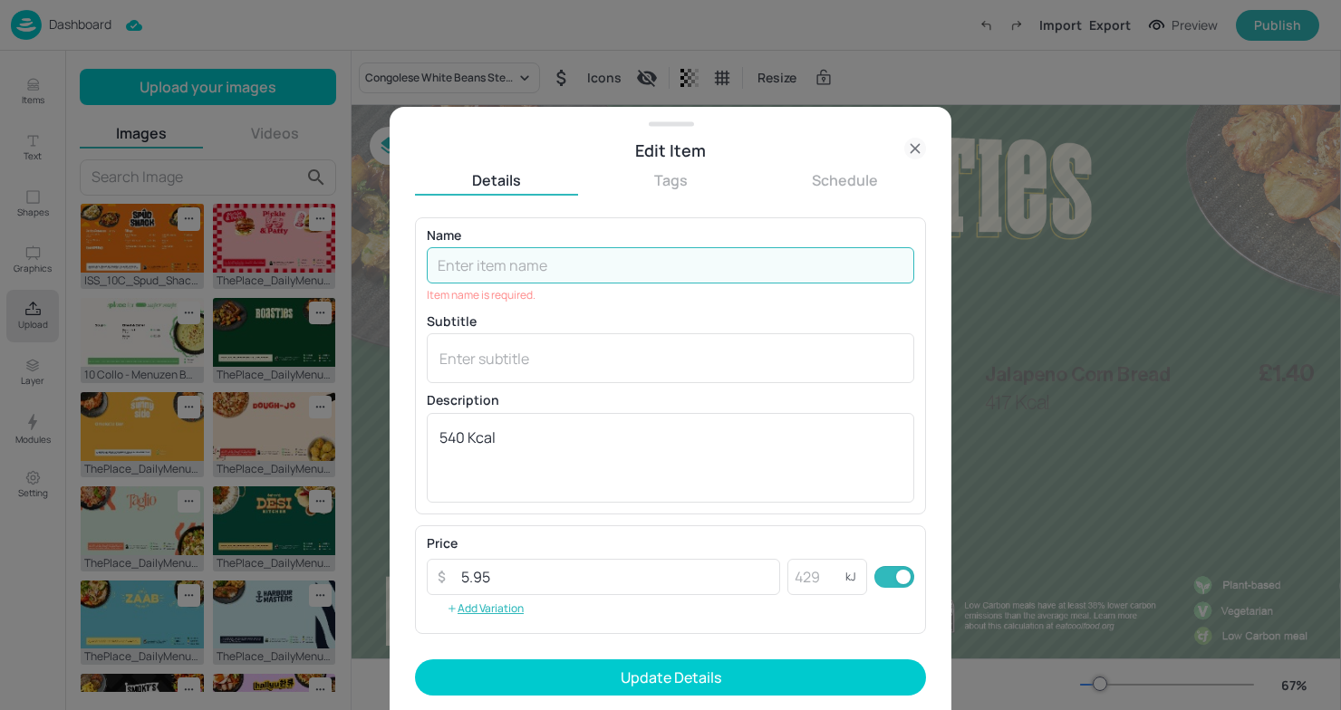
scroll to position [0, 0]
click at [1141, 454] on div at bounding box center [670, 355] width 1341 height 710
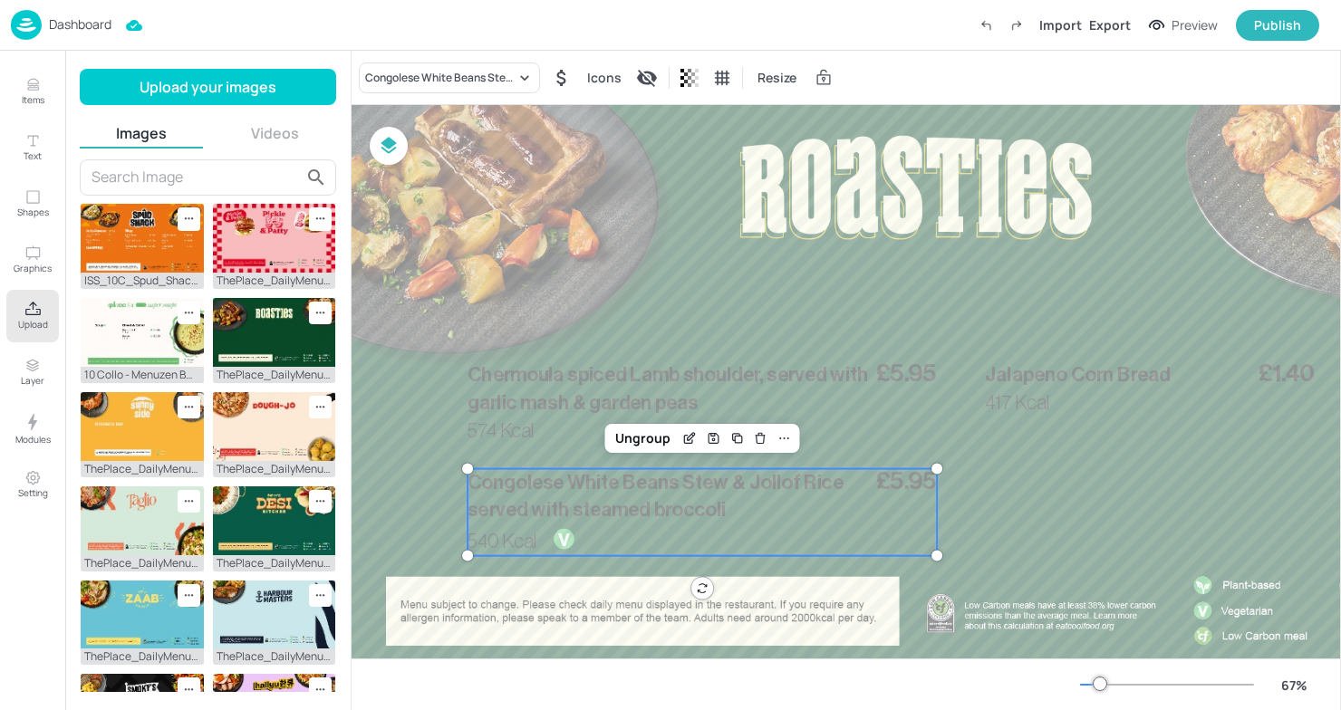
click at [634, 343] on div at bounding box center [915, 370] width 1162 height 654
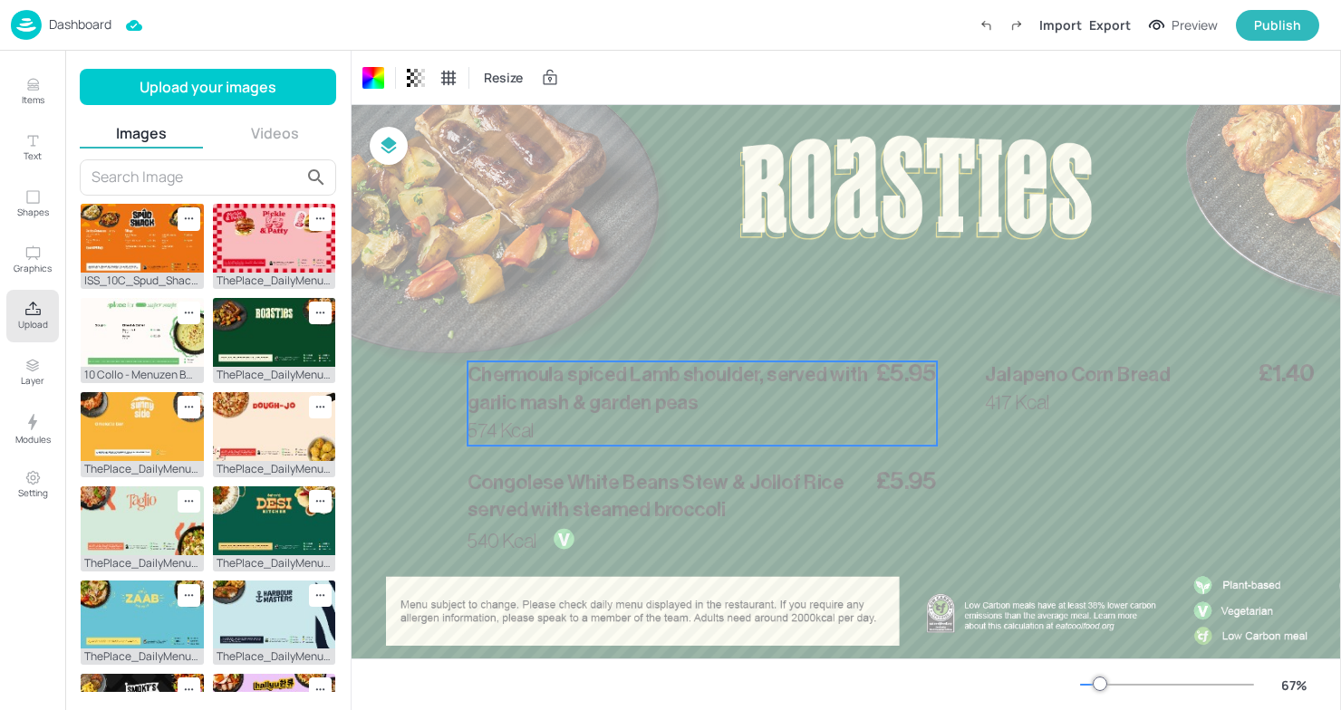
click at [574, 388] on p "Chermoula spiced Lamb shoulder, served with garlic mash & garden peas" at bounding box center [668, 389] width 403 height 56
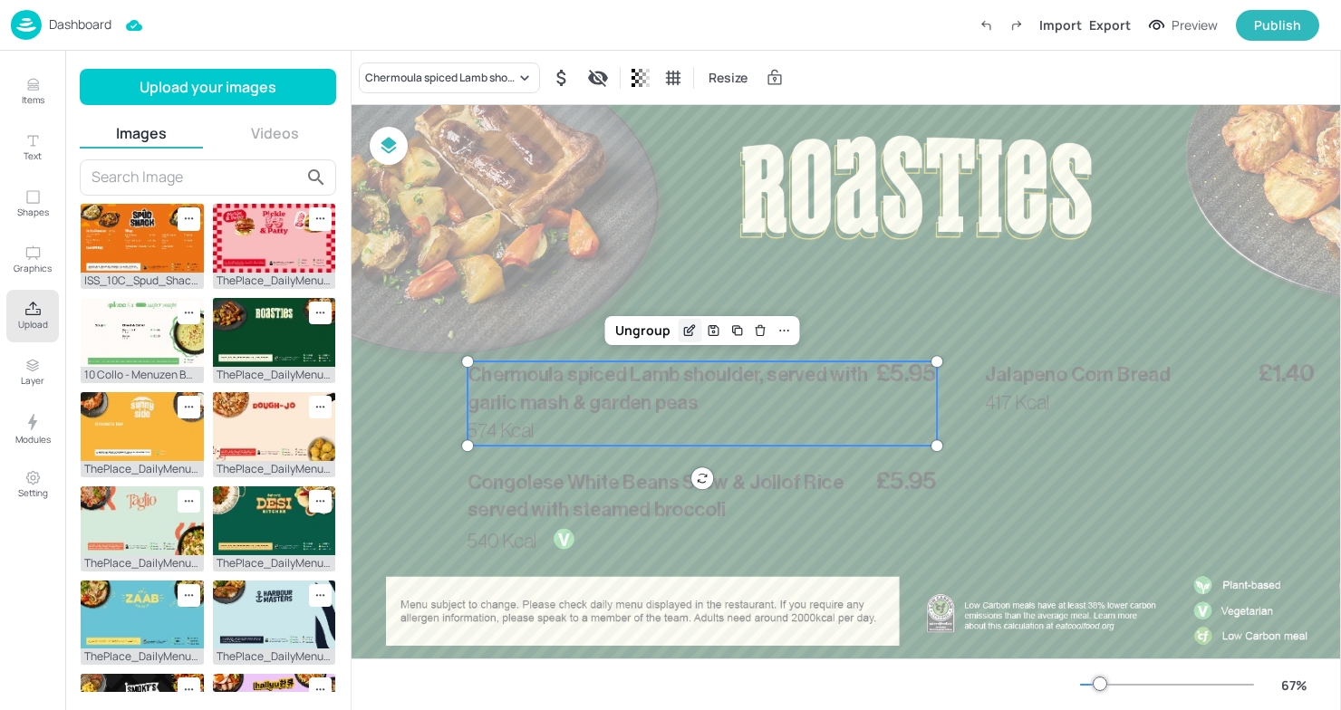
click at [689, 329] on icon "Edit Item" at bounding box center [689, 330] width 15 height 14
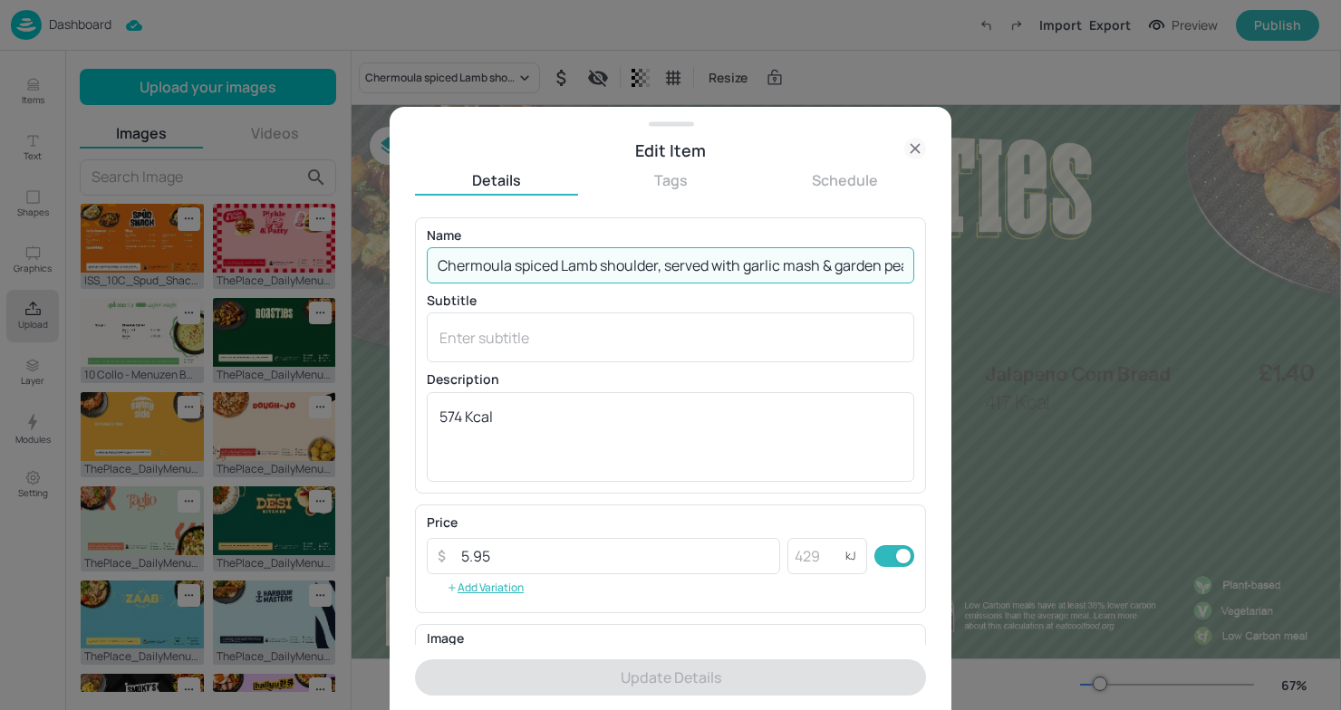
scroll to position [0, 24]
drag, startPoint x: 440, startPoint y: 266, endPoint x: 1007, endPoint y: 256, distance: 567.2
click at [1007, 256] on div "Edit Item Details Tags Schedule Name Chermoula spiced Lamb shoulder, served wit…" at bounding box center [670, 355] width 1341 height 710
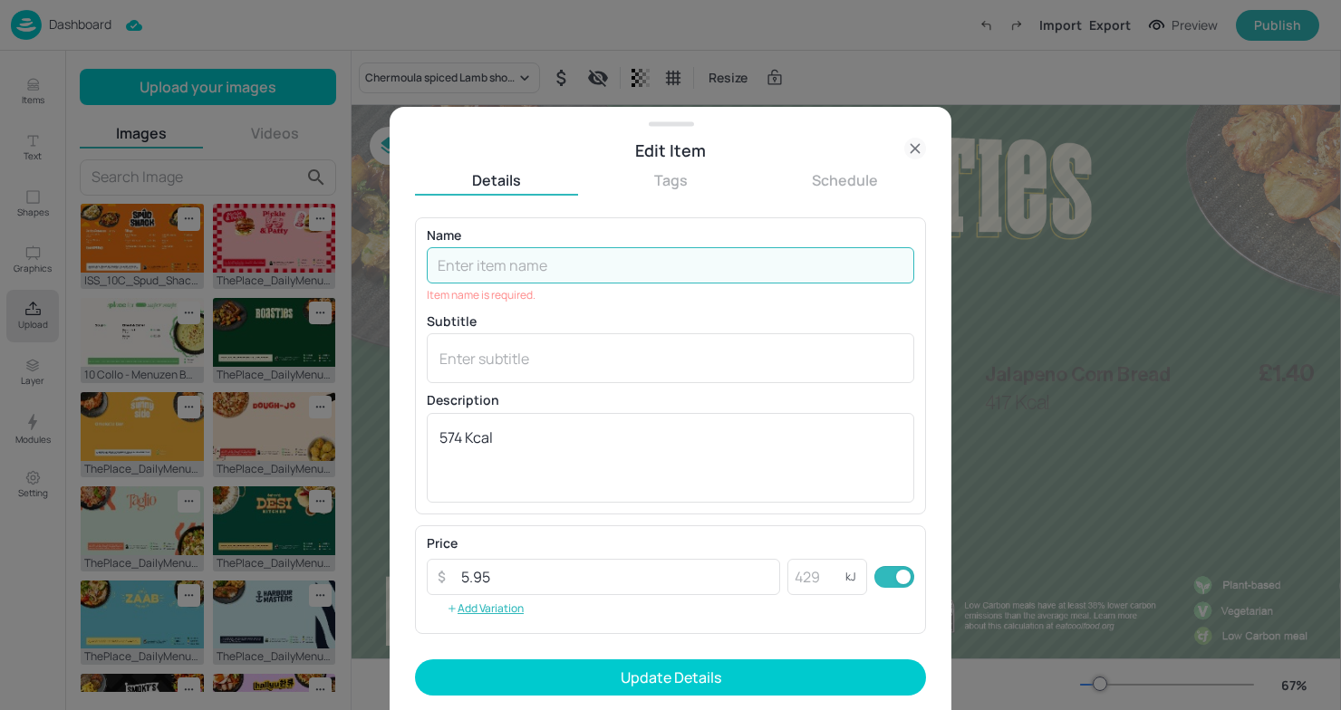
paste input "Churrasco Chicken leg, served with oregano skin-on fries & kale Tahini slaw"
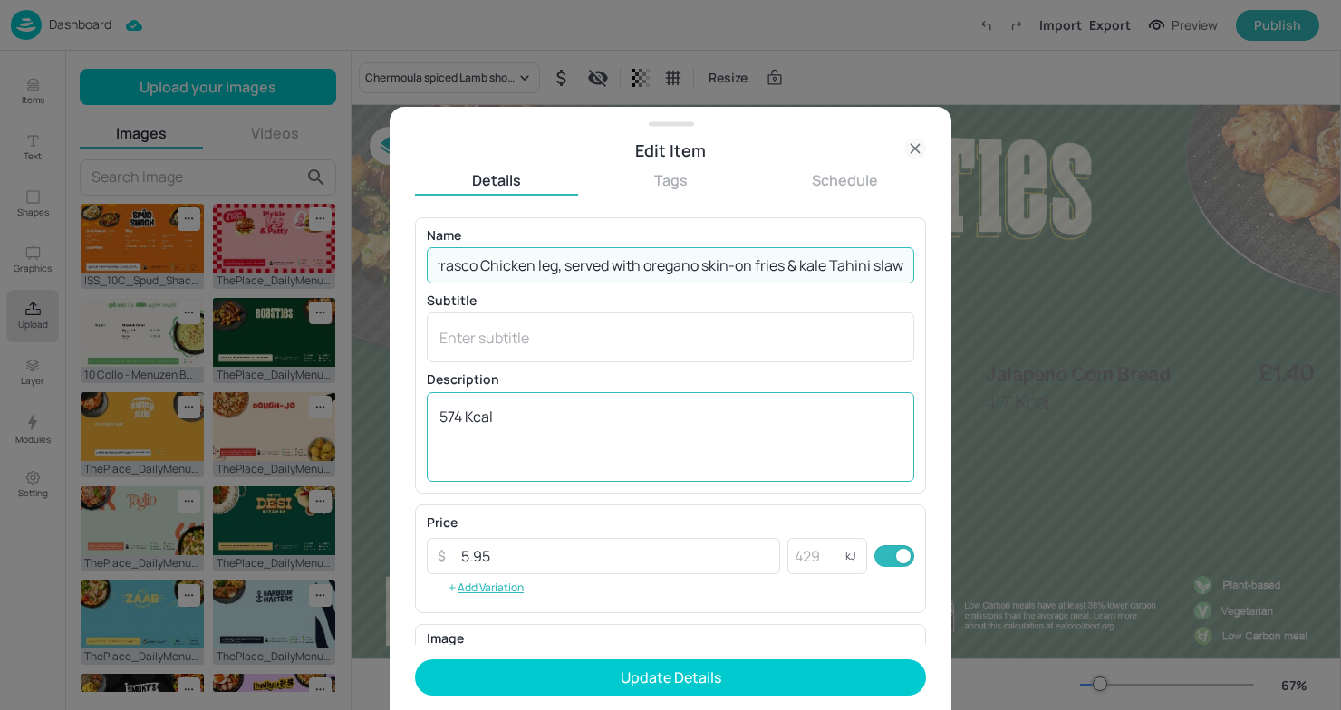
type input "Churrasco Chicken leg, served with oregano skin-on fries & kale Tahini slaw"
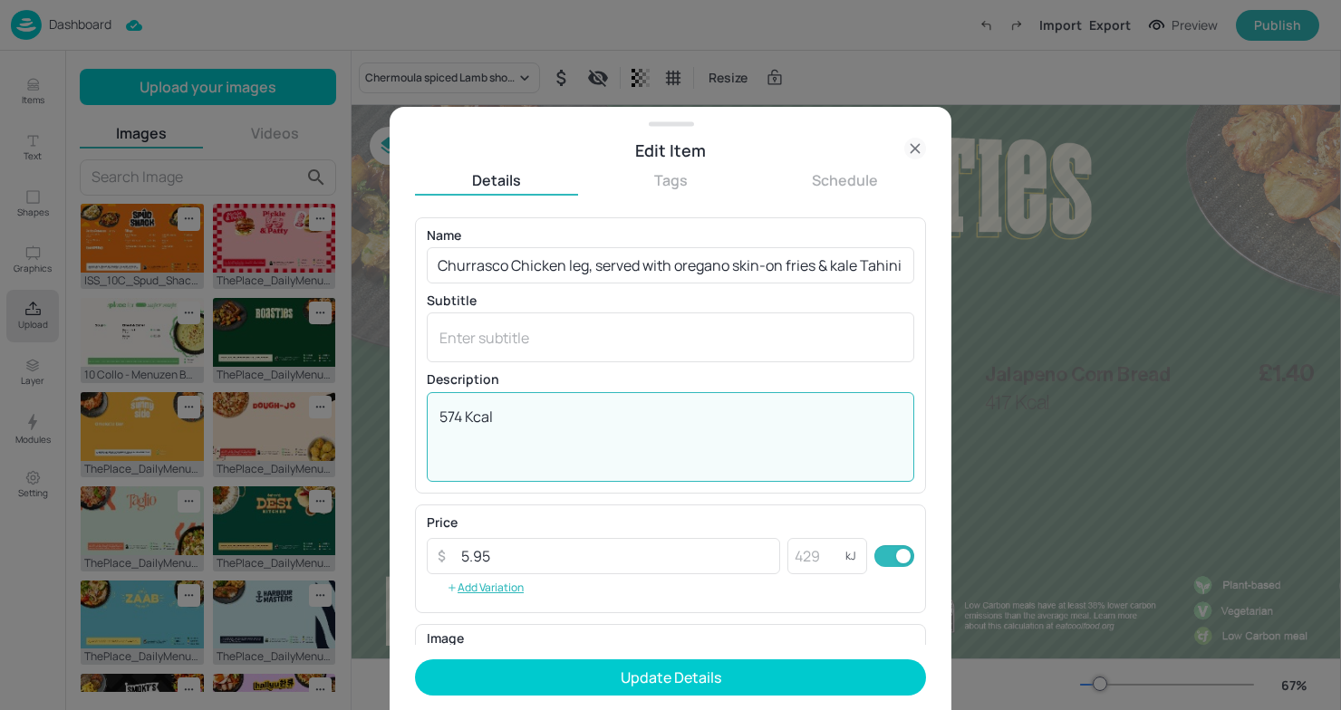
click at [464, 422] on textarea "574 Kcal" at bounding box center [670, 437] width 462 height 60
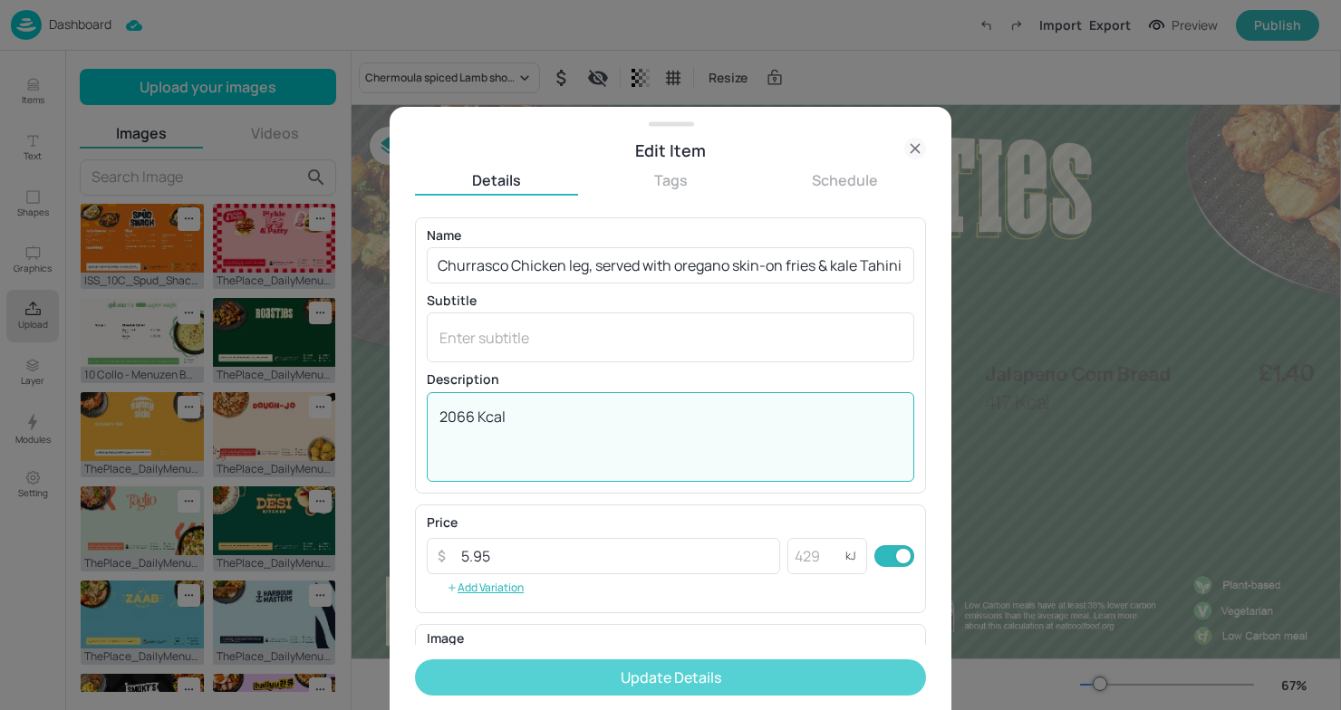
type textarea "2066 Kcal"
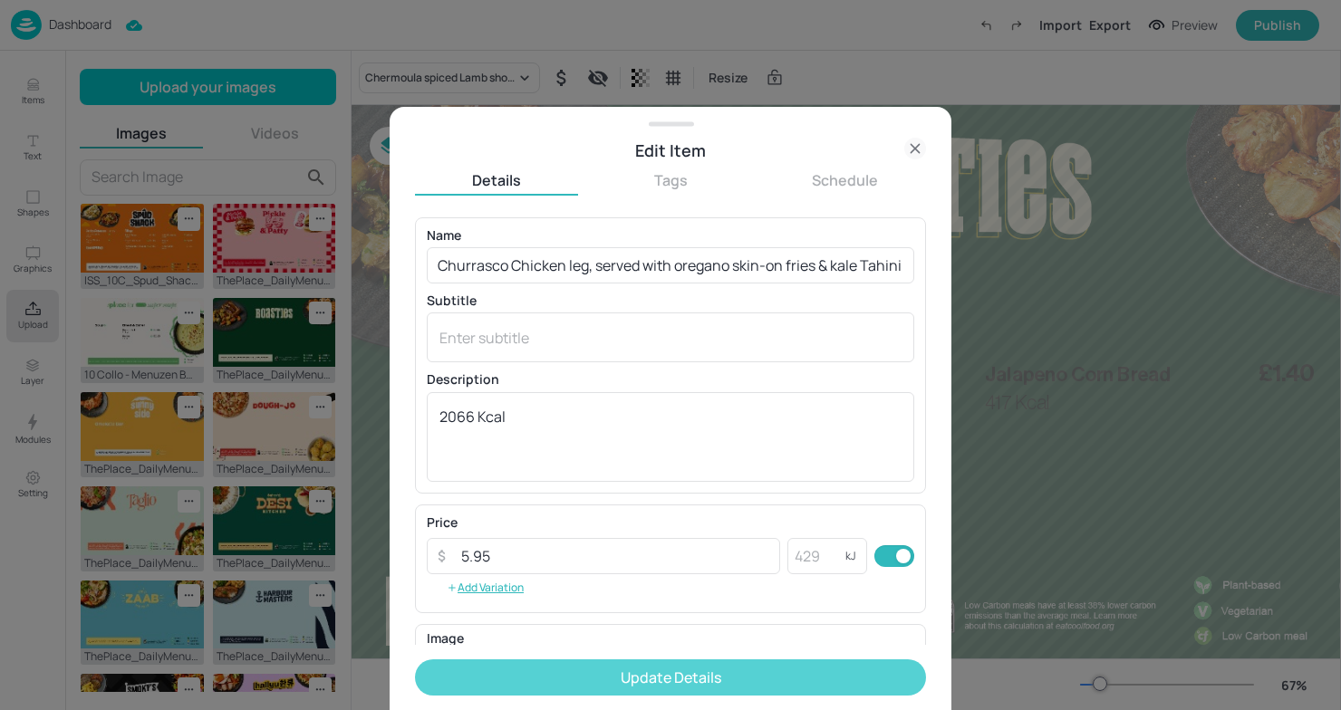
click at [750, 669] on button "Update Details" at bounding box center [670, 678] width 511 height 36
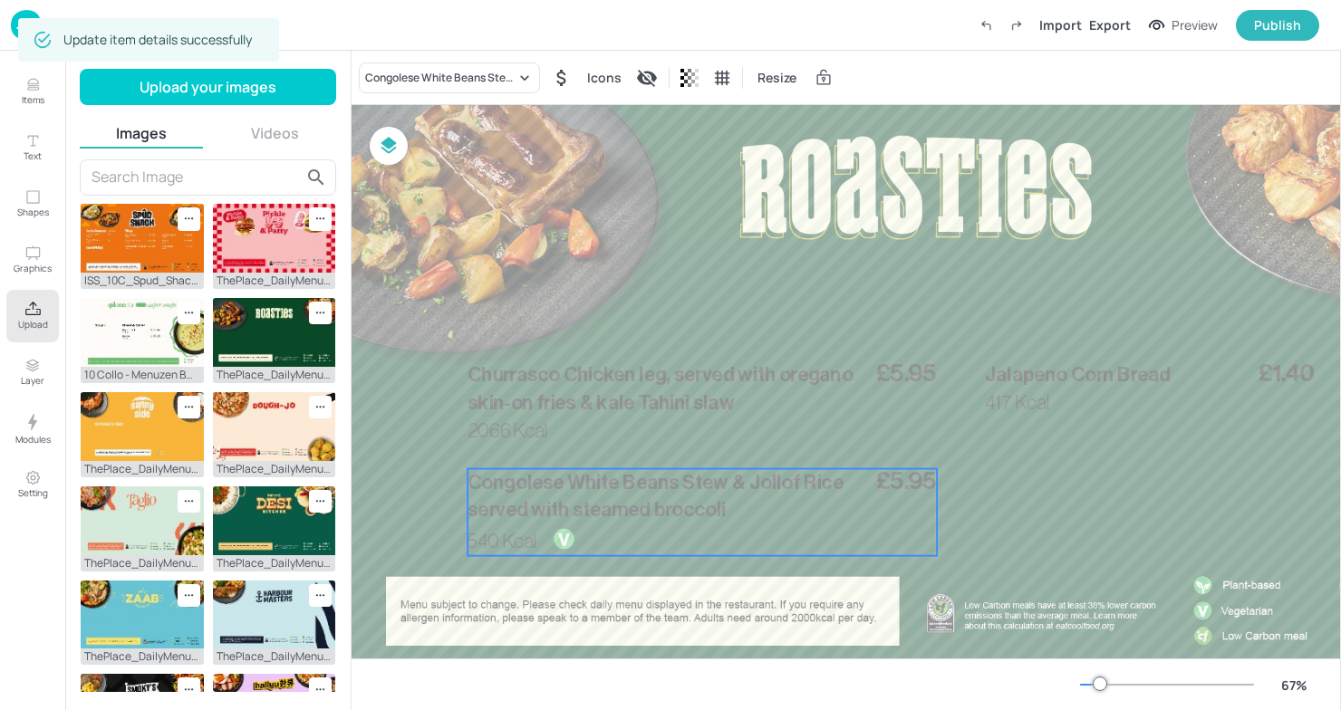
click at [658, 546] on div "£5.95 Congolese White Beans Stew & Jollof Rice served with steamed broccoli 540…" at bounding box center [701, 512] width 469 height 87
click at [695, 433] on icon "Edit Item" at bounding box center [689, 438] width 15 height 14
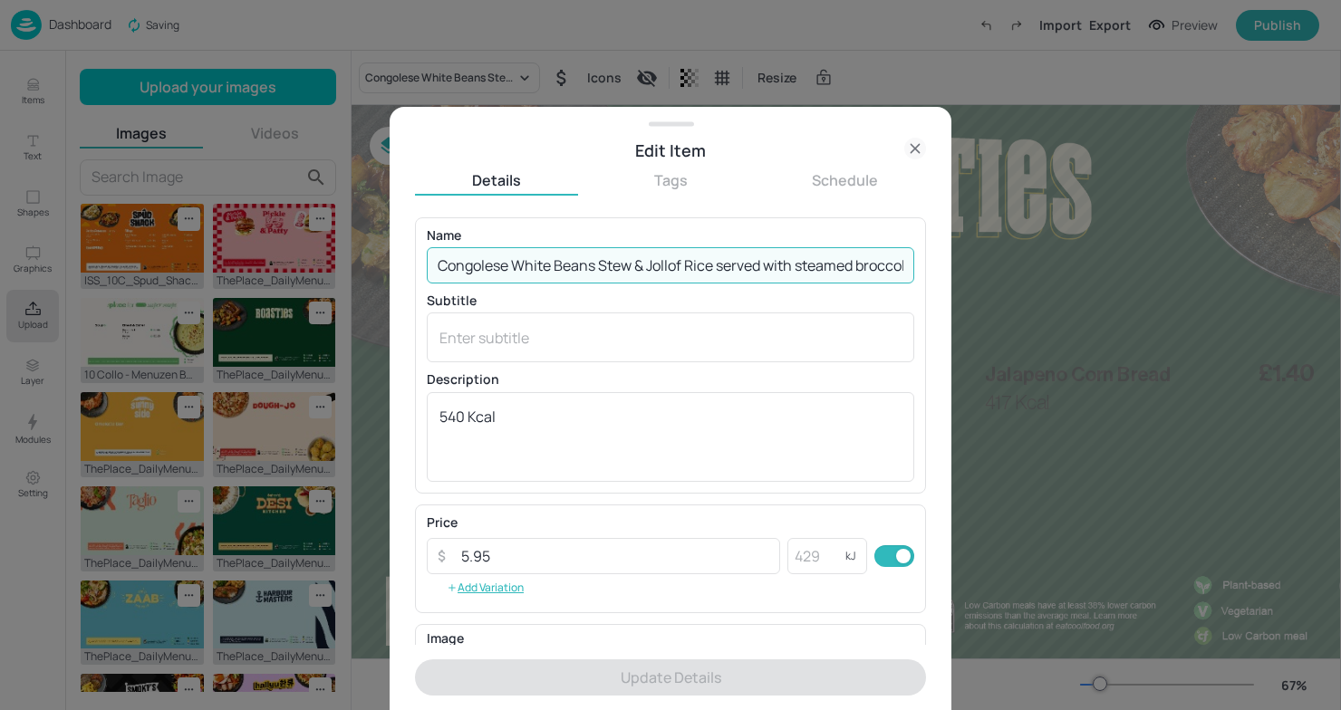
drag, startPoint x: 437, startPoint y: 265, endPoint x: 854, endPoint y: 284, distance: 418.1
click at [854, 284] on div "Name Congolese White Beans Stew & Jollof Rice served with steamed broccoli ​ Su…" at bounding box center [670, 355] width 487 height 253
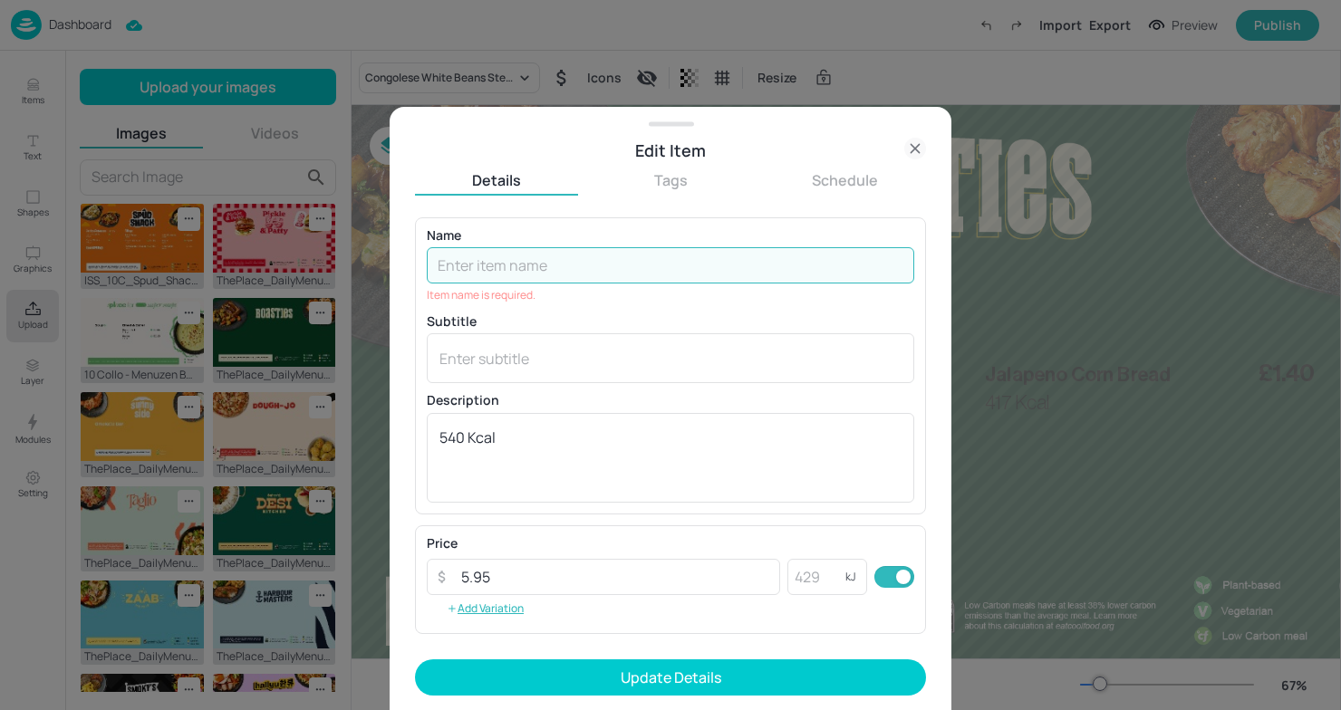
paste input "Aubergine Wrap, served with oregano skin-on fries & side salad"
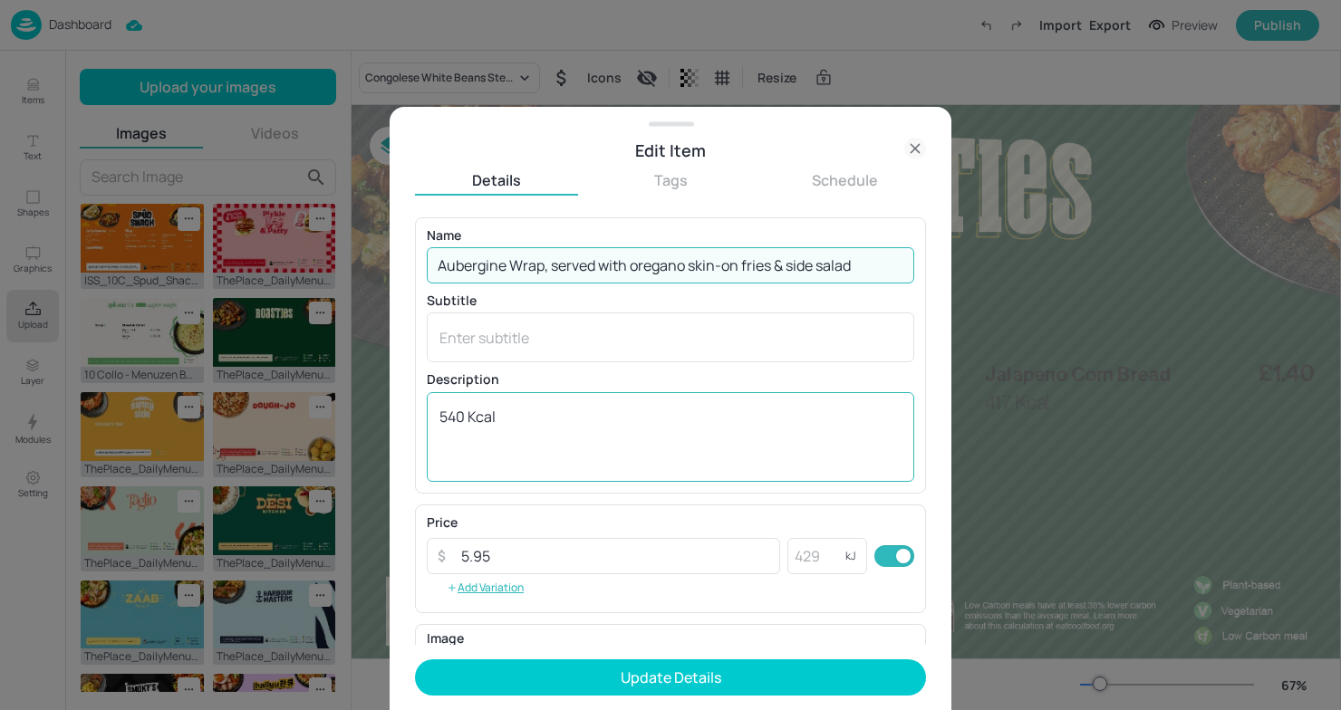
type input "Aubergine Wrap, served with oregano skin-on fries & side salad"
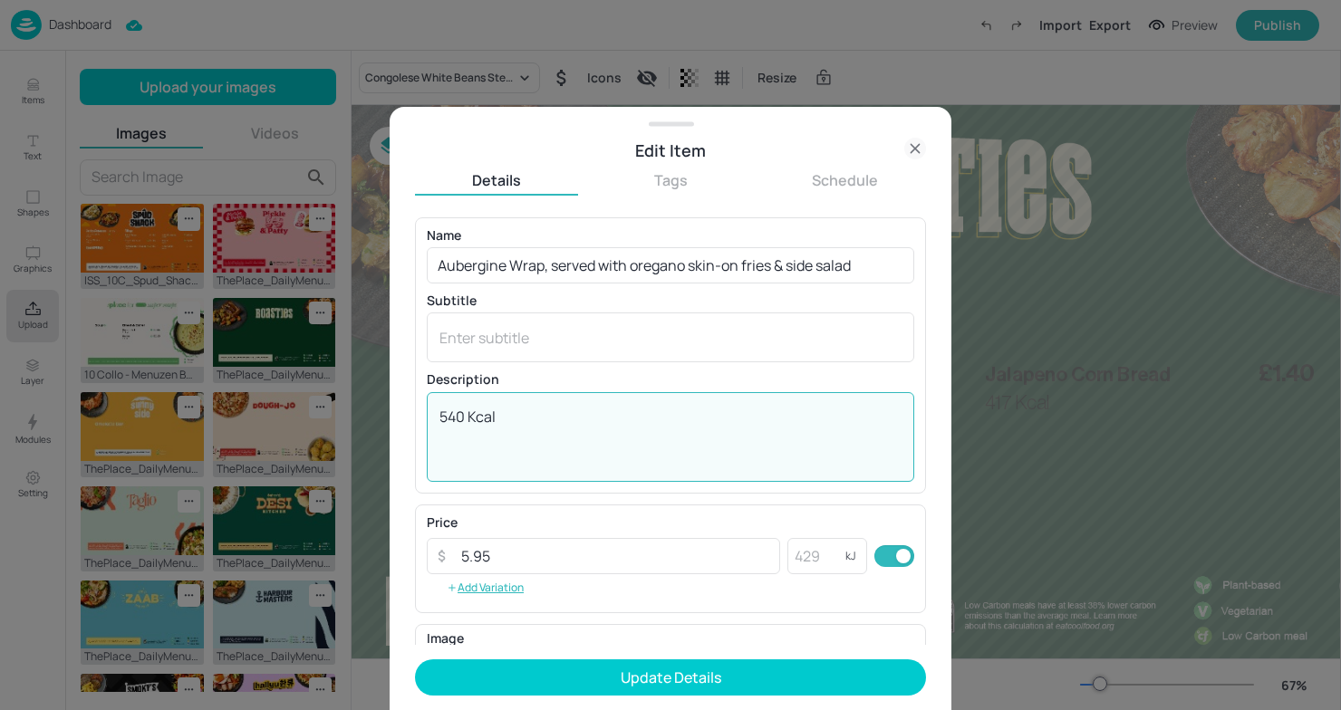
drag, startPoint x: 463, startPoint y: 416, endPoint x: 395, endPoint y: 409, distance: 68.3
click at [395, 409] on div "Edit Item Details Tags Schedule Name Aubergine Wrap, served with oregano skin-o…" at bounding box center [671, 408] width 562 height 603
click at [468, 418] on textarea "229 Kcal" at bounding box center [670, 437] width 462 height 60
type textarea "229 Kcal"
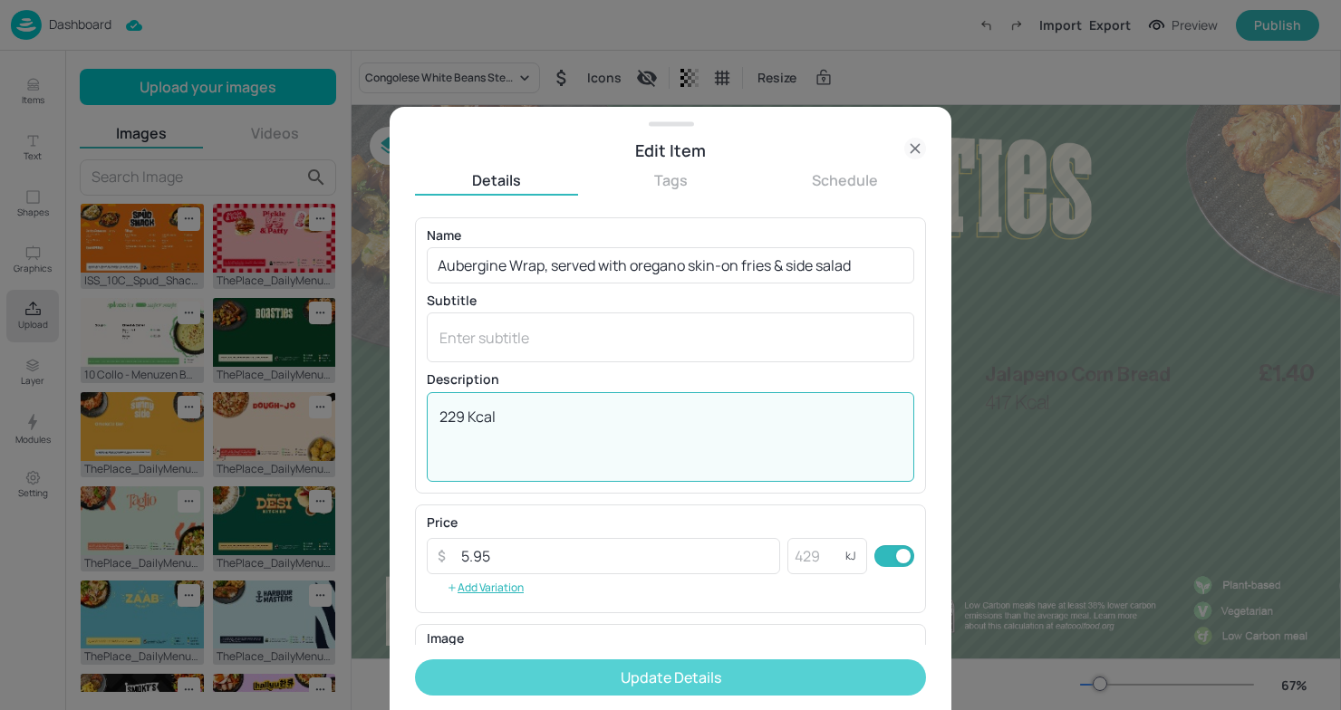
click at [812, 676] on button "Update Details" at bounding box center [670, 678] width 511 height 36
click at [812, 676] on form "Name Aubergine Wrap, served with oregano skin-on fries & side salad ​ Subtitle …" at bounding box center [670, 463] width 511 height 493
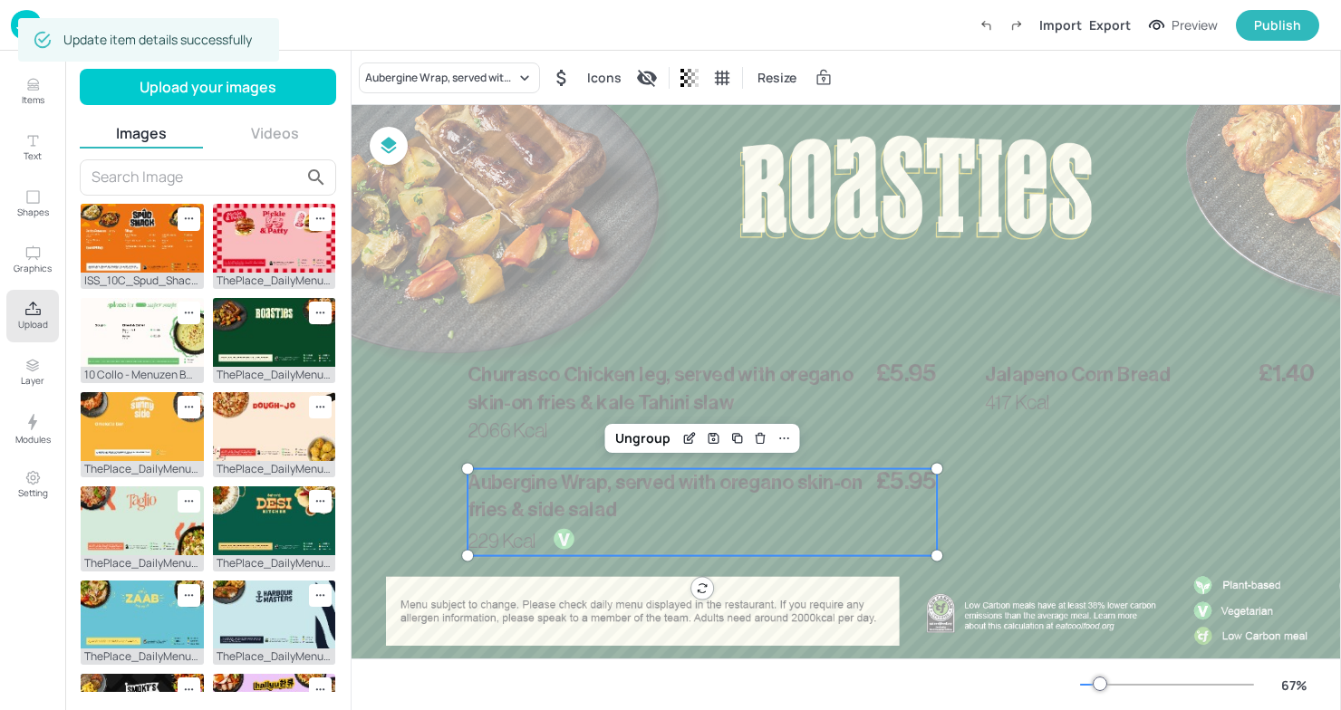
click at [1013, 290] on div at bounding box center [915, 370] width 1162 height 654
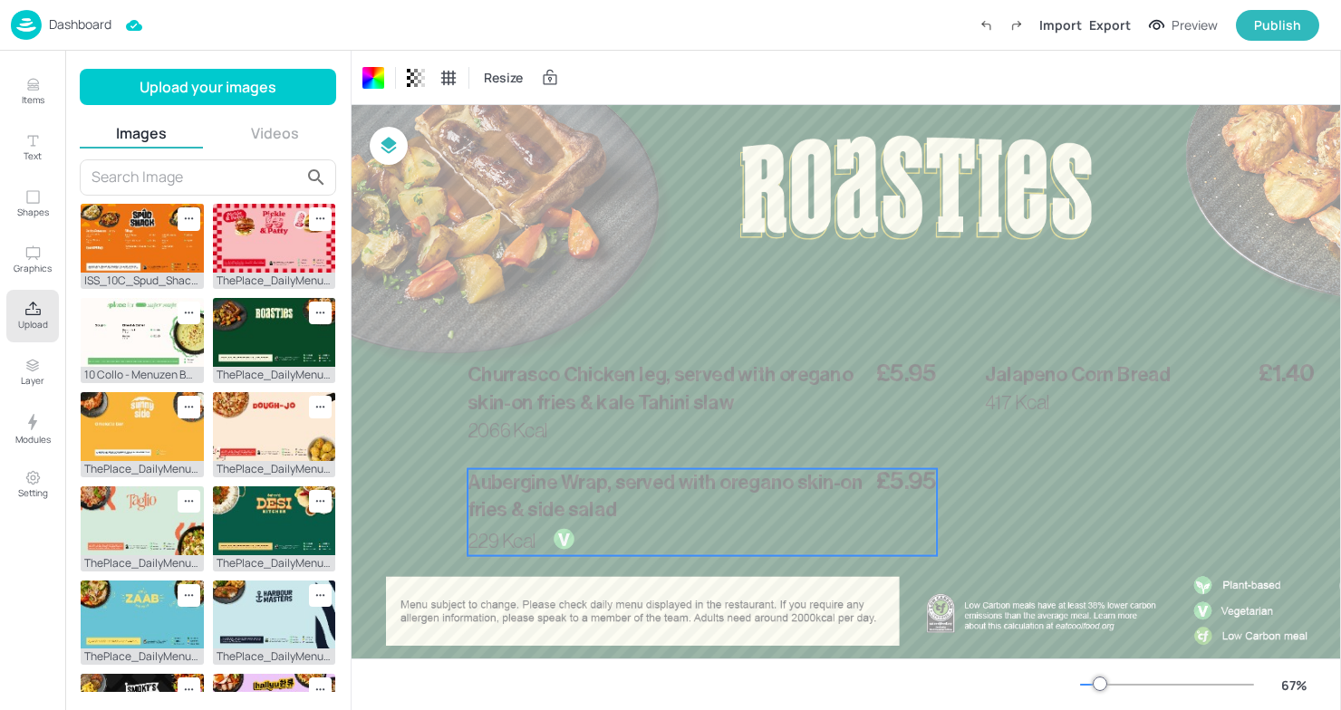
click at [541, 499] on p "Aubergine Wrap, served with oregano skin-on fries & side salad" at bounding box center [668, 497] width 403 height 56
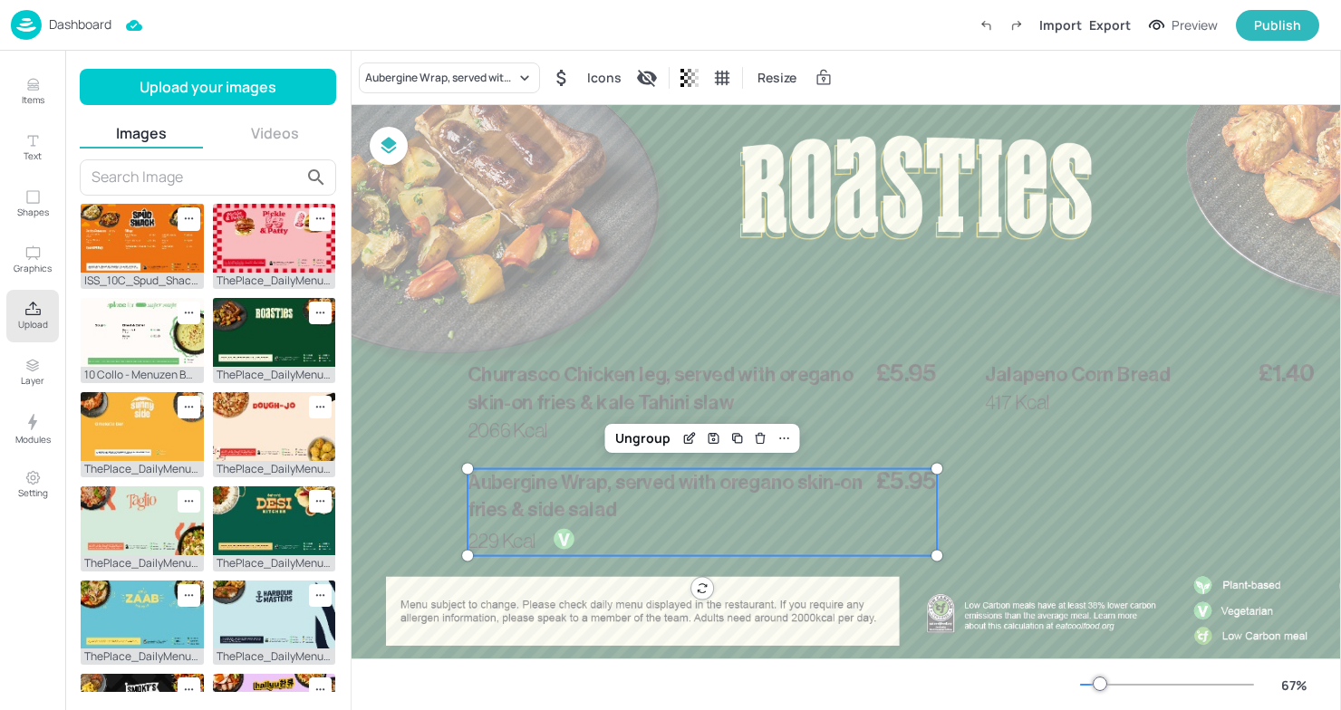
click at [396, 492] on div at bounding box center [915, 370] width 1162 height 654
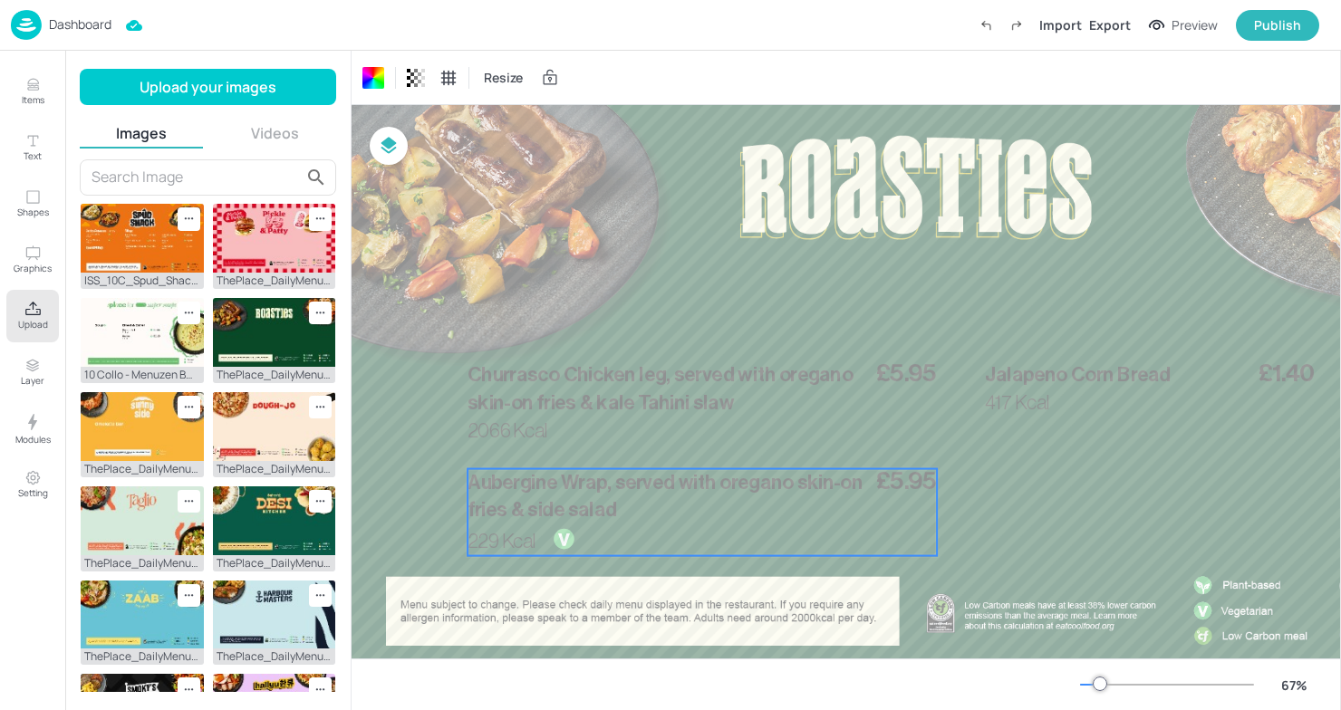
click at [603, 511] on span "Aubergine Wrap, served with oregano skin-on fries & side salad" at bounding box center [664, 497] width 395 height 48
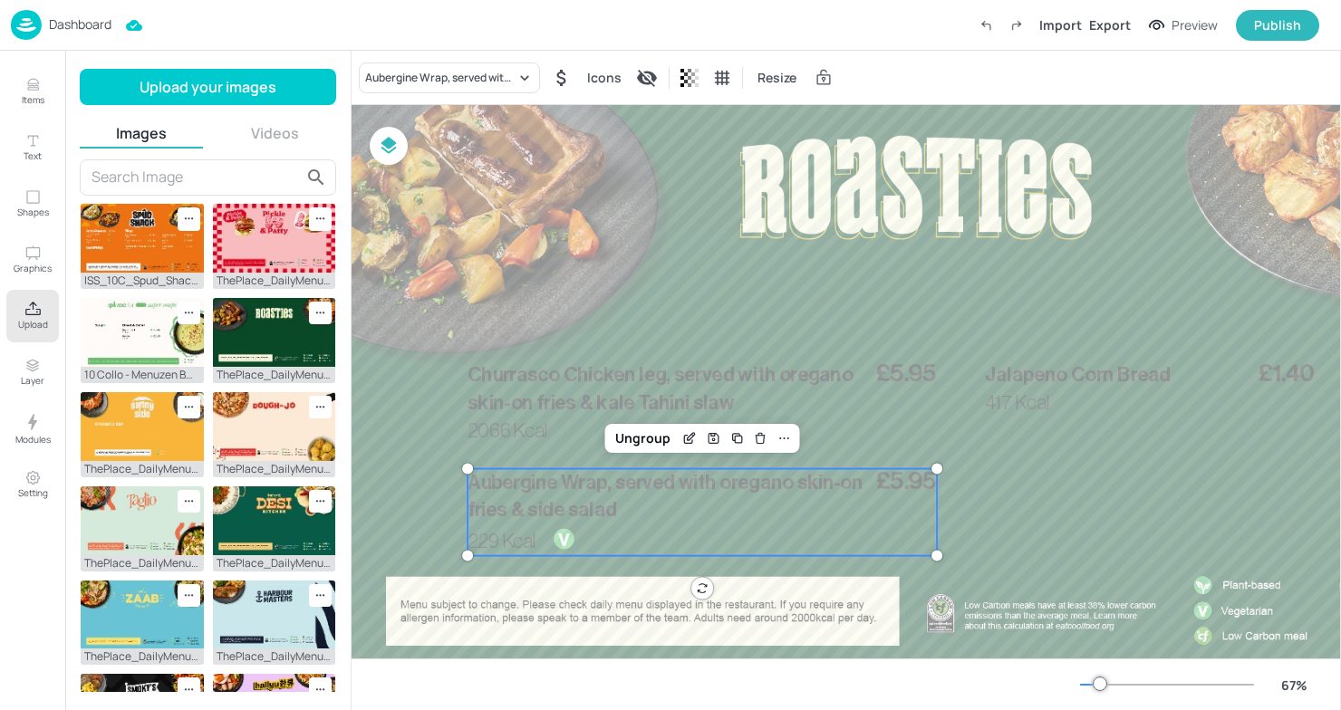
click at [399, 401] on div at bounding box center [915, 370] width 1162 height 654
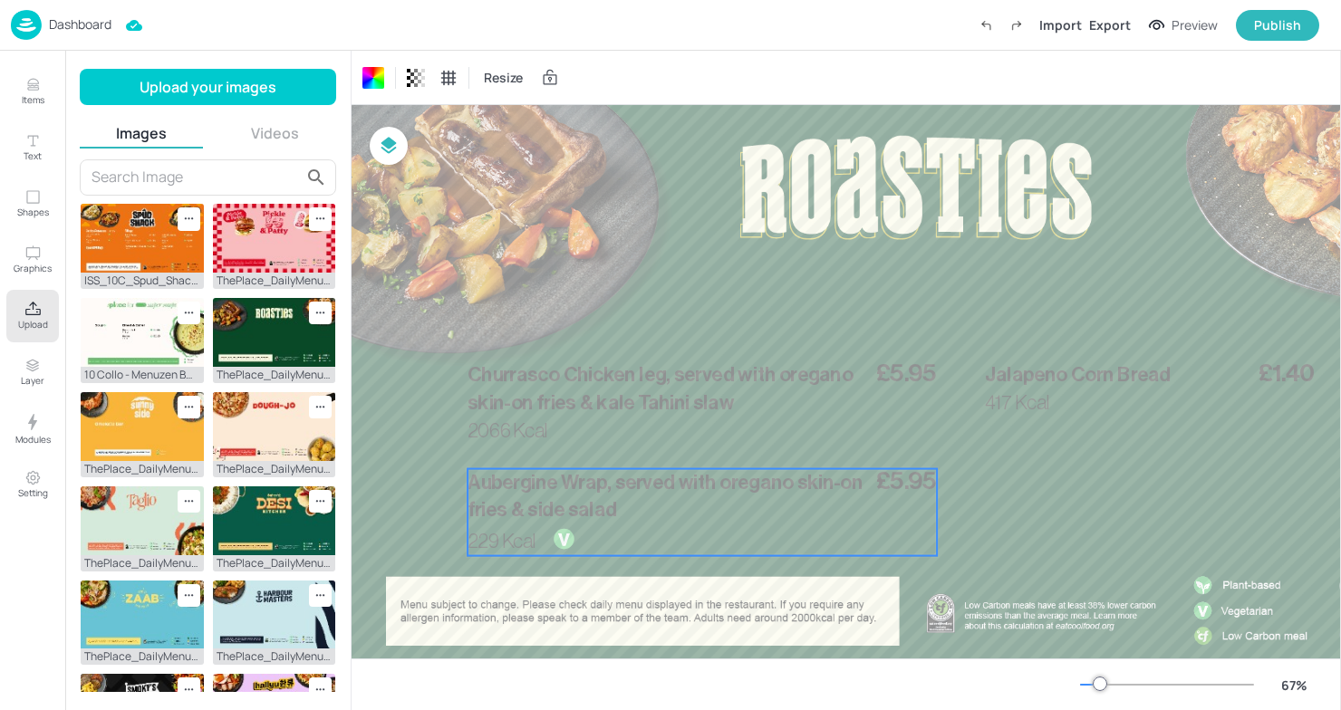
click at [615, 544] on div "£5.95 Aubergine Wrap, served with oregano skin-on fries & side salad 229 Kcal" at bounding box center [701, 512] width 469 height 87
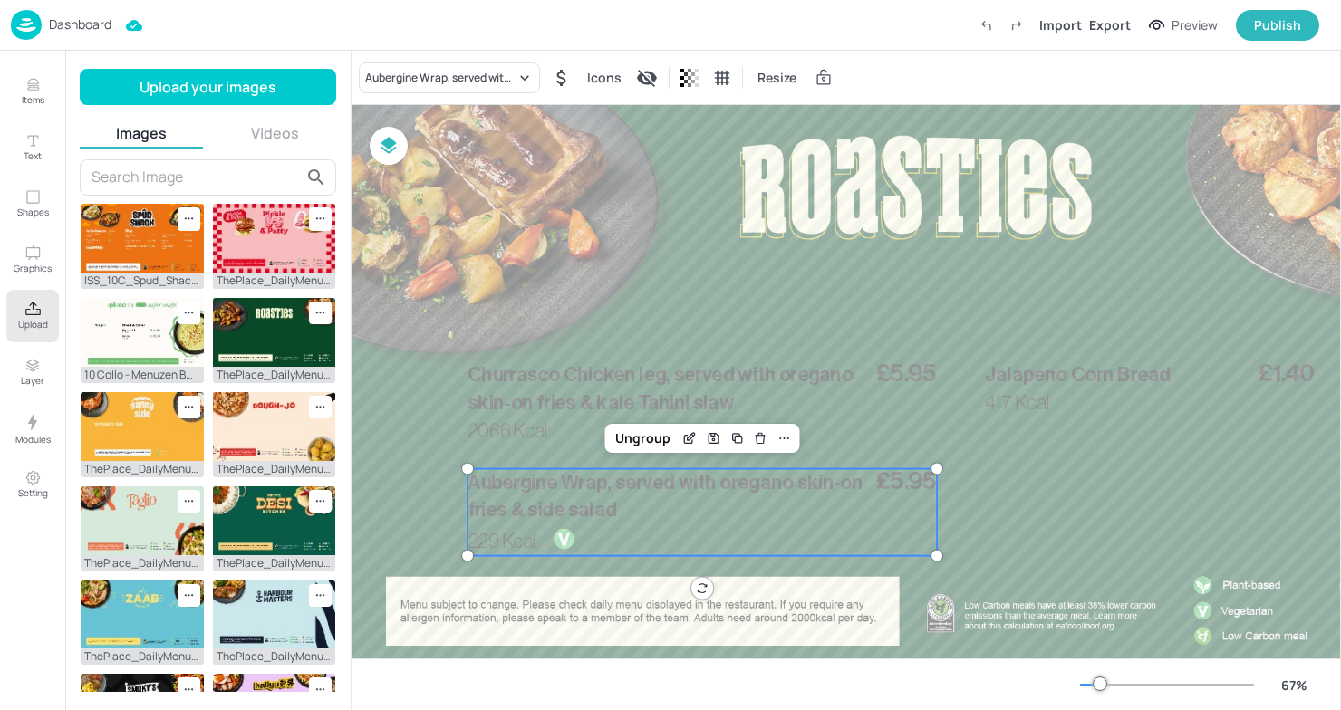
click at [1048, 282] on div at bounding box center [915, 370] width 1162 height 654
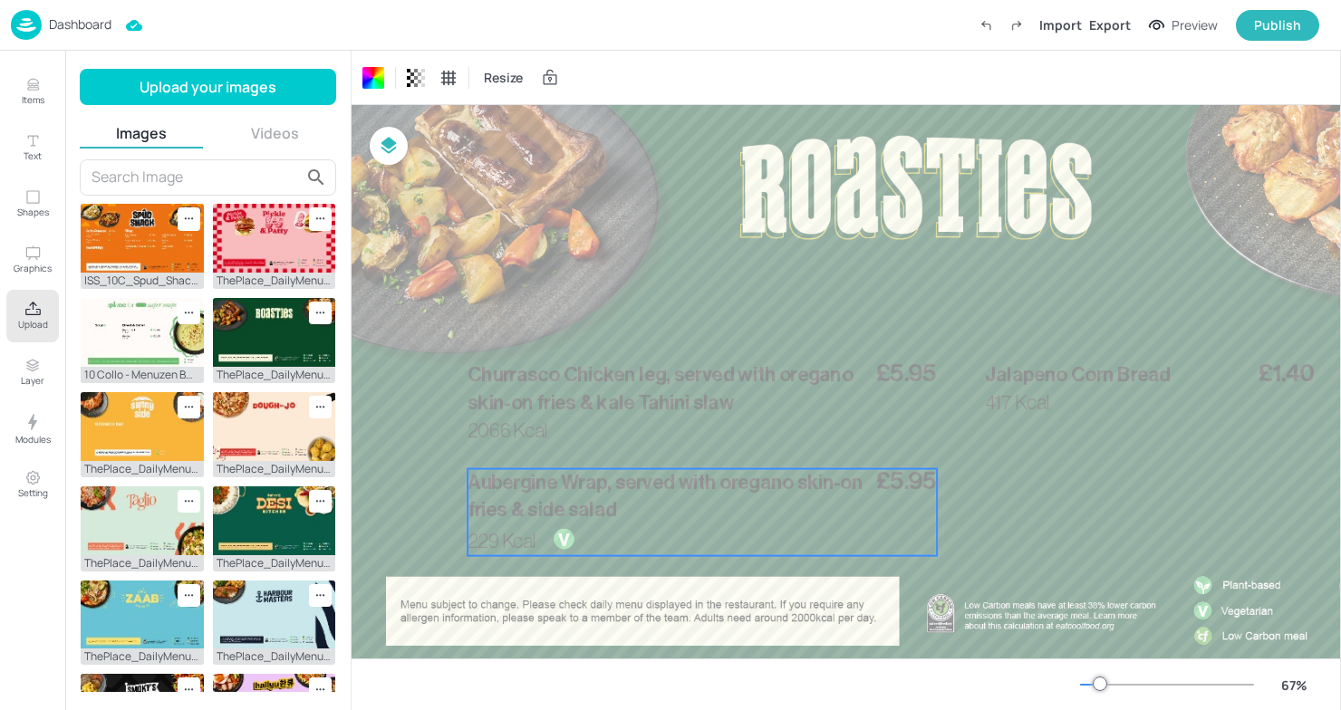
click at [858, 544] on div "£5.95 Aubergine Wrap, served with oregano skin-on fries & side salad 229 Kcal" at bounding box center [701, 512] width 469 height 87
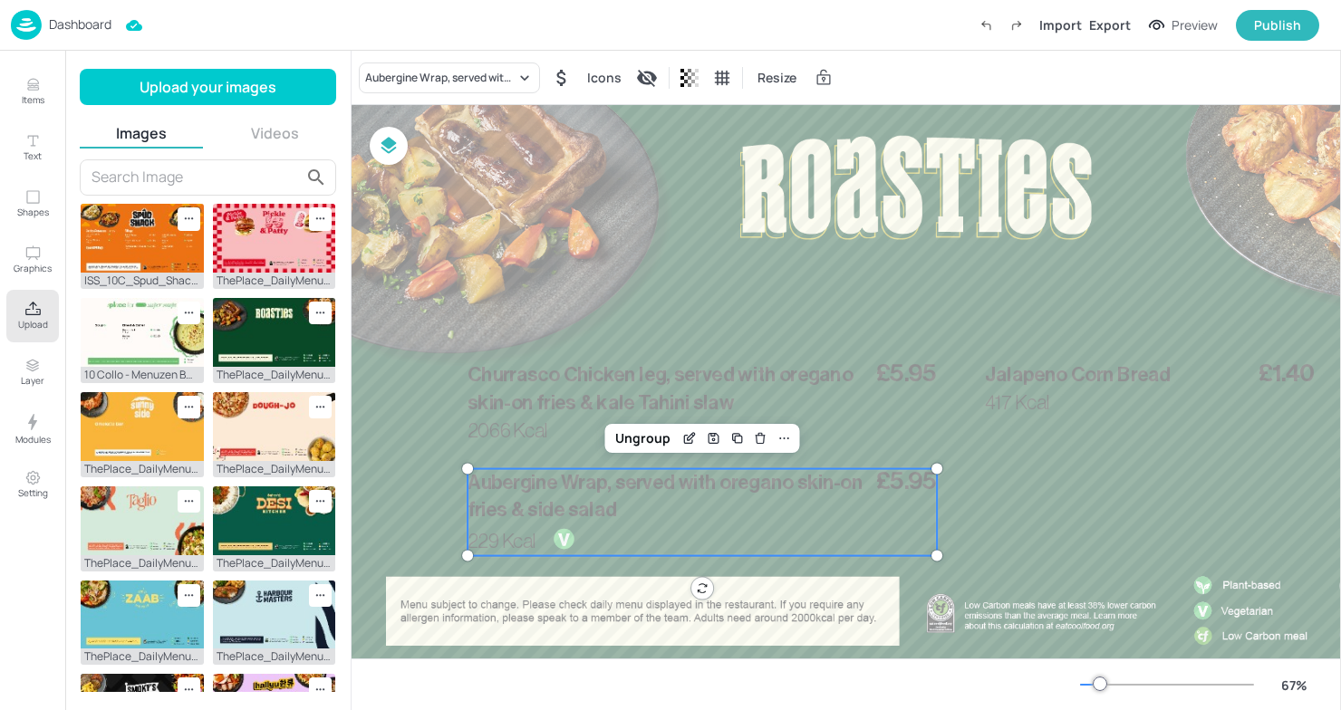
click at [640, 284] on div at bounding box center [915, 370] width 1162 height 654
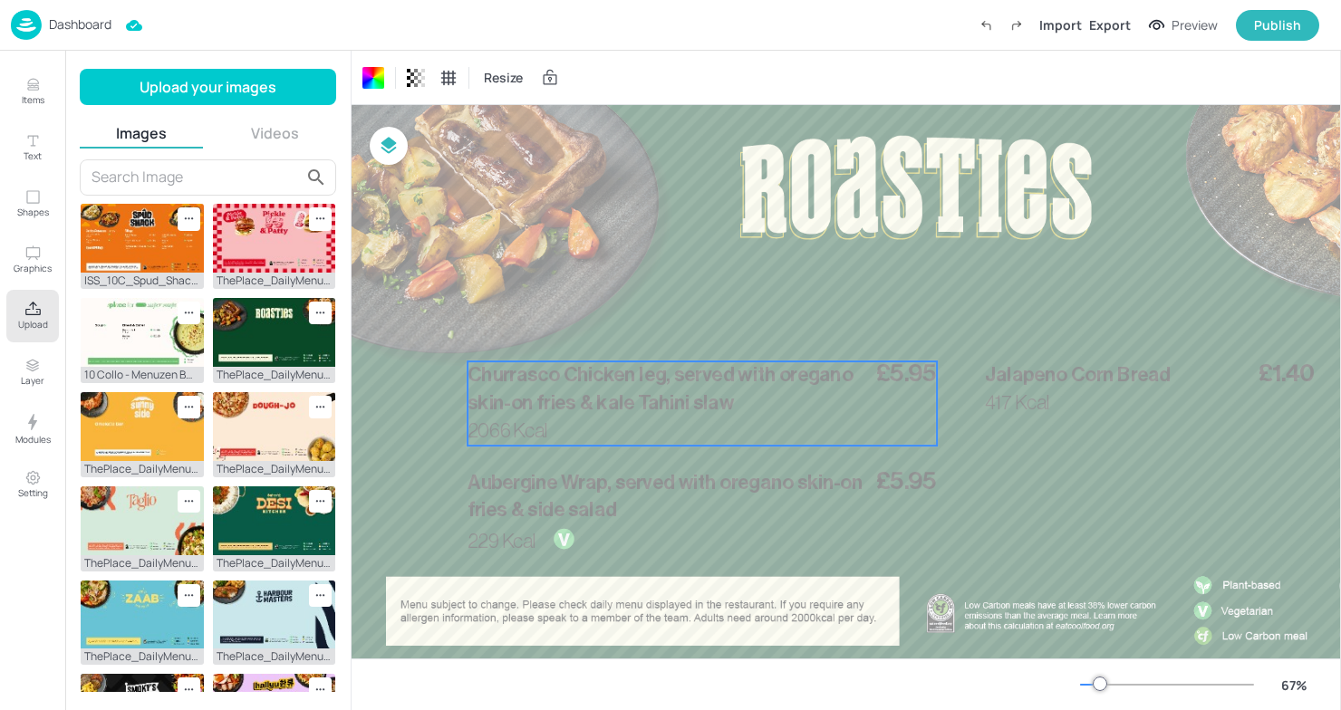
click at [880, 406] on div "£5.95 Churrasco Chicken leg, served with oregano skin-on fries & kale Tahini sl…" at bounding box center [701, 403] width 469 height 84
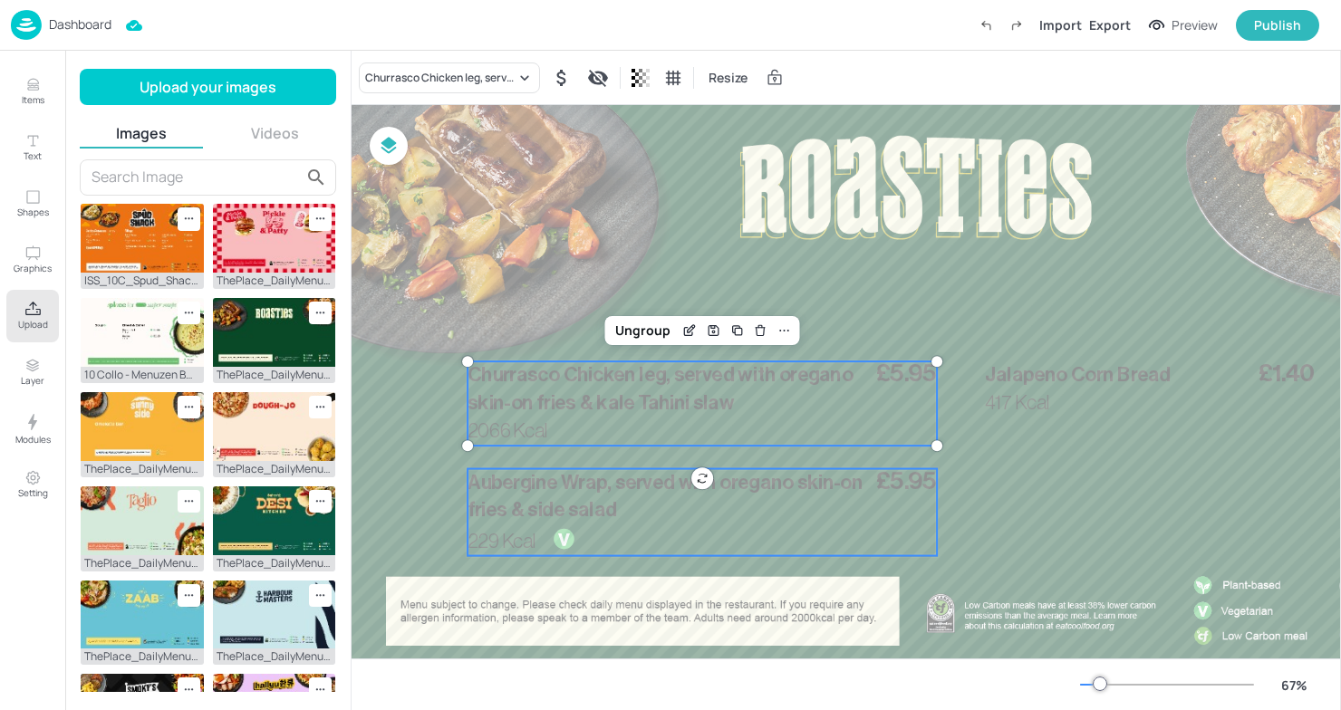
click at [781, 503] on p "Aubergine Wrap, served with oregano skin-on fries & side salad" at bounding box center [668, 497] width 403 height 56
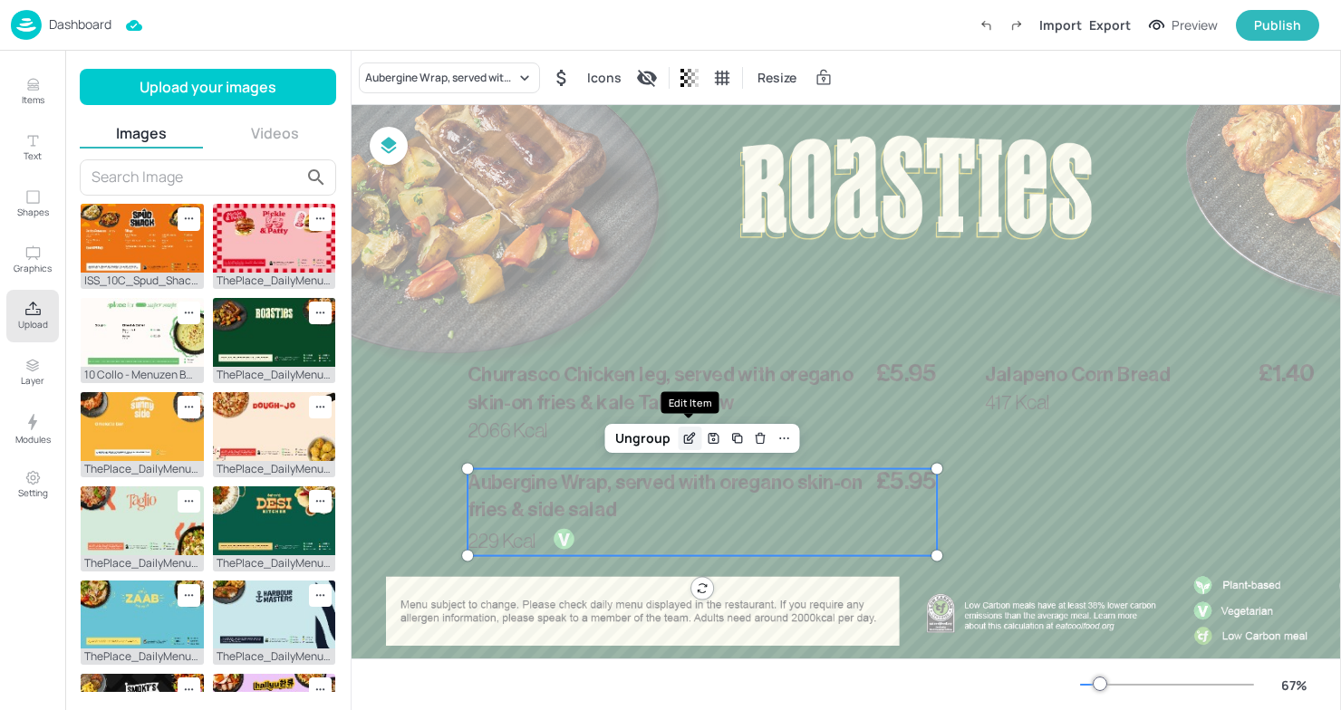
click at [679, 434] on div "Edit Item" at bounding box center [690, 439] width 24 height 24
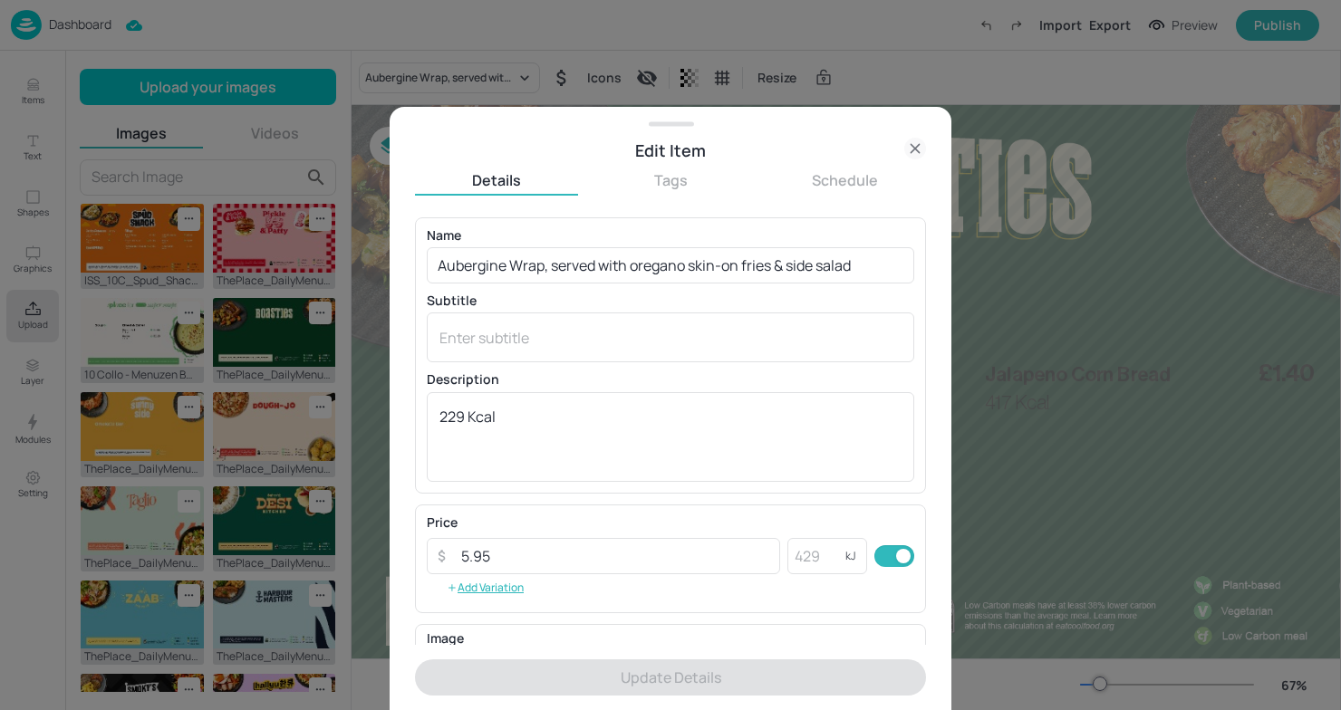
click at [1167, 335] on div at bounding box center [670, 355] width 1341 height 710
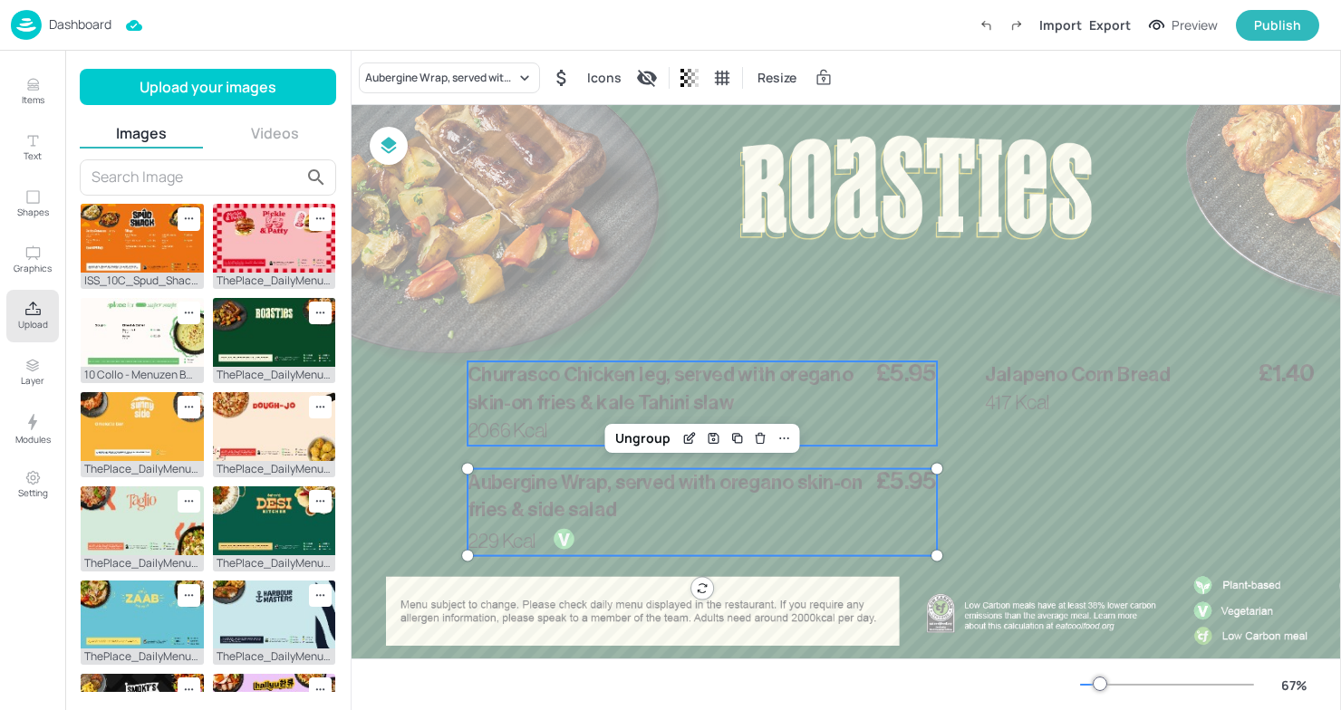
click at [827, 407] on p "Churrasco Chicken leg, served with oregano skin-on fries & kale Tahini slaw" at bounding box center [668, 389] width 403 height 56
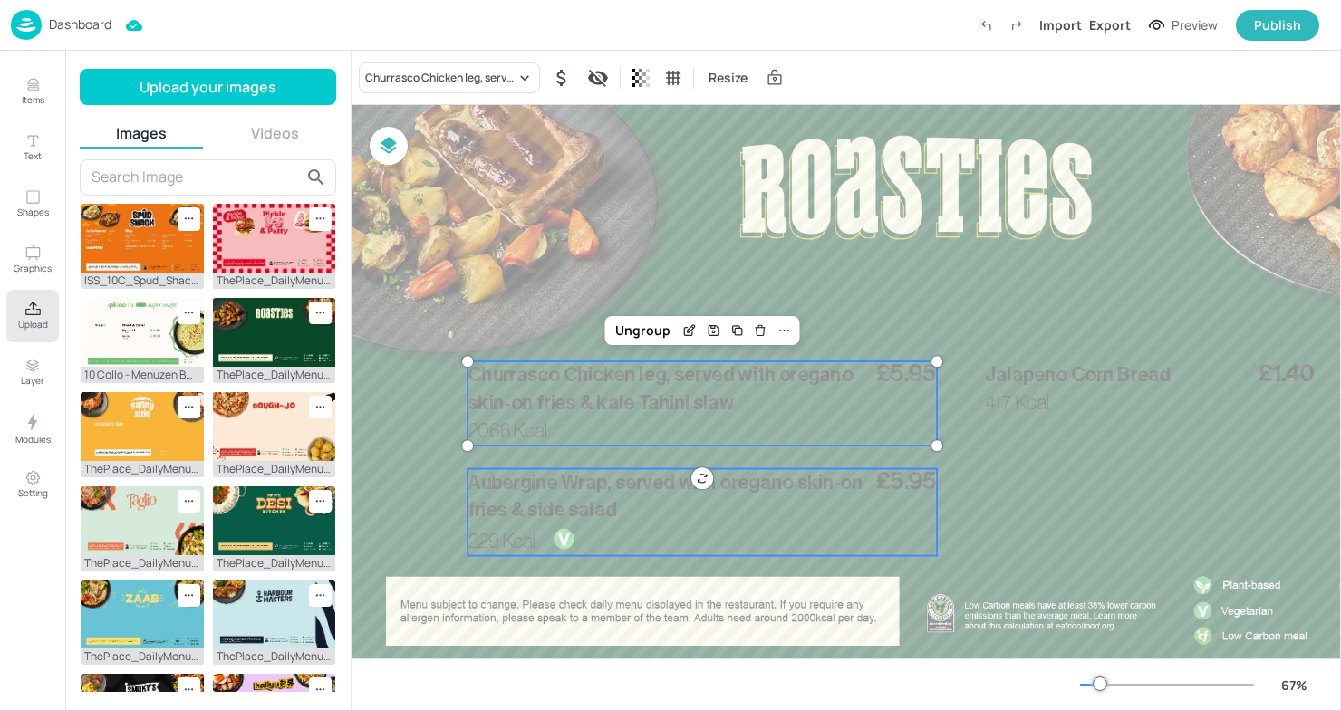
click at [601, 509] on span "Aubergine Wrap, served with oregano skin-on fries & side salad" at bounding box center [664, 497] width 395 height 48
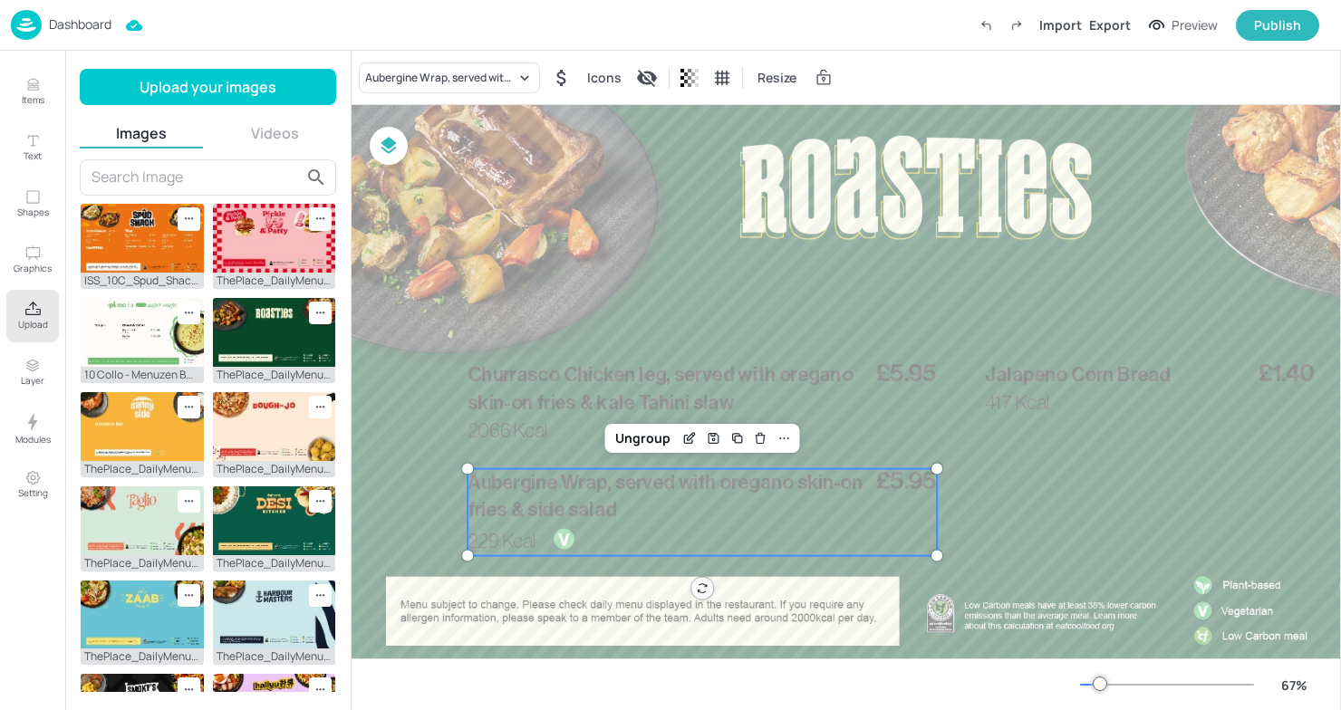
click at [418, 358] on div at bounding box center [915, 370] width 1162 height 654
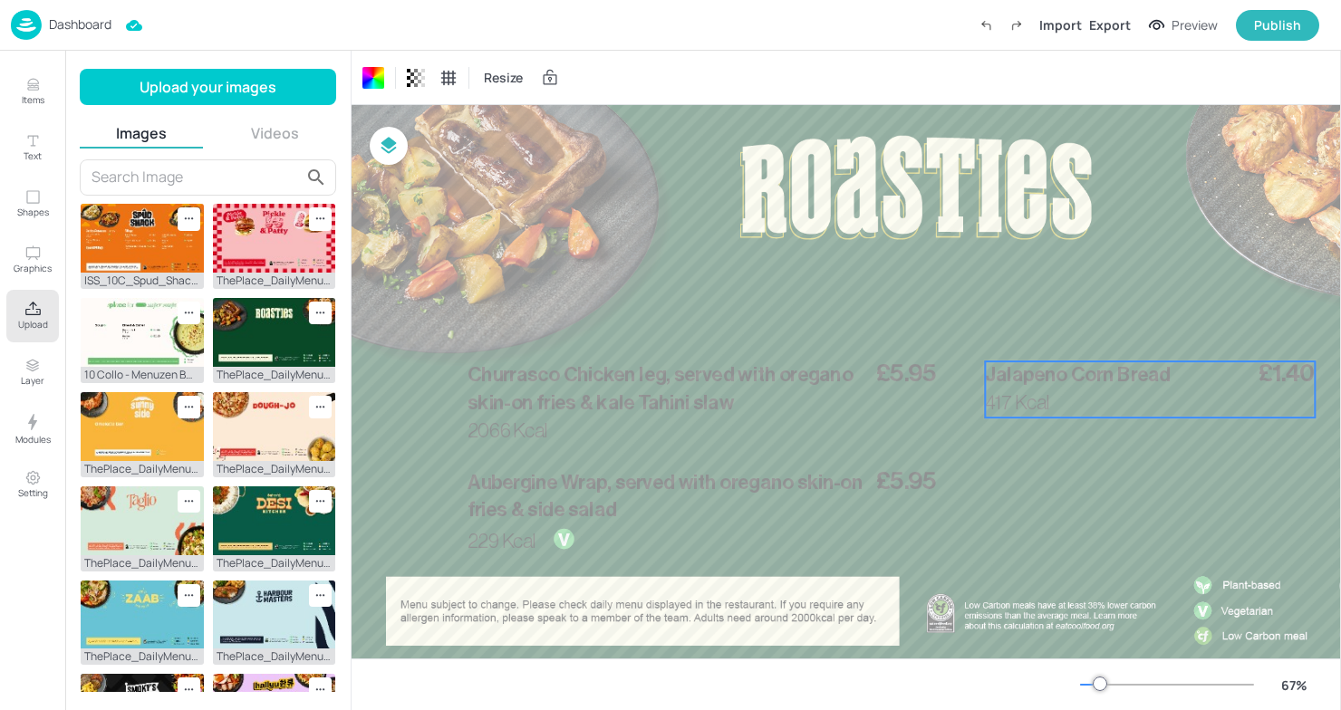
click at [1122, 405] on div "£1.40 Jalapeno Corn Bread 417 Kcal" at bounding box center [1150, 389] width 330 height 56
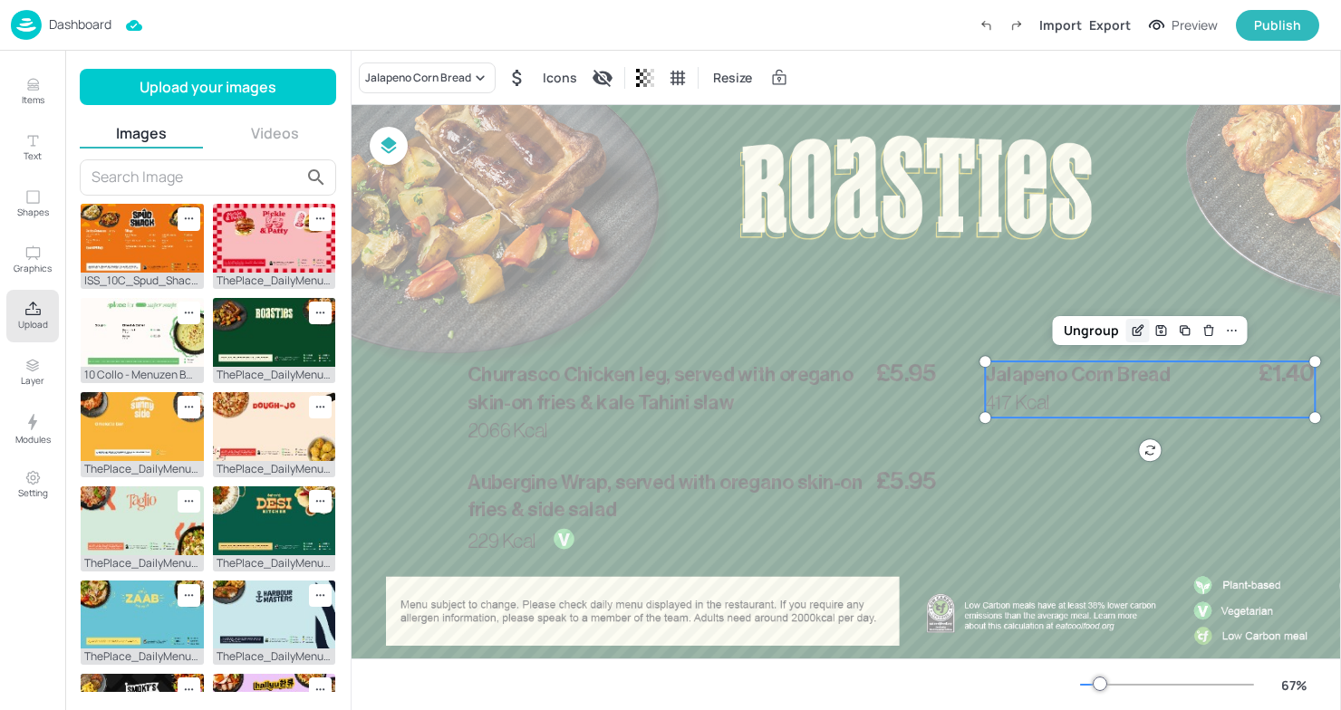
click at [1130, 327] on icon "Edit Item" at bounding box center [1137, 330] width 15 height 14
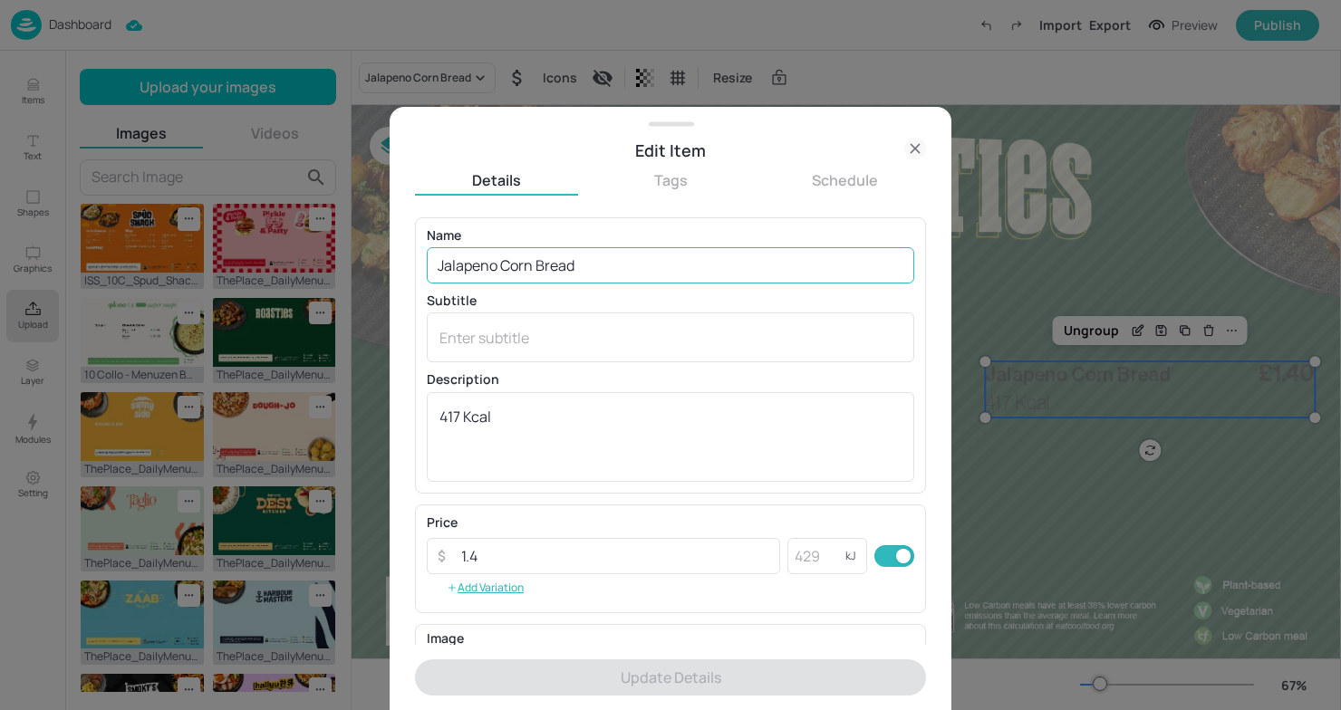
click at [637, 256] on input "Jalapeno Corn Bread" at bounding box center [670, 265] width 487 height 36
drag, startPoint x: 637, startPoint y: 256, endPoint x: 25, endPoint y: 251, distance: 611.5
click at [25, 251] on div "Edit Item Details Tags Schedule Name Jalapeno Corn Bread ​ Subtitle x ​ Descrip…" at bounding box center [670, 355] width 1341 height 710
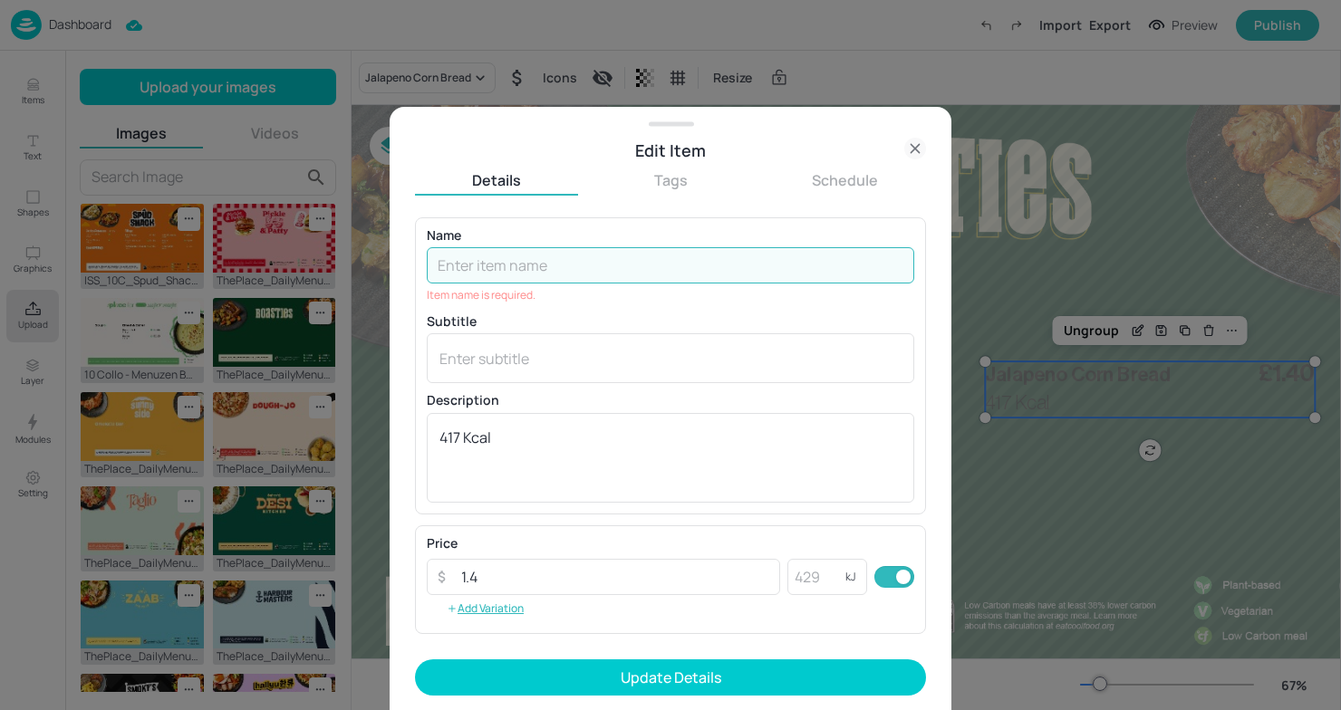
paste input "Hot Honey Corn Elotas"
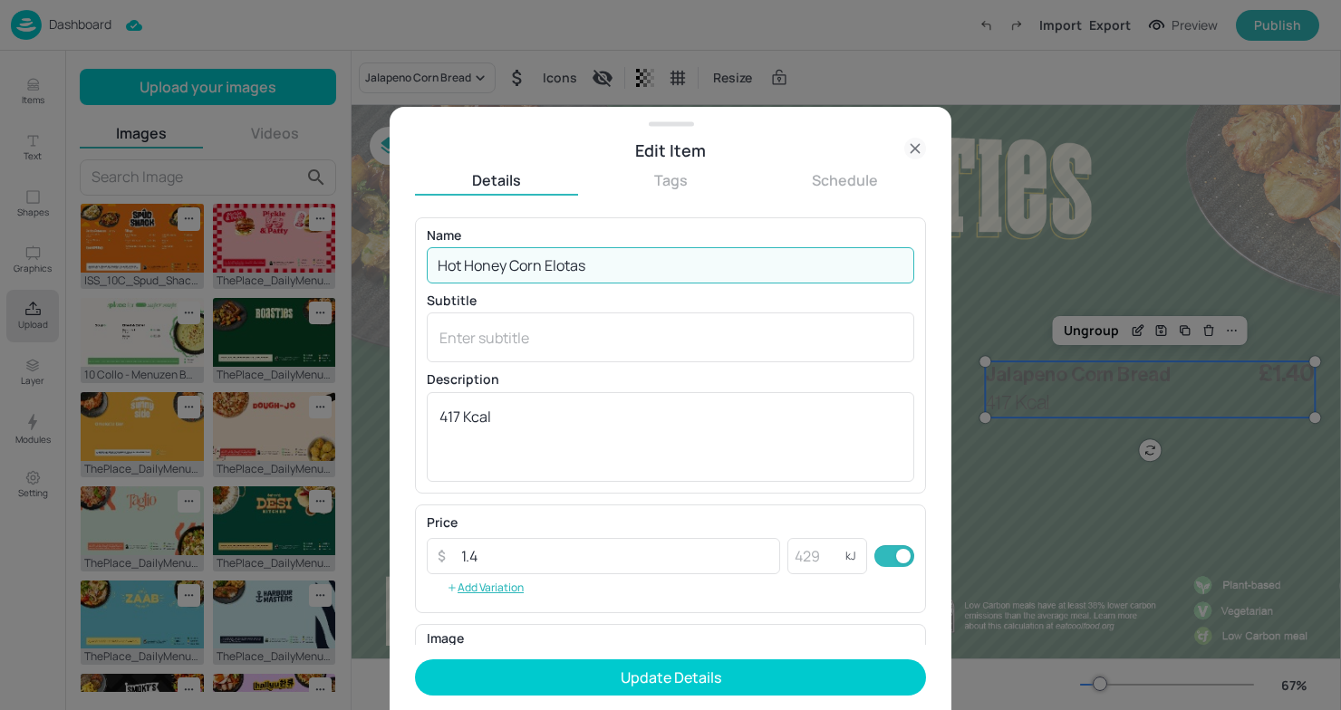
scroll to position [3, 0]
click at [592, 269] on input "Hot Honey Corn Elotas" at bounding box center [670, 263] width 487 height 36
click at [545, 262] on input "Hot Honey Corn Elotas" at bounding box center [670, 263] width 487 height 36
click at [605, 274] on input "Hot Honey Corn Elotas" at bounding box center [670, 263] width 487 height 36
click at [589, 270] on input "Hot Honey Corn Elotas" at bounding box center [670, 263] width 487 height 36
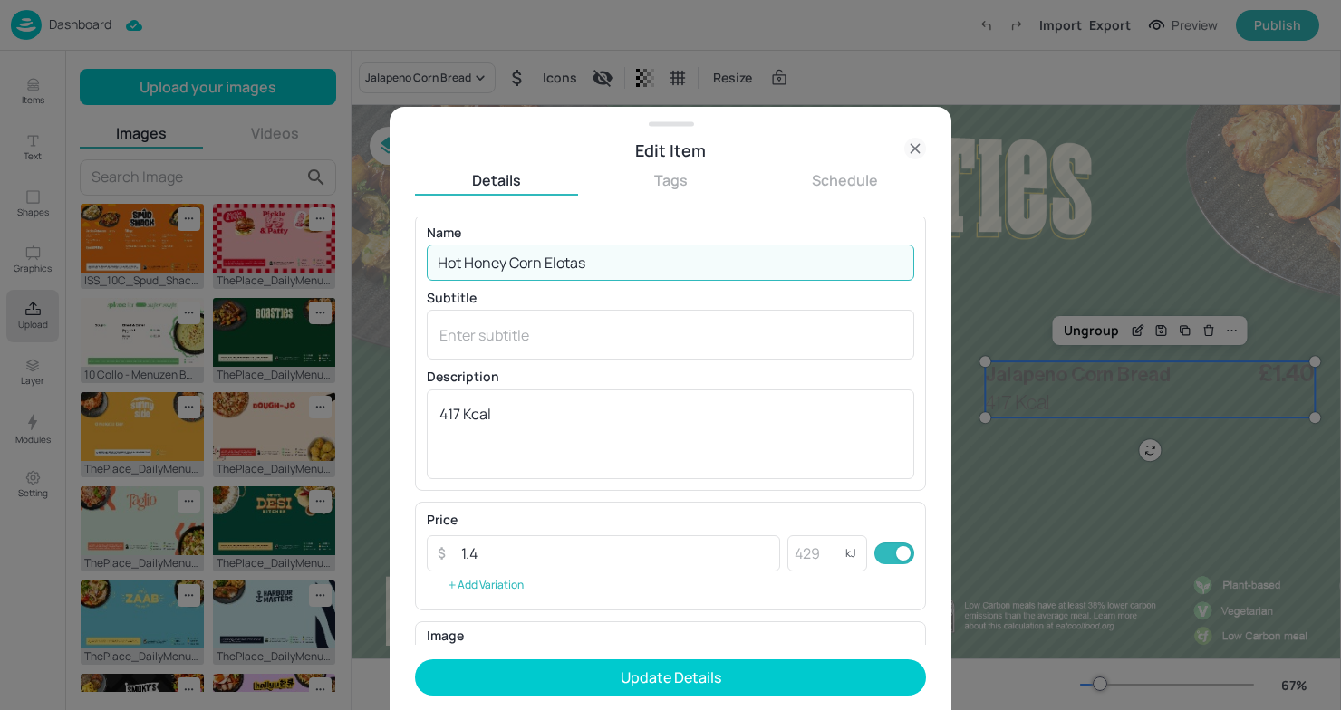
click at [702, 264] on input "Hot Honey Corn Elotas" at bounding box center [670, 263] width 487 height 36
type input "Hot Honey Corn Elotas"
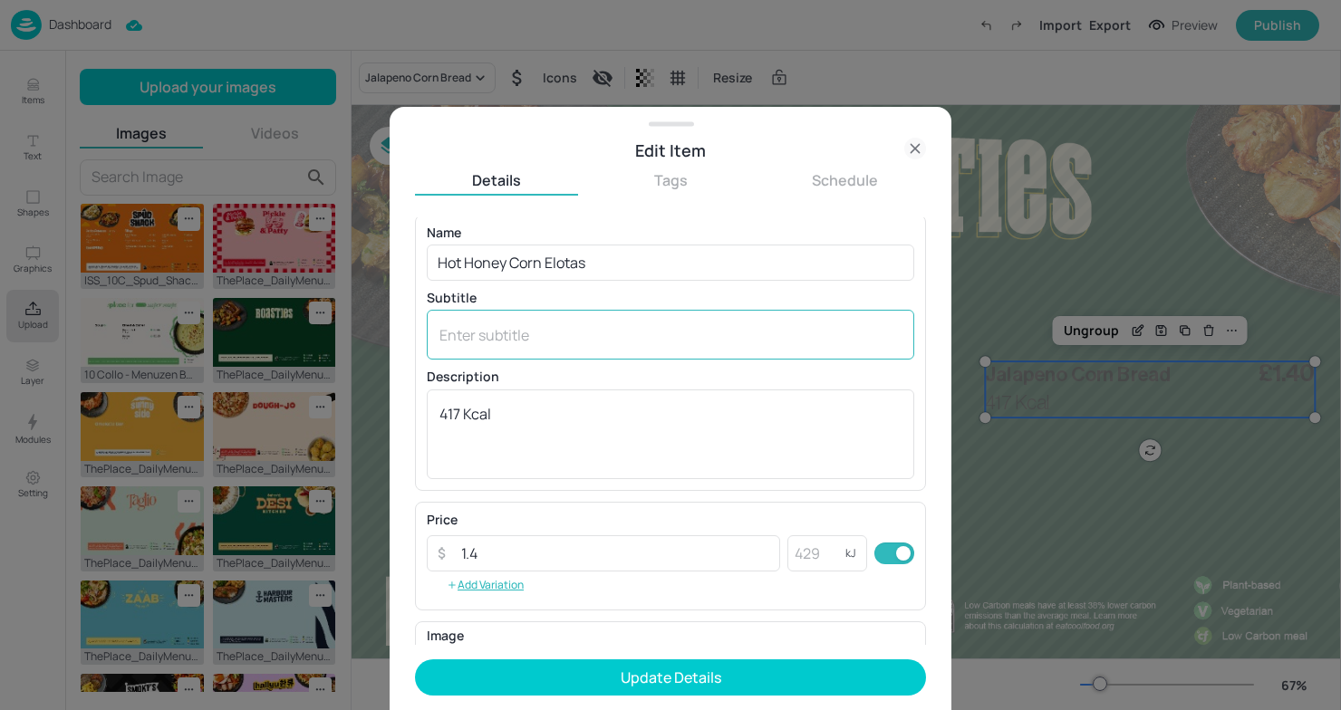
click at [616, 349] on div "x ​" at bounding box center [670, 335] width 487 height 50
click at [598, 345] on div "x ​" at bounding box center [670, 335] width 487 height 50
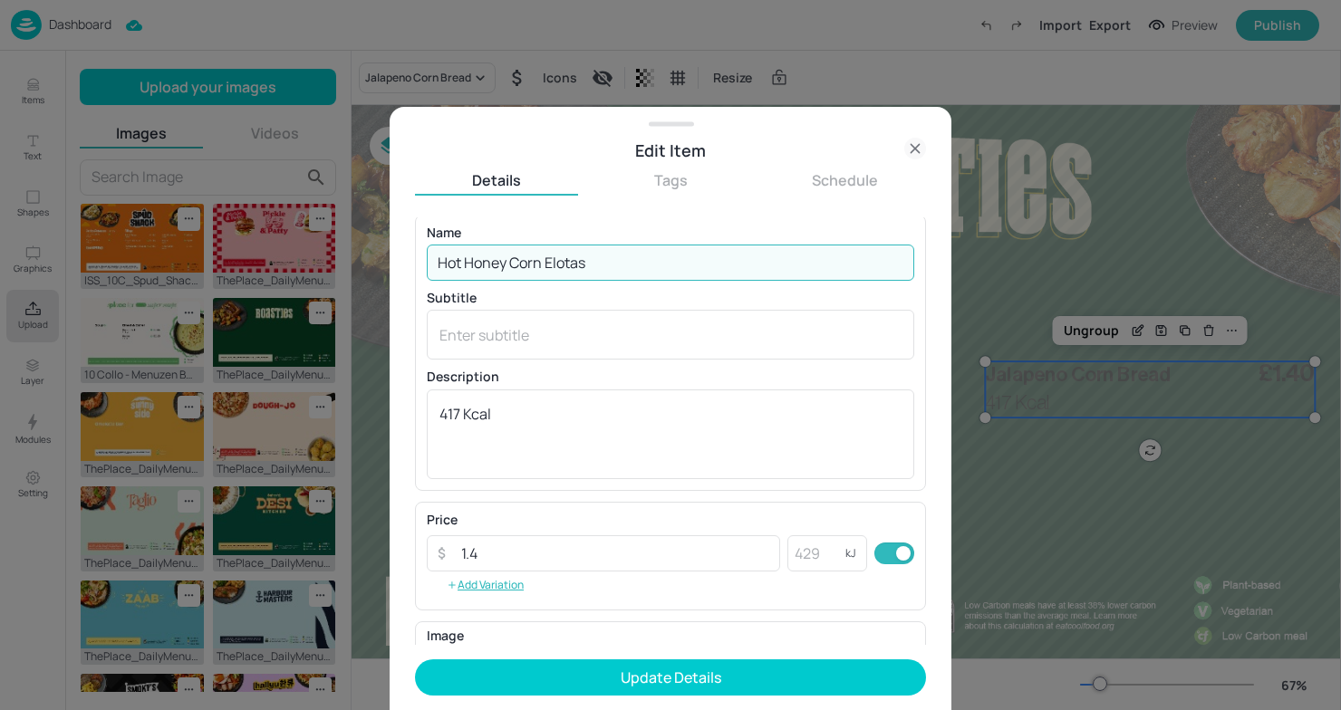
click at [627, 277] on input "Hot Honey Corn Elotas" at bounding box center [670, 263] width 487 height 36
click at [613, 332] on textarea at bounding box center [670, 335] width 462 height 20
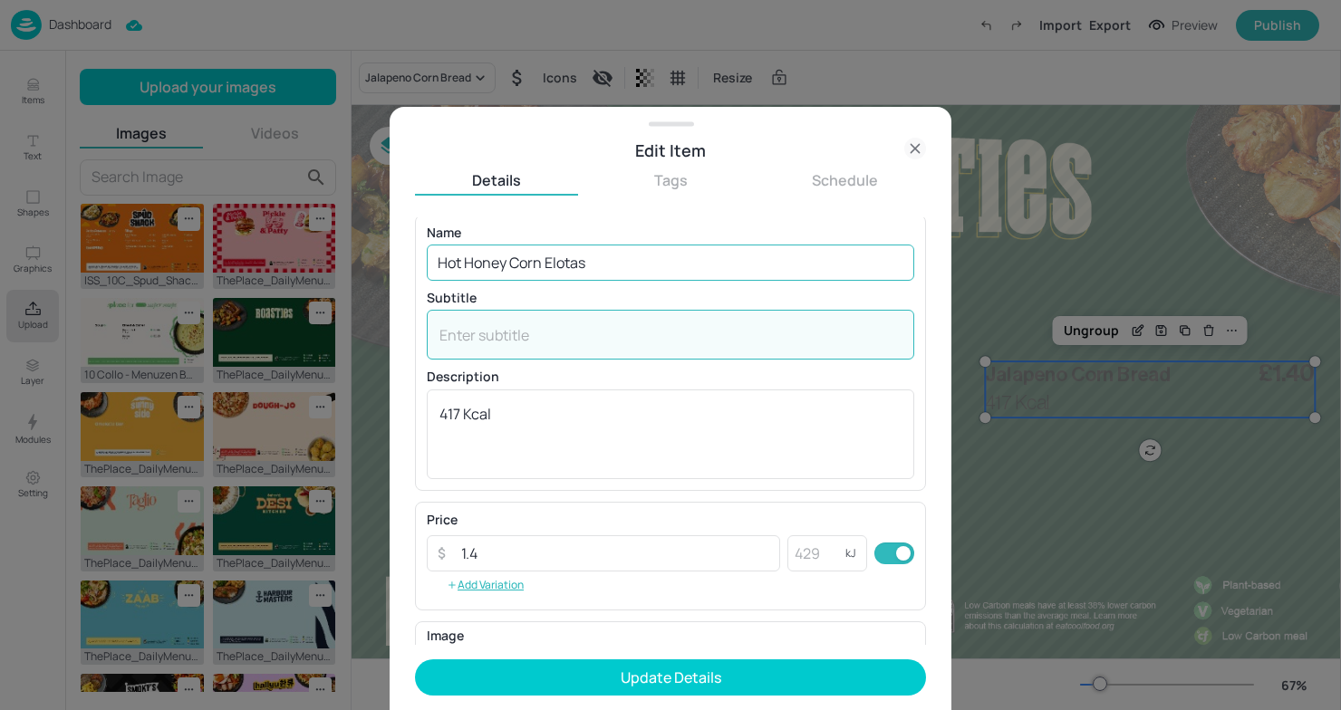
click at [611, 261] on input "Hot Honey Corn Elotas" at bounding box center [670, 263] width 487 height 36
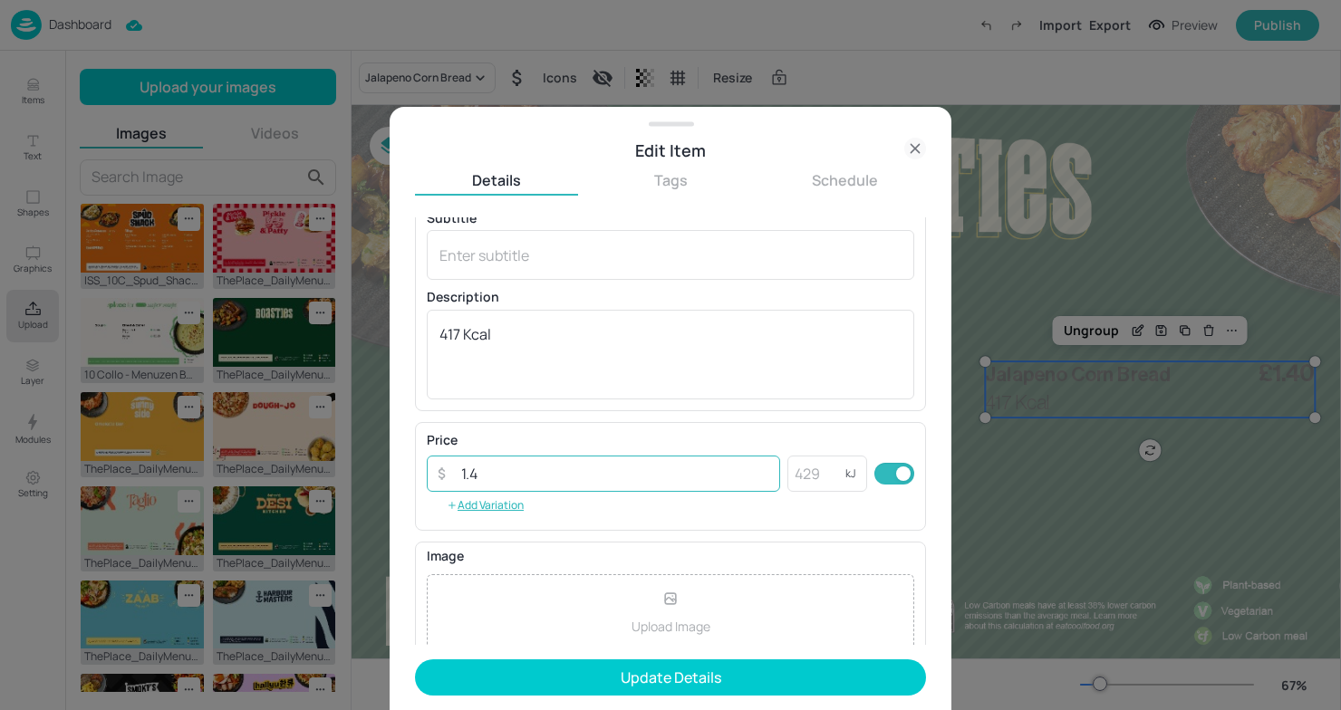
scroll to position [87, 0]
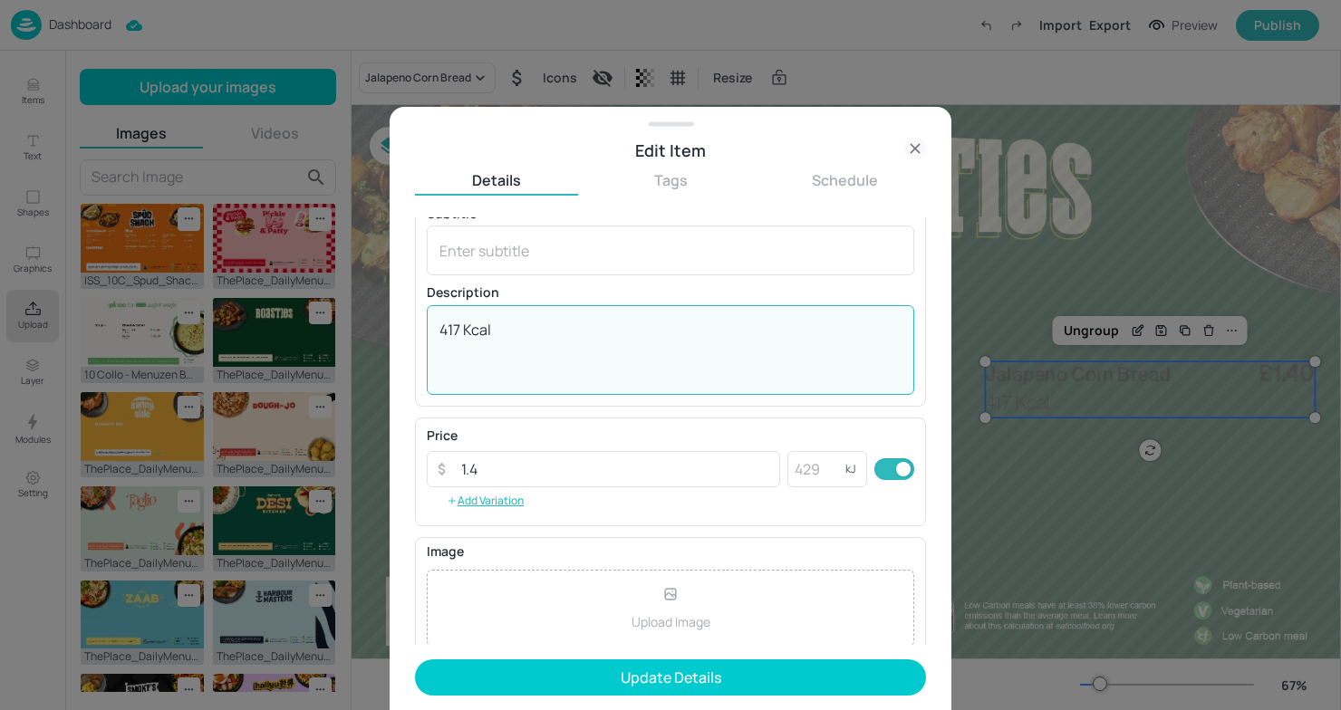
drag, startPoint x: 459, startPoint y: 332, endPoint x: 361, endPoint y: 326, distance: 98.0
click at [361, 326] on div "Edit Item Details Tags Schedule Name Hot Honey Corn Elotas ​ Subtitle x ​ Descr…" at bounding box center [670, 355] width 1341 height 710
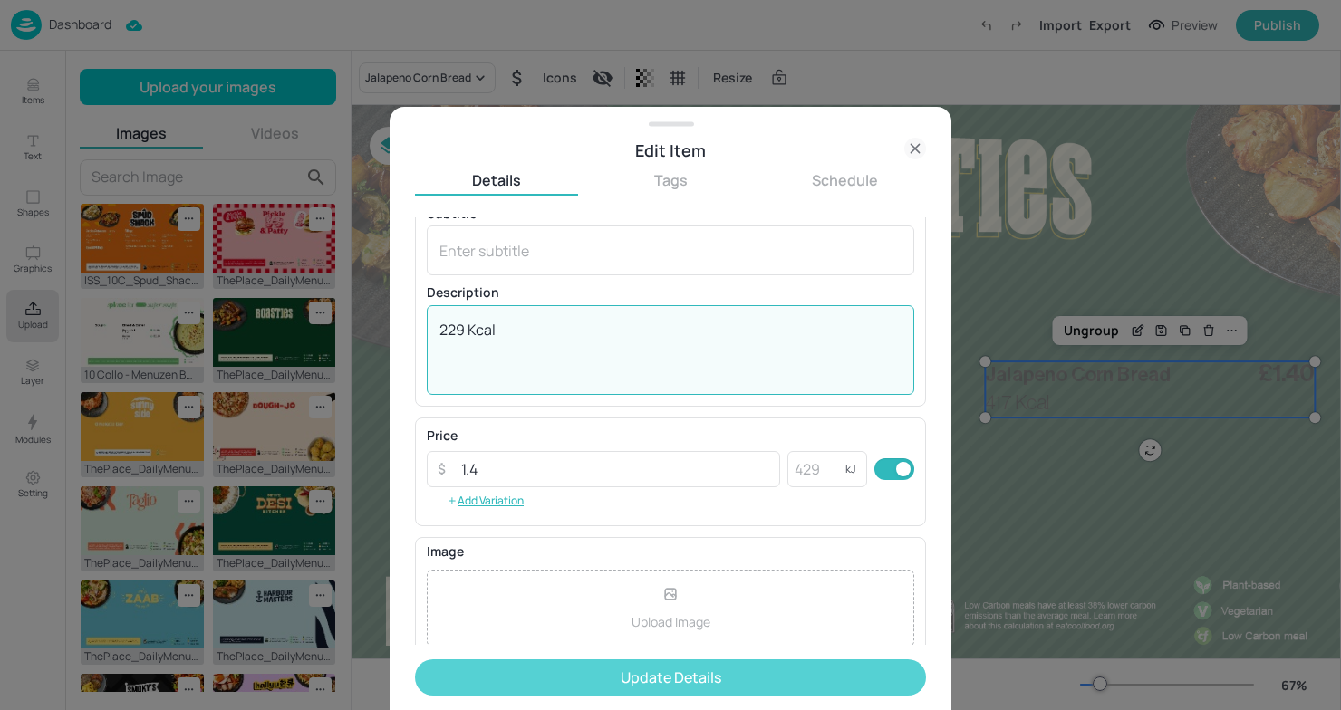
type textarea "229 Kcal"
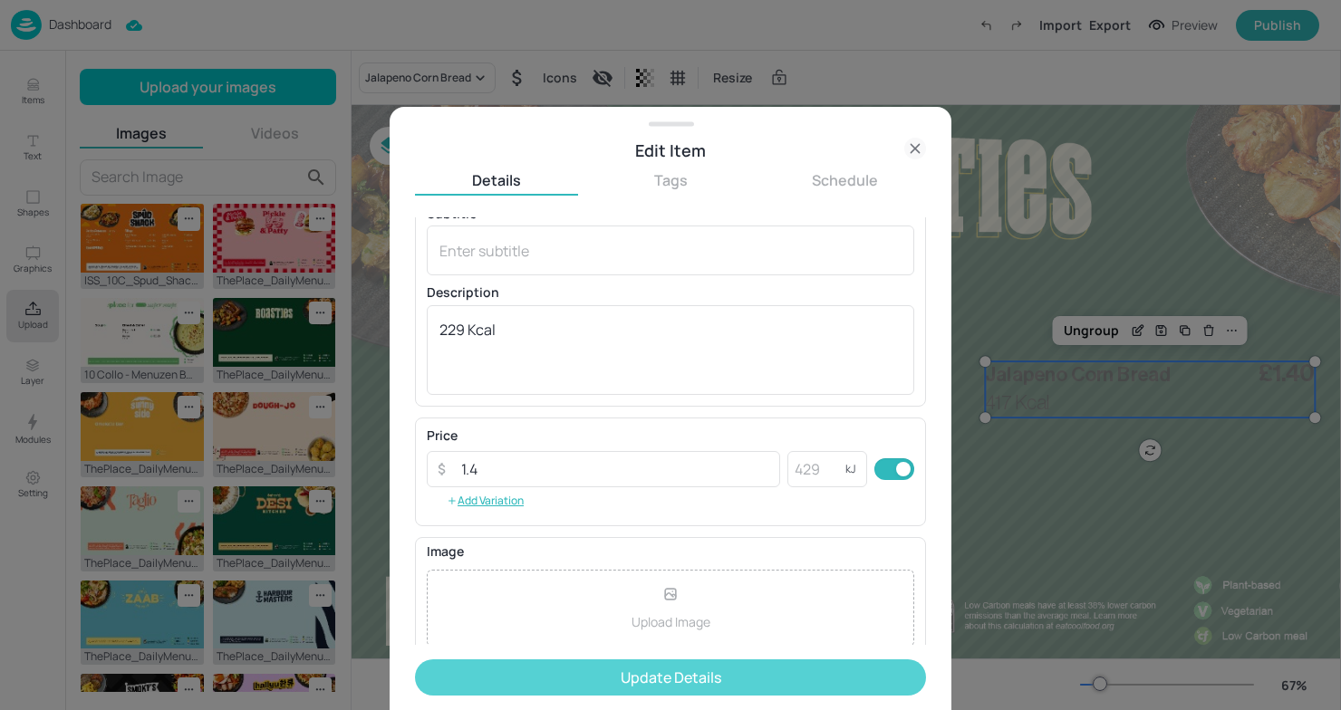
click at [580, 674] on button "Update Details" at bounding box center [670, 678] width 511 height 36
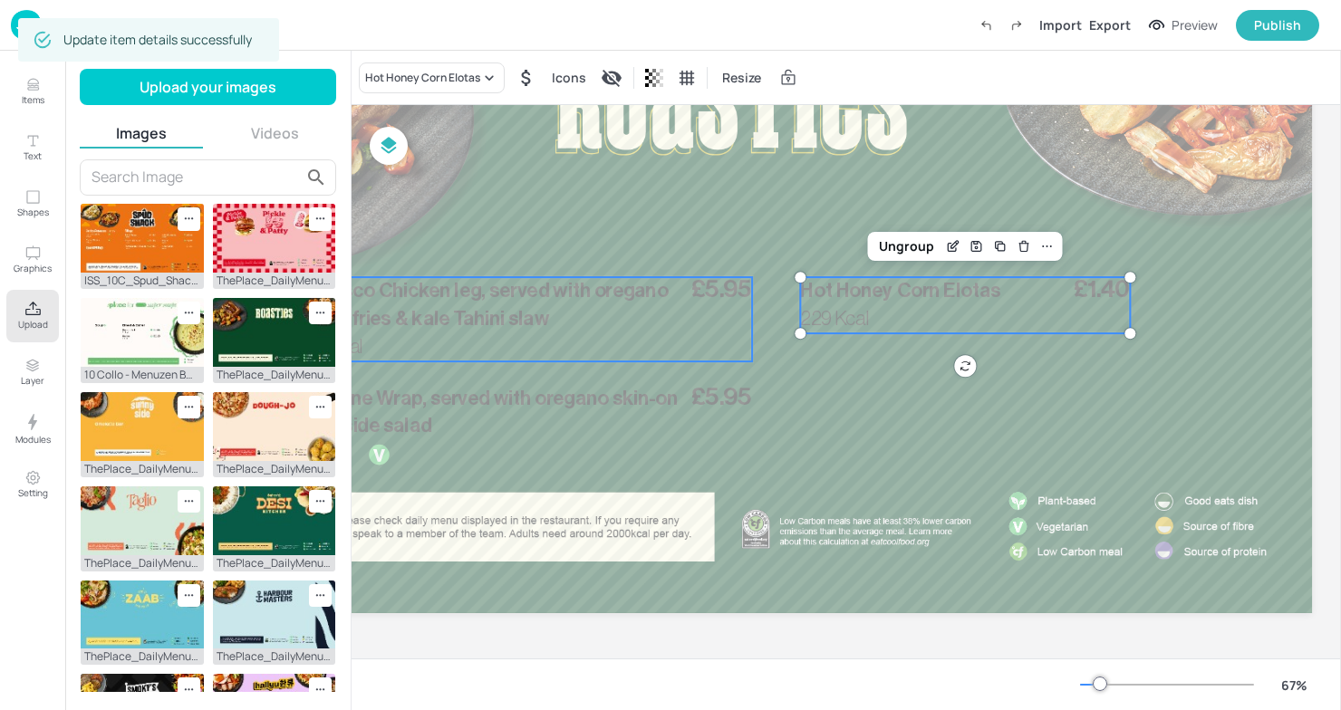
scroll to position [208, 280]
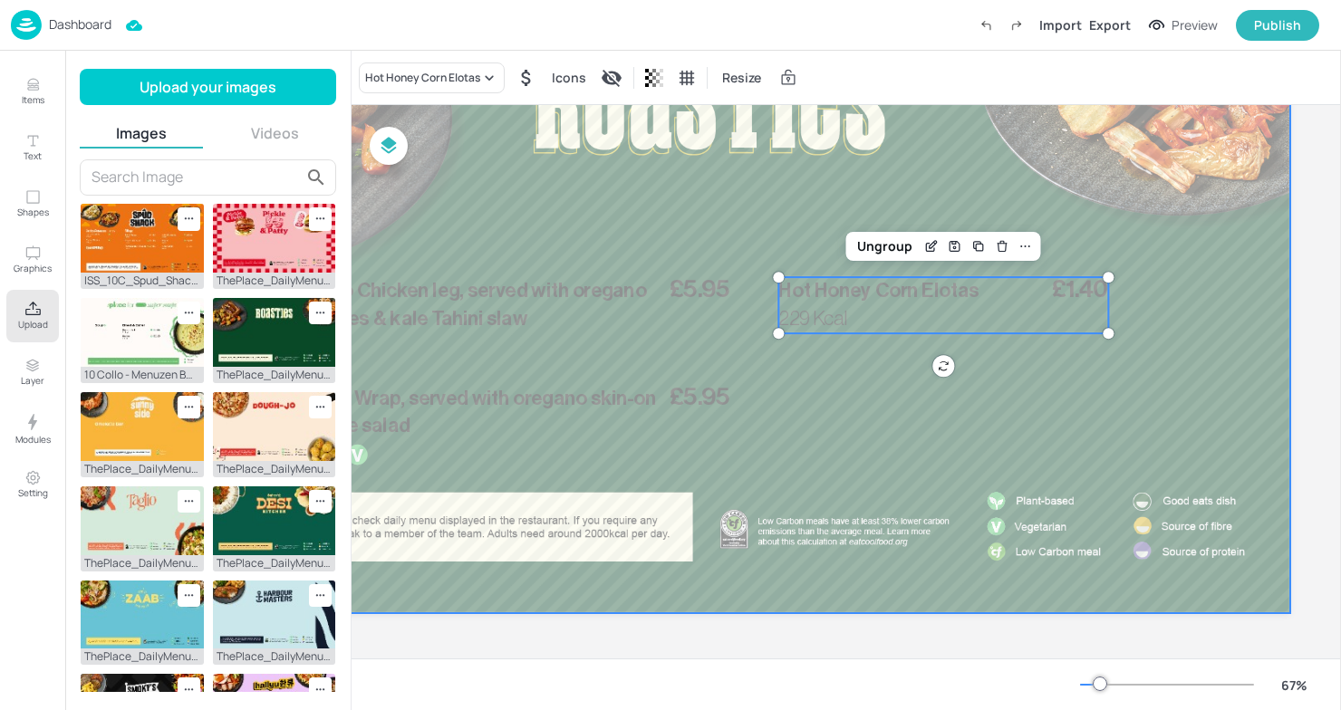
click at [822, 128] on div at bounding box center [709, 286] width 1162 height 654
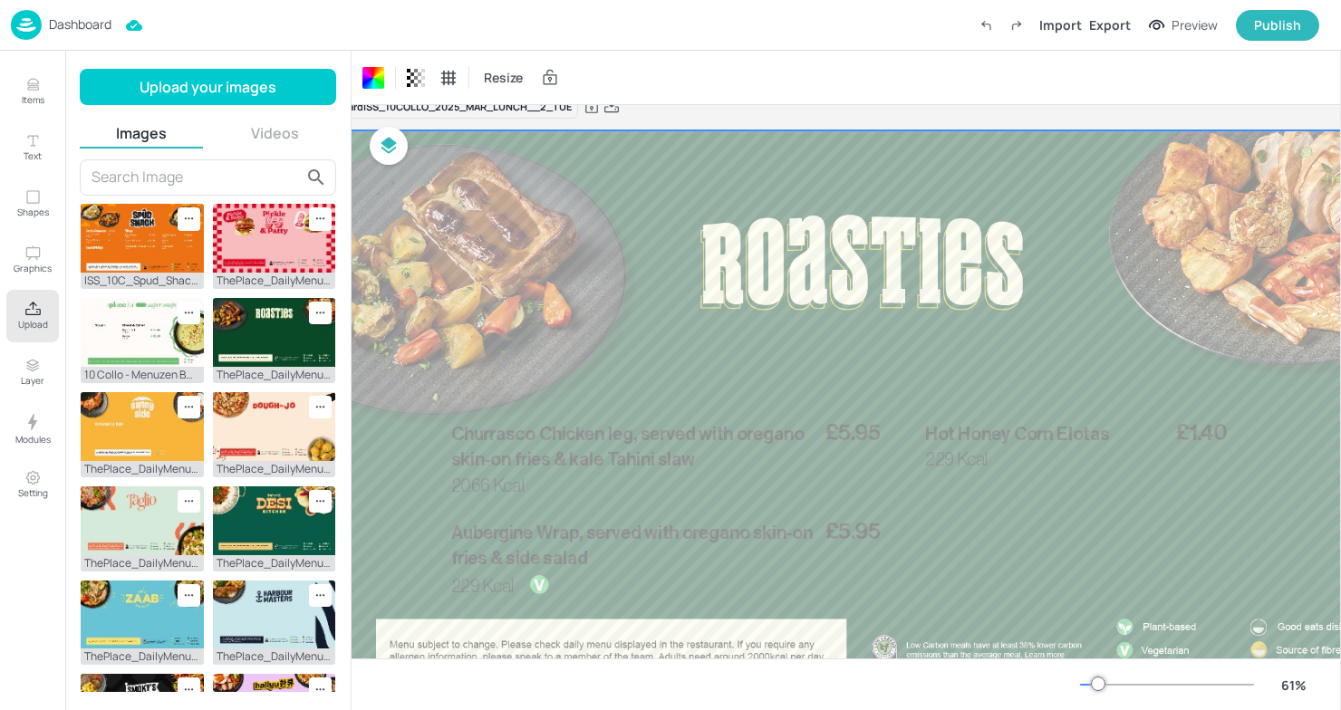
scroll to position [0, 73]
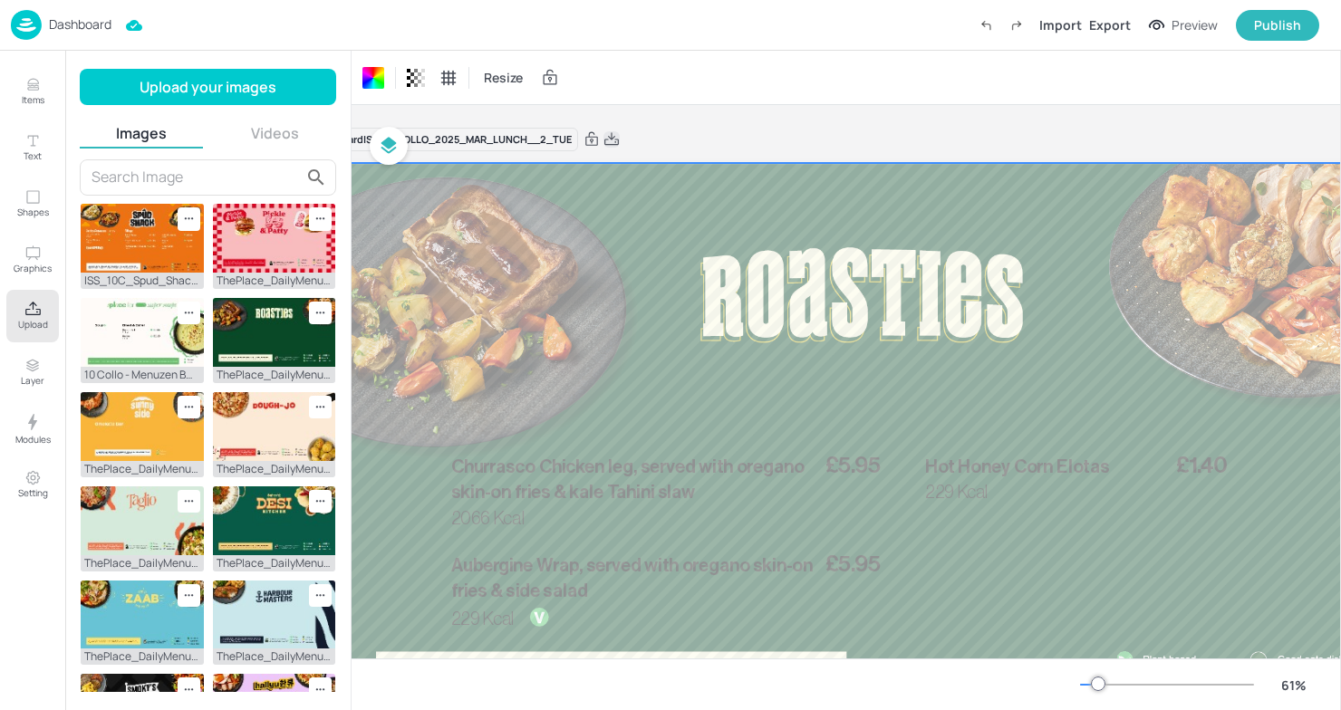
click at [616, 140] on icon at bounding box center [611, 138] width 14 height 13
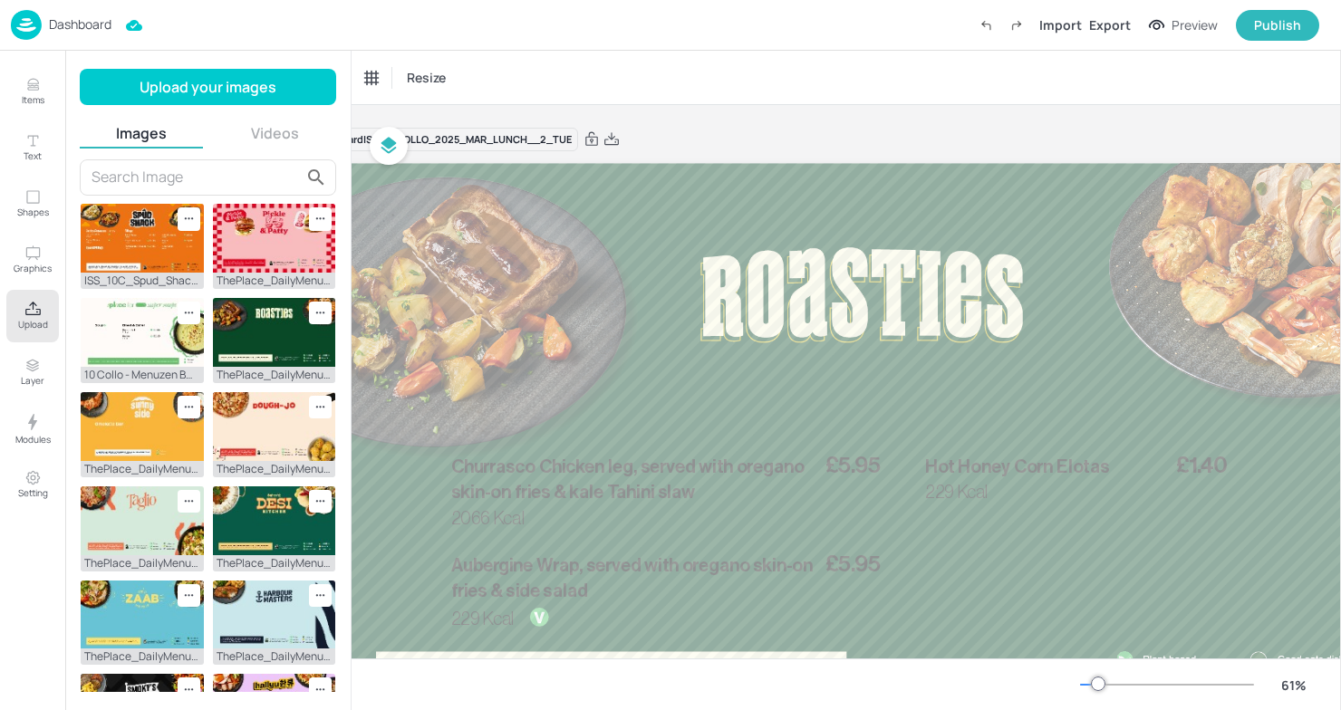
click at [766, 104] on div "Resize" at bounding box center [846, 78] width 989 height 54
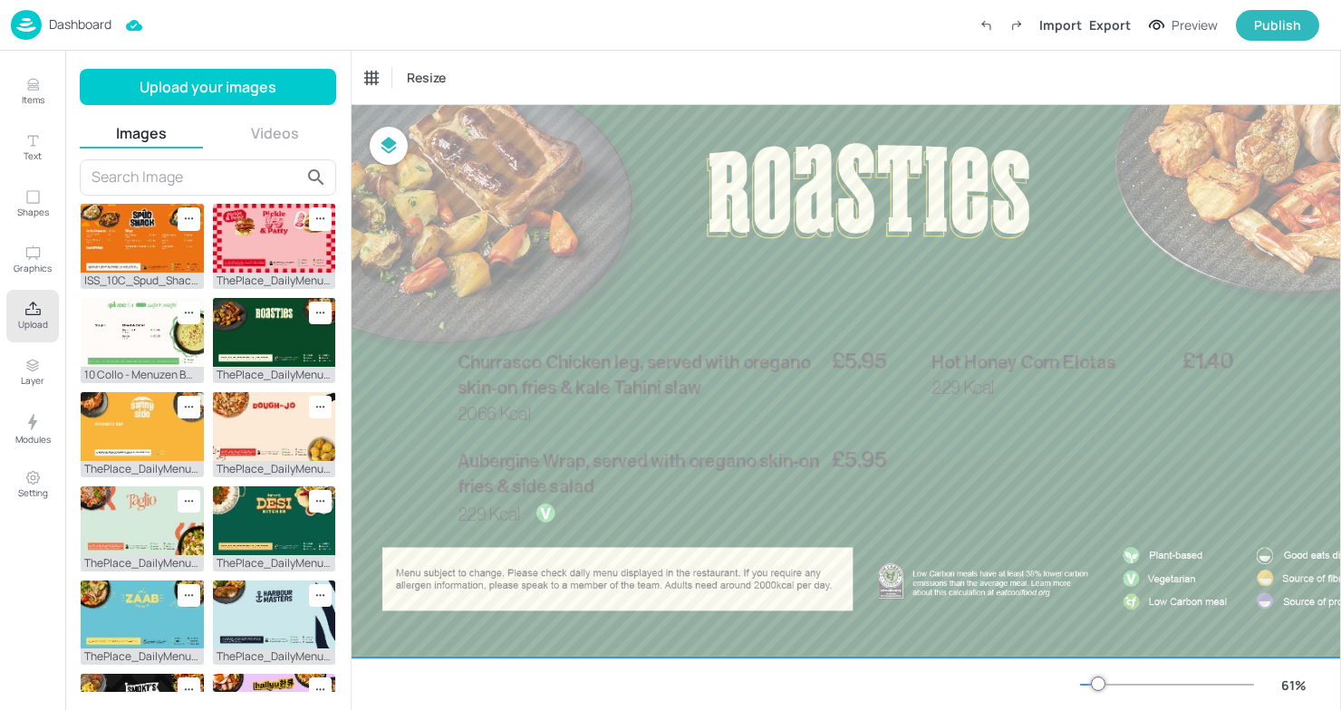
scroll to position [104, 63]
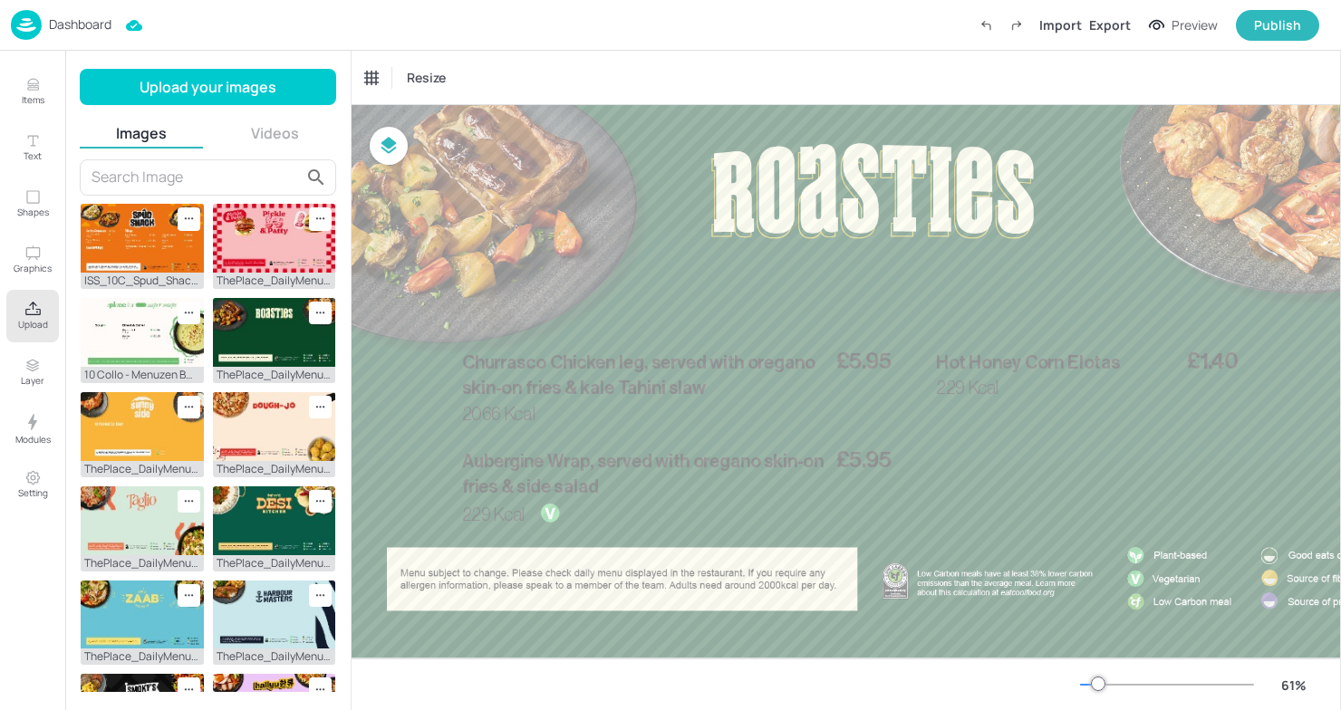
click at [53, 24] on p "Dashboard" at bounding box center [80, 24] width 63 height 13
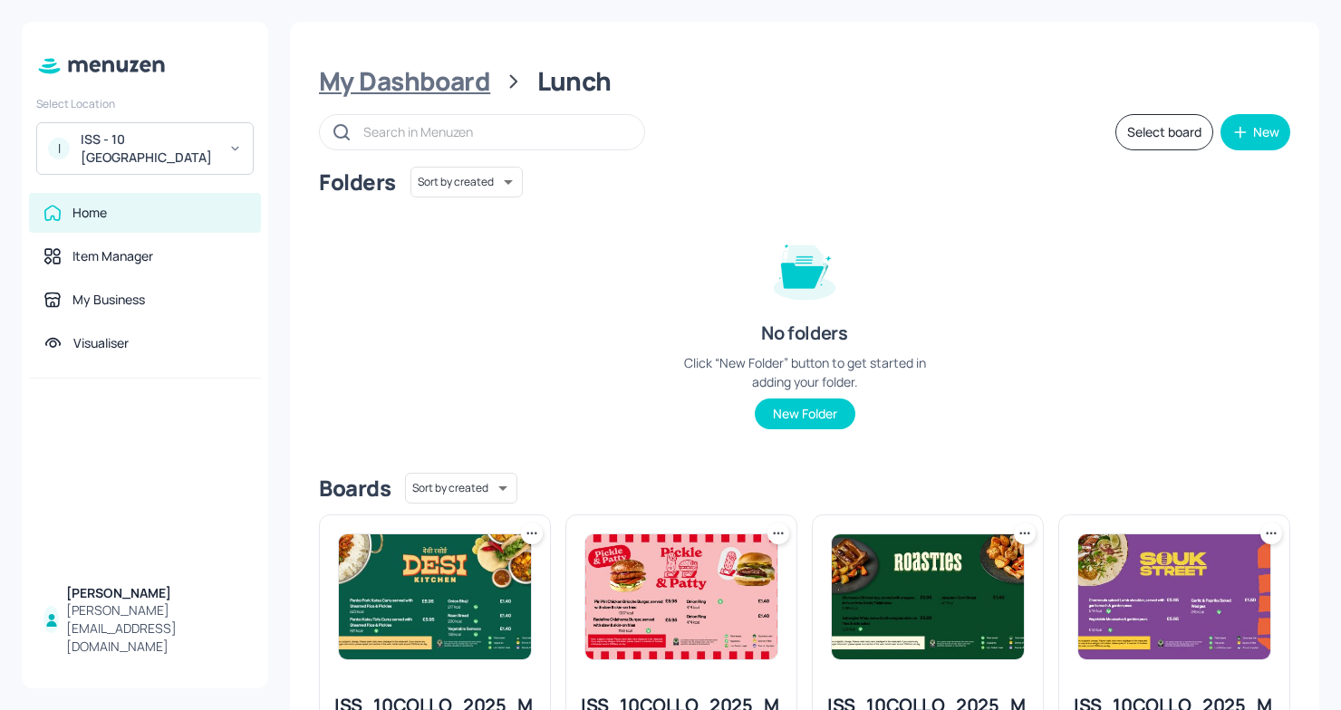
click at [447, 93] on div "My Dashboard" at bounding box center [404, 81] width 171 height 33
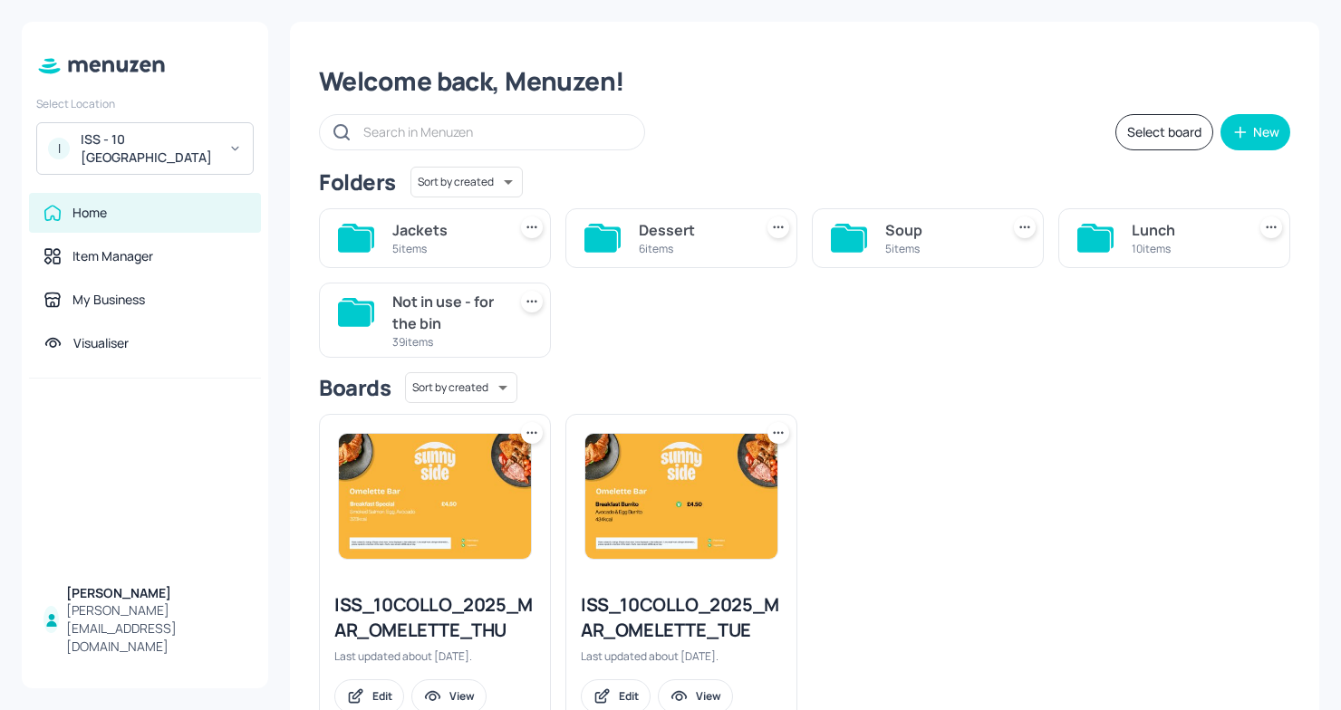
click at [426, 233] on div "Jackets" at bounding box center [445, 230] width 107 height 22
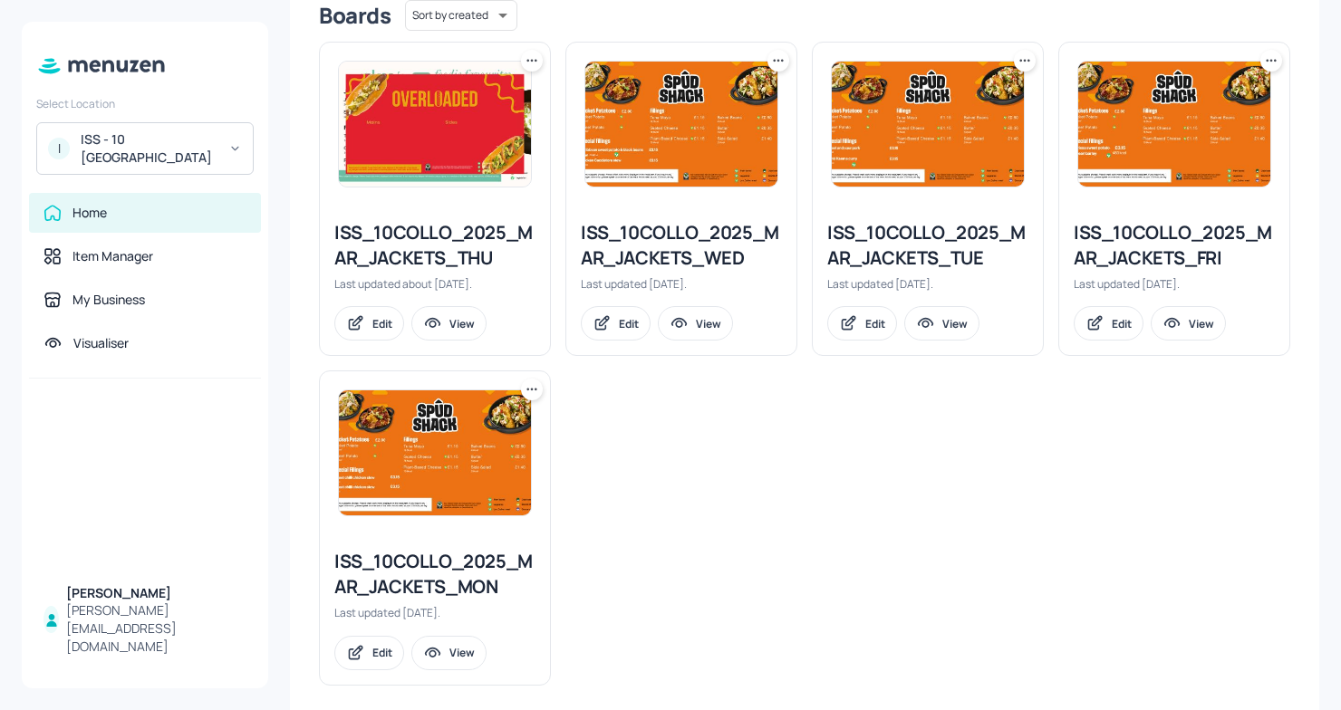
scroll to position [471, 0]
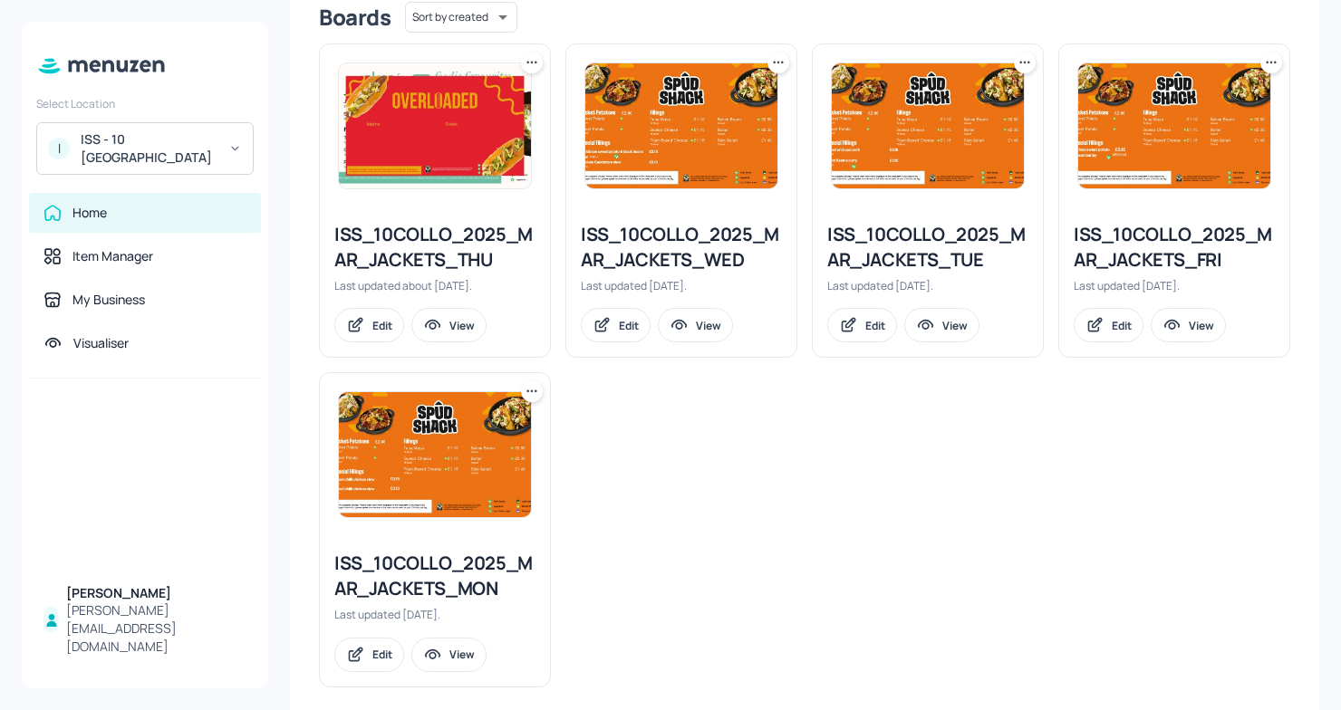
click at [910, 267] on div "ISS_10COLLO_2025_MAR_JACKETS_TUE" at bounding box center [927, 247] width 201 height 51
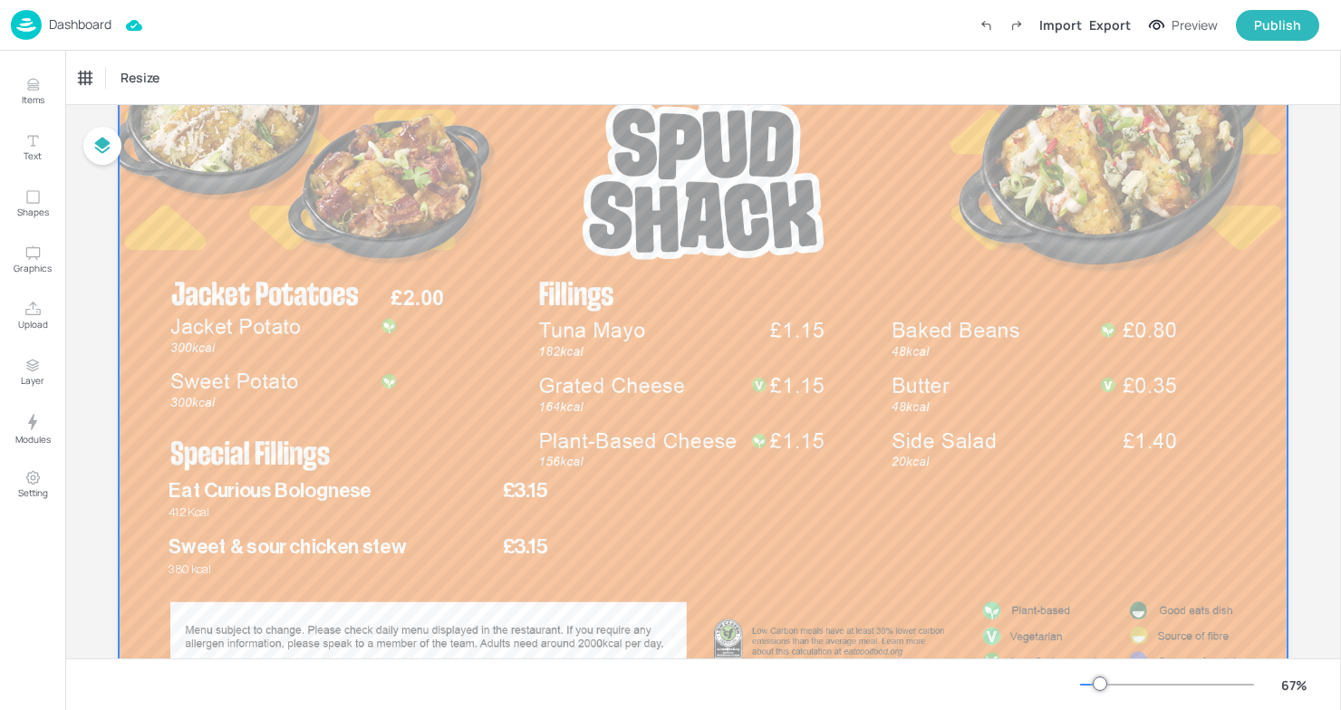
scroll to position [120, 0]
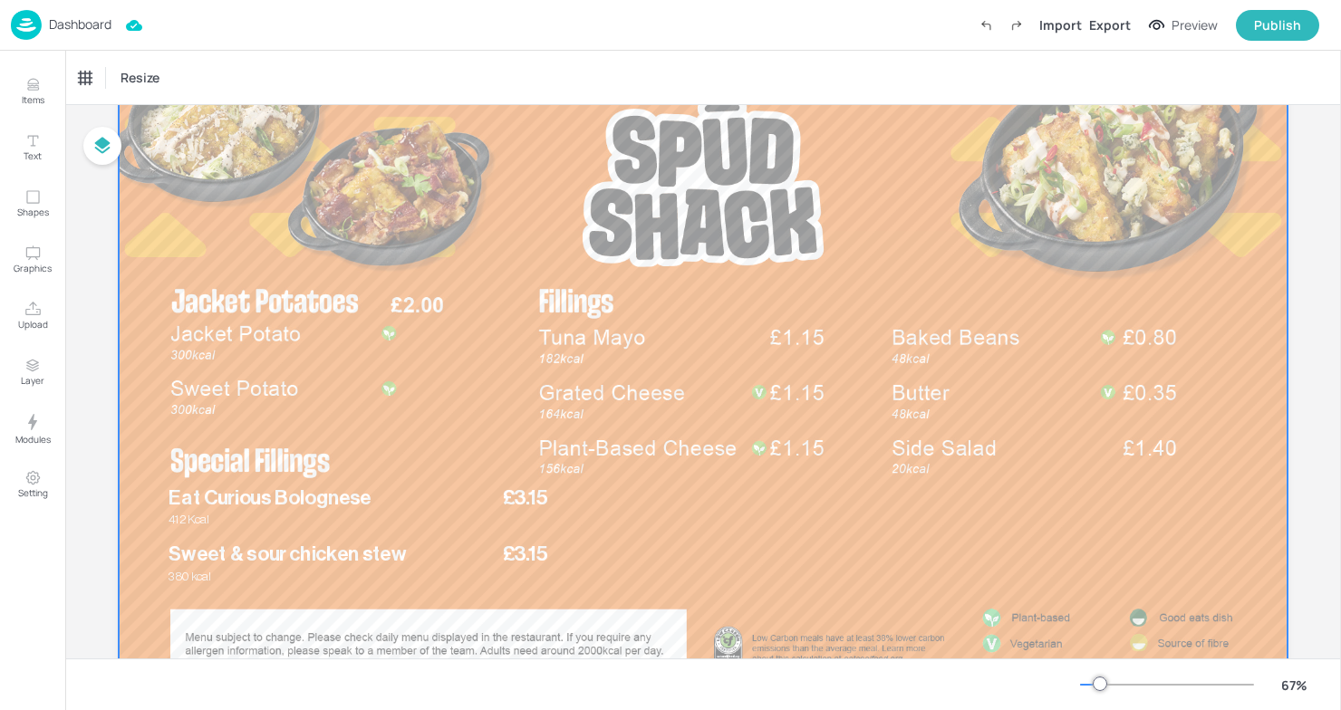
click at [548, 346] on div at bounding box center [703, 372] width 1169 height 658
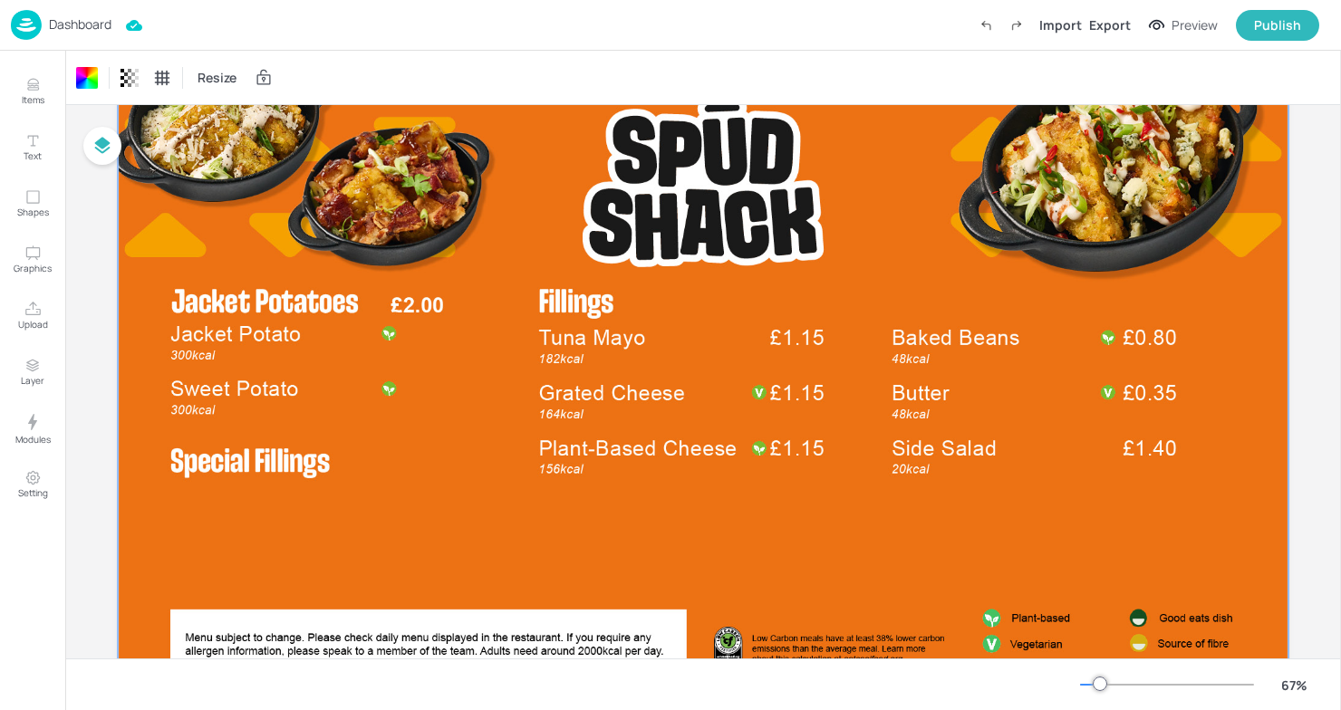
click at [566, 411] on div at bounding box center [703, 372] width 1190 height 679
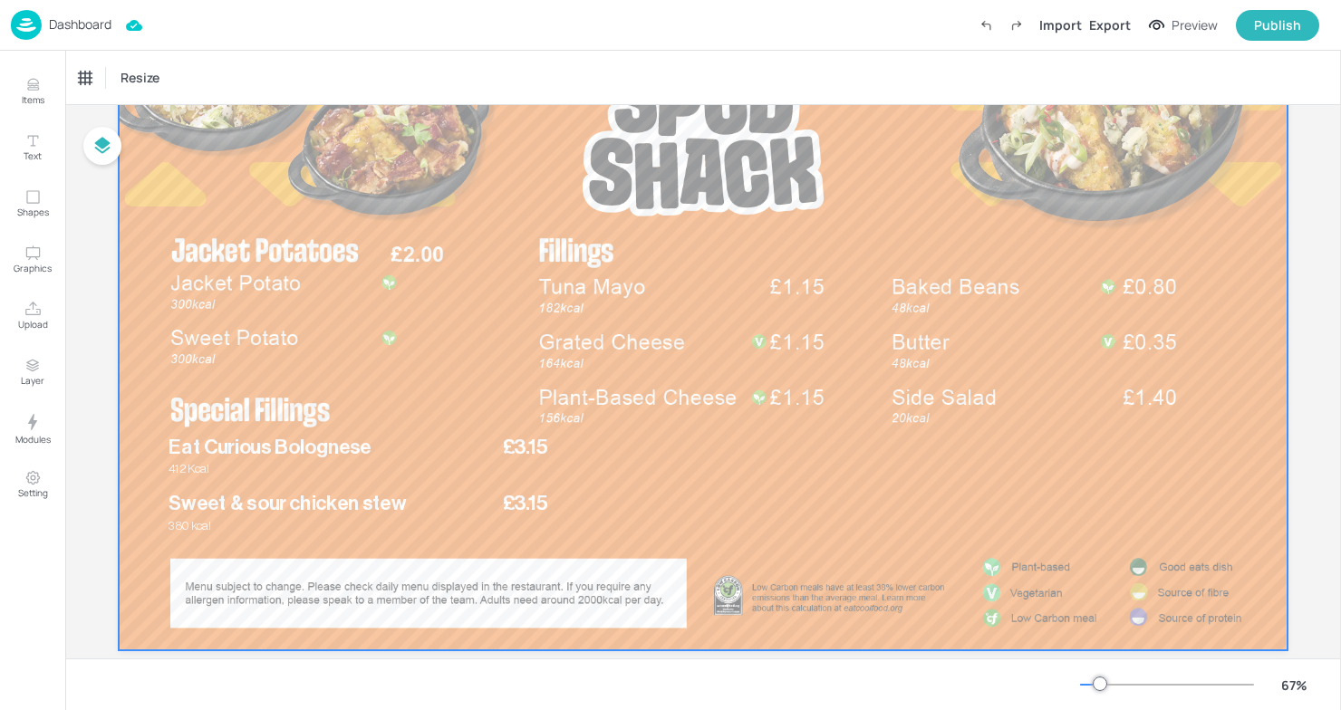
scroll to position [171, 0]
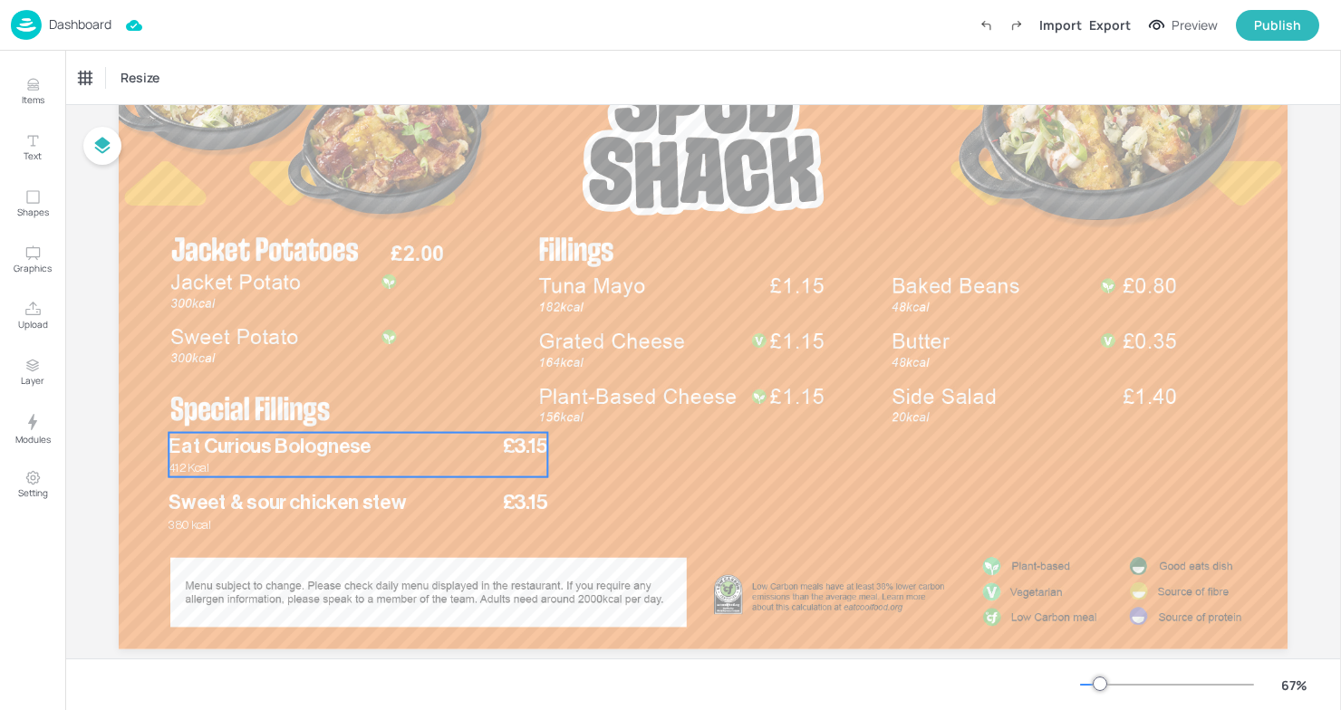
click at [385, 462] on div "£3.15 Eat Curious Bolognese 412 Kcal" at bounding box center [358, 455] width 379 height 44
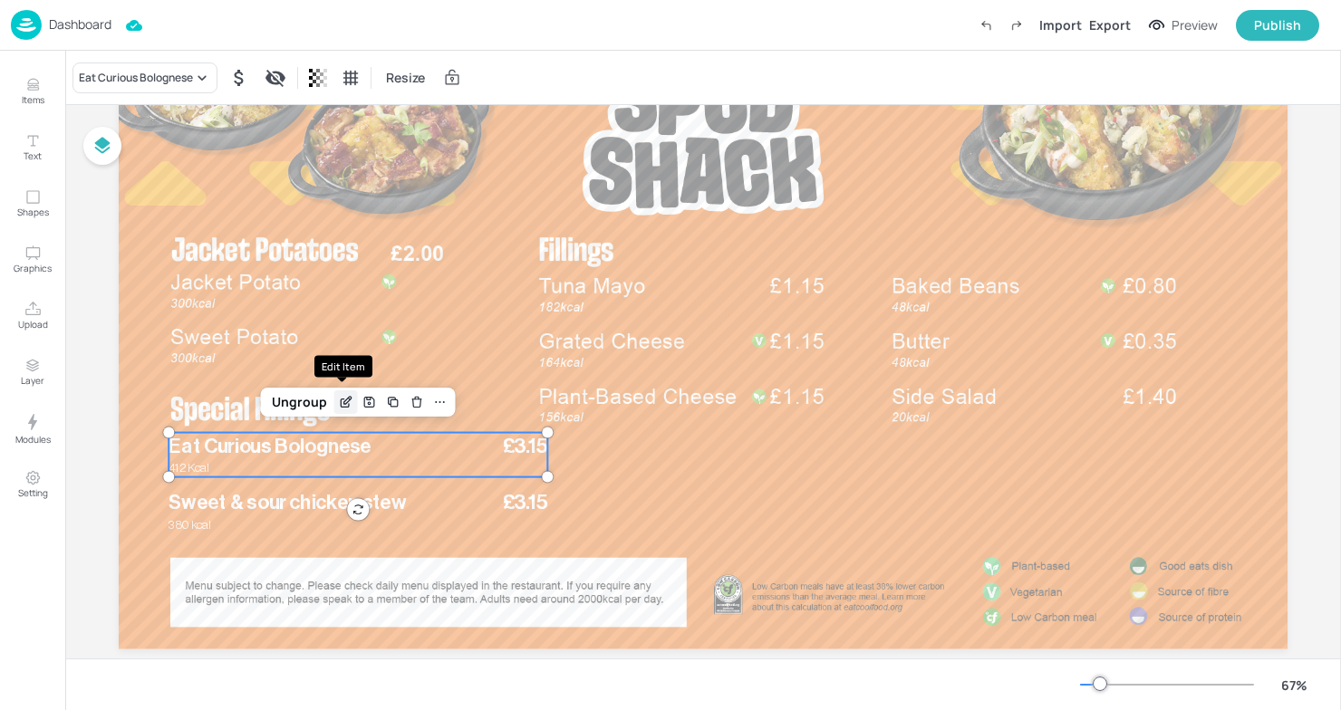
click at [340, 399] on icon "Edit Item" at bounding box center [345, 402] width 15 height 14
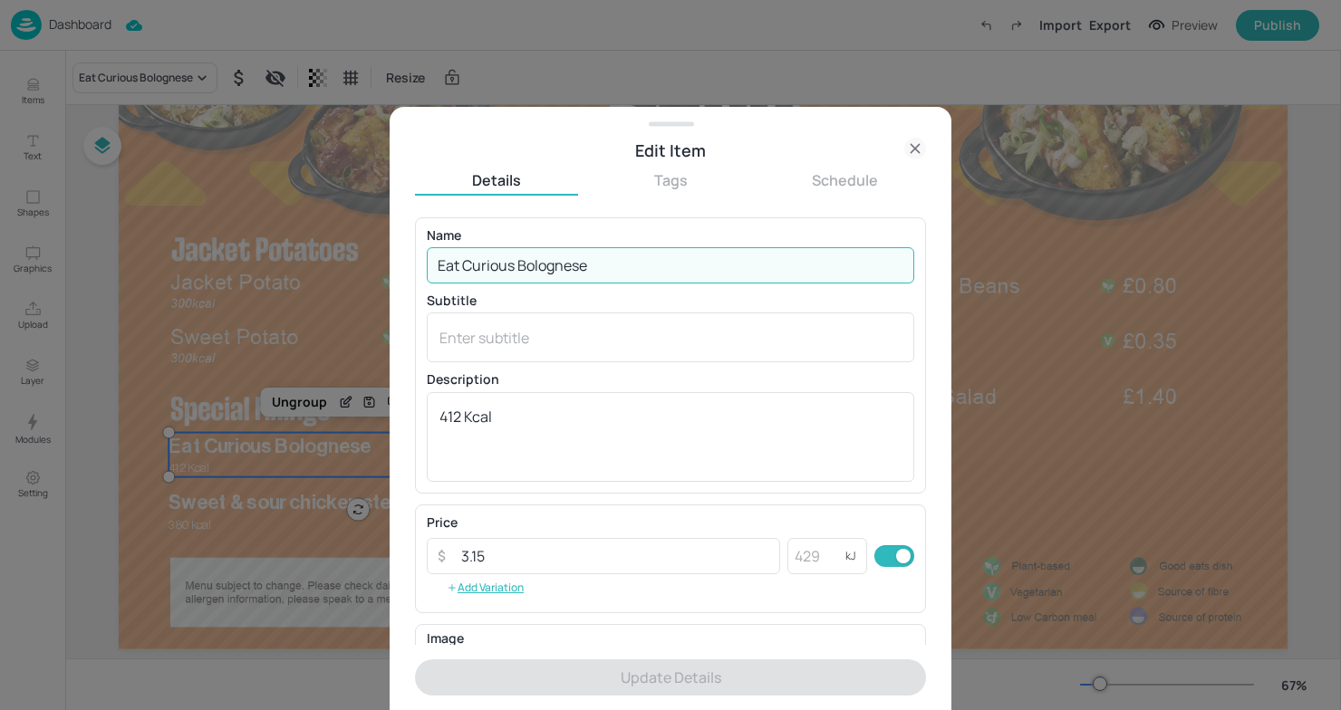
drag, startPoint x: 625, startPoint y: 268, endPoint x: 363, endPoint y: 258, distance: 262.0
click at [363, 258] on div "Edit Item Details Tags Schedule Name Eat Curious Bolognese ​ Subtitle x ​ Descr…" at bounding box center [670, 355] width 1341 height 710
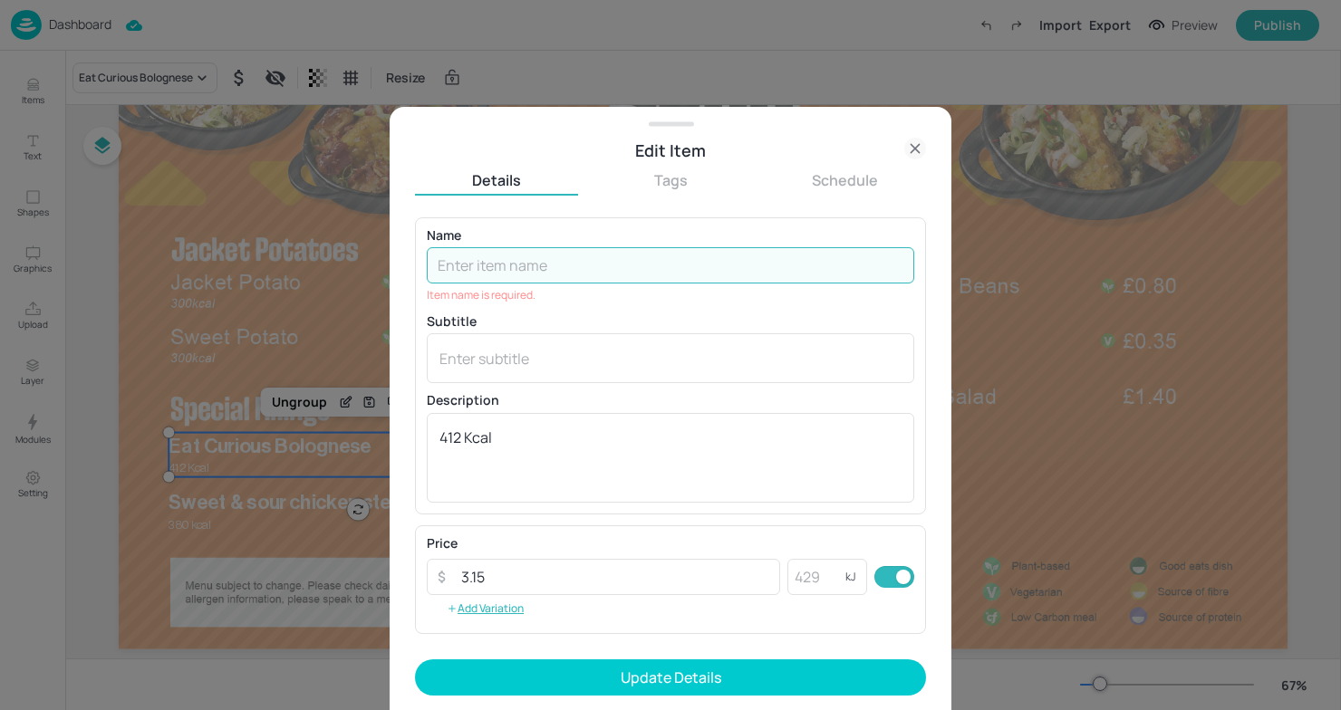
paste input "Beef chilli con carne"
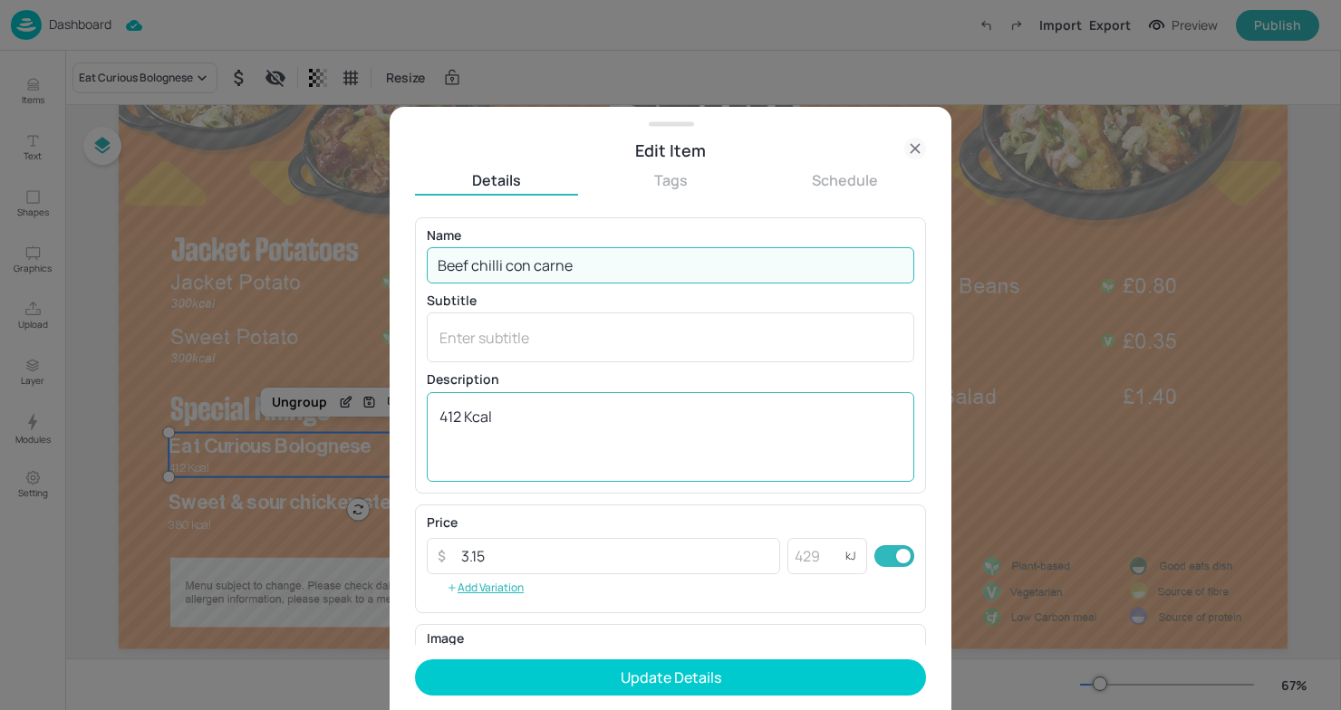
type input "Beef chilli con carne"
click at [461, 421] on textarea "412 Kcal" at bounding box center [670, 437] width 462 height 60
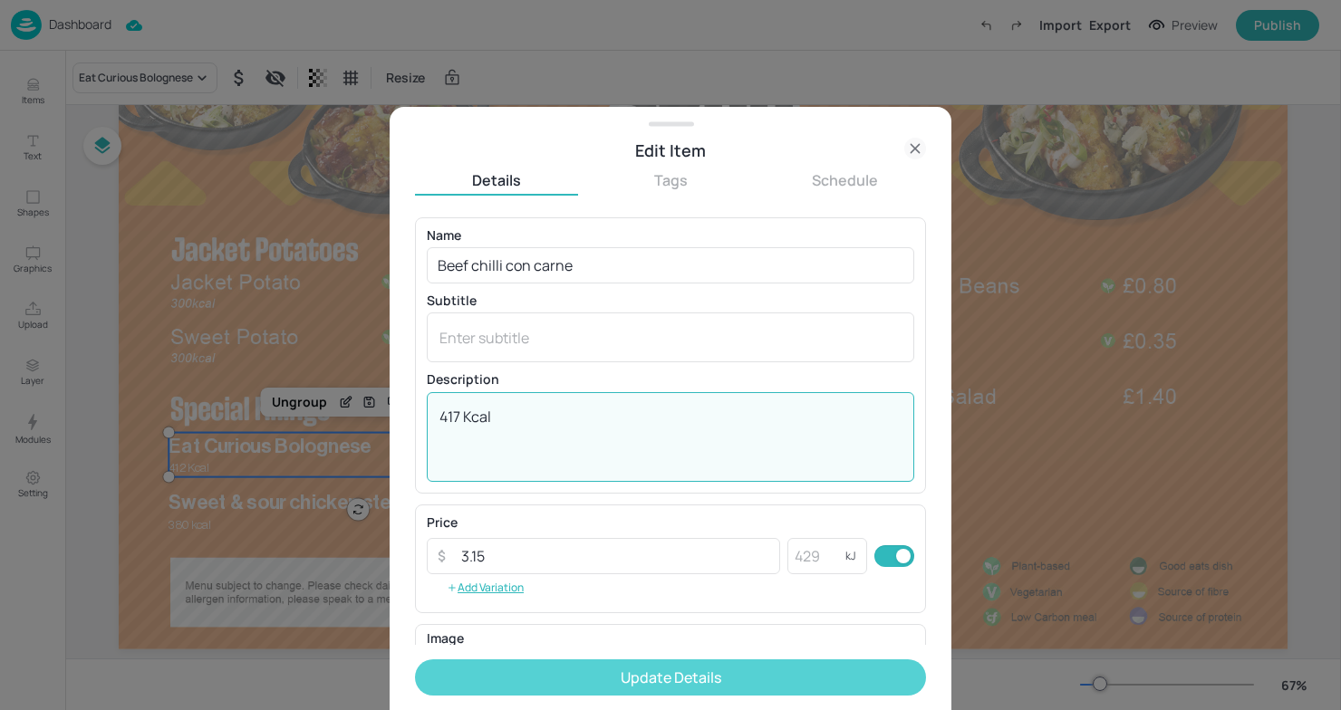
type textarea "417 Kcal"
click at [821, 663] on button "Update Details" at bounding box center [670, 678] width 511 height 36
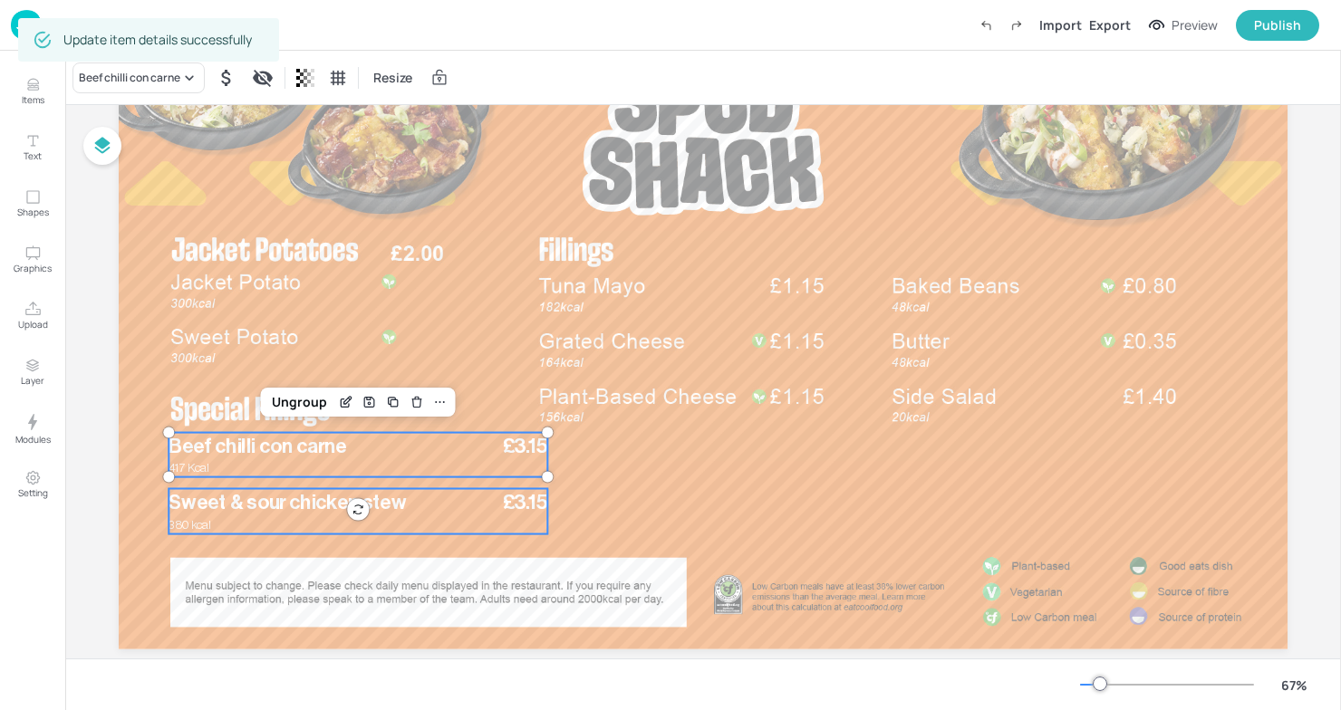
click at [290, 513] on span "Sweet & sour chicken stew" at bounding box center [287, 503] width 237 height 20
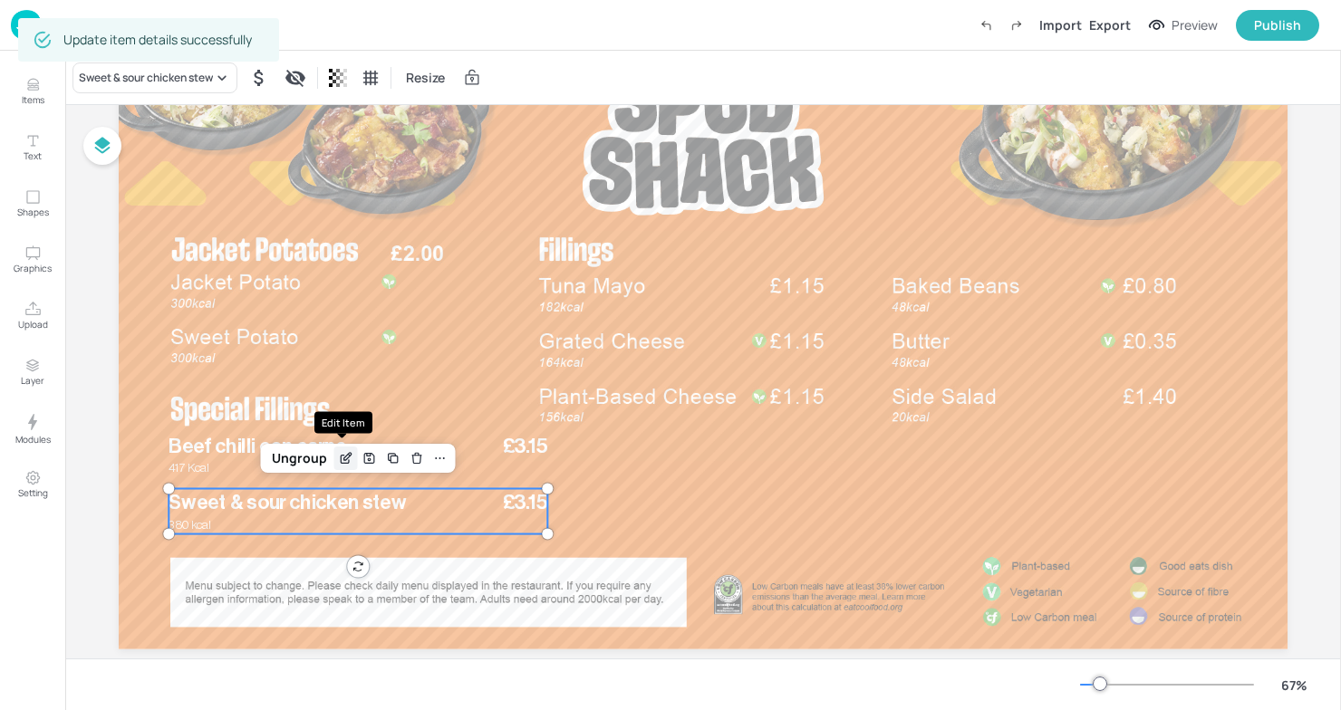
click at [342, 457] on icon "Edit Item" at bounding box center [345, 458] width 15 height 14
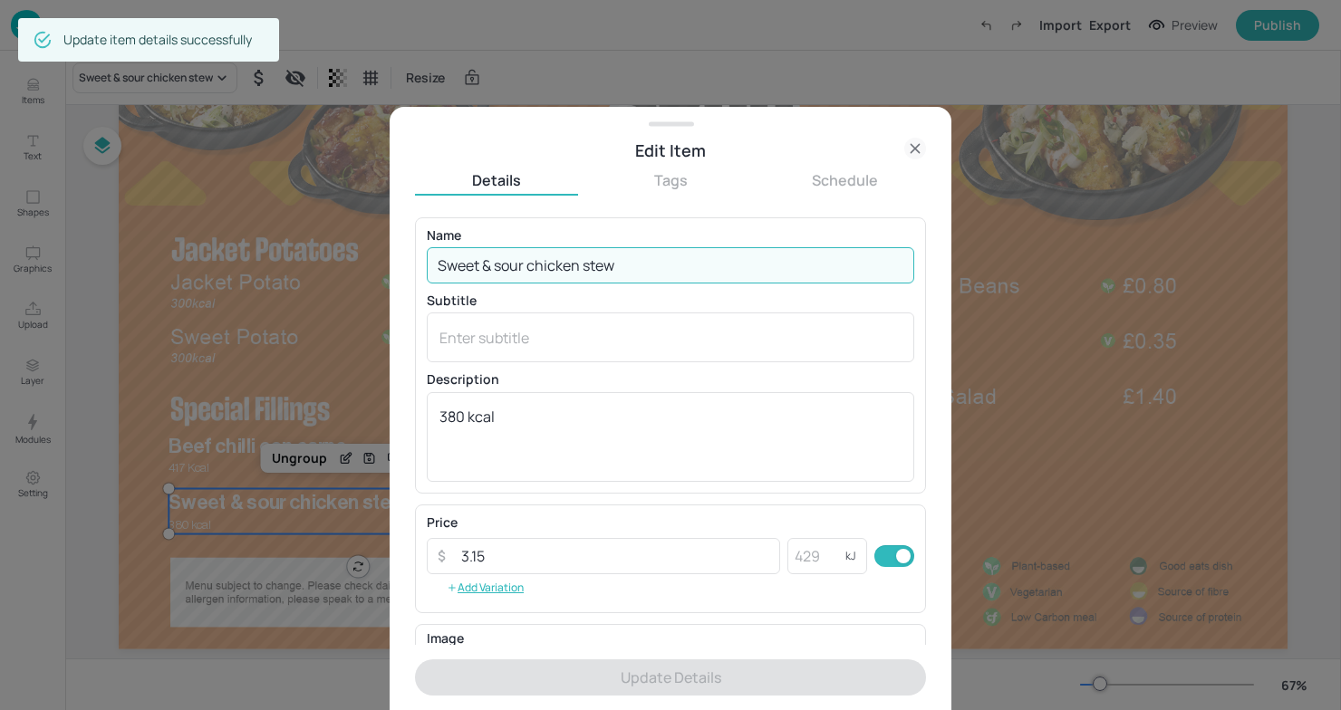
drag, startPoint x: 558, startPoint y: 265, endPoint x: 390, endPoint y: 262, distance: 168.5
click at [390, 263] on div "Edit Item Details Tags Schedule Name Sweet & sour chicken stew ​ Subtitle x ​ D…" at bounding box center [671, 408] width 562 height 603
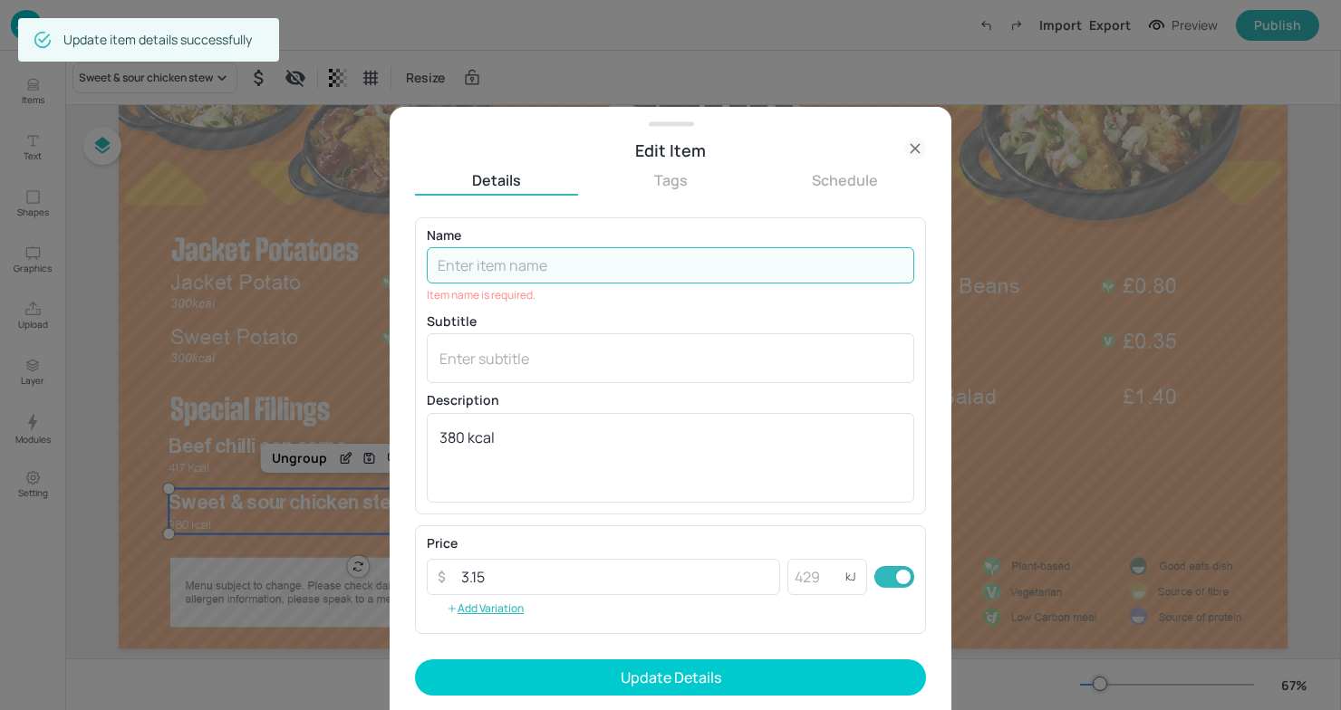
paste input "Quorn & Five Bean Chilli"
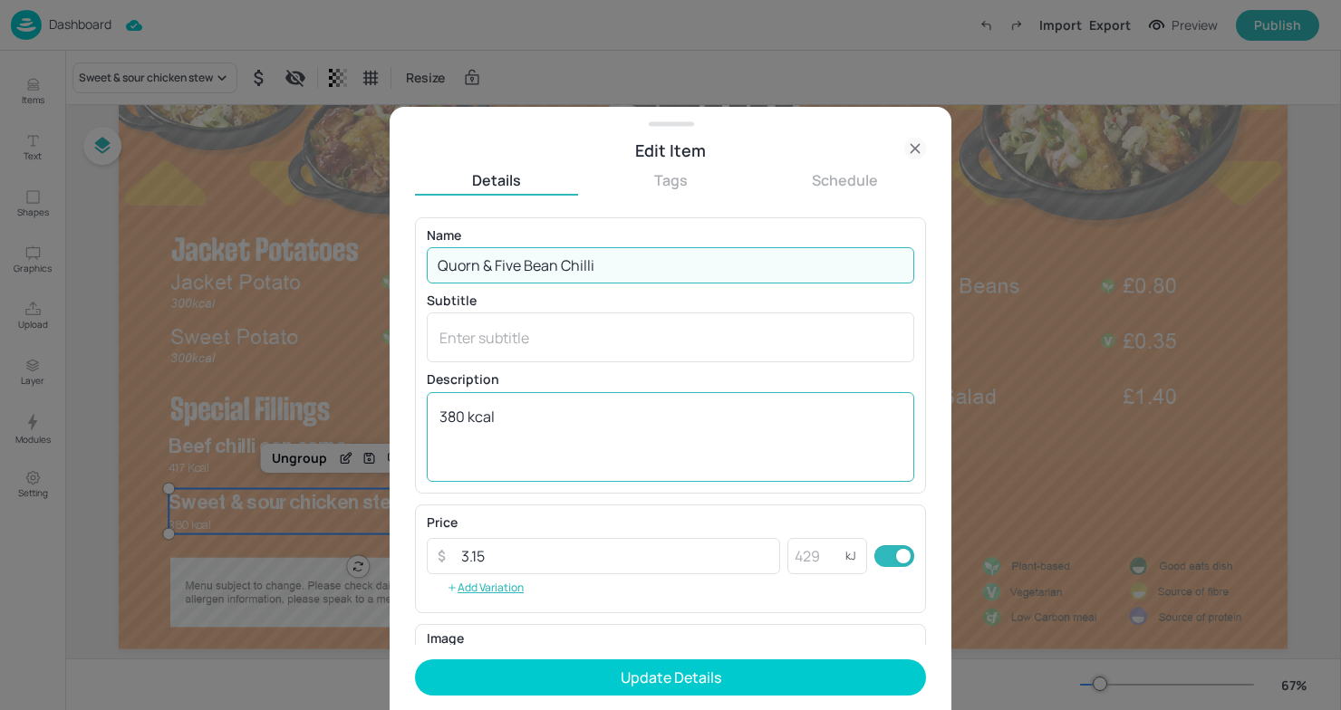
type input "Quorn & Five Bean Chilli"
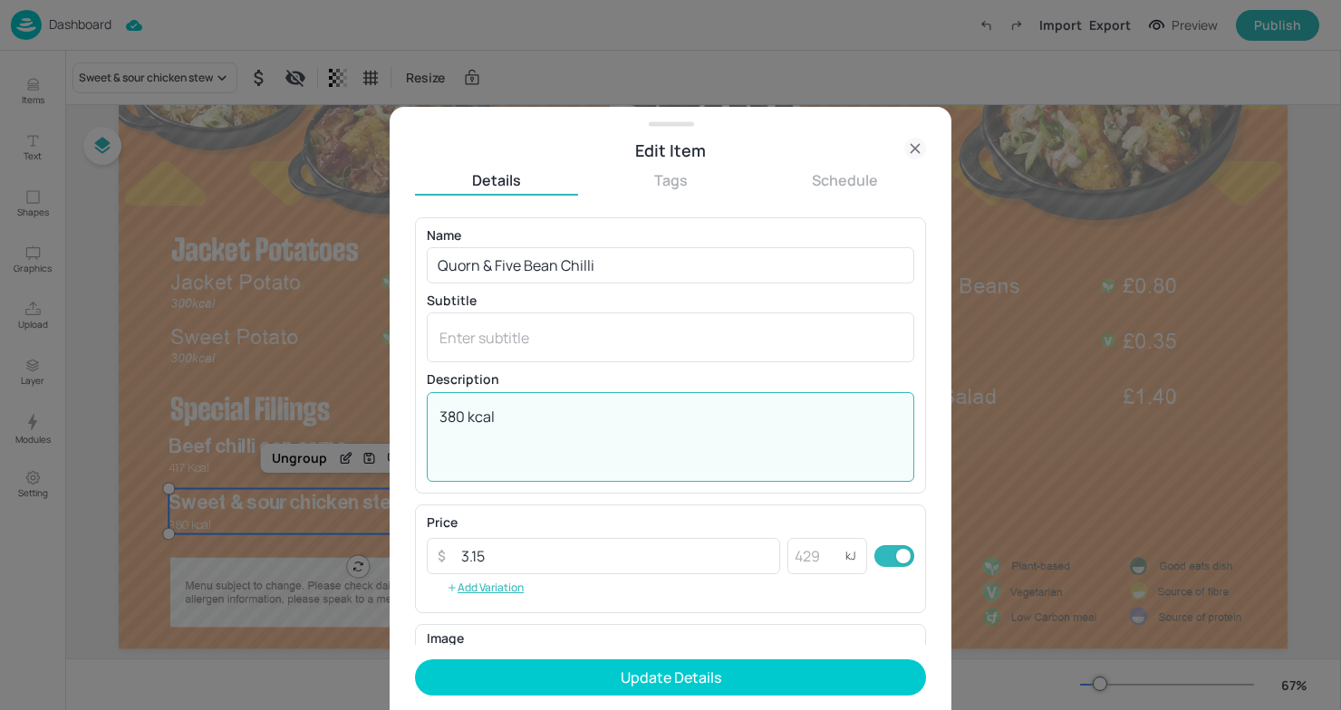
drag, startPoint x: 464, startPoint y: 419, endPoint x: 348, endPoint y: 419, distance: 116.0
click at [348, 419] on div "Edit Item Details Tags Schedule Name Quorn & Five Bean Chilli ​ Subtitle x ​ De…" at bounding box center [670, 355] width 1341 height 710
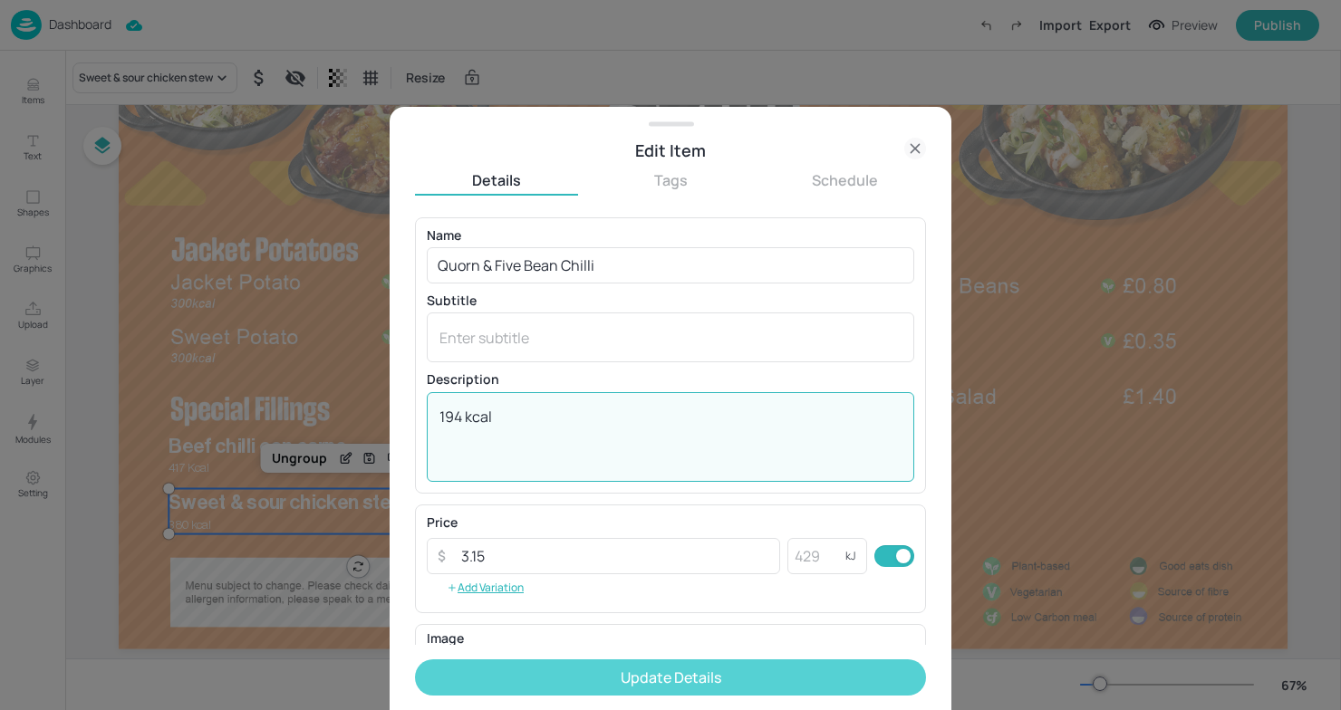
type textarea "194 kcal"
click at [618, 676] on button "Update Details" at bounding box center [670, 678] width 511 height 36
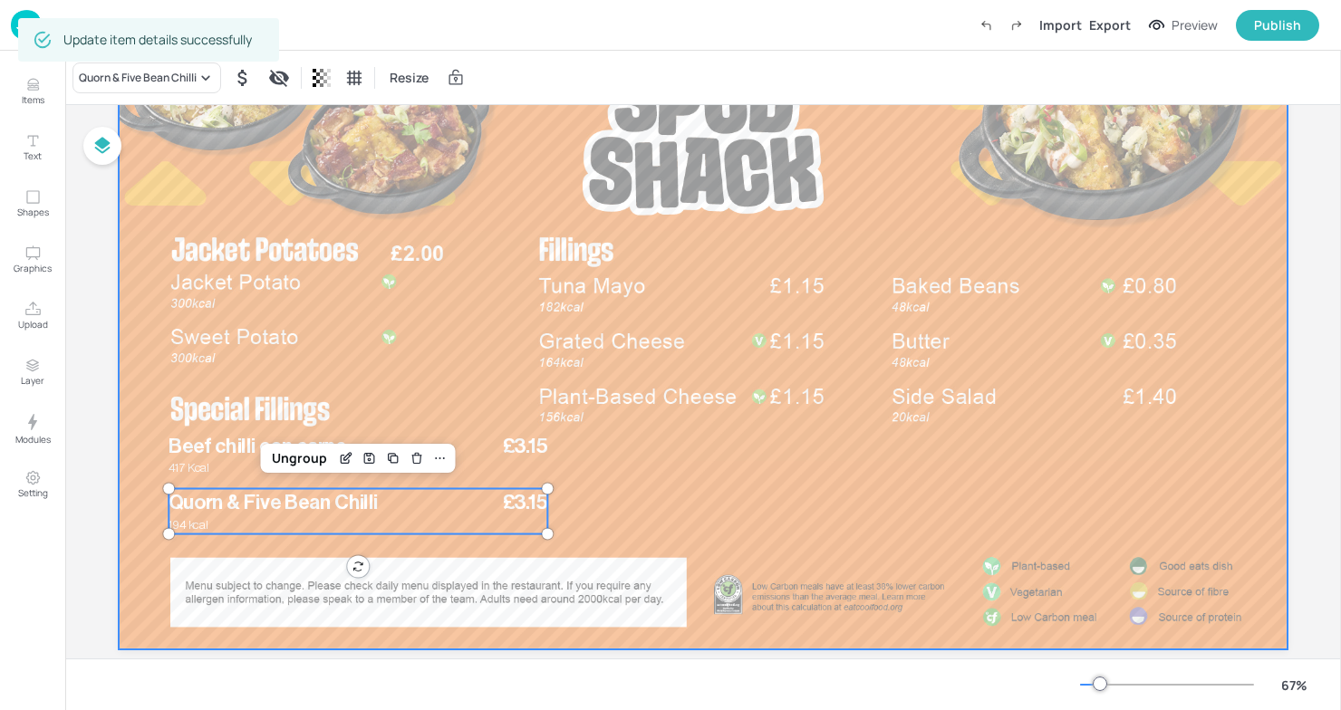
click at [714, 483] on div at bounding box center [703, 321] width 1169 height 658
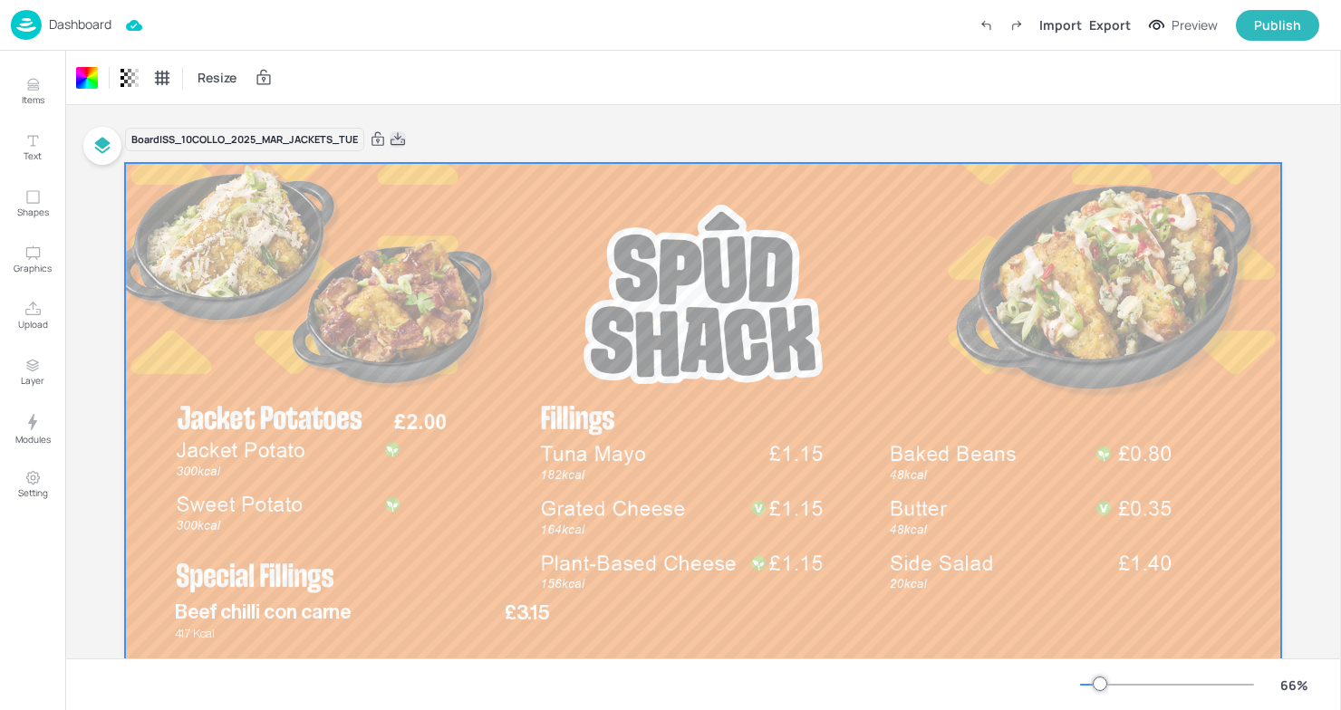
click at [406, 138] on icon at bounding box center [398, 139] width 16 height 18
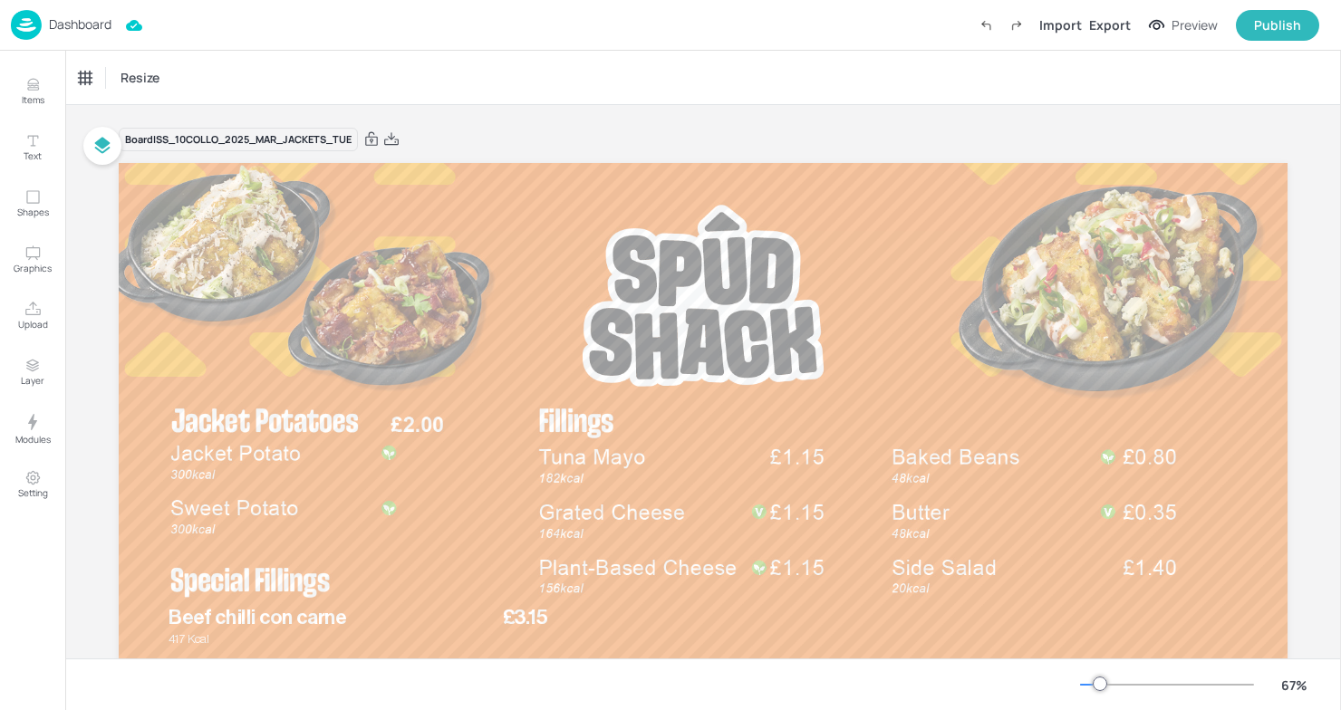
click at [42, 27] on div "Dashboard" at bounding box center [61, 25] width 101 height 30
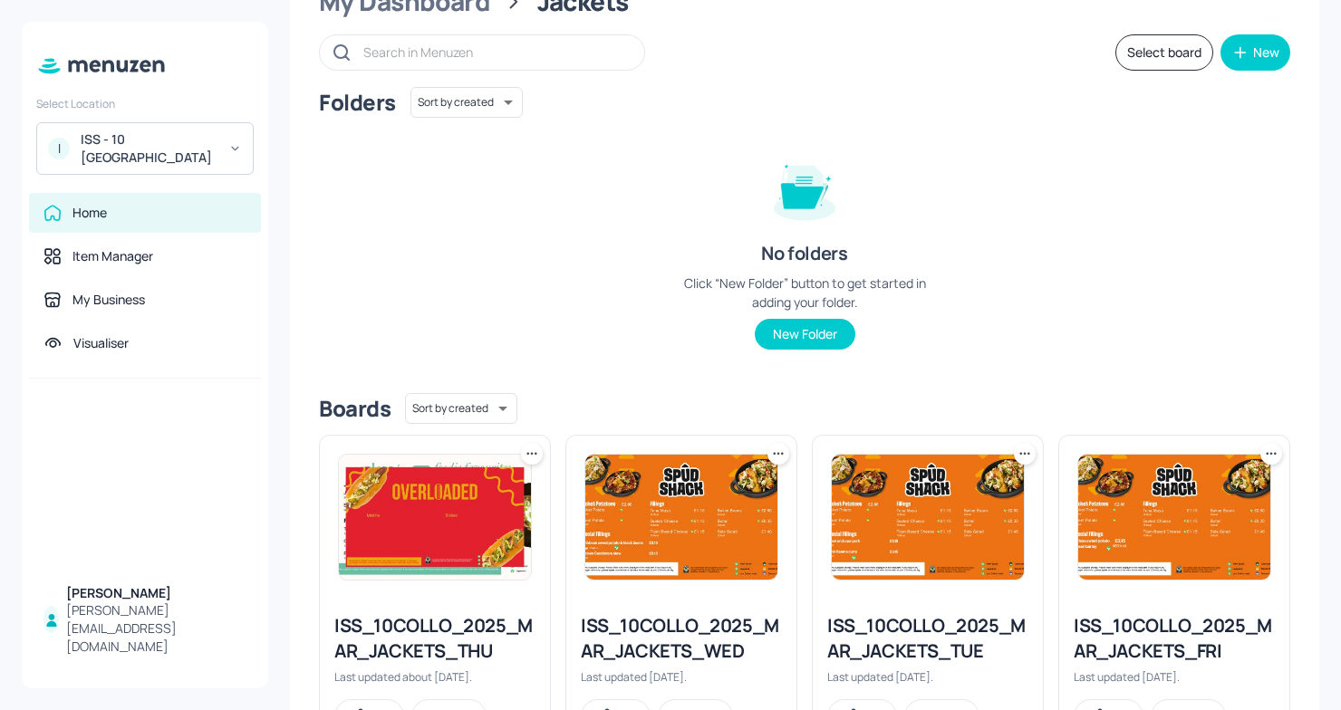
scroll to position [82, 0]
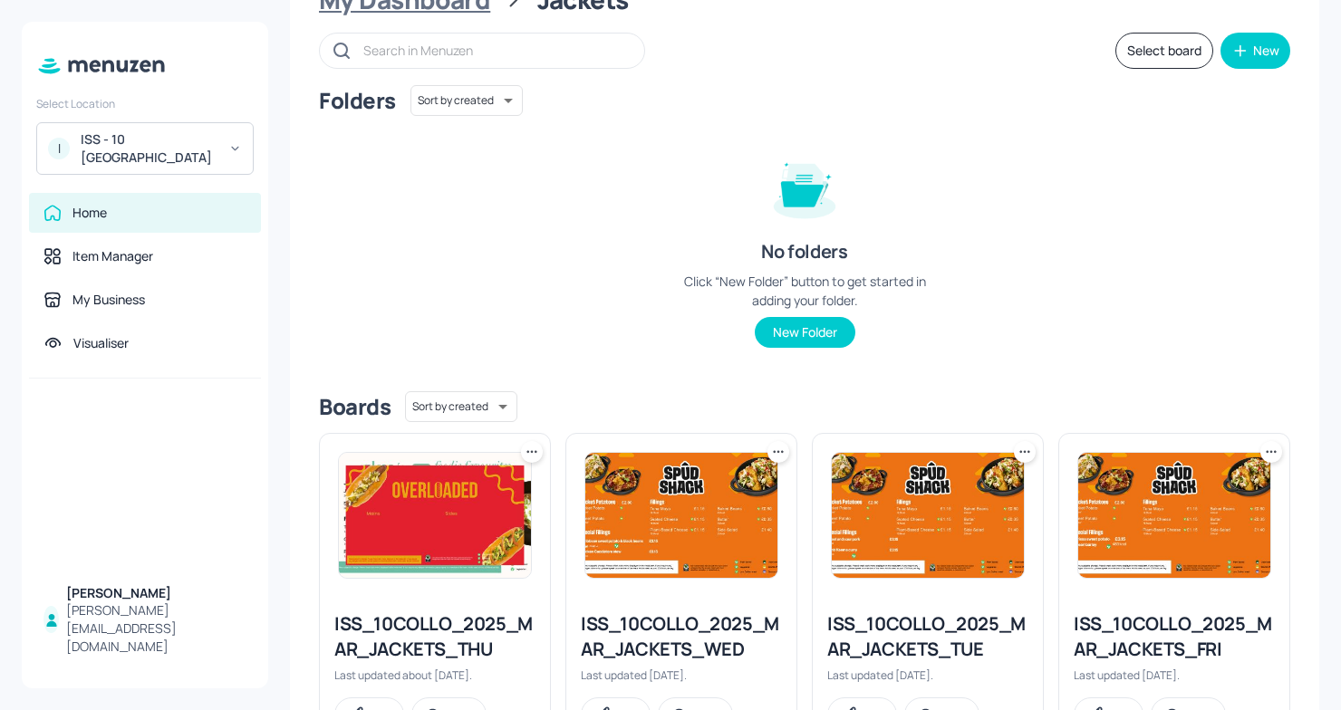
click at [444, 9] on div "My Dashboard" at bounding box center [404, 0] width 171 height 33
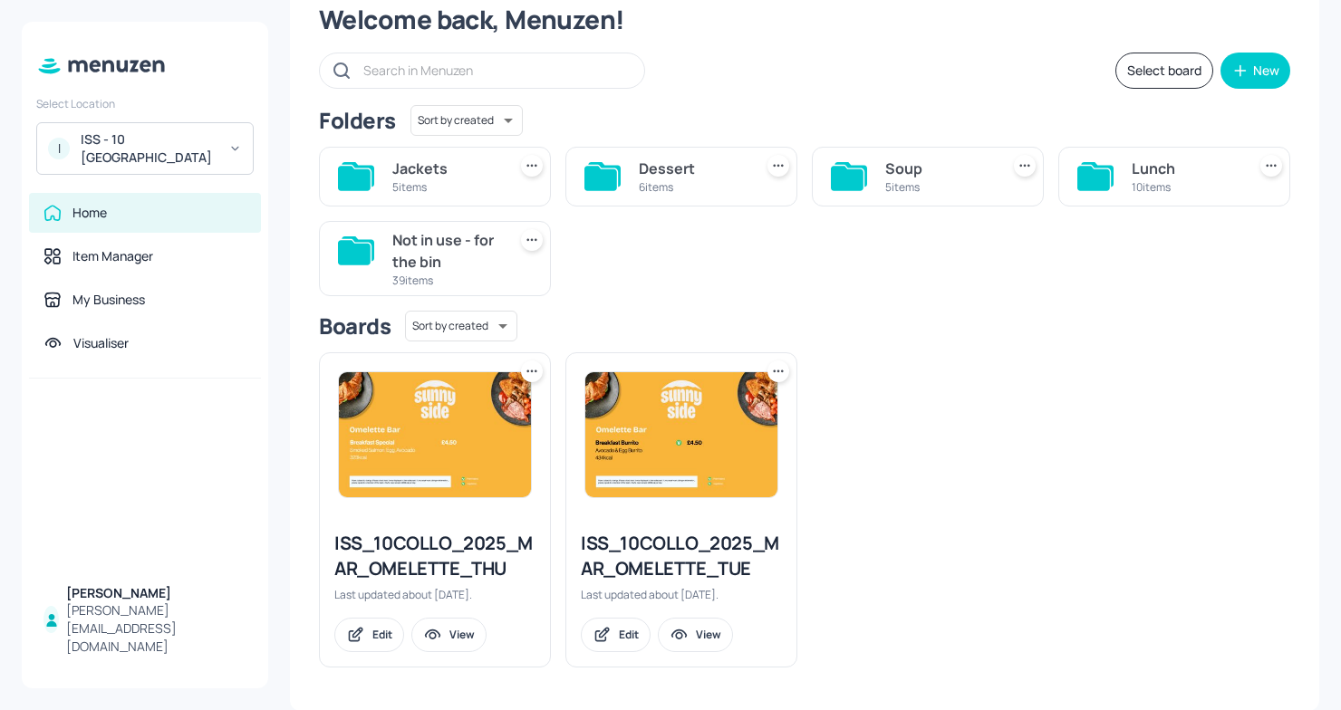
click at [671, 188] on div "6 items" at bounding box center [692, 186] width 107 height 15
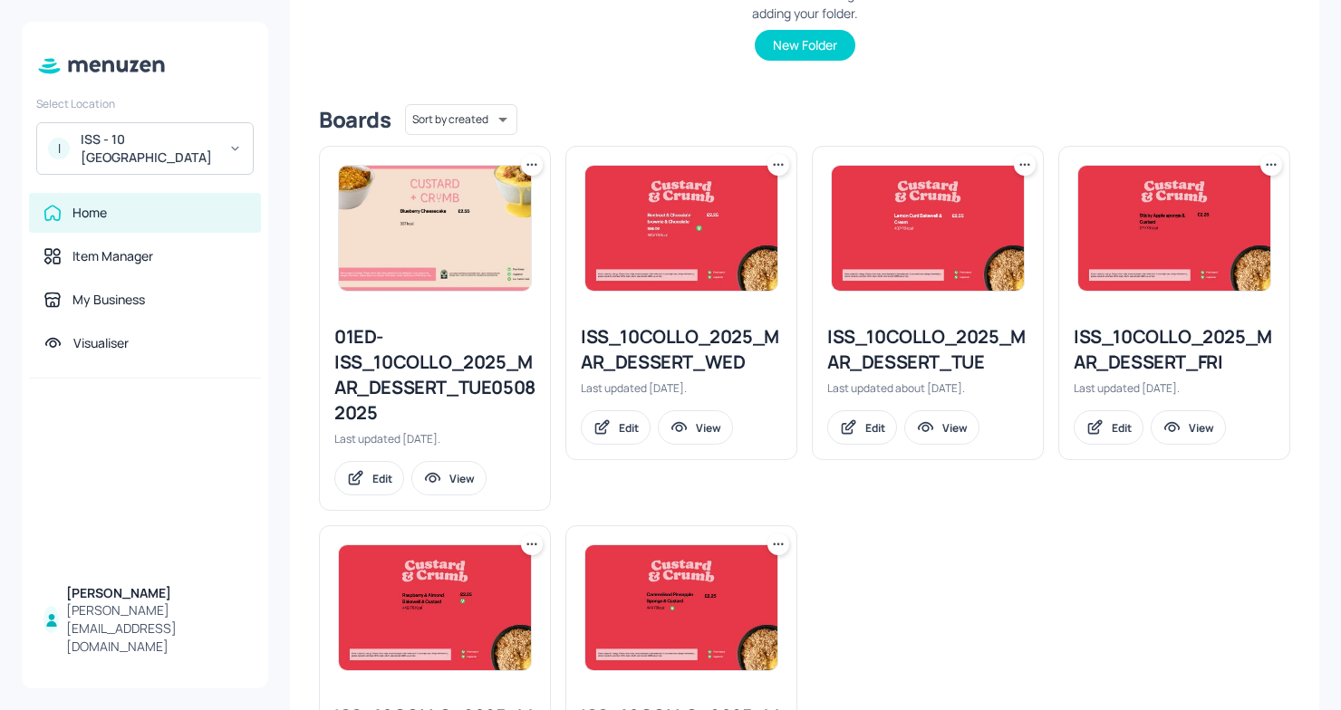
scroll to position [367, 0]
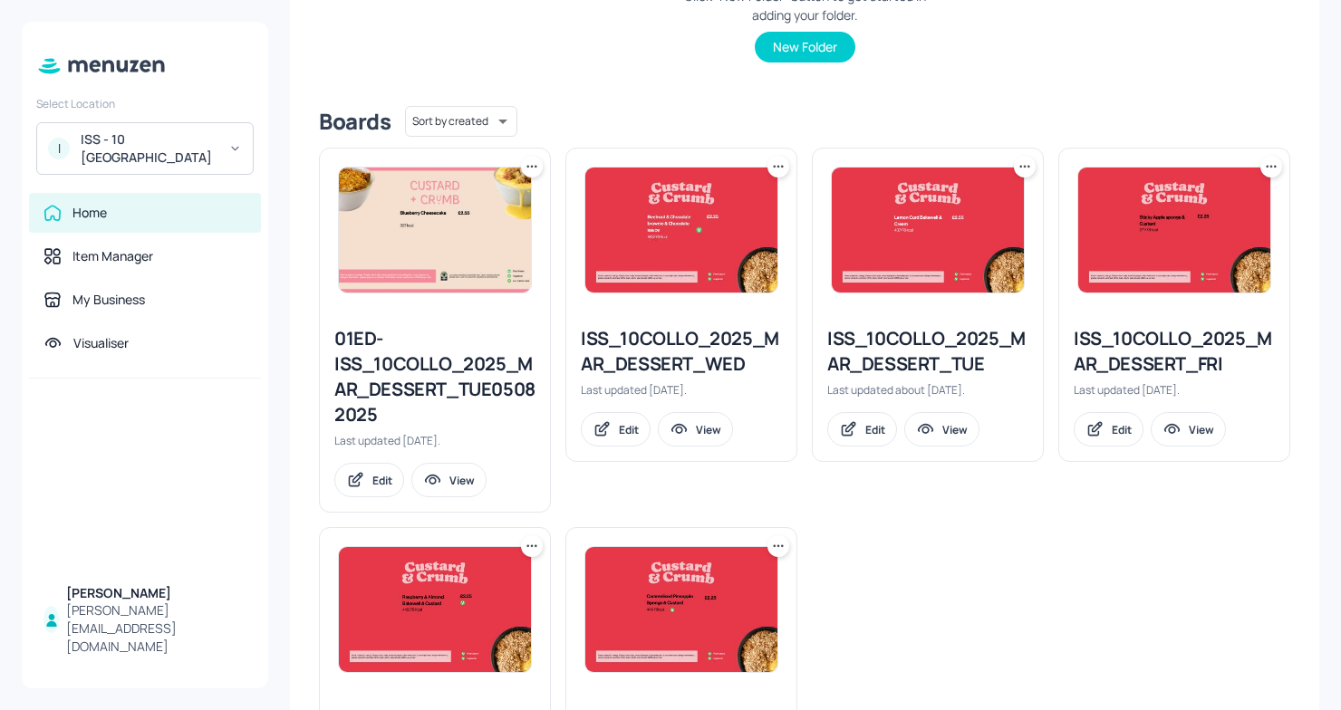
click at [908, 368] on div "ISS_10COLLO_2025_MAR_DESSERT_TUE" at bounding box center [927, 351] width 201 height 51
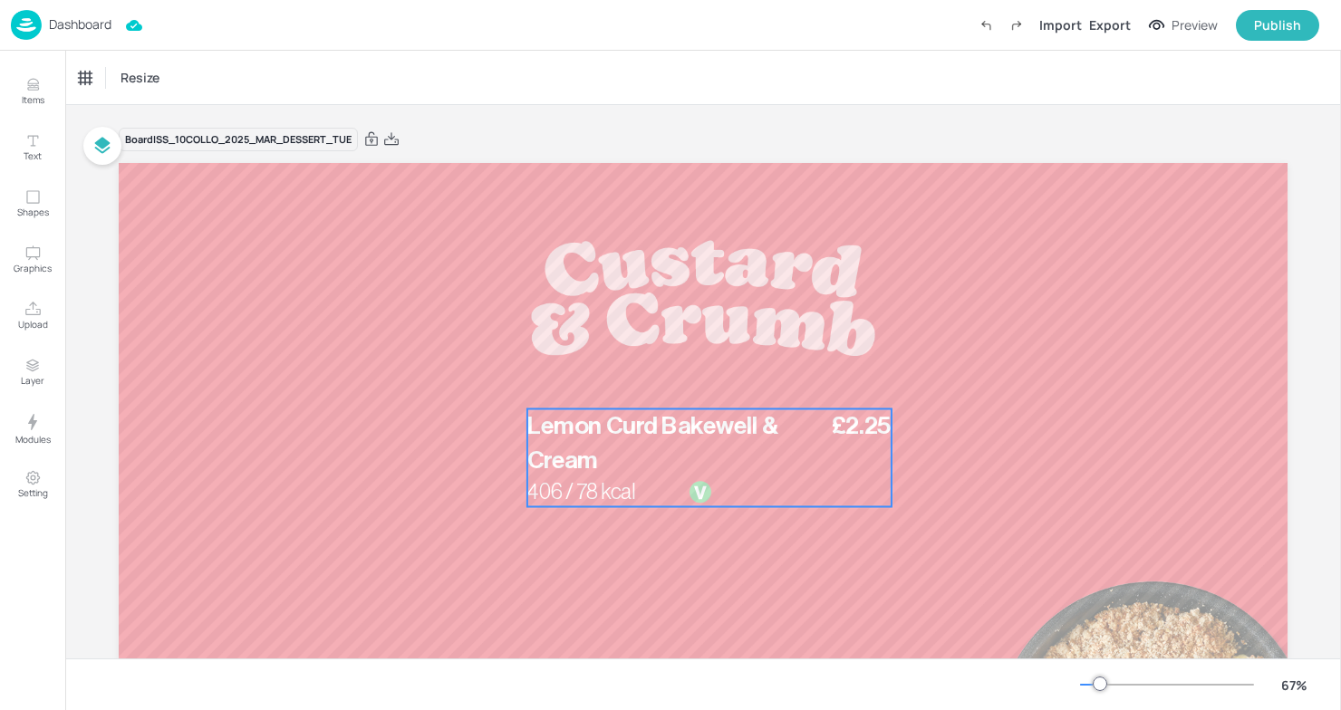
click at [682, 460] on p "Lemon Curd Bakewell & Cream" at bounding box center [675, 443] width 296 height 68
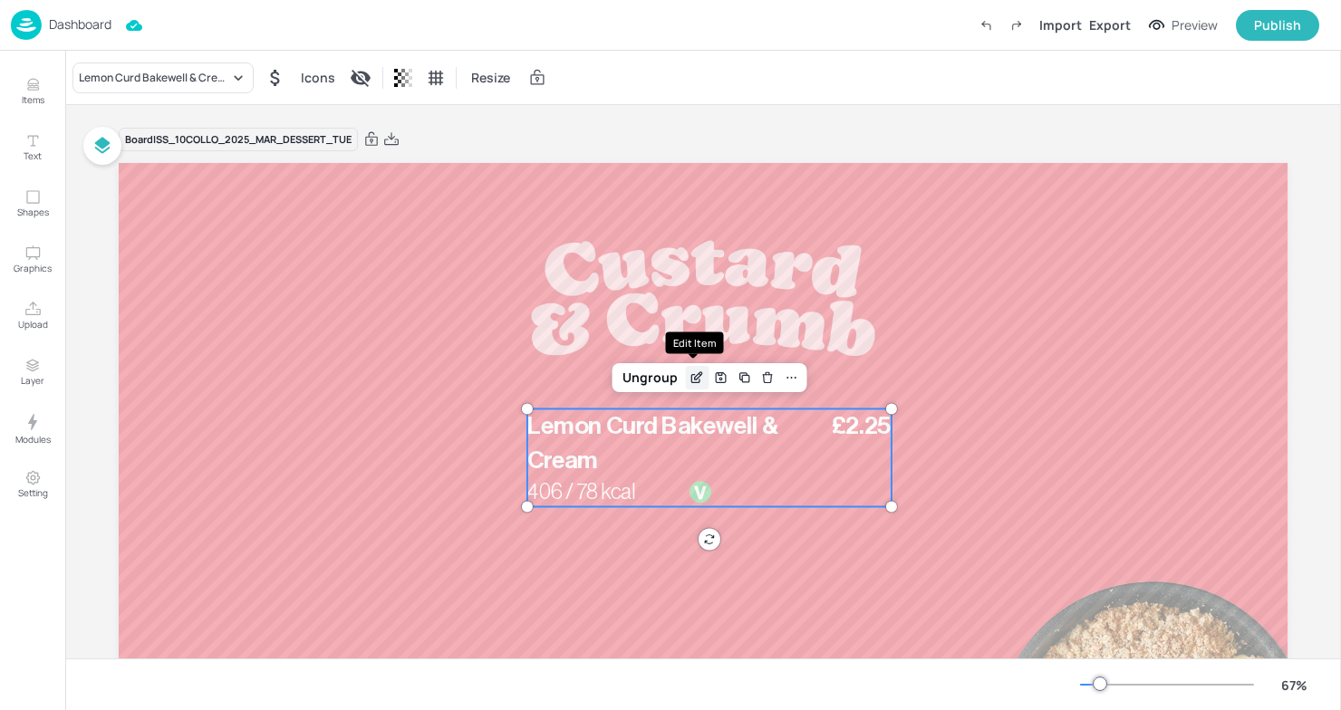
click at [689, 370] on div "Edit Item" at bounding box center [697, 378] width 24 height 24
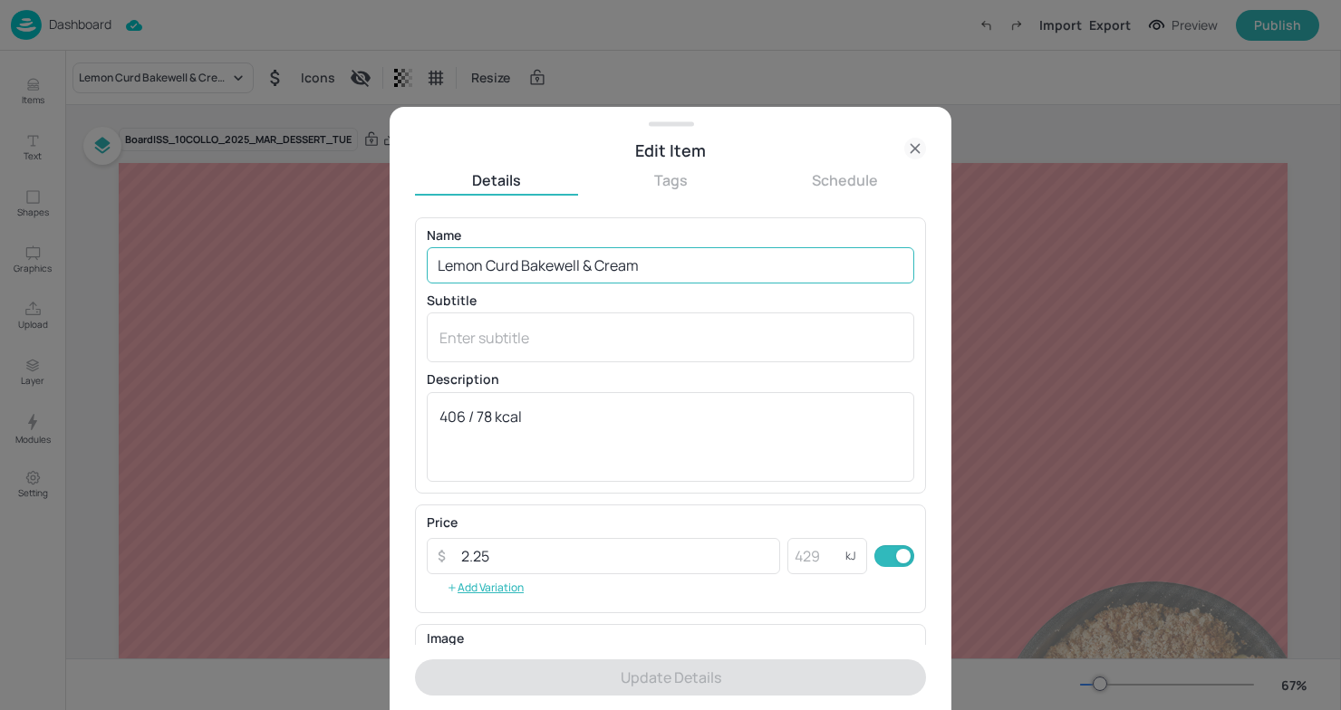
click at [664, 266] on input "Lemon Curd Bakewell & Cream" at bounding box center [670, 265] width 487 height 36
drag, startPoint x: 664, startPoint y: 266, endPoint x: 212, endPoint y: 251, distance: 452.3
click at [212, 251] on div "Edit Item Details Tags Schedule Name Lemon Curd Bakewell & Cream ​ Subtitle x ​…" at bounding box center [670, 355] width 1341 height 710
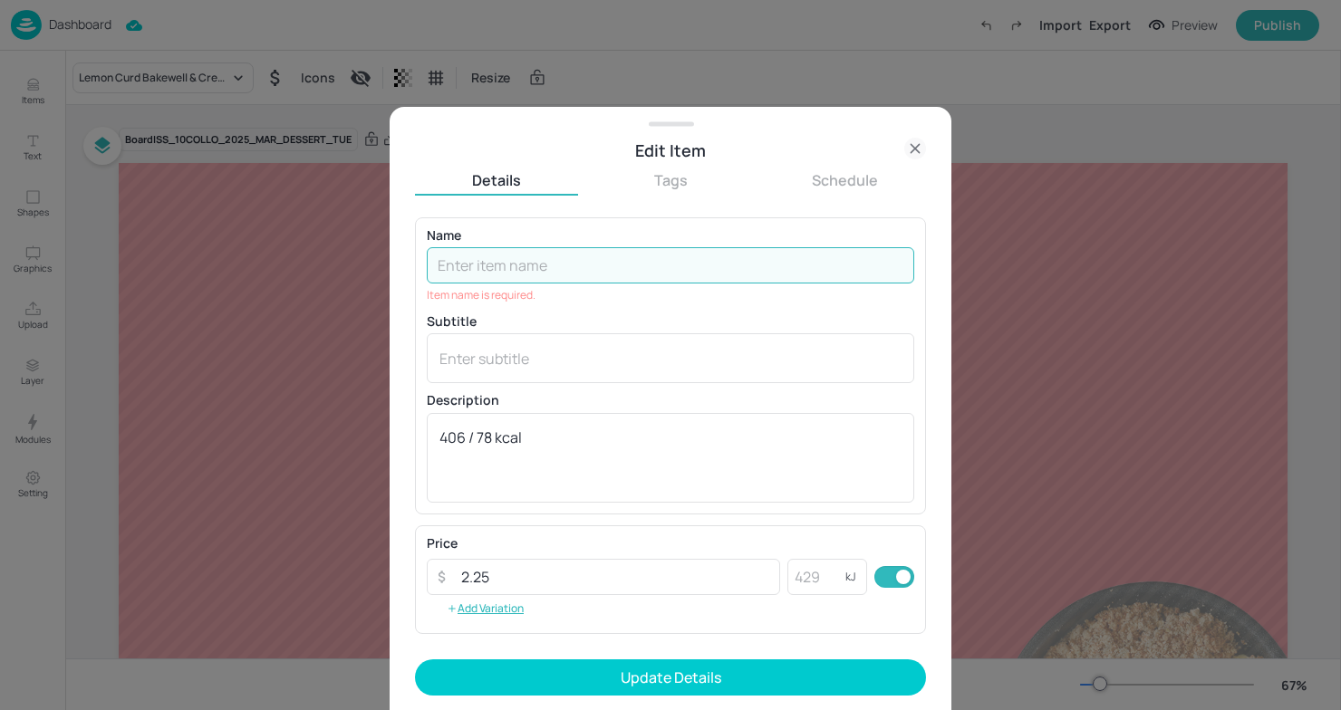
paste input "Apple & Cinnamon [PERSON_NAME] & Custard"
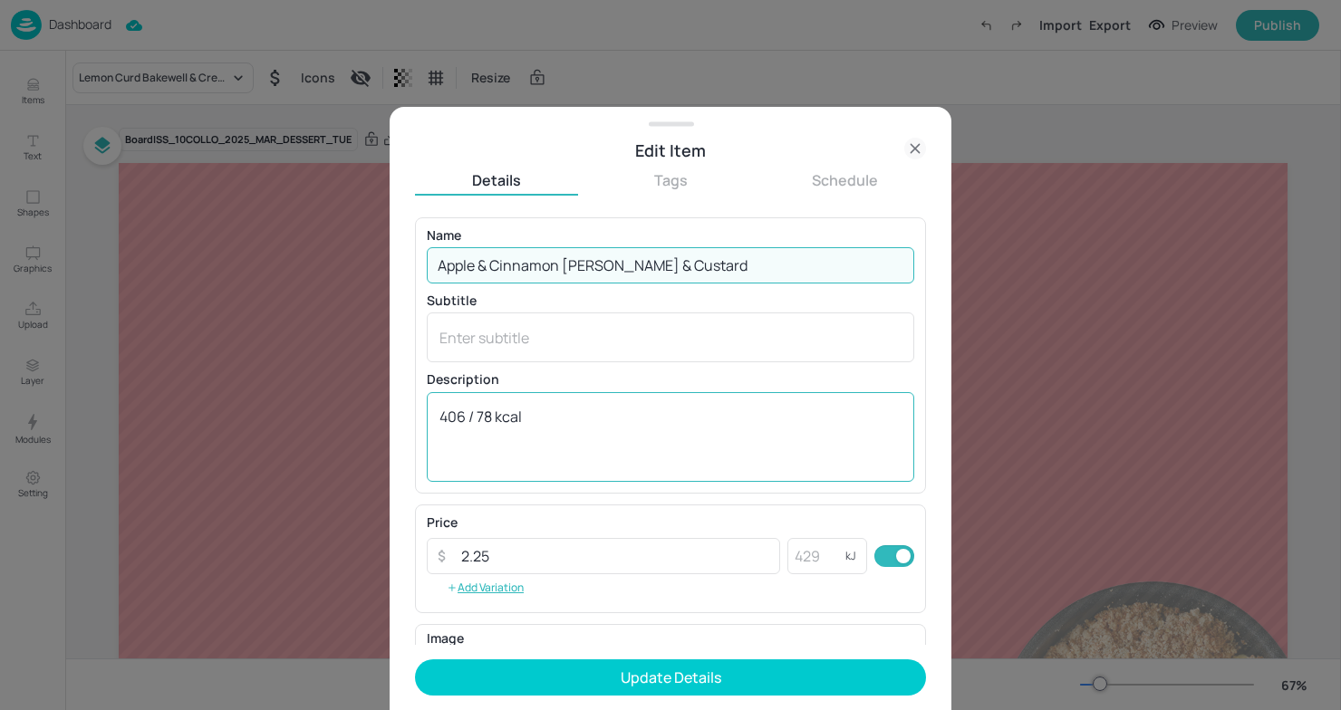
type input "Apple & Cinnamon [PERSON_NAME] & Custard"
click at [466, 422] on textarea "406 / 78 kcal" at bounding box center [670, 437] width 462 height 60
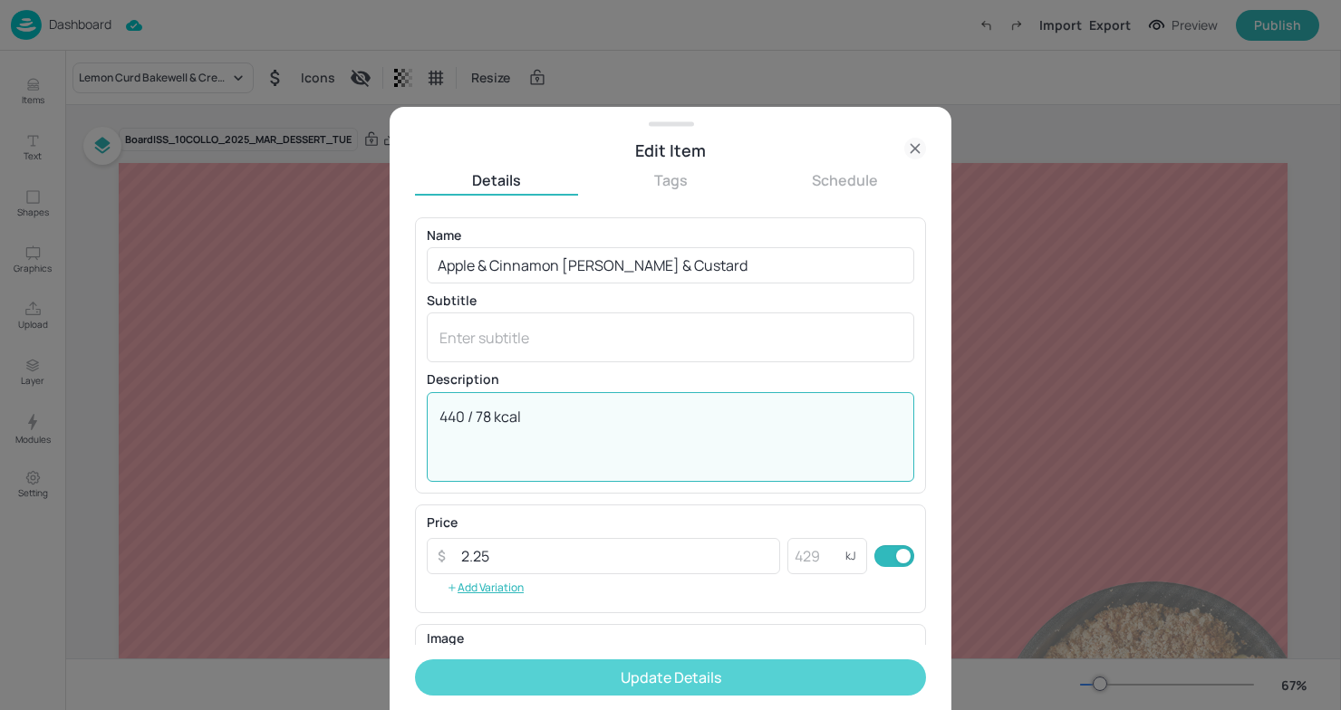
type textarea "440 / 78 kcal"
click at [656, 668] on button "Update Details" at bounding box center [670, 678] width 511 height 36
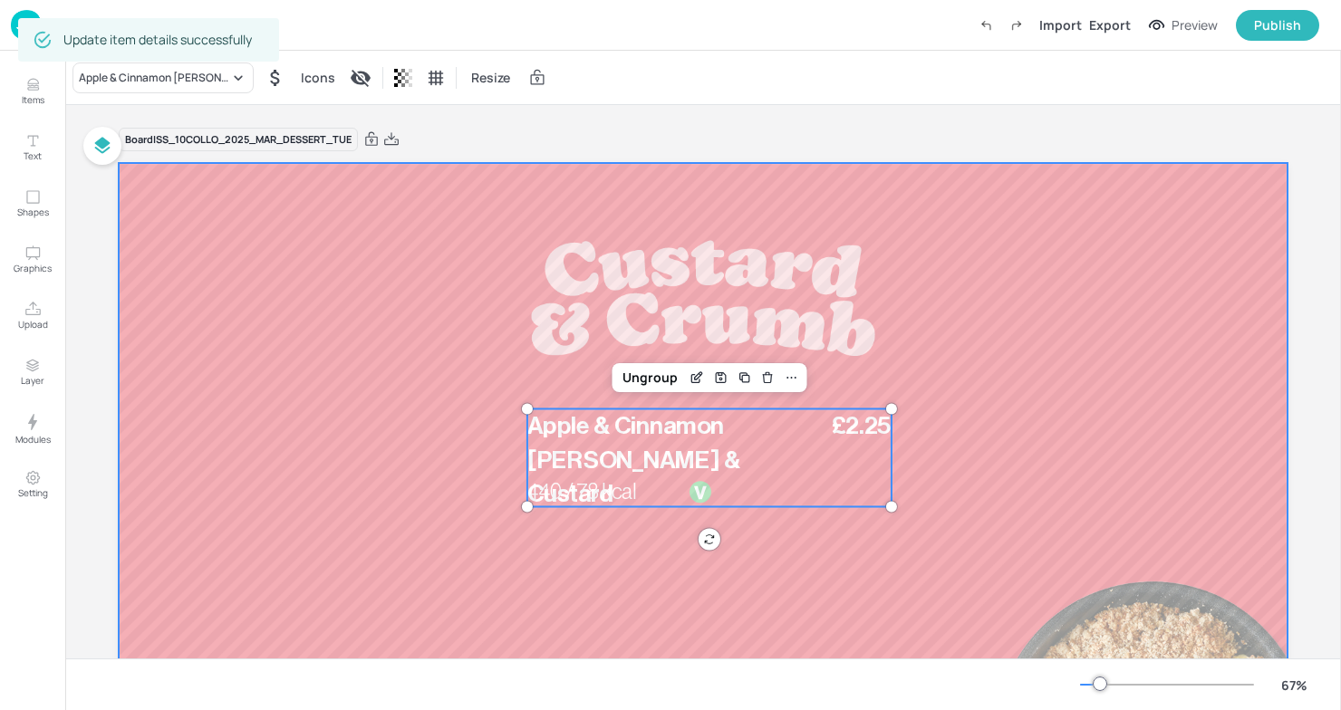
click at [1140, 217] on div at bounding box center [703, 492] width 1169 height 658
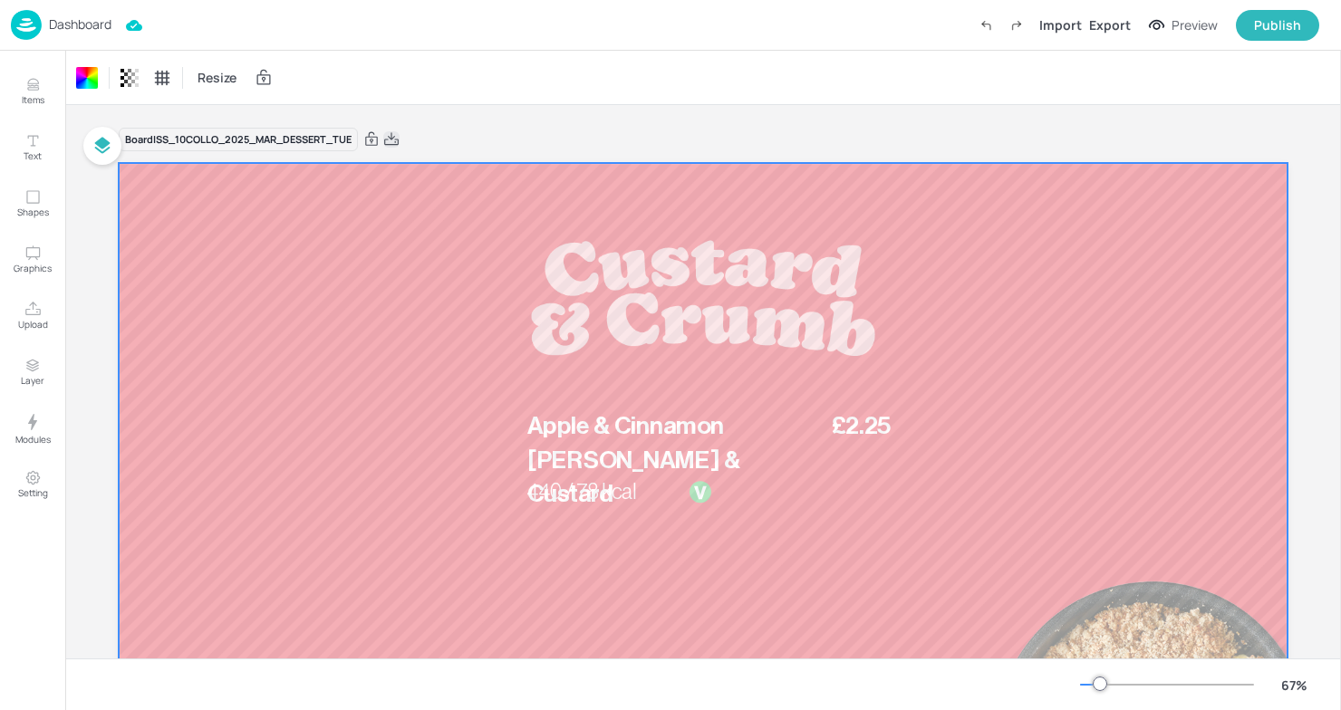
click at [394, 143] on icon at bounding box center [391, 139] width 16 height 18
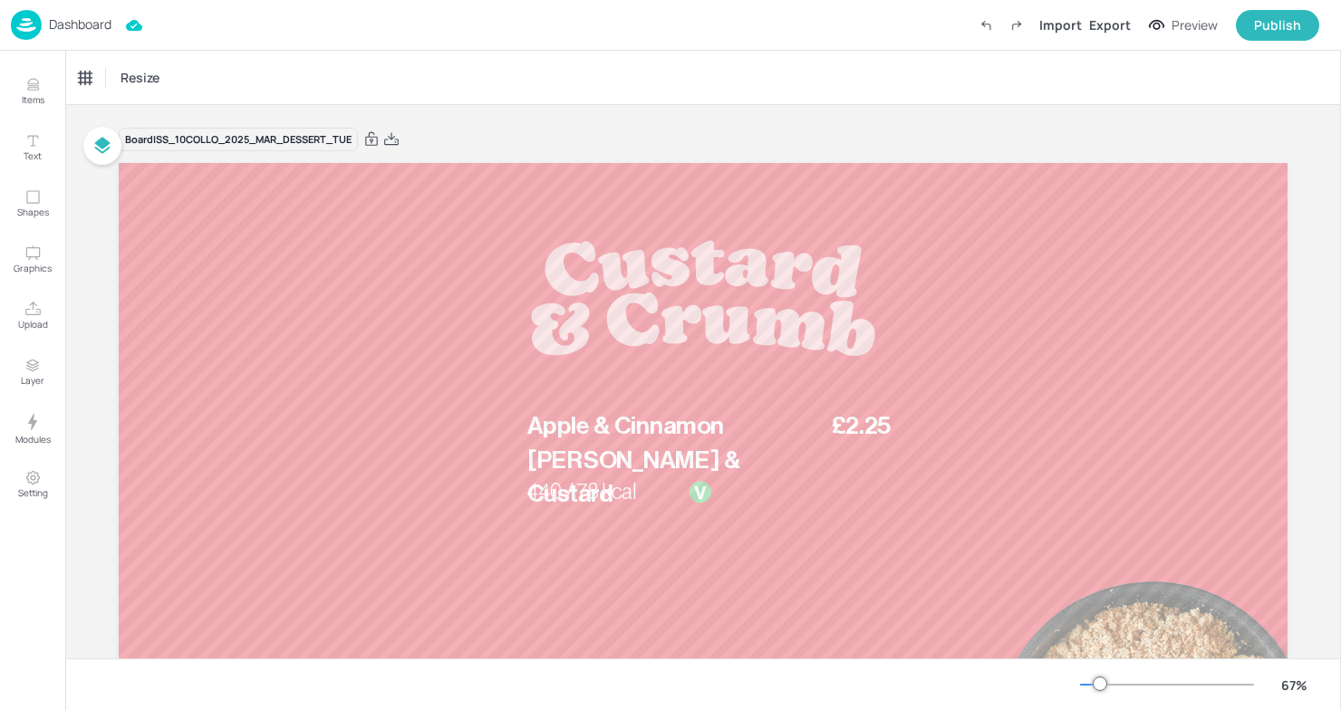
click at [59, 38] on div "Dashboard" at bounding box center [61, 25] width 101 height 30
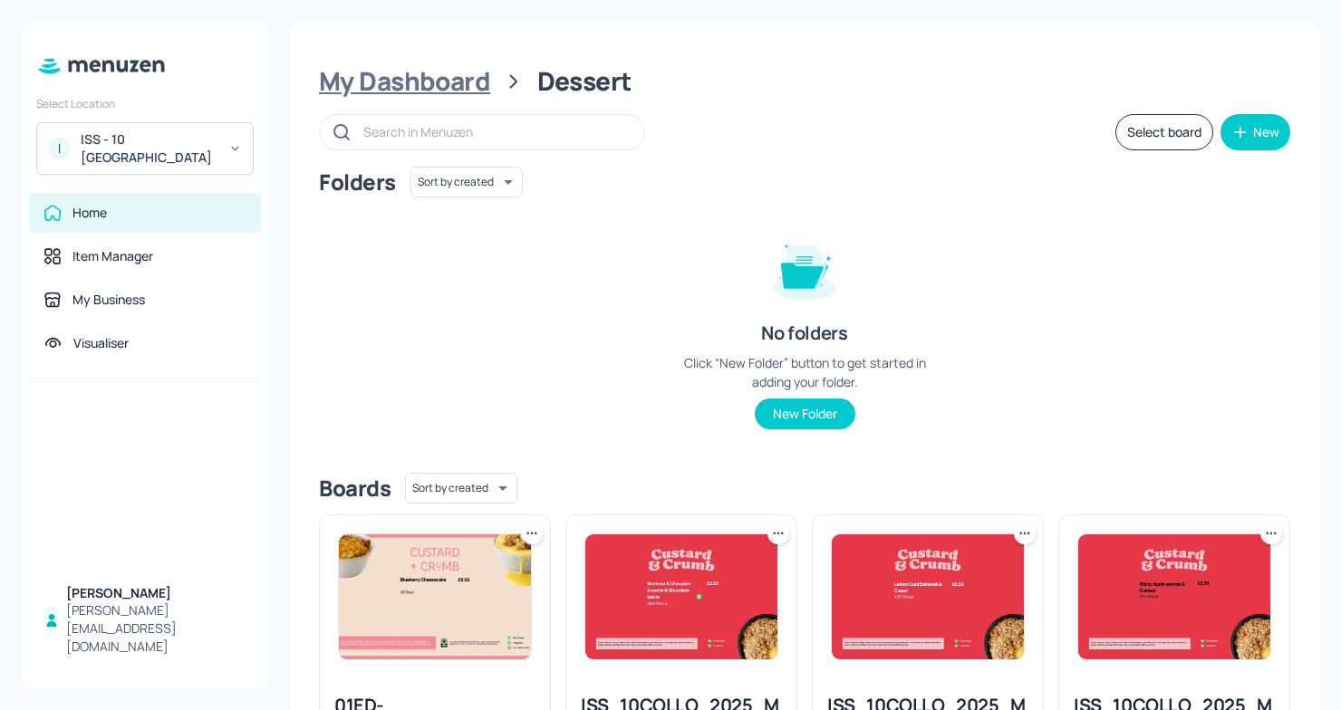
click at [425, 86] on div "My Dashboard" at bounding box center [404, 81] width 171 height 33
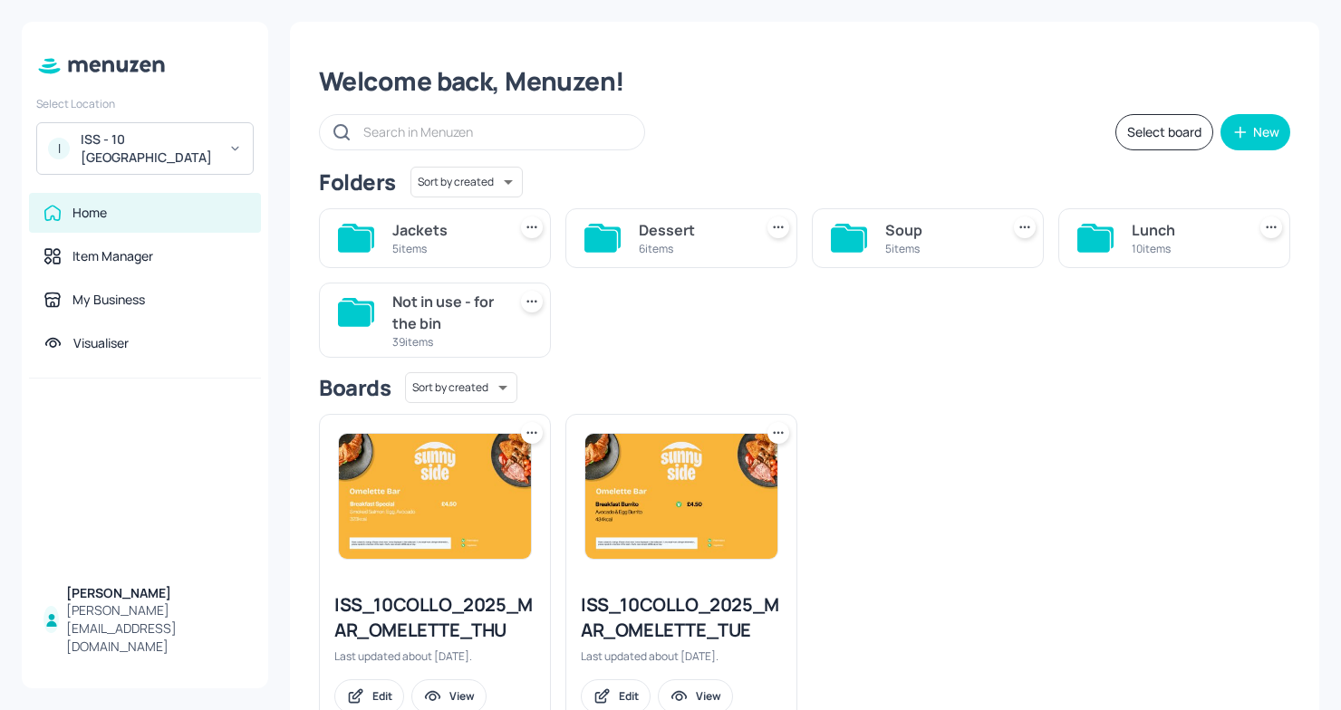
click at [920, 244] on div "5 items" at bounding box center [938, 248] width 107 height 15
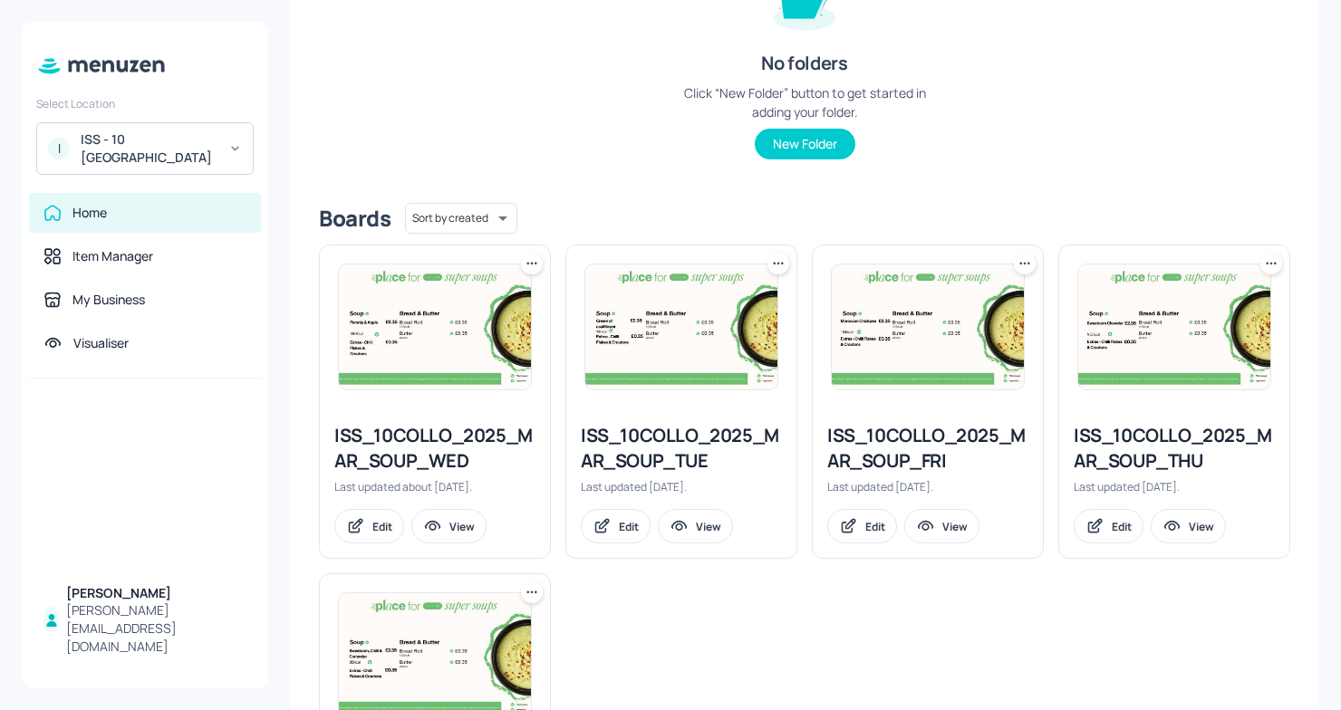
scroll to position [389, 0]
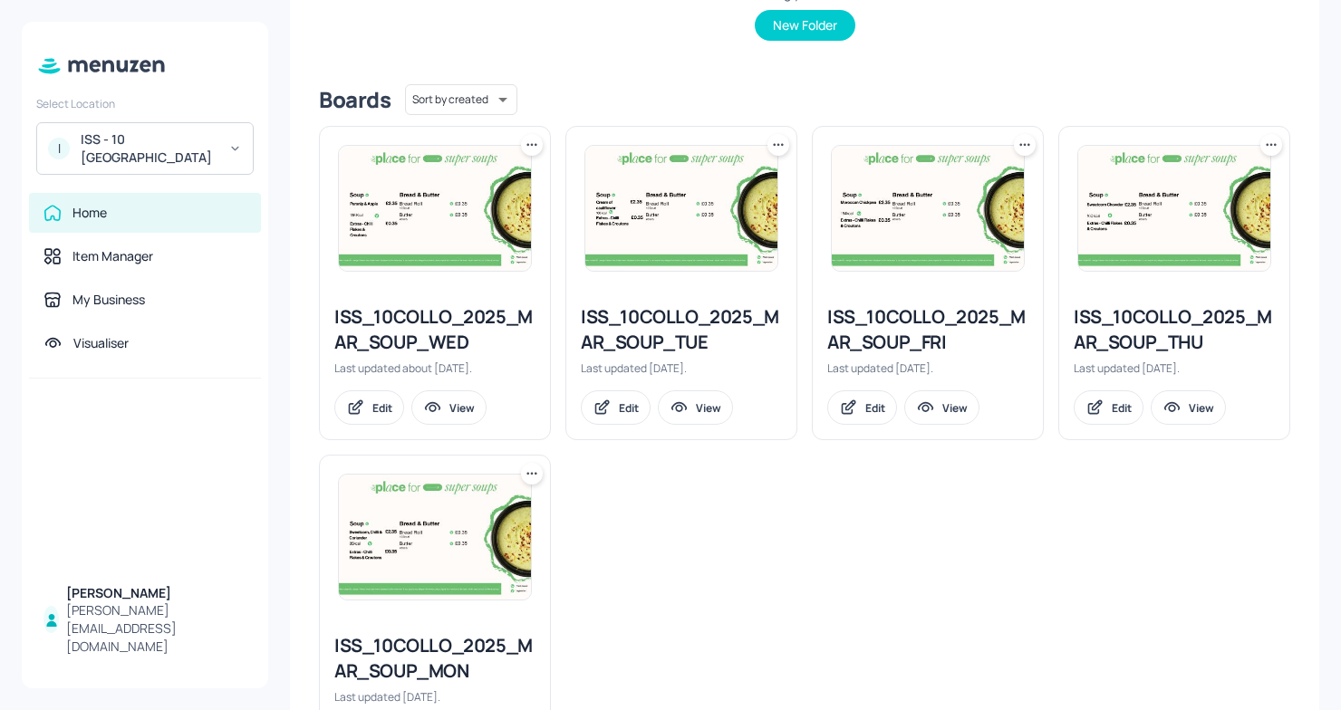
click at [659, 332] on div "ISS_10COLLO_2025_MAR_SOUP_TUE" at bounding box center [681, 329] width 201 height 51
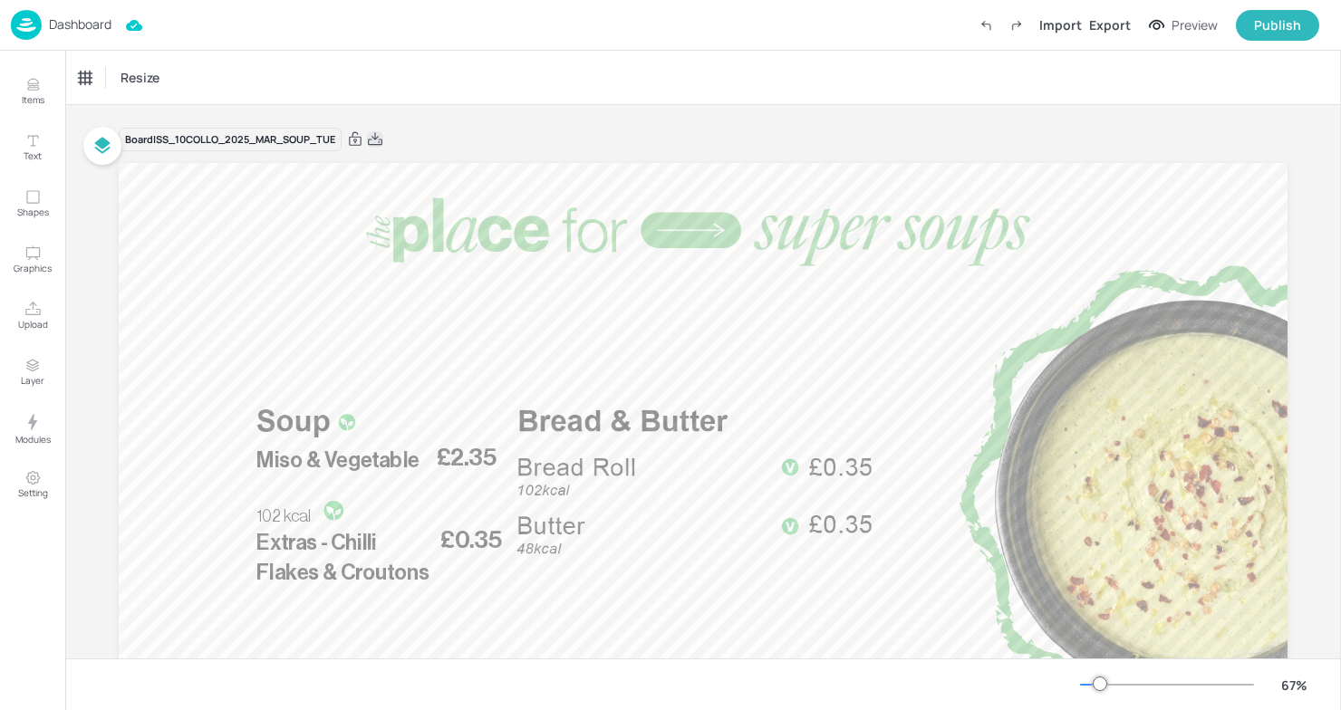
click at [375, 135] on icon at bounding box center [375, 139] width 16 height 18
